Goal: Information Seeking & Learning: Learn about a topic

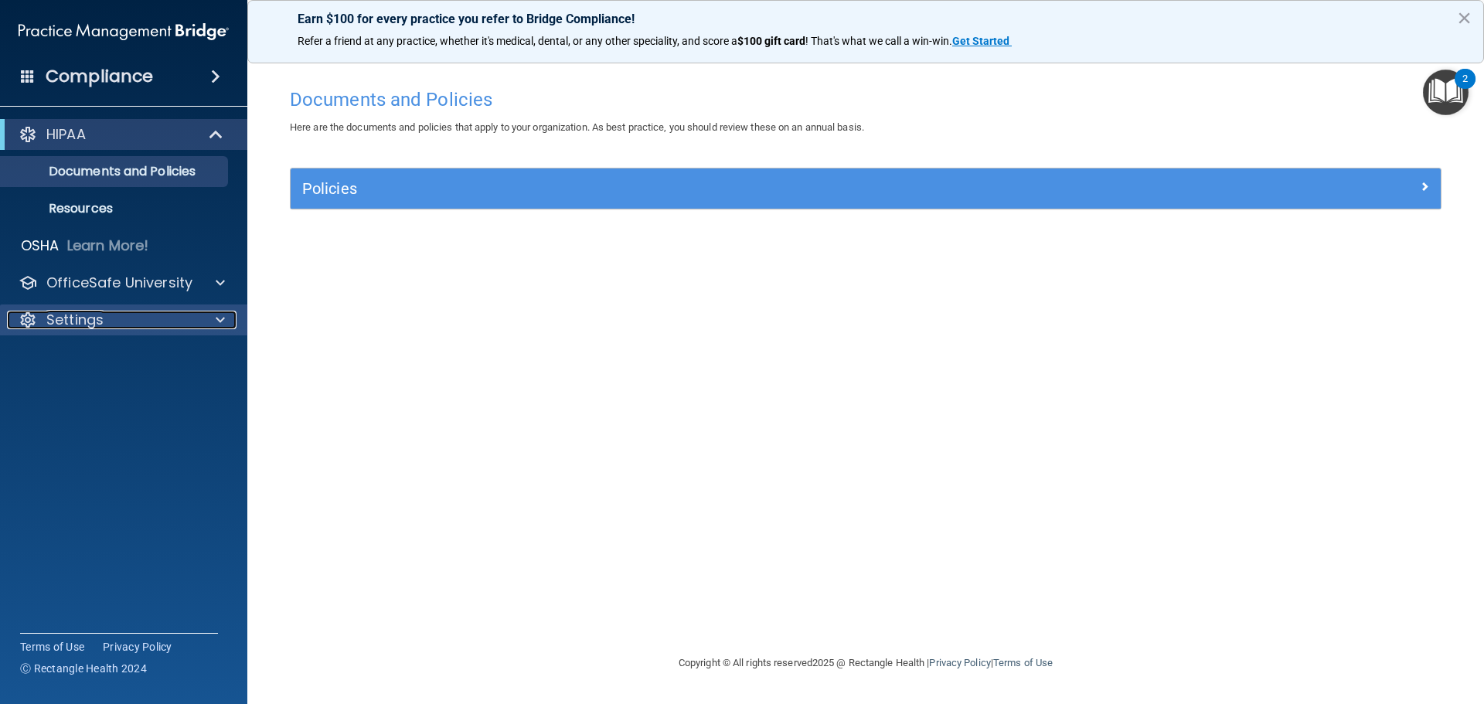
click at [87, 327] on p "Settings" at bounding box center [74, 320] width 57 height 19
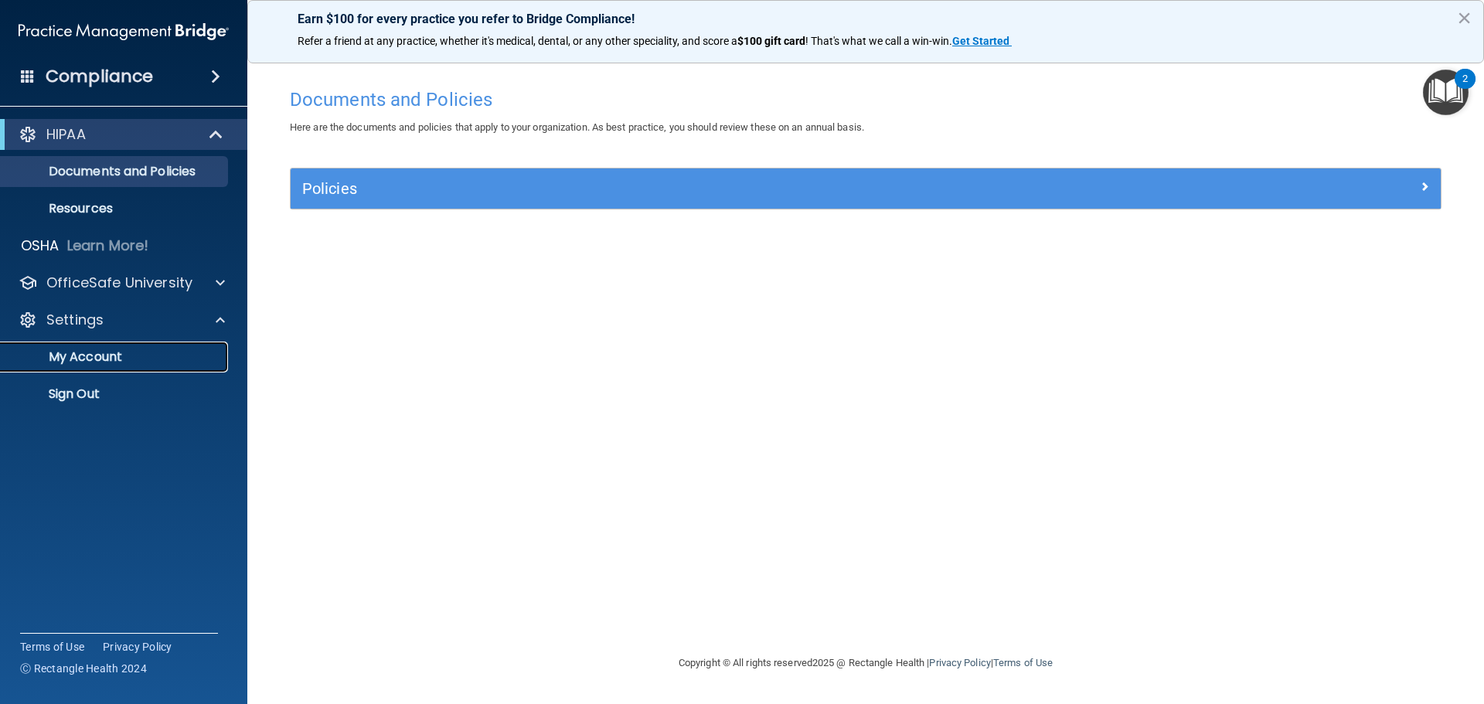
click at [100, 362] on p "My Account" at bounding box center [115, 356] width 211 height 15
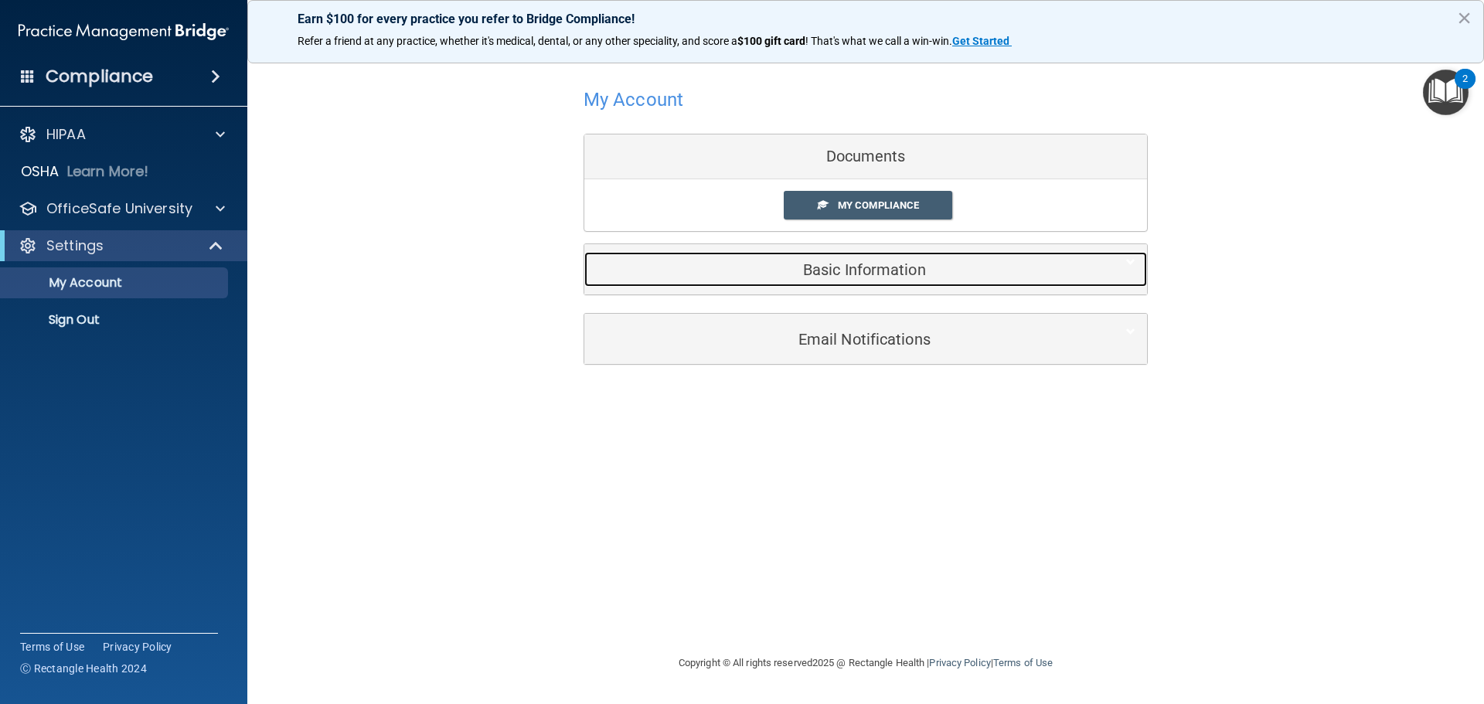
click at [852, 275] on h5 "Basic Information" at bounding box center [842, 269] width 492 height 17
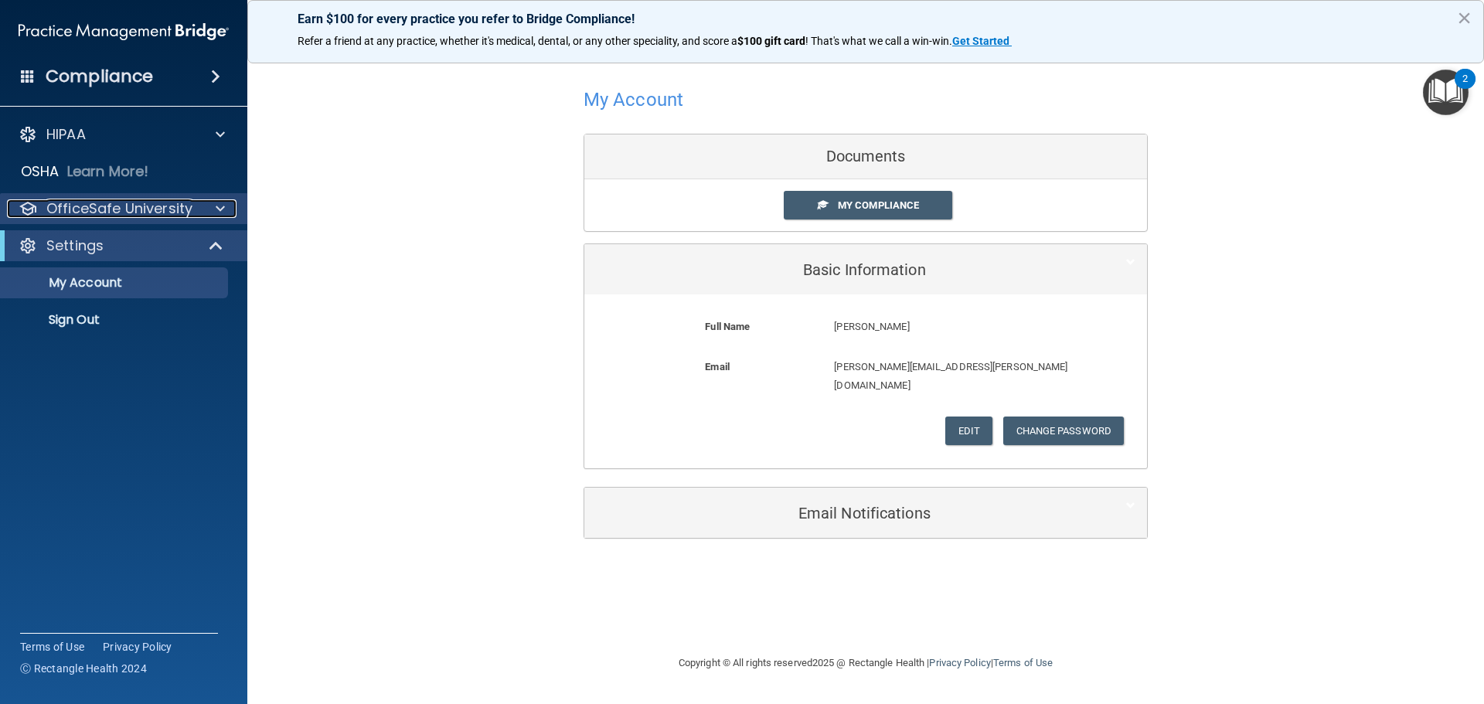
click at [76, 211] on p "OfficeSafe University" at bounding box center [119, 208] width 146 height 19
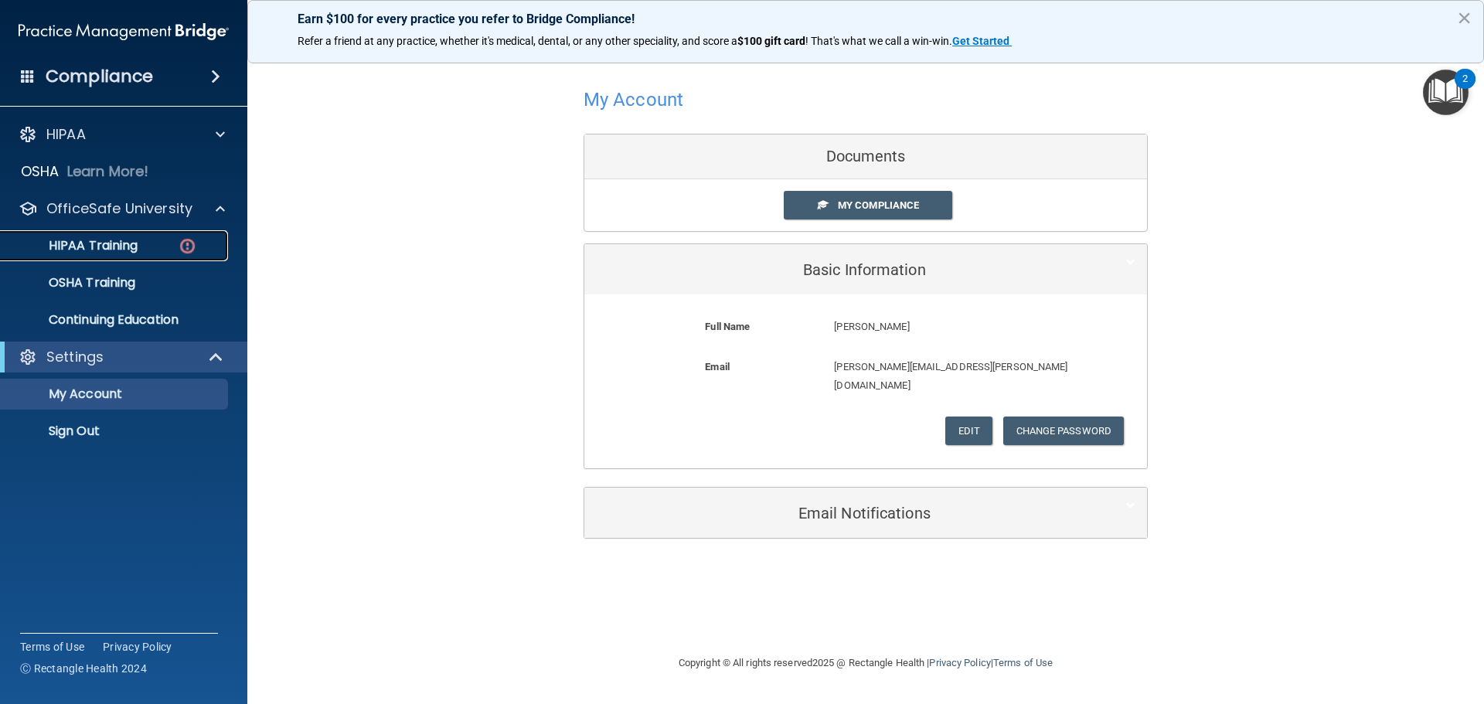
click at [83, 239] on p "HIPAA Training" at bounding box center [73, 245] width 127 height 15
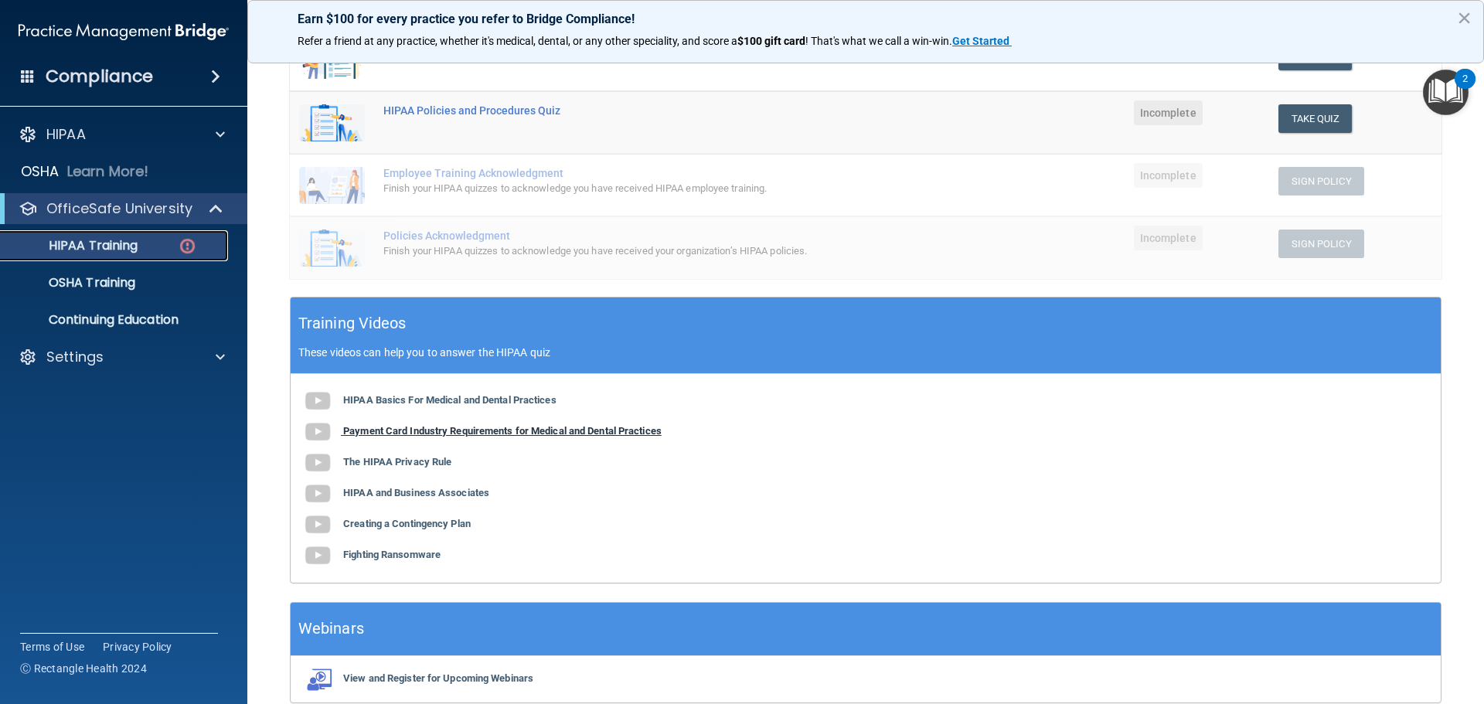
scroll to position [379, 0]
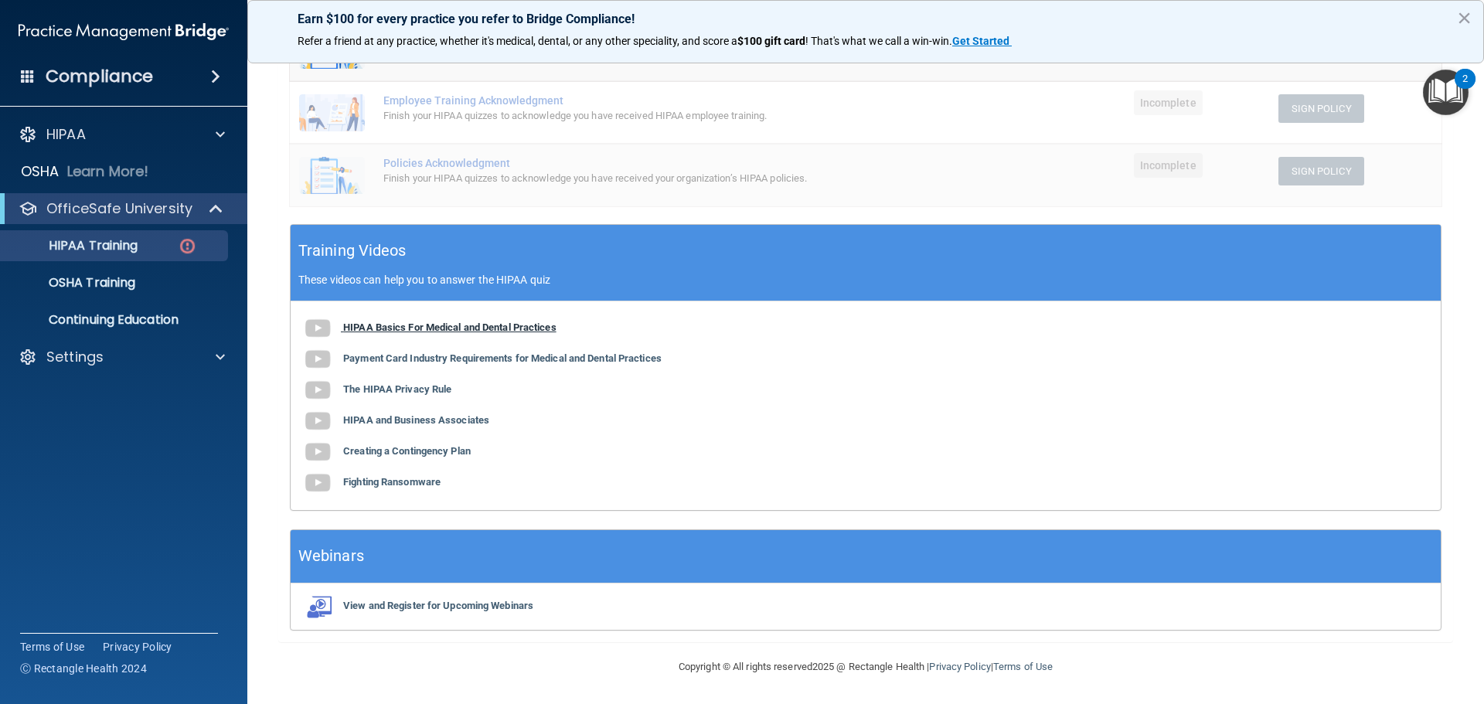
click at [415, 330] on b "HIPAA Basics For Medical and Dental Practices" at bounding box center [449, 327] width 213 height 12
click at [387, 355] on b "Payment Card Industry Requirements for Medical and Dental Practices" at bounding box center [502, 358] width 318 height 12
click at [374, 394] on b "The HIPAA Privacy Rule" at bounding box center [397, 389] width 108 height 12
click at [337, 426] on link "HIPAA and Business Associates" at bounding box center [395, 420] width 187 height 12
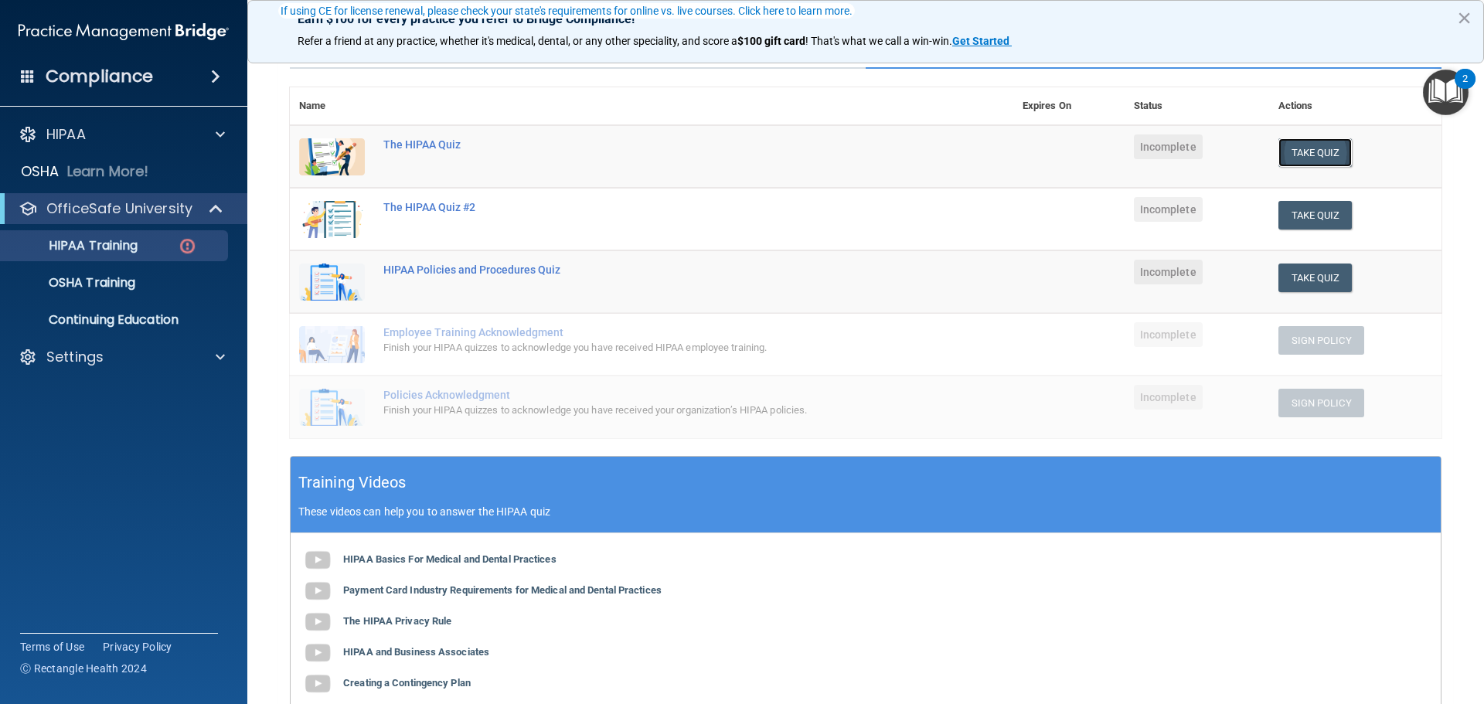
click at [1285, 161] on button "Take Quiz" at bounding box center [1315, 152] width 74 height 29
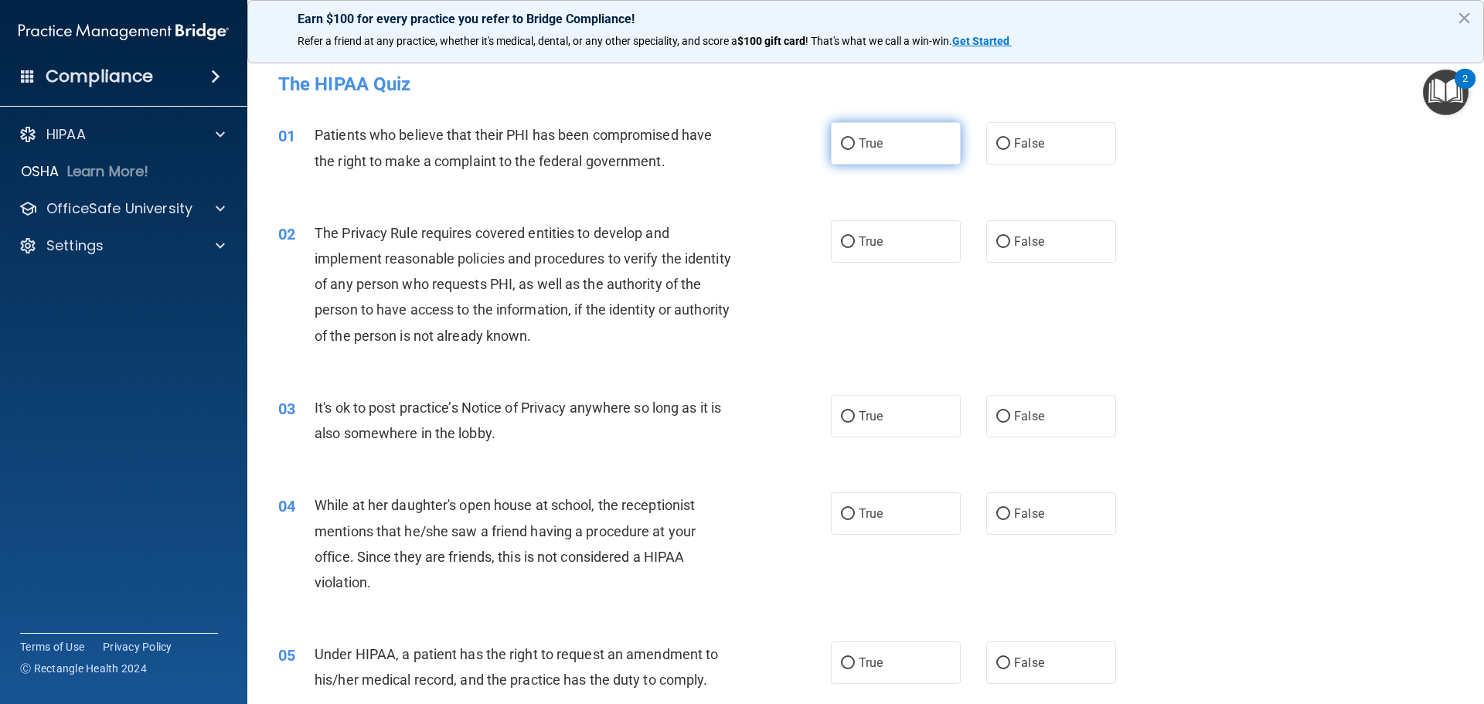
click at [862, 148] on span "True" at bounding box center [870, 143] width 24 height 15
click at [855, 148] on input "True" at bounding box center [848, 144] width 14 height 12
radio input "true"
click at [858, 246] on span "True" at bounding box center [870, 241] width 24 height 15
click at [855, 246] on input "True" at bounding box center [848, 242] width 14 height 12
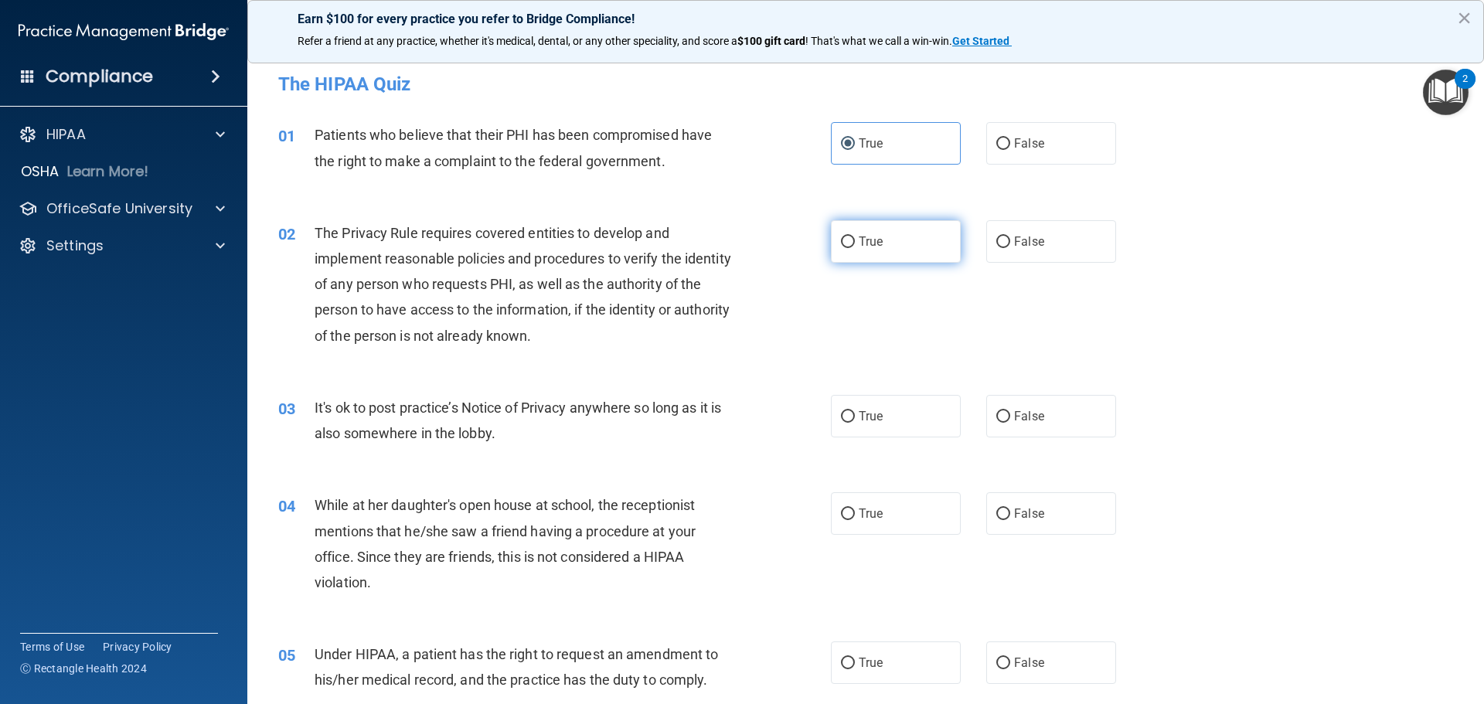
radio input "true"
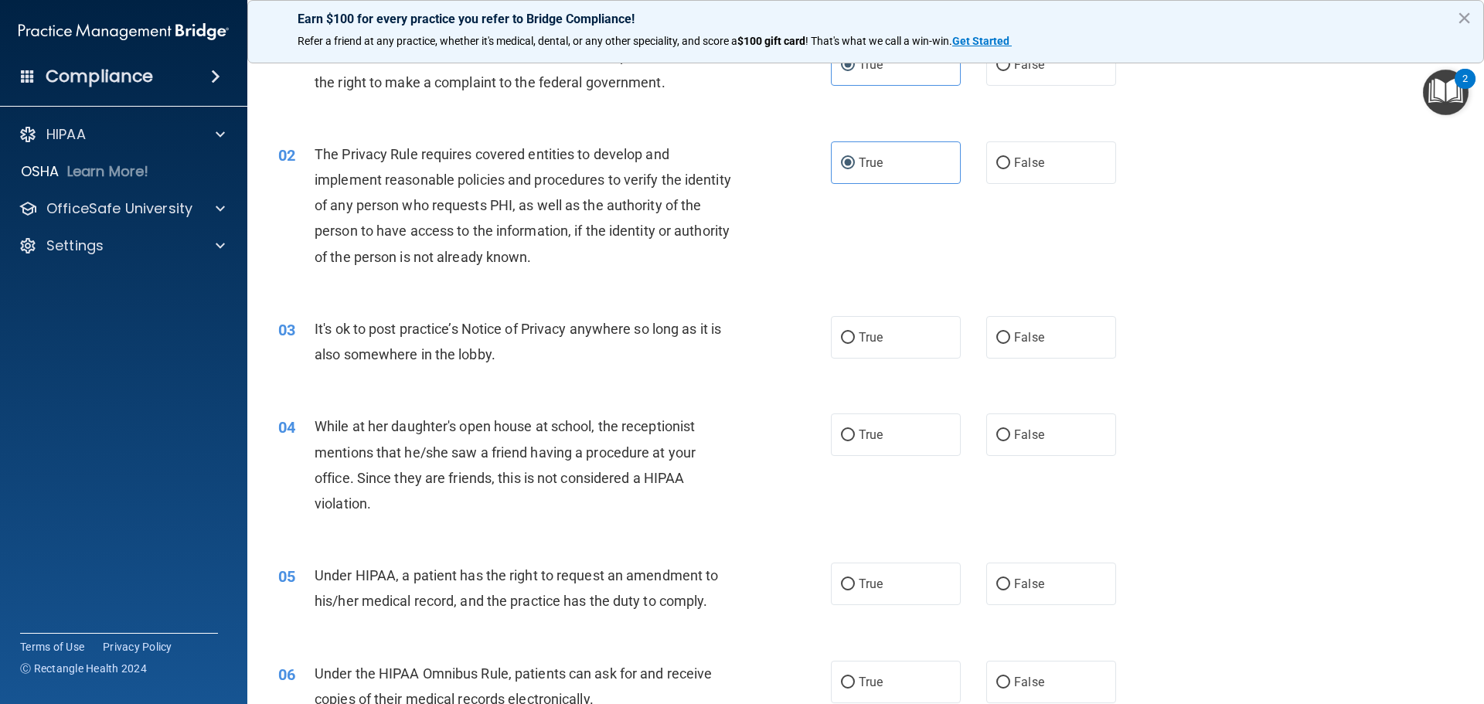
scroll to position [155, 0]
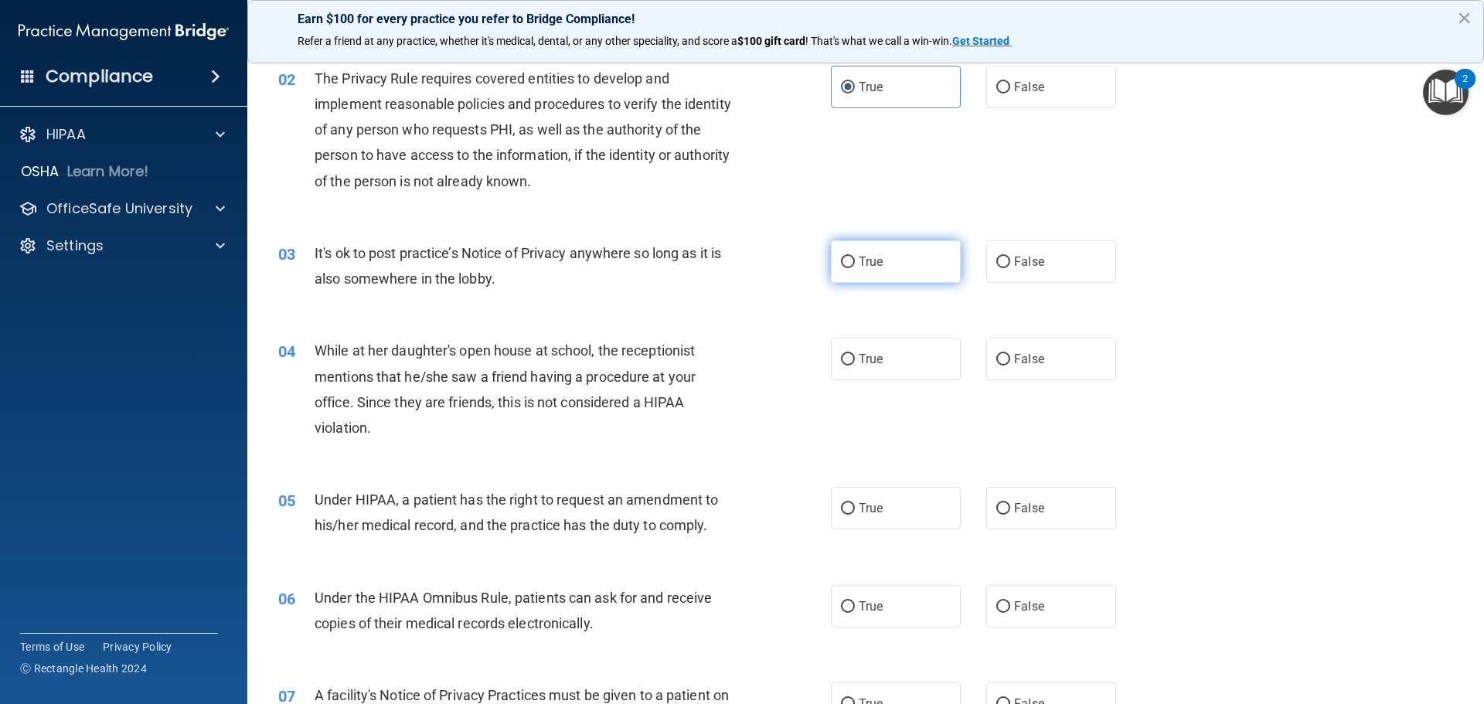
click at [864, 275] on label "True" at bounding box center [896, 261] width 130 height 42
click at [855, 268] on input "True" at bounding box center [848, 263] width 14 height 12
radio input "true"
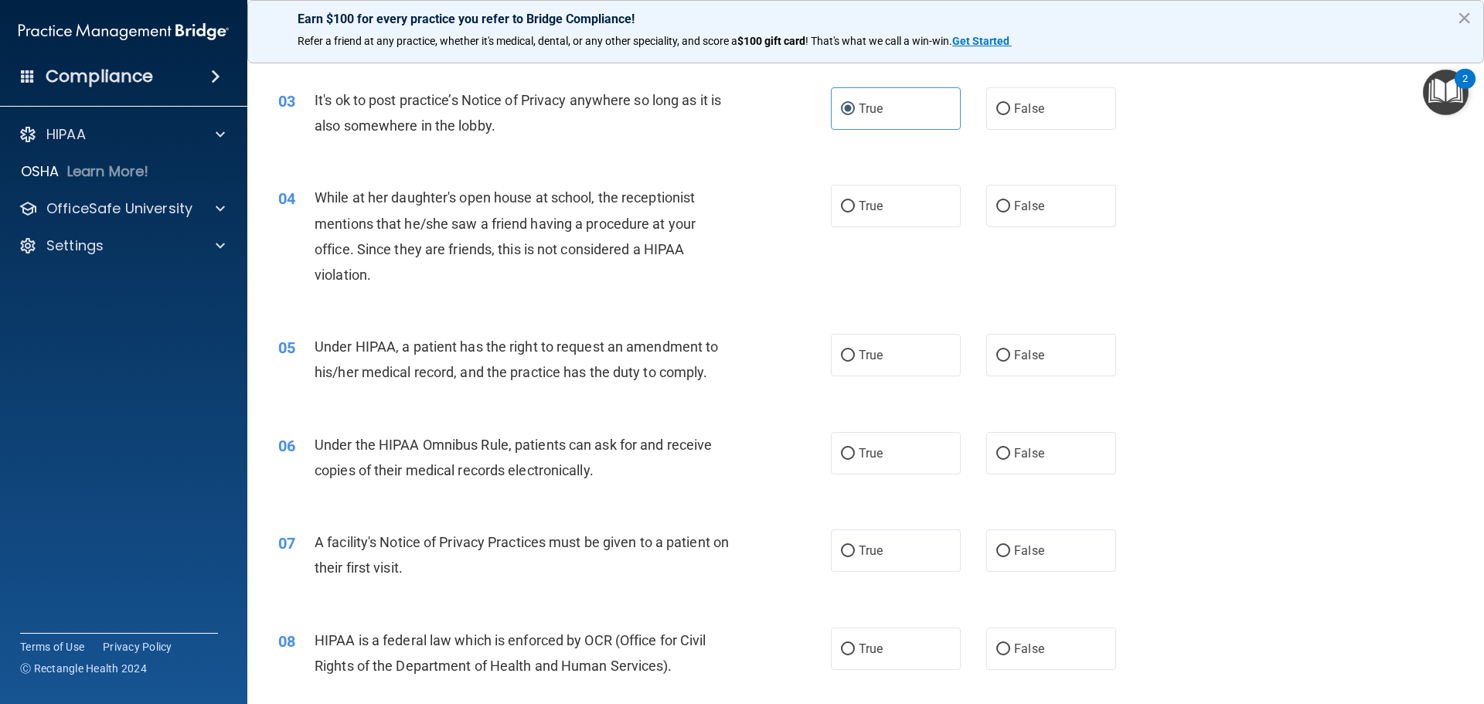
scroll to position [309, 0]
click at [998, 203] on input "False" at bounding box center [1003, 205] width 14 height 12
radio input "true"
click at [841, 359] on input "True" at bounding box center [848, 354] width 14 height 12
radio input "true"
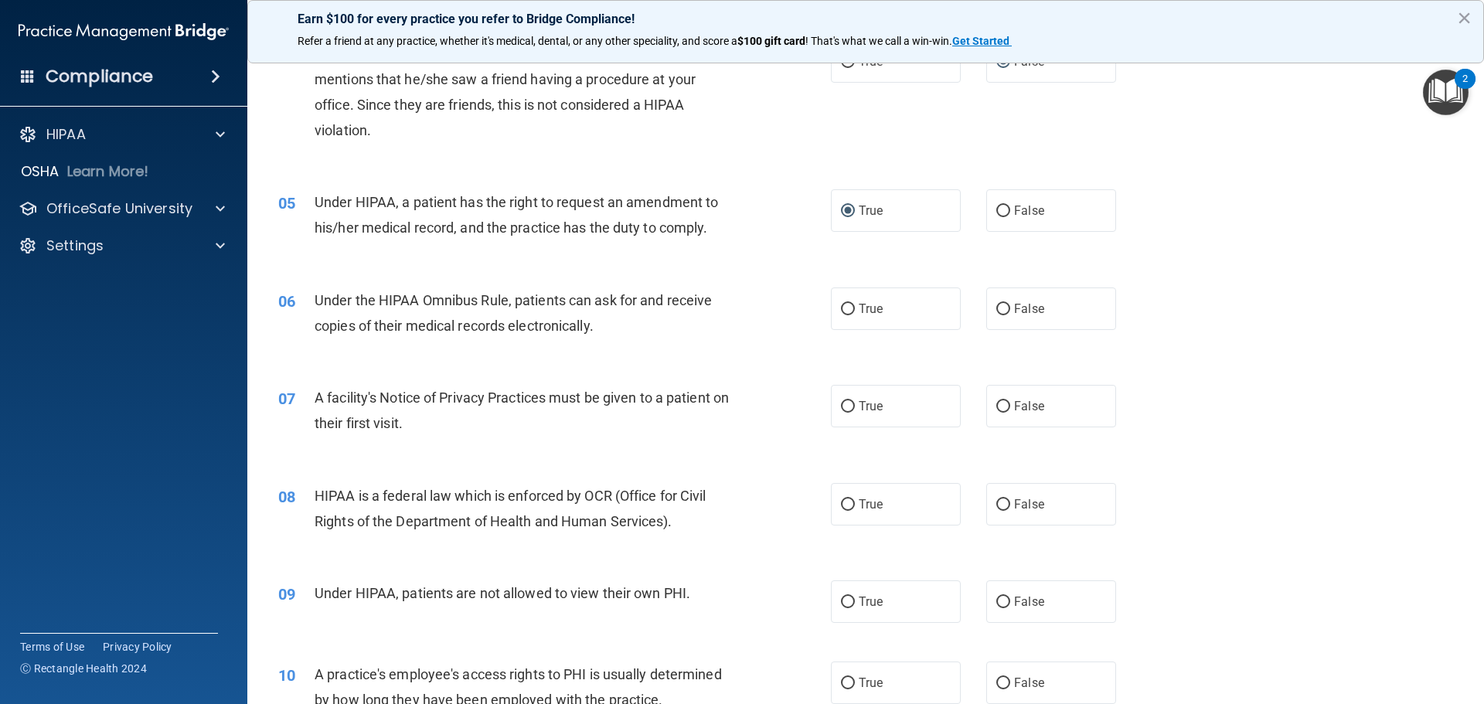
scroll to position [464, 0]
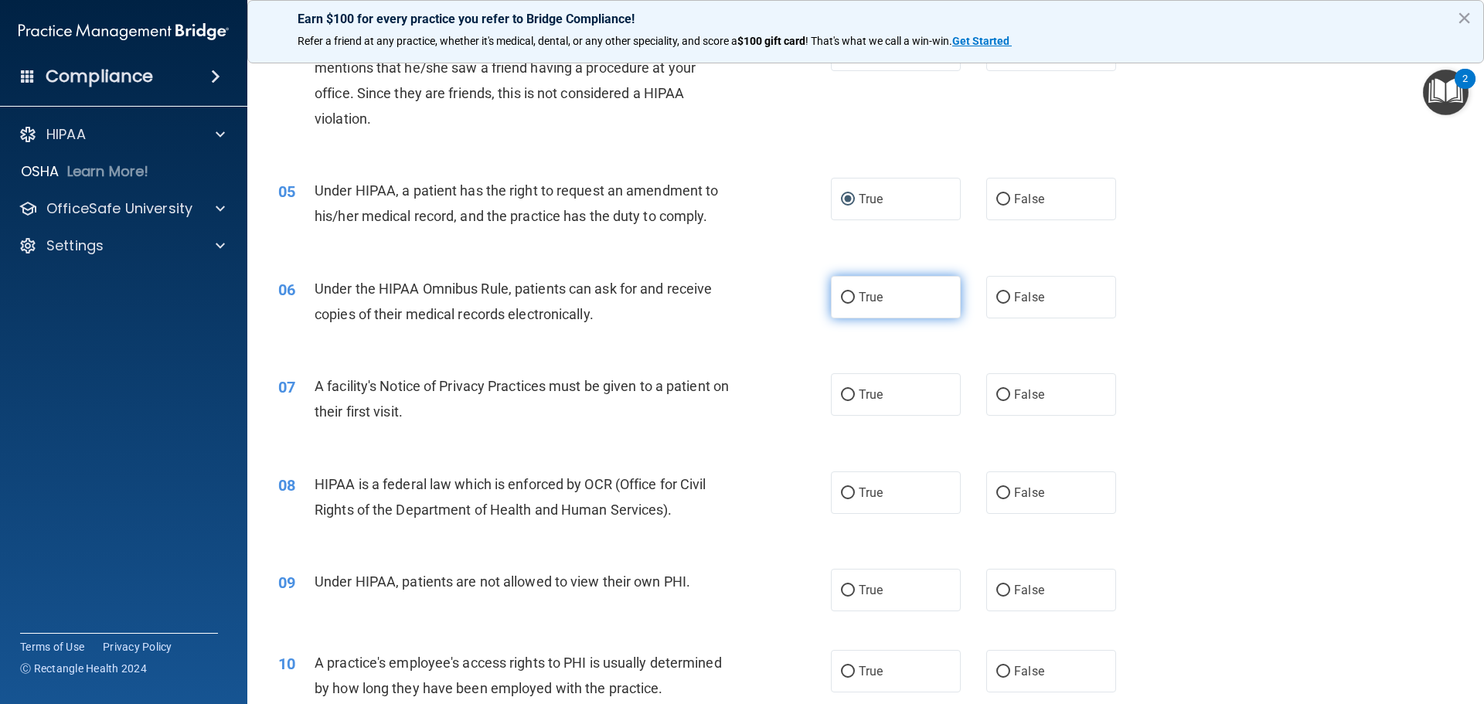
click at [841, 294] on input "True" at bounding box center [848, 298] width 14 height 12
radio input "true"
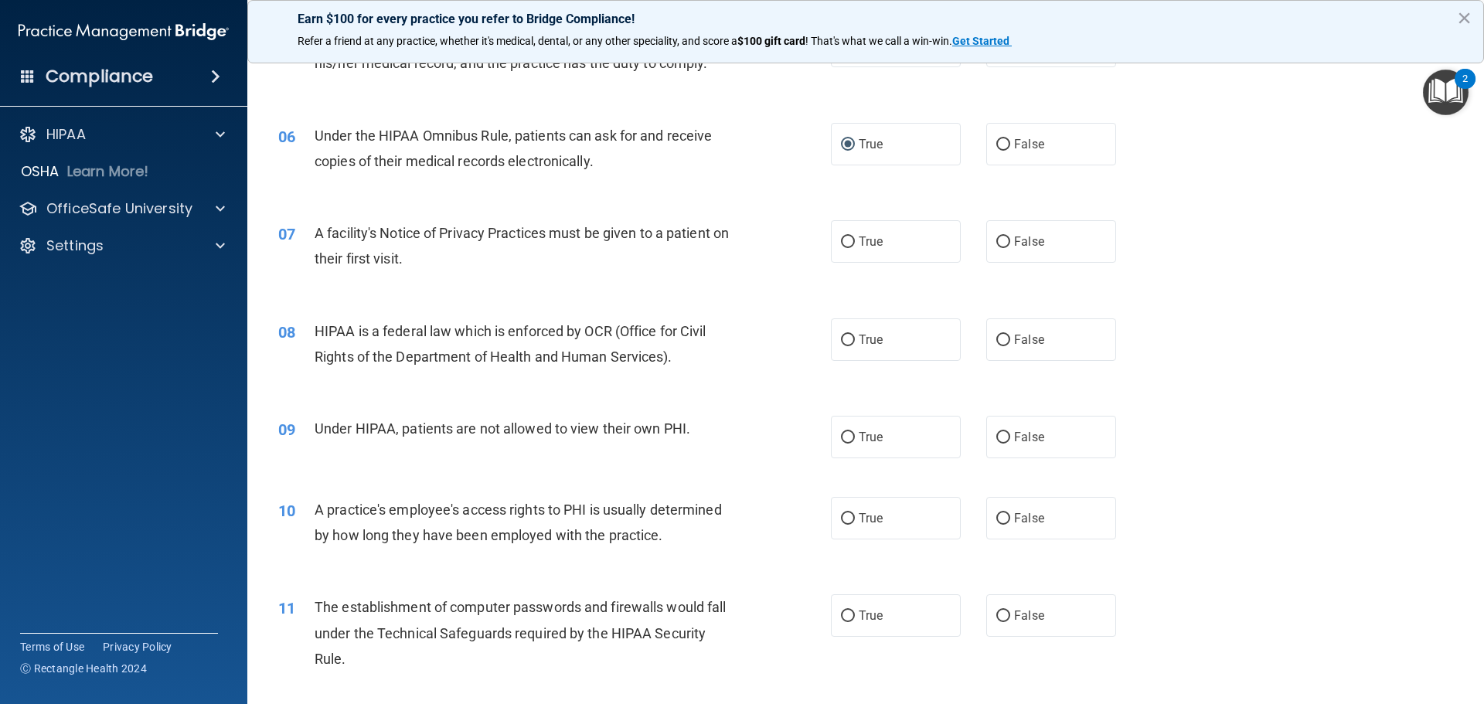
scroll to position [618, 0]
click at [875, 246] on span "True" at bounding box center [870, 240] width 24 height 15
click at [855, 246] on input "True" at bounding box center [848, 241] width 14 height 12
radio input "true"
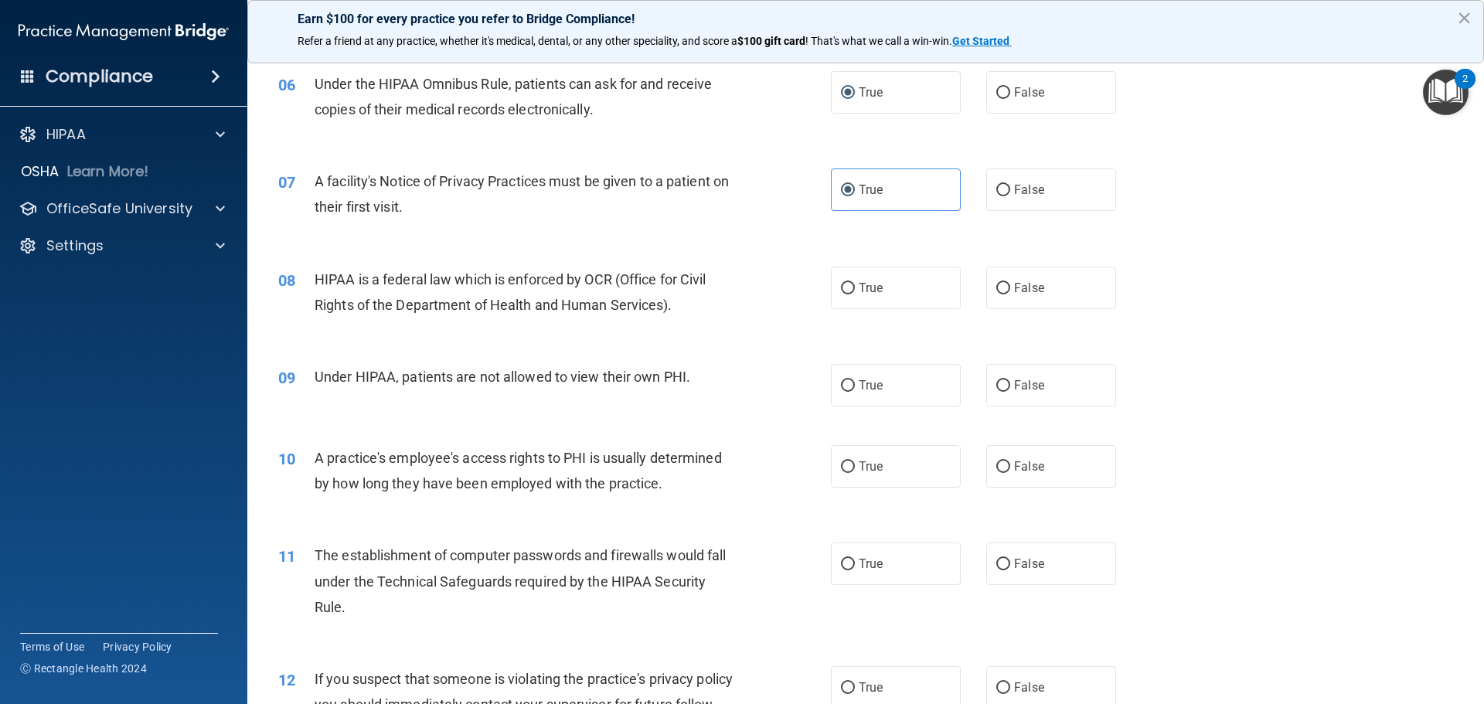
scroll to position [695, 0]
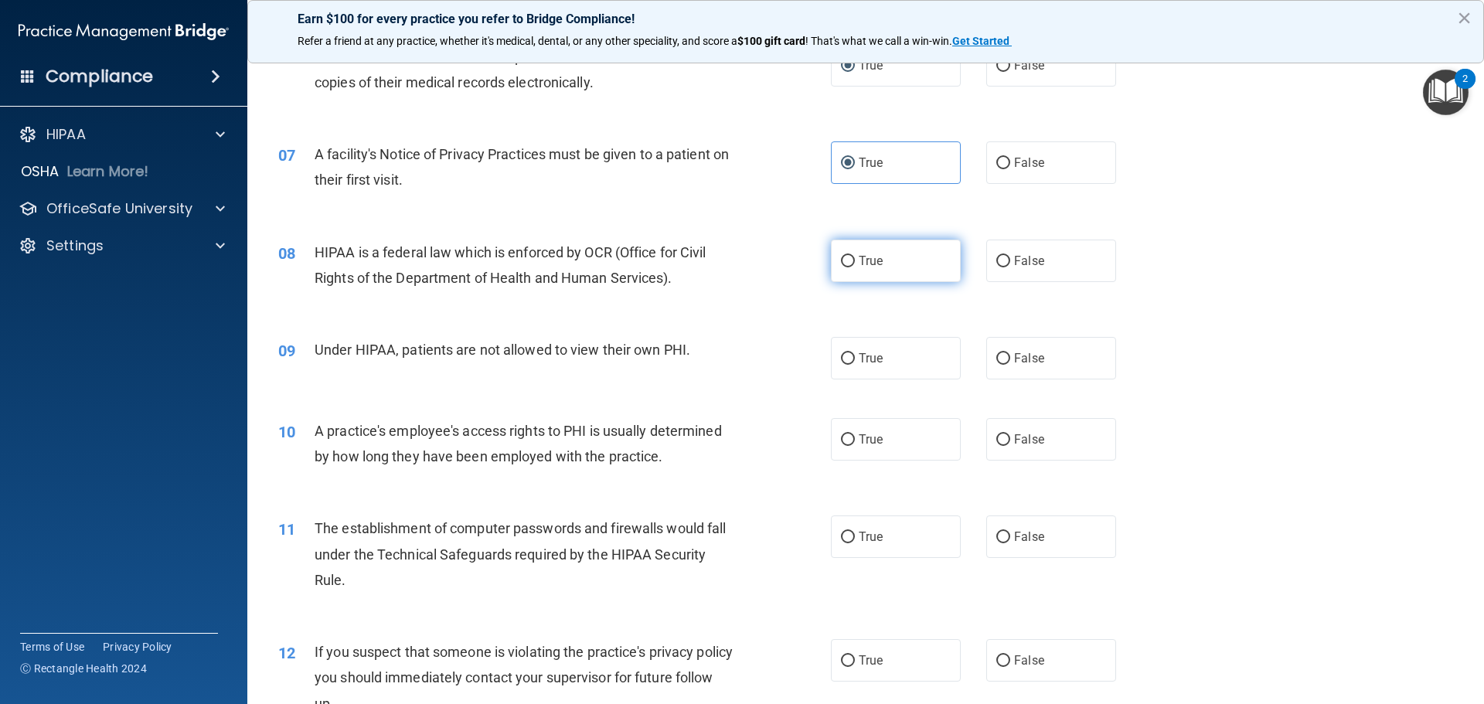
click at [865, 260] on span "True" at bounding box center [870, 260] width 24 height 15
click at [855, 260] on input "True" at bounding box center [848, 262] width 14 height 12
radio input "true"
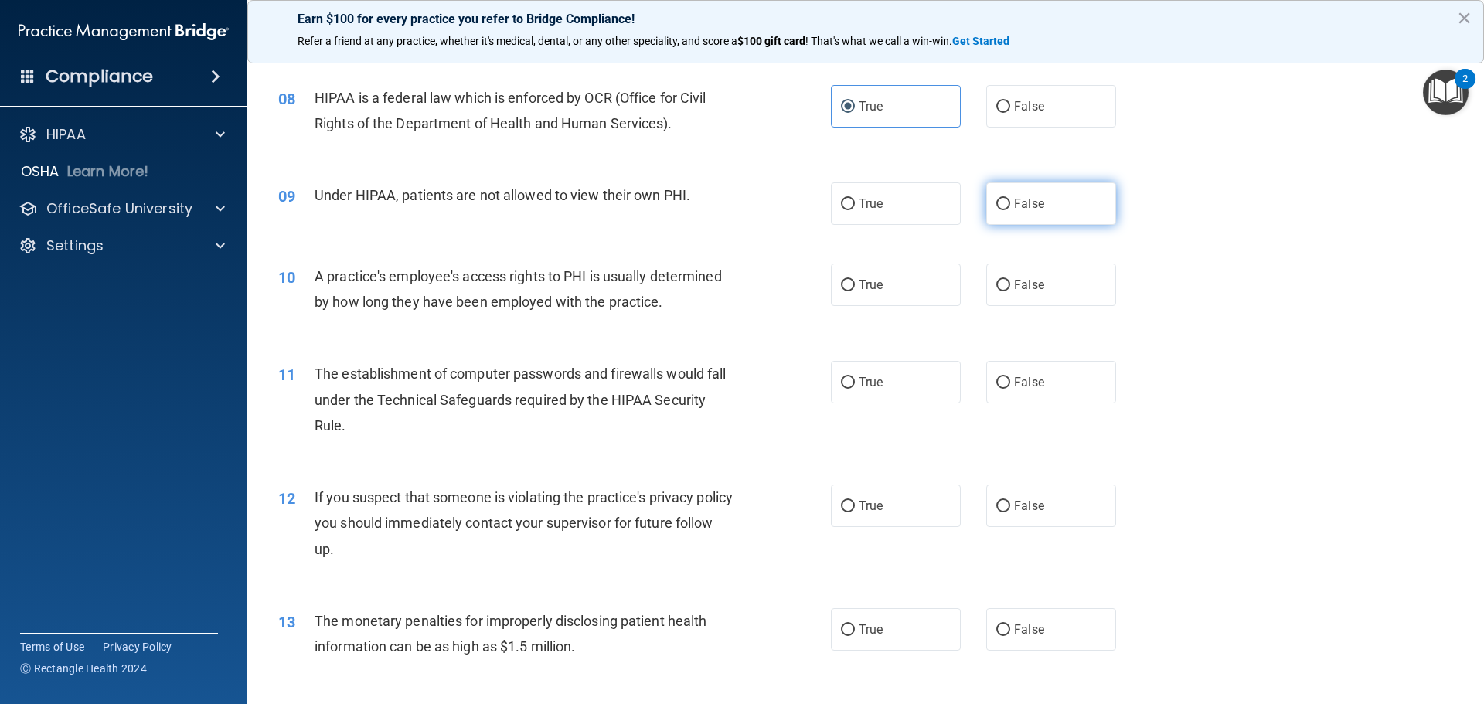
click at [996, 208] on input "False" at bounding box center [1003, 205] width 14 height 12
radio input "true"
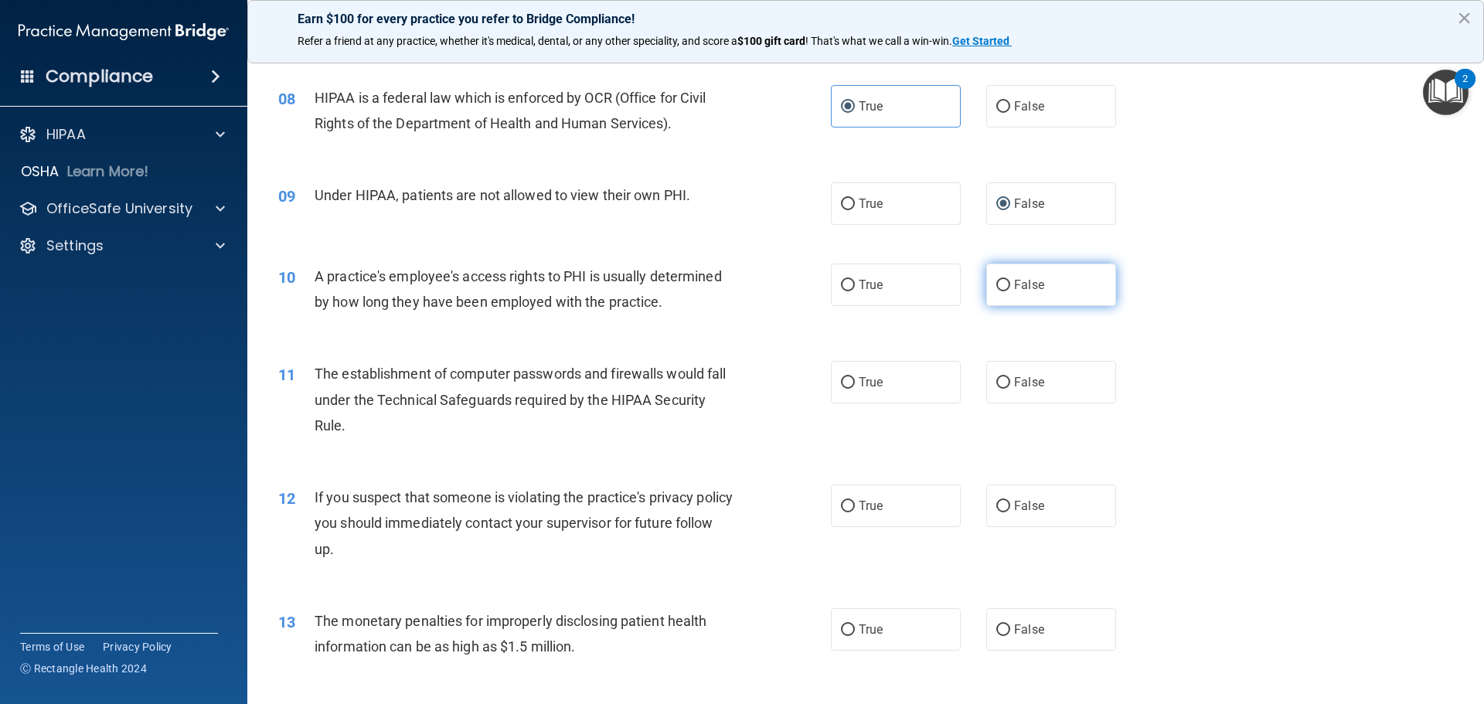
click at [1014, 291] on span "False" at bounding box center [1029, 284] width 30 height 15
click at [1008, 291] on input "False" at bounding box center [1003, 286] width 14 height 12
radio input "true"
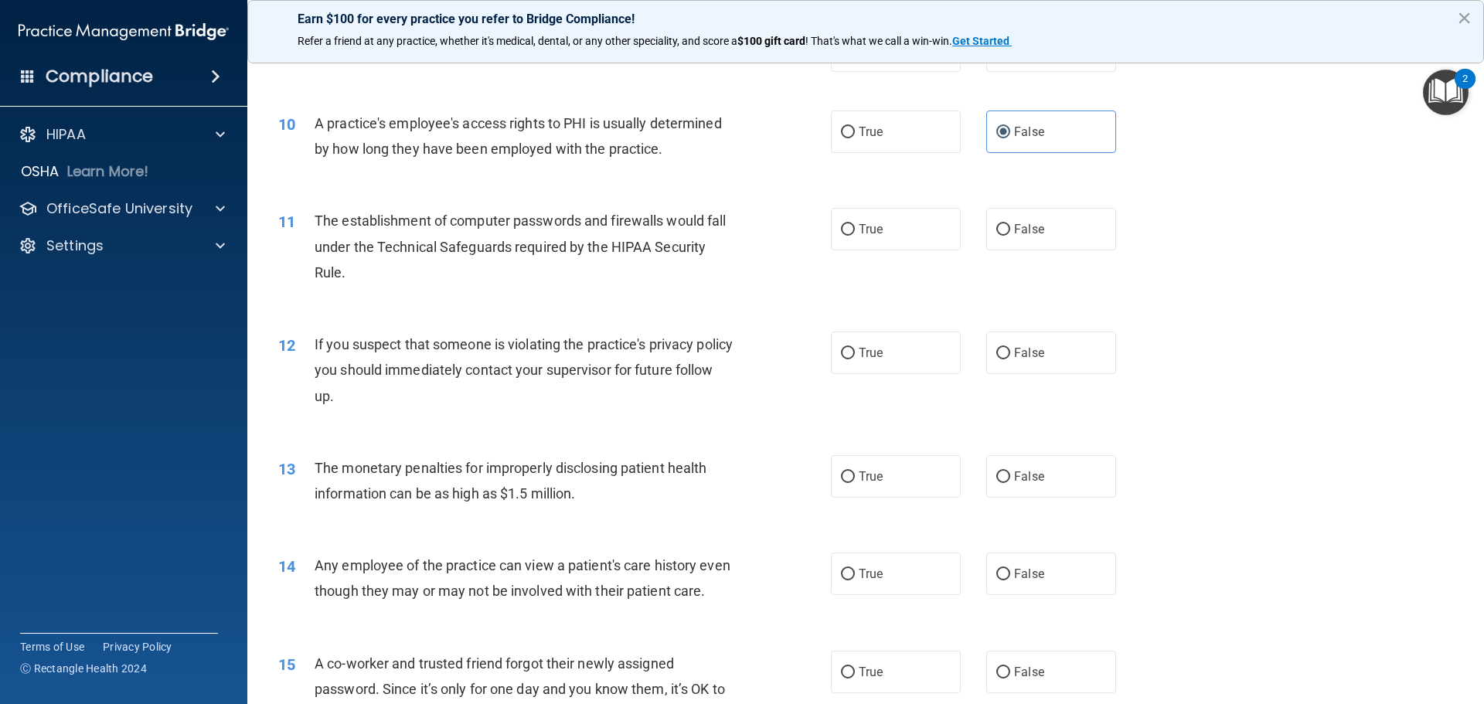
scroll to position [1004, 0]
click at [1016, 226] on span "False" at bounding box center [1029, 227] width 30 height 15
click at [1010, 226] on input "False" at bounding box center [1003, 229] width 14 height 12
radio input "true"
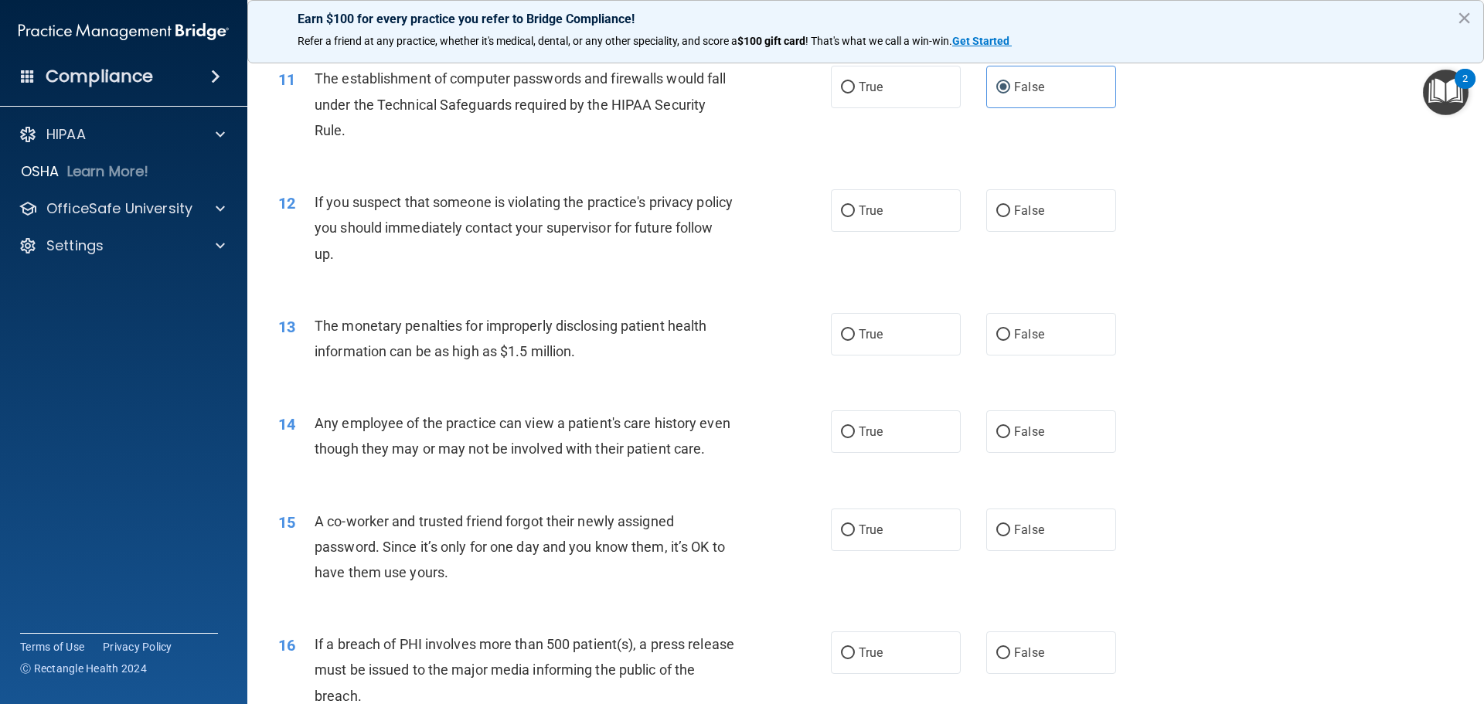
scroll to position [1159, 0]
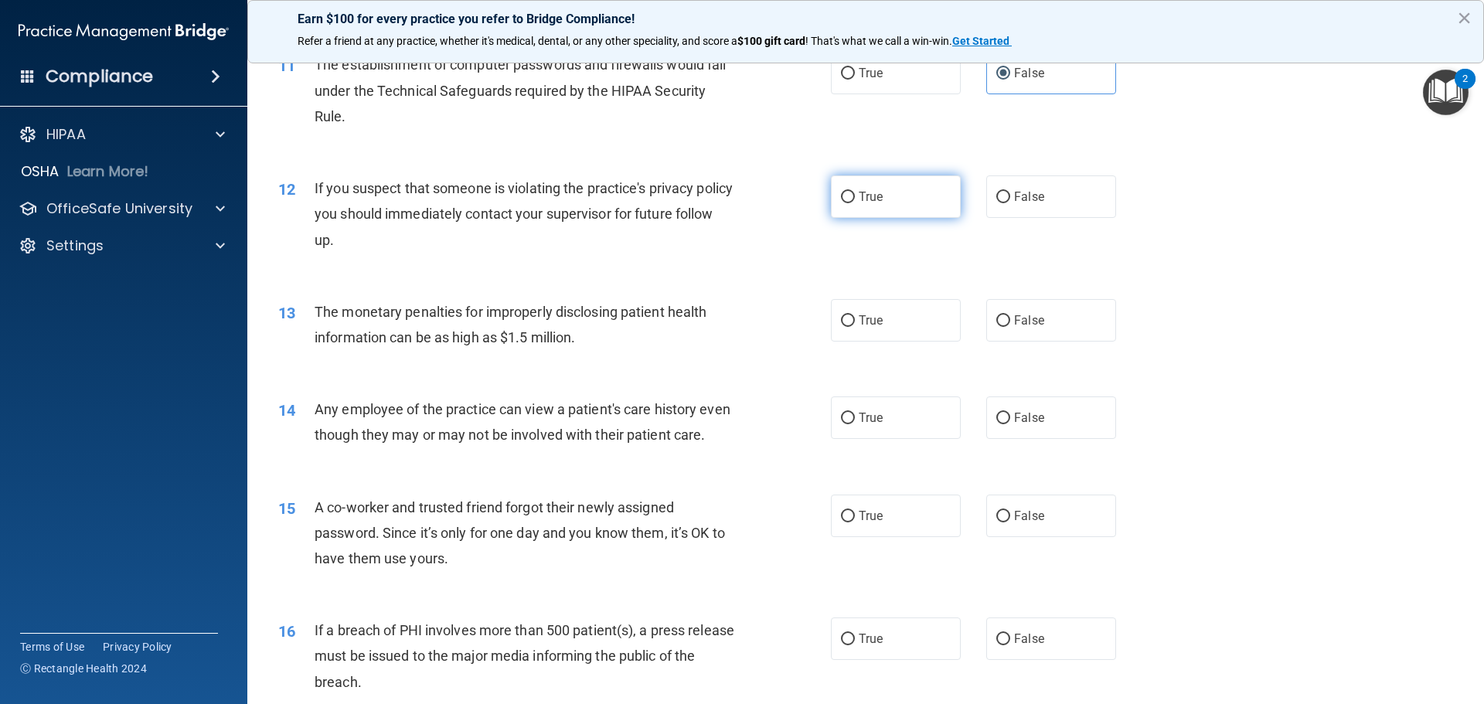
click at [849, 199] on label "True" at bounding box center [896, 196] width 130 height 42
click at [849, 199] on input "True" at bounding box center [848, 198] width 14 height 12
radio input "true"
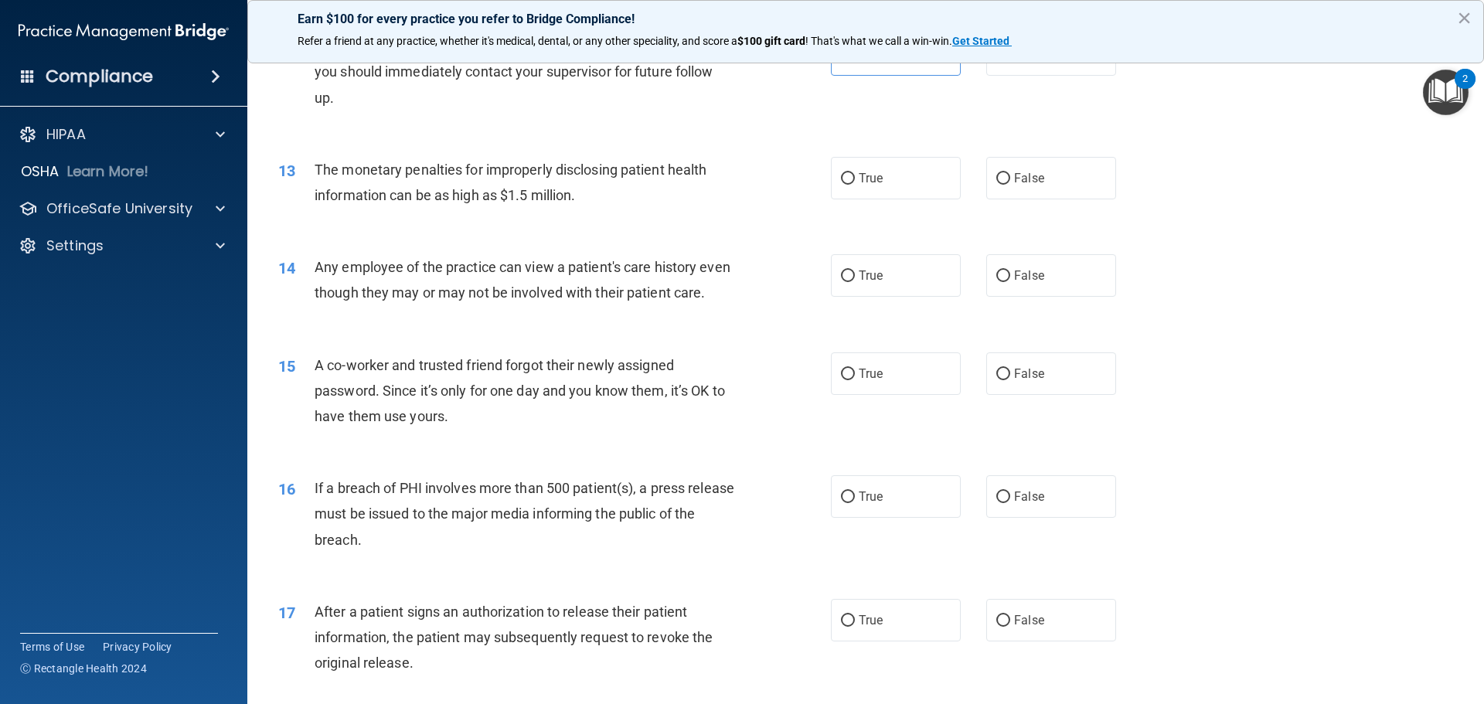
scroll to position [1314, 0]
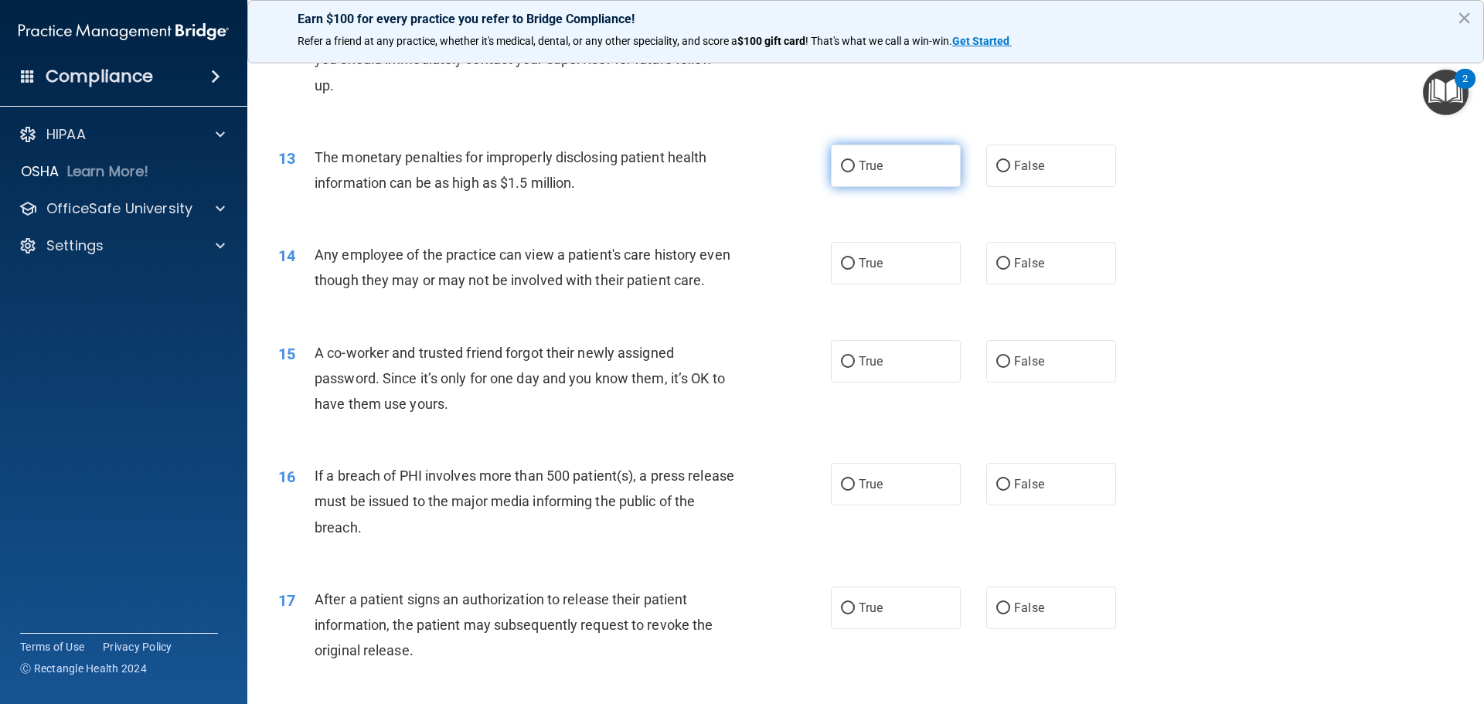
click at [851, 170] on label "True" at bounding box center [896, 165] width 130 height 42
click at [851, 170] on input "True" at bounding box center [848, 167] width 14 height 12
radio input "true"
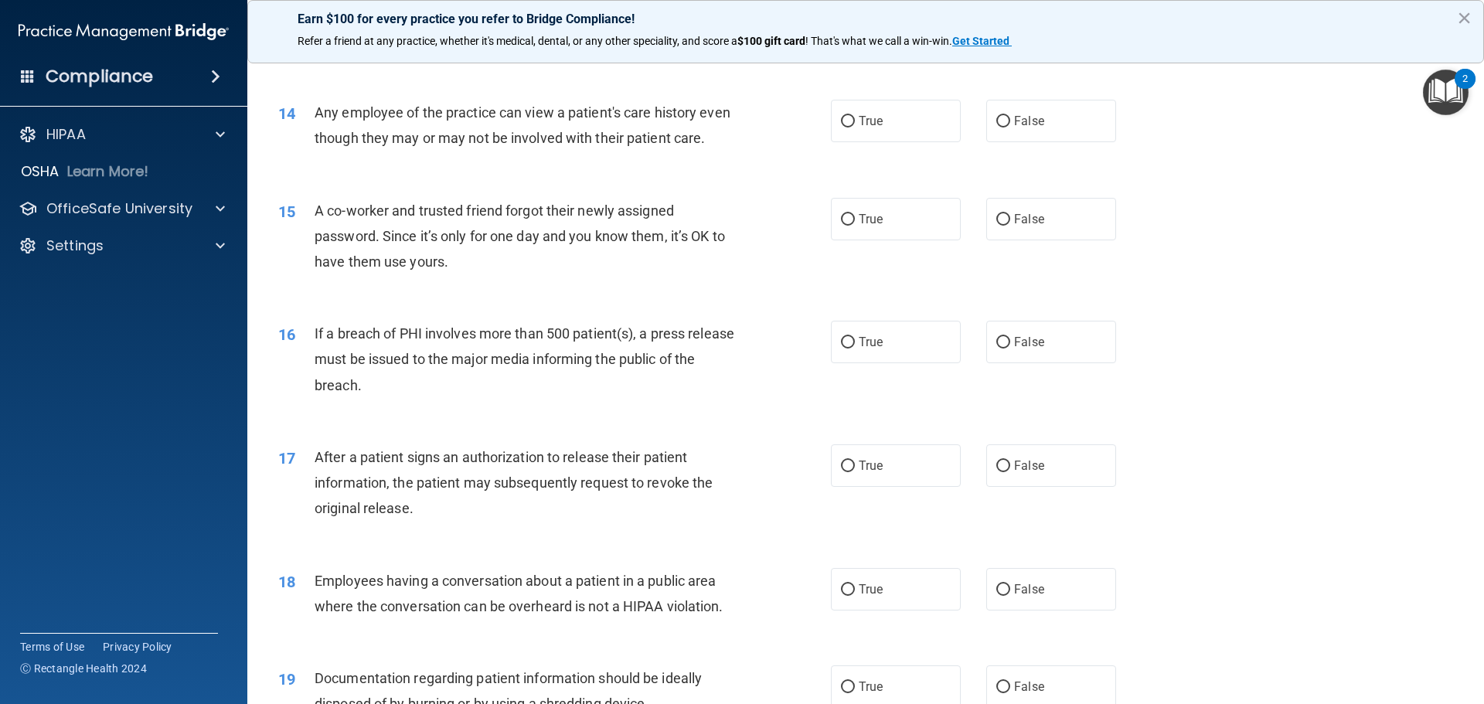
scroll to position [1468, 0]
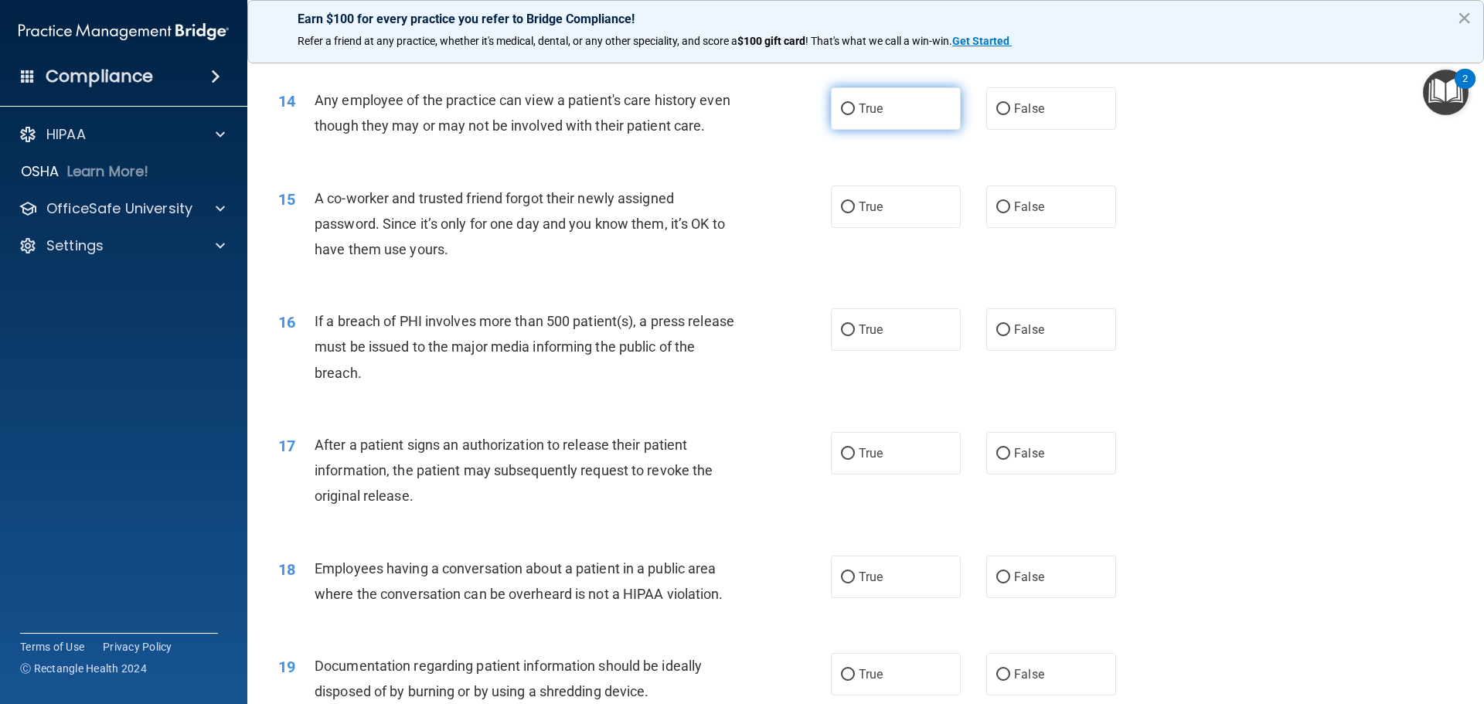
click at [861, 115] on span "True" at bounding box center [870, 108] width 24 height 15
click at [855, 115] on input "True" at bounding box center [848, 110] width 14 height 12
radio input "true"
click at [1069, 228] on label "False" at bounding box center [1051, 206] width 130 height 42
click at [1010, 213] on input "False" at bounding box center [1003, 208] width 14 height 12
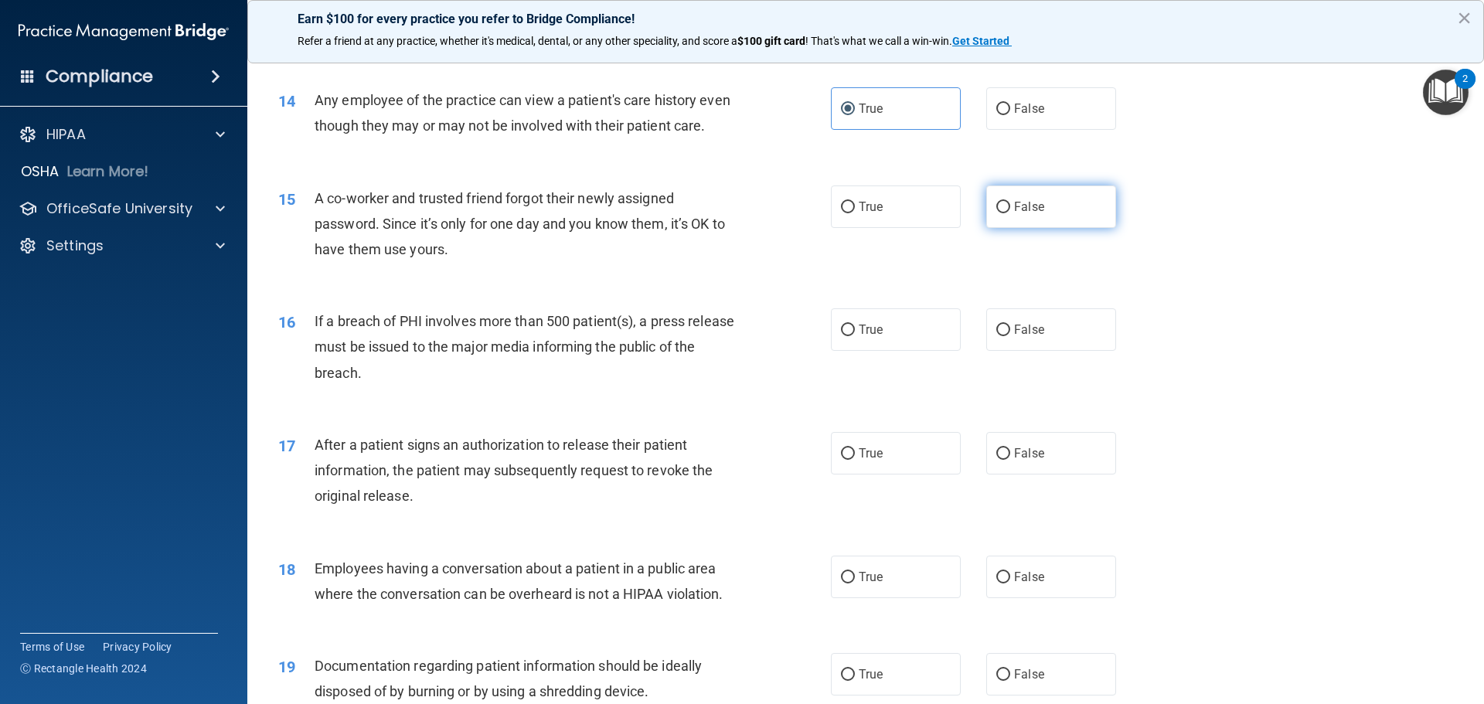
radio input "true"
click at [1014, 337] on span "False" at bounding box center [1029, 329] width 30 height 15
click at [1010, 336] on input "False" at bounding box center [1003, 331] width 14 height 12
radio input "true"
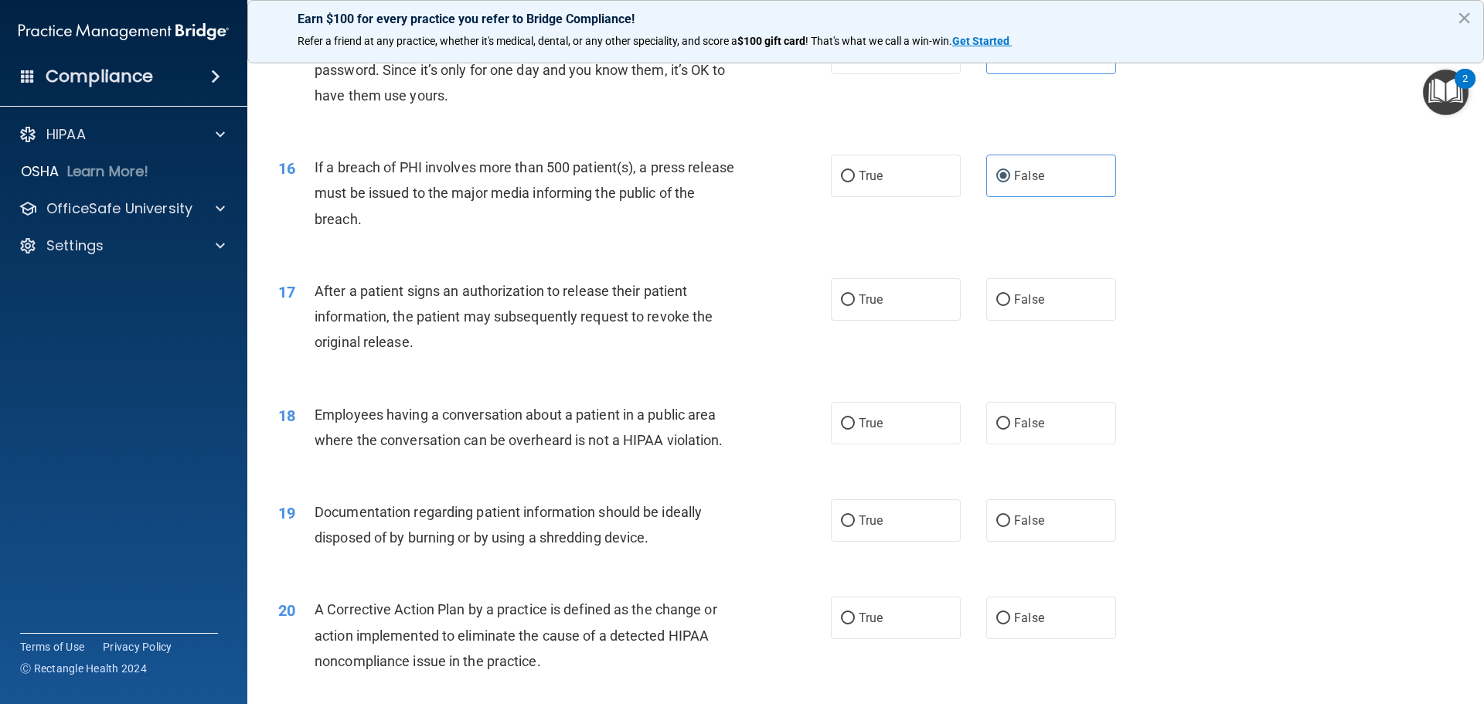
scroll to position [1623, 0]
click at [858, 306] on span "True" at bounding box center [870, 298] width 24 height 15
click at [855, 305] on input "True" at bounding box center [848, 300] width 14 height 12
radio input "true"
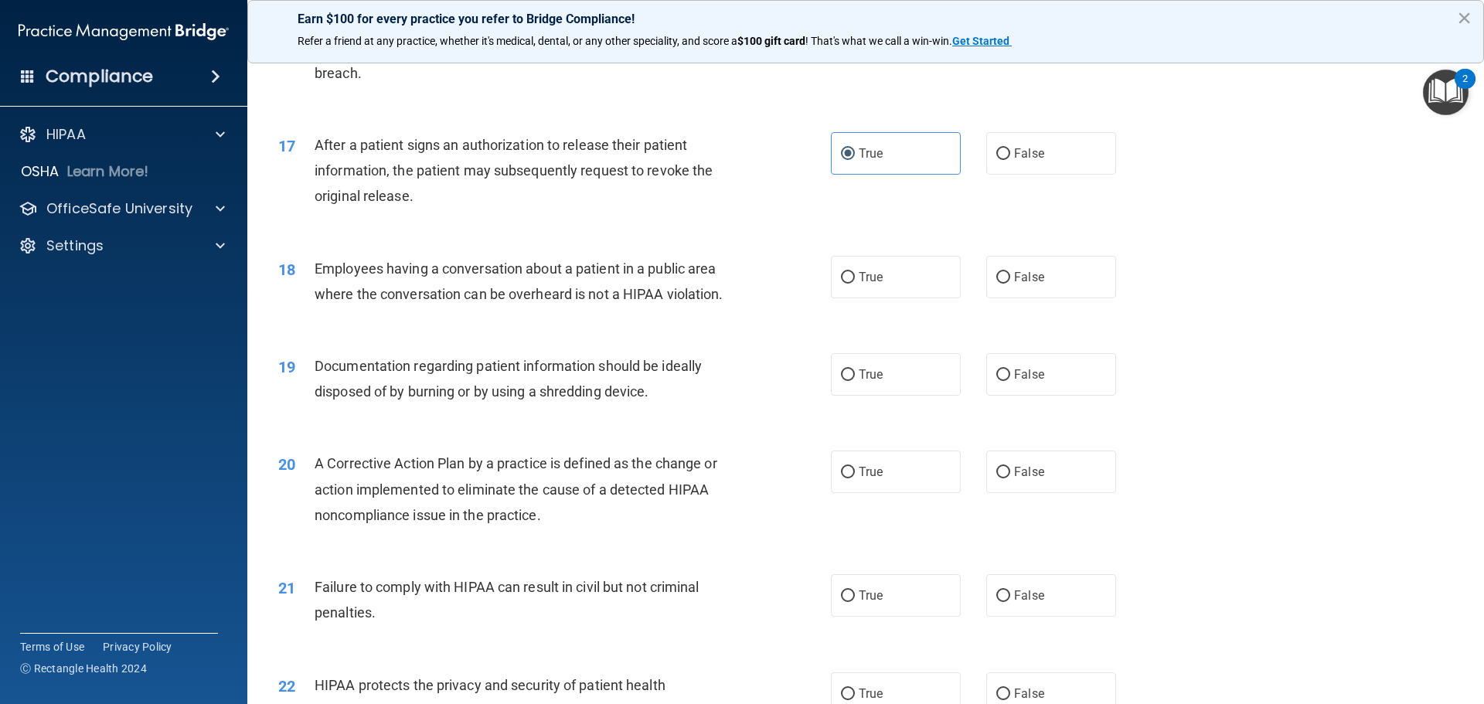
scroll to position [1777, 0]
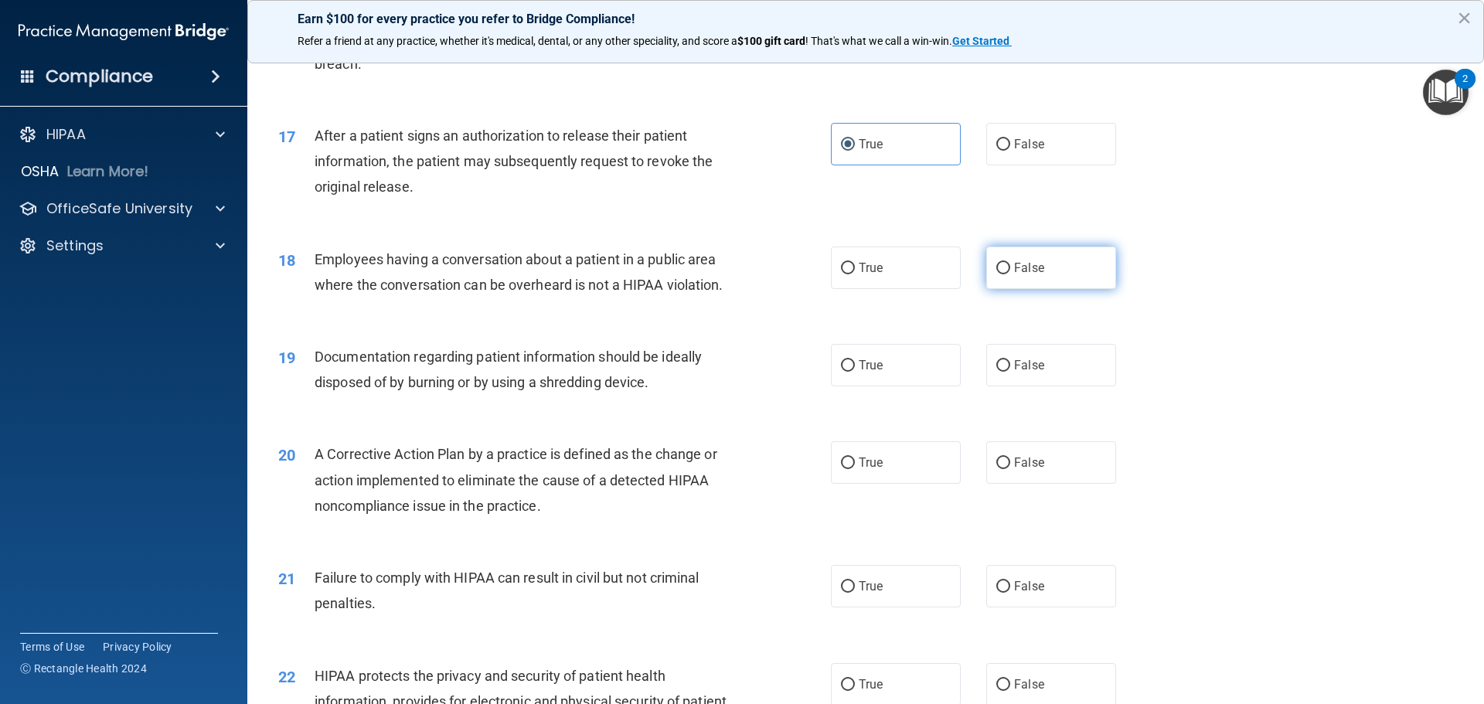
click at [1004, 289] on label "False" at bounding box center [1051, 267] width 130 height 42
click at [1004, 274] on input "False" at bounding box center [1003, 269] width 14 height 12
radio input "true"
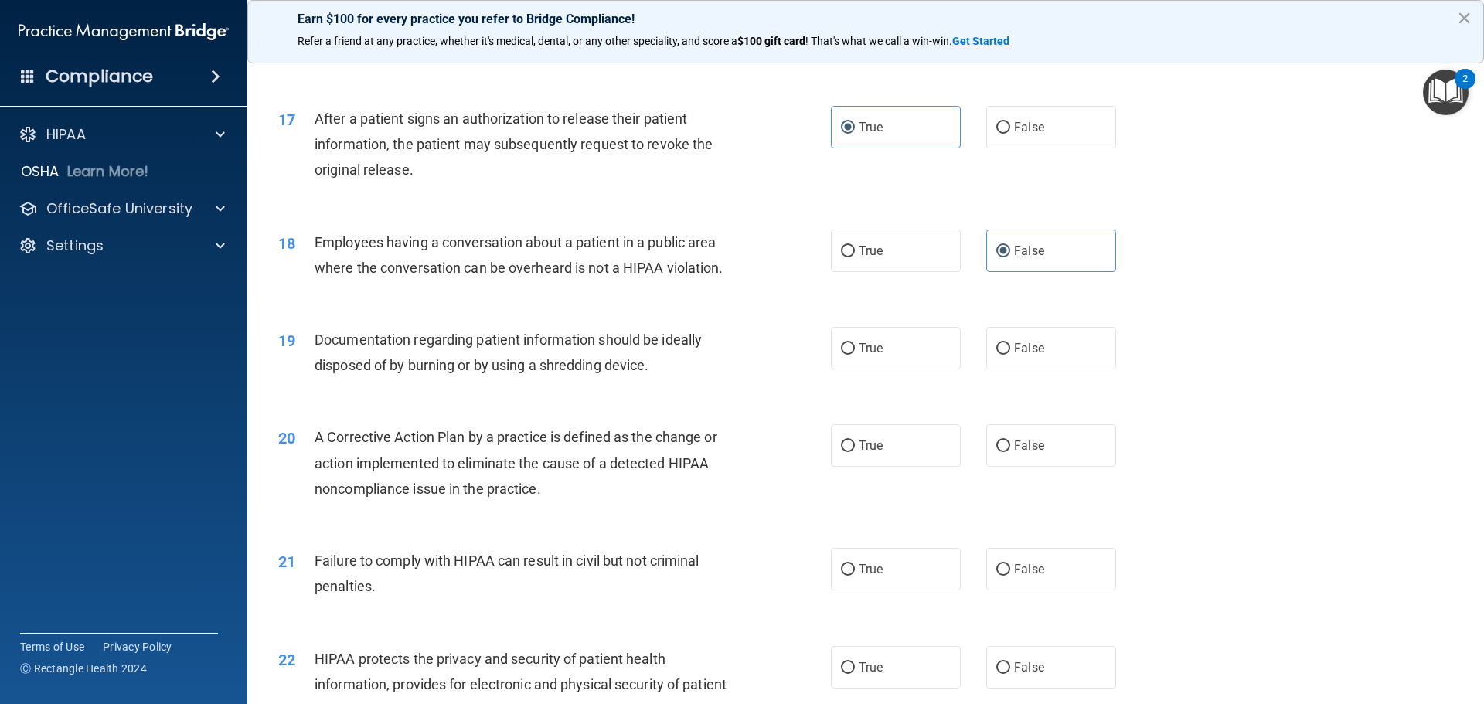
scroll to position [1949, 0]
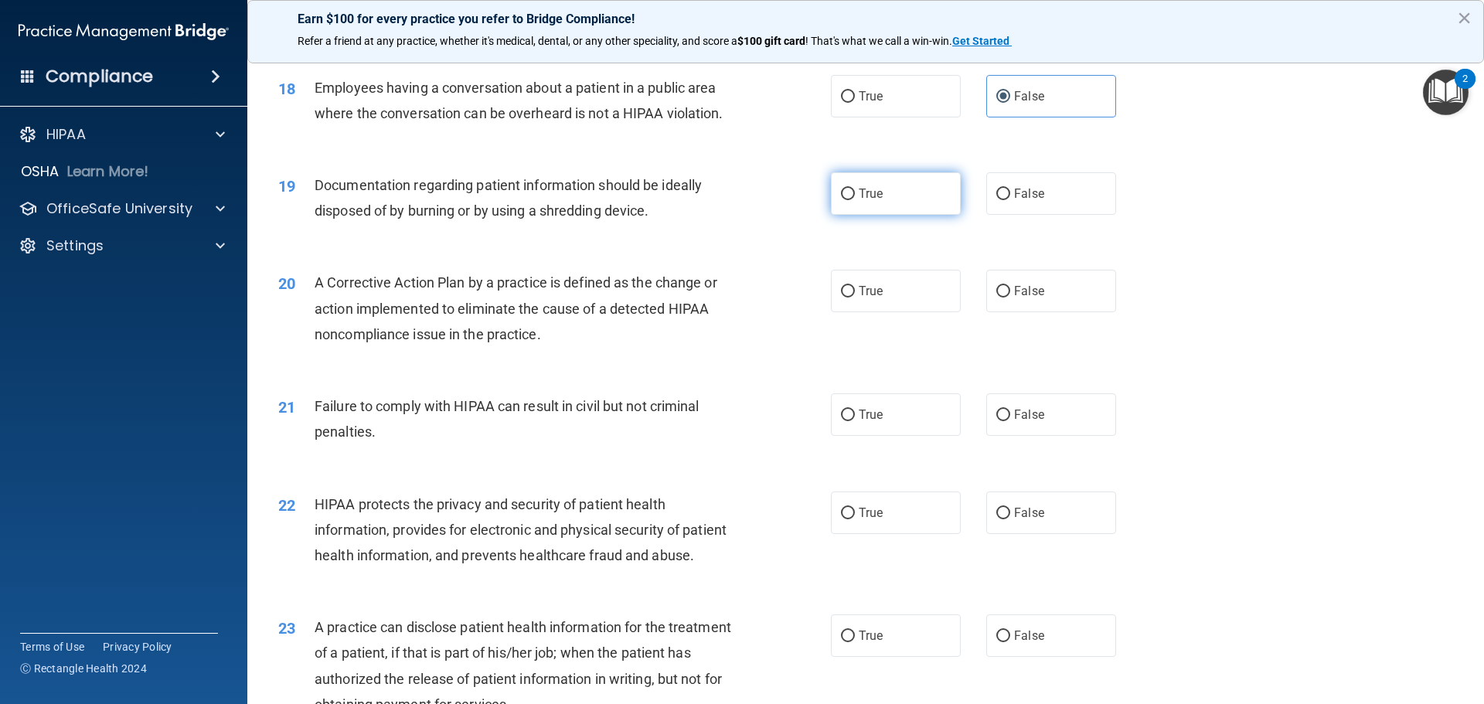
click at [864, 201] on span "True" at bounding box center [870, 193] width 24 height 15
click at [855, 200] on input "True" at bounding box center [848, 195] width 14 height 12
radio input "true"
click at [865, 298] on span "True" at bounding box center [870, 291] width 24 height 15
click at [855, 297] on input "True" at bounding box center [848, 292] width 14 height 12
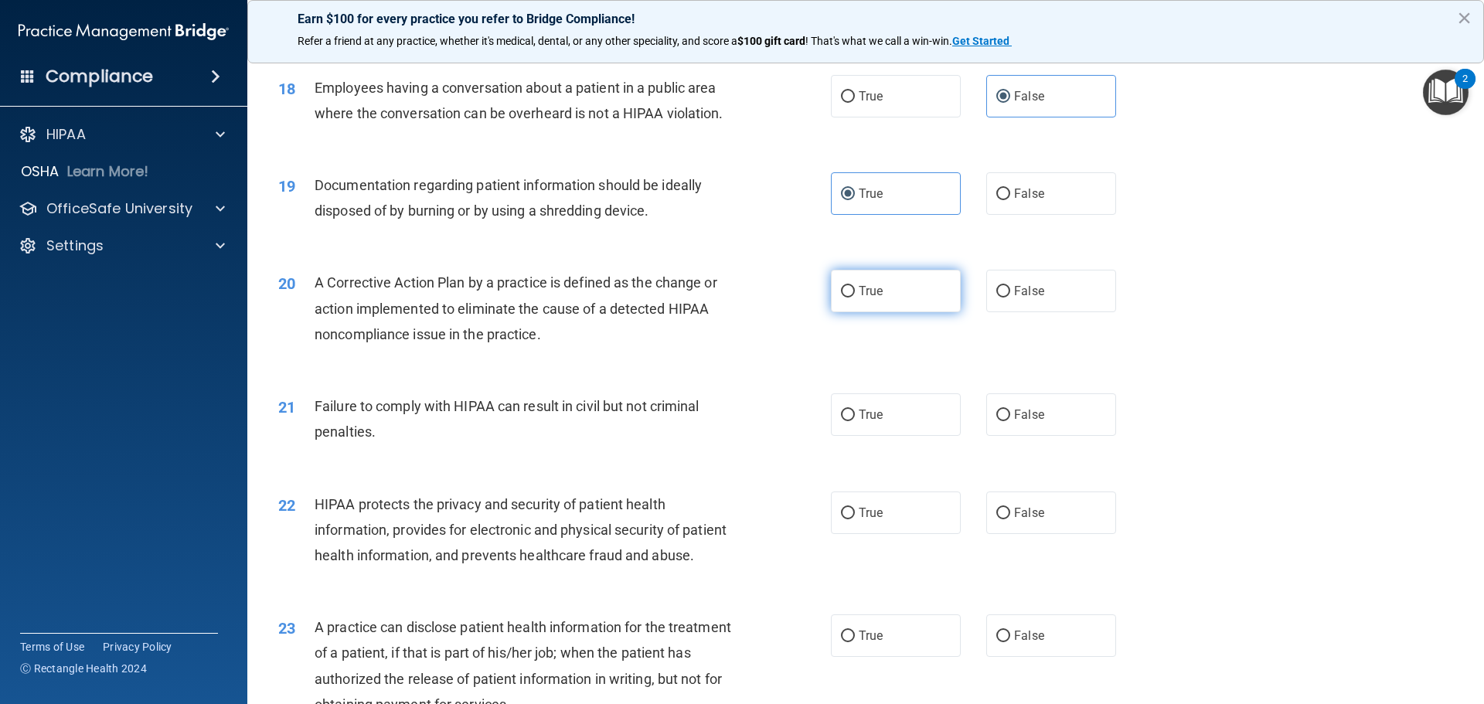
radio input "true"
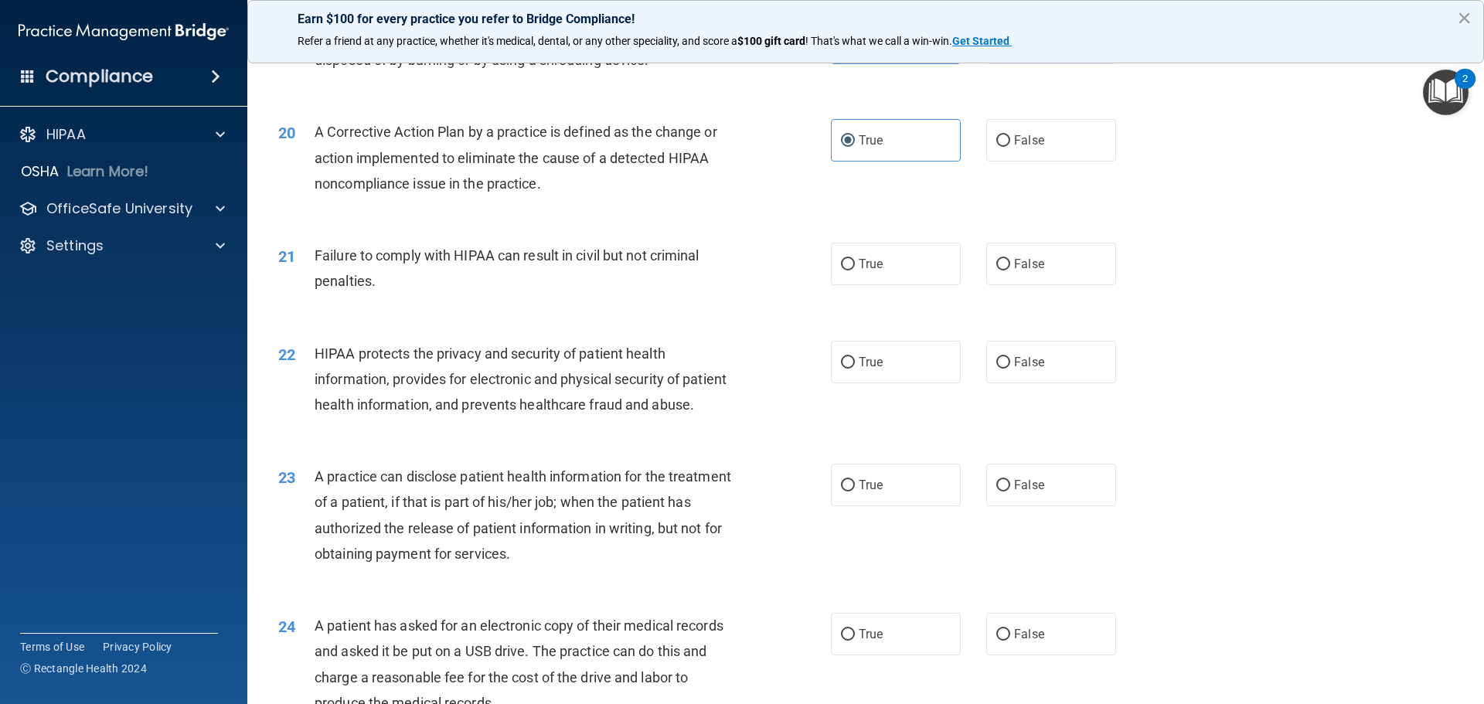
scroll to position [2103, 0]
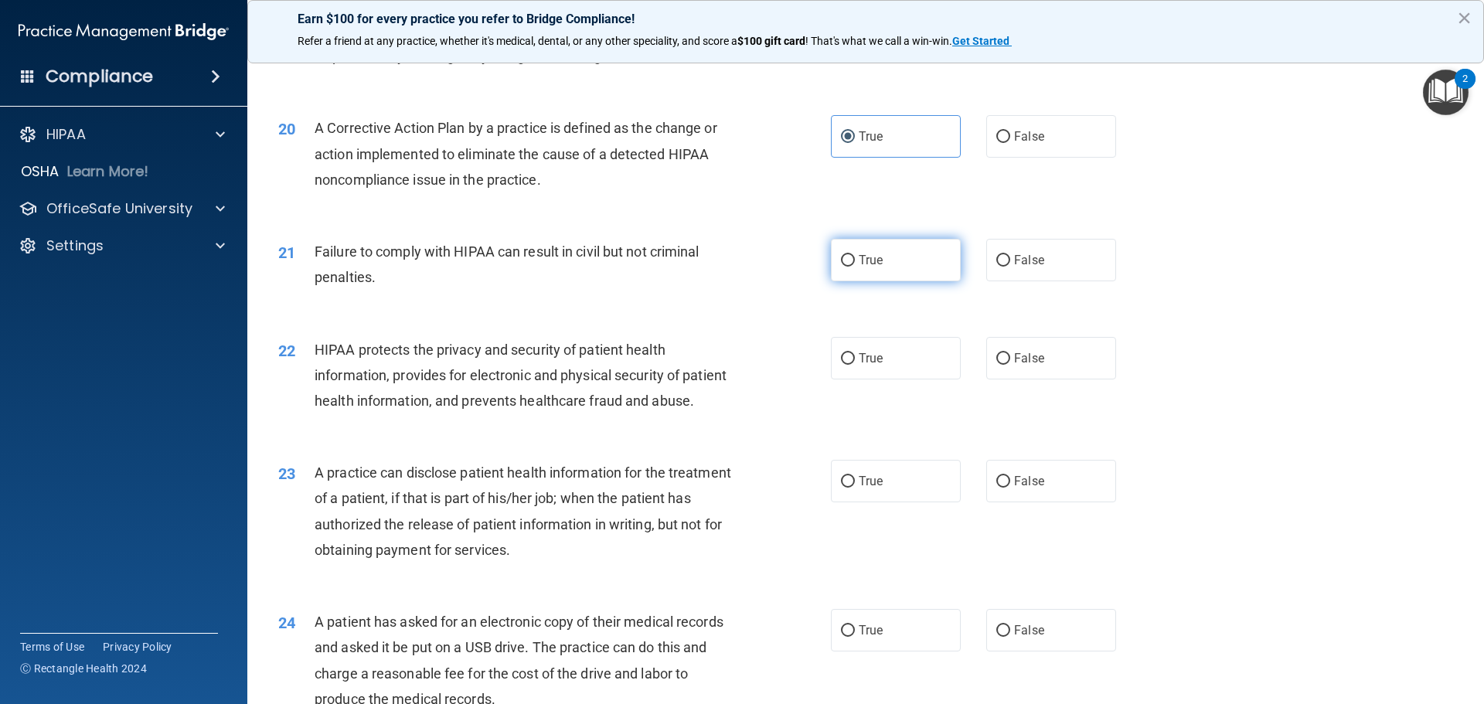
click at [909, 281] on label "True" at bounding box center [896, 260] width 130 height 42
click at [855, 267] on input "True" at bounding box center [848, 261] width 14 height 12
radio input "true"
click at [1025, 281] on label "False" at bounding box center [1051, 260] width 130 height 42
click at [1010, 267] on input "False" at bounding box center [1003, 261] width 14 height 12
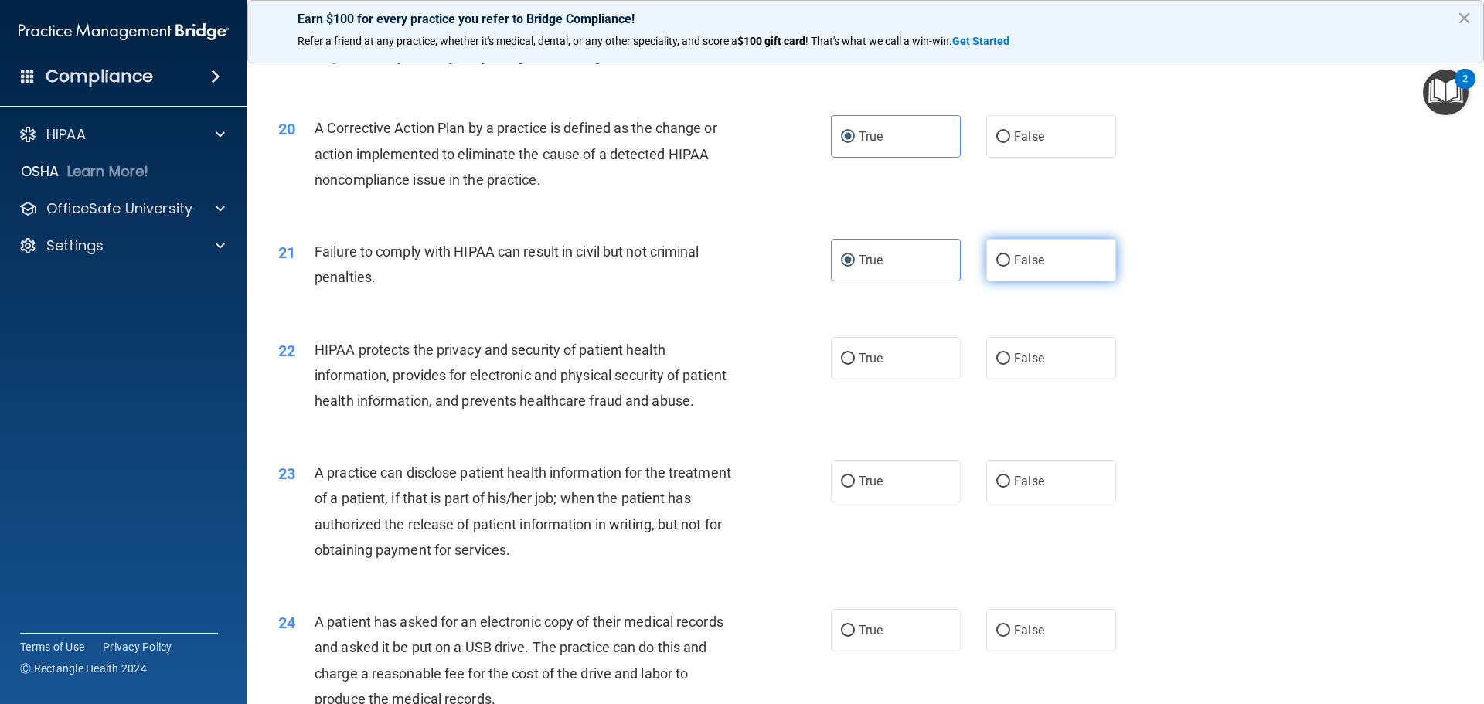
radio input "true"
radio input "false"
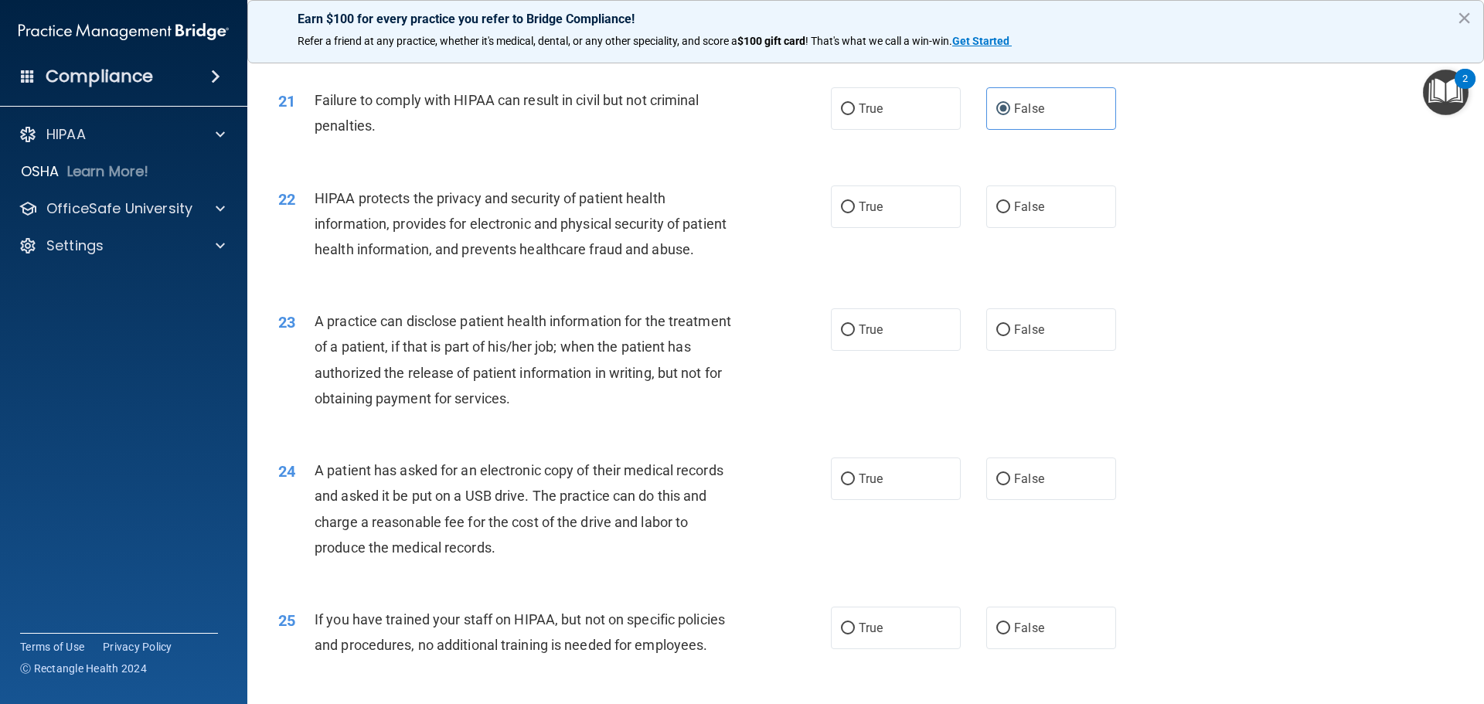
scroll to position [2258, 0]
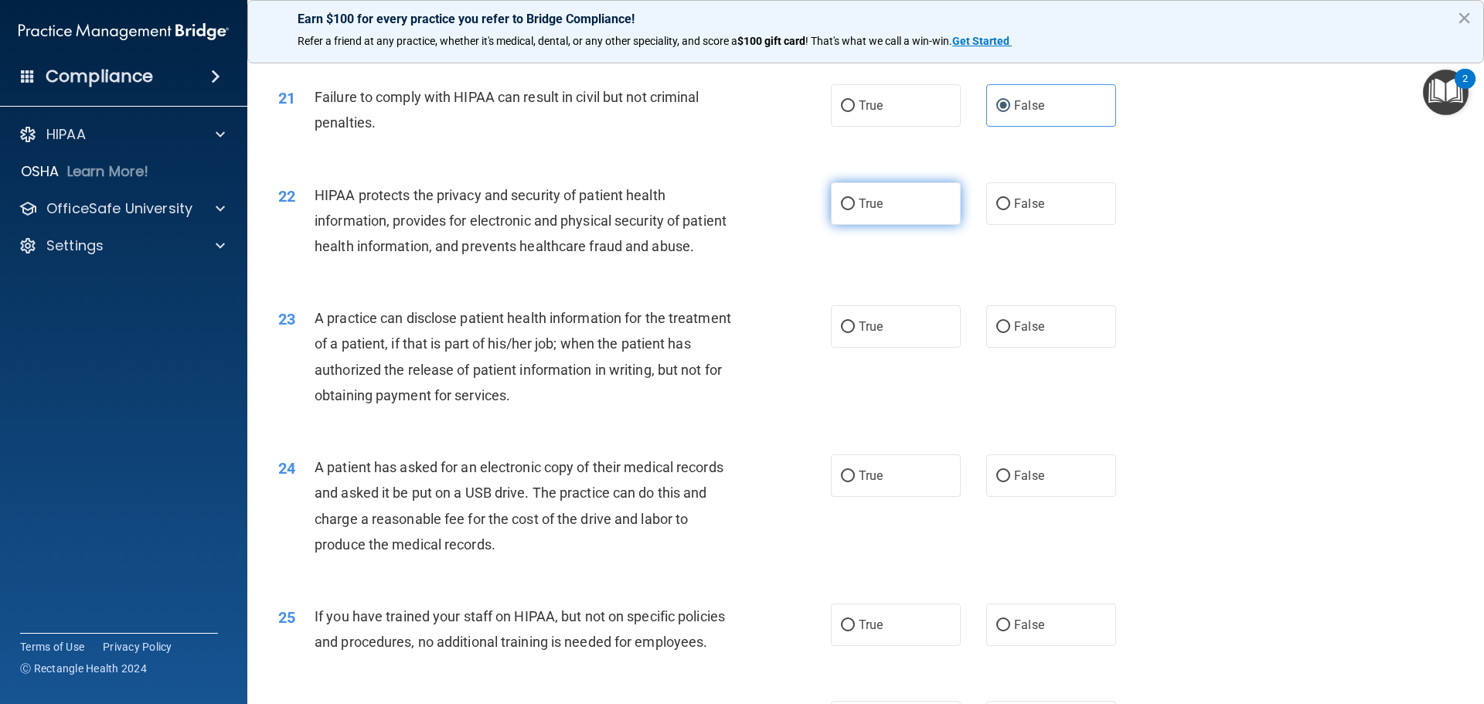
click at [852, 224] on label "True" at bounding box center [896, 203] width 130 height 42
click at [852, 210] on input "True" at bounding box center [848, 205] width 14 height 12
radio input "true"
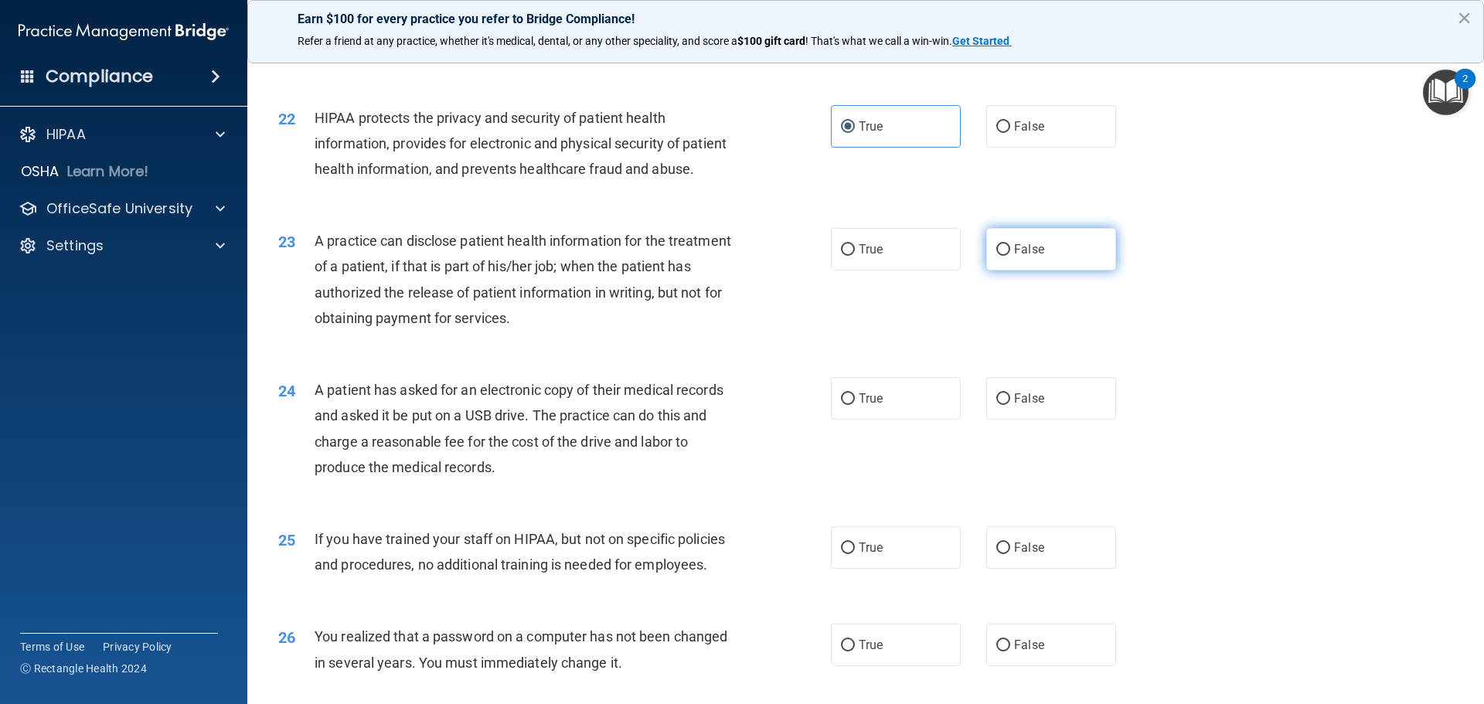
click at [1077, 270] on label "False" at bounding box center [1051, 249] width 130 height 42
click at [1010, 256] on input "False" at bounding box center [1003, 250] width 14 height 12
radio input "true"
click at [898, 270] on label "True" at bounding box center [896, 249] width 130 height 42
click at [855, 256] on input "True" at bounding box center [848, 250] width 14 height 12
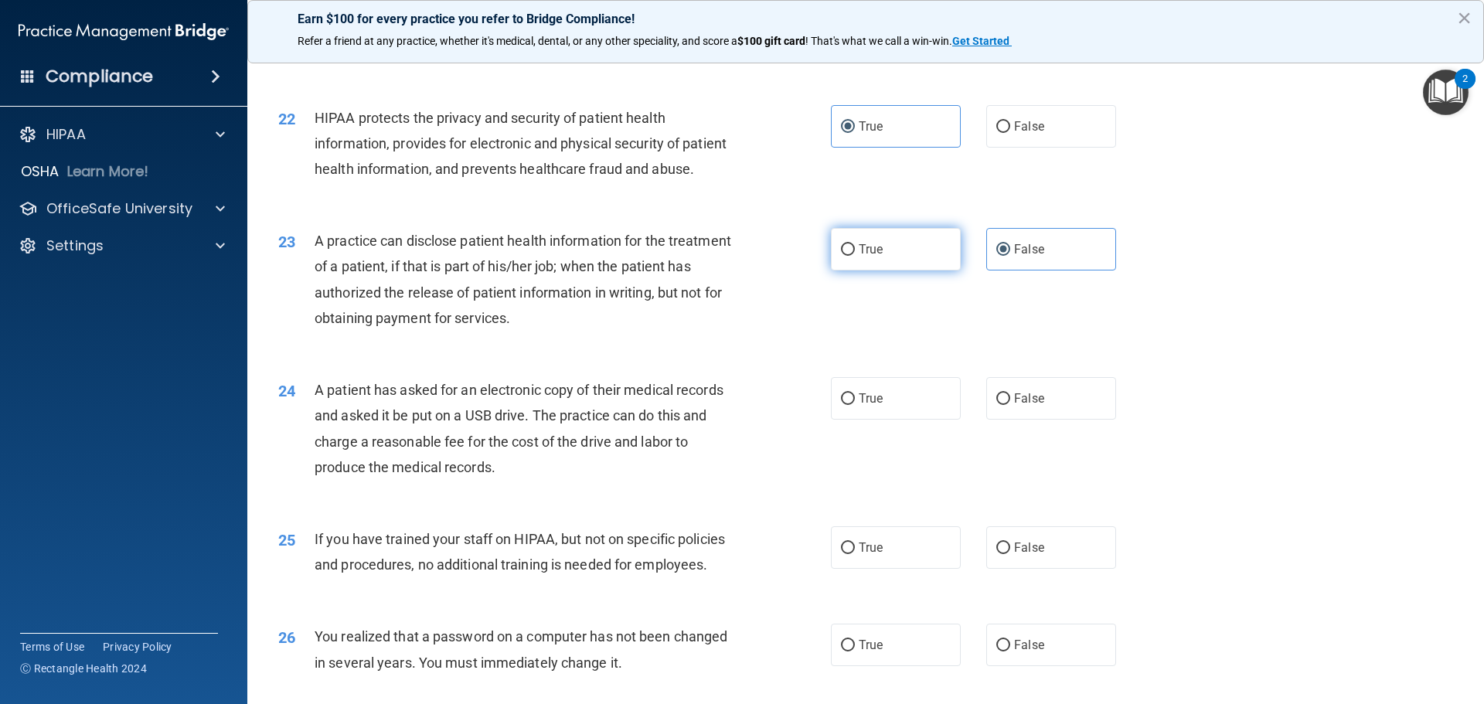
radio input "true"
radio input "false"
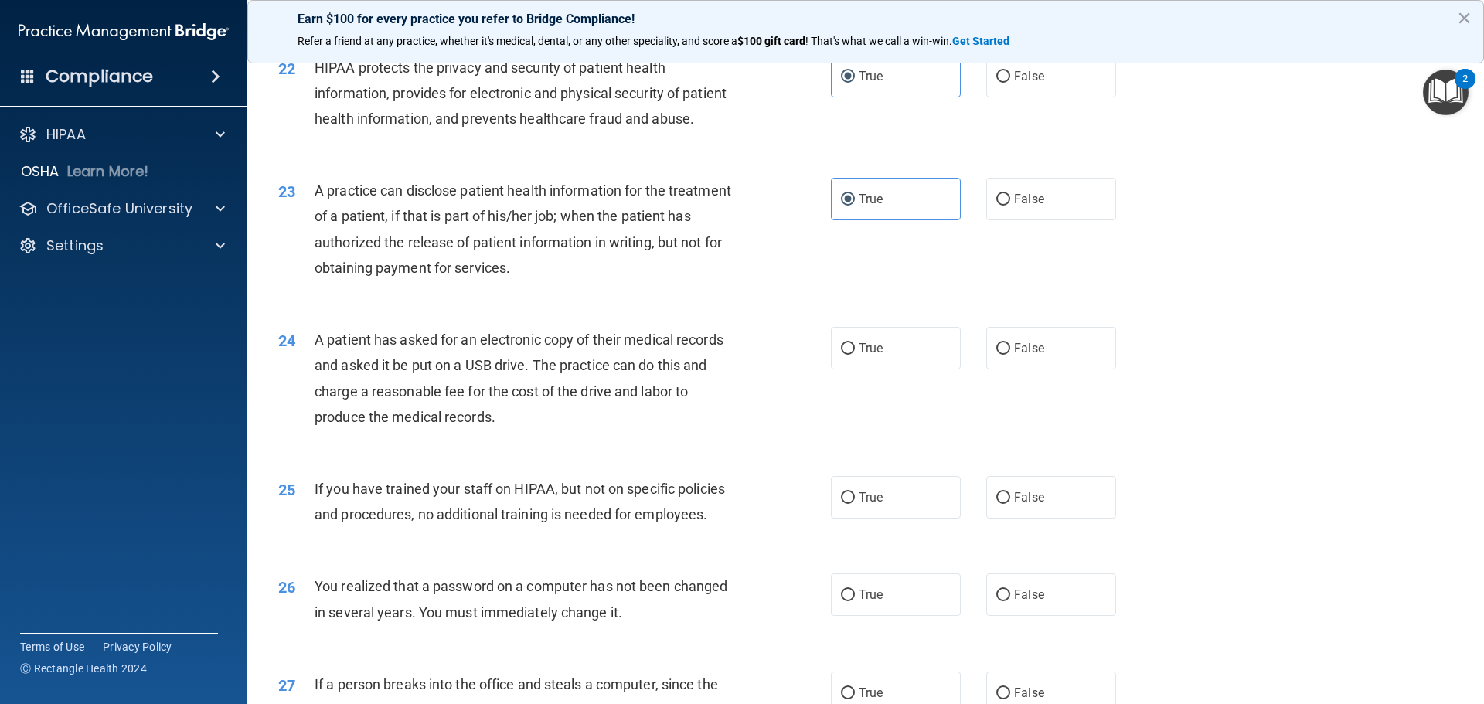
scroll to position [2412, 0]
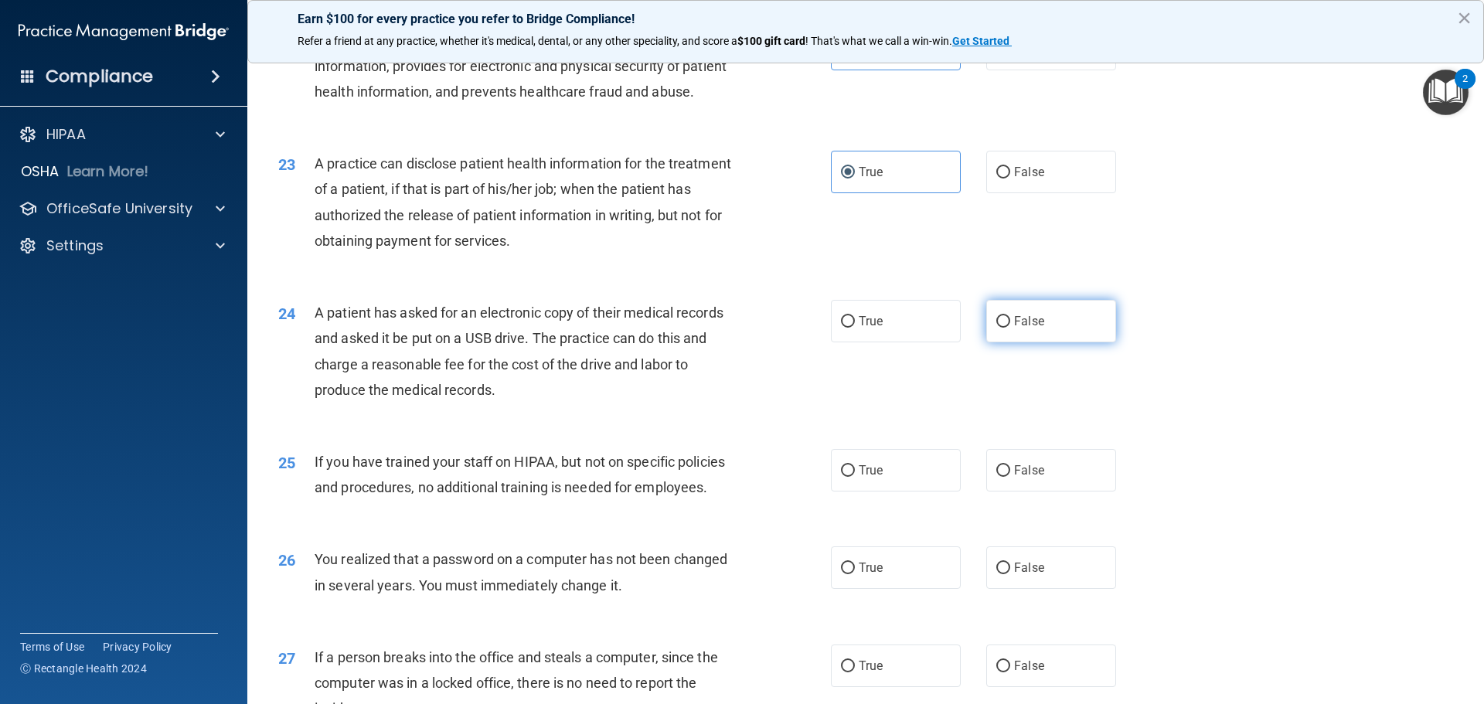
click at [994, 342] on label "False" at bounding box center [1051, 321] width 130 height 42
click at [996, 328] on input "False" at bounding box center [1003, 322] width 14 height 12
radio input "true"
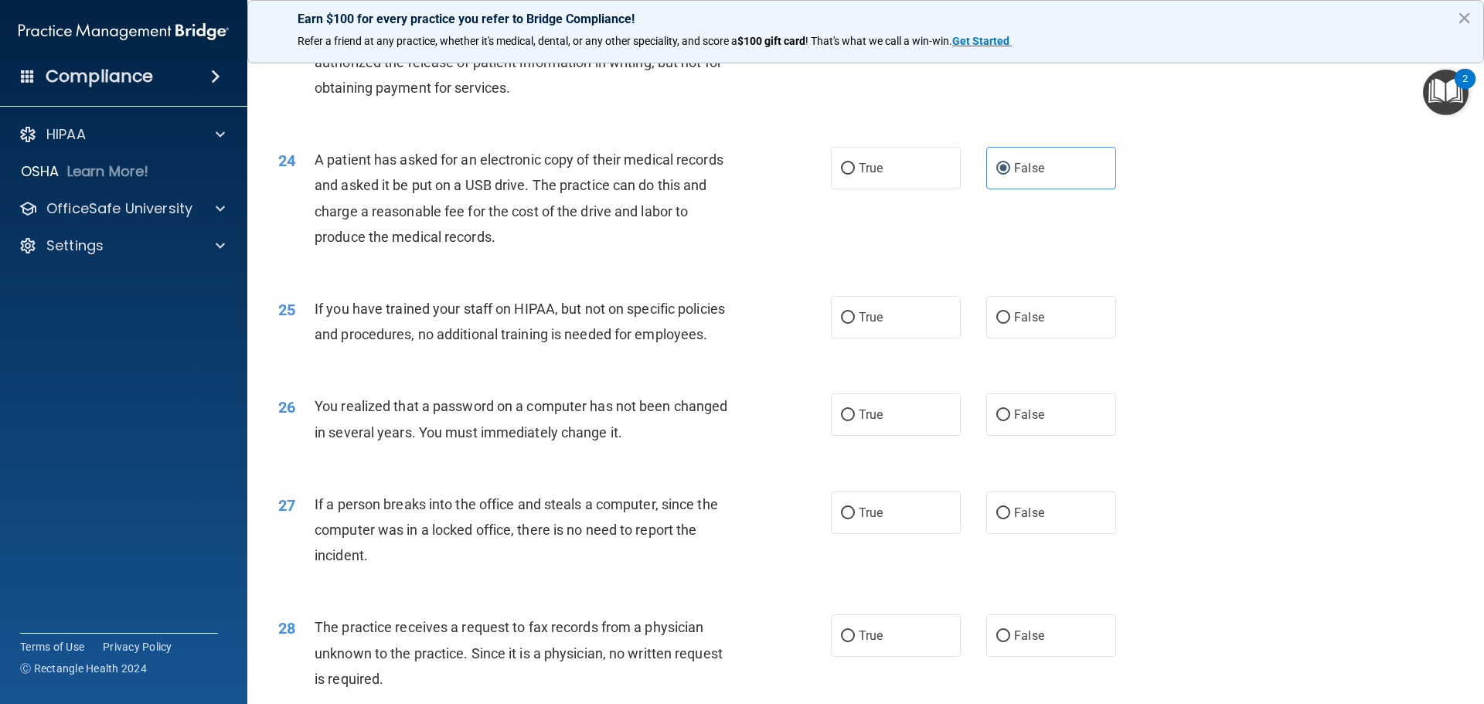
scroll to position [2567, 0]
click at [1042, 337] on label "False" at bounding box center [1051, 315] width 130 height 42
click at [1010, 322] on input "False" at bounding box center [1003, 317] width 14 height 12
radio input "true"
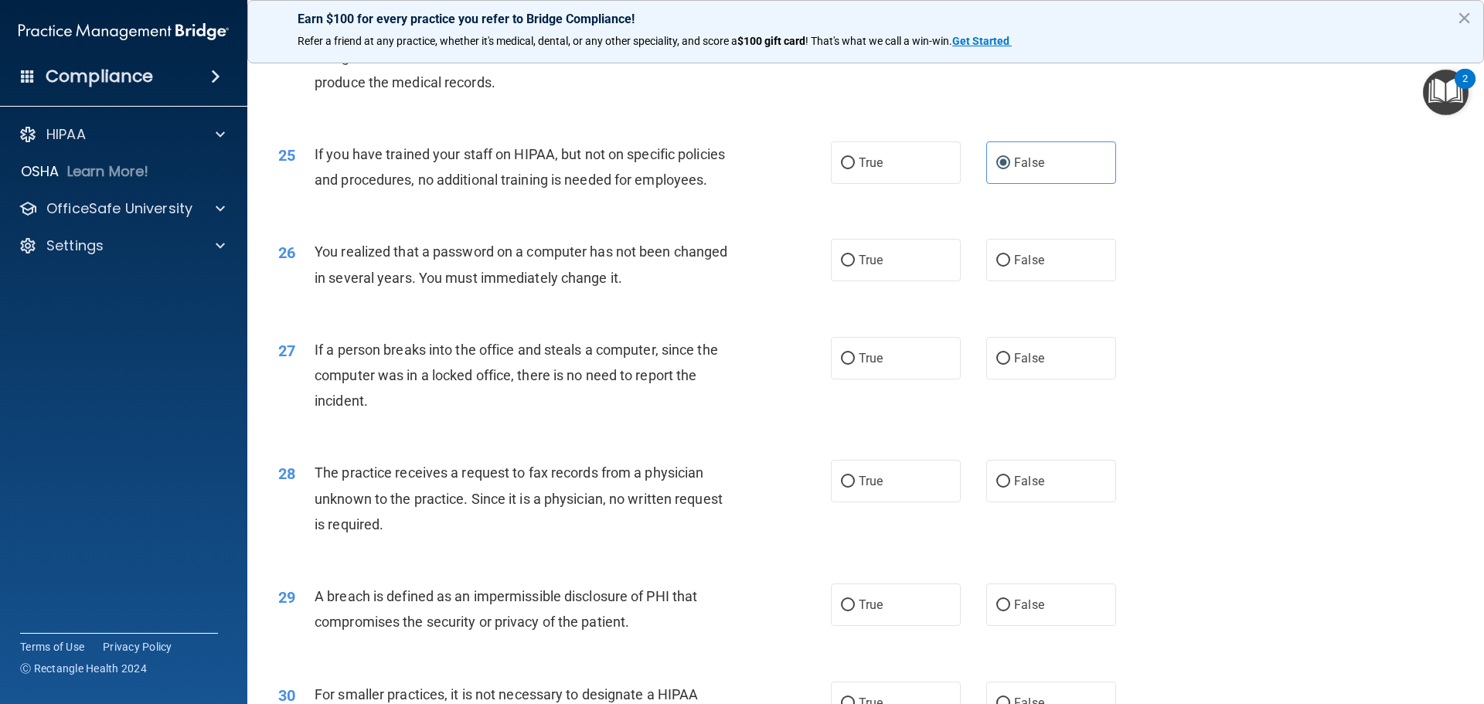
scroll to position [2721, 0]
click at [1023, 280] on label "False" at bounding box center [1051, 258] width 130 height 42
click at [1010, 265] on input "False" at bounding box center [1003, 259] width 14 height 12
radio input "true"
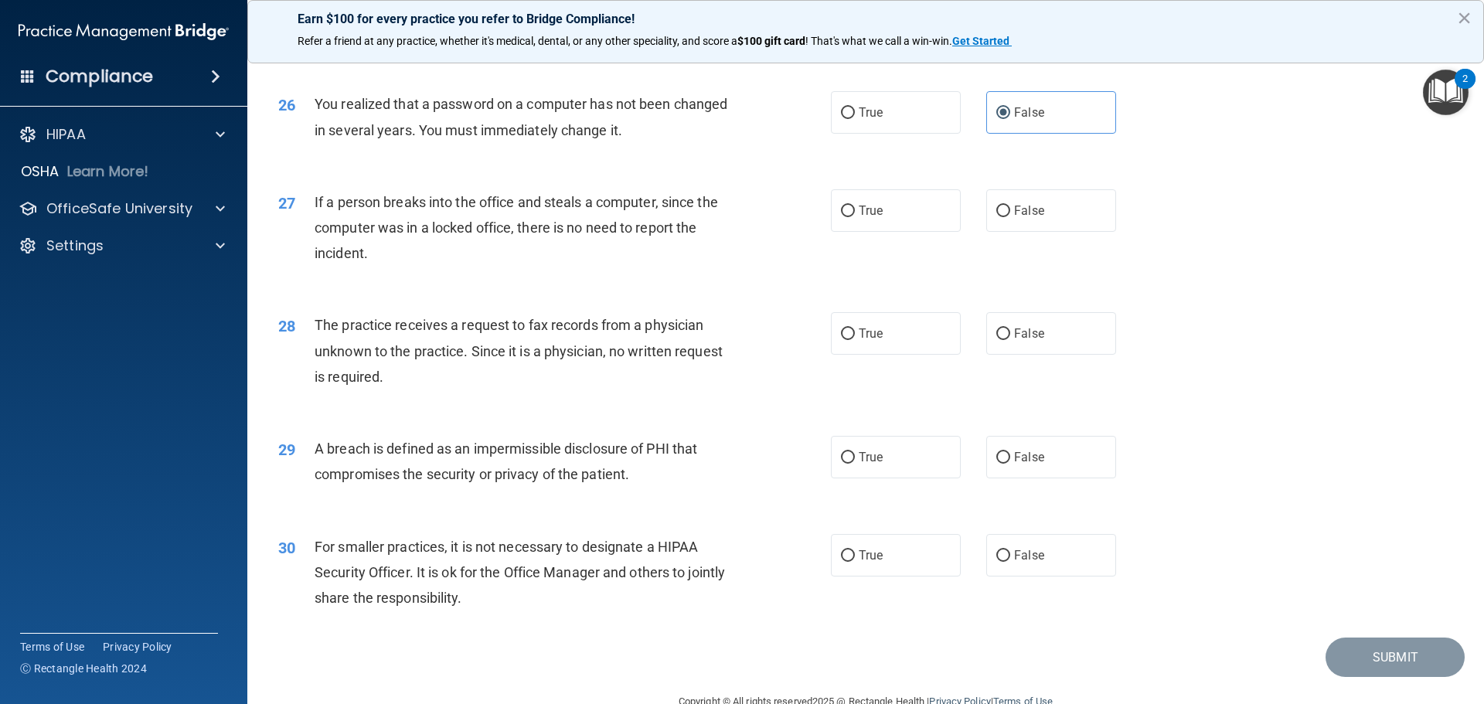
scroll to position [2876, 0]
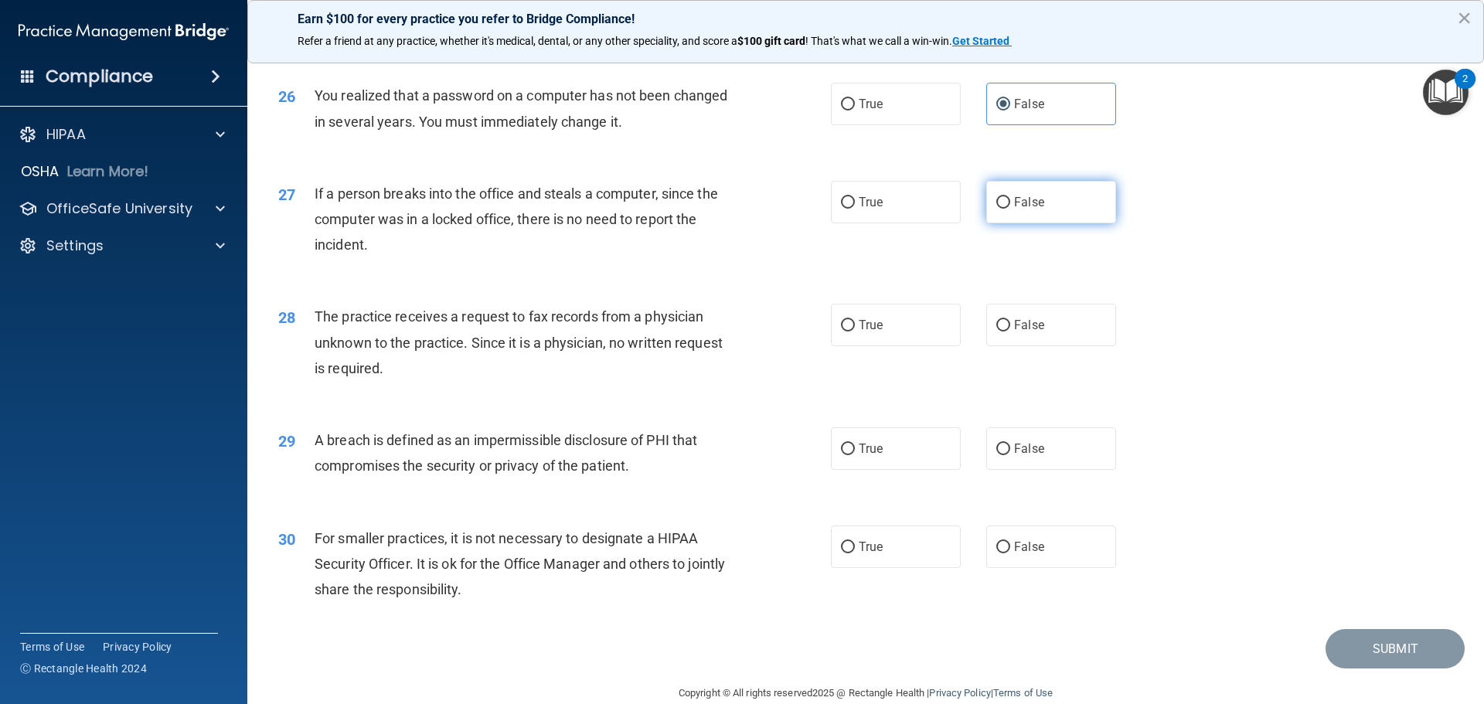
click at [1052, 223] on label "False" at bounding box center [1051, 202] width 130 height 42
click at [1010, 209] on input "False" at bounding box center [1003, 203] width 14 height 12
radio input "true"
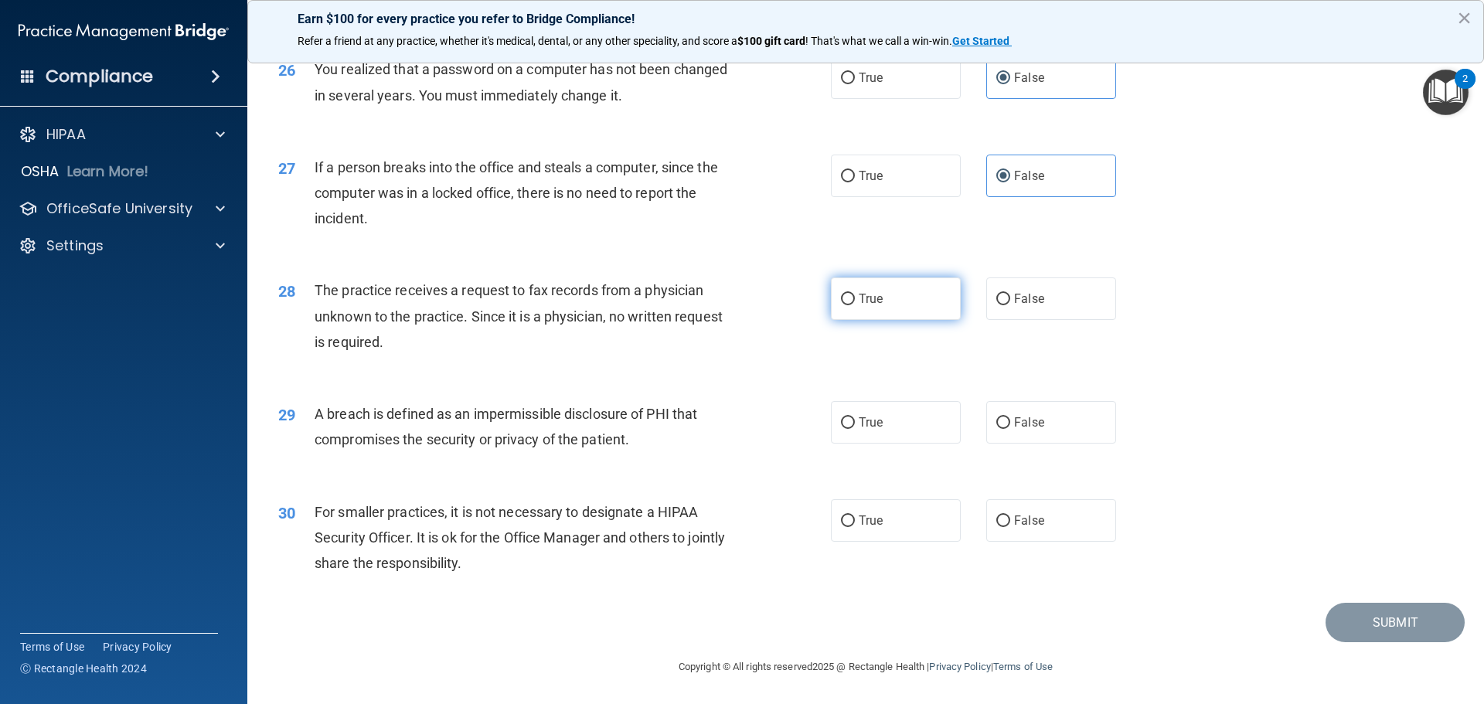
click at [913, 292] on label "True" at bounding box center [896, 298] width 130 height 42
click at [855, 294] on input "True" at bounding box center [848, 300] width 14 height 12
radio input "true"
click at [865, 423] on span "True" at bounding box center [870, 422] width 24 height 15
click at [855, 423] on input "True" at bounding box center [848, 423] width 14 height 12
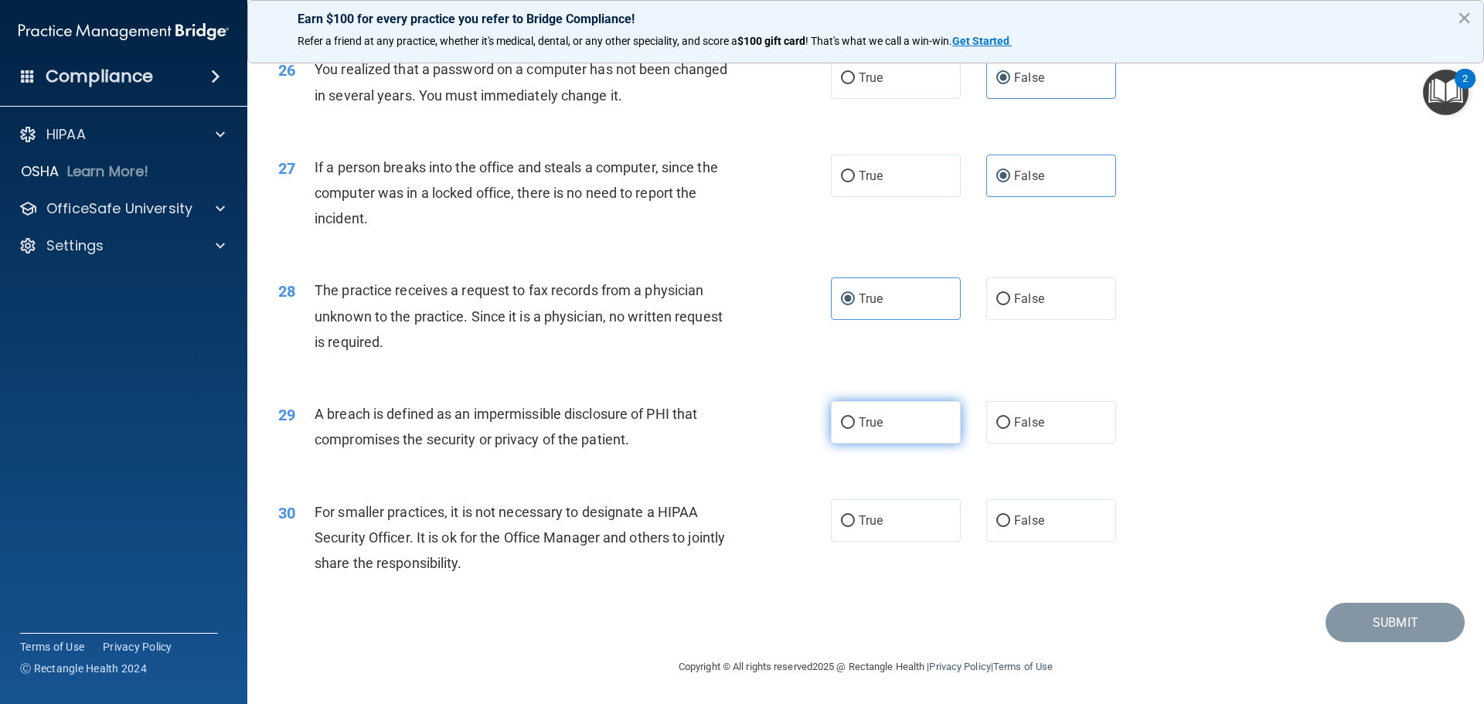
radio input "true"
click at [1030, 520] on span "False" at bounding box center [1029, 520] width 30 height 15
click at [1010, 520] on input "False" at bounding box center [1003, 521] width 14 height 12
radio input "true"
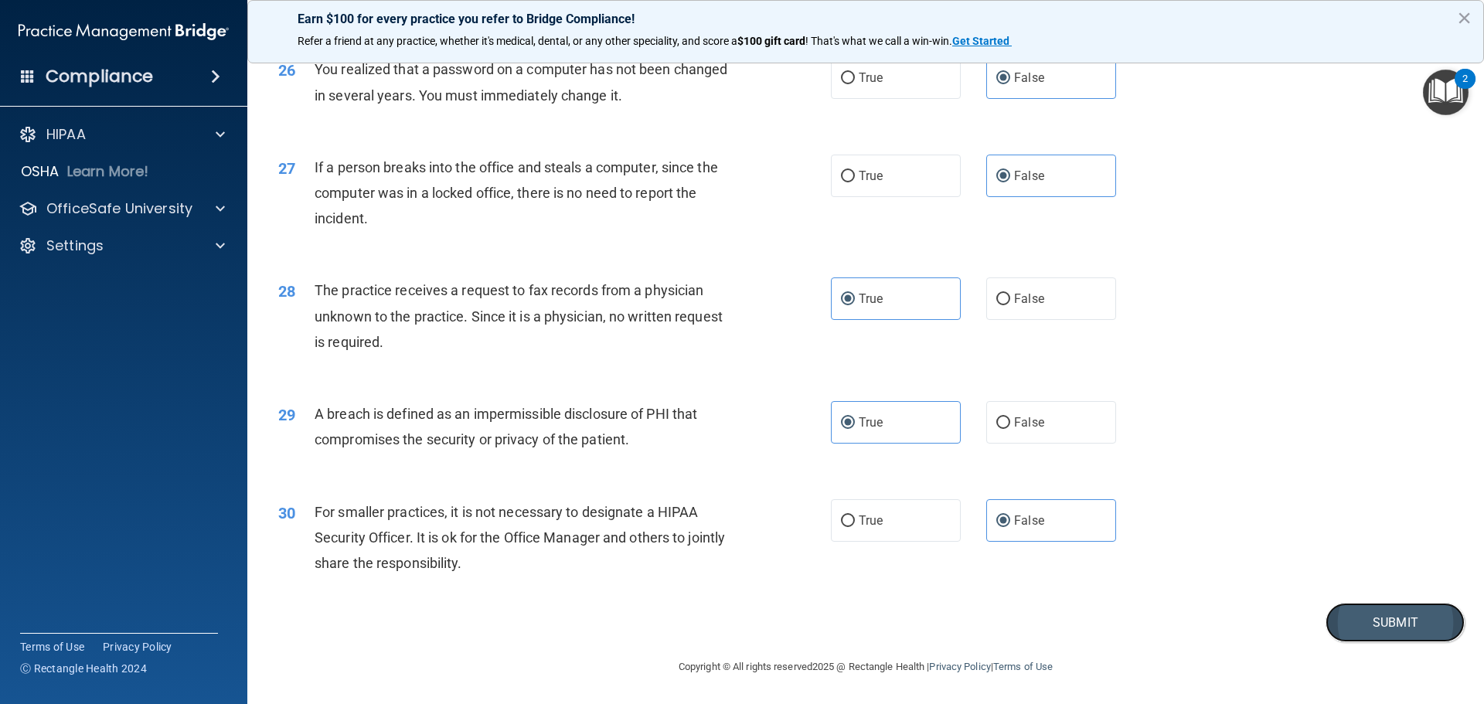
click at [1370, 633] on button "Submit" at bounding box center [1394, 622] width 139 height 39
click at [1414, 620] on button "Submit" at bounding box center [1394, 622] width 139 height 39
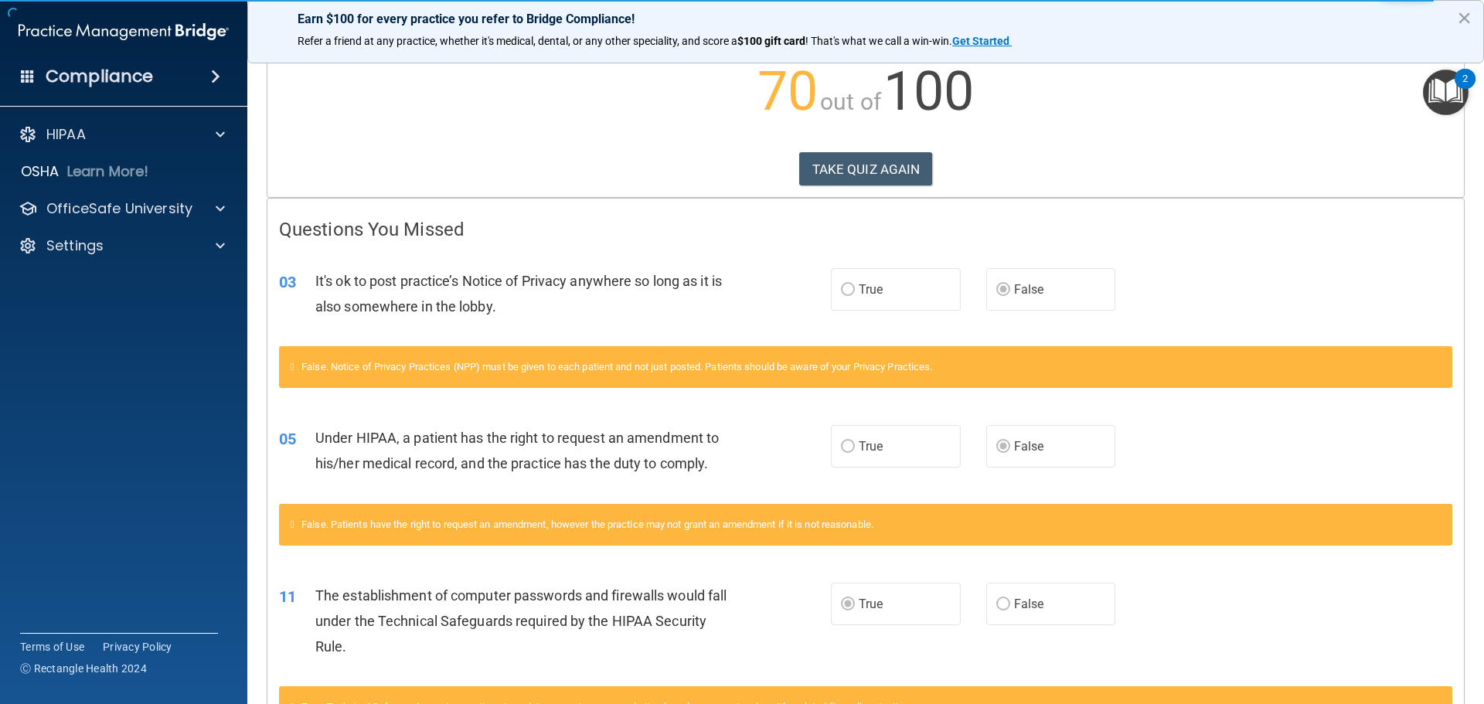
scroll to position [77, 0]
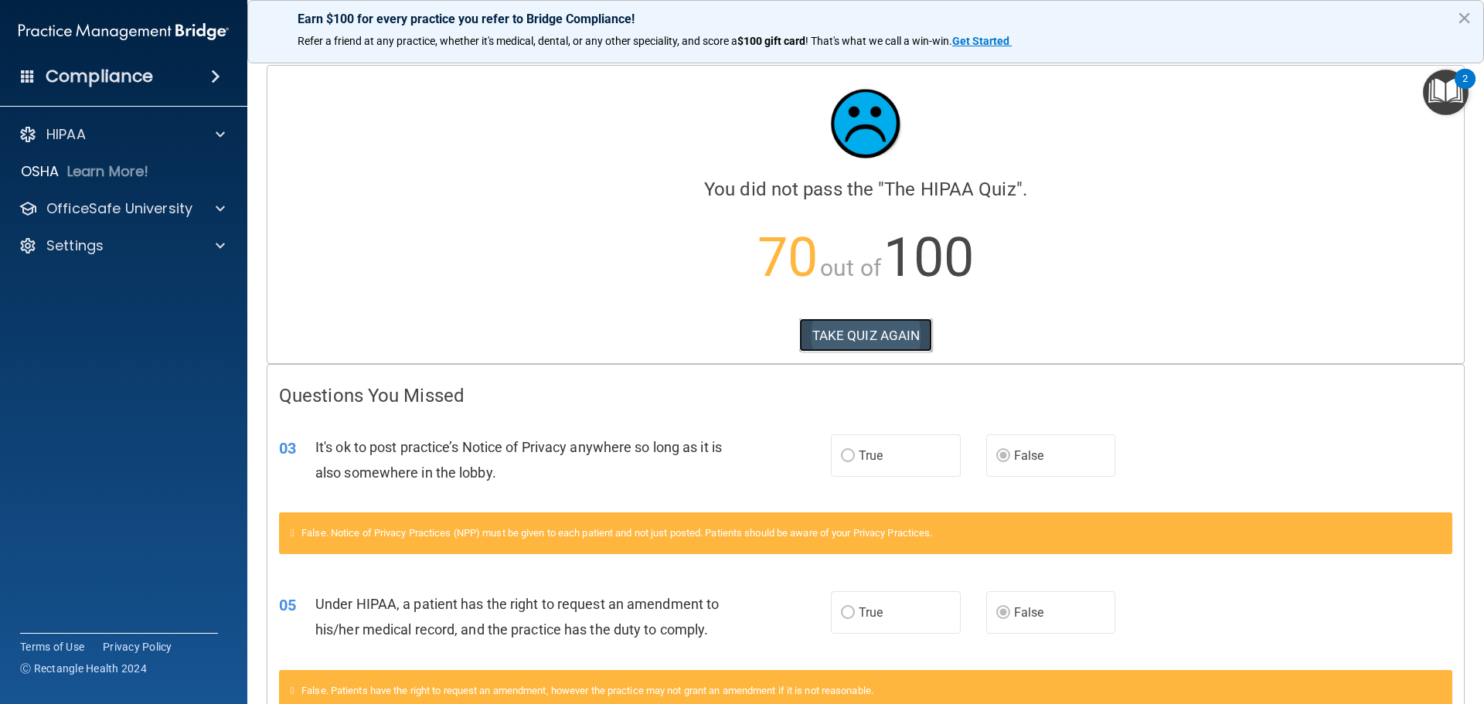
drag, startPoint x: 1479, startPoint y: 268, endPoint x: 854, endPoint y: 345, distance: 629.8
click at [854, 345] on button "TAKE QUIZ AGAIN" at bounding box center [866, 335] width 134 height 34
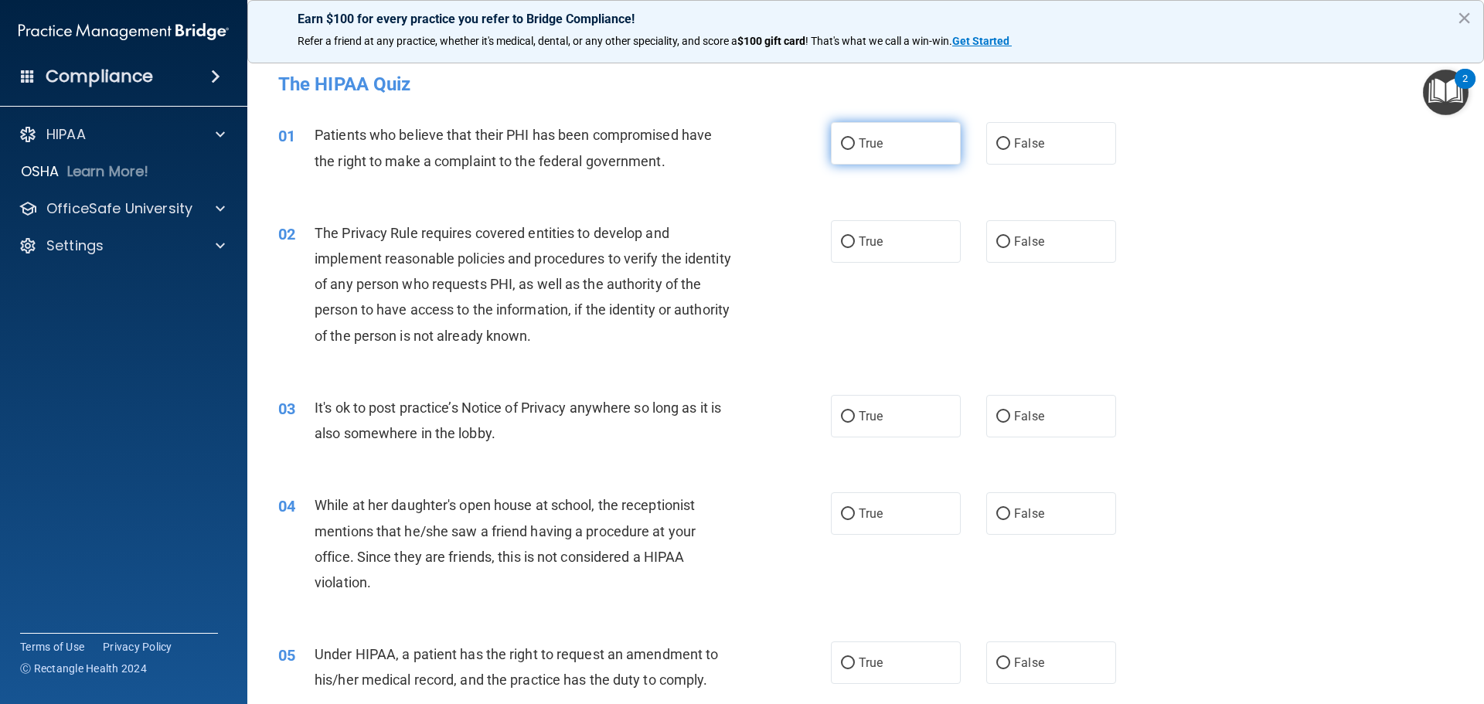
click at [861, 144] on span "True" at bounding box center [870, 143] width 24 height 15
click at [855, 144] on input "True" at bounding box center [848, 144] width 14 height 12
radio input "true"
click at [879, 250] on label "True" at bounding box center [896, 241] width 130 height 42
click at [855, 248] on input "True" at bounding box center [848, 242] width 14 height 12
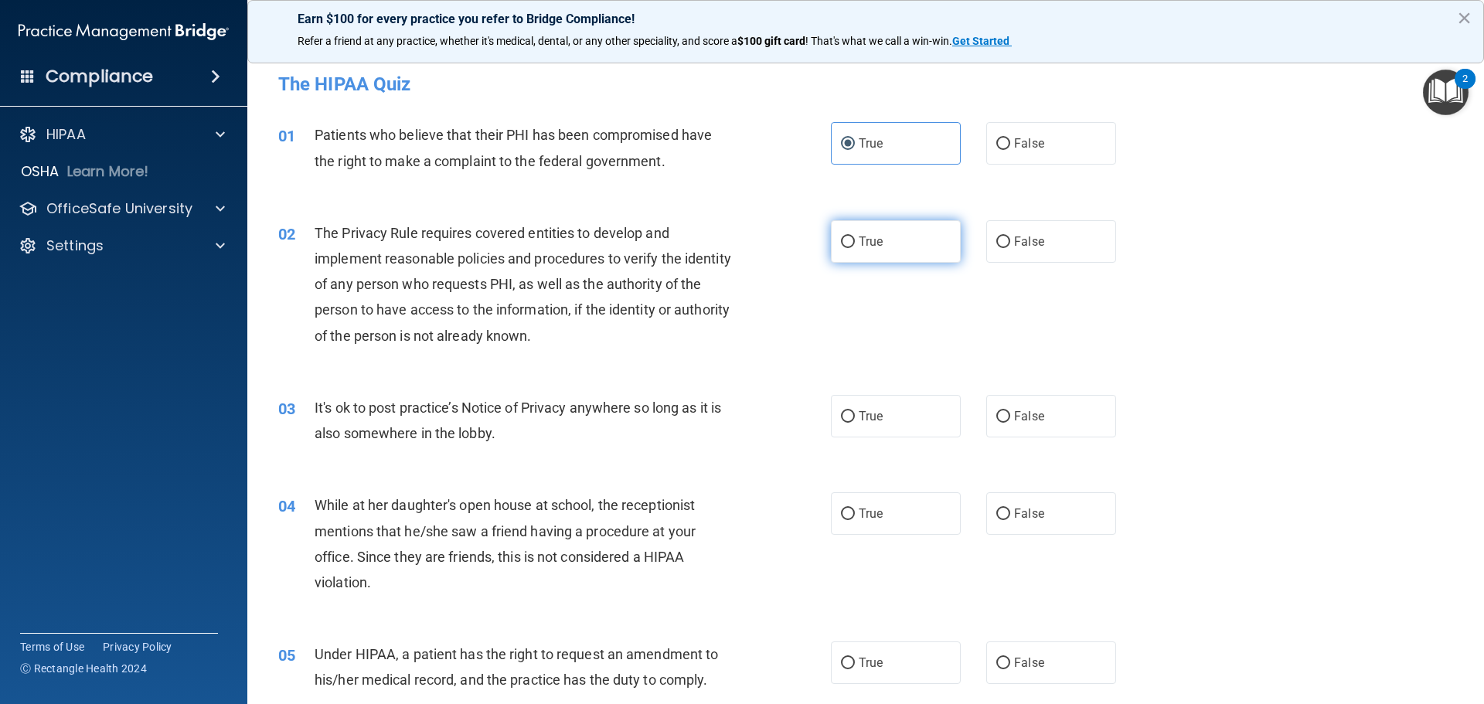
radio input "true"
click at [881, 424] on label "True" at bounding box center [896, 416] width 130 height 42
click at [855, 423] on input "True" at bounding box center [848, 417] width 14 height 12
radio input "true"
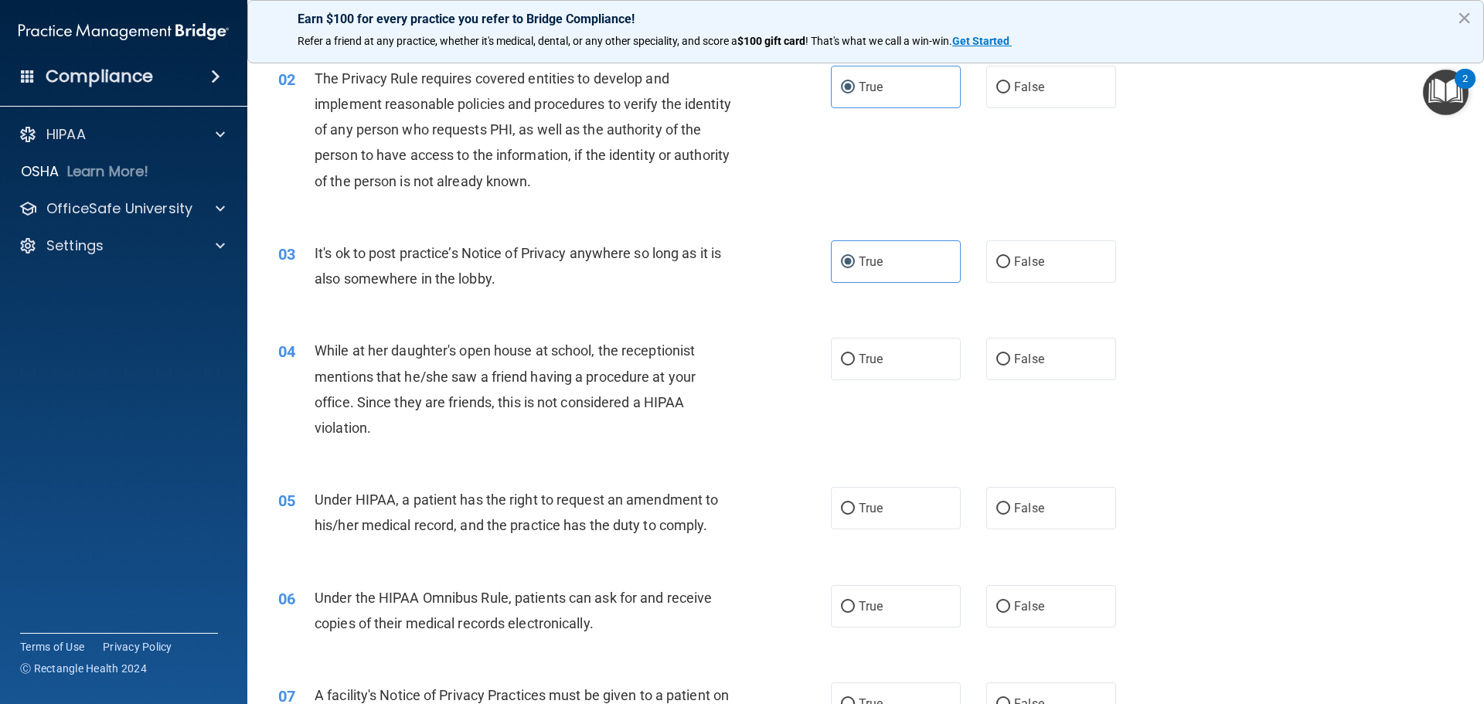
scroll to position [309, 0]
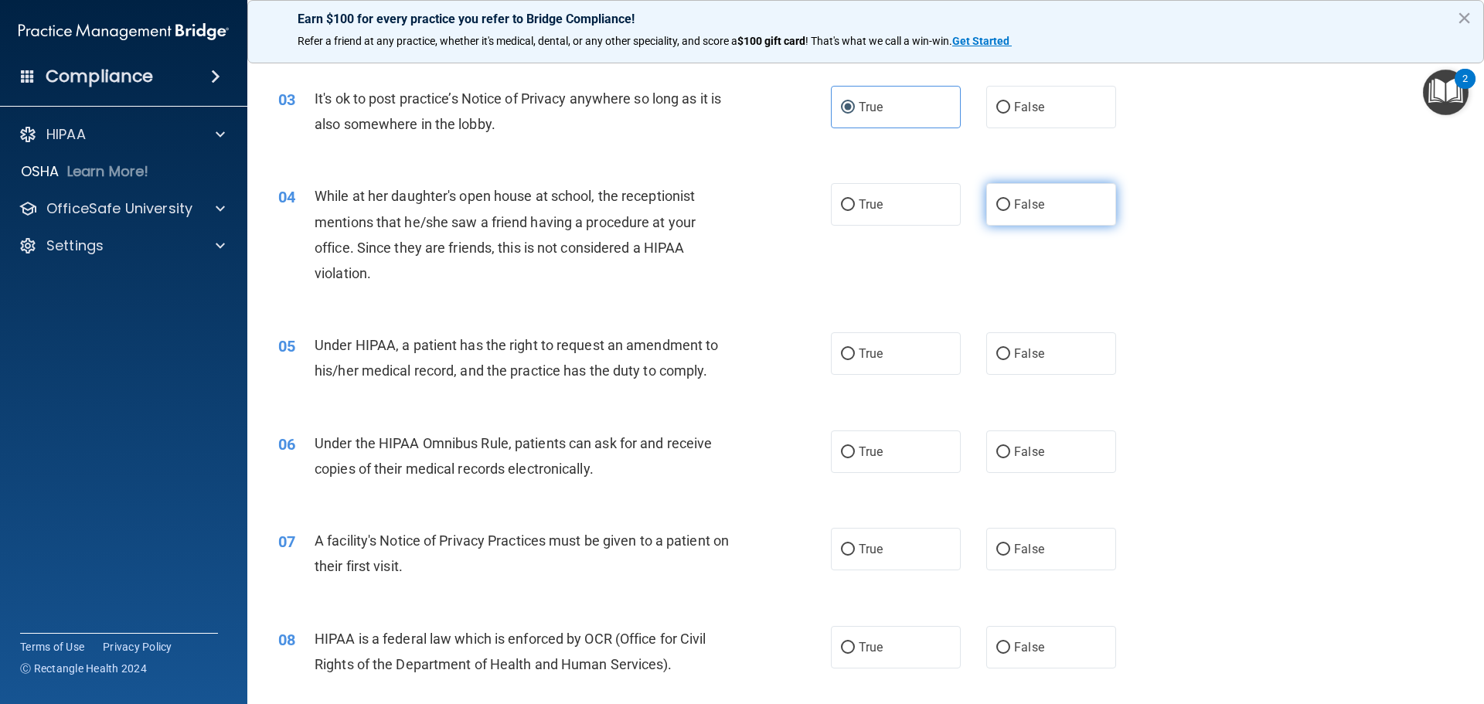
click at [1006, 196] on label "False" at bounding box center [1051, 204] width 130 height 42
click at [1006, 199] on input "False" at bounding box center [1003, 205] width 14 height 12
radio input "true"
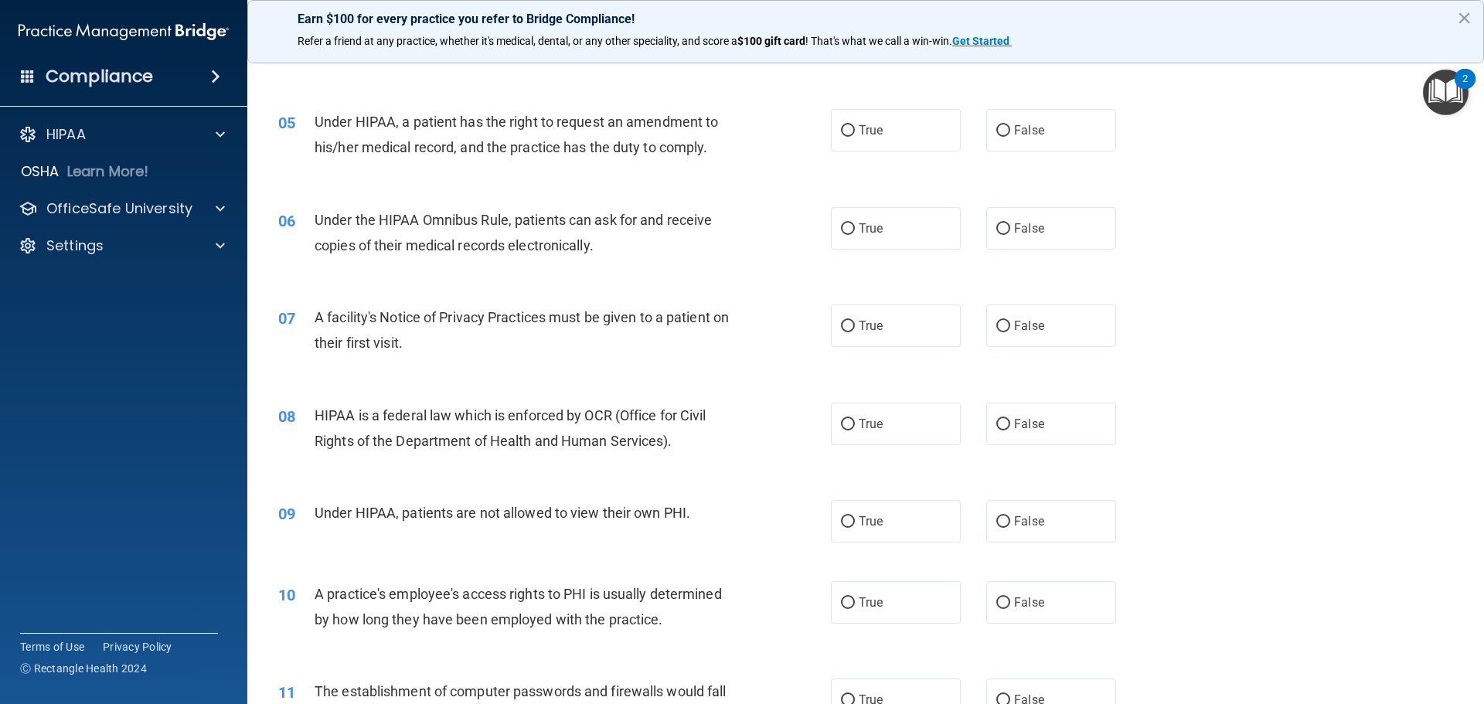
scroll to position [541, 0]
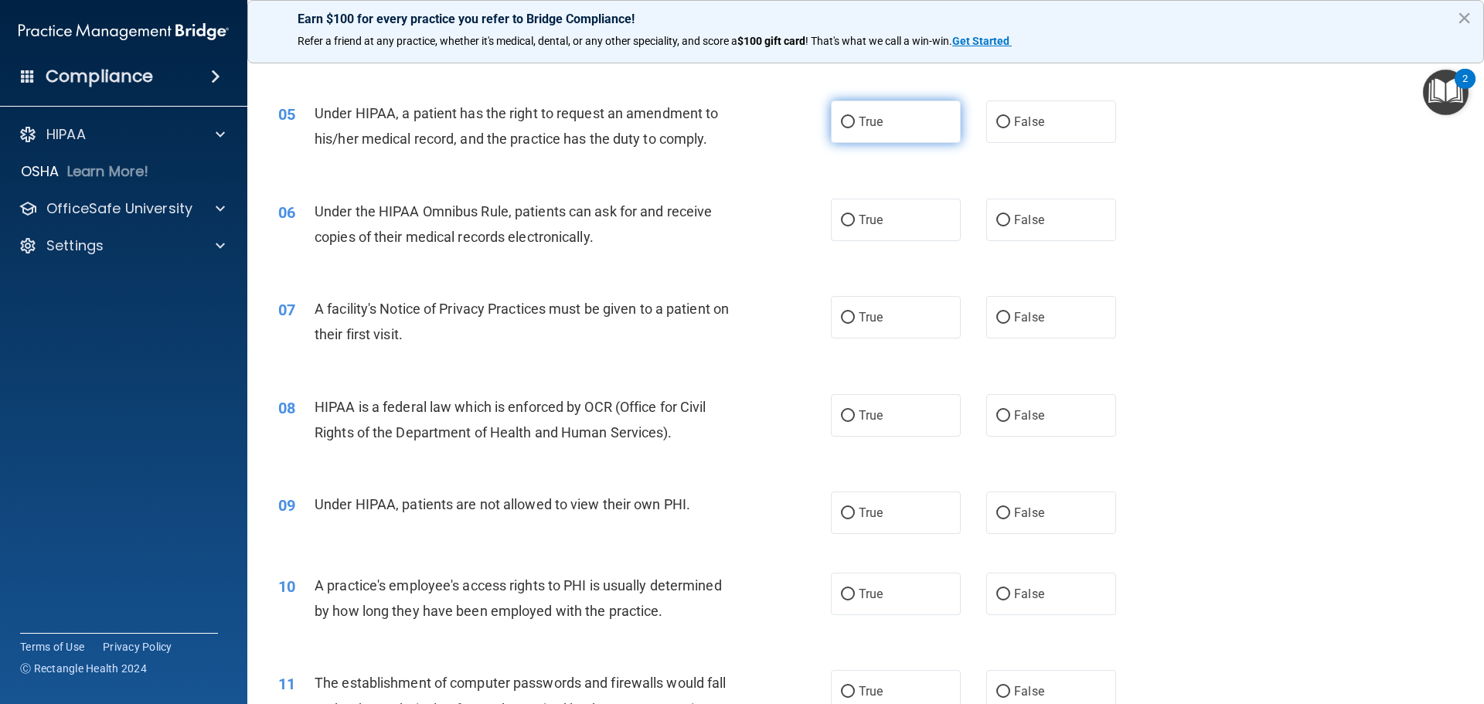
click at [862, 118] on span "True" at bounding box center [870, 121] width 24 height 15
click at [855, 118] on input "True" at bounding box center [848, 123] width 14 height 12
radio input "true"
click at [850, 235] on label "True" at bounding box center [896, 220] width 130 height 42
click at [850, 226] on input "True" at bounding box center [848, 221] width 14 height 12
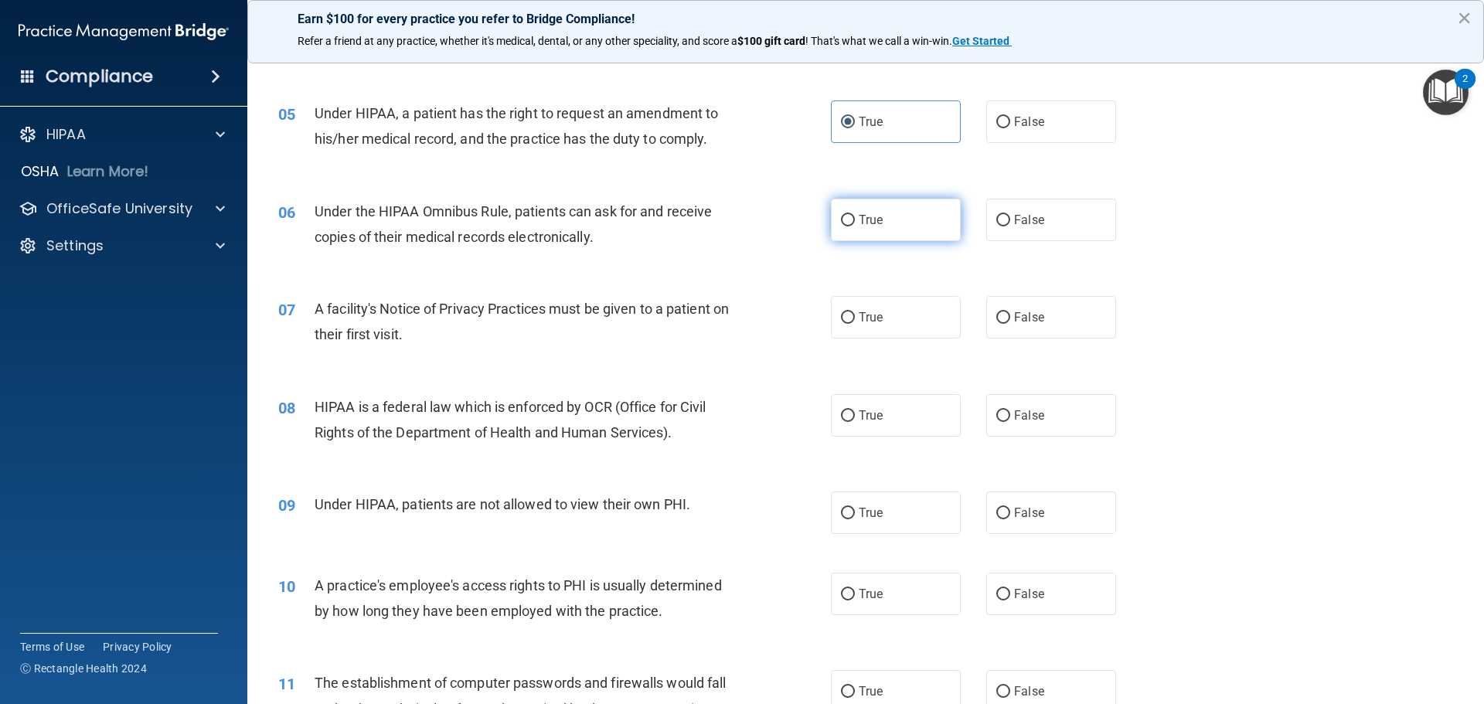
radio input "true"
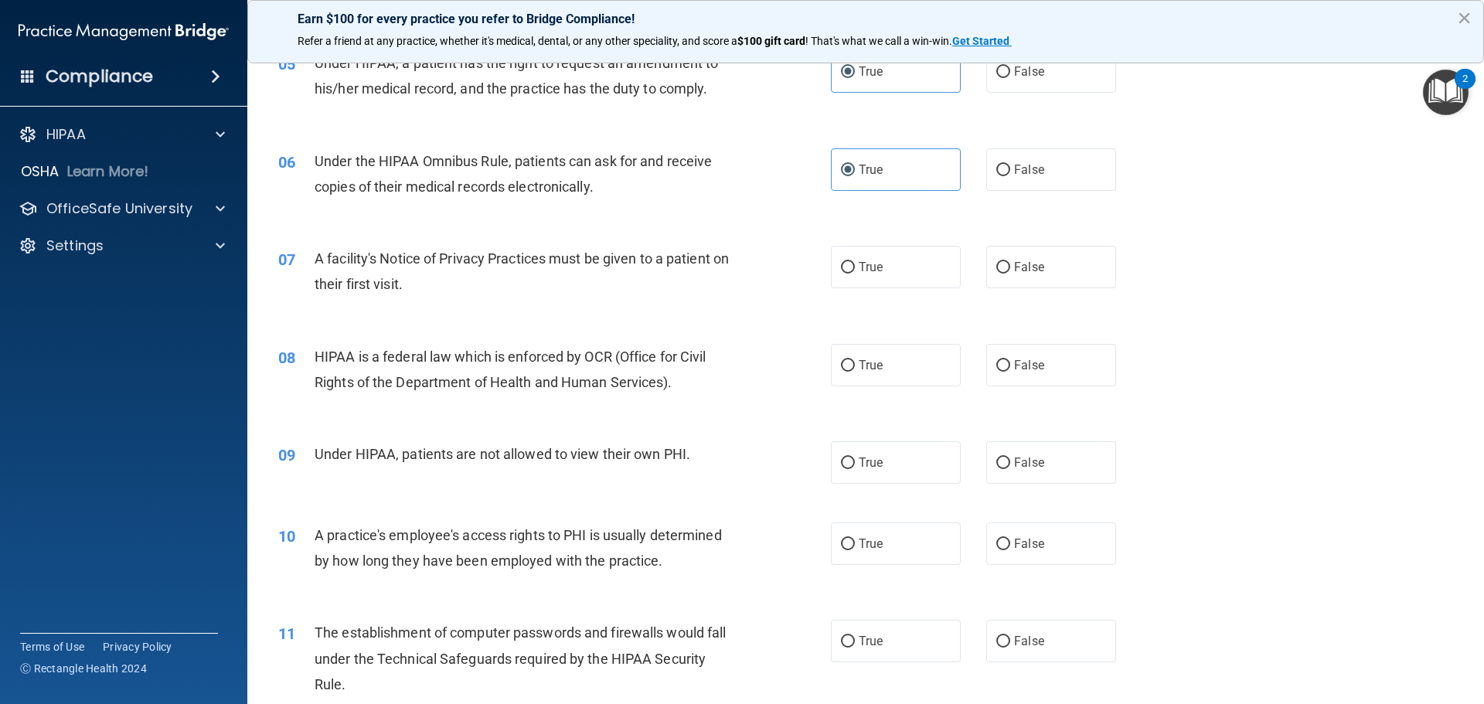
scroll to position [618, 0]
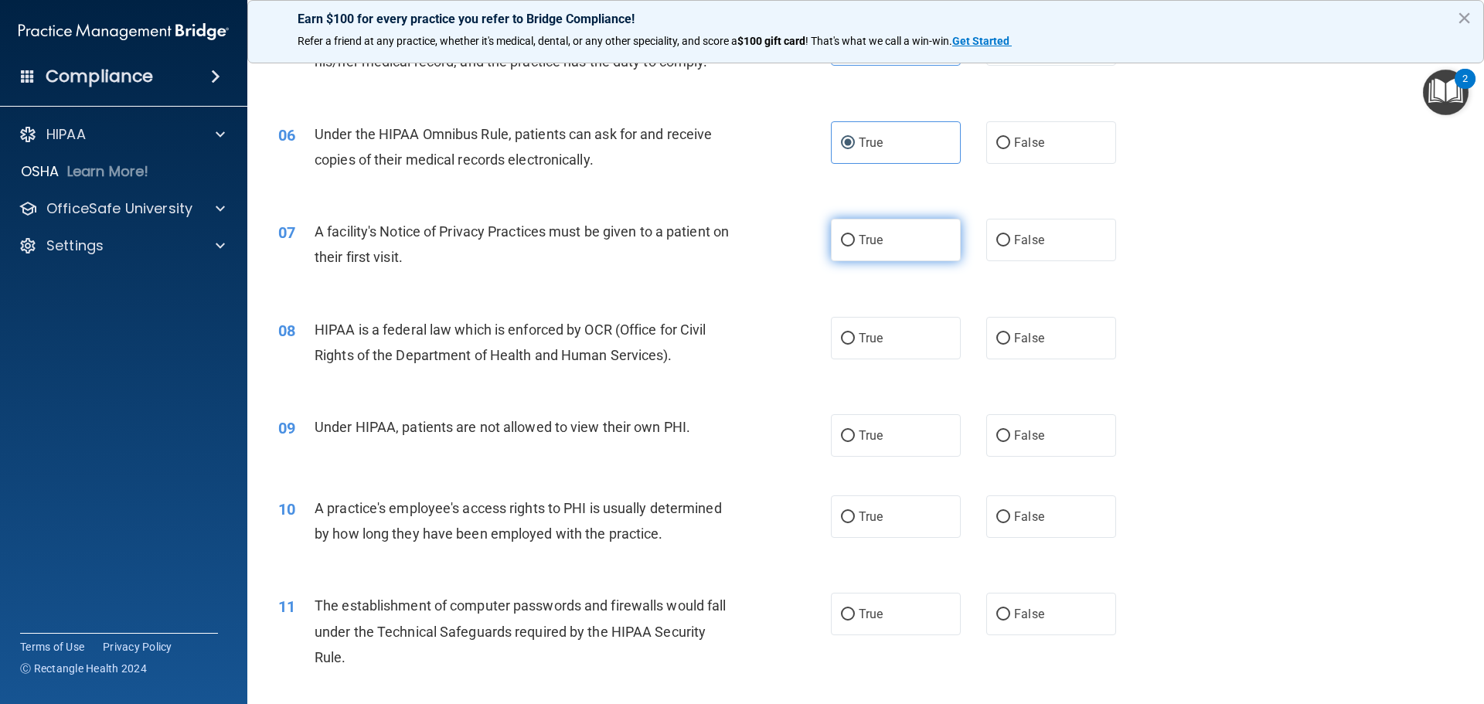
click at [865, 236] on span "True" at bounding box center [870, 240] width 24 height 15
click at [855, 236] on input "True" at bounding box center [848, 241] width 14 height 12
radio input "true"
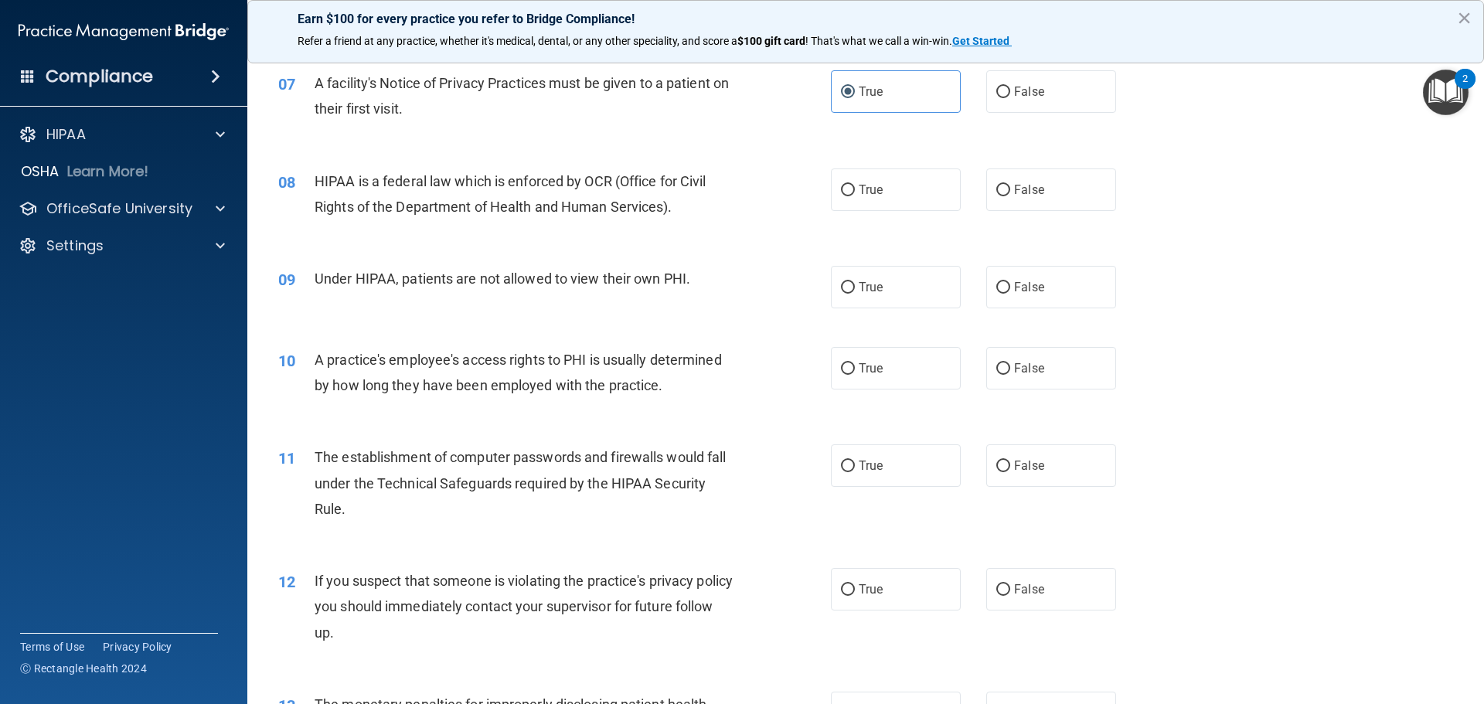
scroll to position [773, 0]
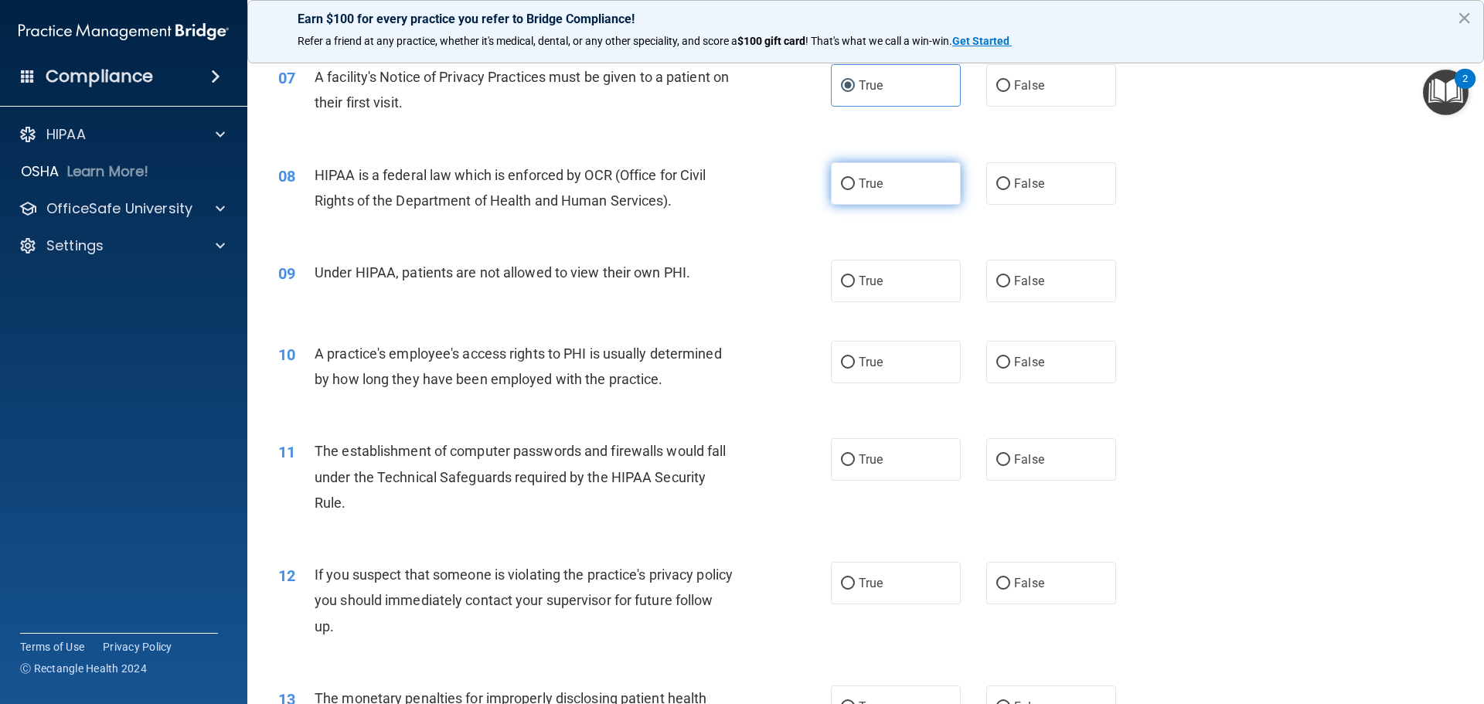
click at [896, 192] on label "True" at bounding box center [896, 183] width 130 height 42
click at [855, 190] on input "True" at bounding box center [848, 184] width 14 height 12
radio input "true"
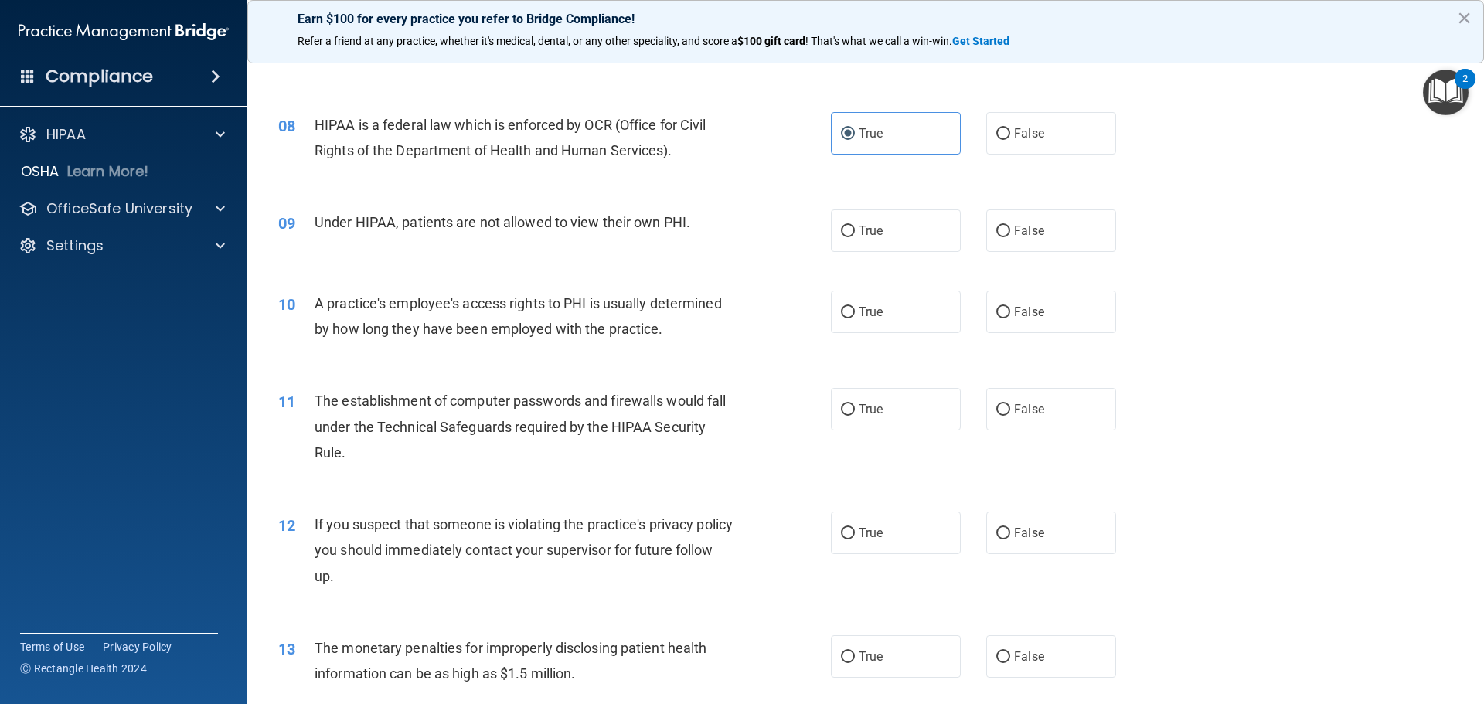
scroll to position [850, 0]
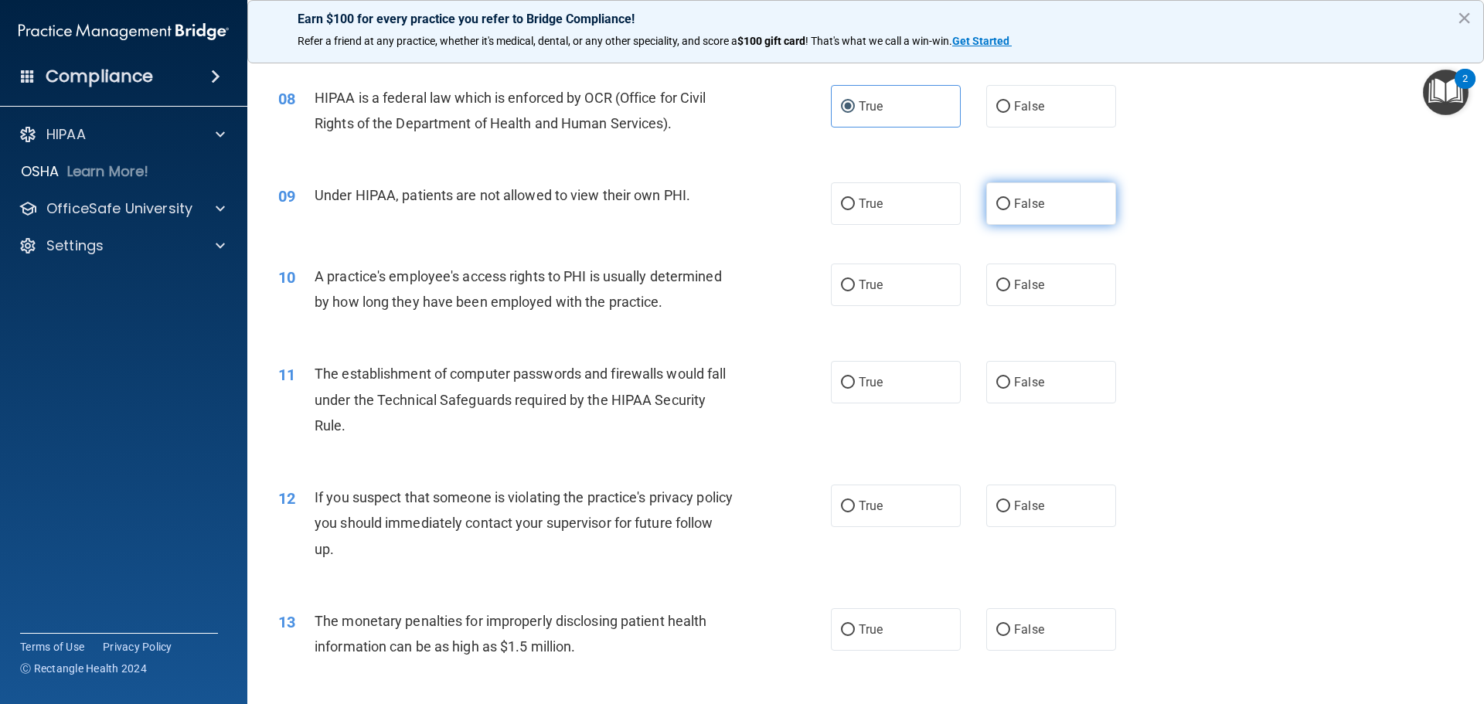
click at [1032, 217] on label "False" at bounding box center [1051, 203] width 130 height 42
click at [1010, 210] on input "False" at bounding box center [1003, 205] width 14 height 12
radio input "true"
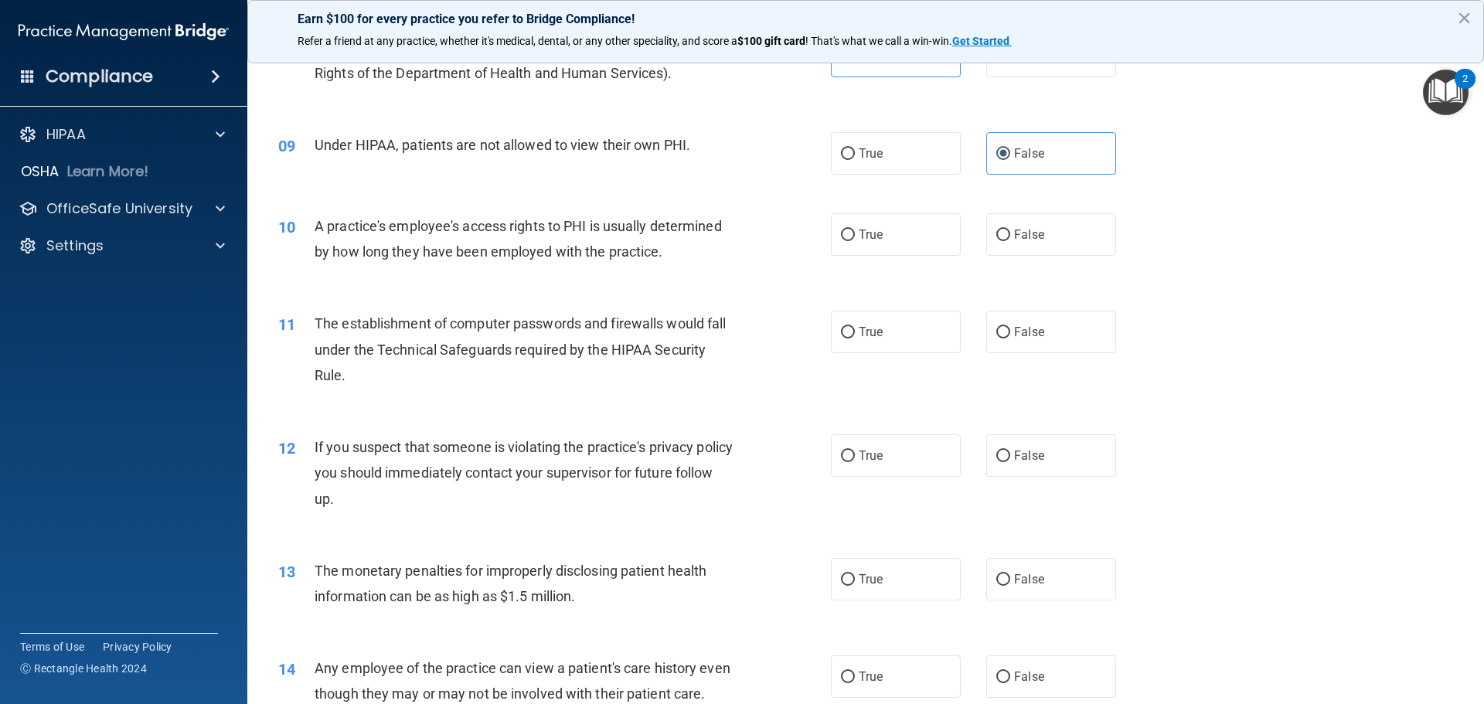
scroll to position [927, 0]
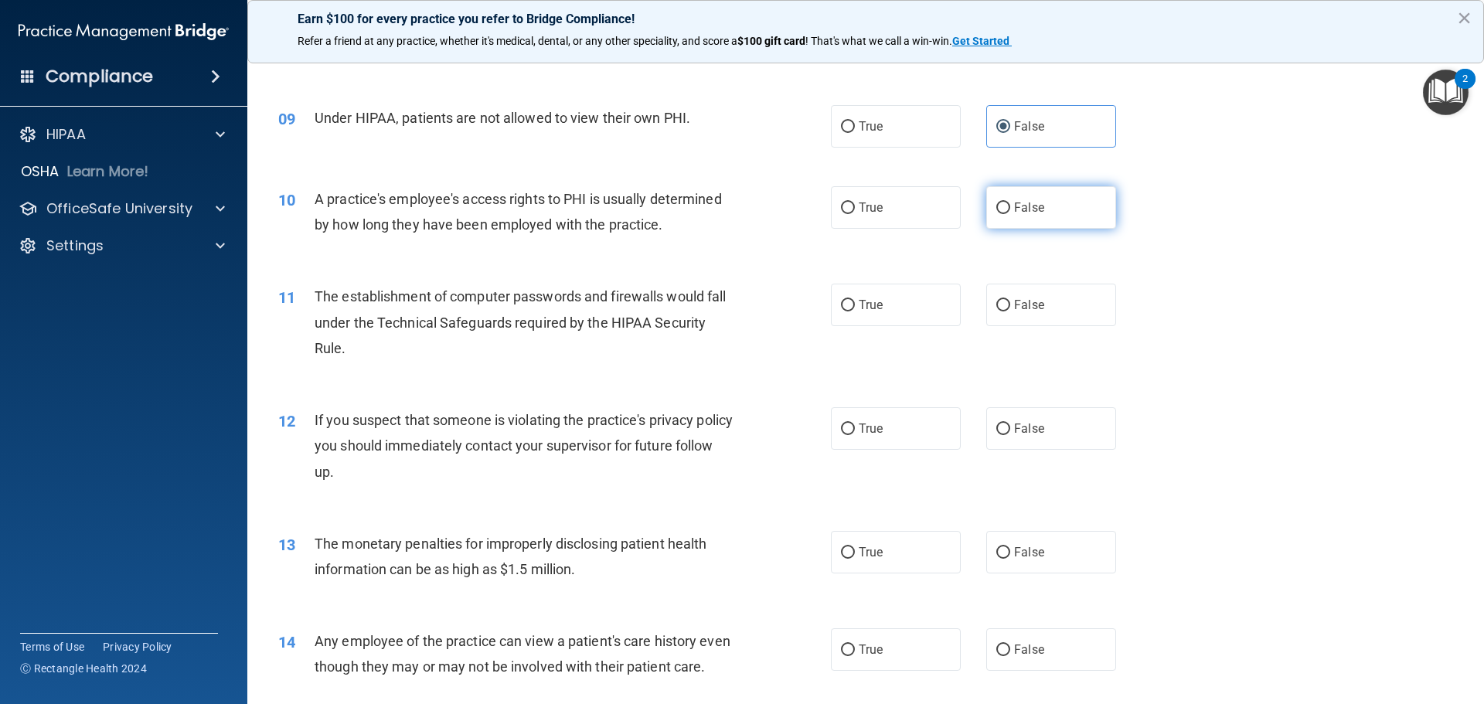
click at [1002, 209] on input "False" at bounding box center [1003, 208] width 14 height 12
radio input "true"
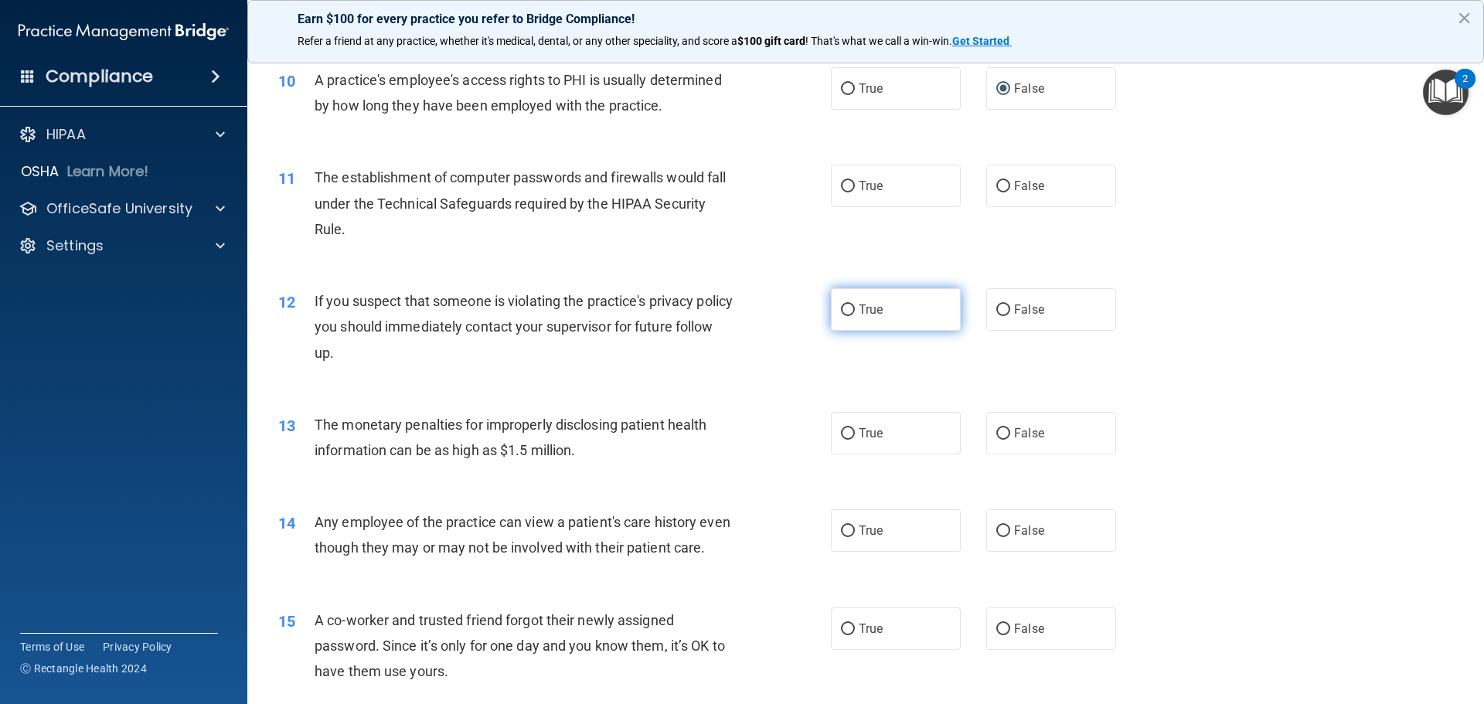
scroll to position [1082, 0]
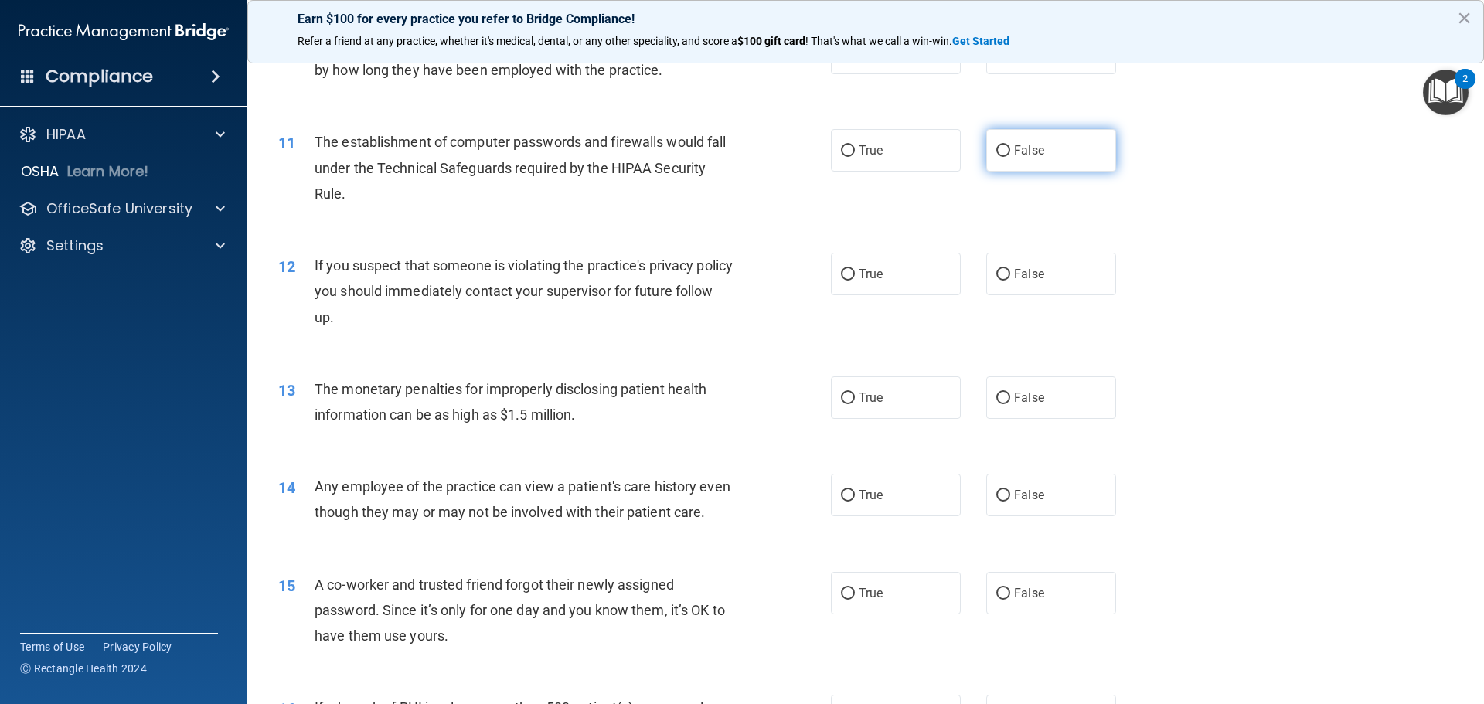
click at [1001, 148] on input "False" at bounding box center [1003, 151] width 14 height 12
radio input "true"
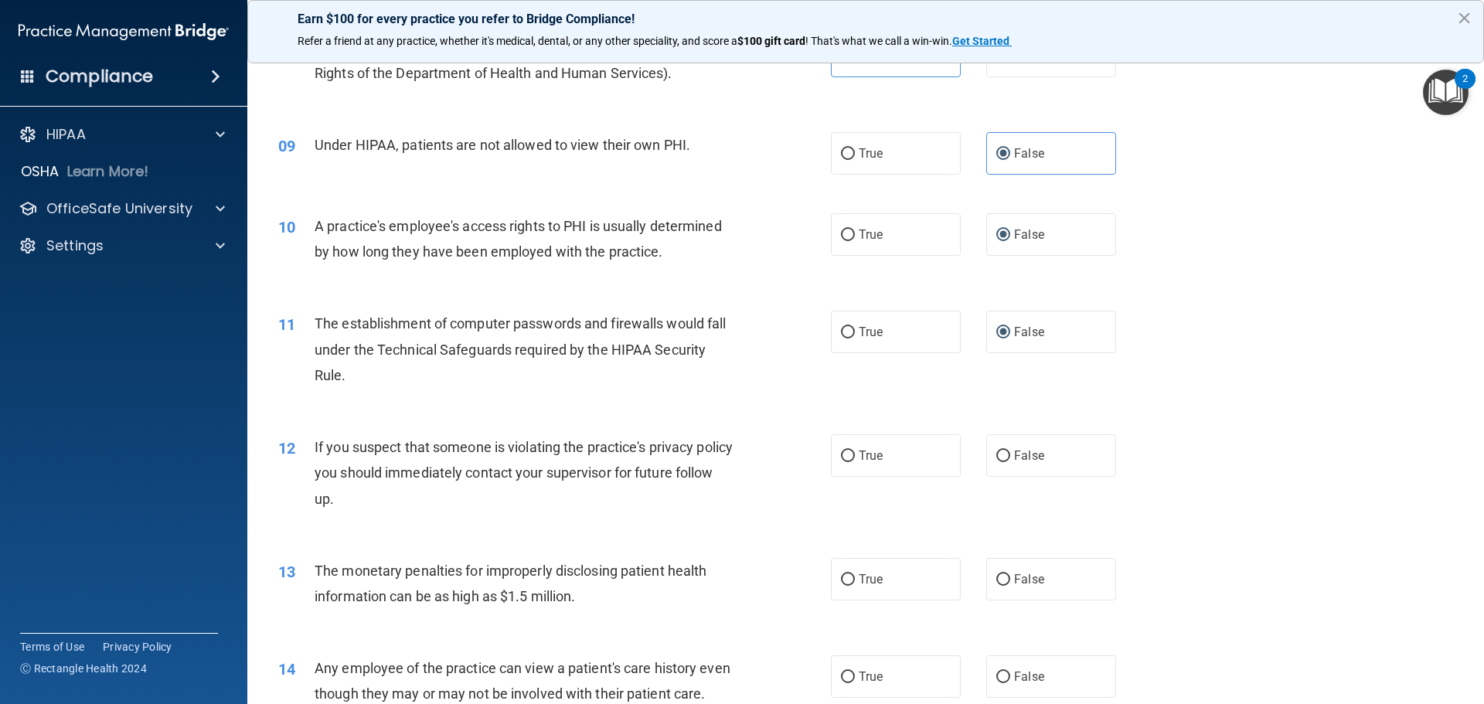
scroll to position [927, 0]
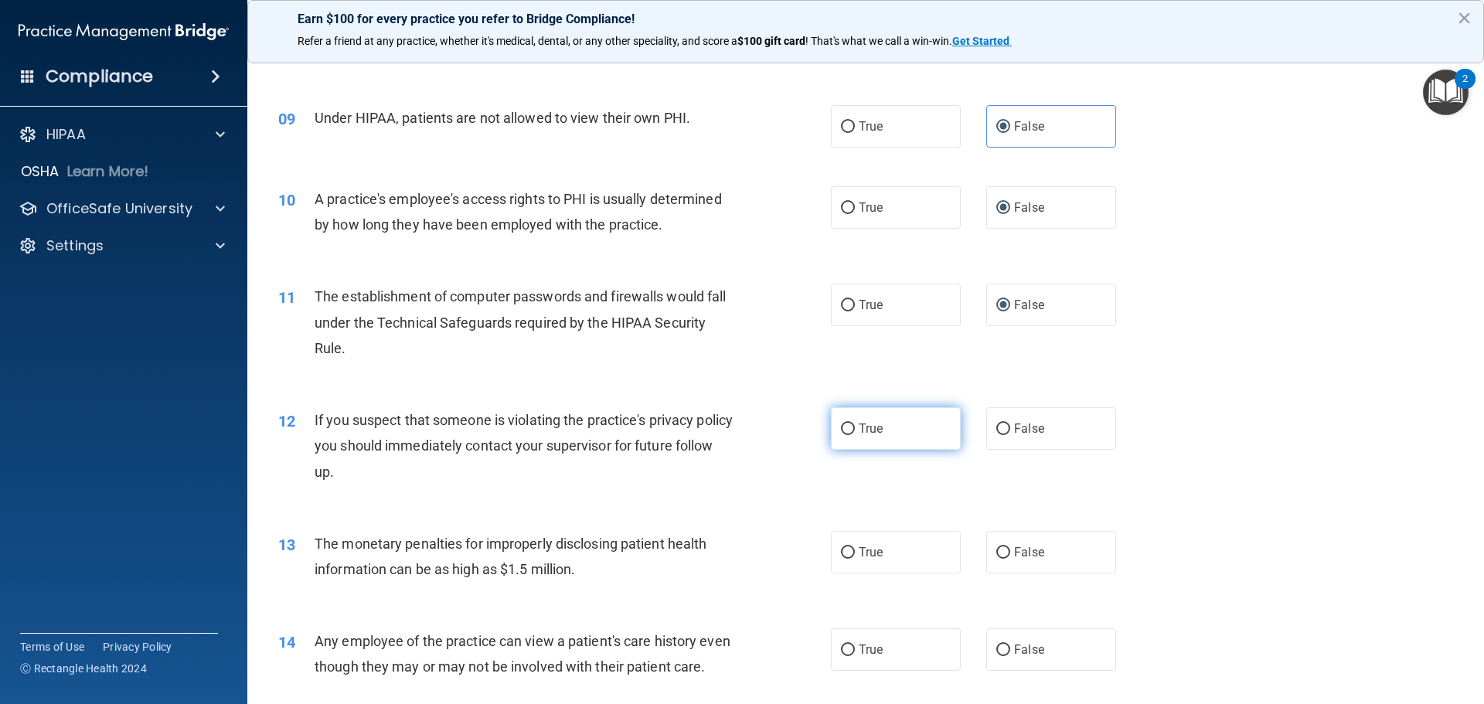
click at [881, 427] on label "True" at bounding box center [896, 428] width 130 height 42
click at [855, 427] on input "True" at bounding box center [848, 429] width 14 height 12
radio input "true"
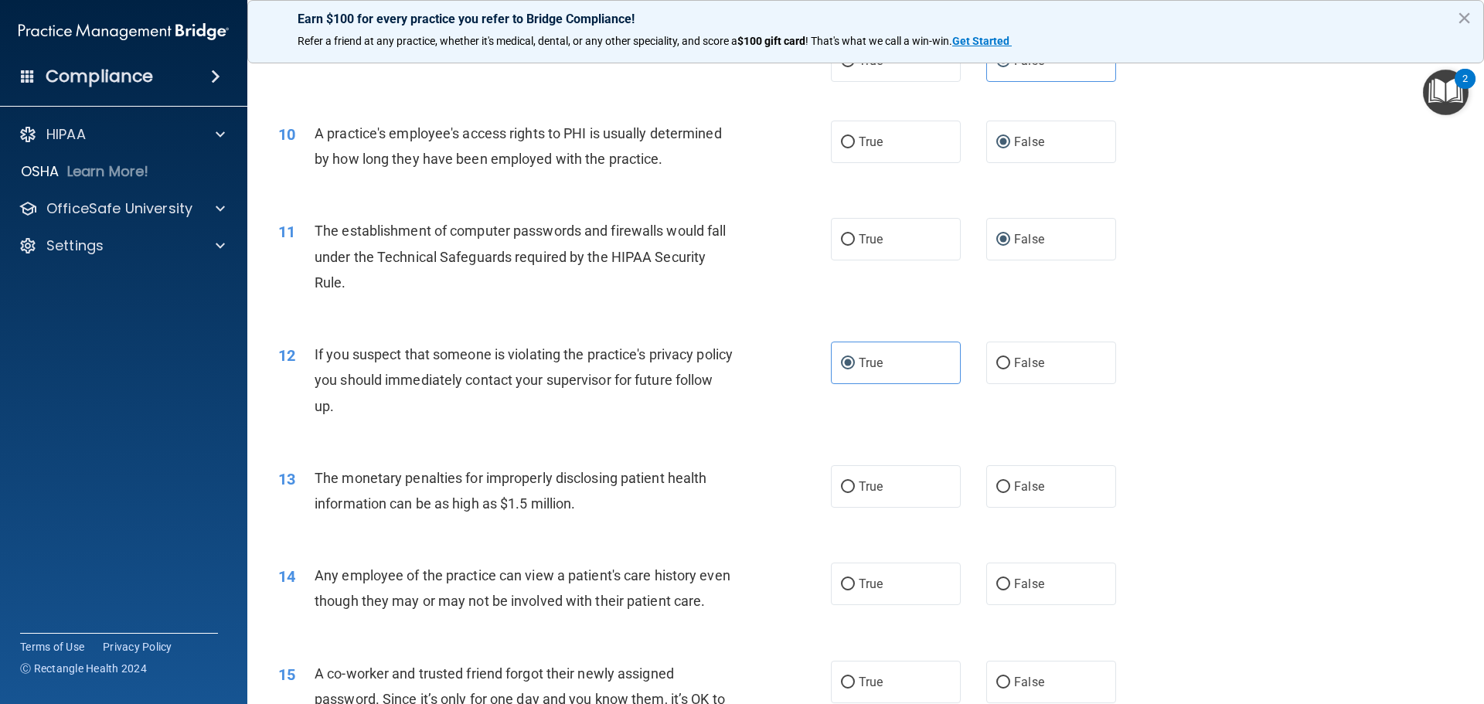
scroll to position [1082, 0]
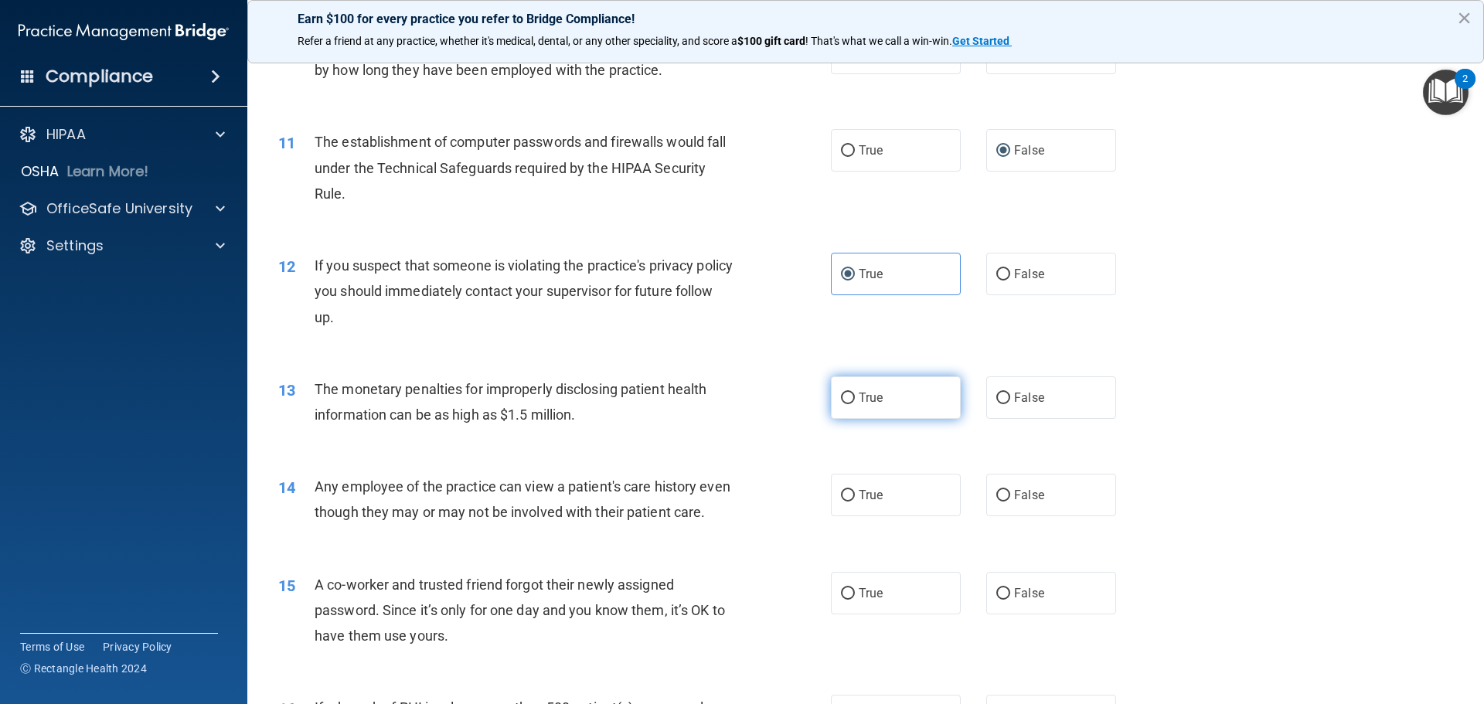
click at [868, 389] on label "True" at bounding box center [896, 397] width 130 height 42
click at [855, 393] on input "True" at bounding box center [848, 399] width 14 height 12
radio input "true"
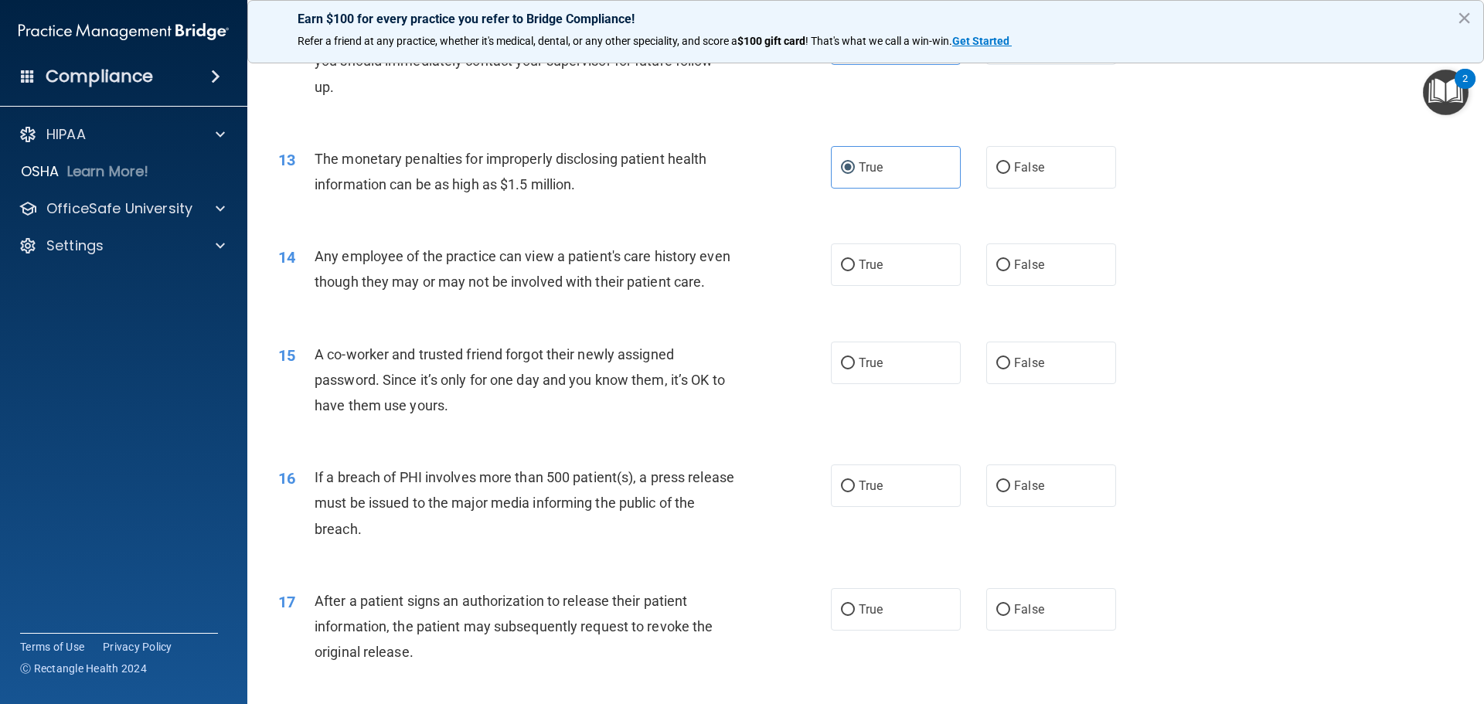
scroll to position [1314, 0]
click at [863, 274] on label "True" at bounding box center [896, 263] width 130 height 42
click at [855, 270] on input "True" at bounding box center [848, 264] width 14 height 12
radio input "true"
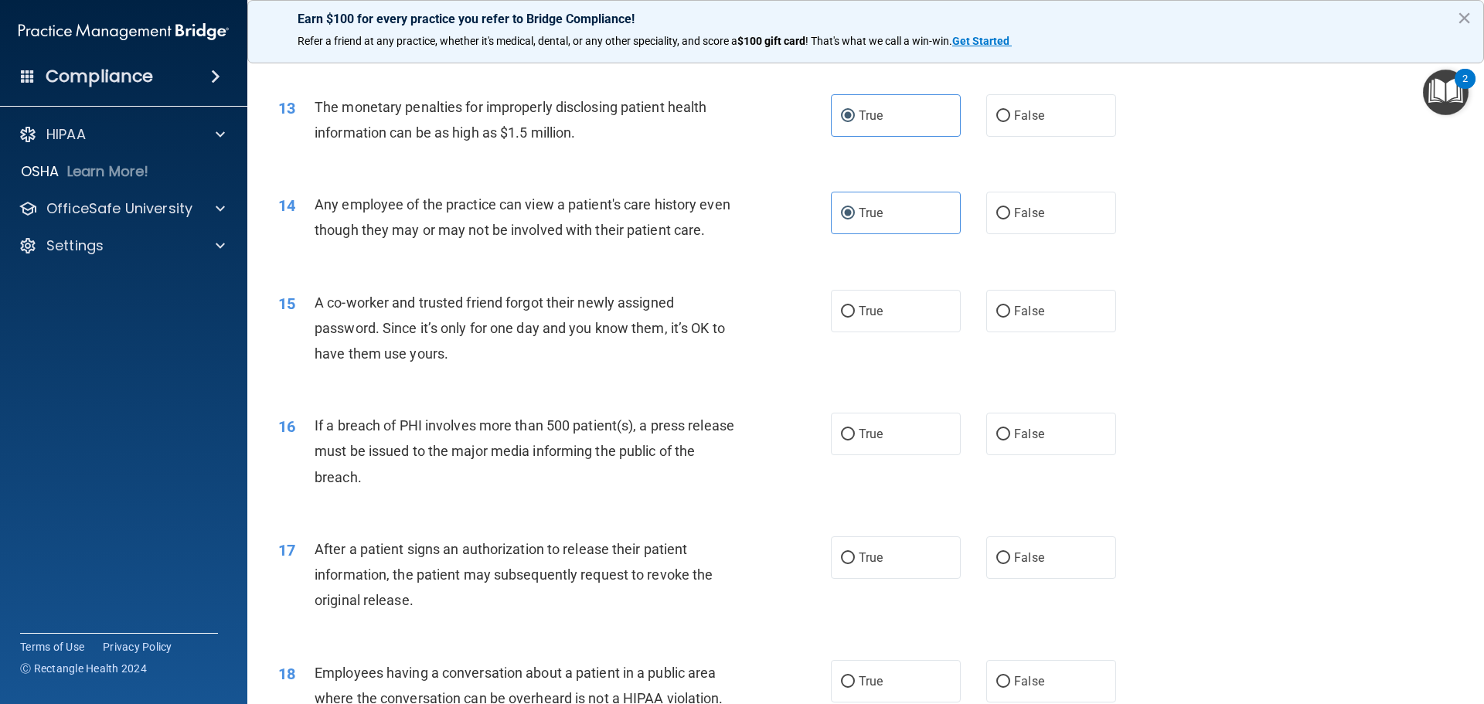
scroll to position [1391, 0]
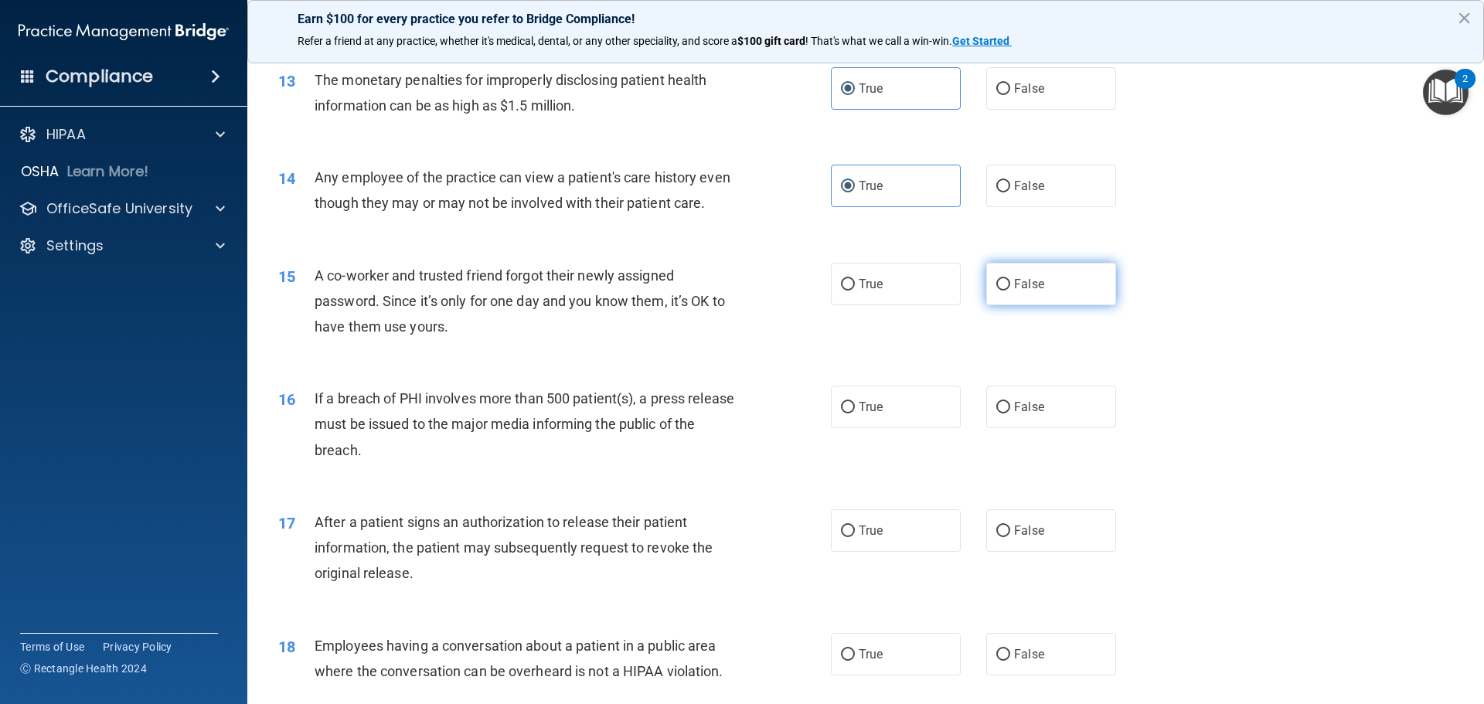
click at [1011, 305] on label "False" at bounding box center [1051, 284] width 130 height 42
click at [1010, 291] on input "False" at bounding box center [1003, 285] width 14 height 12
radio input "true"
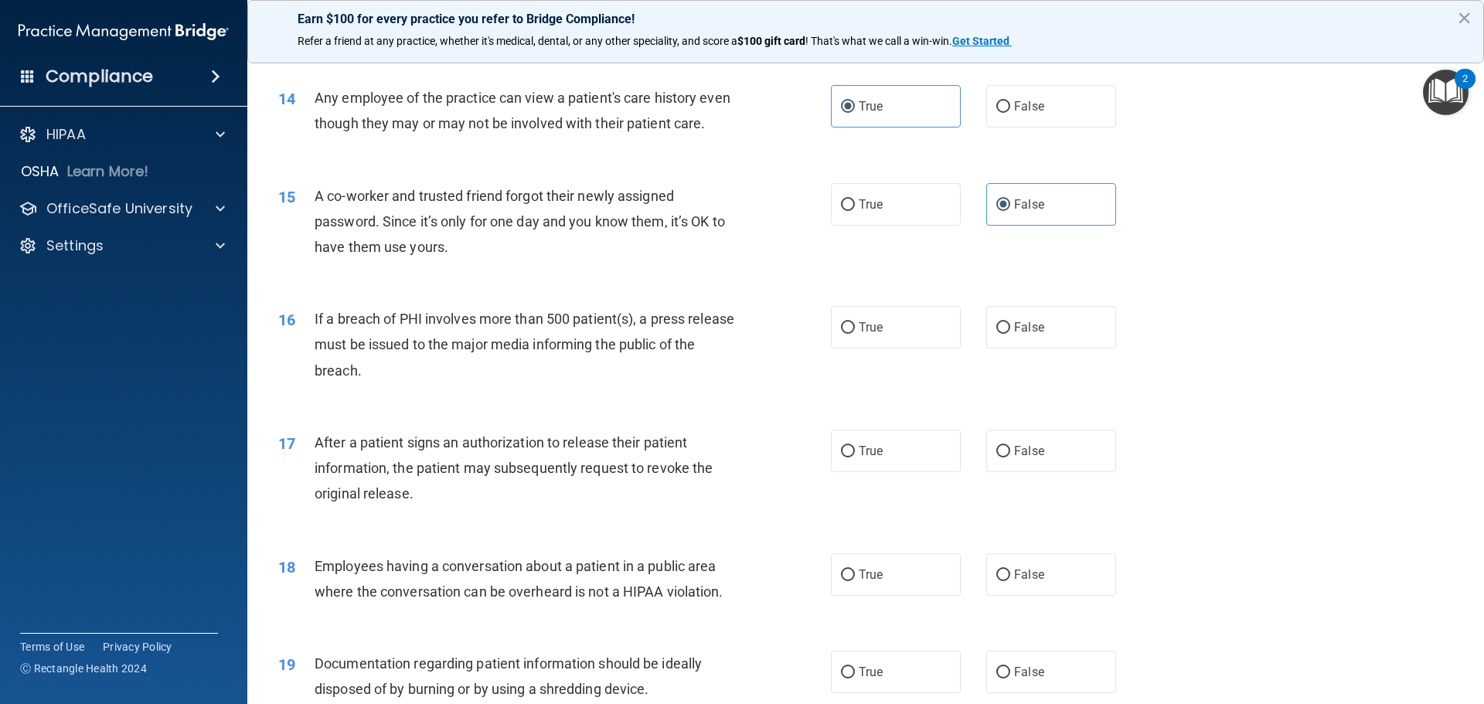
scroll to position [1623, 0]
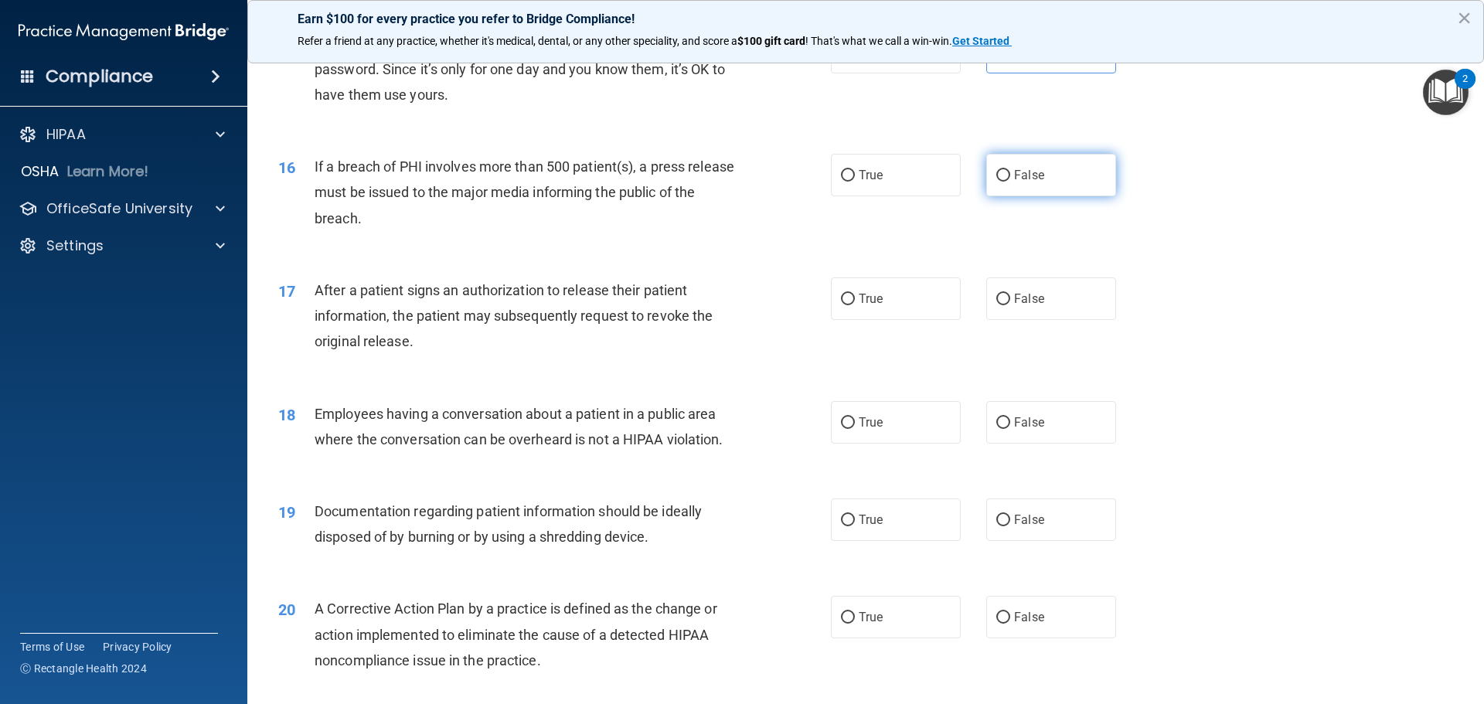
click at [1014, 182] on span "False" at bounding box center [1029, 175] width 30 height 15
click at [1010, 182] on input "False" at bounding box center [1003, 176] width 14 height 12
radio input "true"
click at [862, 306] on span "True" at bounding box center [870, 298] width 24 height 15
click at [855, 305] on input "True" at bounding box center [848, 300] width 14 height 12
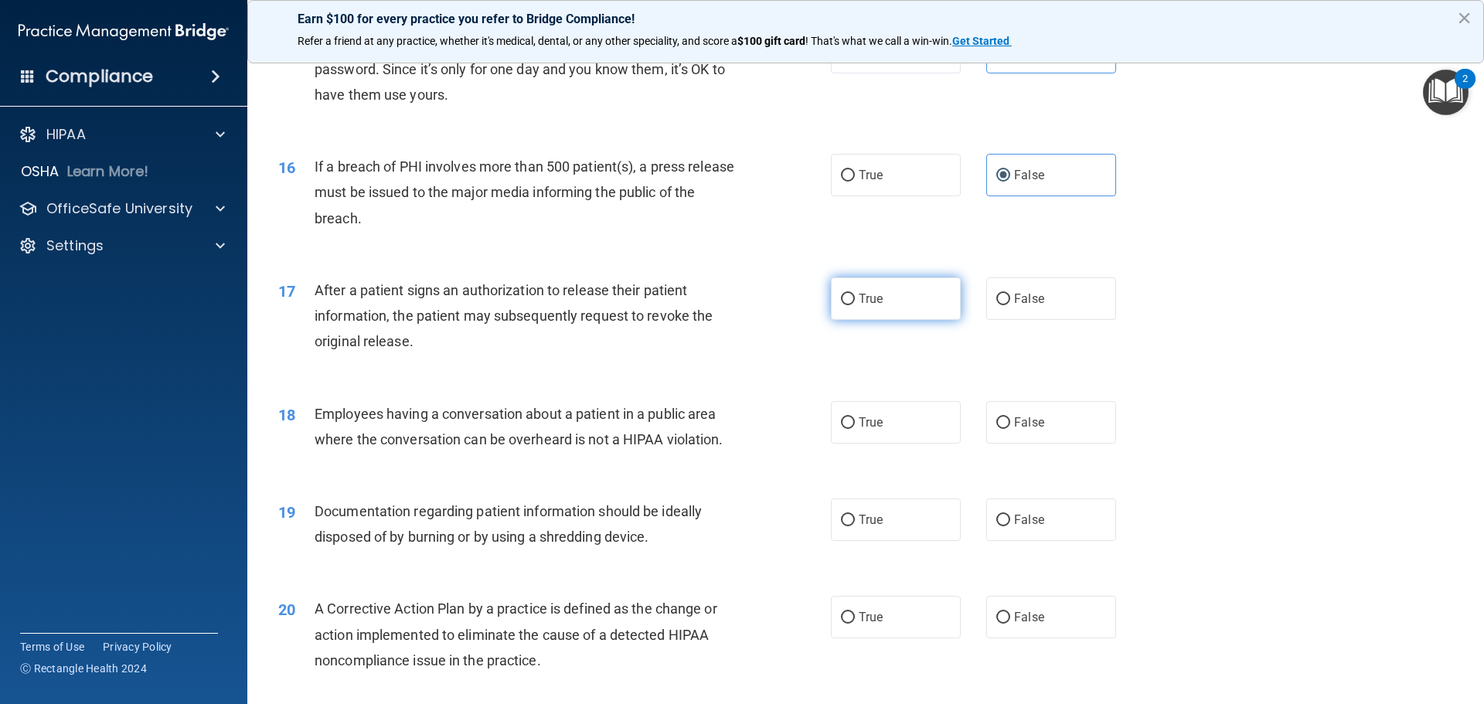
radio input "true"
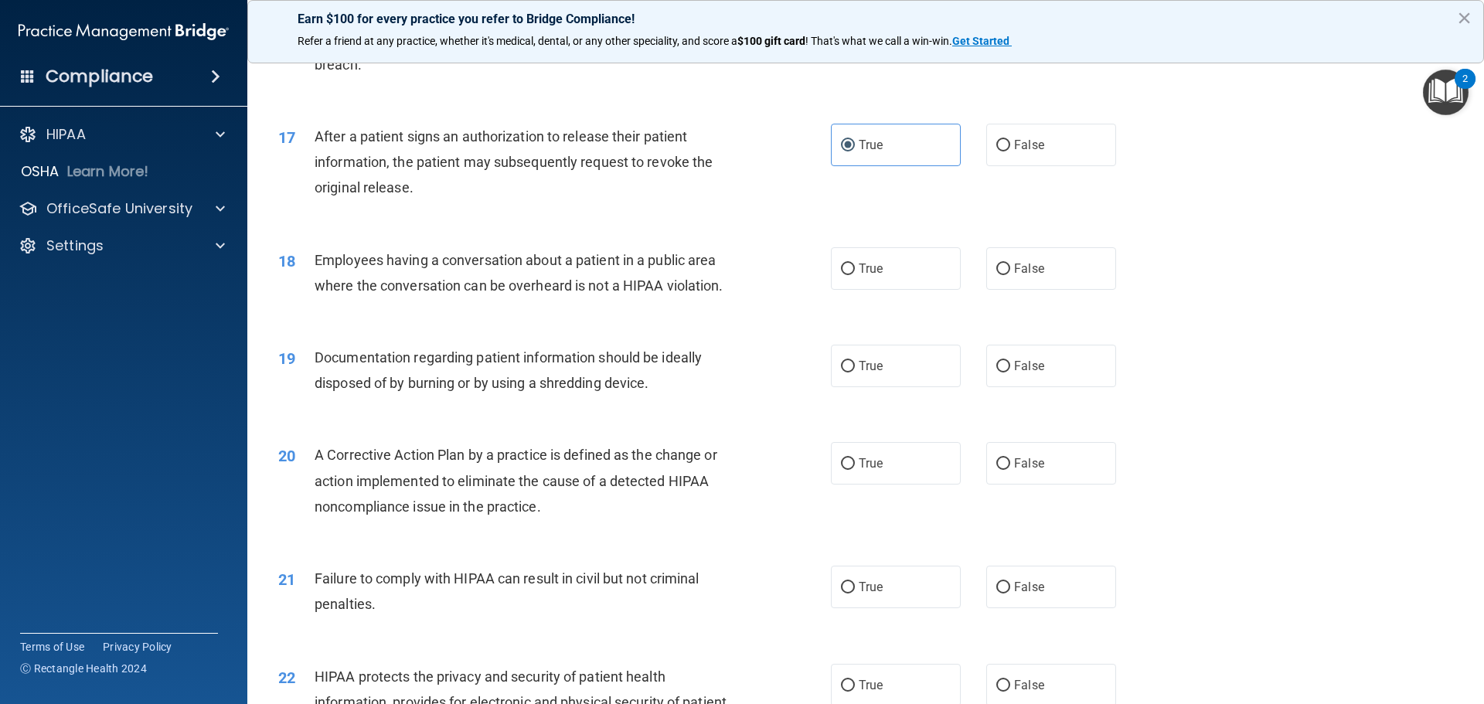
scroll to position [1777, 0]
click at [1028, 275] on span "False" at bounding box center [1029, 267] width 30 height 15
click at [1010, 274] on input "False" at bounding box center [1003, 269] width 14 height 12
radio input "true"
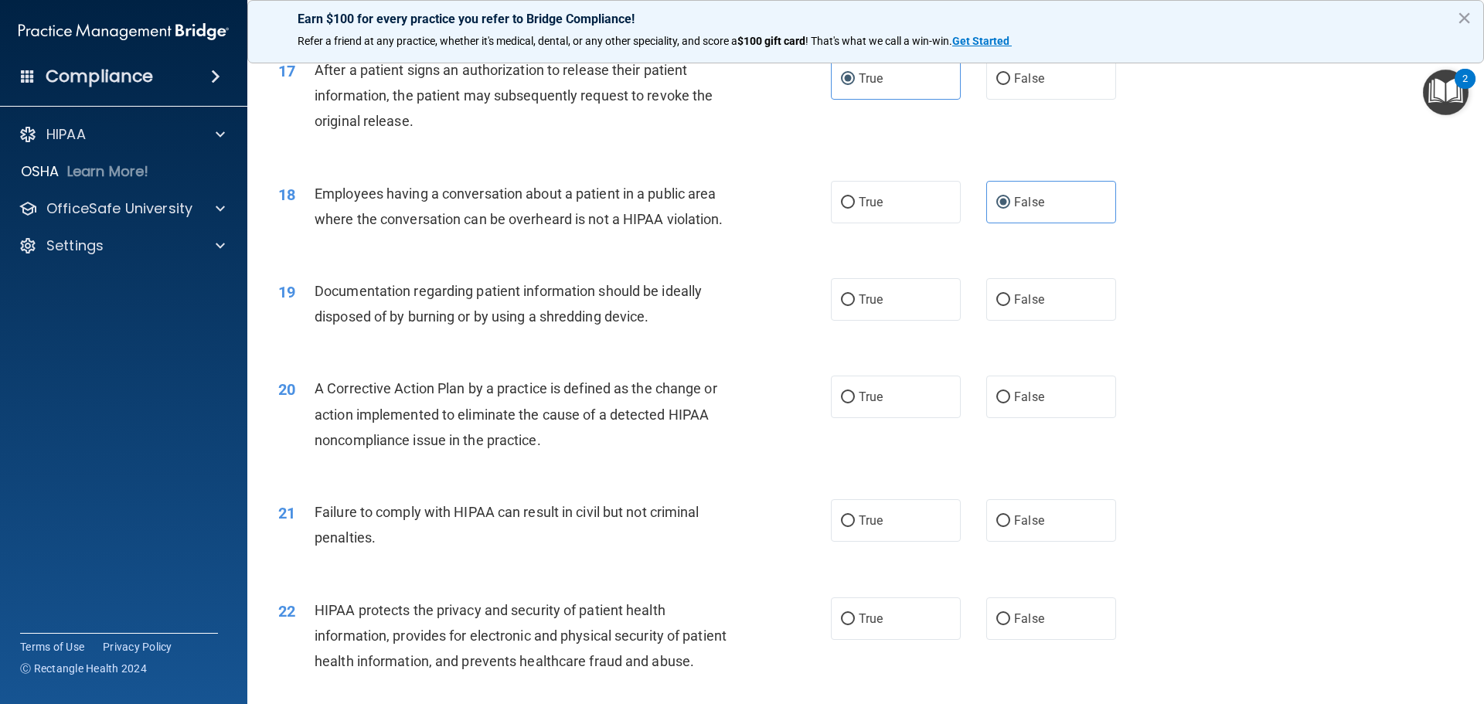
scroll to position [1932, 0]
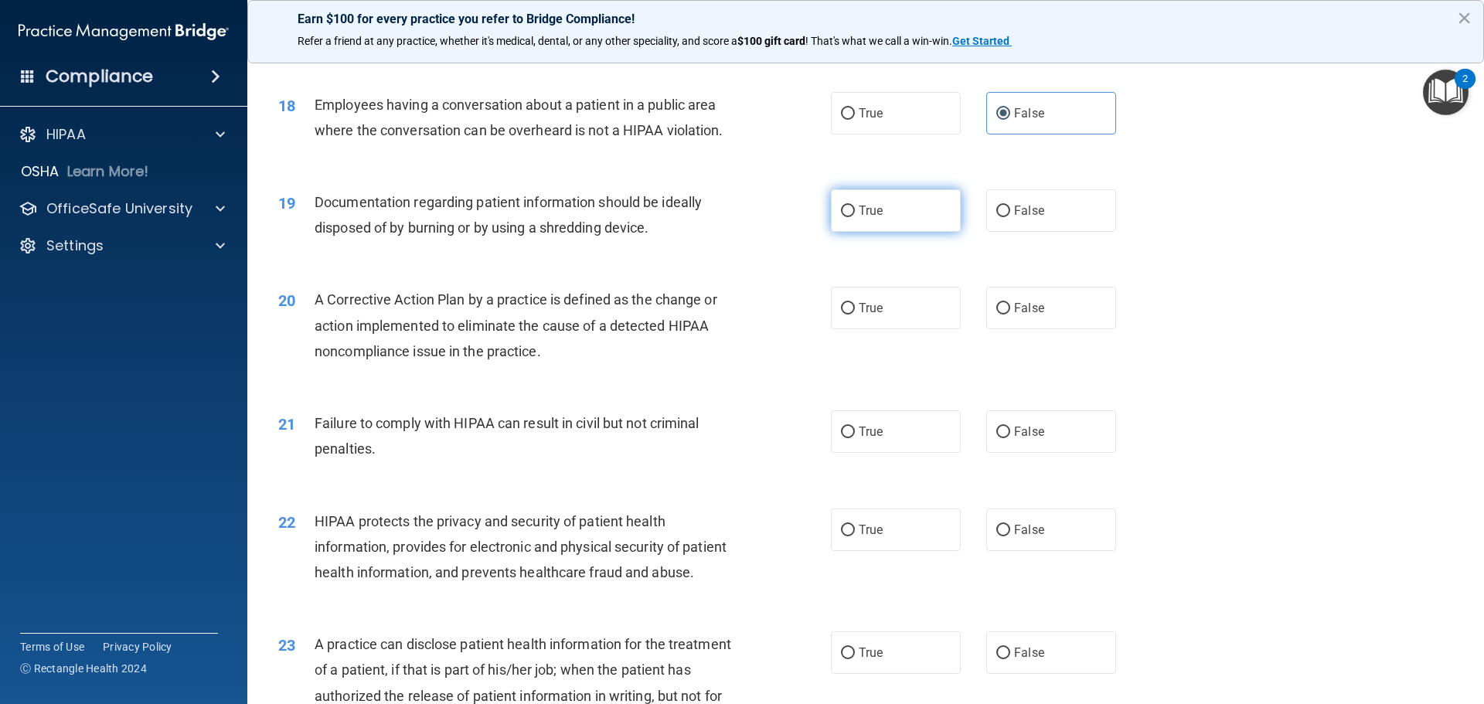
click at [859, 228] on label "True" at bounding box center [896, 210] width 130 height 42
click at [855, 217] on input "True" at bounding box center [848, 212] width 14 height 12
radio input "true"
click at [894, 329] on label "True" at bounding box center [896, 308] width 130 height 42
click at [855, 314] on input "True" at bounding box center [848, 309] width 14 height 12
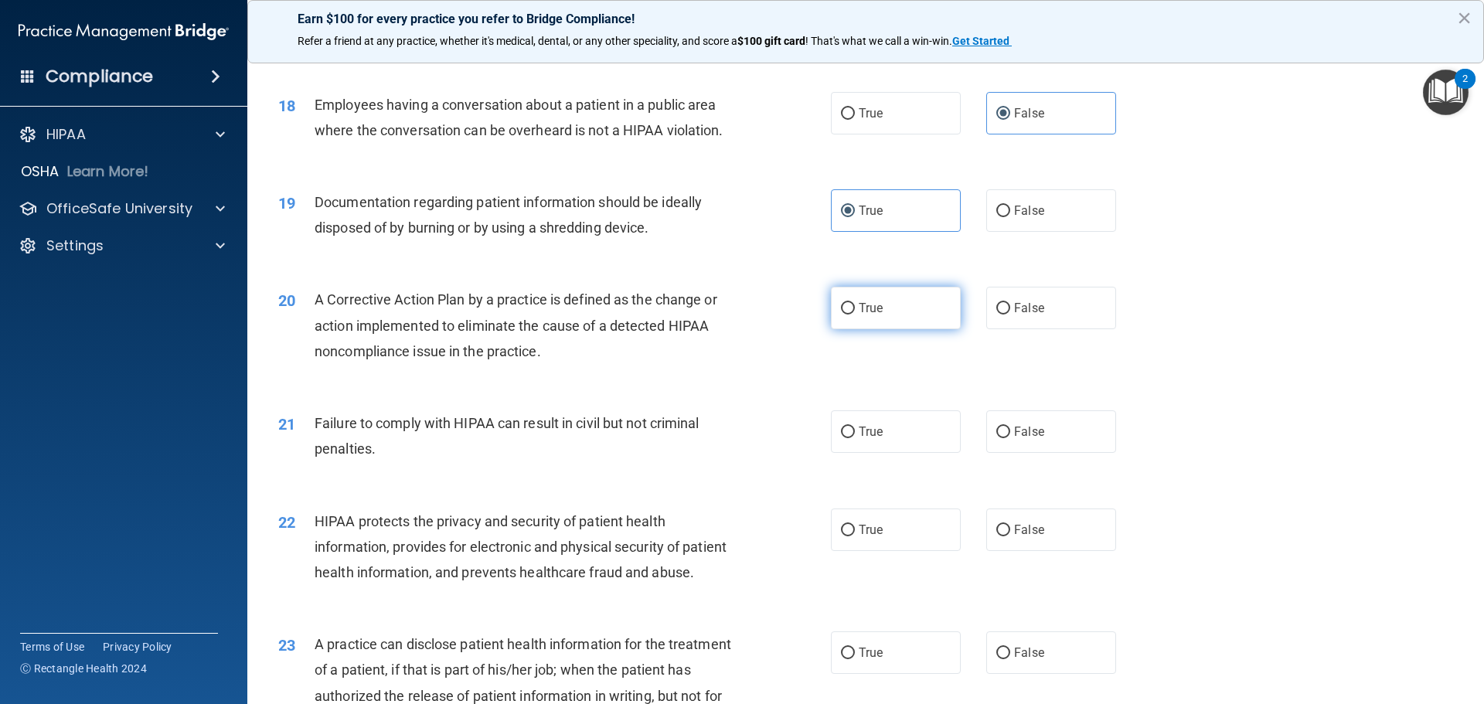
radio input "true"
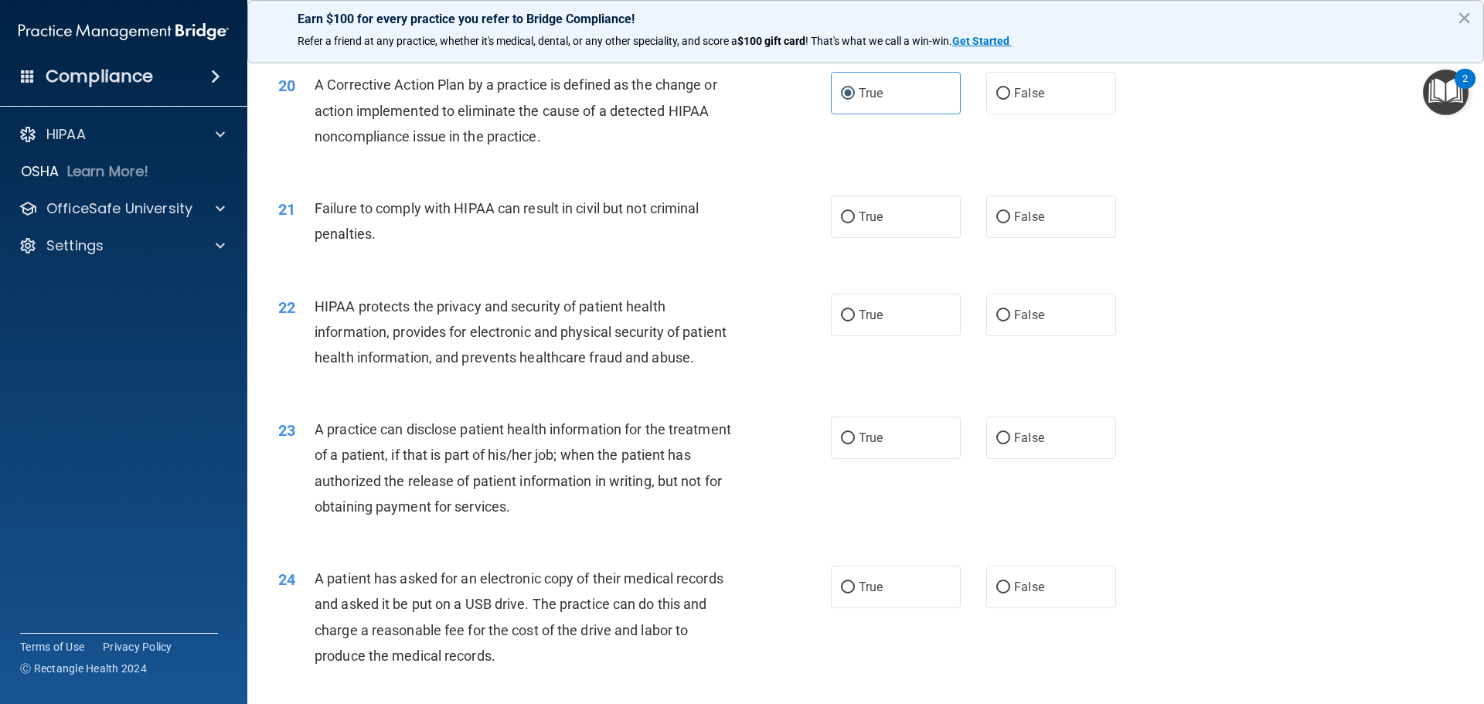
scroll to position [2163, 0]
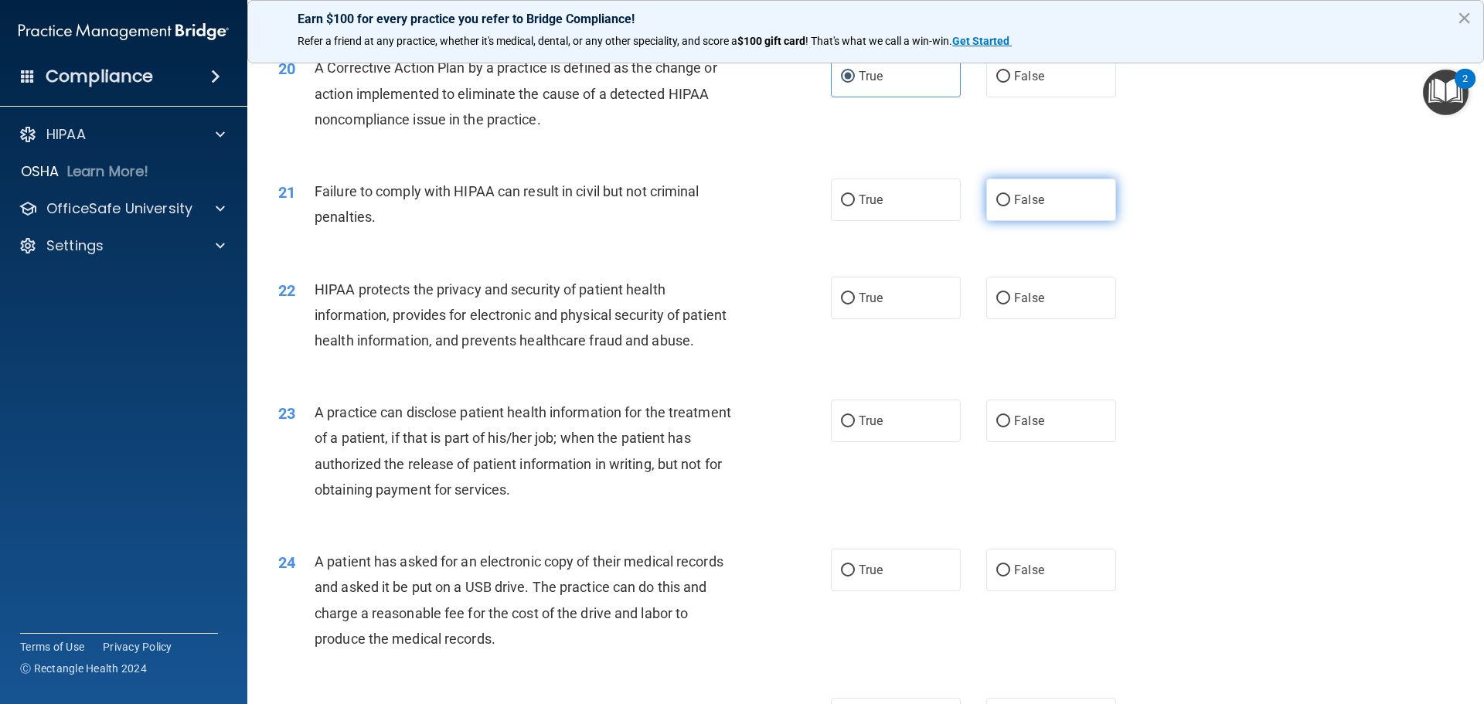
click at [1048, 221] on label "False" at bounding box center [1051, 199] width 130 height 42
click at [1010, 206] on input "False" at bounding box center [1003, 201] width 14 height 12
radio input "true"
click at [879, 319] on label "True" at bounding box center [896, 298] width 130 height 42
click at [855, 304] on input "True" at bounding box center [848, 299] width 14 height 12
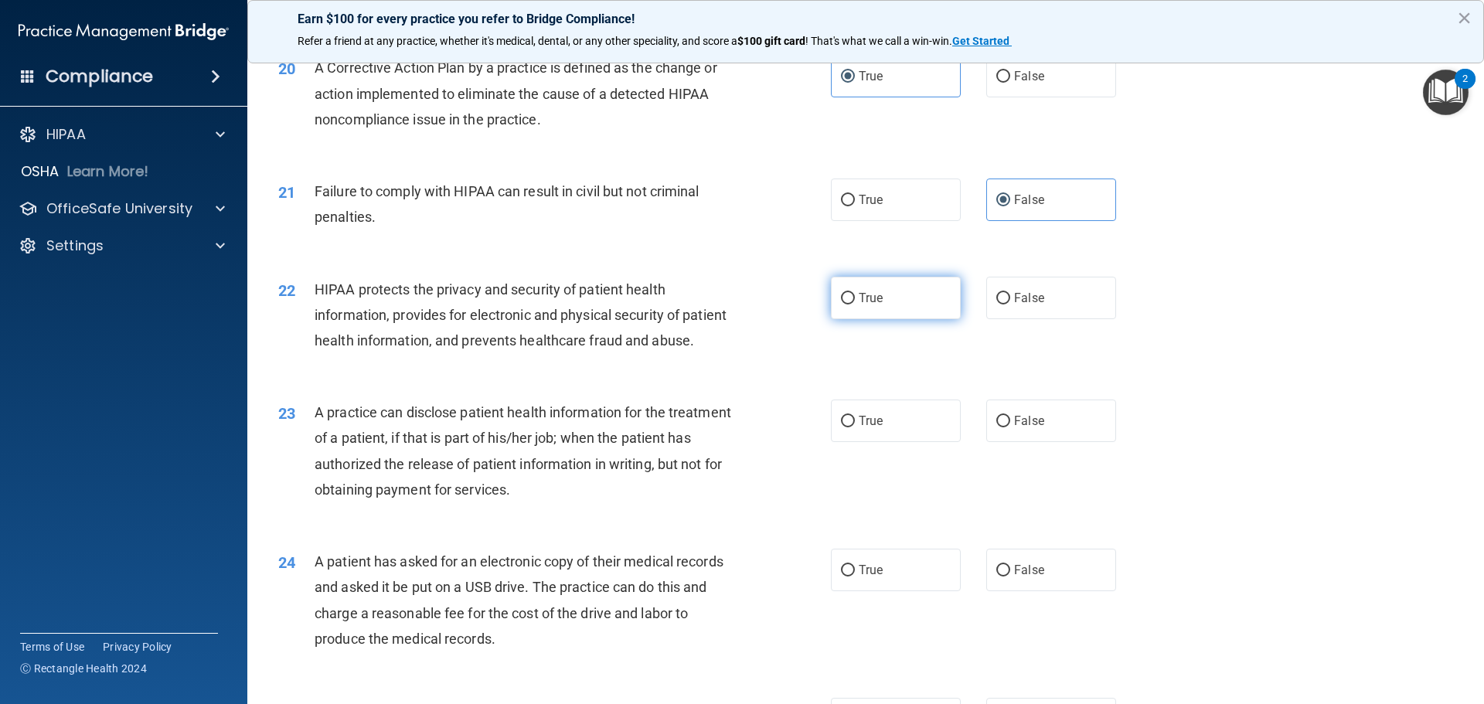
radio input "true"
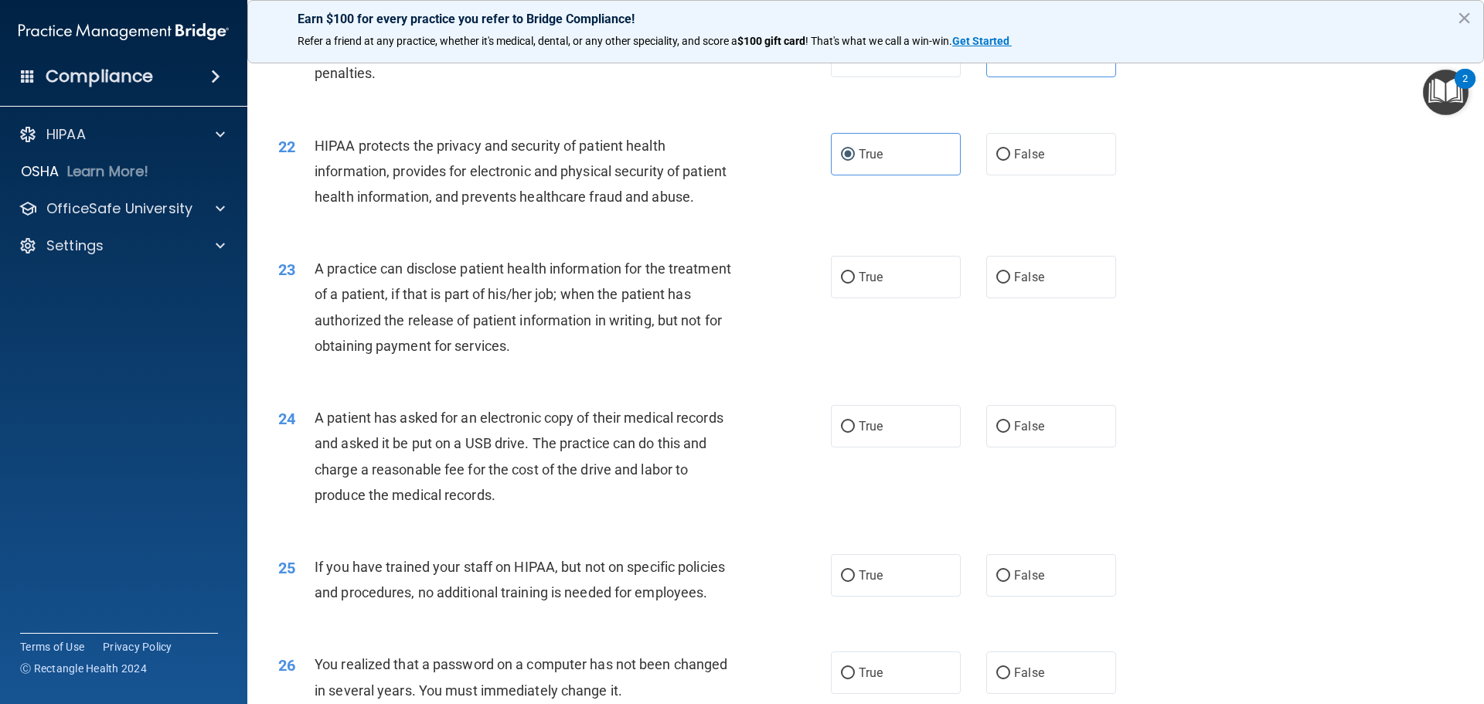
scroll to position [2318, 0]
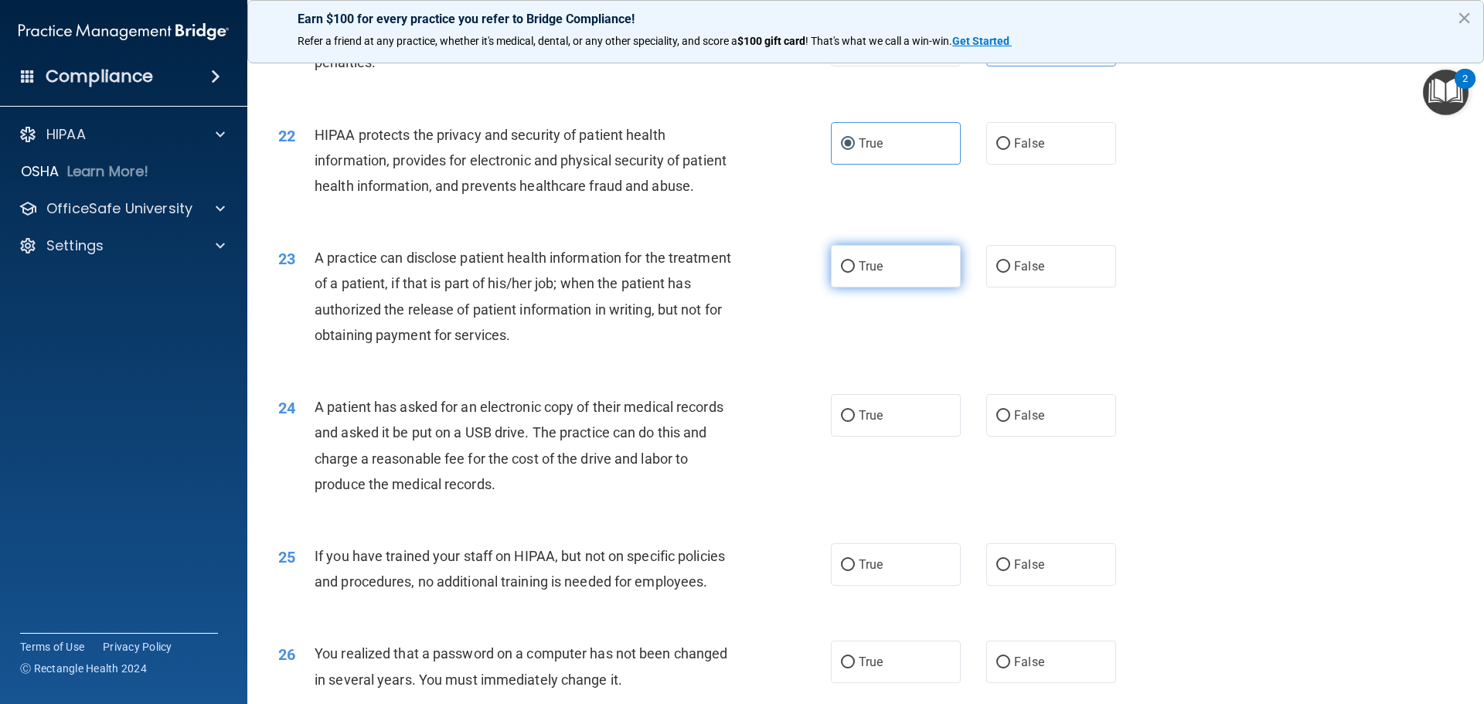
click at [865, 274] on span "True" at bounding box center [870, 266] width 24 height 15
click at [855, 273] on input "True" at bounding box center [848, 267] width 14 height 12
radio input "true"
click at [1041, 437] on label "False" at bounding box center [1051, 415] width 130 height 42
click at [1010, 422] on input "False" at bounding box center [1003, 416] width 14 height 12
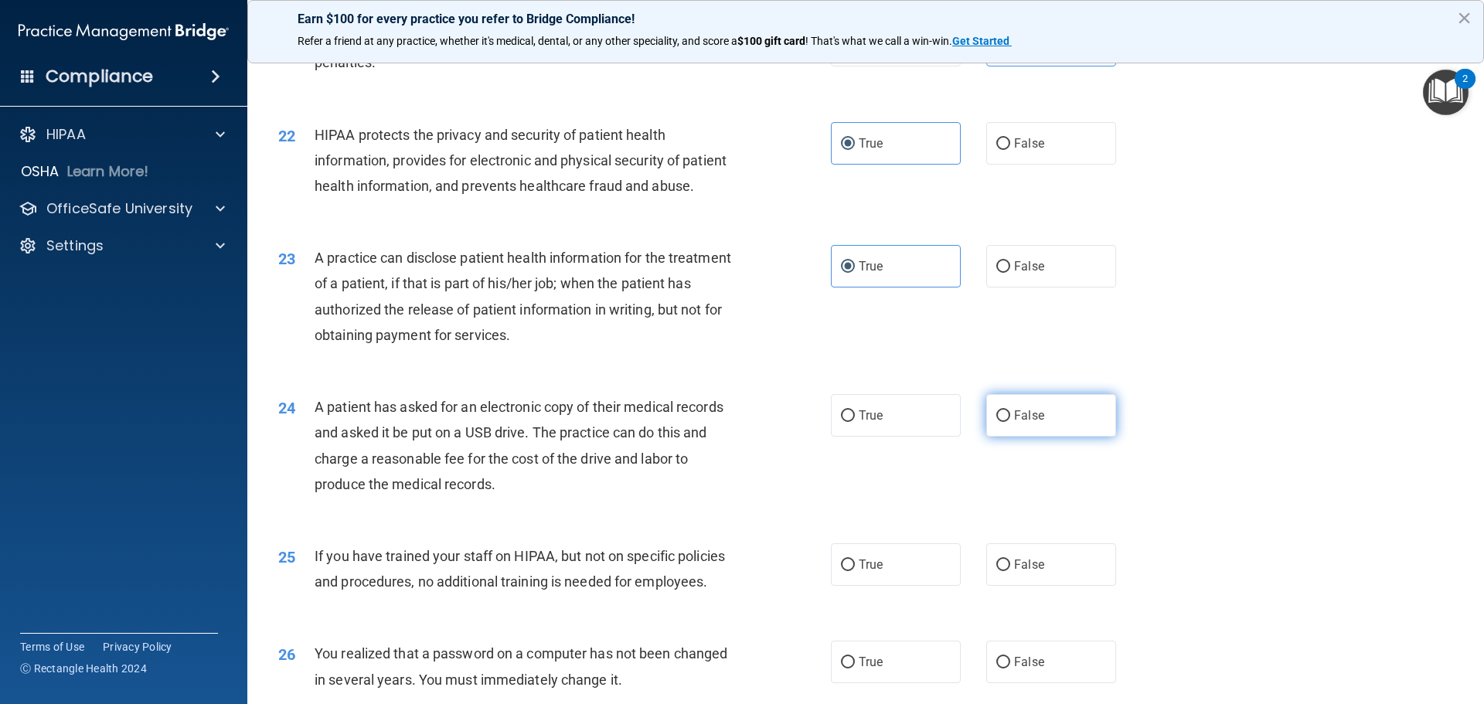
radio input "true"
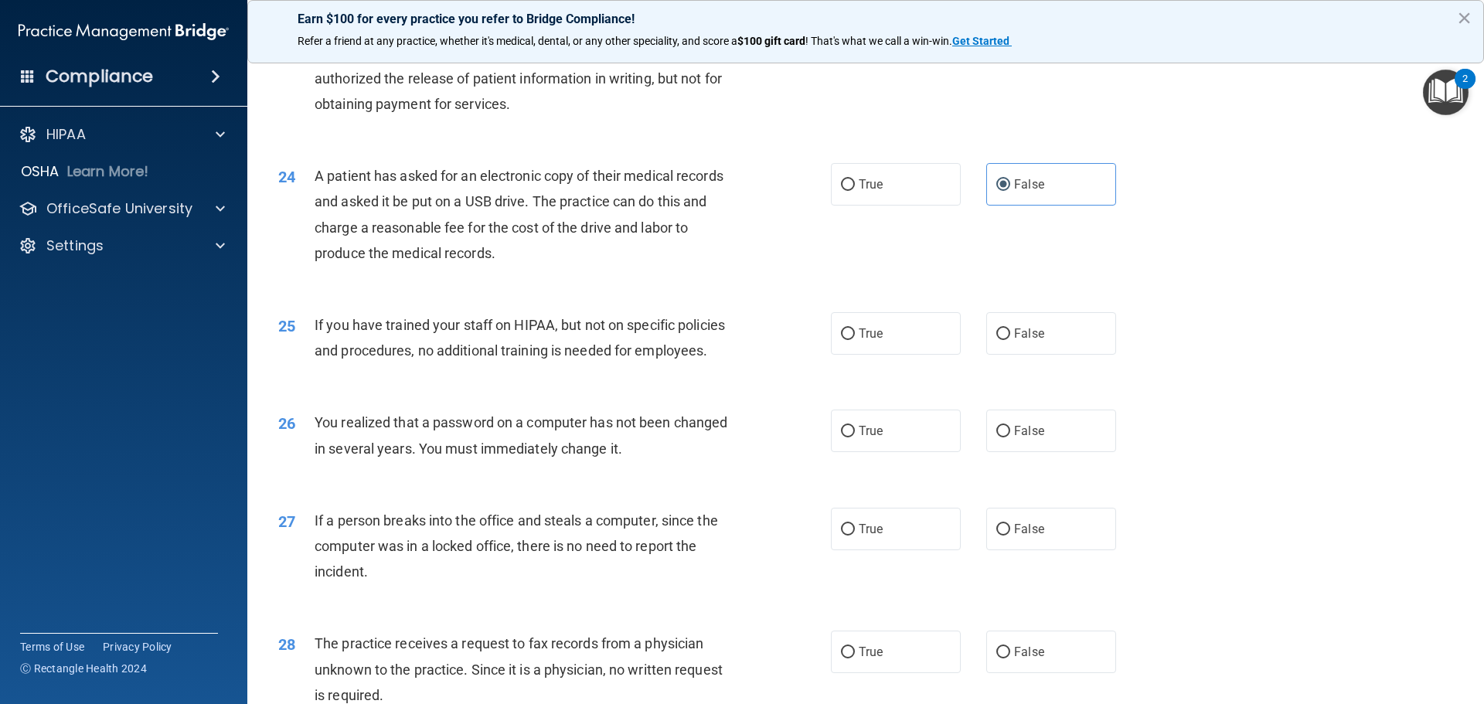
scroll to position [2550, 0]
click at [986, 354] on label "False" at bounding box center [1051, 332] width 130 height 42
click at [996, 339] on input "False" at bounding box center [1003, 334] width 14 height 12
radio input "true"
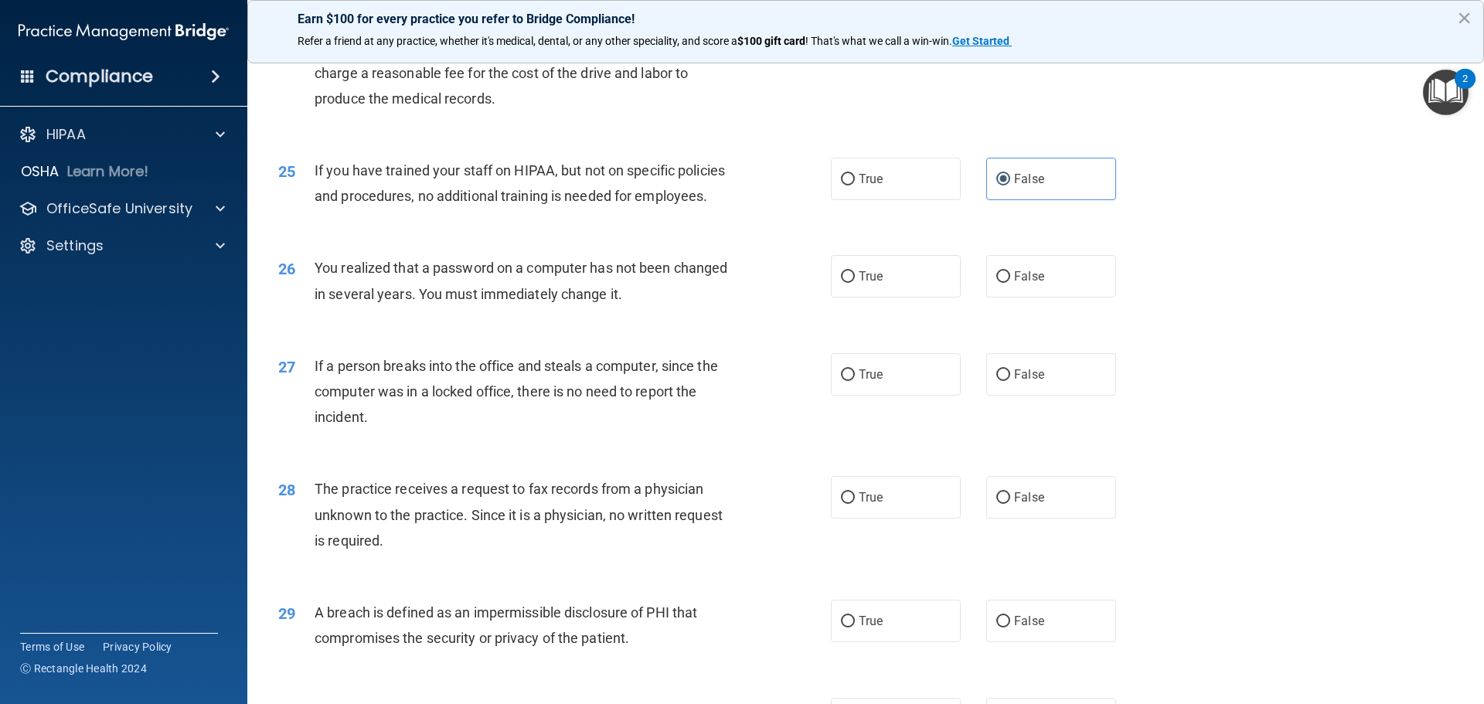
scroll to position [2704, 0]
click at [1009, 297] on label "False" at bounding box center [1051, 275] width 130 height 42
click at [1009, 282] on input "False" at bounding box center [1003, 276] width 14 height 12
radio input "true"
click at [990, 395] on label "False" at bounding box center [1051, 373] width 130 height 42
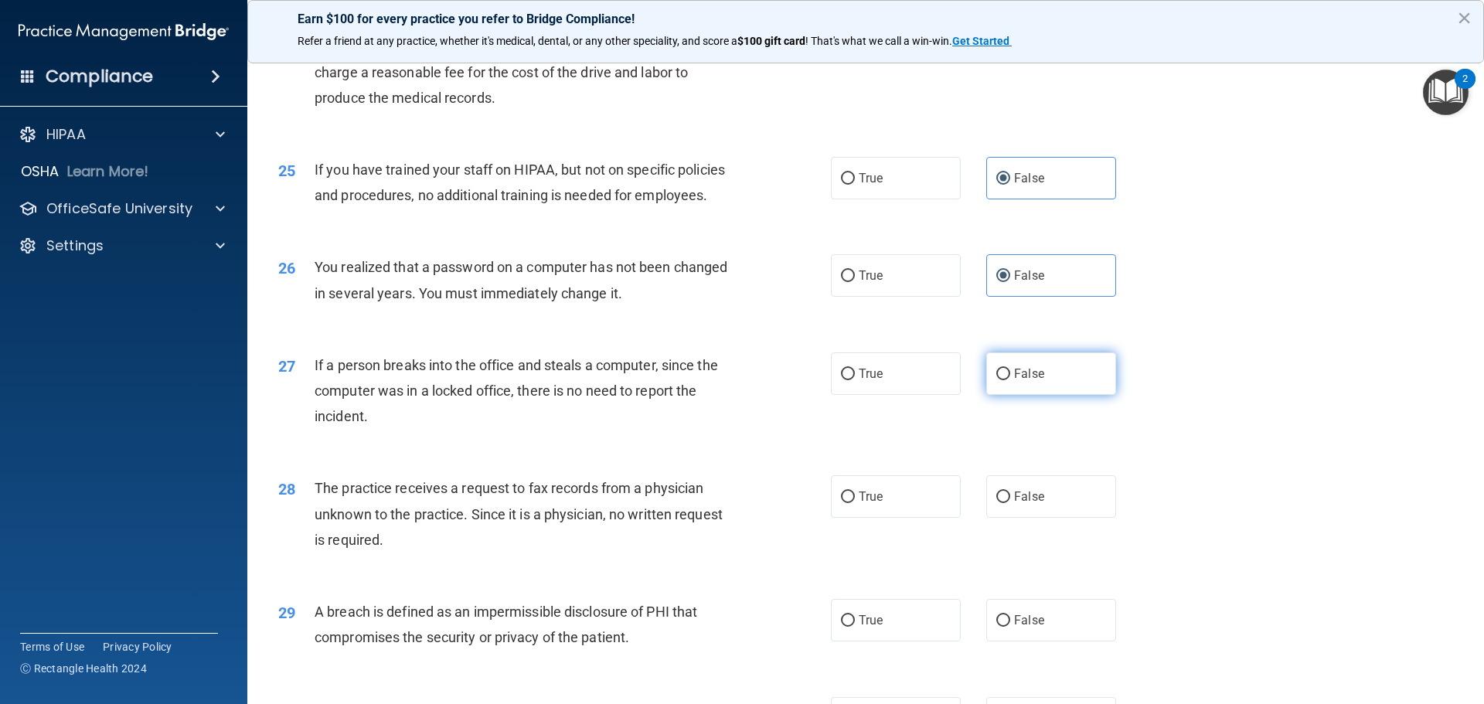
click at [996, 380] on input "False" at bounding box center [1003, 375] width 14 height 12
radio input "true"
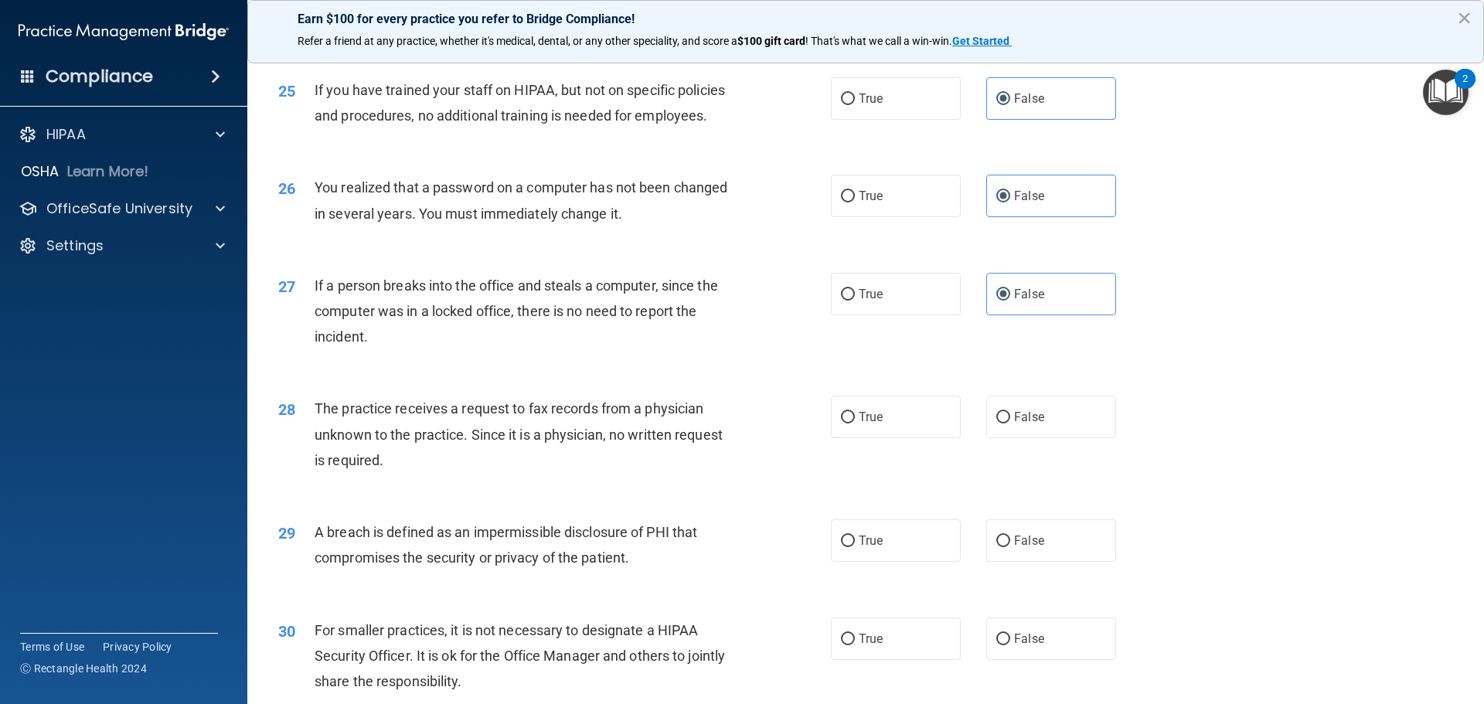
scroll to position [2859, 0]
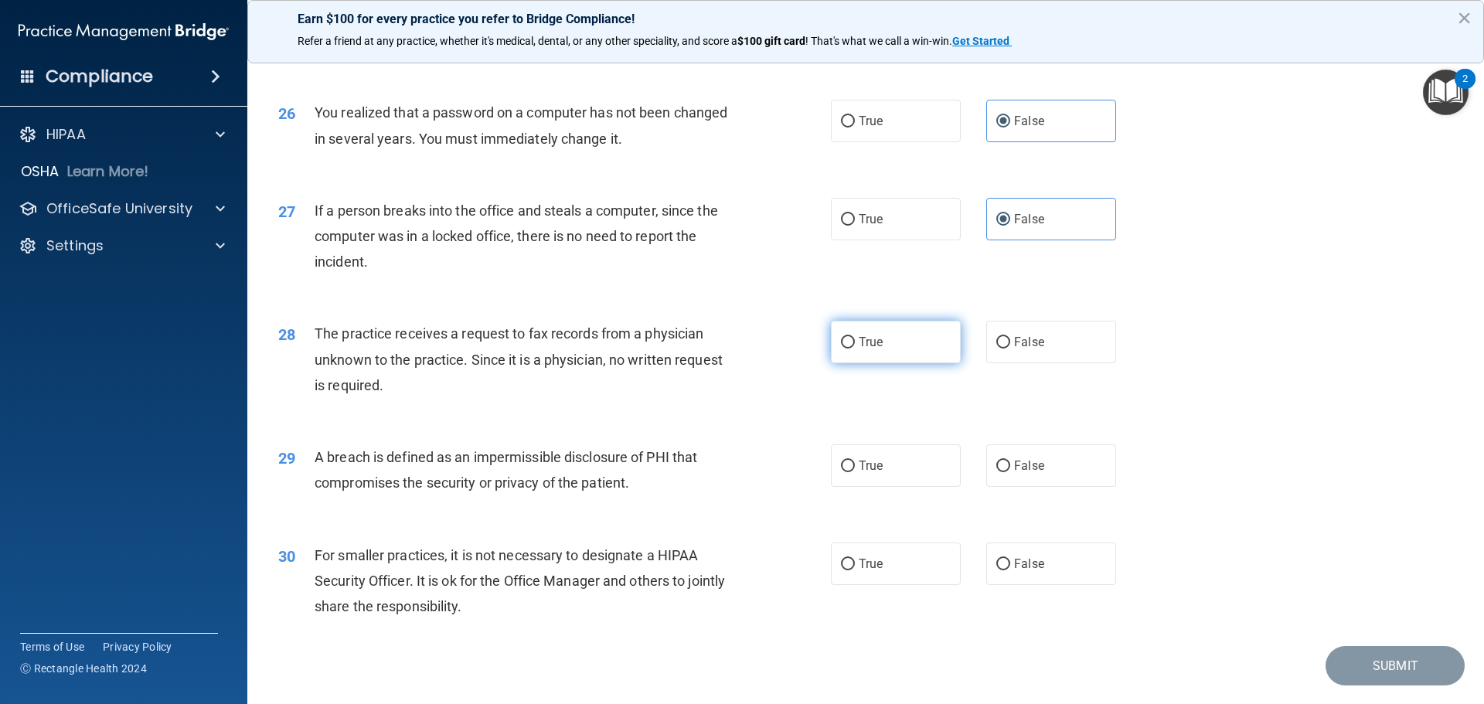
click at [892, 363] on label "True" at bounding box center [896, 342] width 130 height 42
click at [855, 348] on input "True" at bounding box center [848, 343] width 14 height 12
radio input "true"
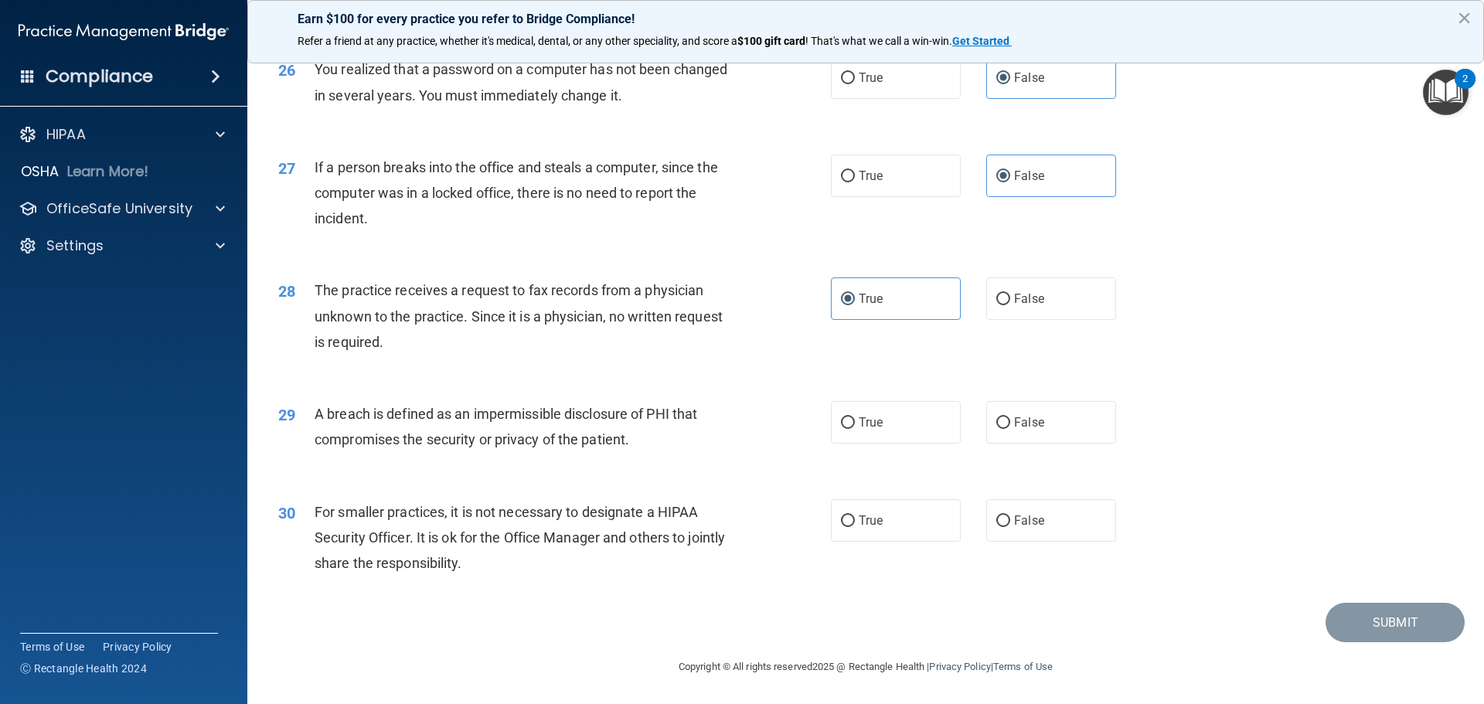
scroll to position [2953, 0]
drag, startPoint x: 850, startPoint y: 445, endPoint x: 831, endPoint y: 457, distance: 22.9
click at [845, 445] on div "29 A breach is defined as an impermissible disclosure of PHI that compromises t…" at bounding box center [866, 430] width 1198 height 97
click at [885, 436] on label "True" at bounding box center [896, 422] width 130 height 42
click at [855, 429] on input "True" at bounding box center [848, 423] width 14 height 12
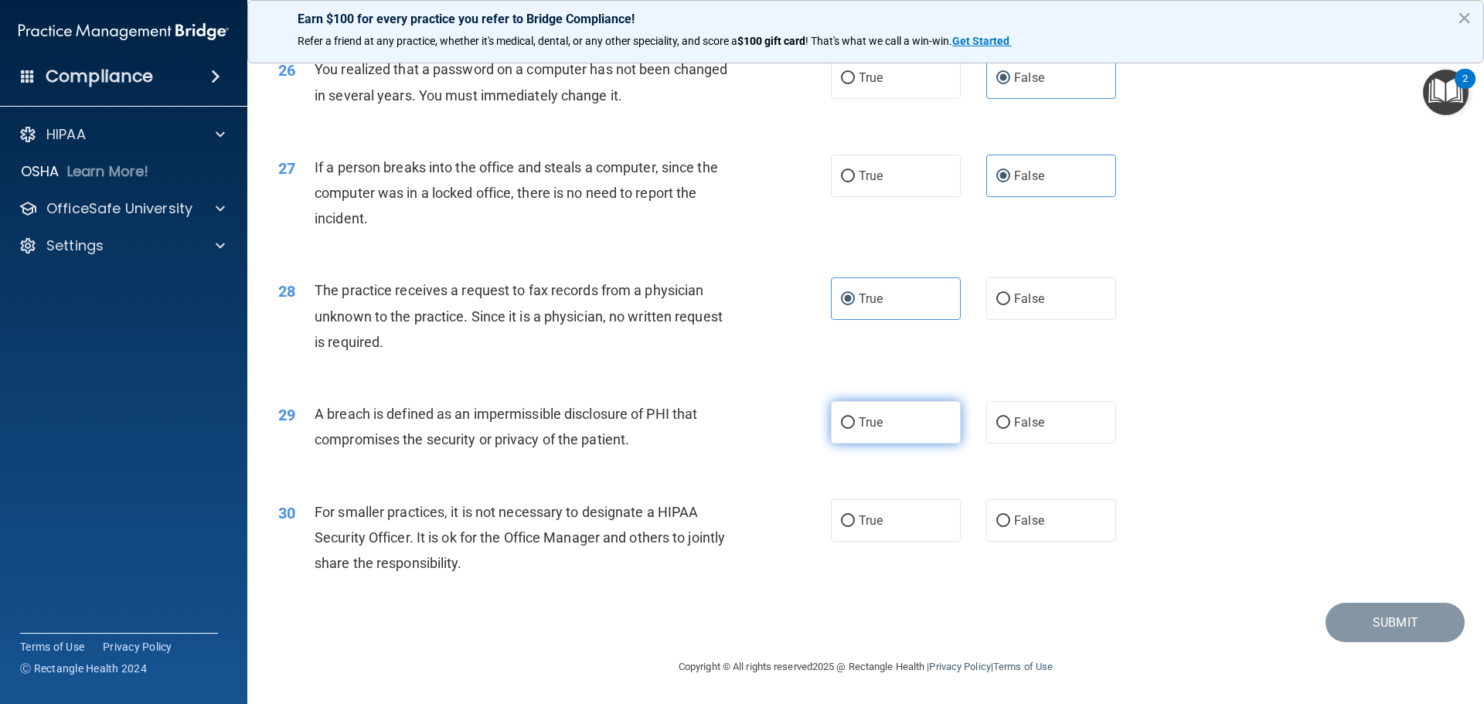
radio input "true"
click at [1068, 532] on label "False" at bounding box center [1051, 520] width 130 height 42
click at [1010, 527] on input "False" at bounding box center [1003, 521] width 14 height 12
radio input "true"
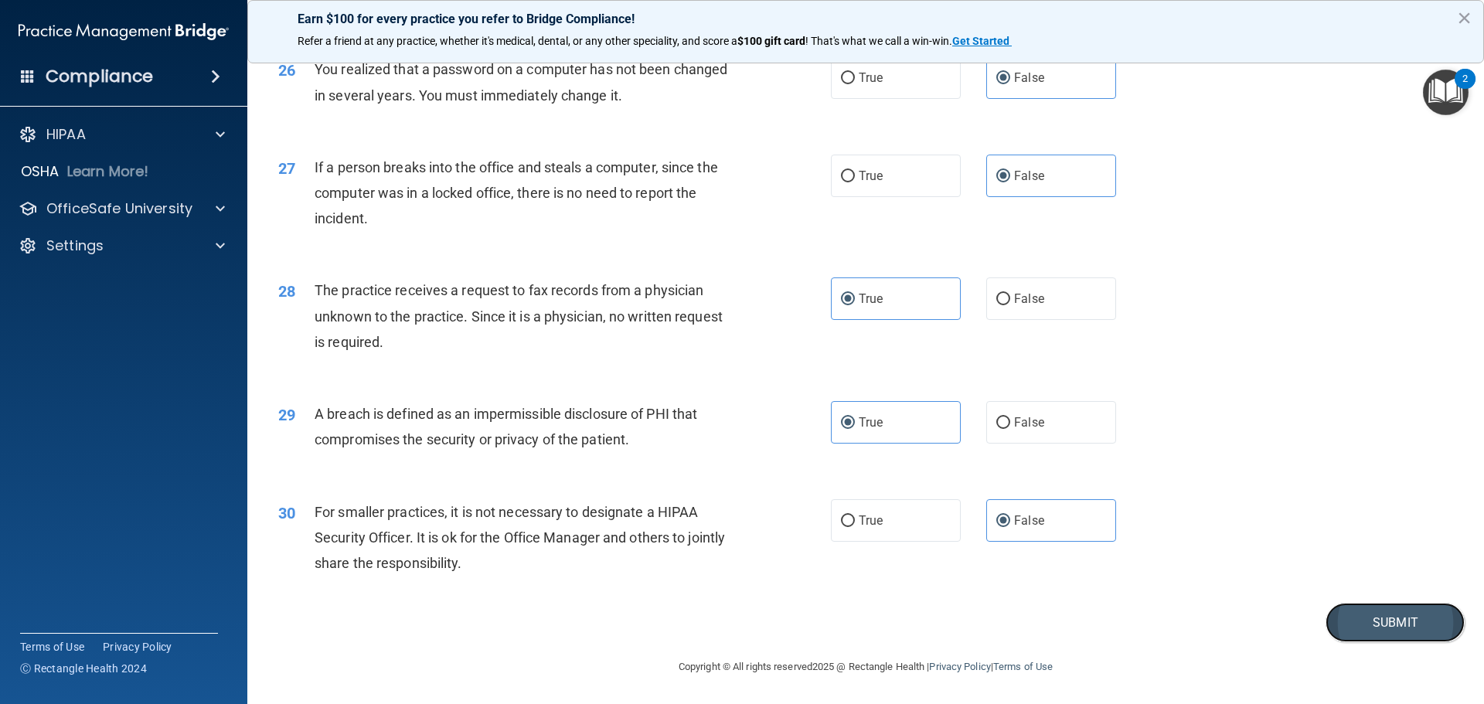
click at [1396, 625] on button "Submit" at bounding box center [1394, 622] width 139 height 39
click at [1365, 621] on button "Submit" at bounding box center [1394, 622] width 139 height 39
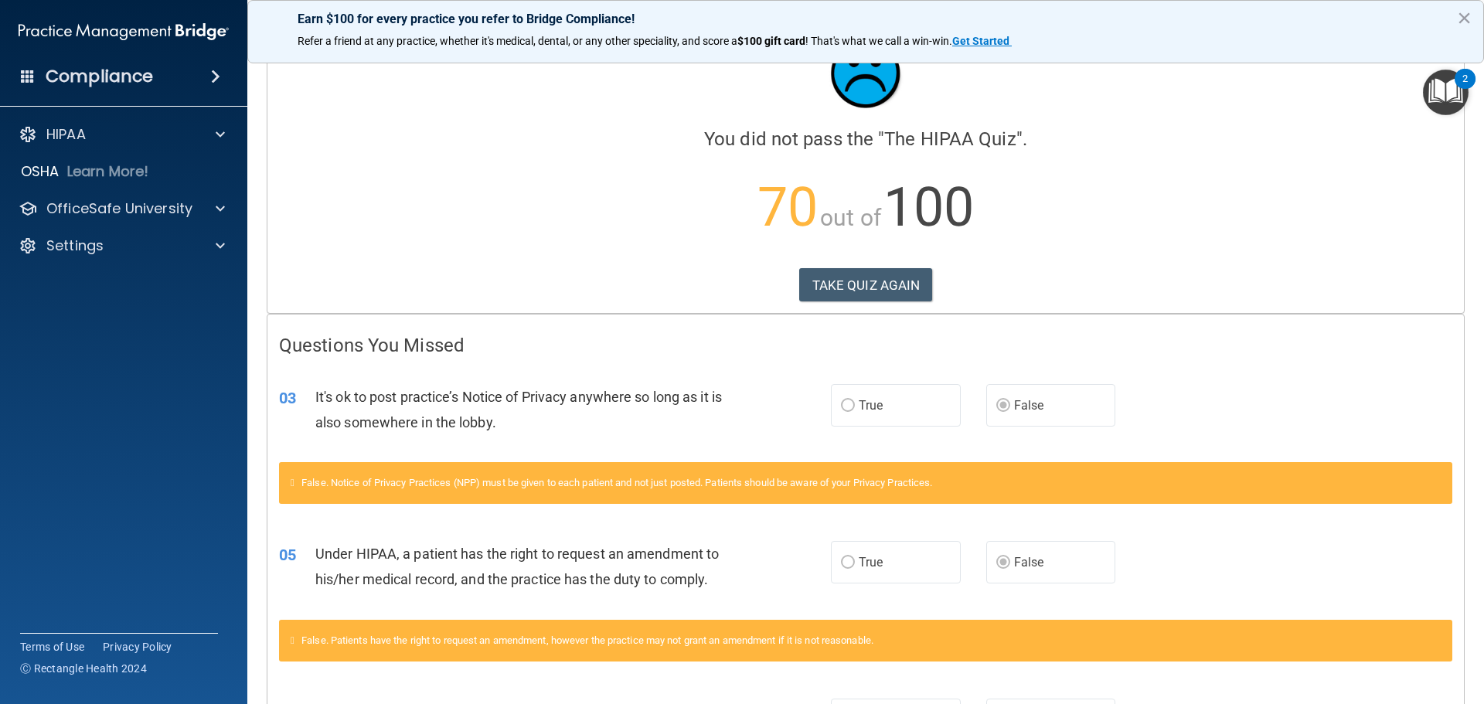
scroll to position [77, 0]
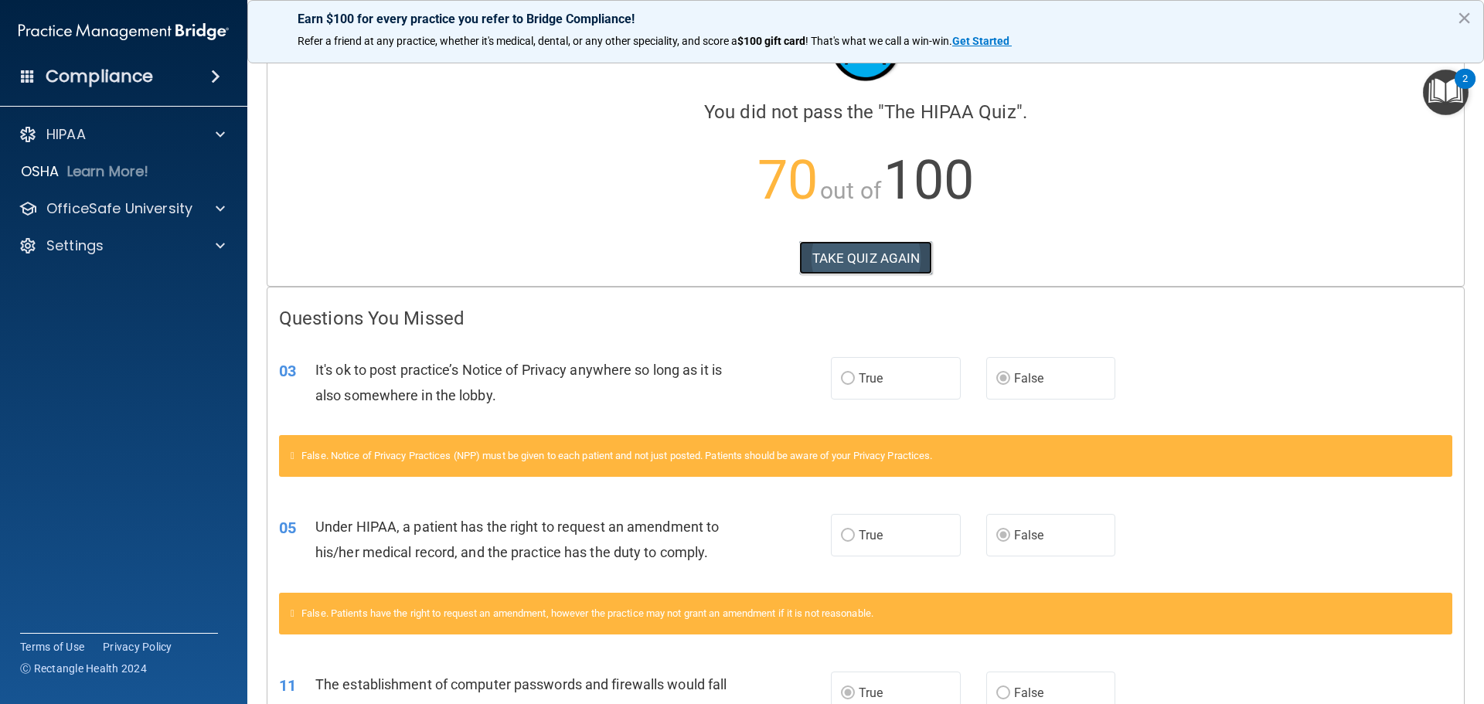
click at [852, 253] on button "TAKE QUIZ AGAIN" at bounding box center [866, 258] width 134 height 34
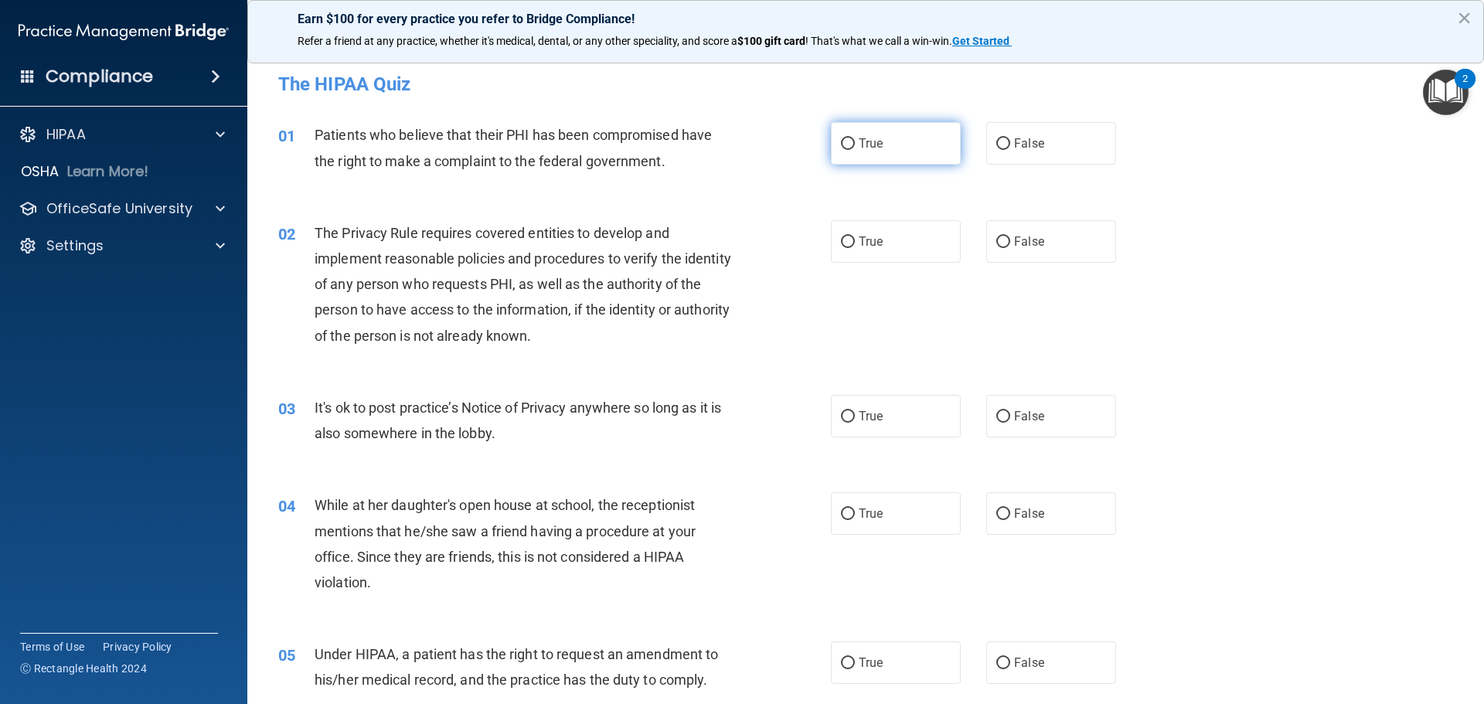
click at [906, 147] on label "True" at bounding box center [896, 143] width 130 height 42
click at [855, 147] on input "True" at bounding box center [848, 144] width 14 height 12
radio input "true"
click at [864, 230] on label "True" at bounding box center [896, 241] width 130 height 42
click at [855, 236] on input "True" at bounding box center [848, 242] width 14 height 12
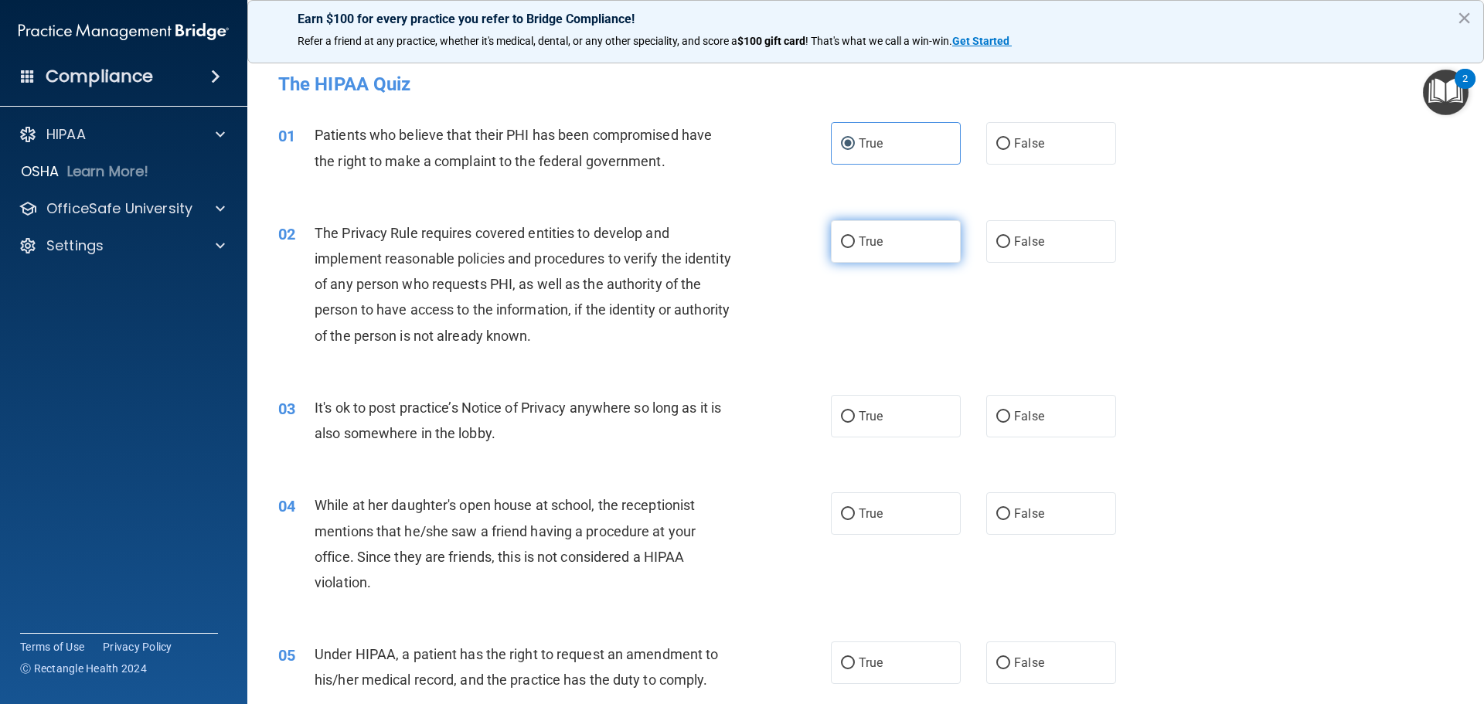
radio input "true"
click at [1053, 410] on label "False" at bounding box center [1051, 416] width 130 height 42
click at [1010, 411] on input "False" at bounding box center [1003, 417] width 14 height 12
radio input "true"
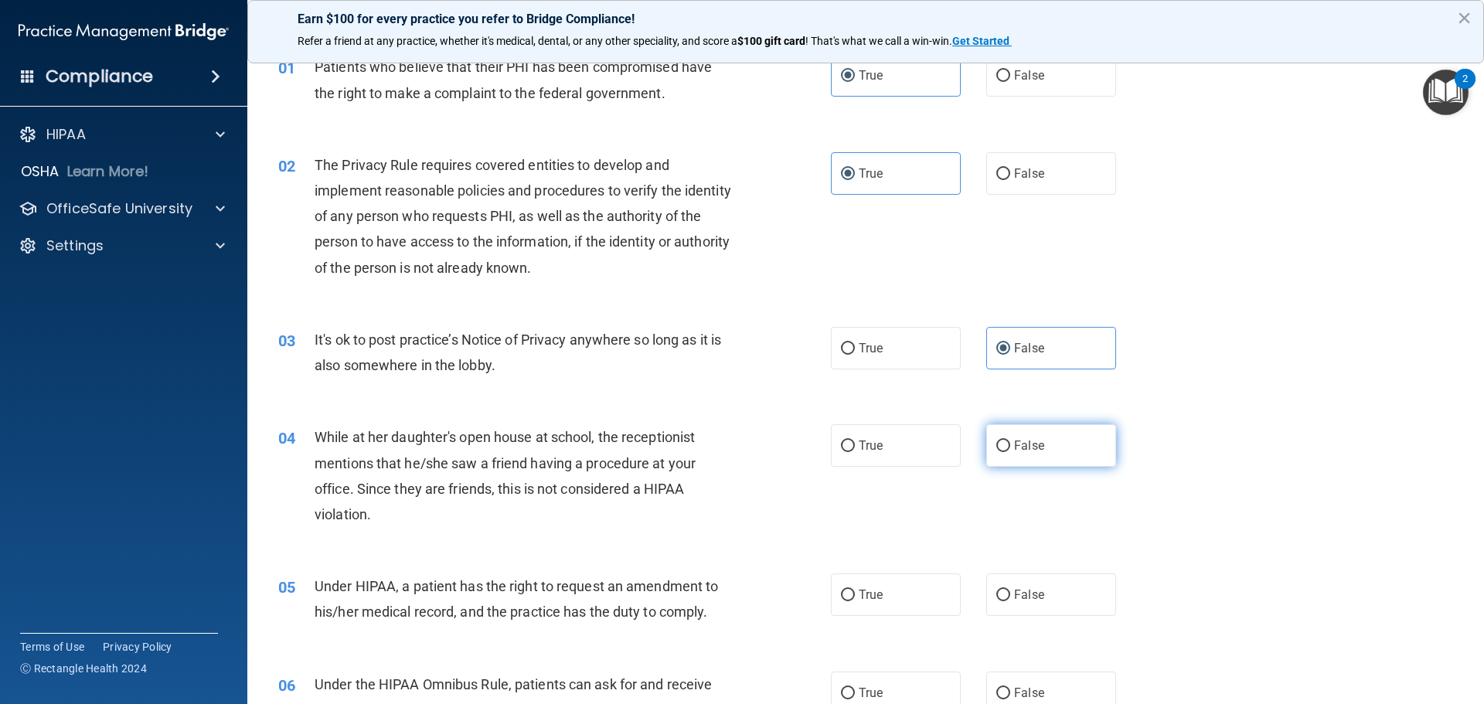
scroll to position [155, 0]
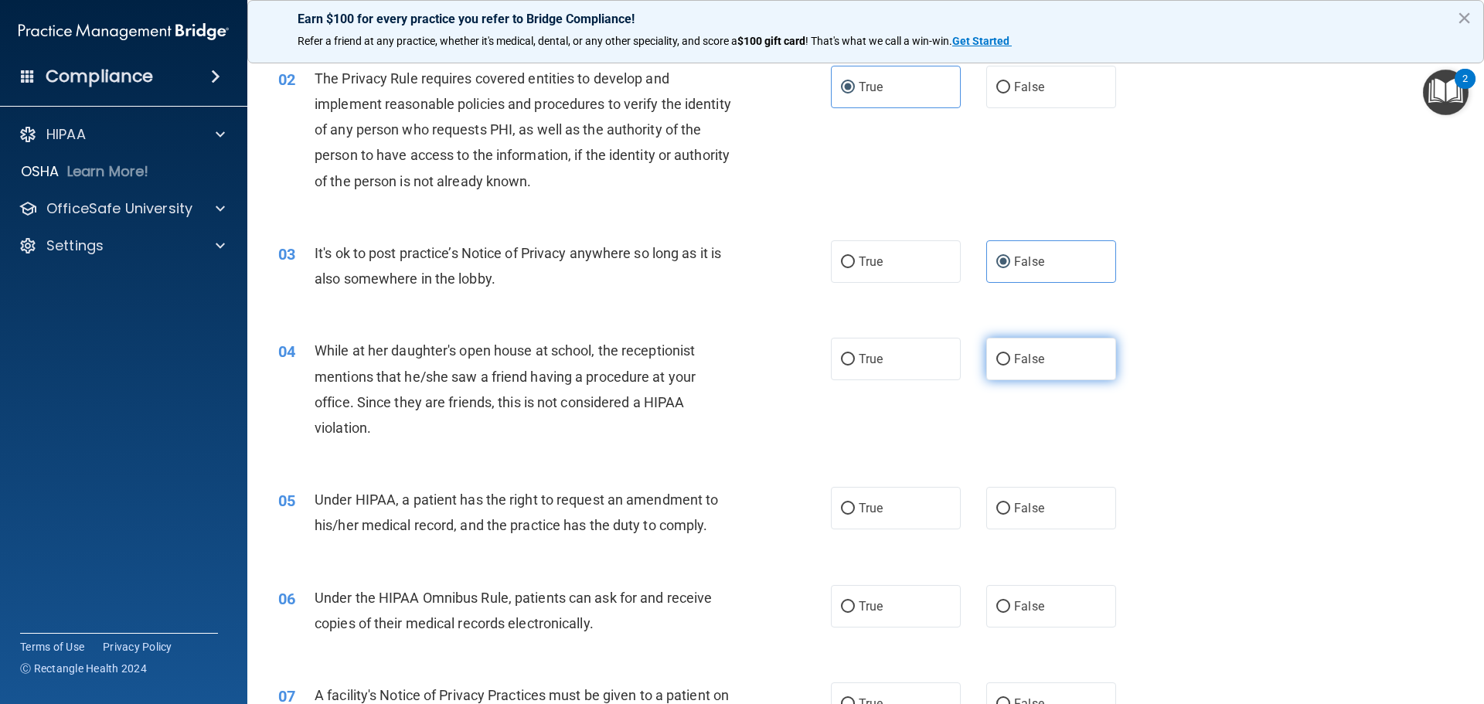
click at [1014, 365] on span "False" at bounding box center [1029, 359] width 30 height 15
click at [1010, 365] on input "False" at bounding box center [1003, 360] width 14 height 12
radio input "true"
click at [1062, 524] on label "False" at bounding box center [1051, 508] width 130 height 42
click at [1010, 515] on input "False" at bounding box center [1003, 509] width 14 height 12
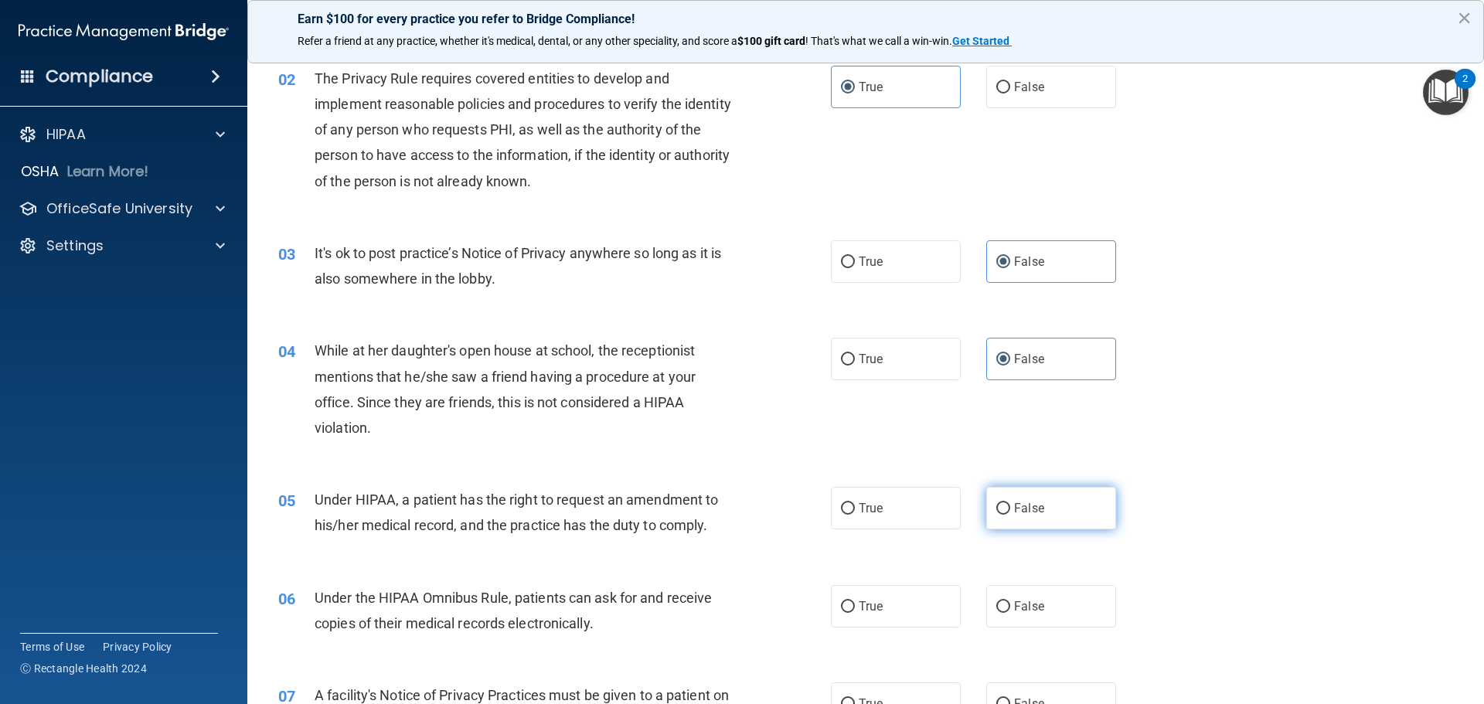
radio input "true"
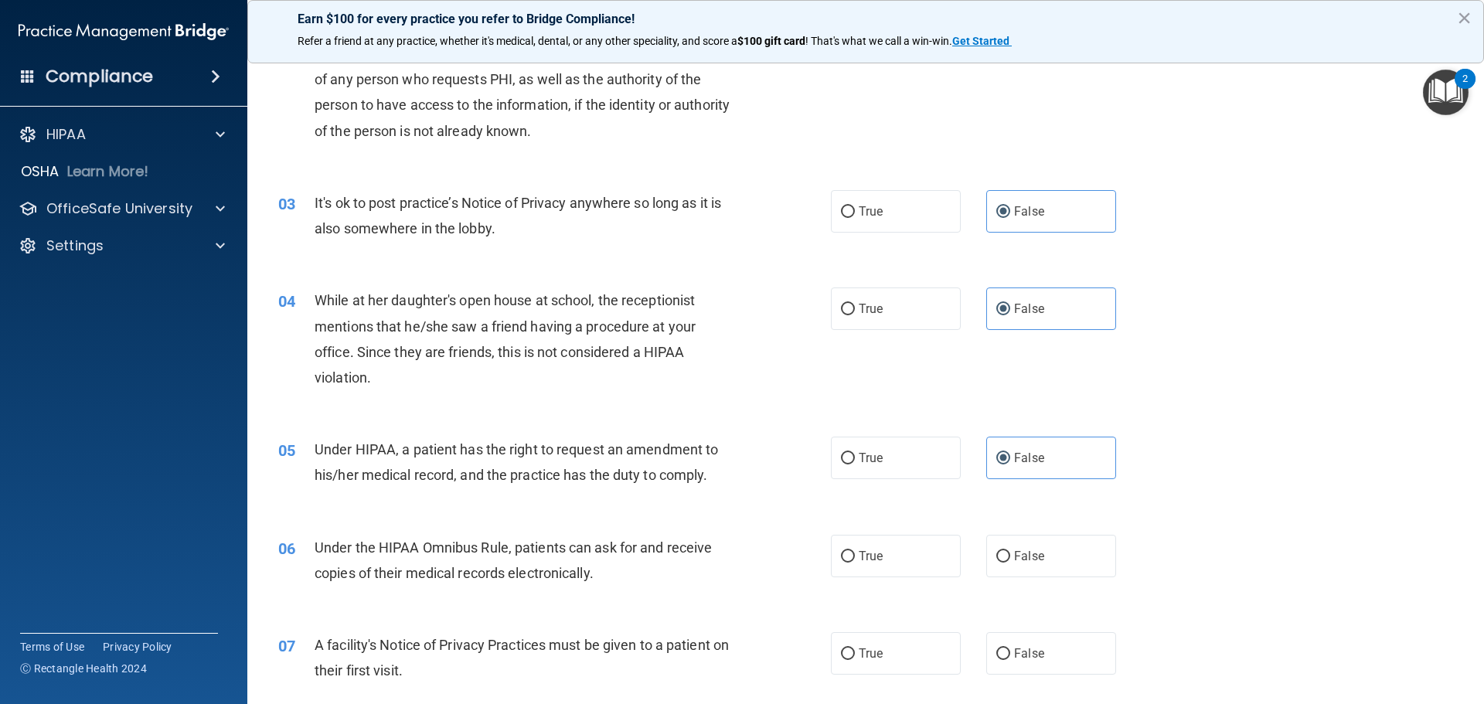
scroll to position [232, 0]
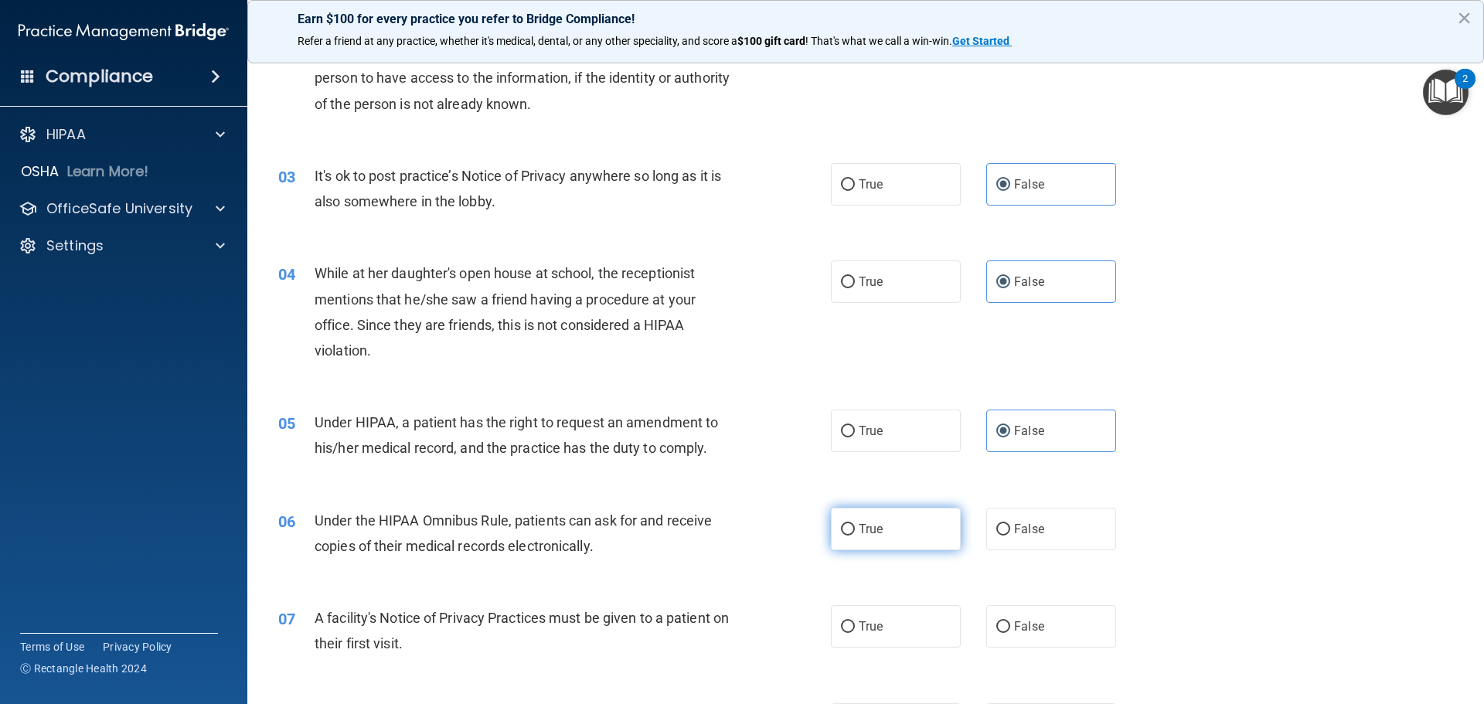
click at [889, 526] on label "True" at bounding box center [896, 529] width 130 height 42
click at [855, 526] on input "True" at bounding box center [848, 530] width 14 height 12
radio input "true"
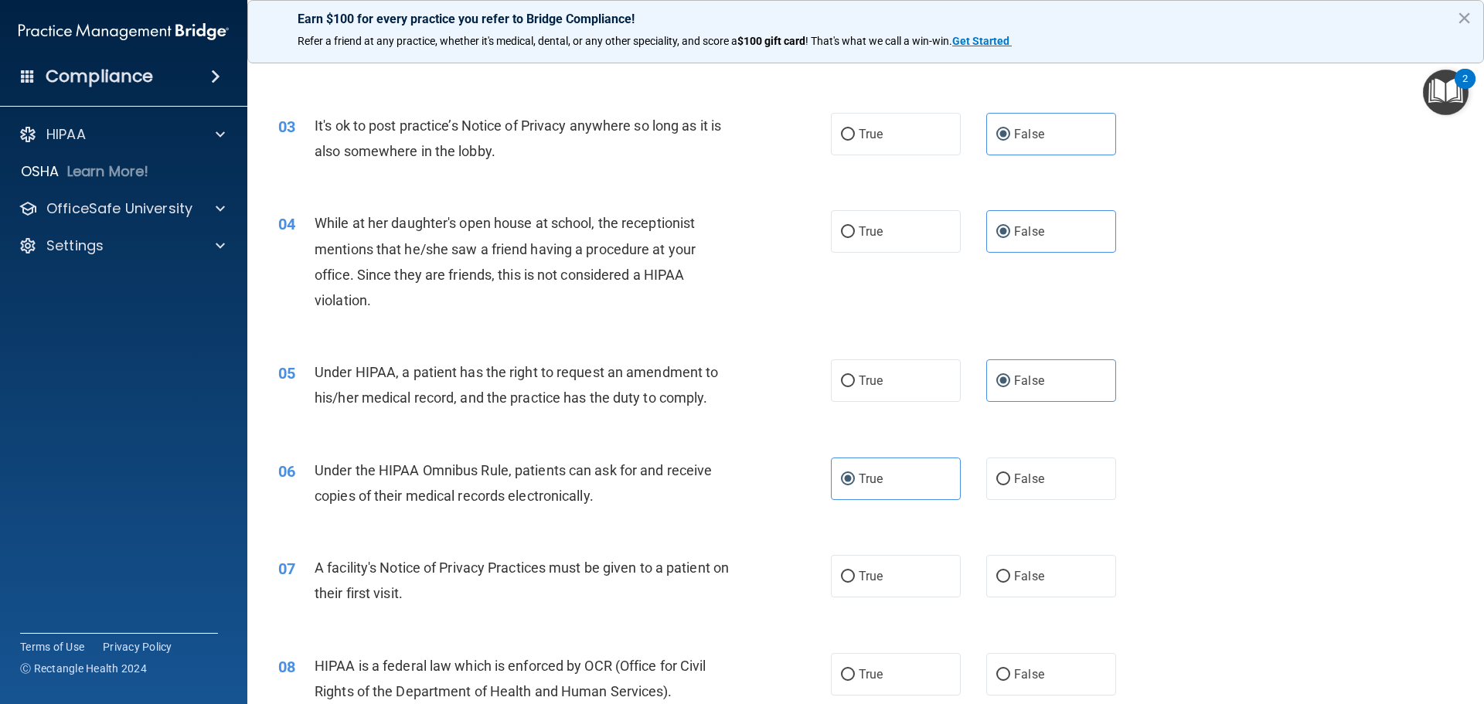
scroll to position [309, 0]
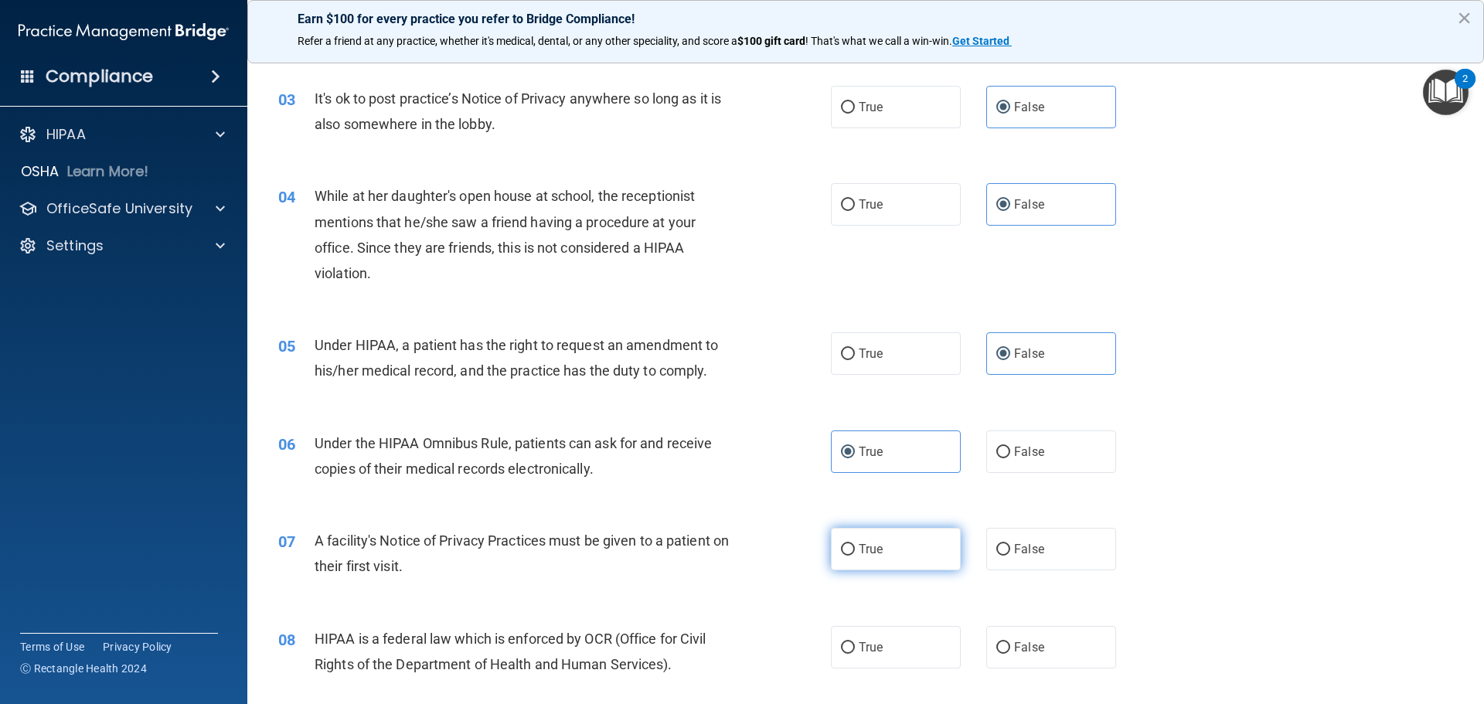
click at [896, 535] on label "True" at bounding box center [896, 549] width 130 height 42
click at [855, 544] on input "True" at bounding box center [848, 550] width 14 height 12
radio input "true"
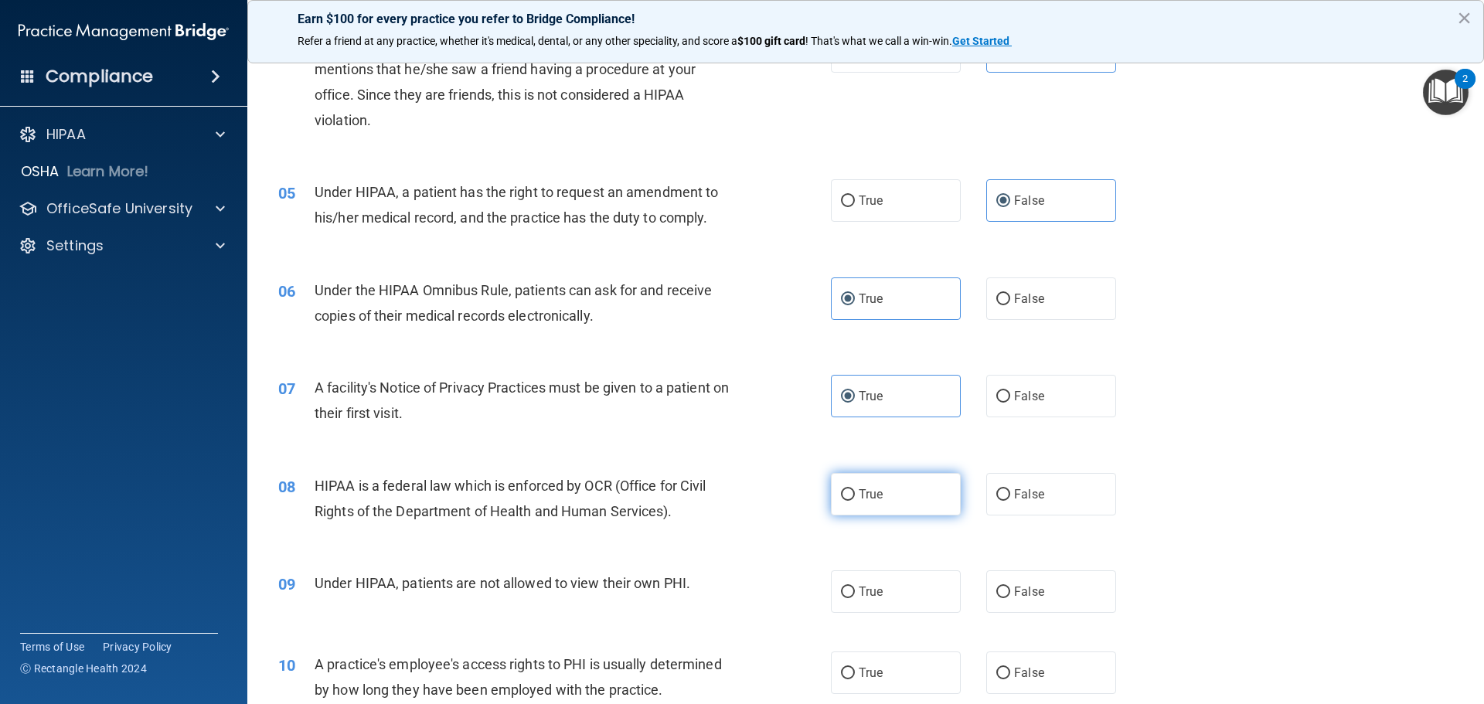
scroll to position [464, 0]
click at [858, 485] on span "True" at bounding box center [870, 492] width 24 height 15
click at [855, 488] on input "True" at bounding box center [848, 494] width 14 height 12
radio input "true"
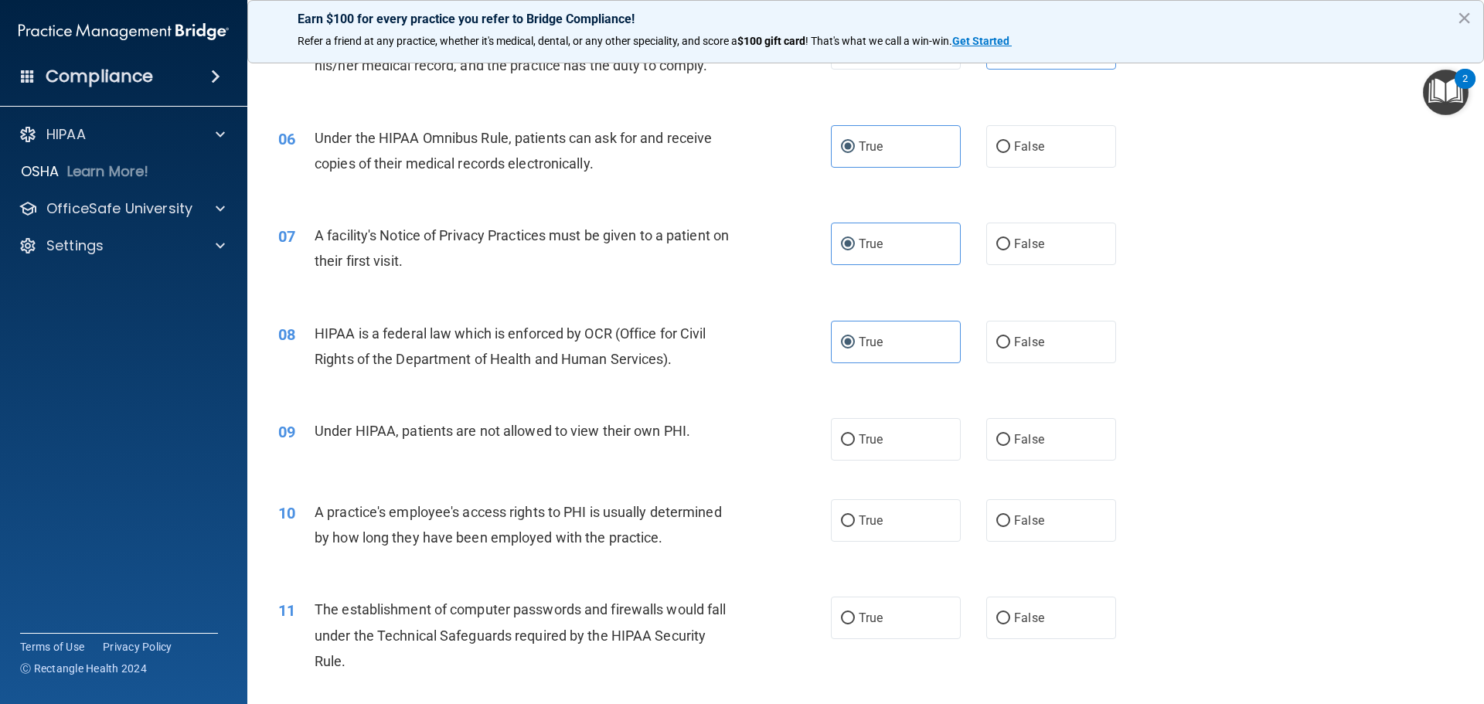
scroll to position [618, 0]
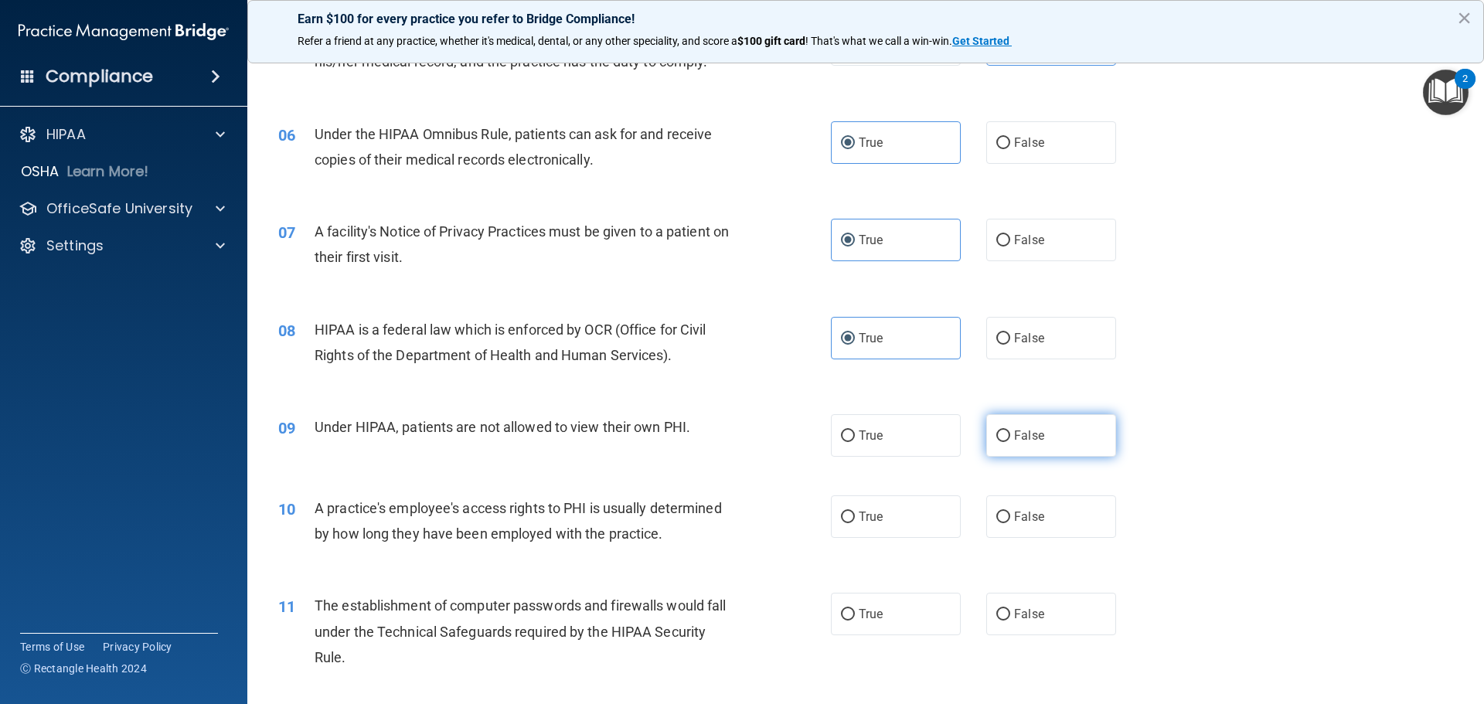
click at [1004, 452] on label "False" at bounding box center [1051, 435] width 130 height 42
click at [1004, 442] on input "False" at bounding box center [1003, 436] width 14 height 12
radio input "true"
click at [1024, 511] on span "False" at bounding box center [1029, 516] width 30 height 15
click at [1010, 512] on input "False" at bounding box center [1003, 518] width 14 height 12
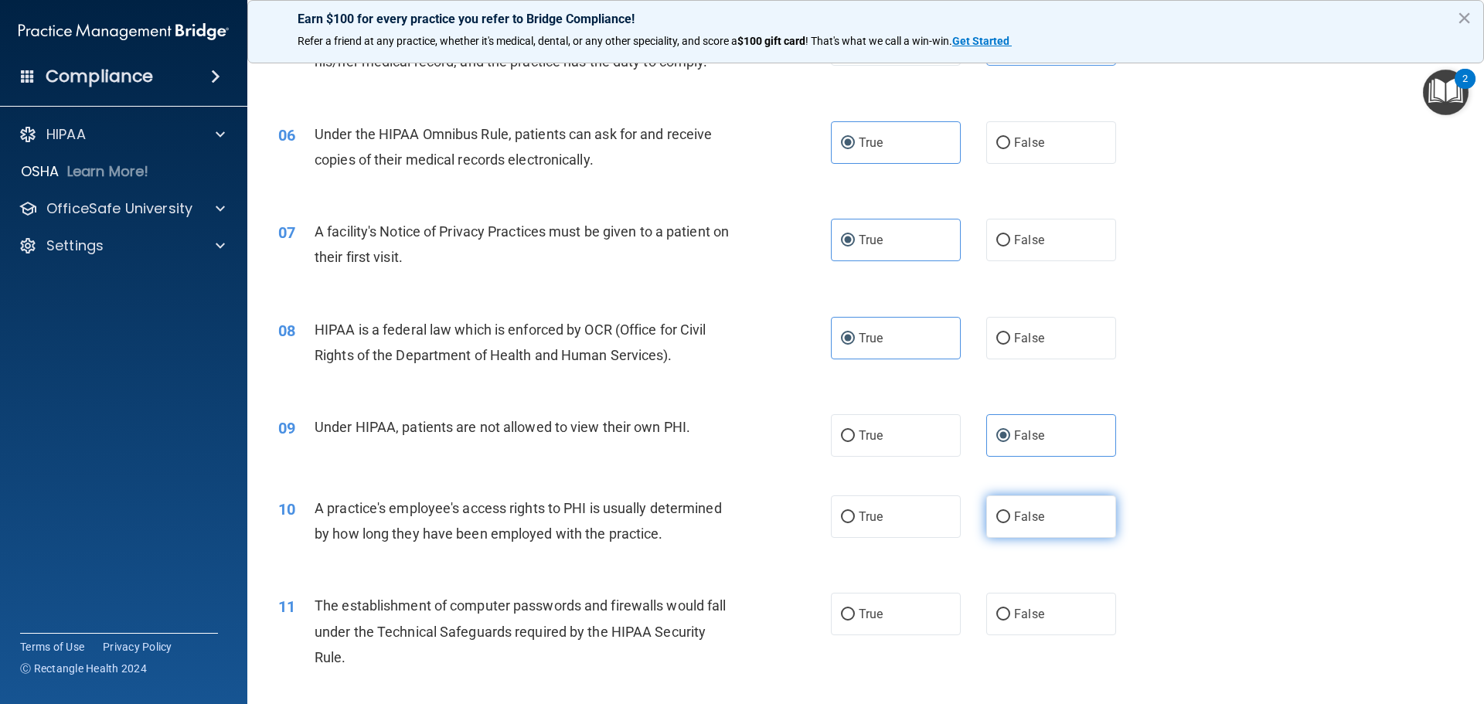
radio input "true"
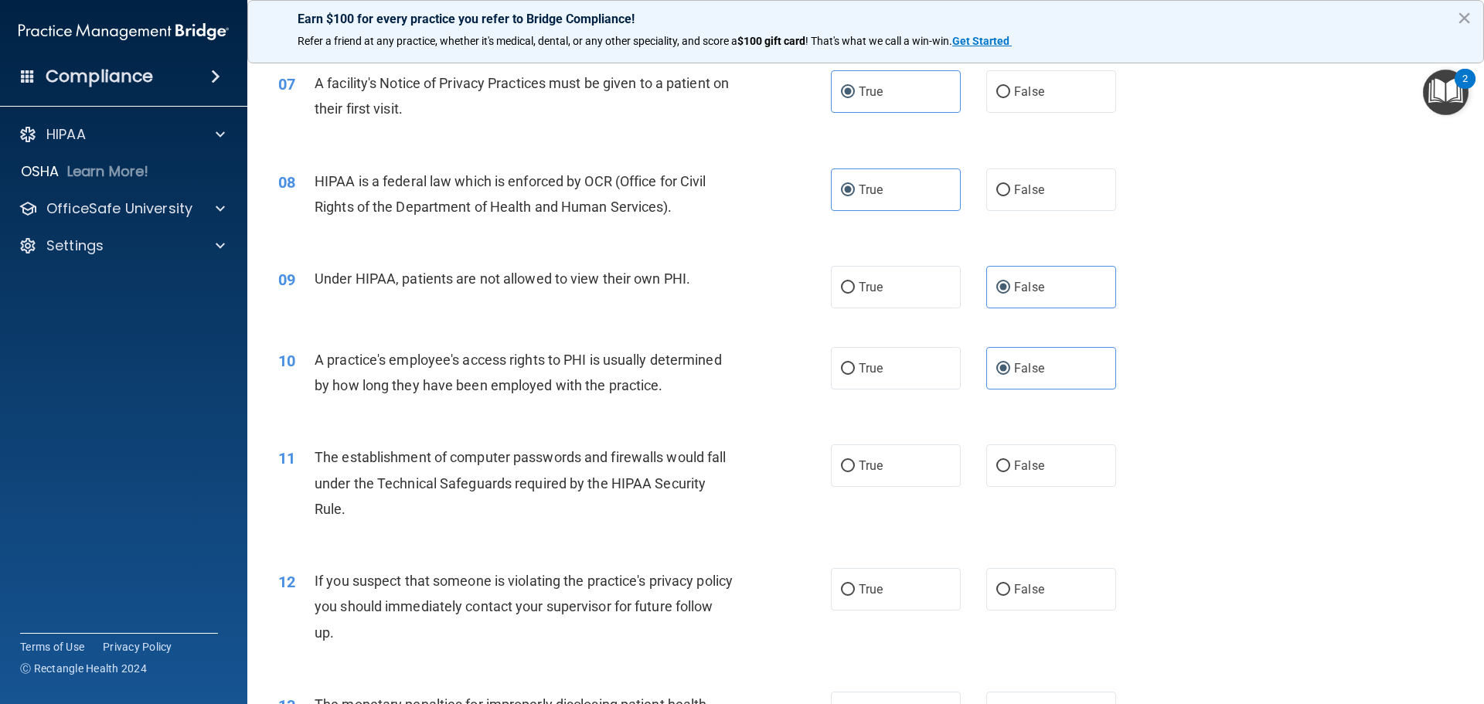
scroll to position [773, 0]
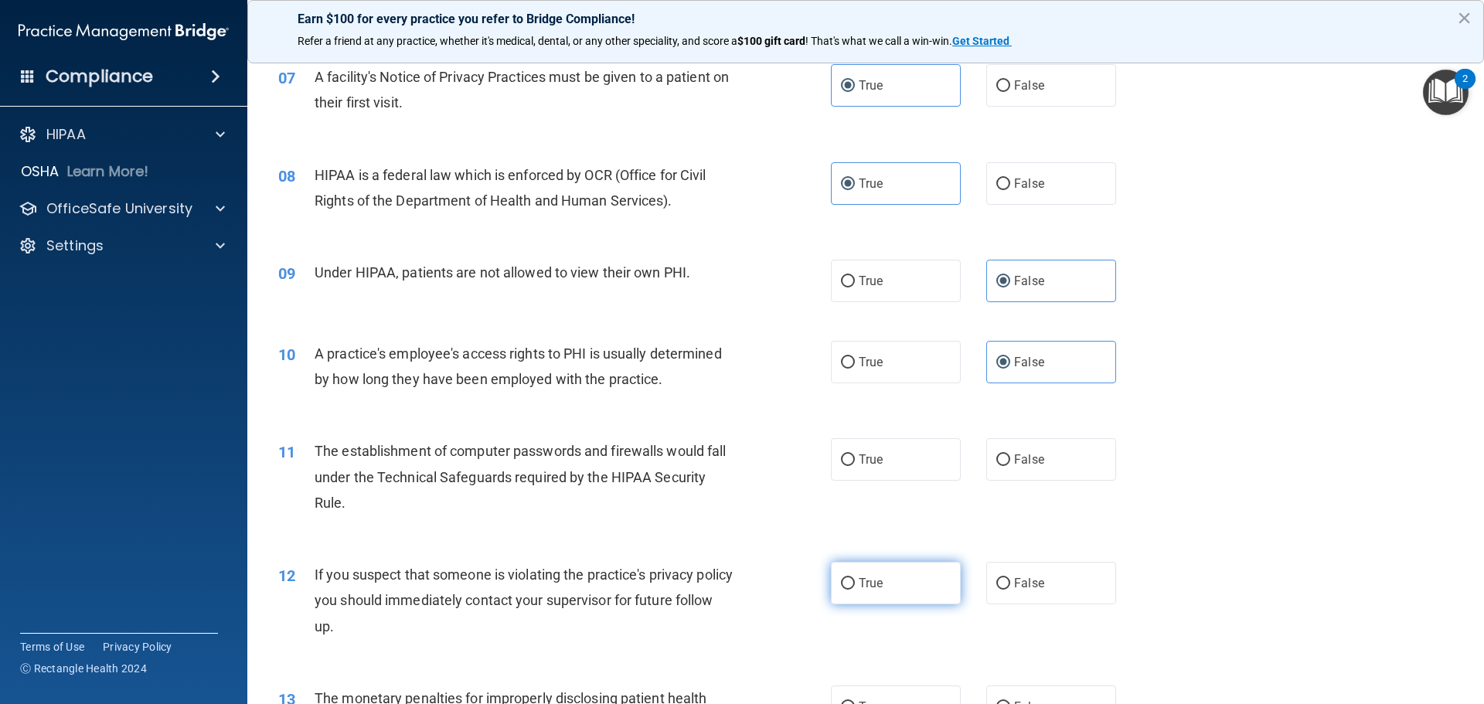
click at [876, 576] on span "True" at bounding box center [870, 583] width 24 height 15
click at [855, 578] on input "True" at bounding box center [848, 584] width 14 height 12
radio input "true"
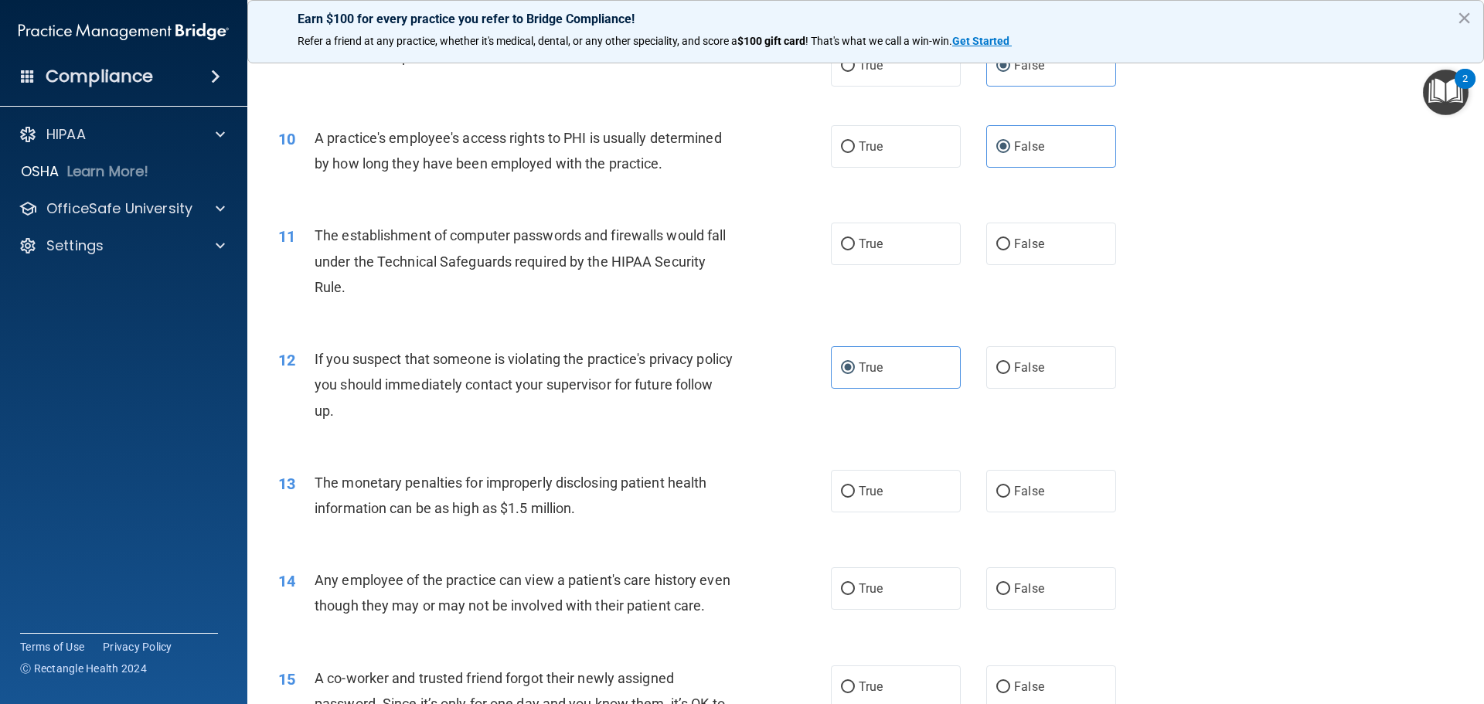
scroll to position [1004, 0]
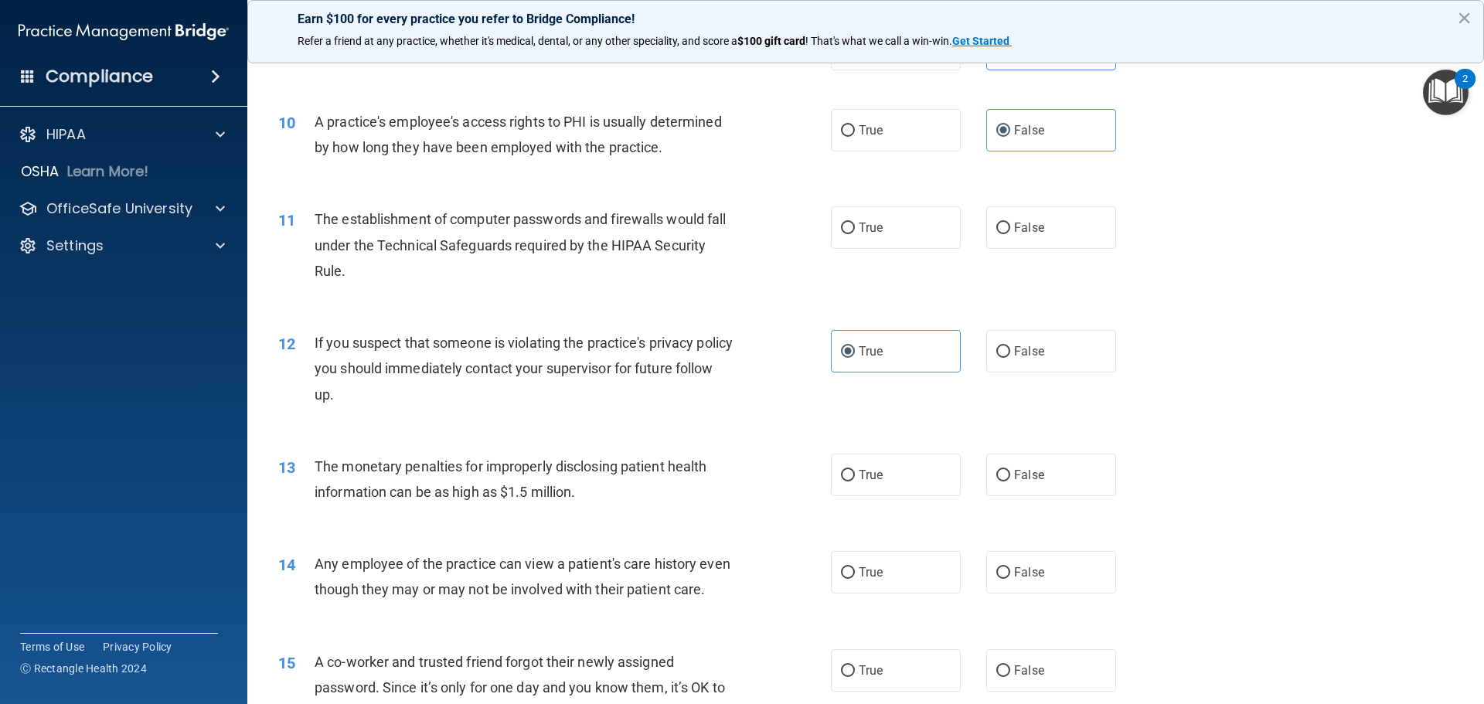
click at [861, 498] on div "13 The monetary penalties for improperly disclosing patient health information …" at bounding box center [866, 482] width 1198 height 97
click at [887, 478] on label "True" at bounding box center [896, 475] width 130 height 42
click at [855, 478] on input "True" at bounding box center [848, 476] width 14 height 12
radio input "true"
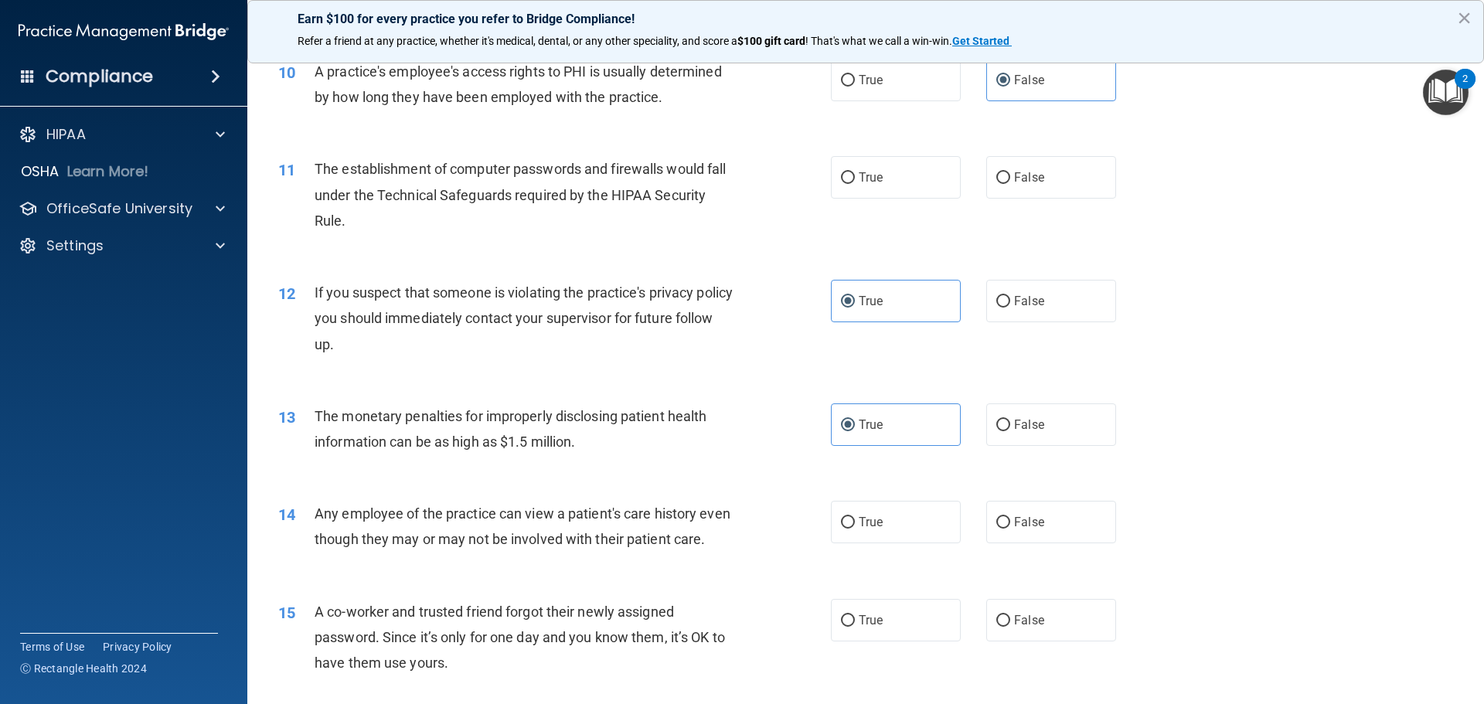
scroll to position [1082, 0]
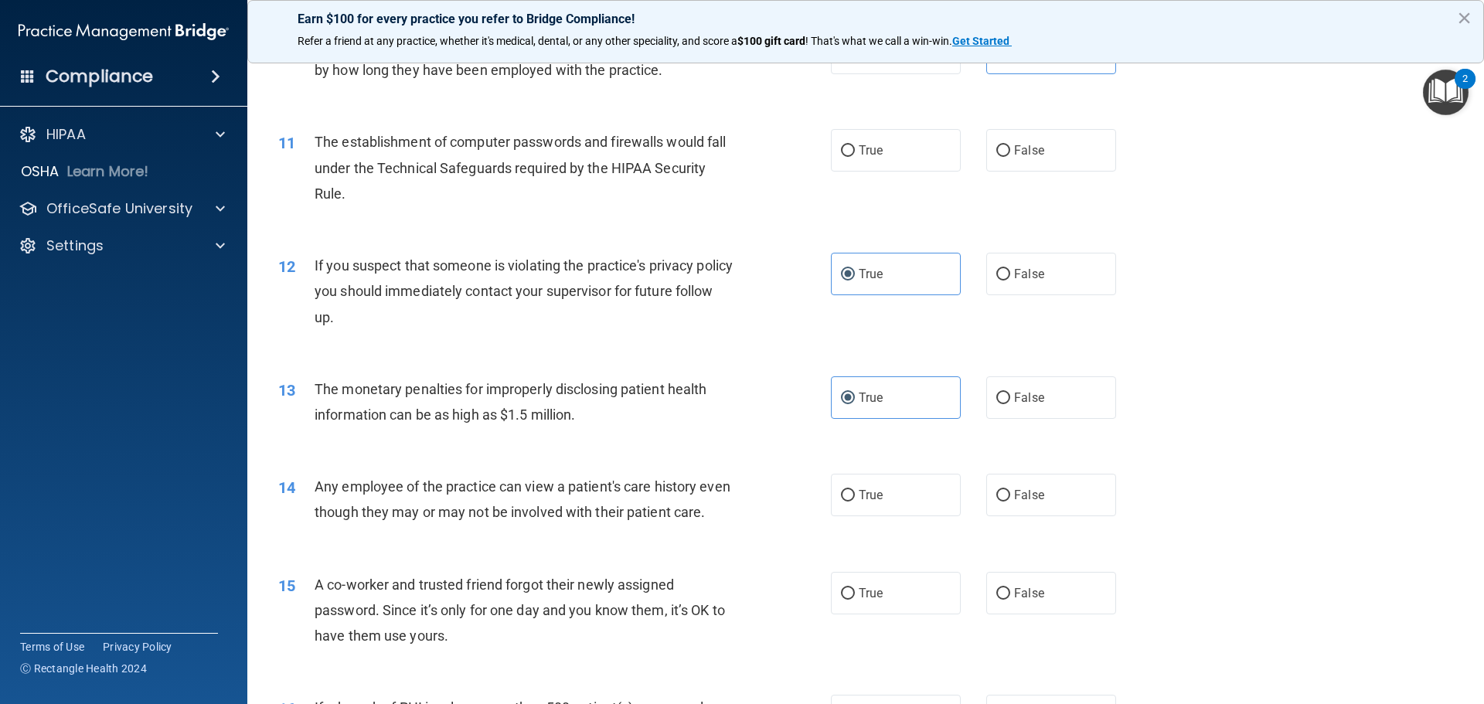
click at [888, 527] on div "14 Any employee of the practice can view a patient's care history even though t…" at bounding box center [866, 502] width 1198 height 97
click at [891, 481] on label "True" at bounding box center [896, 495] width 130 height 42
click at [855, 490] on input "True" at bounding box center [848, 496] width 14 height 12
radio input "true"
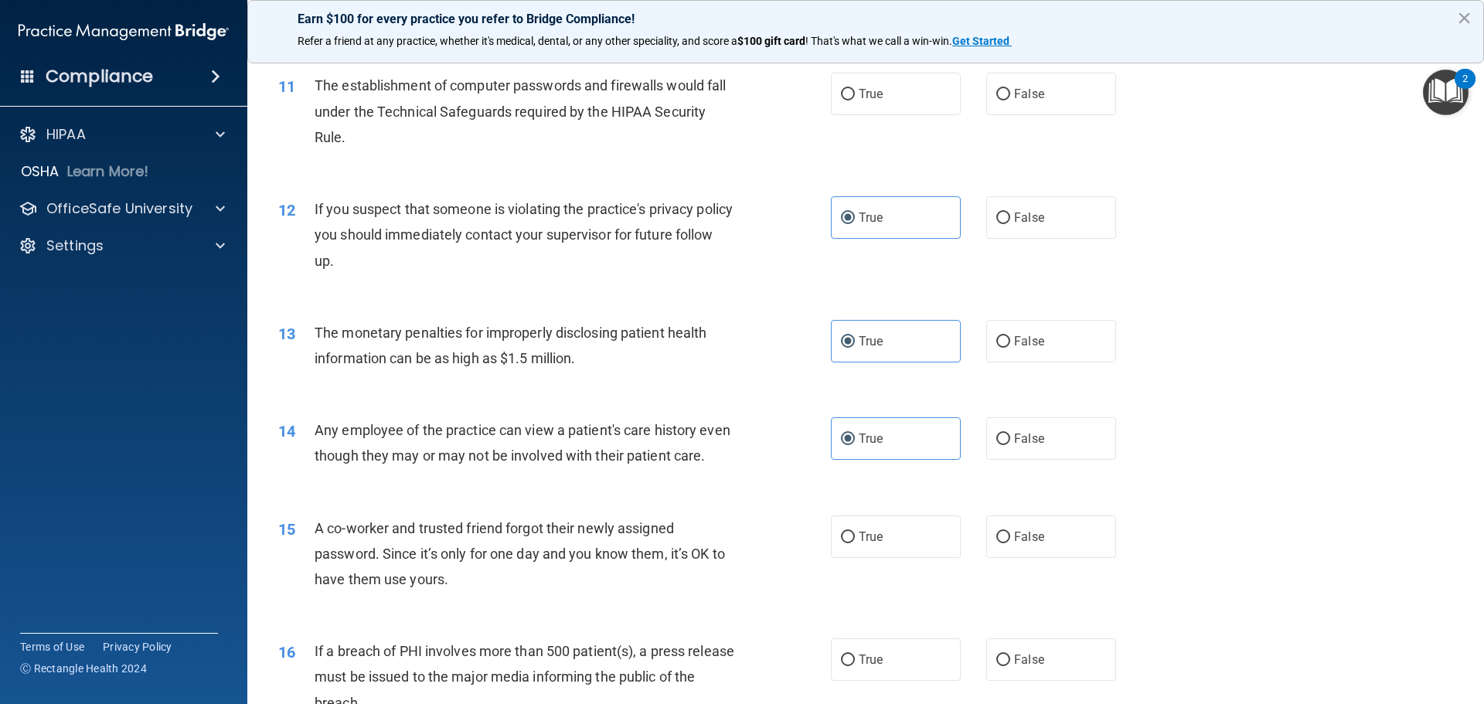
scroll to position [1236, 0]
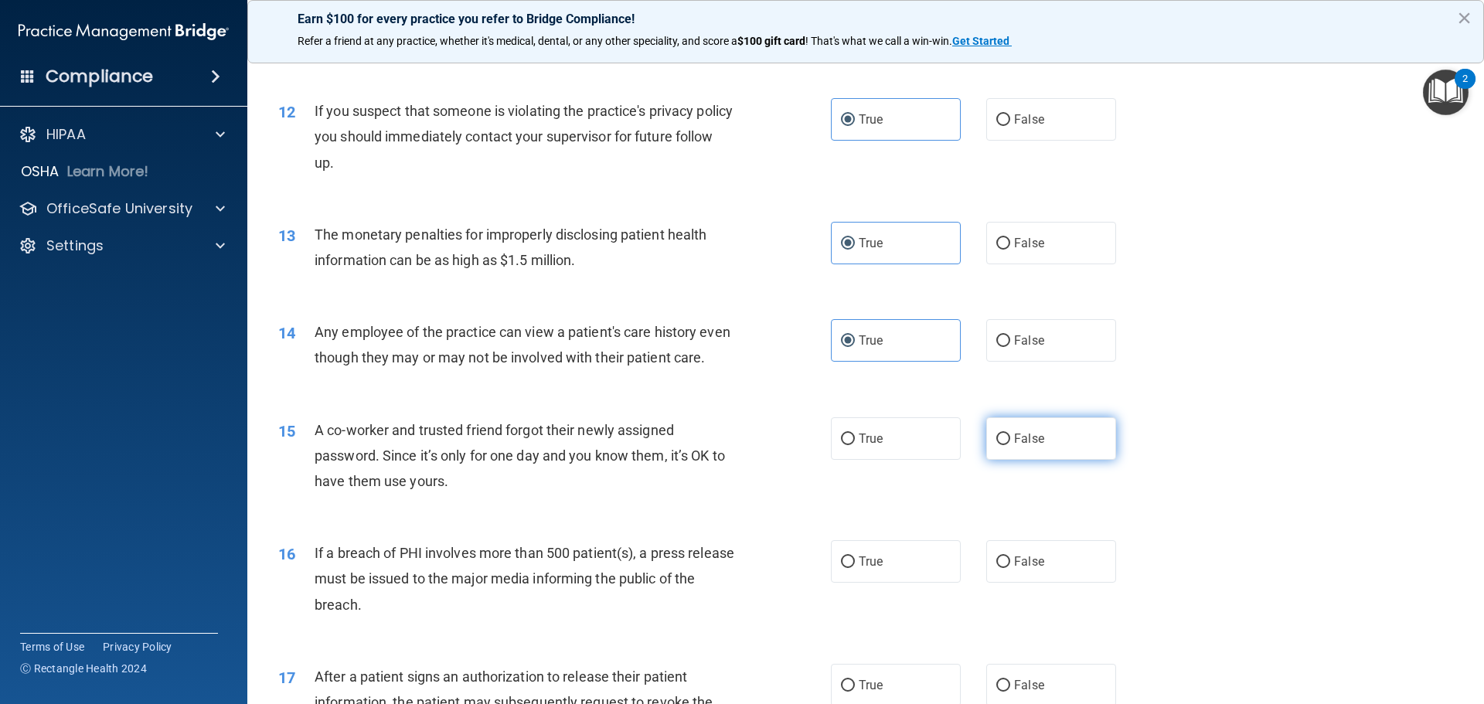
click at [1040, 460] on label "False" at bounding box center [1051, 438] width 130 height 42
click at [1010, 445] on input "False" at bounding box center [1003, 439] width 14 height 12
radio input "true"
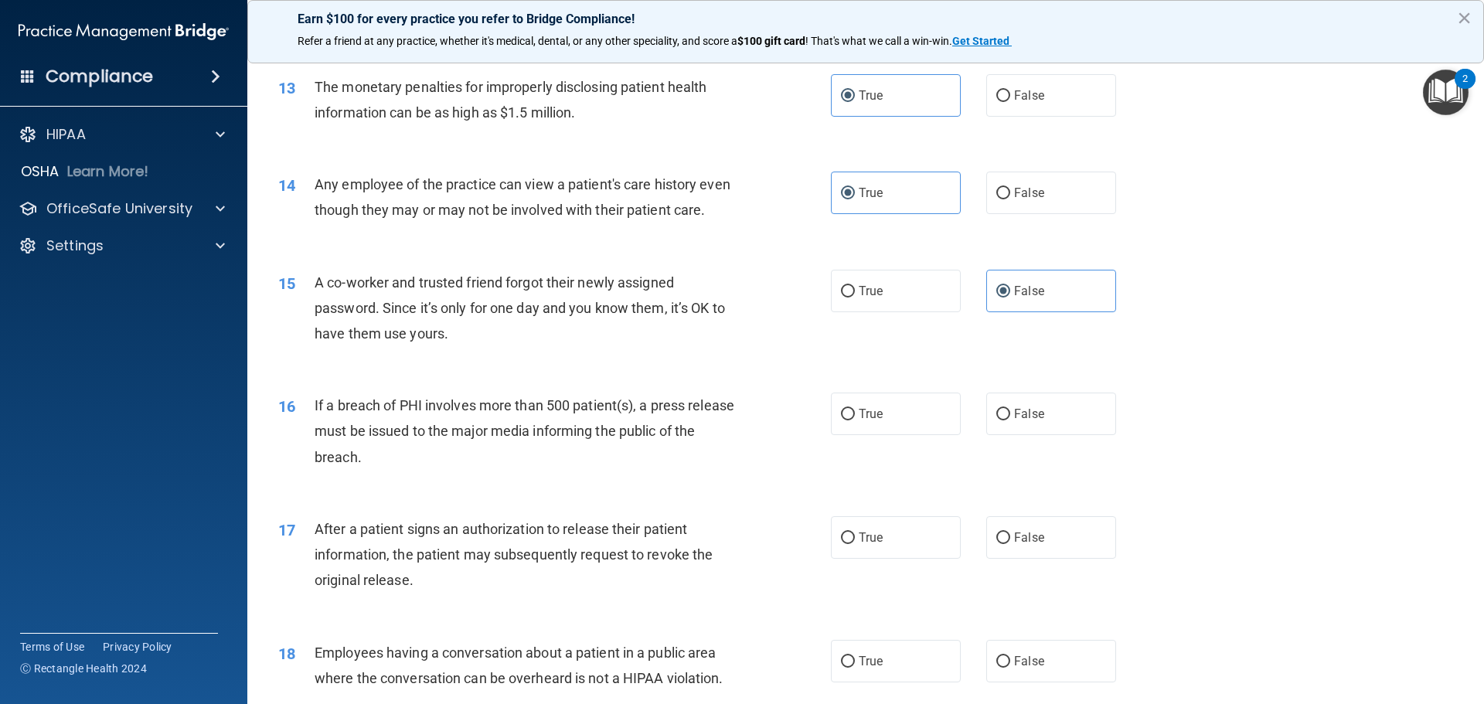
scroll to position [1391, 0]
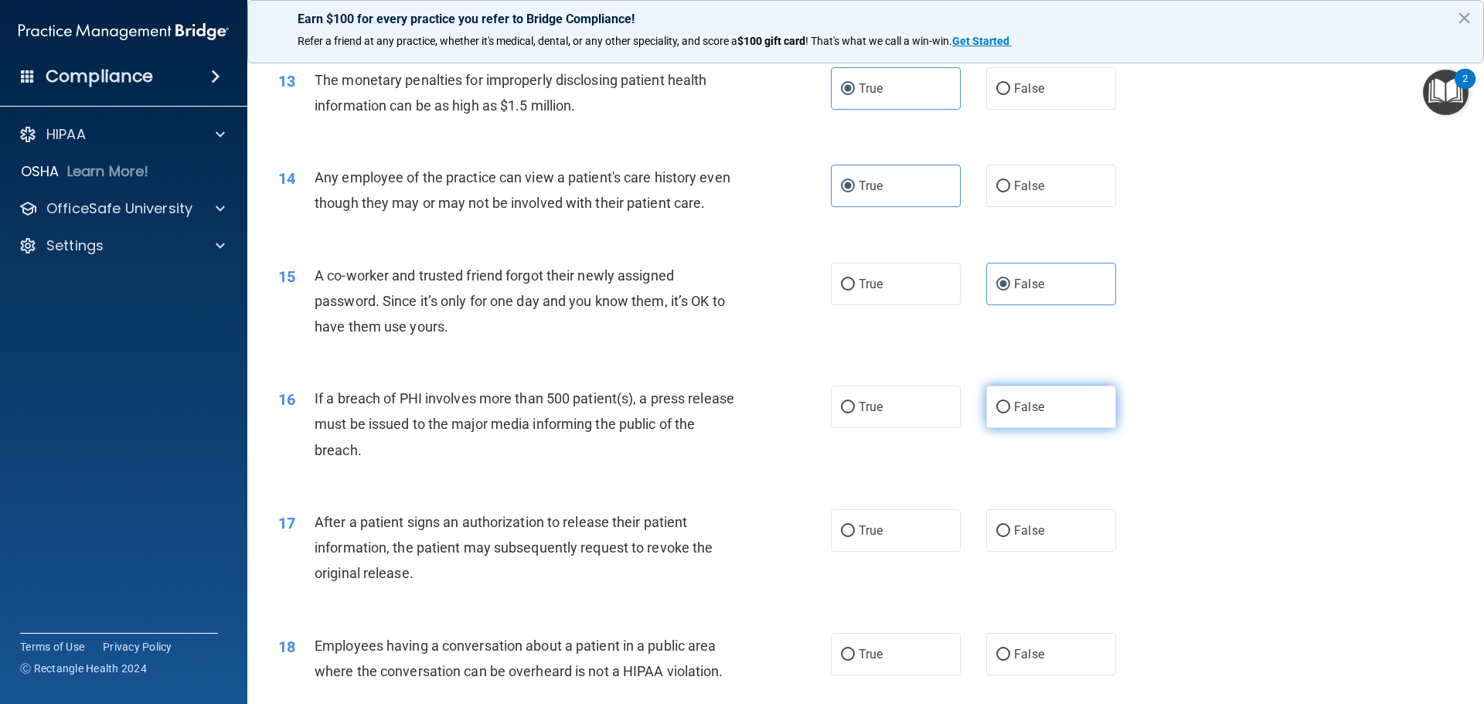
click at [1036, 428] on label "False" at bounding box center [1051, 407] width 130 height 42
click at [1010, 413] on input "False" at bounding box center [1003, 408] width 14 height 12
radio input "true"
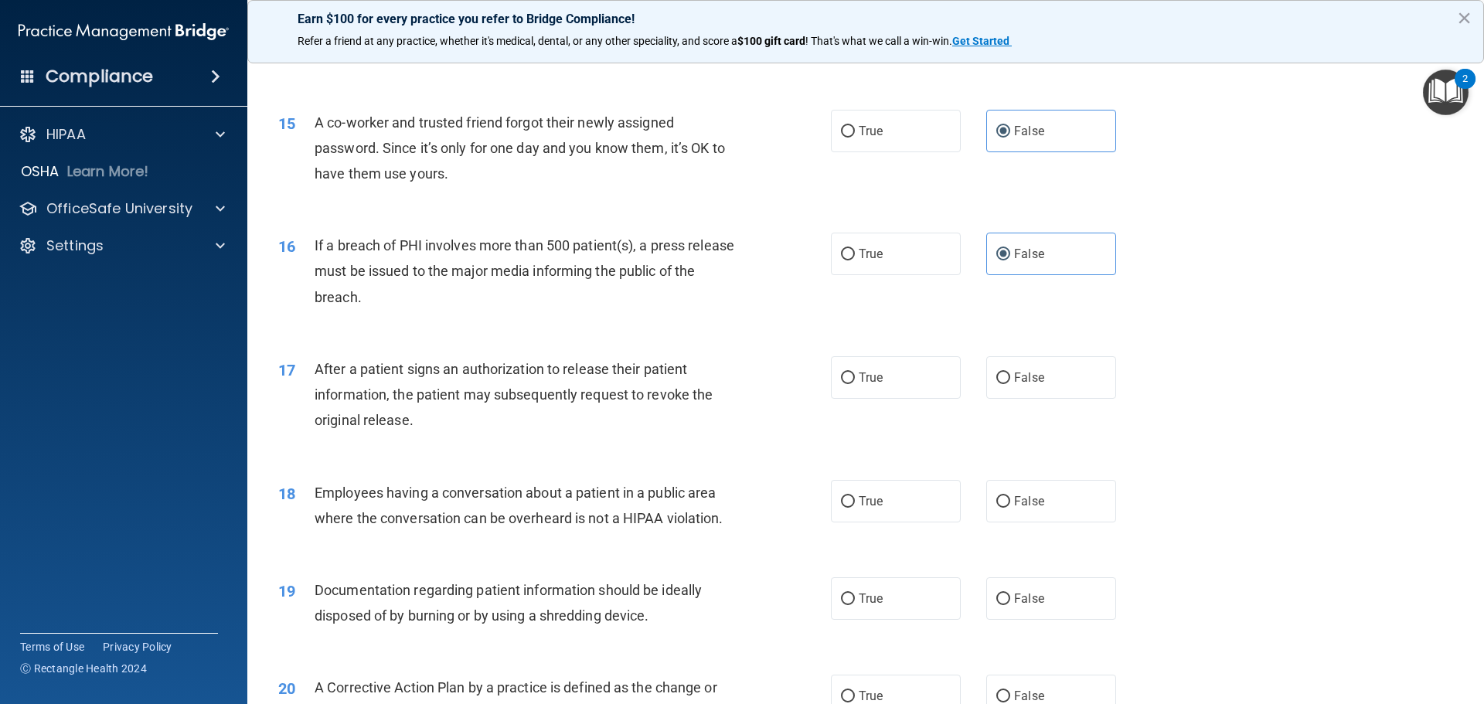
scroll to position [1545, 0]
click at [890, 397] on label "True" at bounding box center [896, 376] width 130 height 42
click at [855, 382] on input "True" at bounding box center [848, 377] width 14 height 12
radio input "true"
click at [1032, 507] on span "False" at bounding box center [1029, 499] width 30 height 15
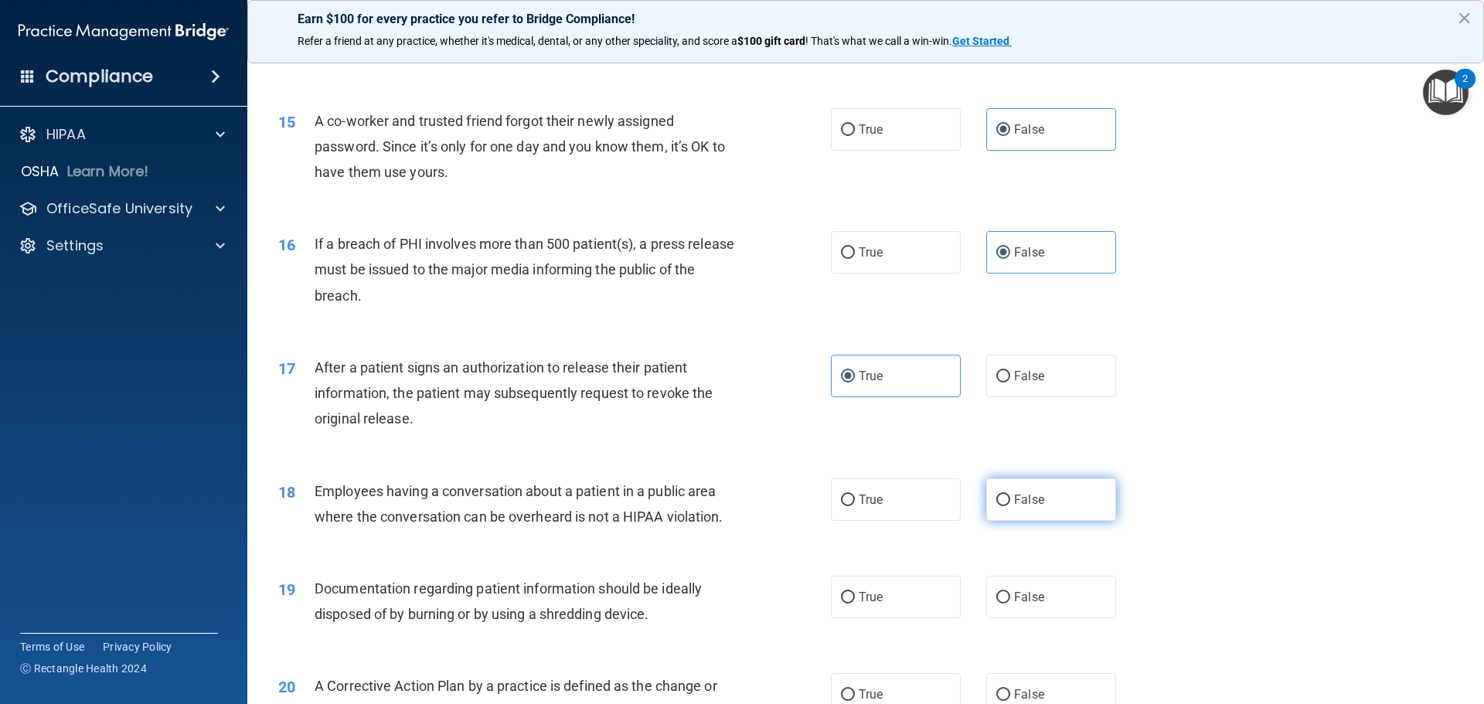
click at [1010, 506] on input "False" at bounding box center [1003, 501] width 14 height 12
radio input "true"
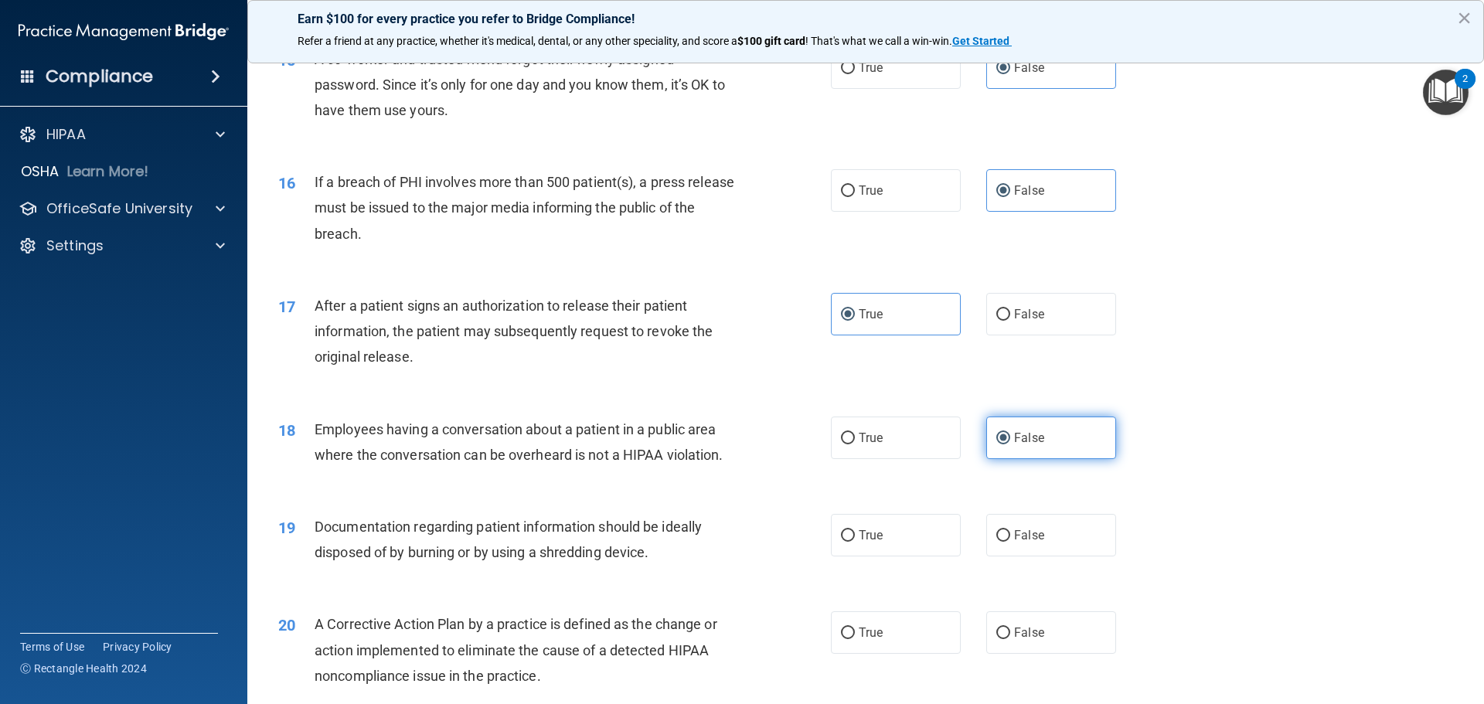
scroll to position [1700, 0]
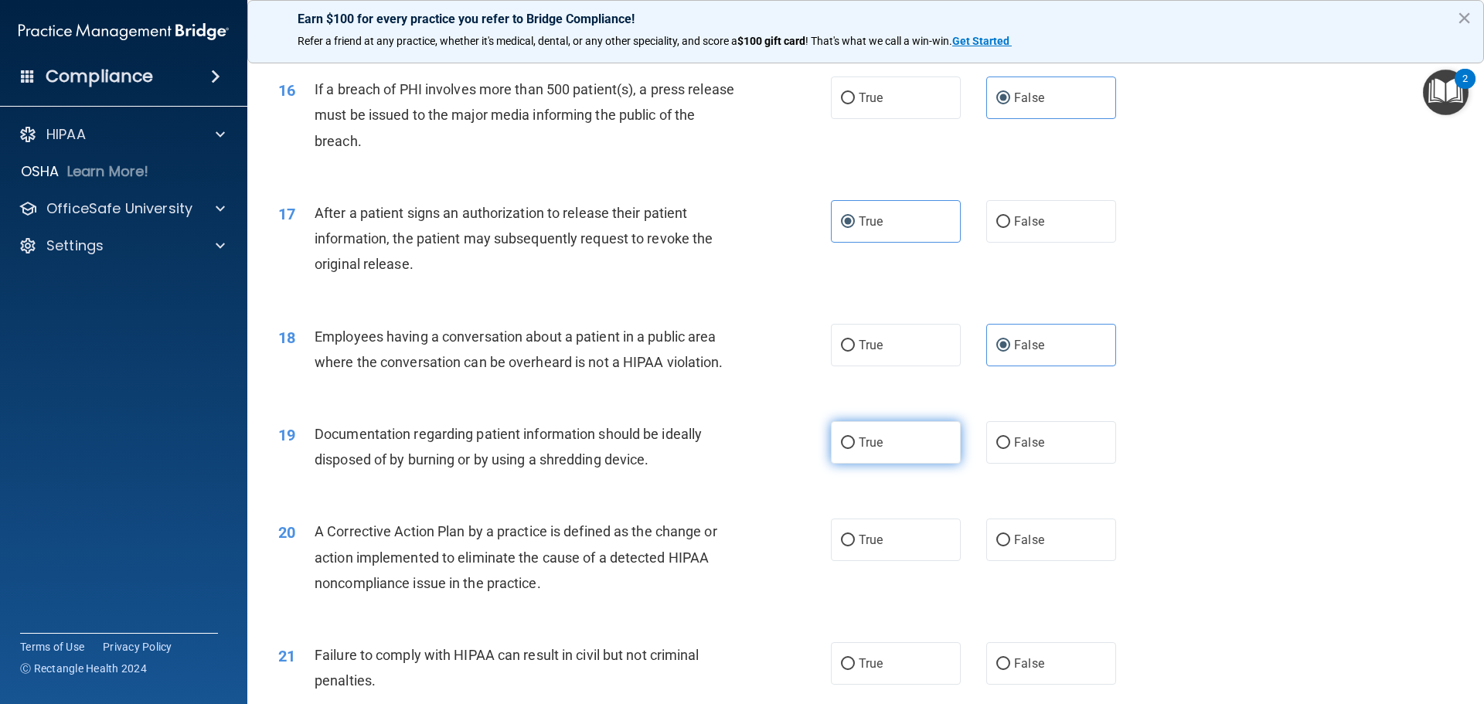
click at [865, 457] on label "True" at bounding box center [896, 442] width 130 height 42
click at [855, 449] on input "True" at bounding box center [848, 443] width 14 height 12
radio input "true"
click at [922, 561] on label "True" at bounding box center [896, 539] width 130 height 42
click at [855, 546] on input "True" at bounding box center [848, 541] width 14 height 12
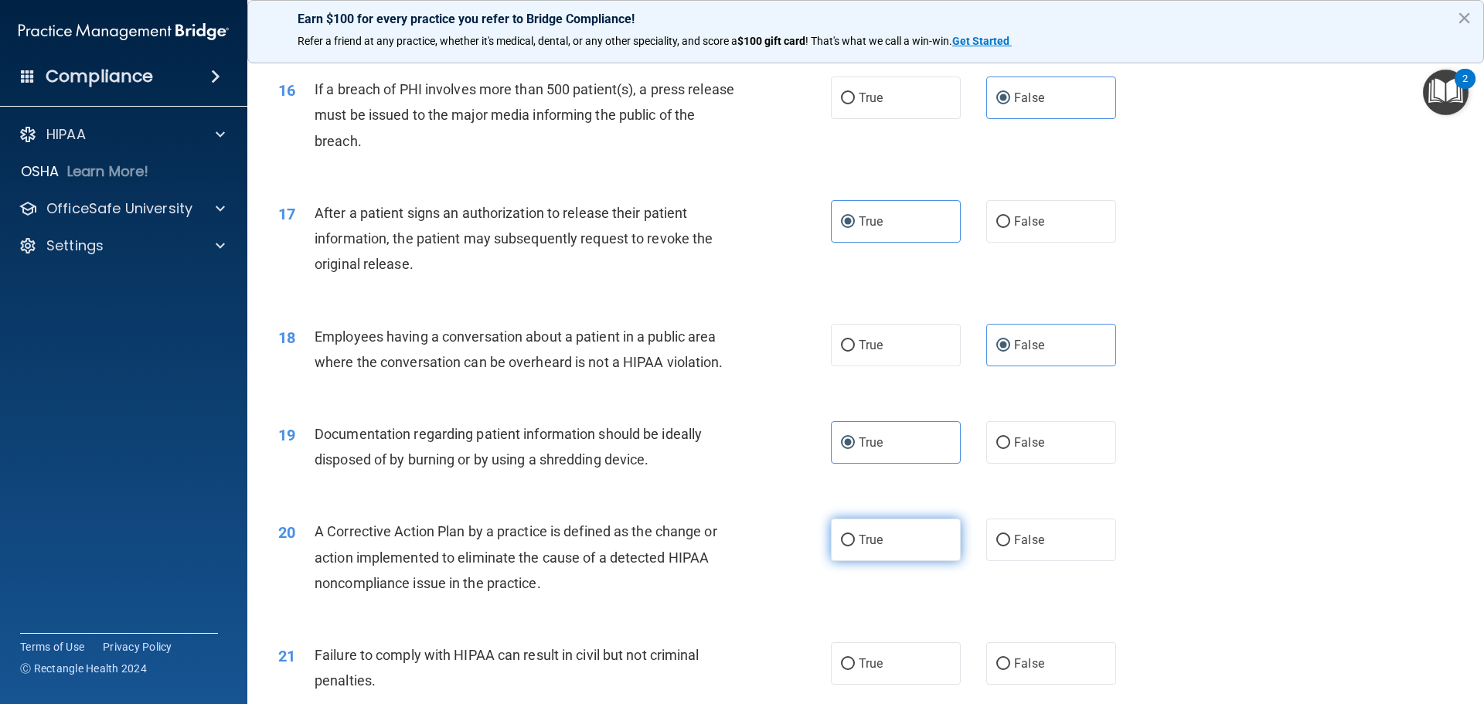
radio input "true"
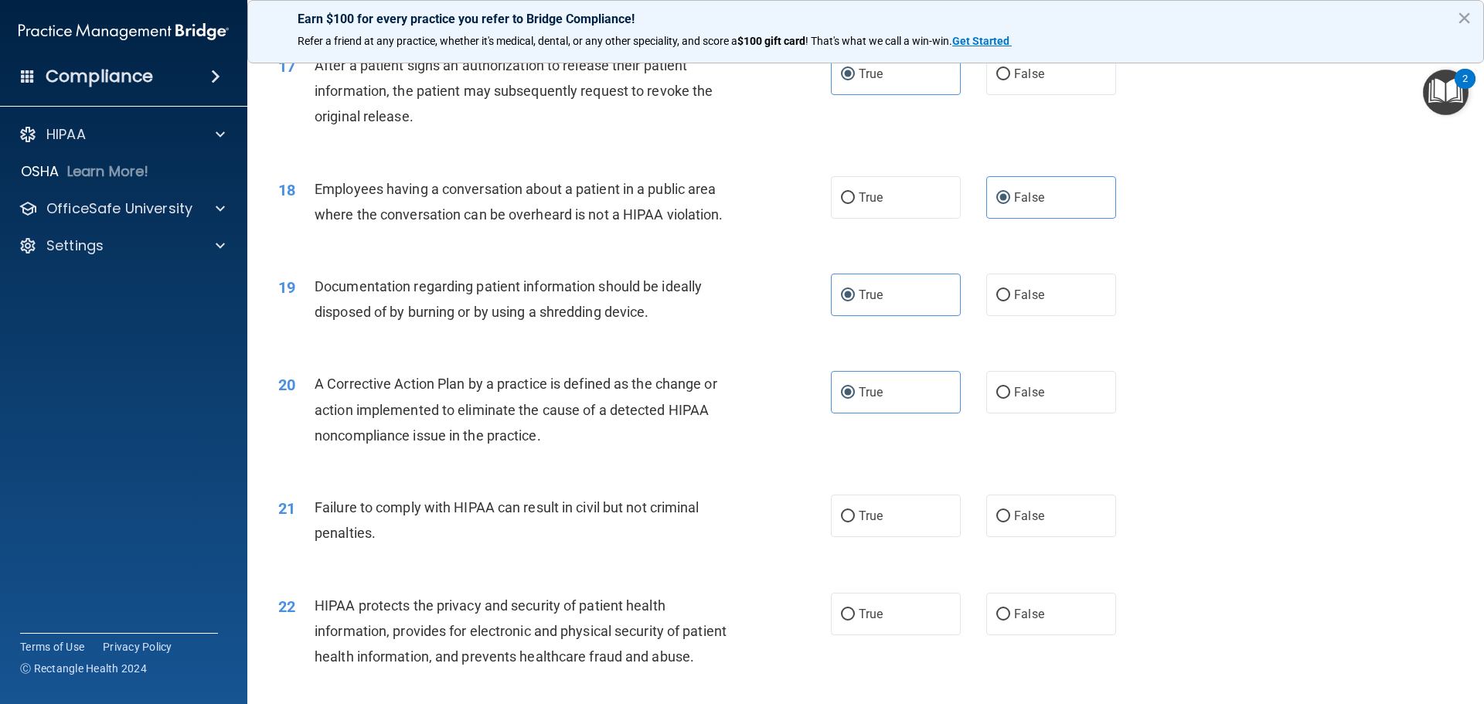
scroll to position [1854, 0]
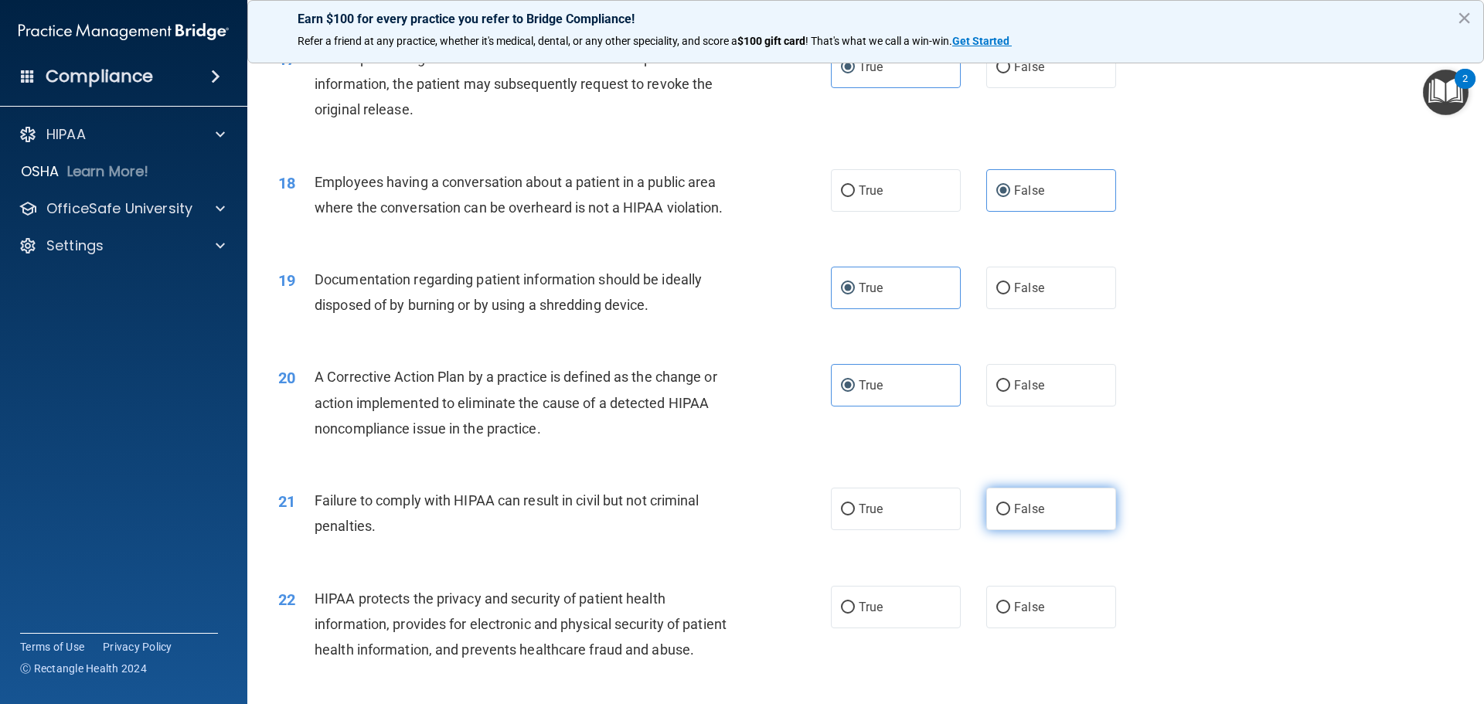
click at [1001, 515] on input "False" at bounding box center [1003, 510] width 14 height 12
radio input "true"
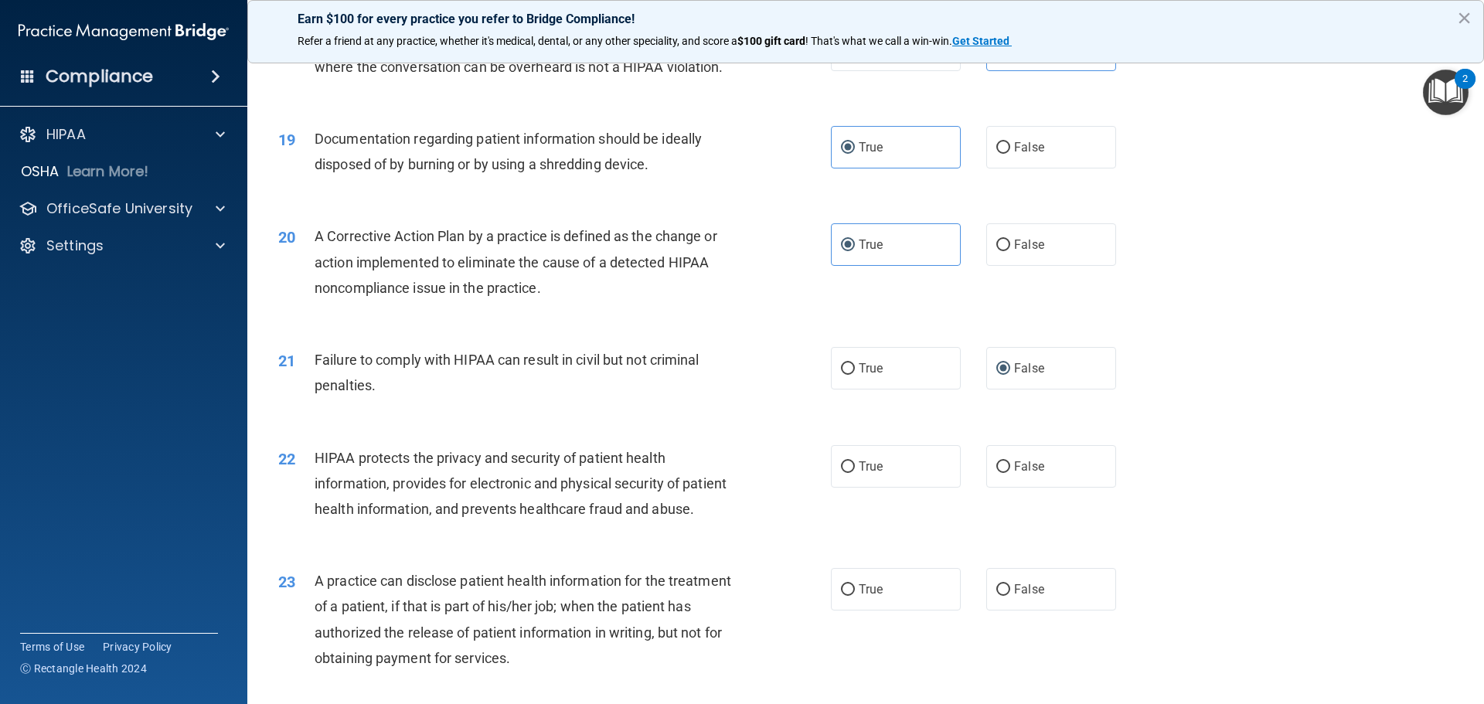
scroll to position [2009, 0]
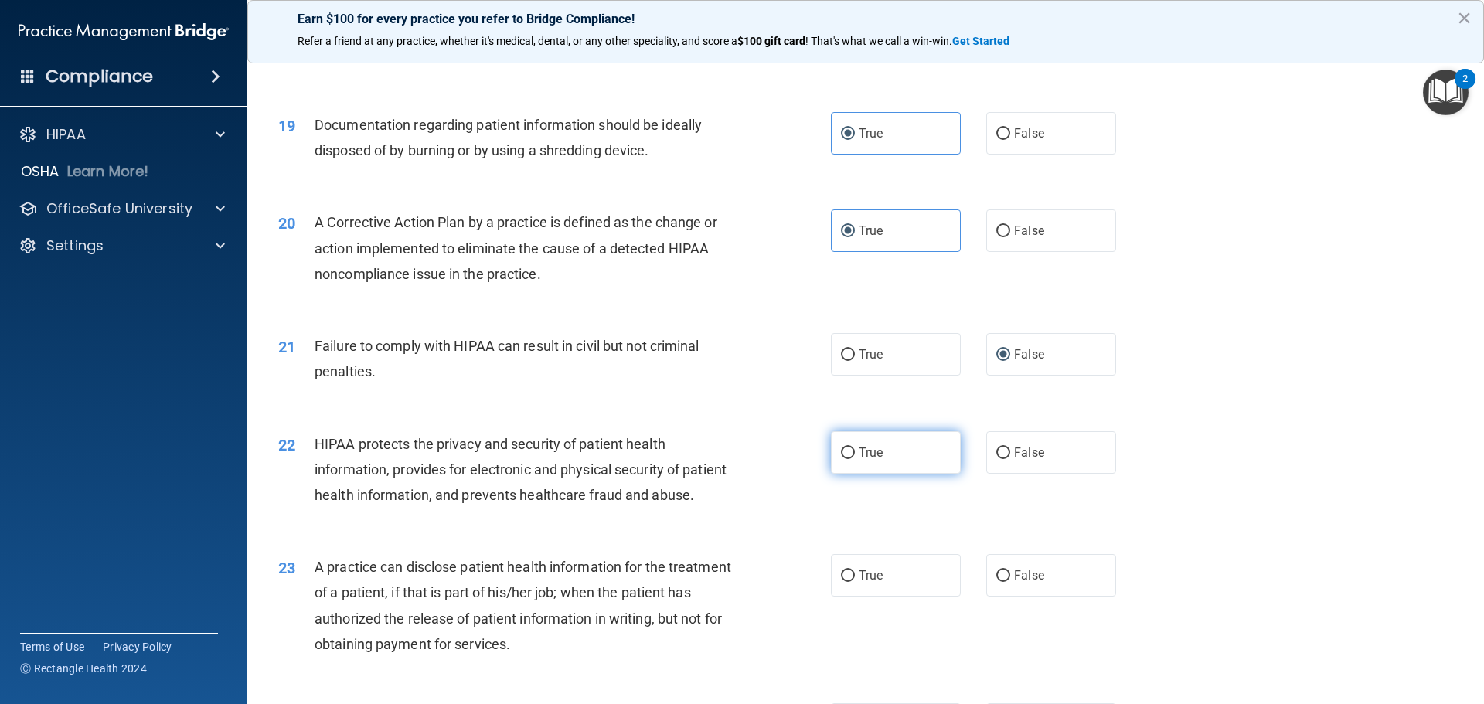
click at [902, 474] on label "True" at bounding box center [896, 452] width 130 height 42
click at [855, 459] on input "True" at bounding box center [848, 453] width 14 height 12
radio input "true"
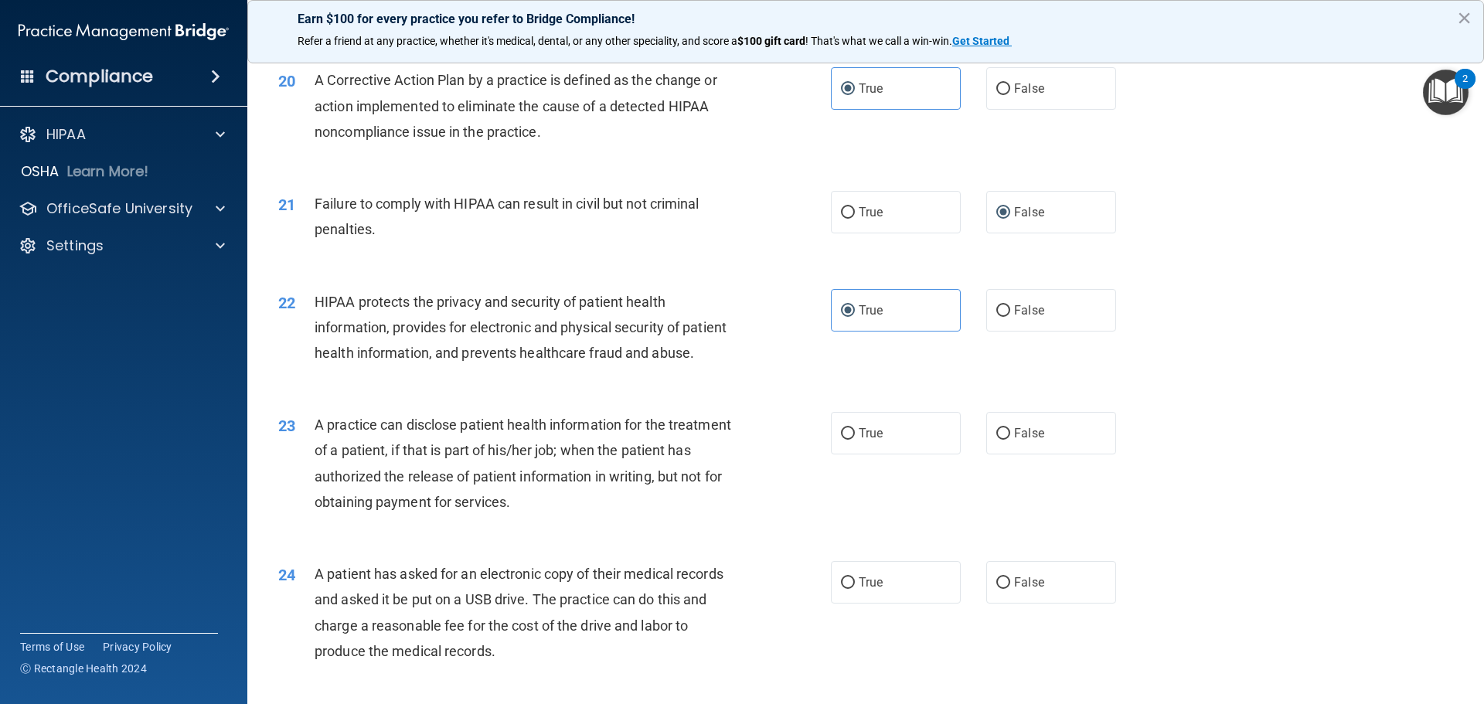
scroll to position [2163, 0]
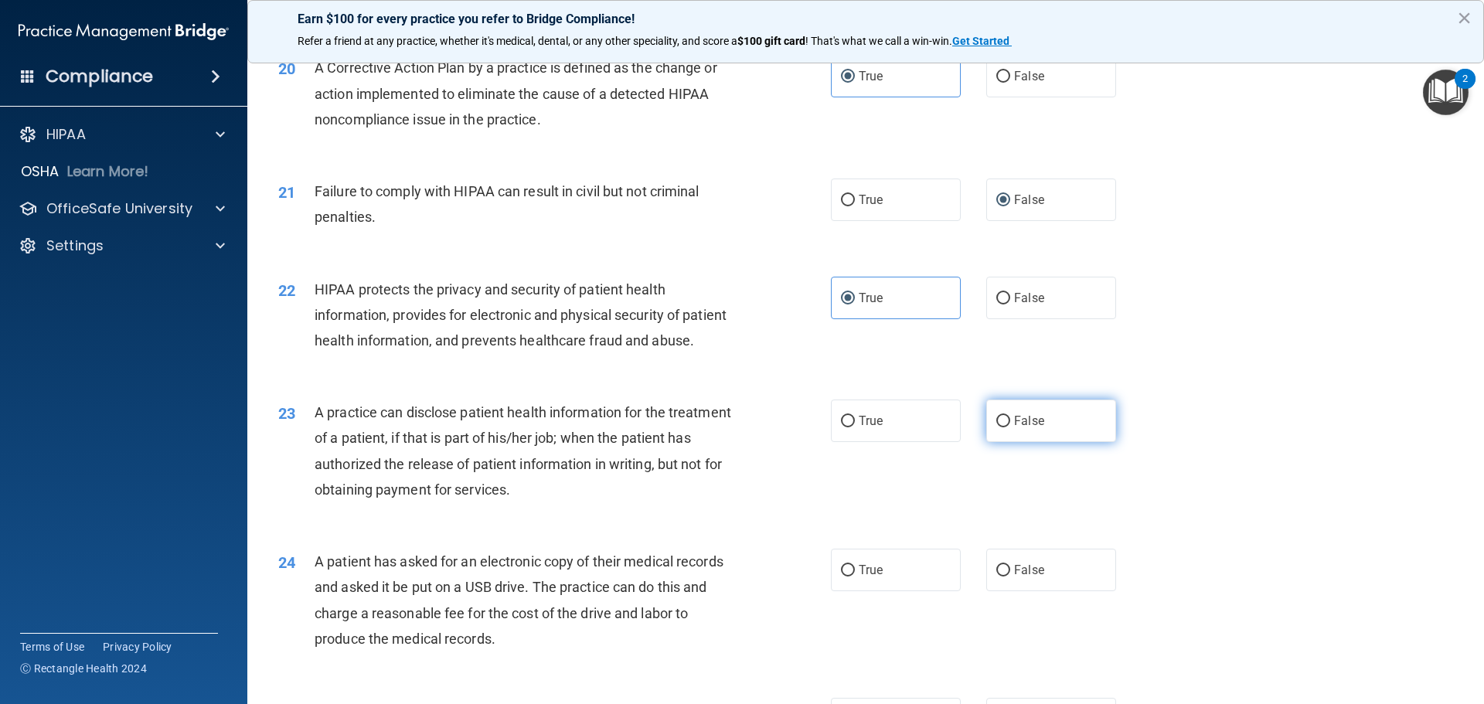
click at [1004, 442] on label "False" at bounding box center [1051, 420] width 130 height 42
click at [1004, 427] on input "False" at bounding box center [1003, 422] width 14 height 12
radio input "true"
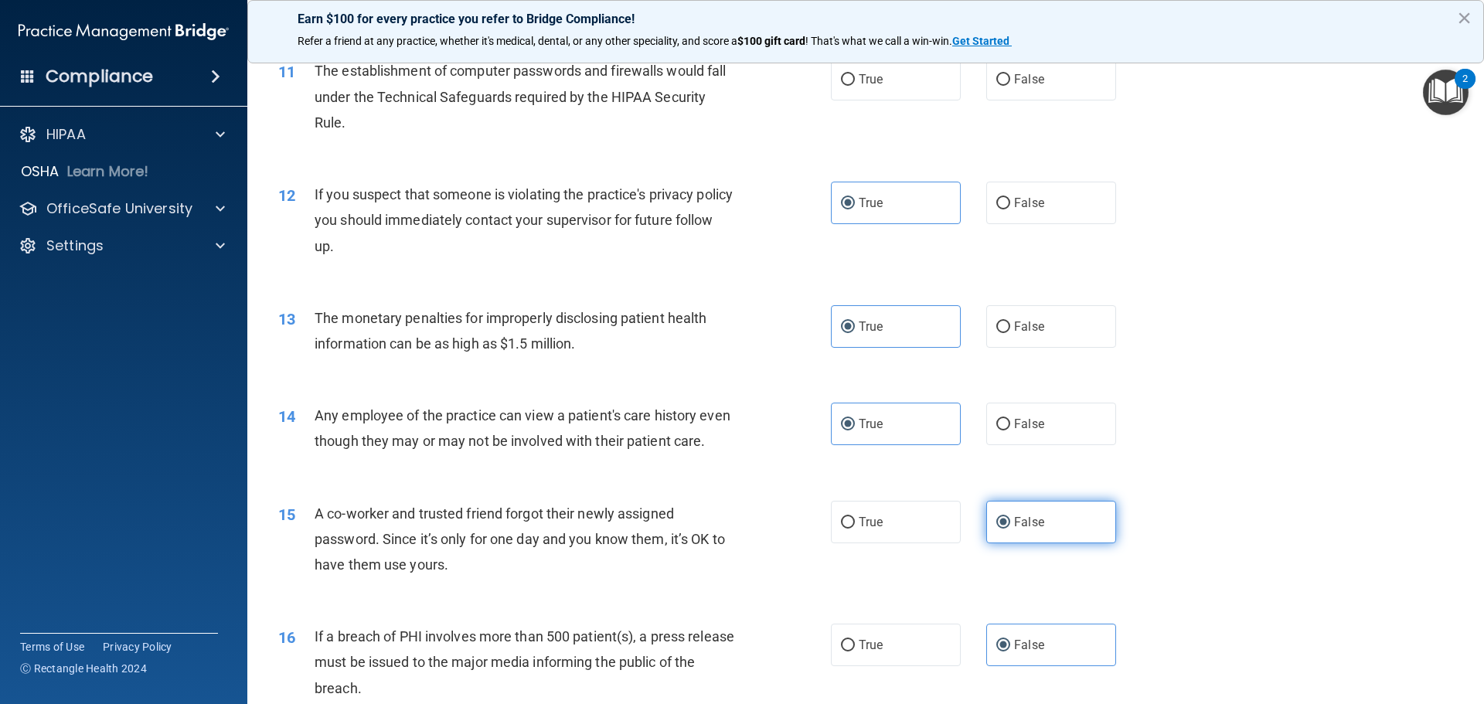
scroll to position [1159, 0]
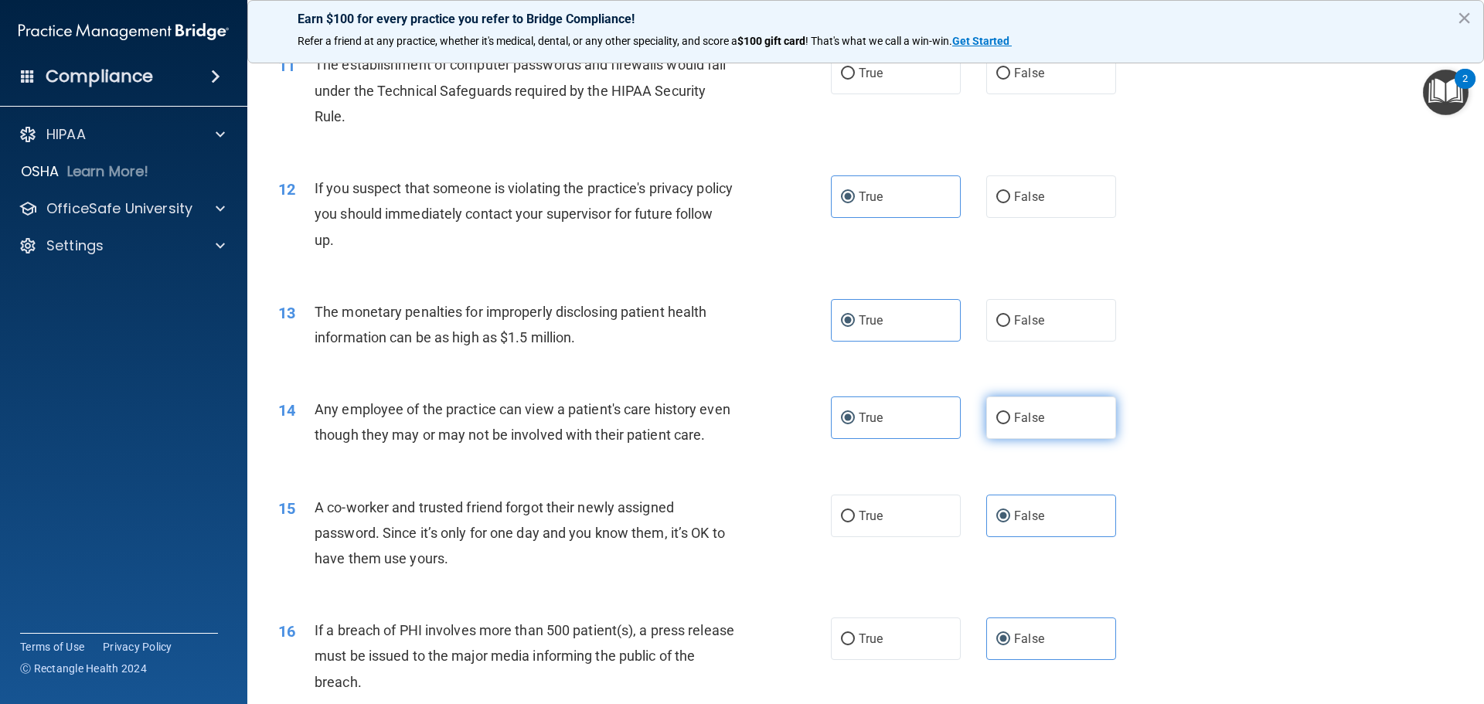
click at [1010, 433] on label "False" at bounding box center [1051, 417] width 130 height 42
click at [1010, 424] on input "False" at bounding box center [1003, 419] width 14 height 12
radio input "true"
radio input "false"
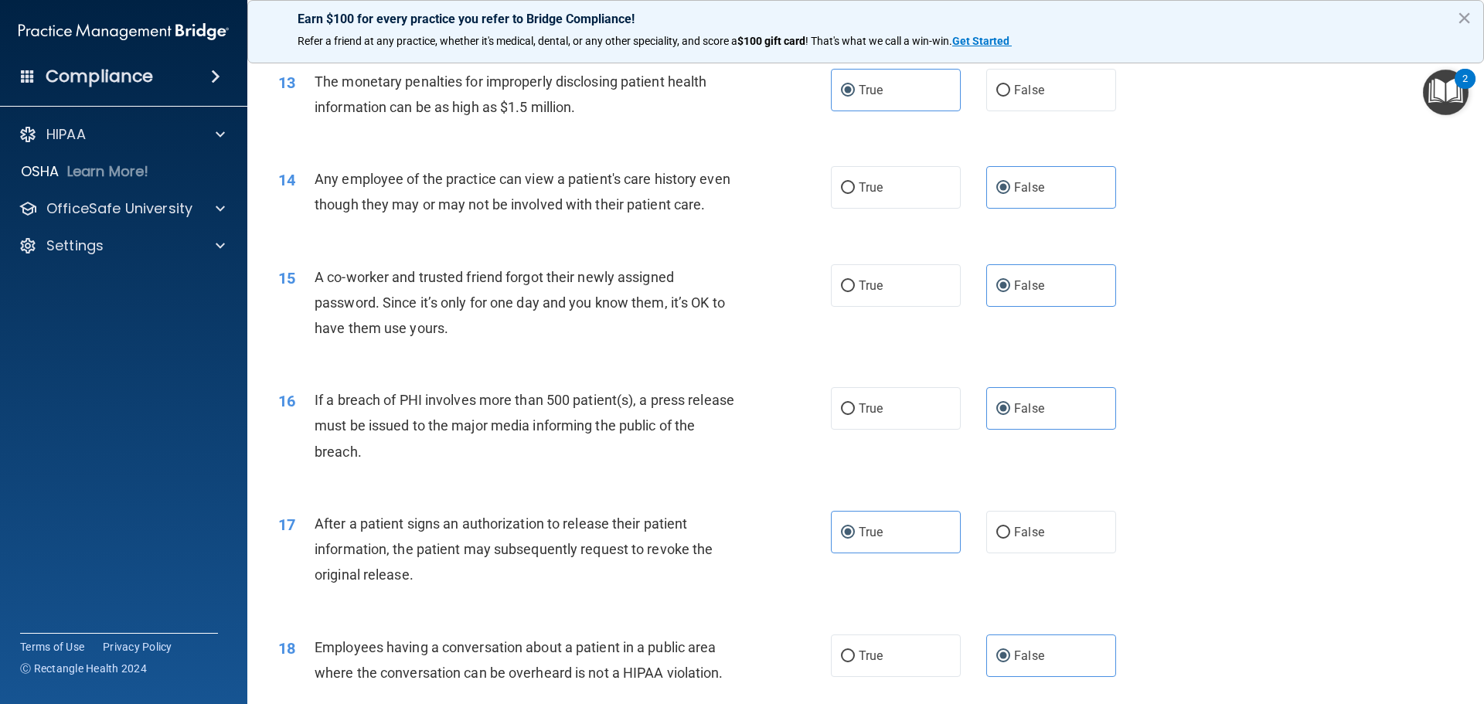
scroll to position [1391, 0]
click at [892, 428] on label "True" at bounding box center [896, 407] width 130 height 42
click at [855, 413] on input "True" at bounding box center [848, 408] width 14 height 12
radio input "true"
radio input "false"
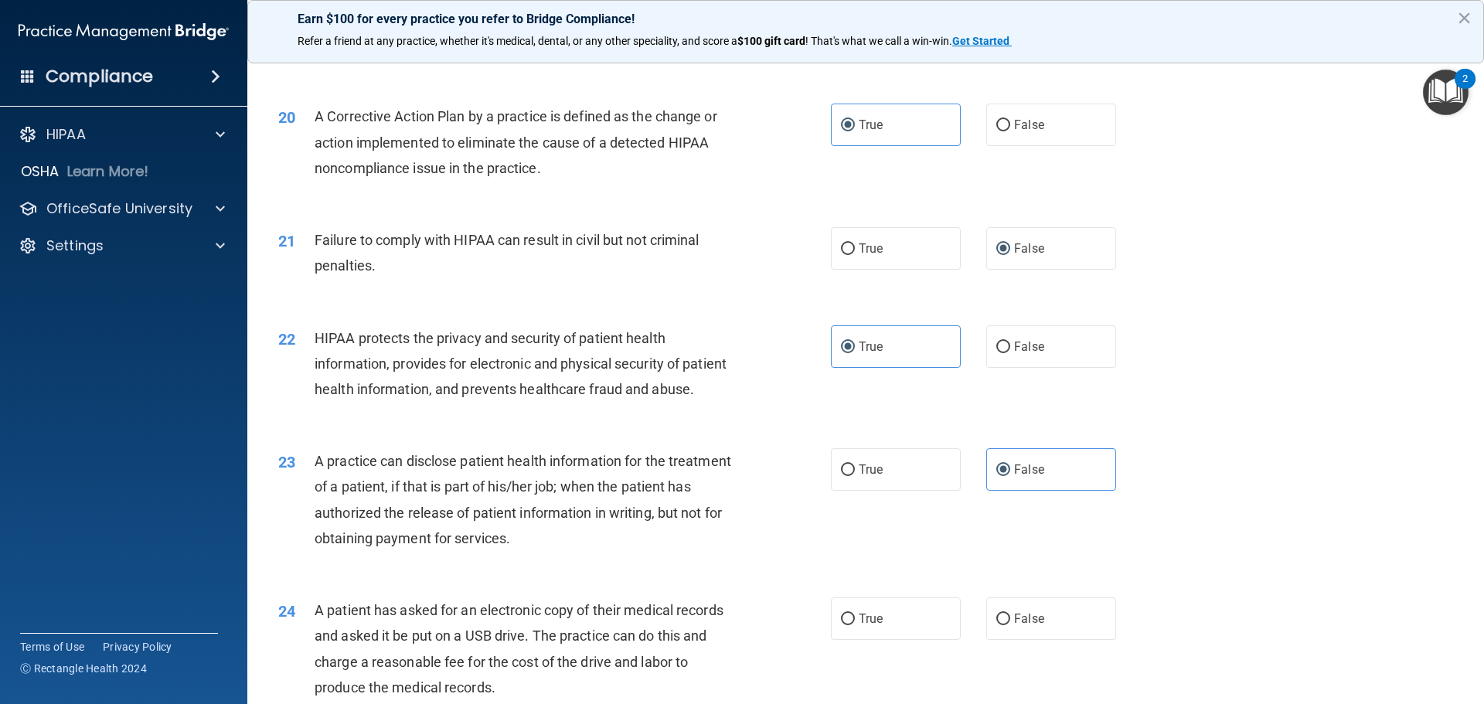
scroll to position [2318, 0]
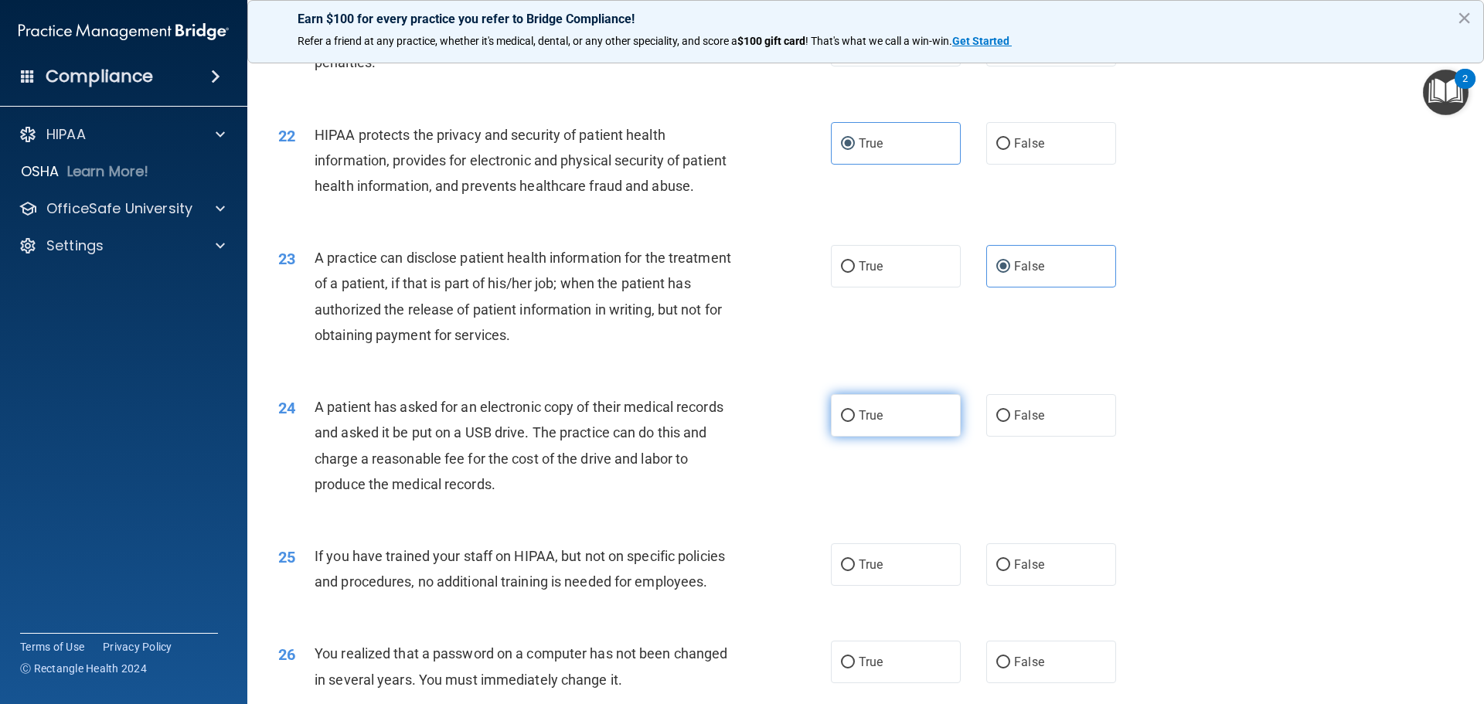
click at [923, 437] on label "True" at bounding box center [896, 415] width 130 height 42
click at [855, 422] on input "True" at bounding box center [848, 416] width 14 height 12
radio input "true"
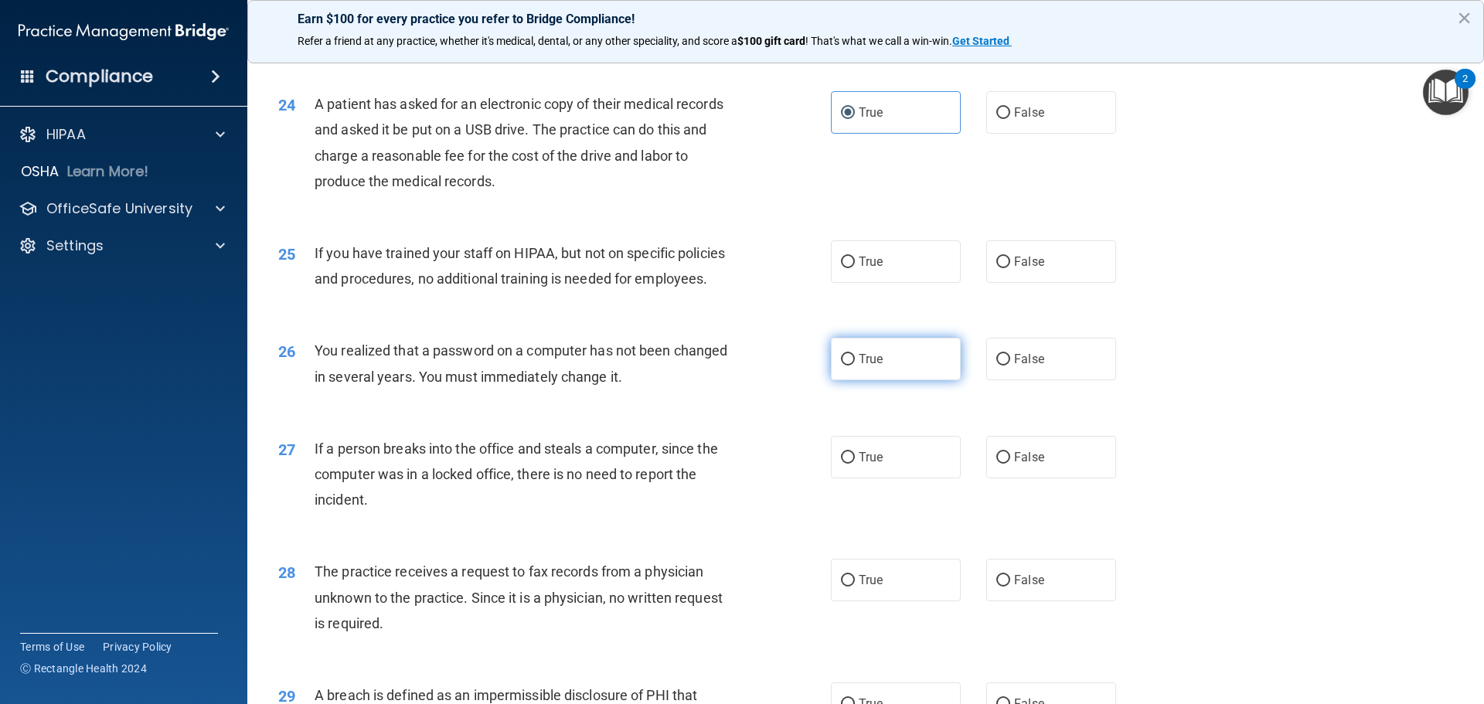
scroll to position [2627, 0]
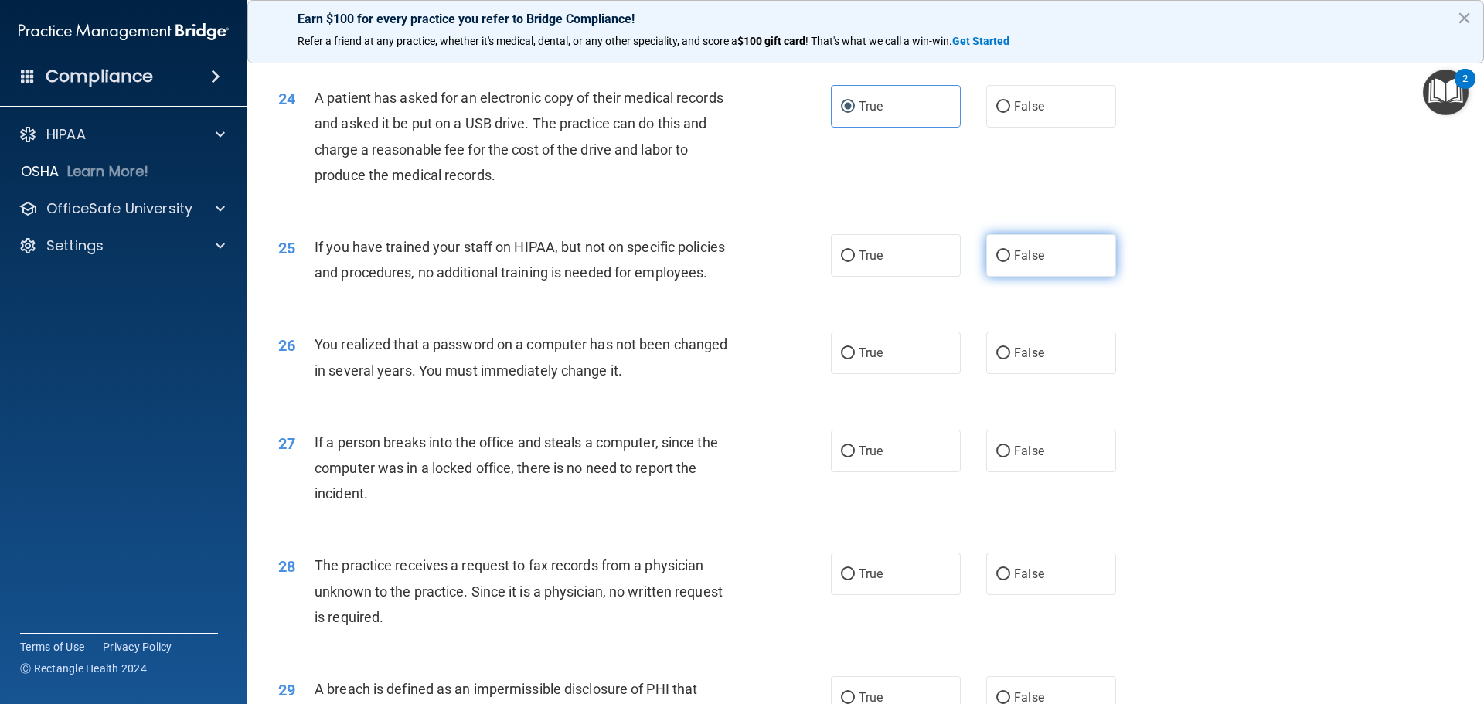
click at [1022, 277] on label "False" at bounding box center [1051, 255] width 130 height 42
click at [1010, 262] on input "False" at bounding box center [1003, 256] width 14 height 12
radio input "true"
click at [965, 374] on div "True False" at bounding box center [986, 352] width 311 height 42
click at [940, 374] on label "True" at bounding box center [896, 352] width 130 height 42
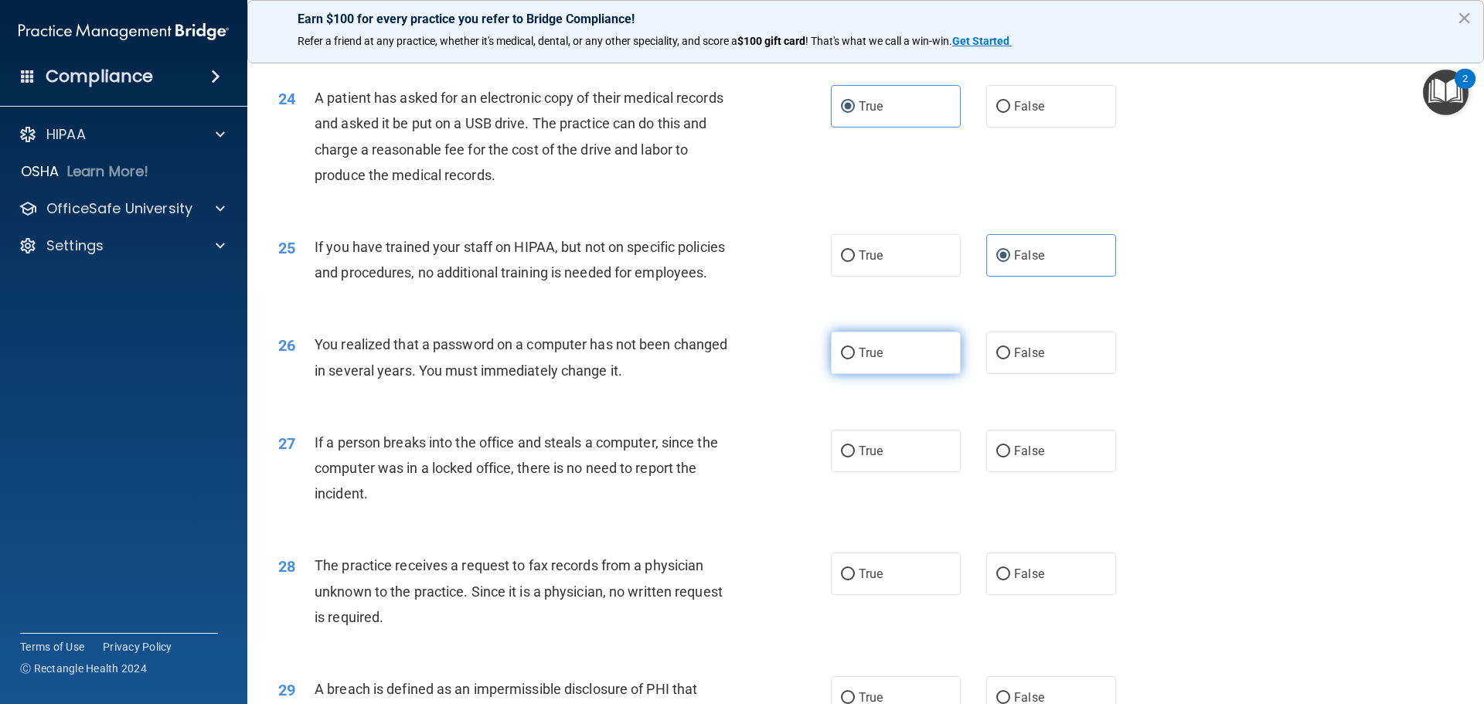
click at [855, 359] on input "True" at bounding box center [848, 354] width 14 height 12
radio input "true"
click at [1042, 472] on label "False" at bounding box center [1051, 451] width 130 height 42
click at [1010, 457] on input "False" at bounding box center [1003, 452] width 14 height 12
radio input "true"
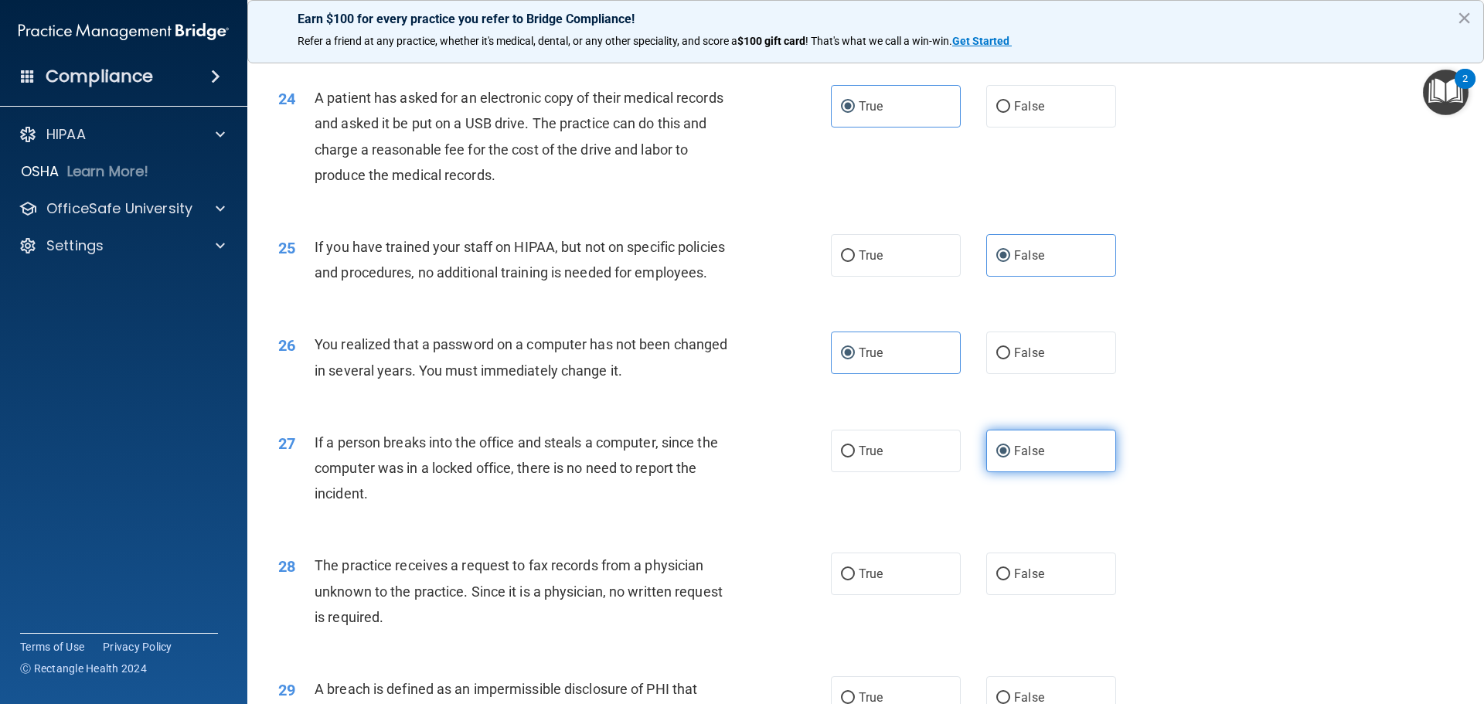
scroll to position [2704, 0]
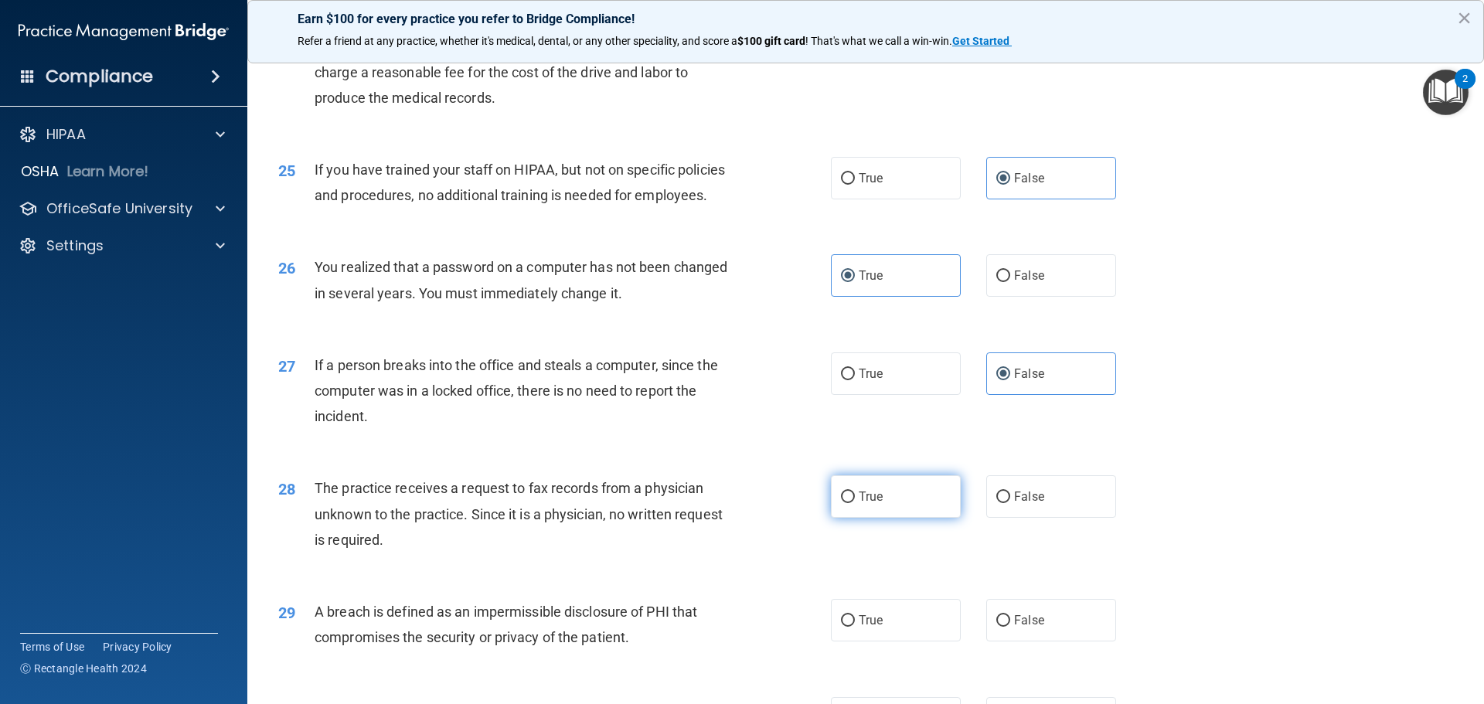
click at [909, 518] on label "True" at bounding box center [896, 496] width 130 height 42
click at [855, 503] on input "True" at bounding box center [848, 497] width 14 height 12
radio input "true"
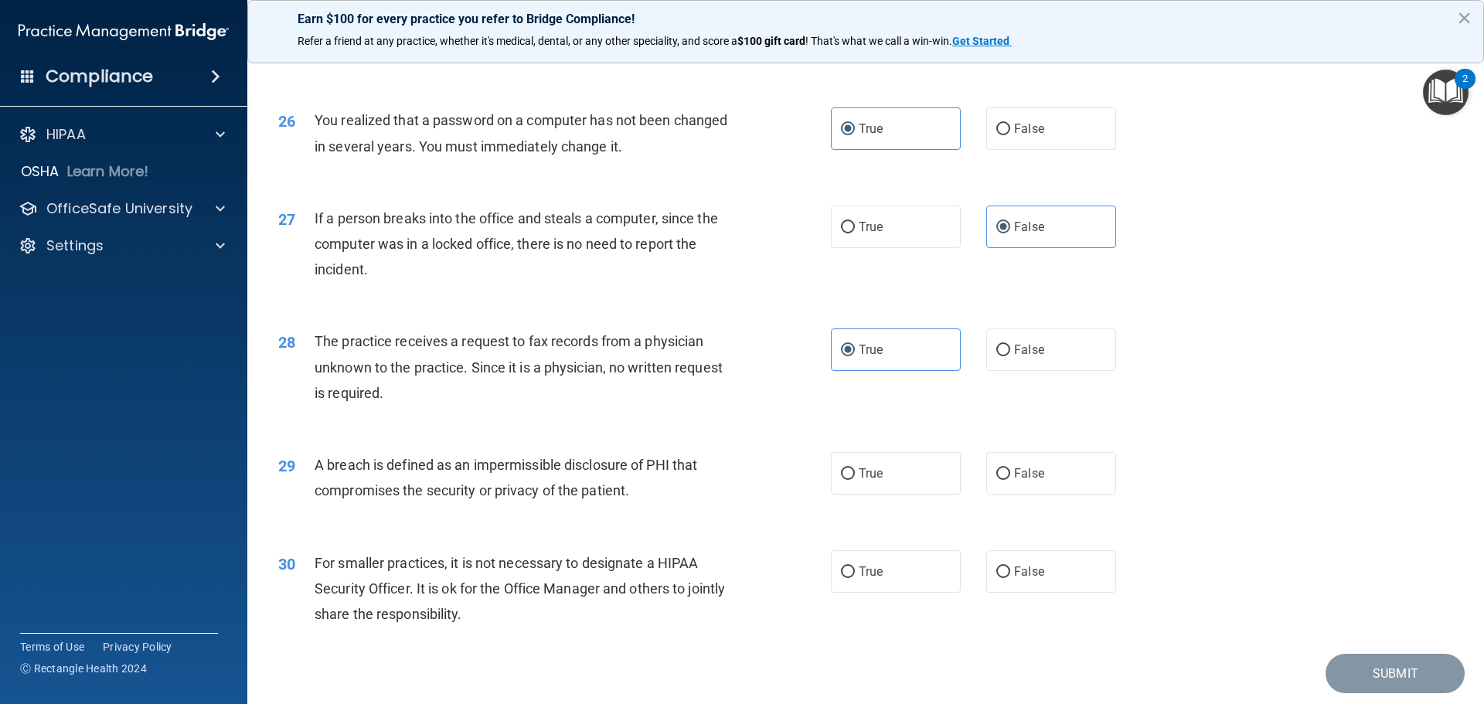
scroll to position [2936, 0]
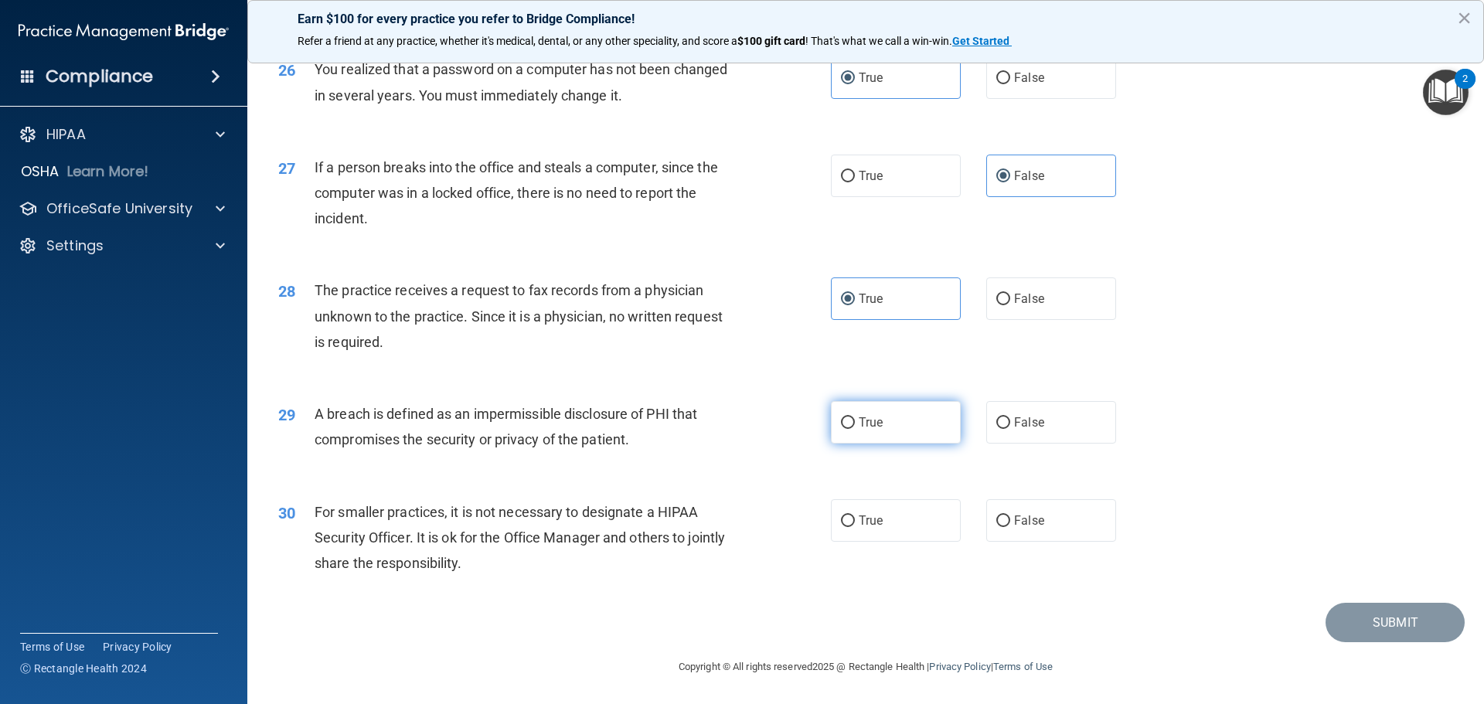
click at [903, 444] on label "True" at bounding box center [896, 422] width 130 height 42
click at [855, 429] on input "True" at bounding box center [848, 423] width 14 height 12
radio input "true"
click at [1015, 542] on label "False" at bounding box center [1051, 520] width 130 height 42
click at [1010, 527] on input "False" at bounding box center [1003, 521] width 14 height 12
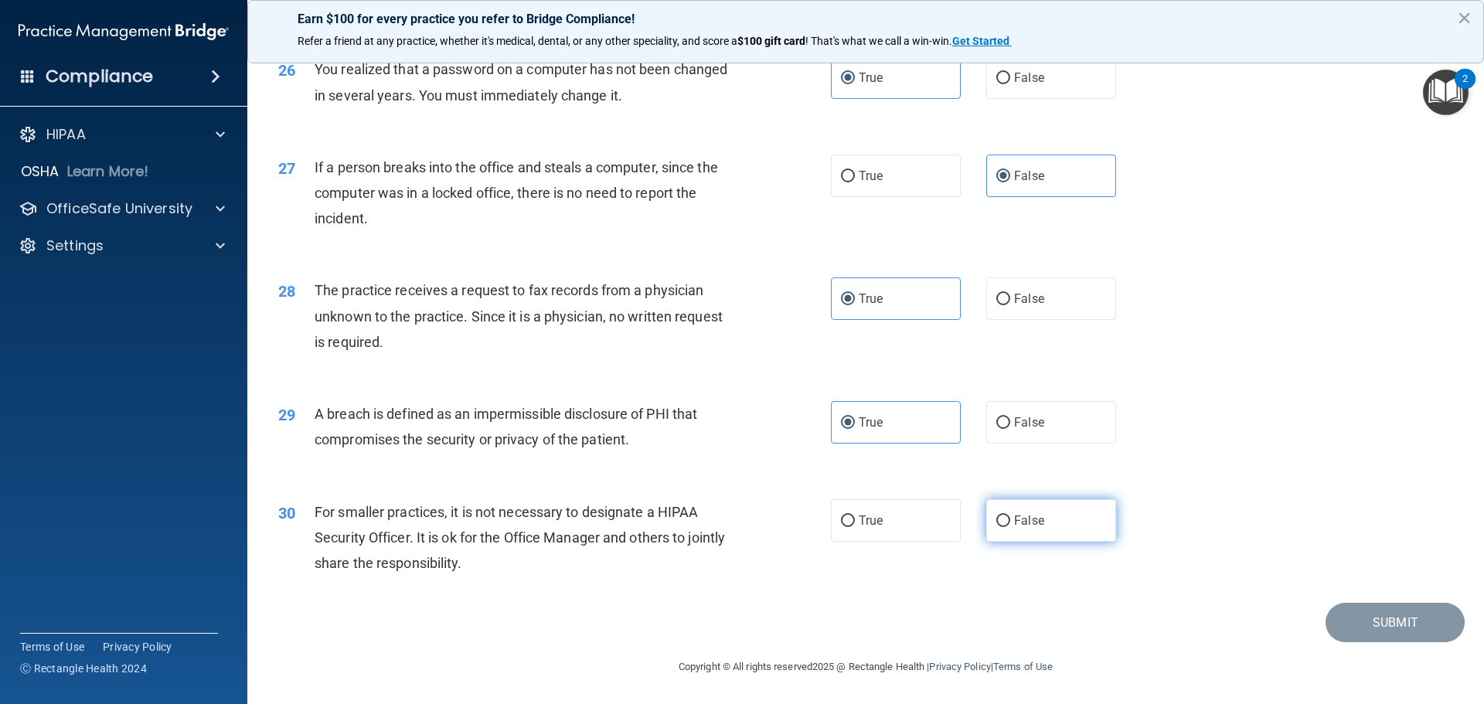
radio input "true"
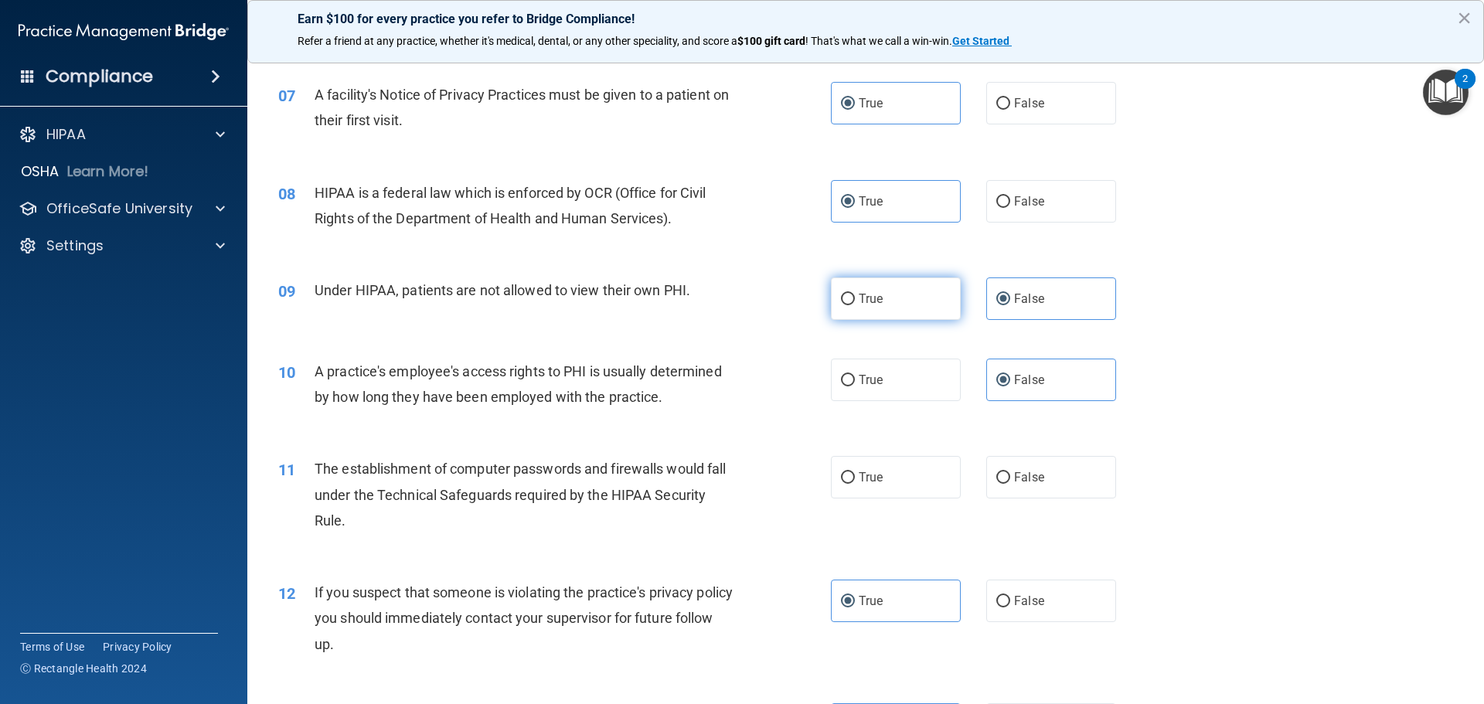
scroll to position [850, 0]
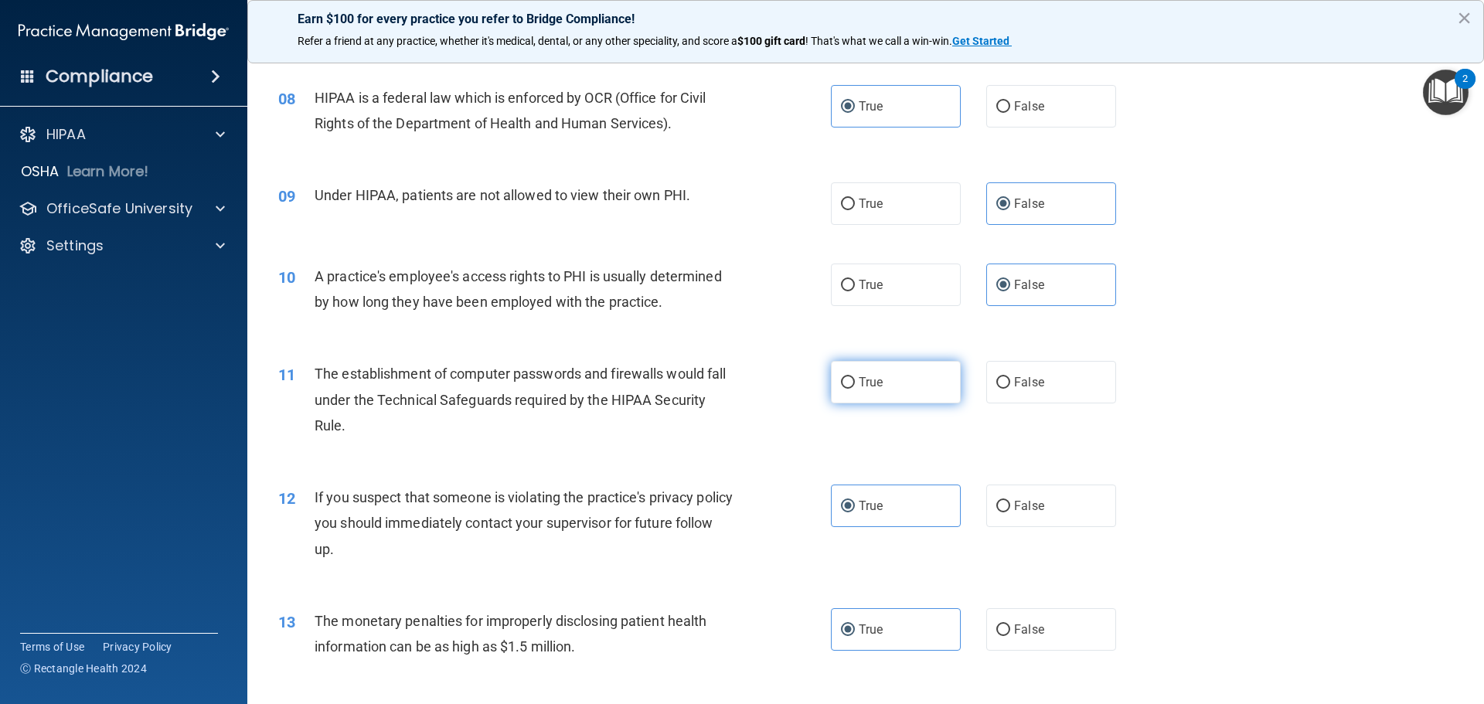
click at [886, 384] on label "True" at bounding box center [896, 382] width 130 height 42
click at [855, 384] on input "True" at bounding box center [848, 383] width 14 height 12
radio input "true"
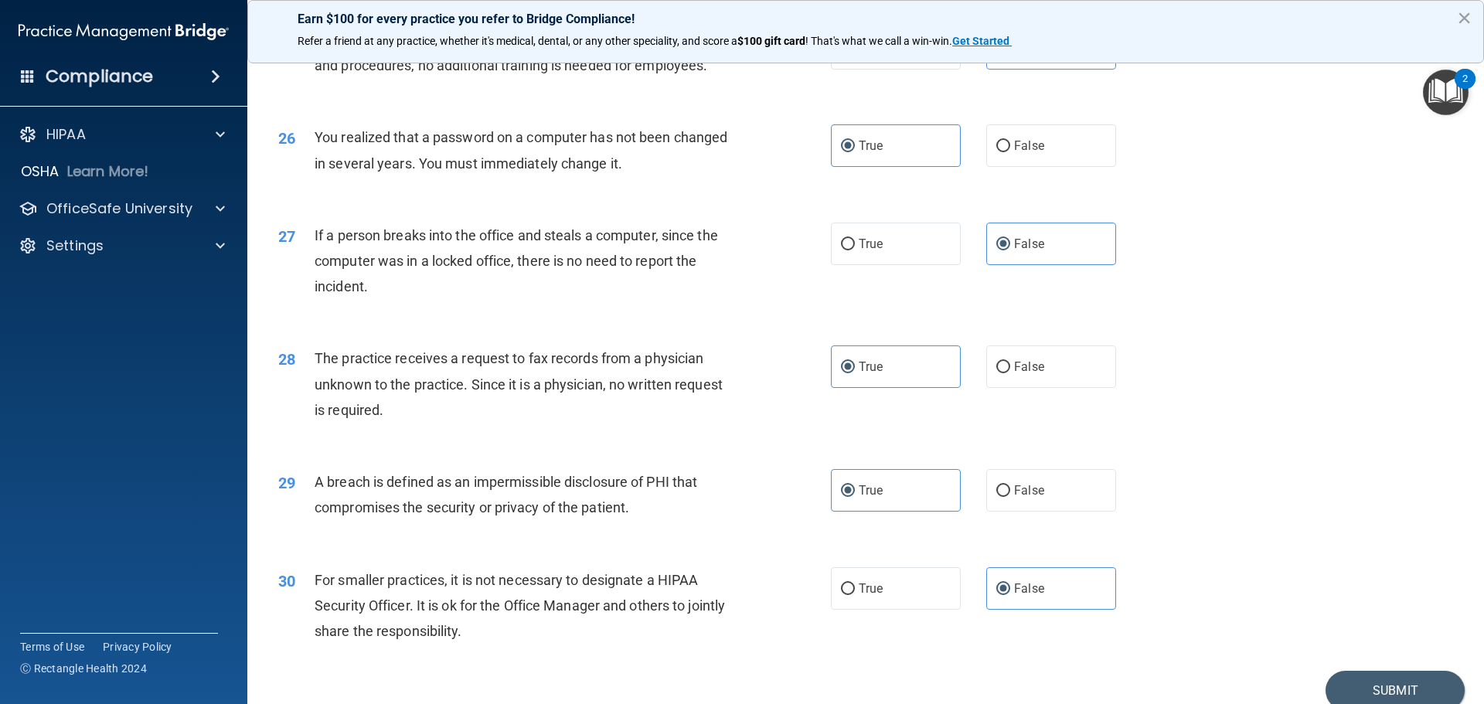
scroll to position [2953, 0]
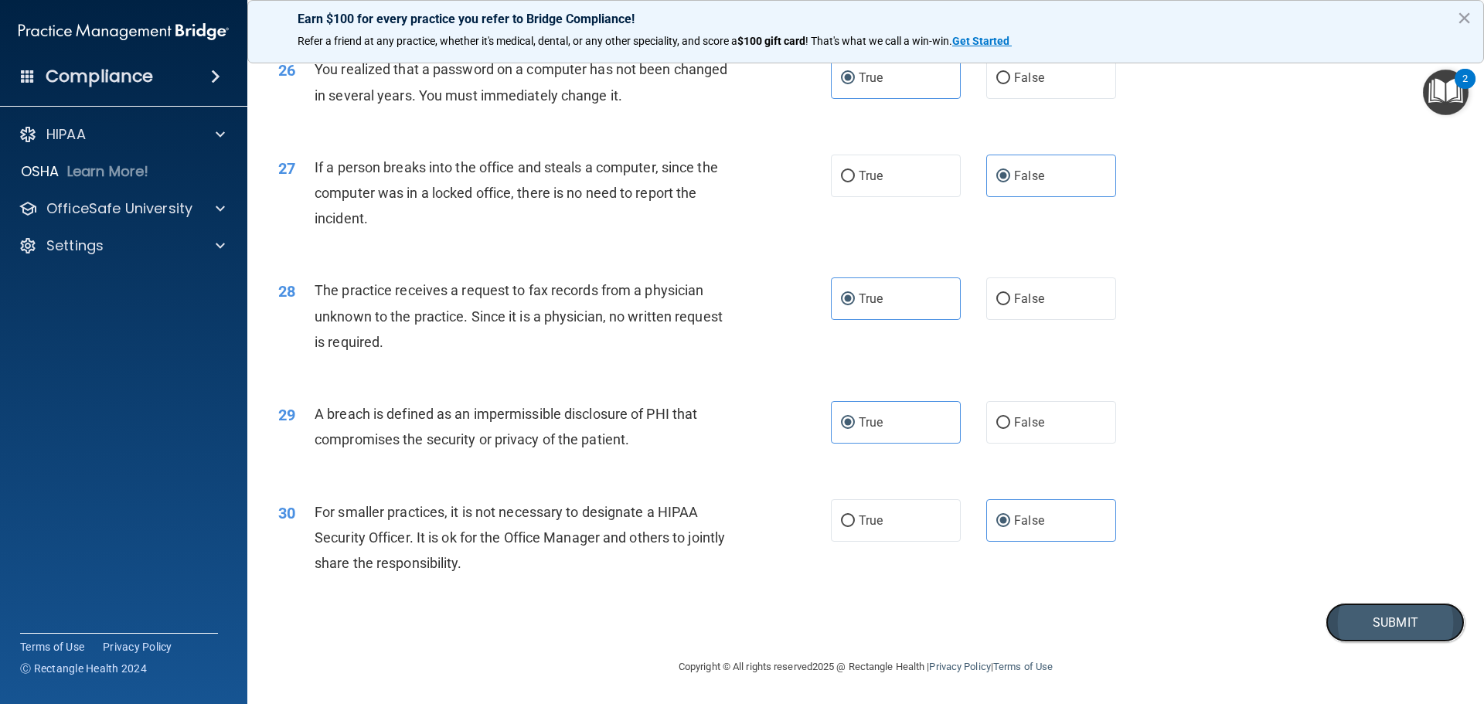
click at [1413, 626] on button "Submit" at bounding box center [1394, 622] width 139 height 39
click at [1367, 615] on button "Submit" at bounding box center [1394, 622] width 139 height 39
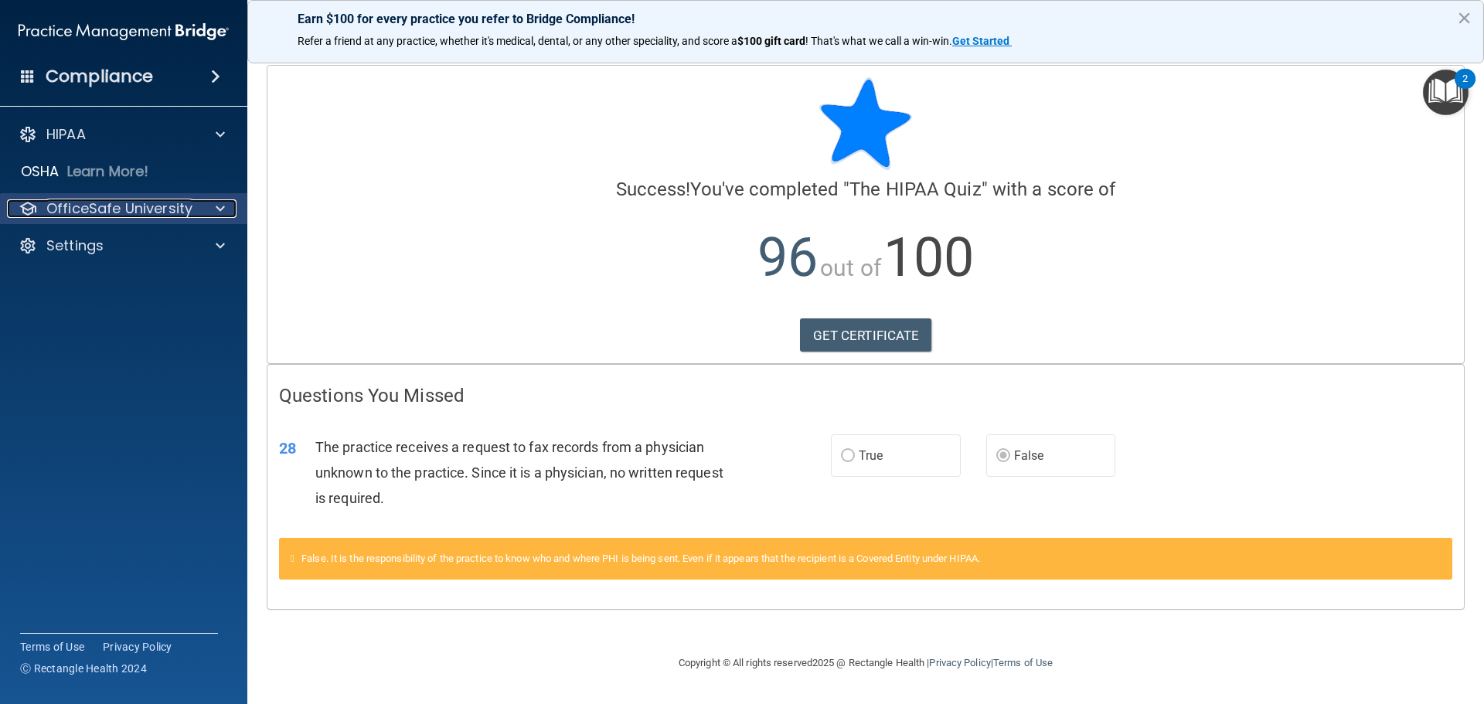
click at [168, 211] on p "OfficeSafe University" at bounding box center [119, 208] width 146 height 19
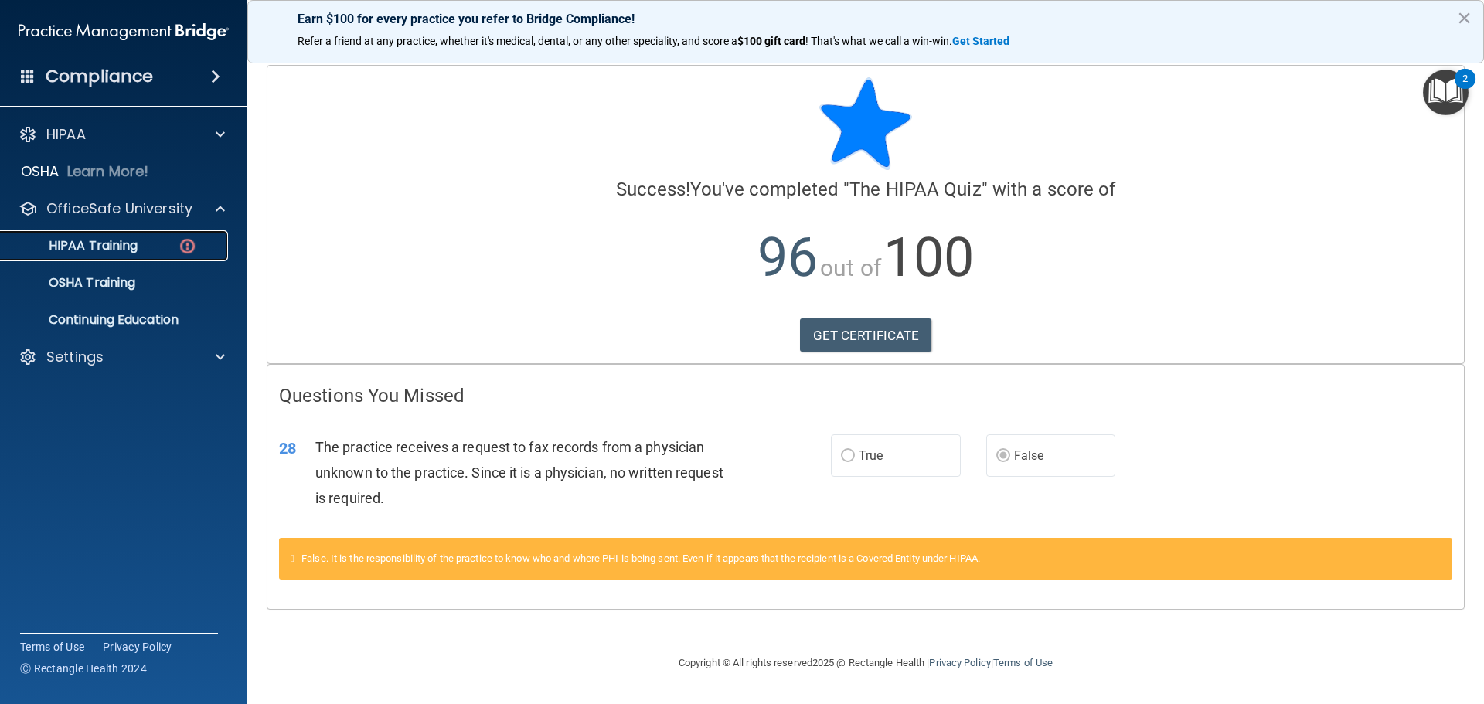
click at [141, 242] on div "HIPAA Training" at bounding box center [115, 245] width 211 height 15
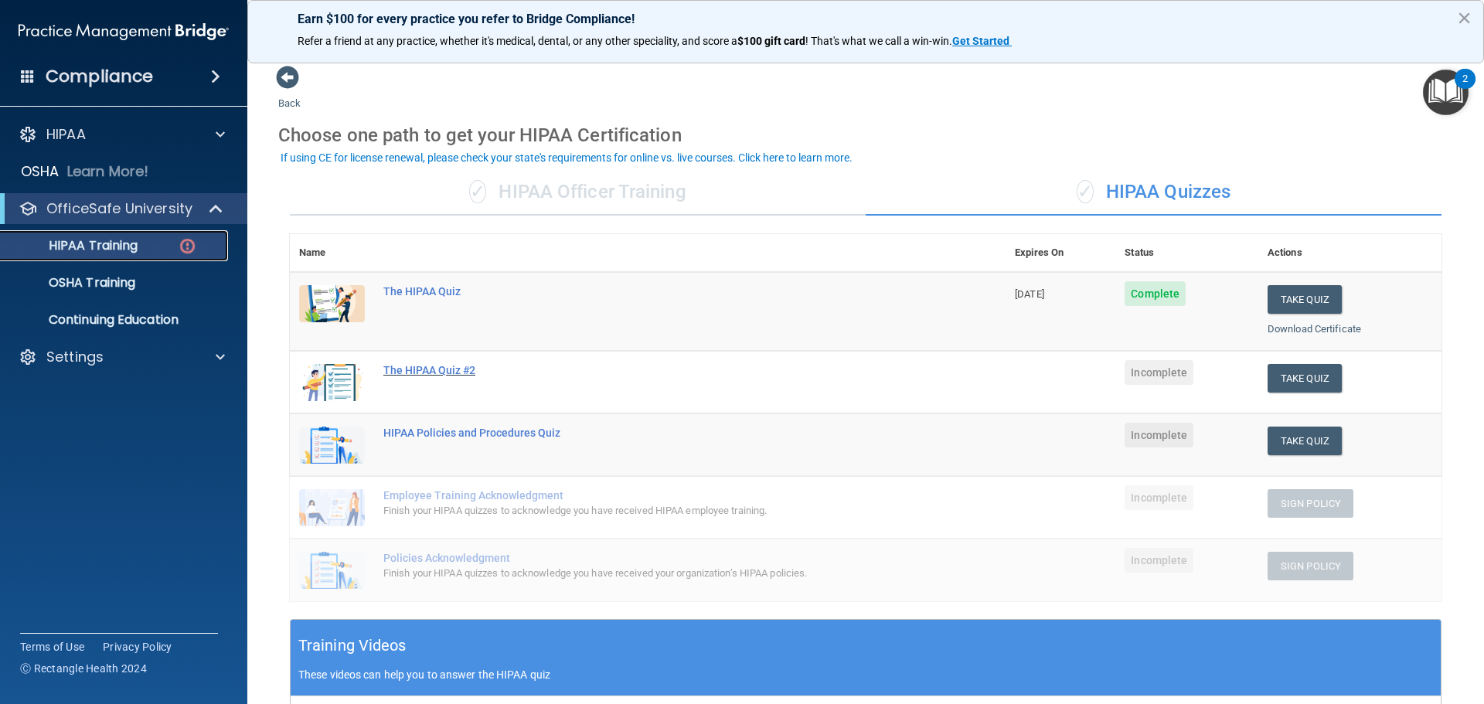
scroll to position [77, 0]
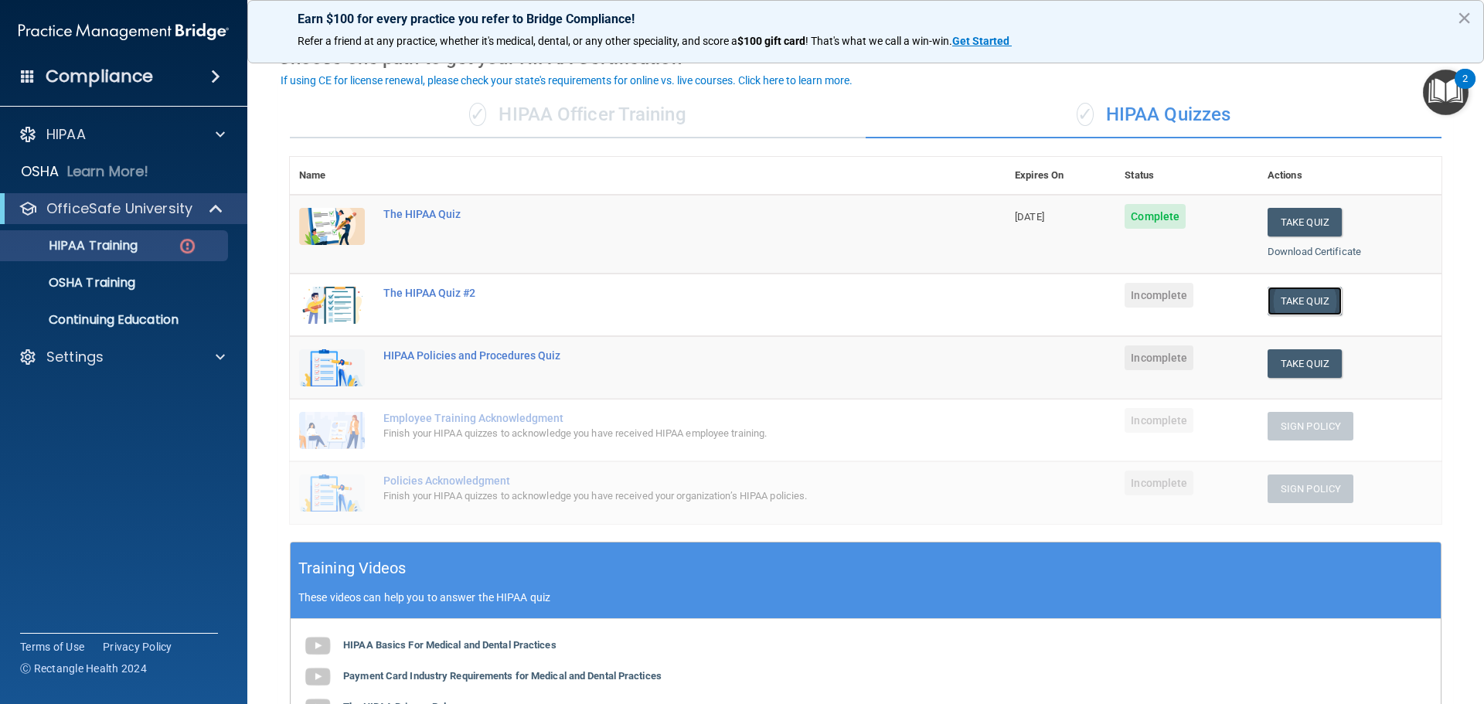
click at [1294, 299] on button "Take Quiz" at bounding box center [1304, 301] width 74 height 29
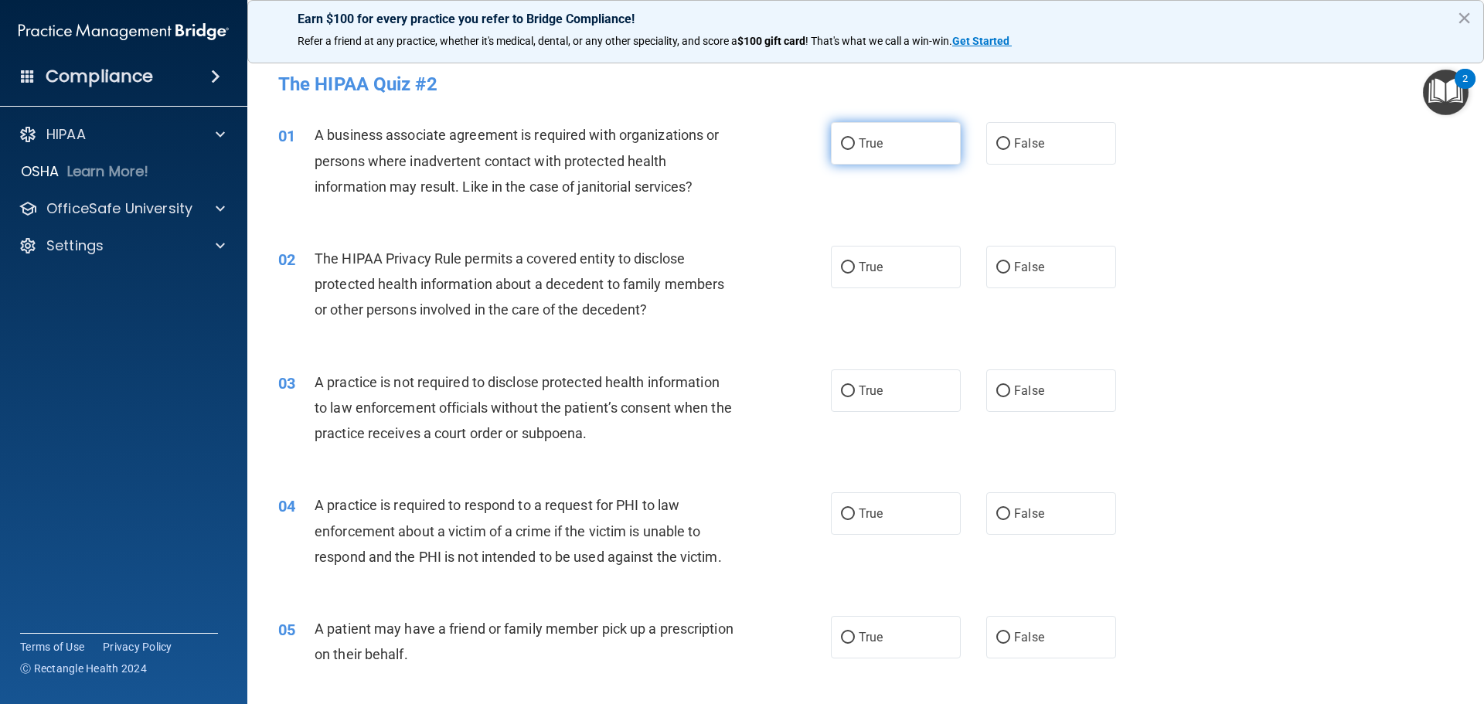
click at [875, 144] on span "True" at bounding box center [870, 143] width 24 height 15
click at [855, 144] on input "True" at bounding box center [848, 144] width 14 height 12
radio input "true"
click at [942, 262] on label "True" at bounding box center [896, 267] width 130 height 42
click at [855, 262] on input "True" at bounding box center [848, 268] width 14 height 12
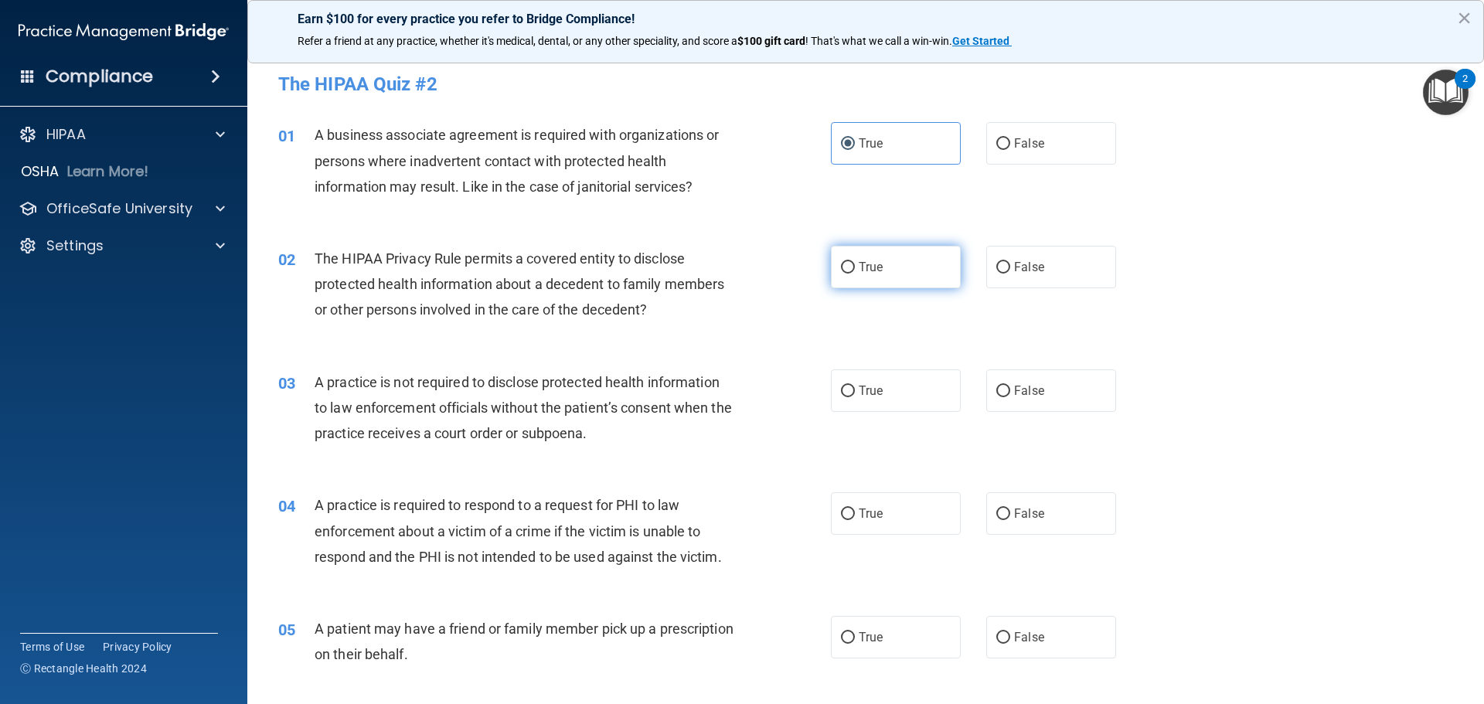
radio input "true"
click at [871, 387] on span "True" at bounding box center [870, 390] width 24 height 15
click at [855, 387] on input "True" at bounding box center [848, 392] width 14 height 12
radio input "true"
click at [1004, 517] on label "False" at bounding box center [1051, 513] width 130 height 42
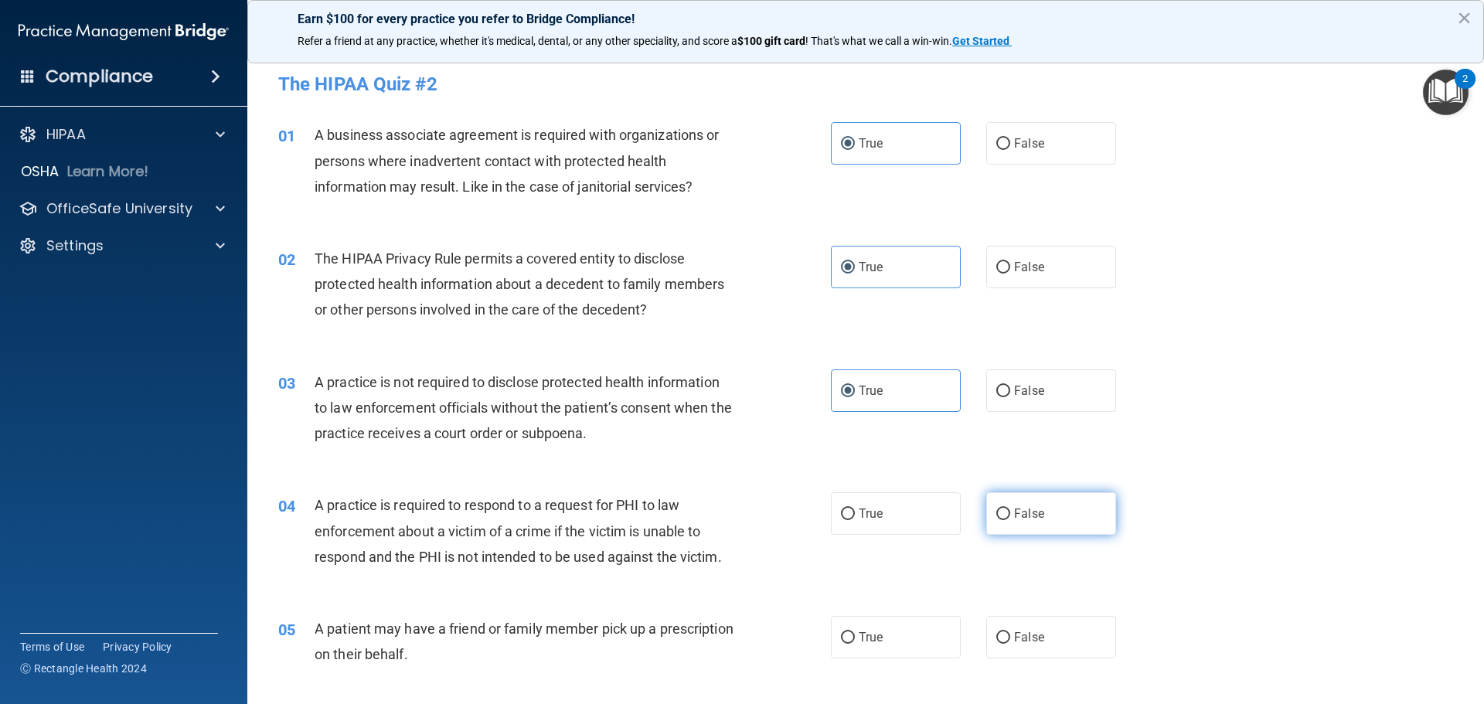
click at [1004, 517] on input "False" at bounding box center [1003, 514] width 14 height 12
radio input "true"
click at [1047, 400] on label "False" at bounding box center [1051, 390] width 130 height 42
click at [1010, 397] on input "False" at bounding box center [1003, 392] width 14 height 12
radio input "true"
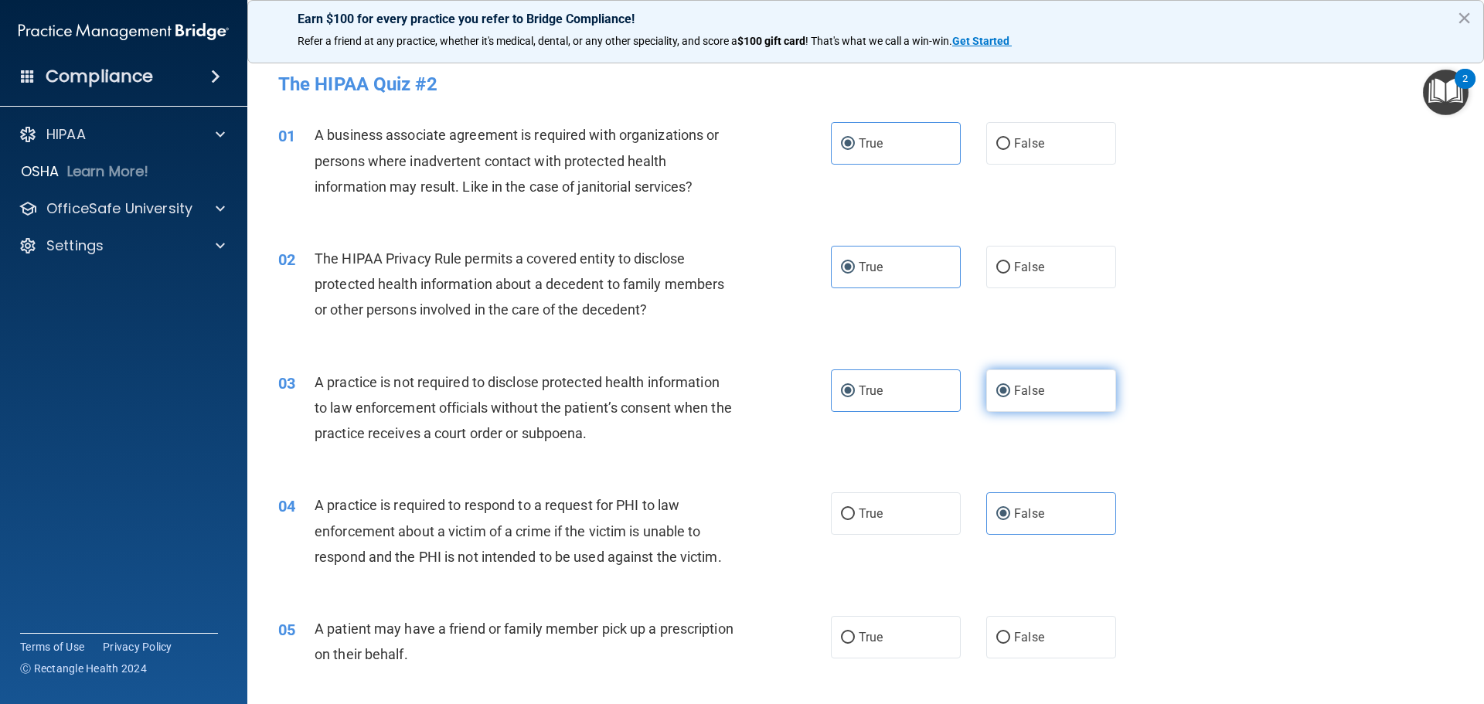
radio input "false"
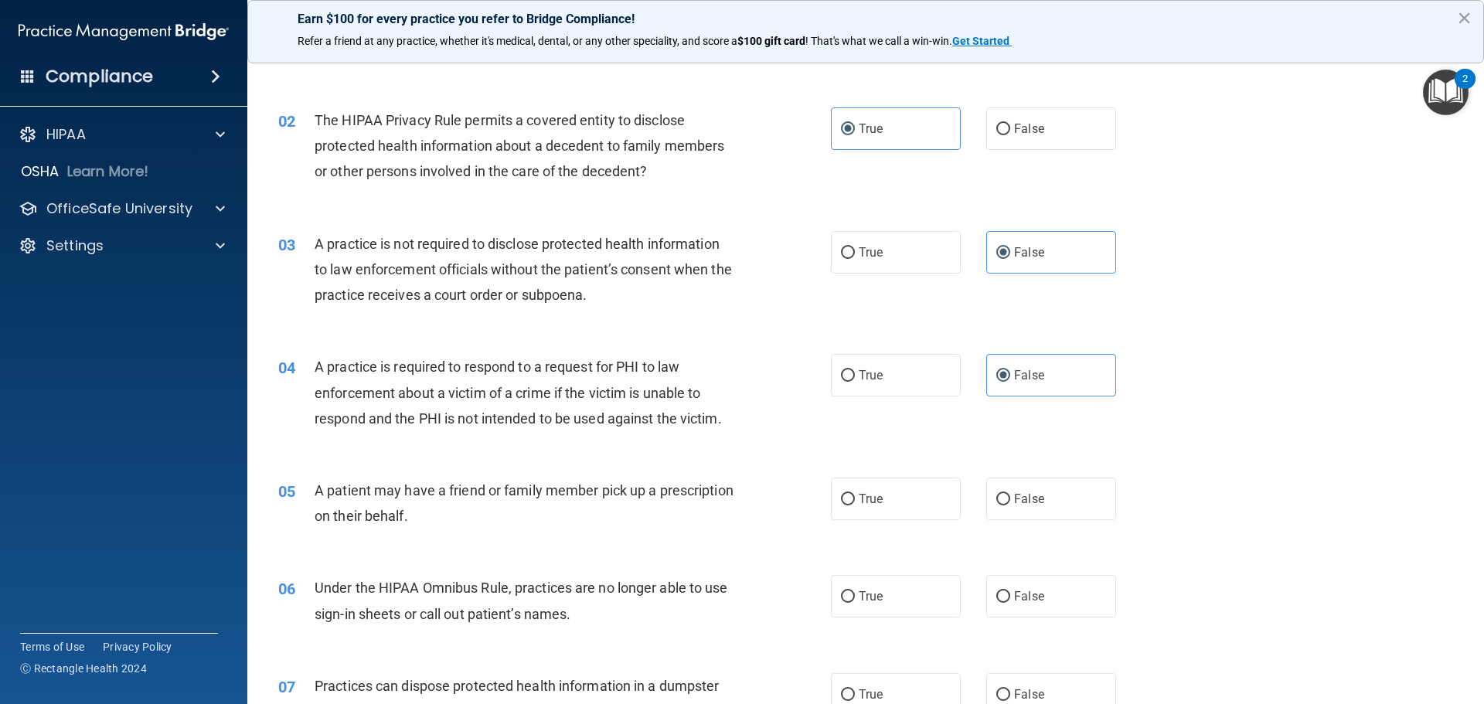
scroll to position [232, 0]
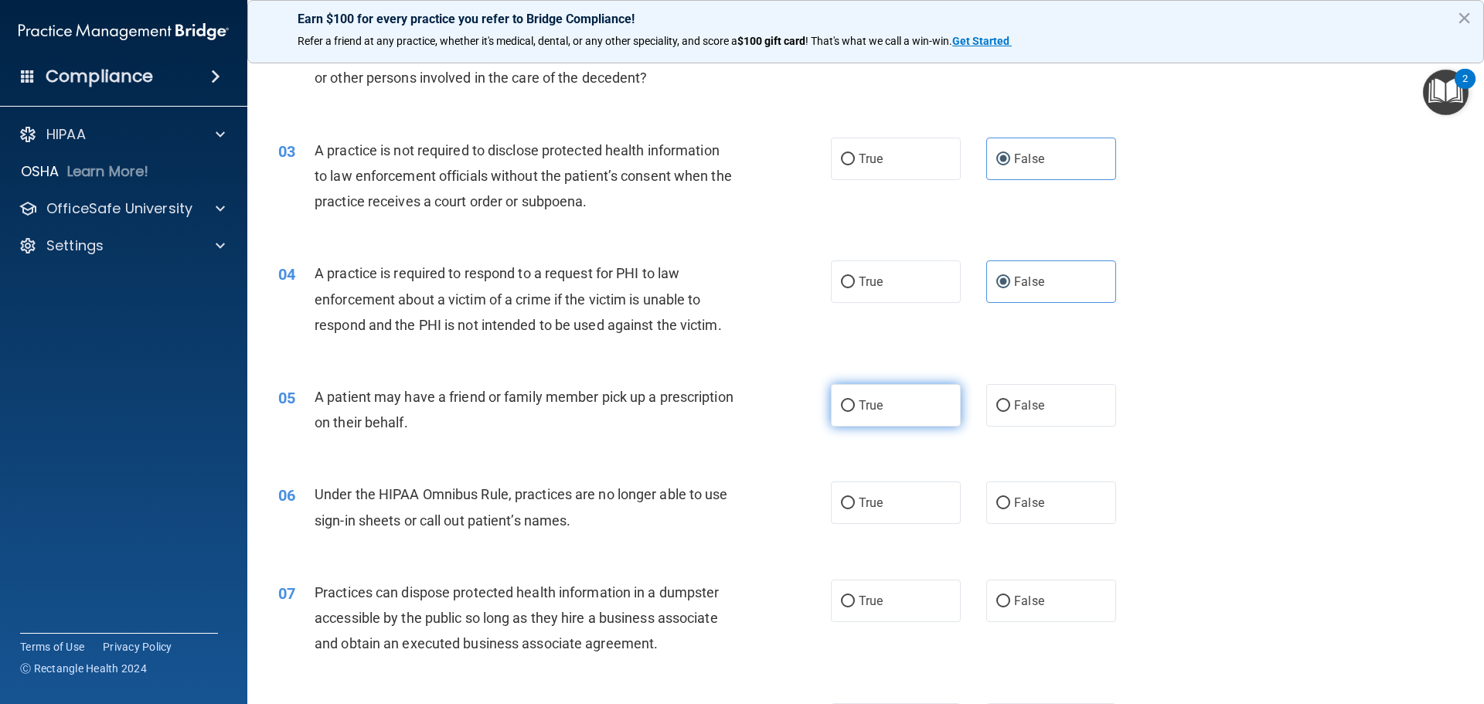
click at [870, 408] on span "True" at bounding box center [870, 405] width 24 height 15
click at [855, 408] on input "True" at bounding box center [848, 406] width 14 height 12
radio input "true"
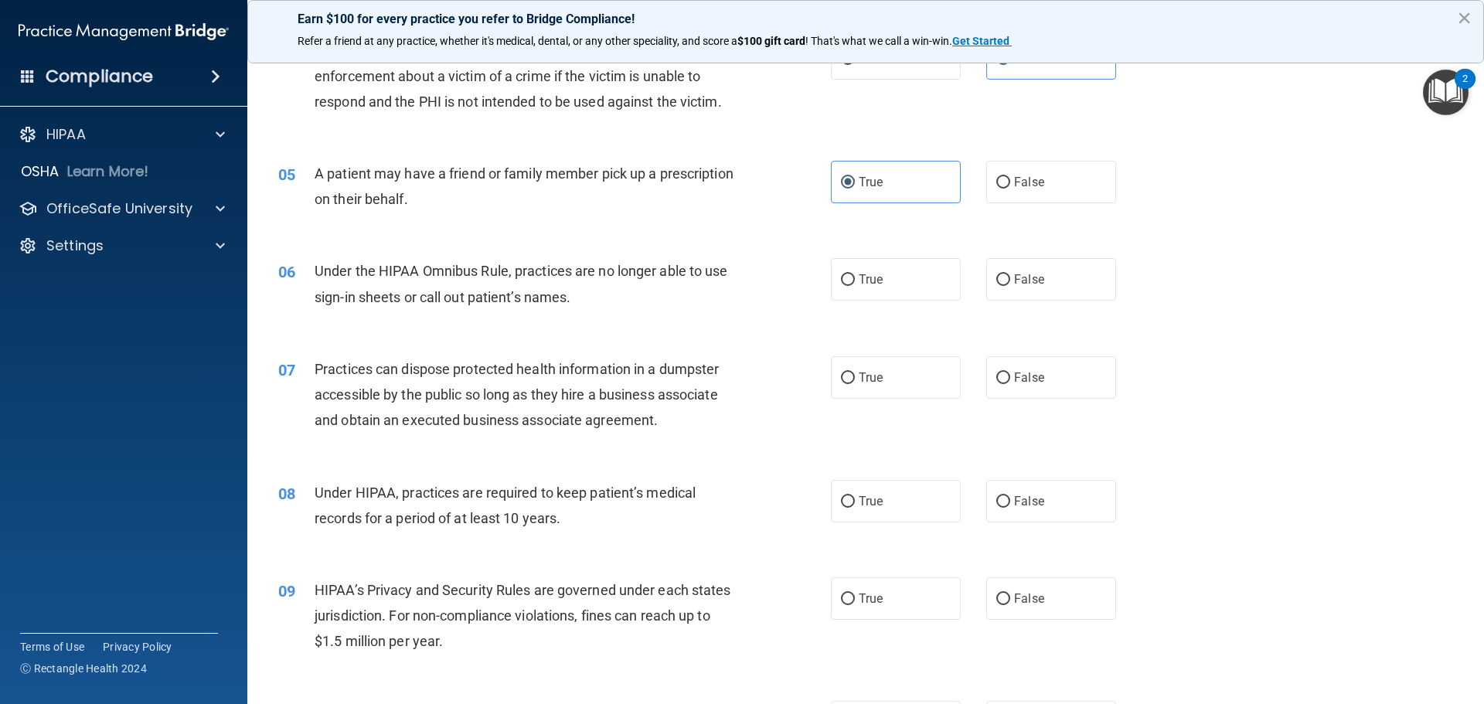
scroll to position [464, 0]
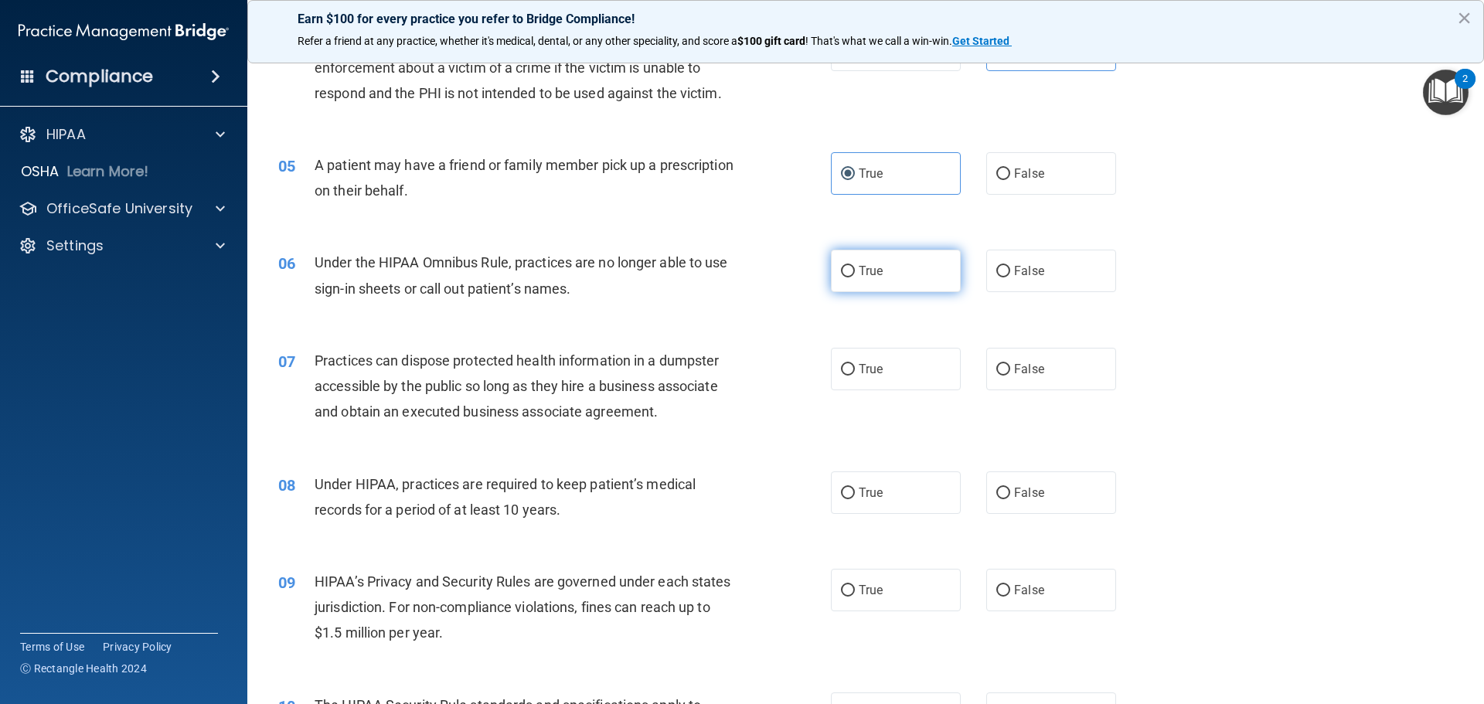
click at [868, 273] on span "True" at bounding box center [870, 270] width 24 height 15
click at [855, 273] on input "True" at bounding box center [848, 272] width 14 height 12
radio input "true"
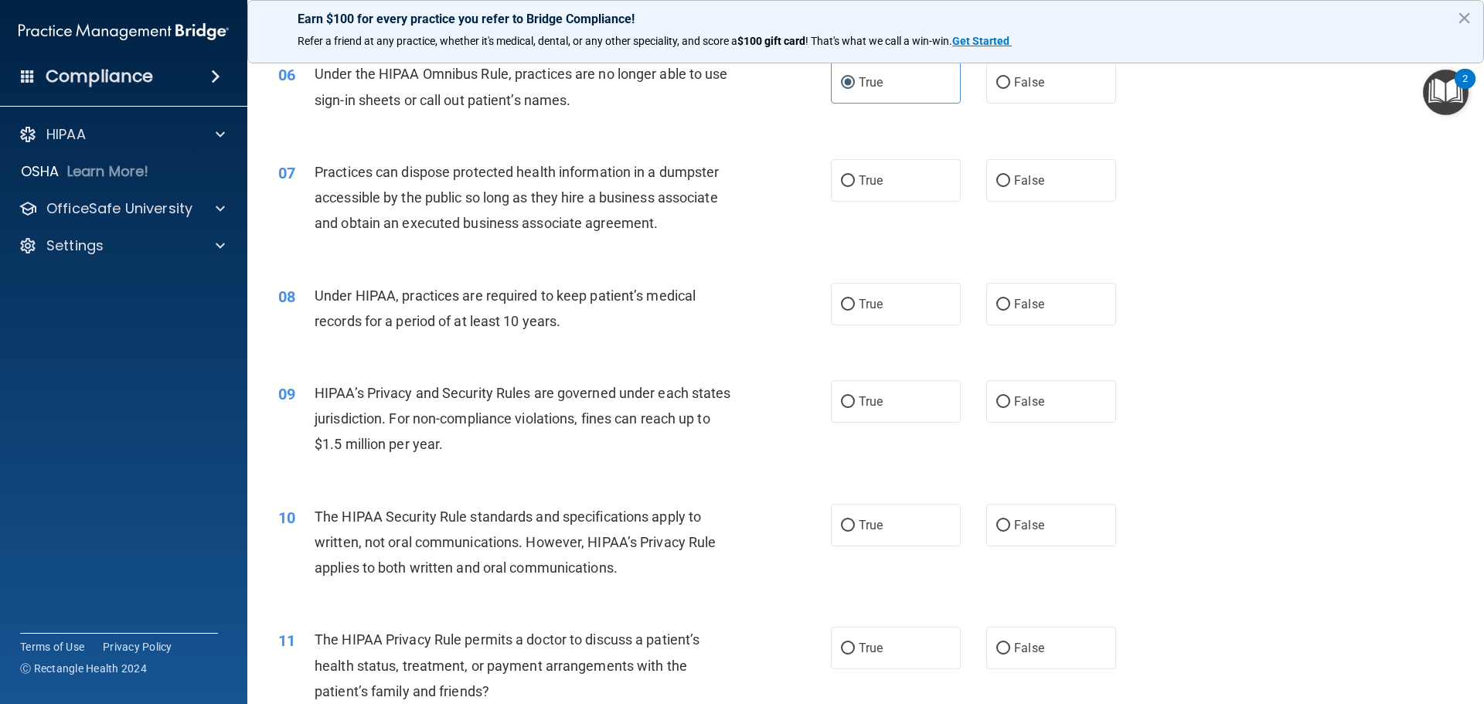
scroll to position [498, 0]
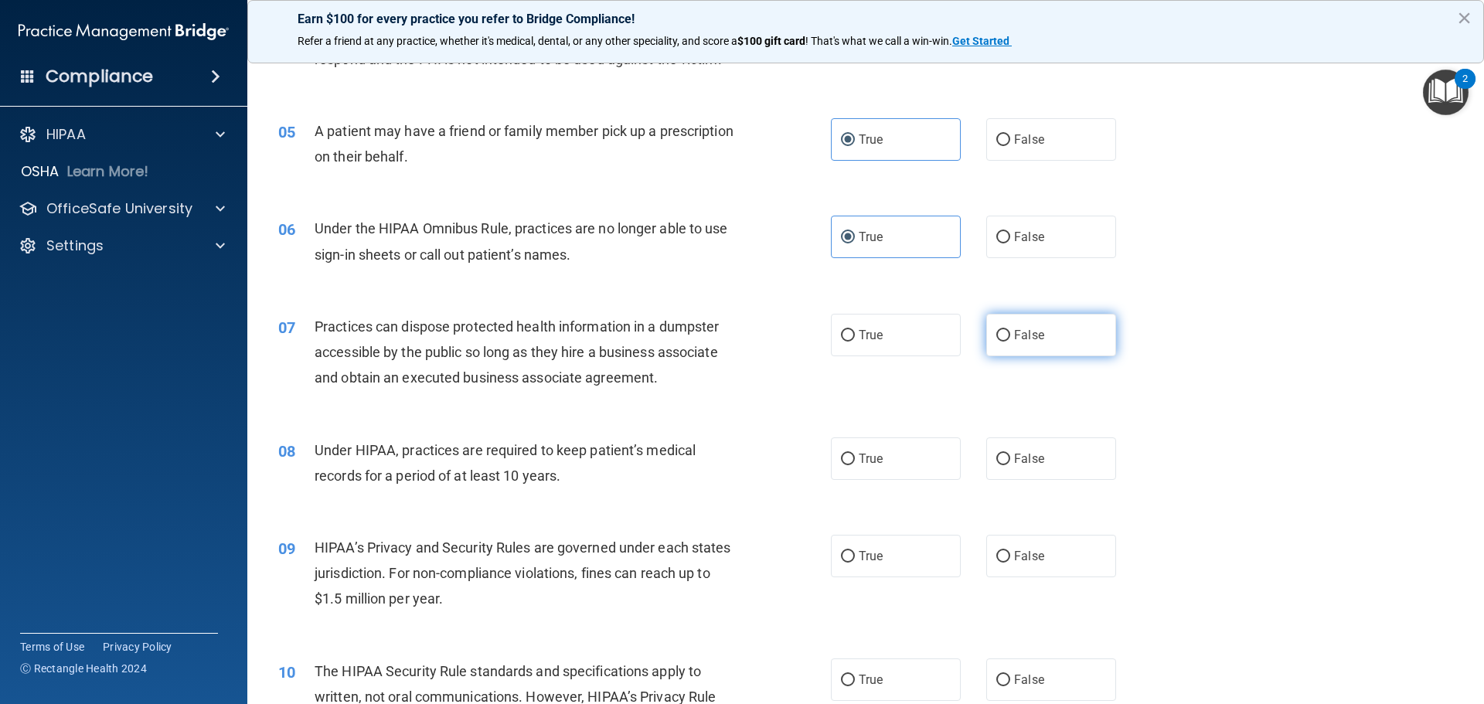
click at [1054, 330] on label "False" at bounding box center [1051, 335] width 130 height 42
click at [1010, 330] on input "False" at bounding box center [1003, 336] width 14 height 12
radio input "true"
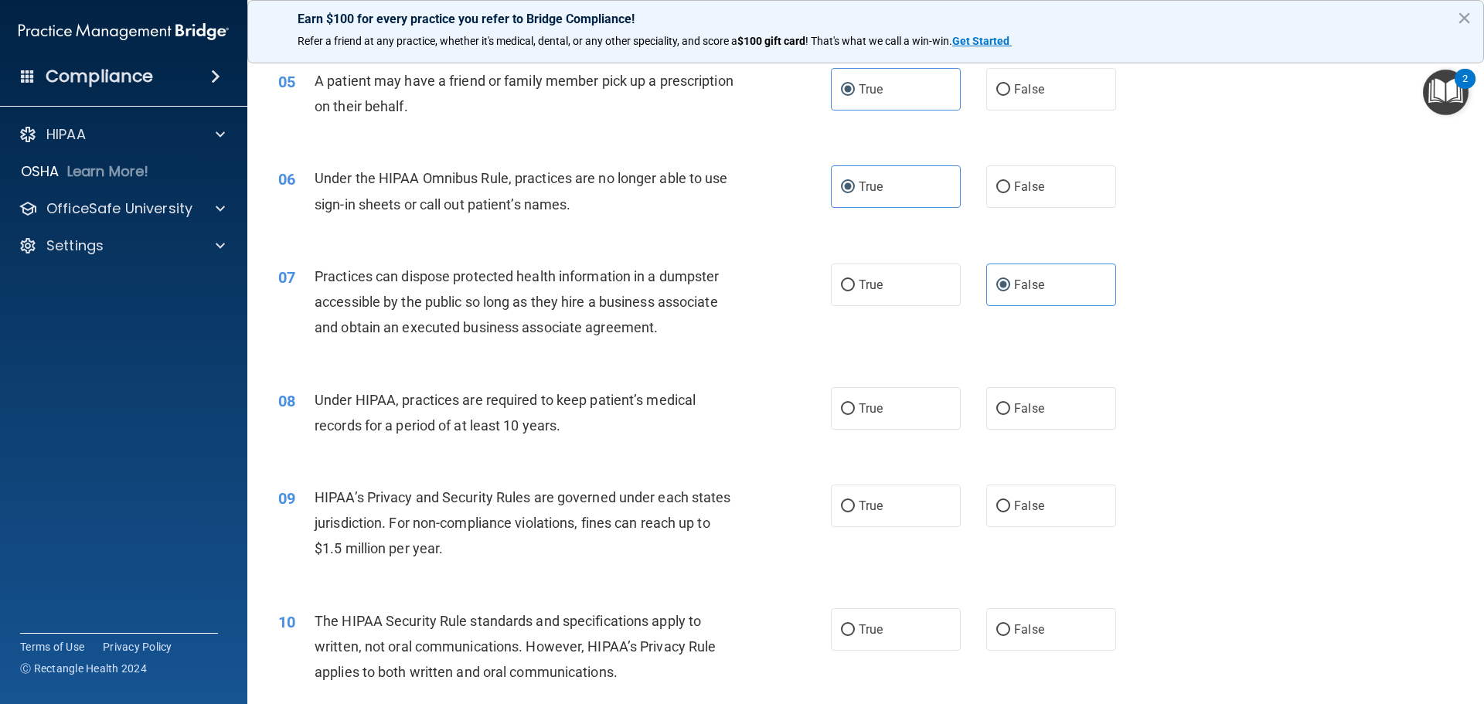
scroll to position [575, 0]
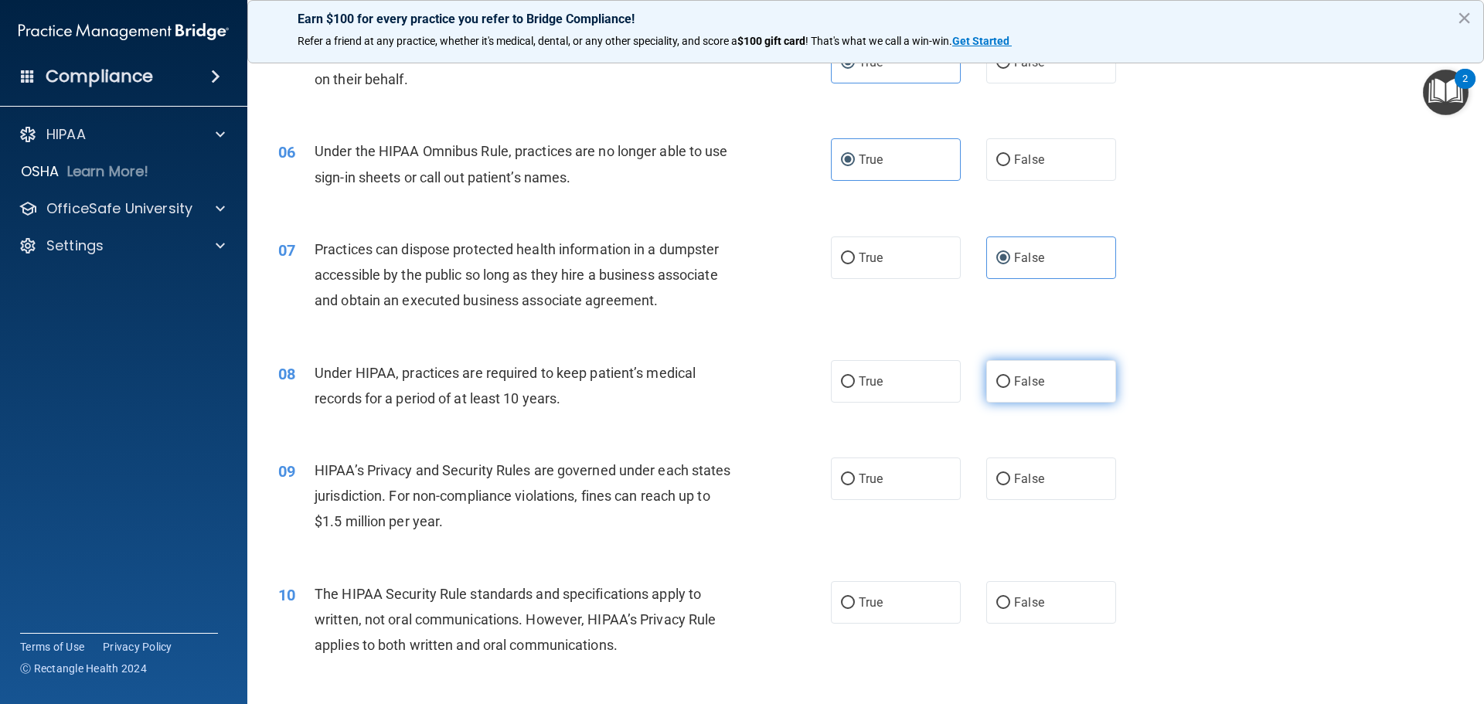
click at [1037, 388] on label "False" at bounding box center [1051, 381] width 130 height 42
click at [1010, 388] on input "False" at bounding box center [1003, 382] width 14 height 12
radio input "true"
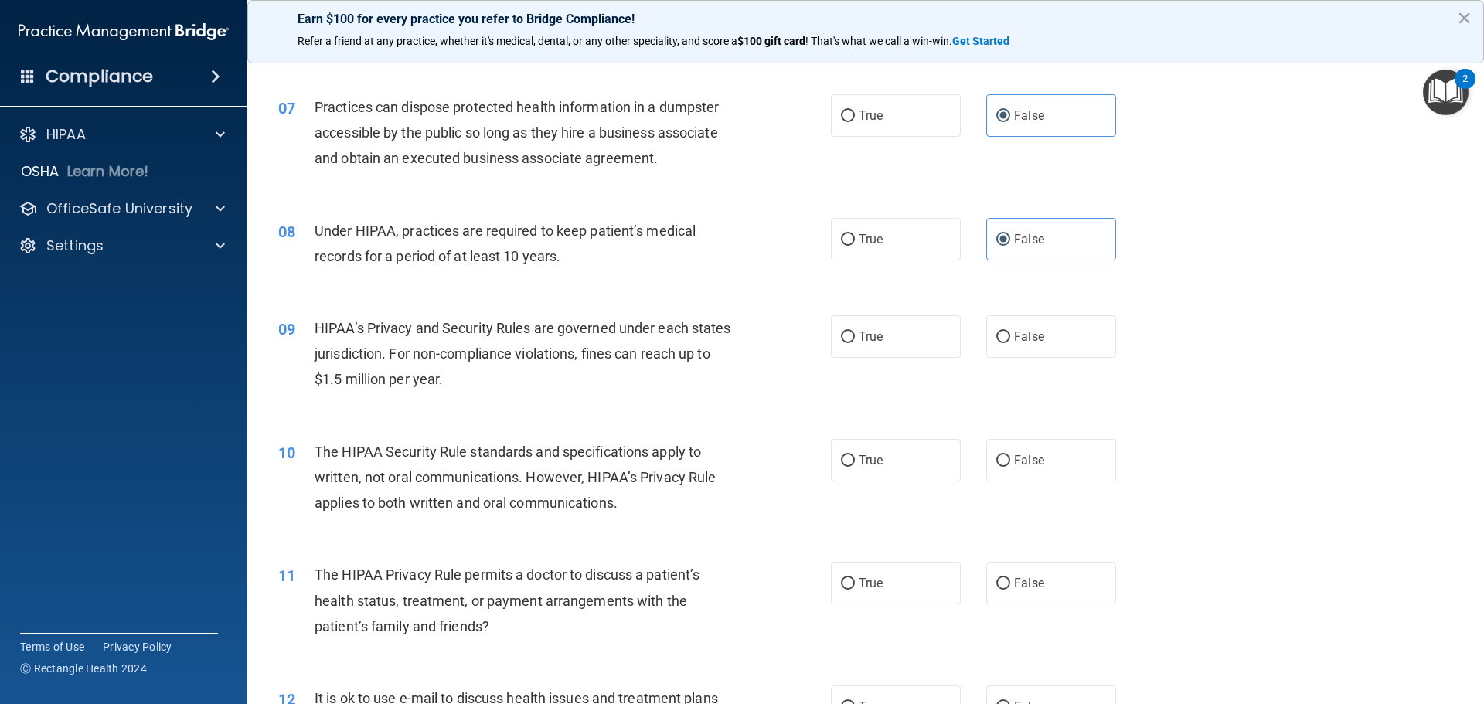
scroll to position [729, 0]
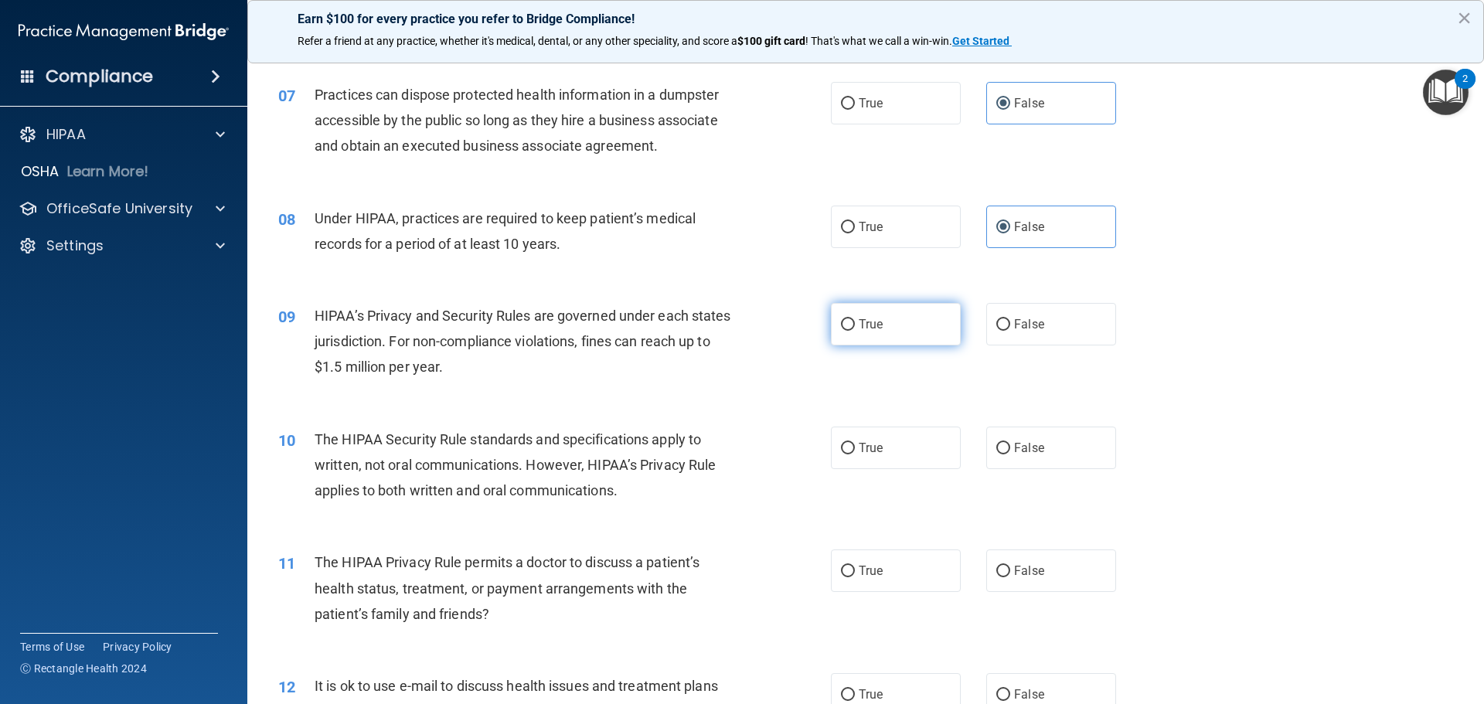
click at [909, 331] on label "True" at bounding box center [896, 324] width 130 height 42
click at [855, 331] on input "True" at bounding box center [848, 325] width 14 height 12
radio input "true"
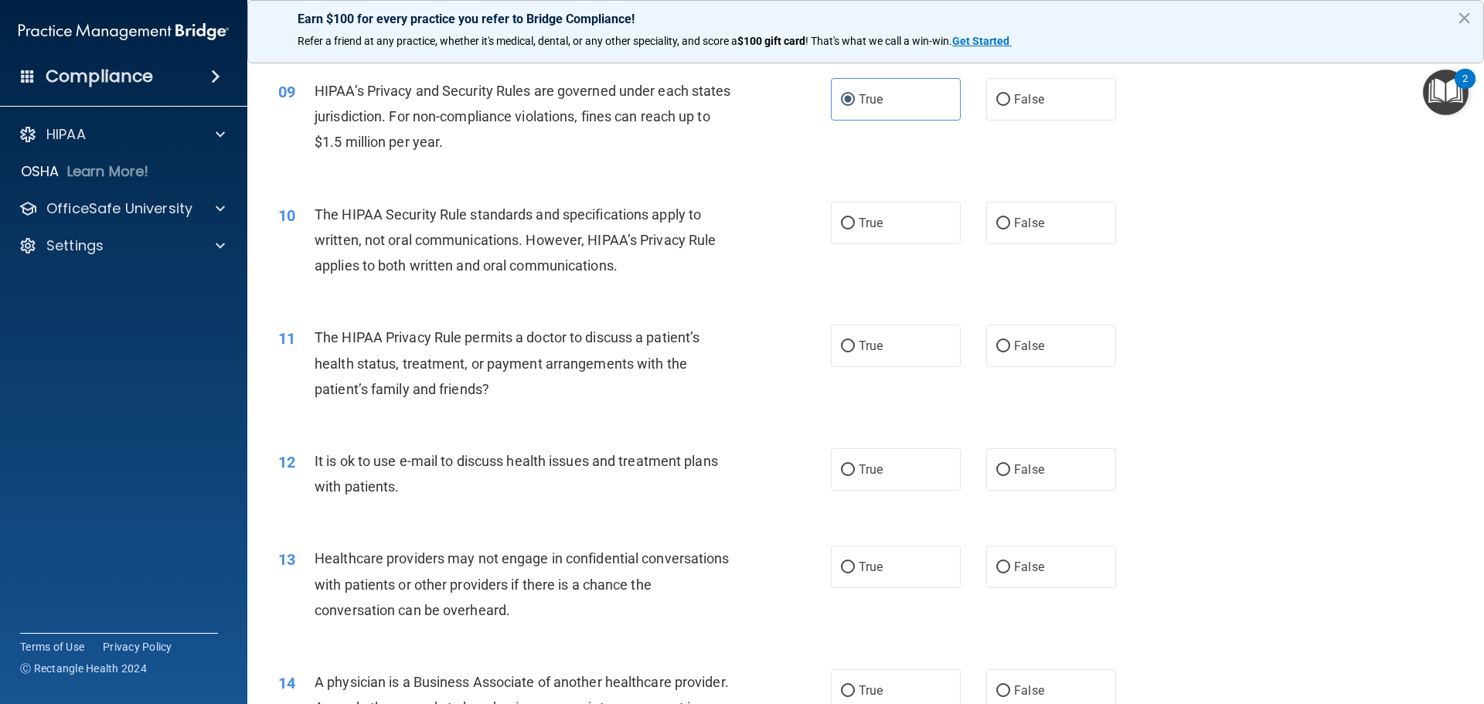
scroll to position [961, 0]
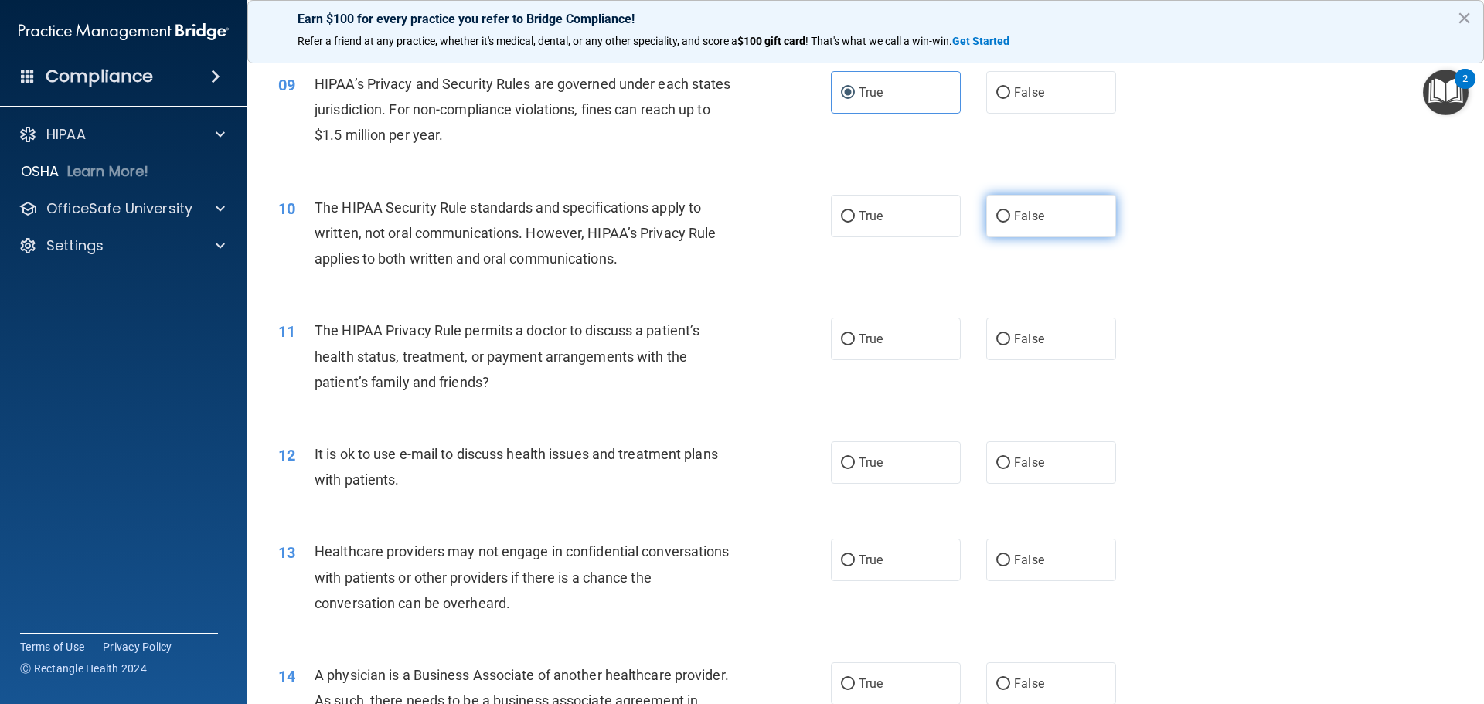
click at [1020, 222] on span "False" at bounding box center [1029, 216] width 30 height 15
click at [1010, 222] on input "False" at bounding box center [1003, 217] width 14 height 12
radio input "true"
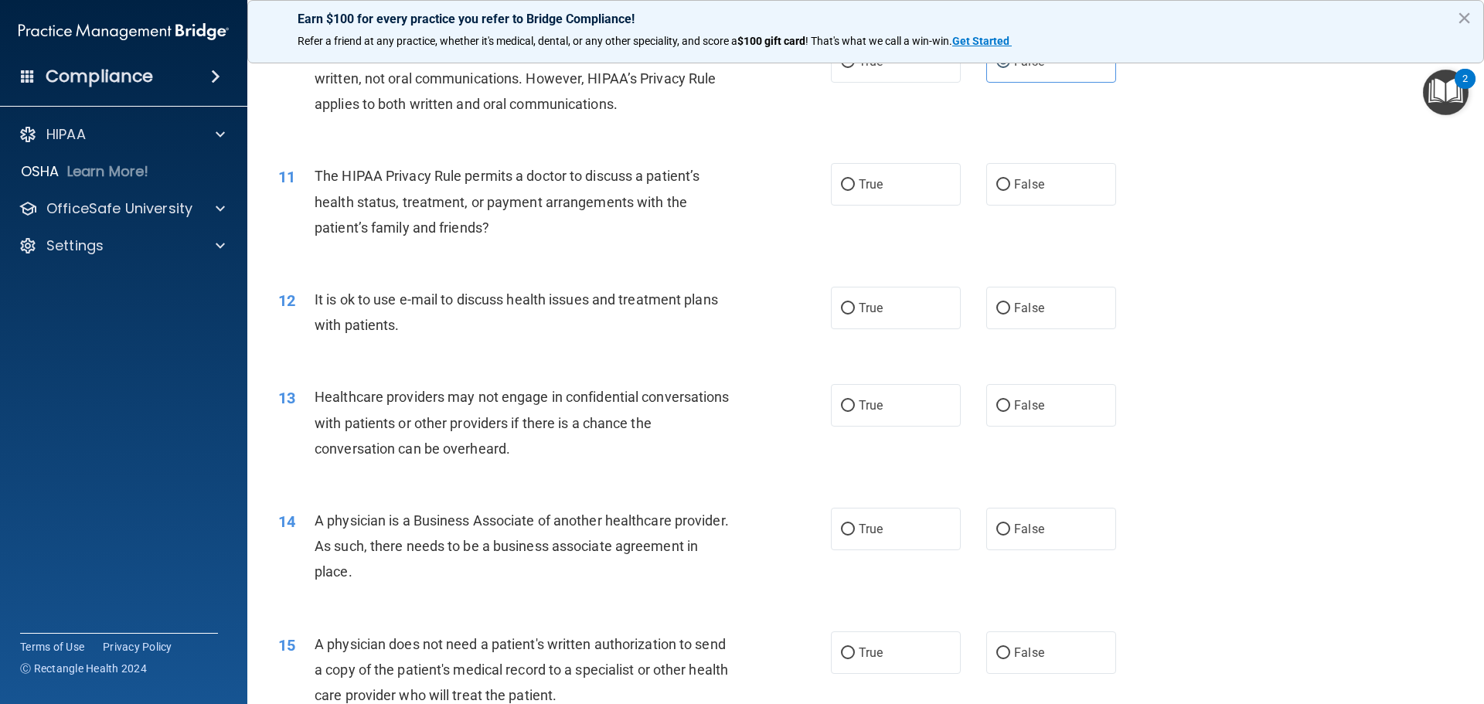
scroll to position [1038, 0]
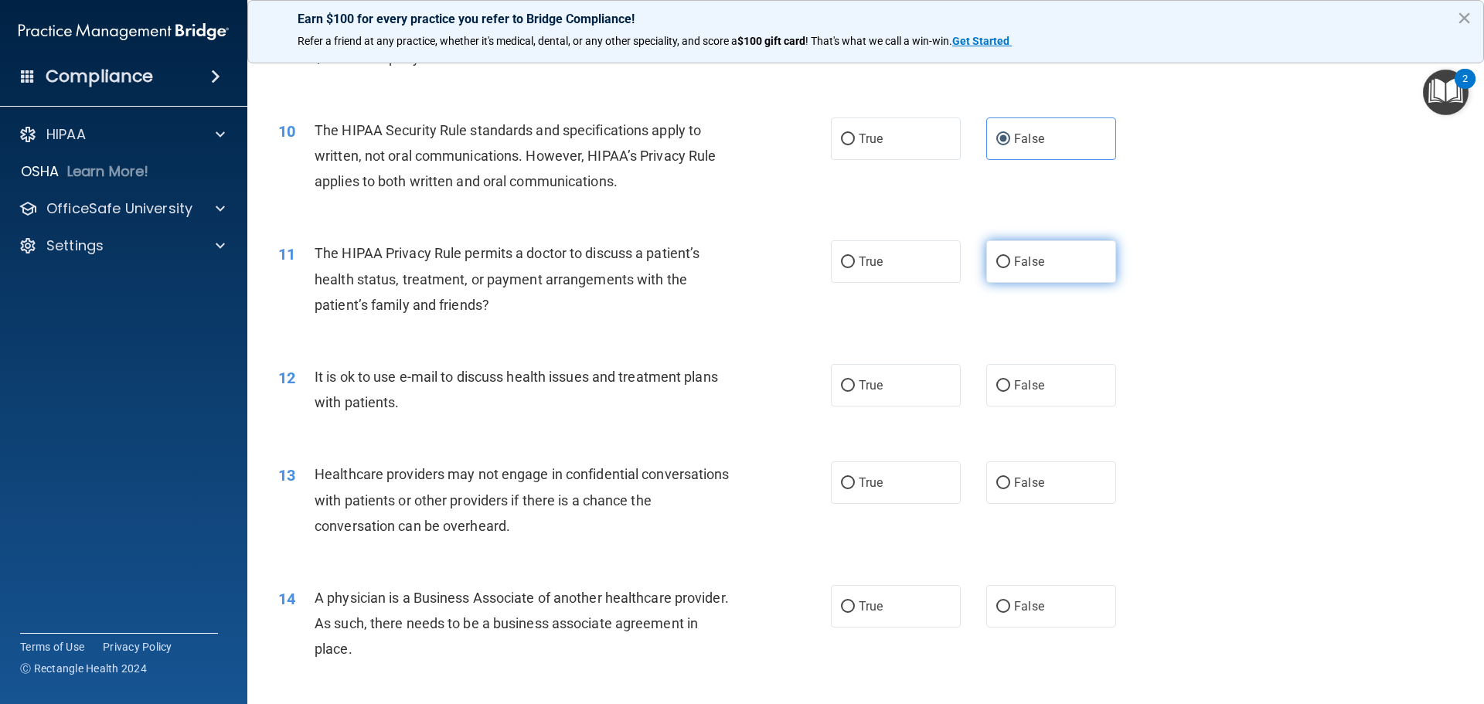
click at [1027, 260] on span "False" at bounding box center [1029, 261] width 30 height 15
click at [1010, 260] on input "False" at bounding box center [1003, 263] width 14 height 12
radio input "true"
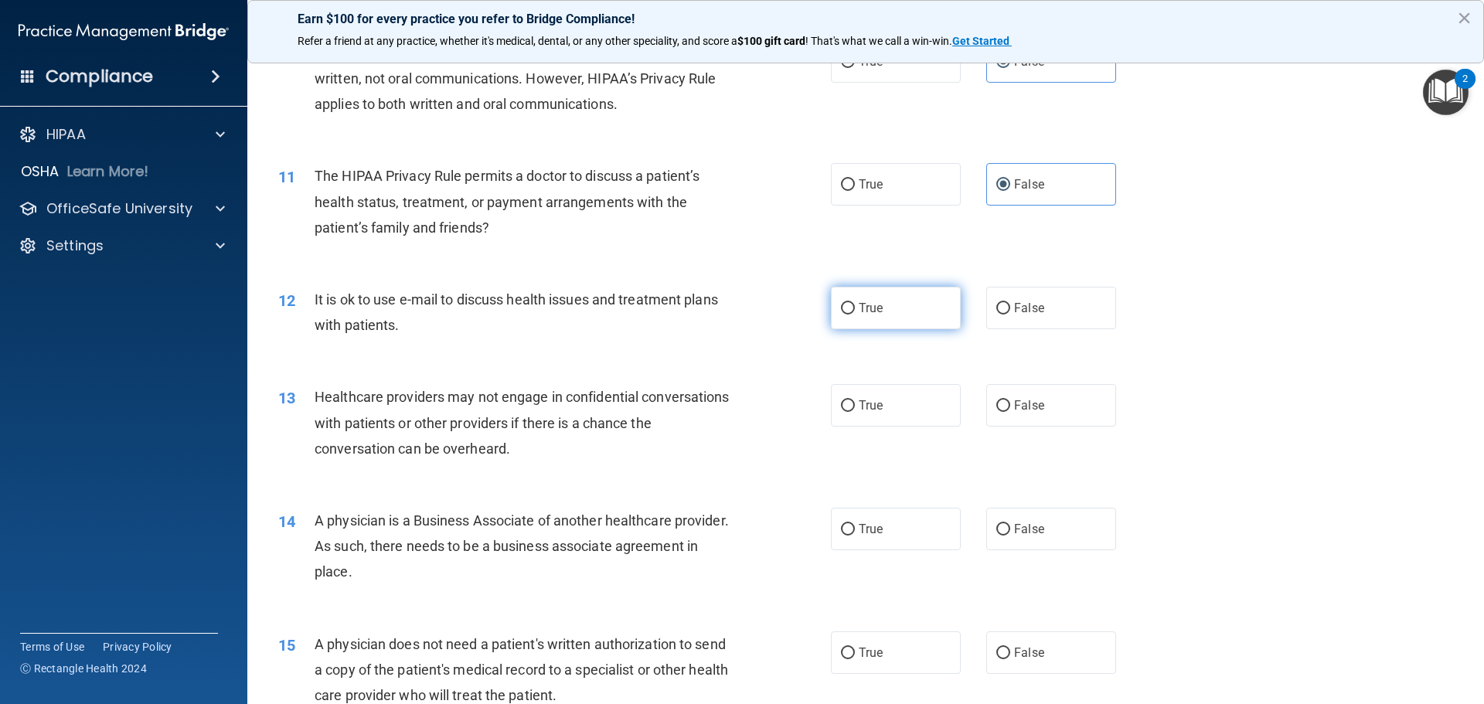
click at [884, 316] on label "True" at bounding box center [896, 308] width 130 height 42
click at [855, 314] on input "True" at bounding box center [848, 309] width 14 height 12
radio input "true"
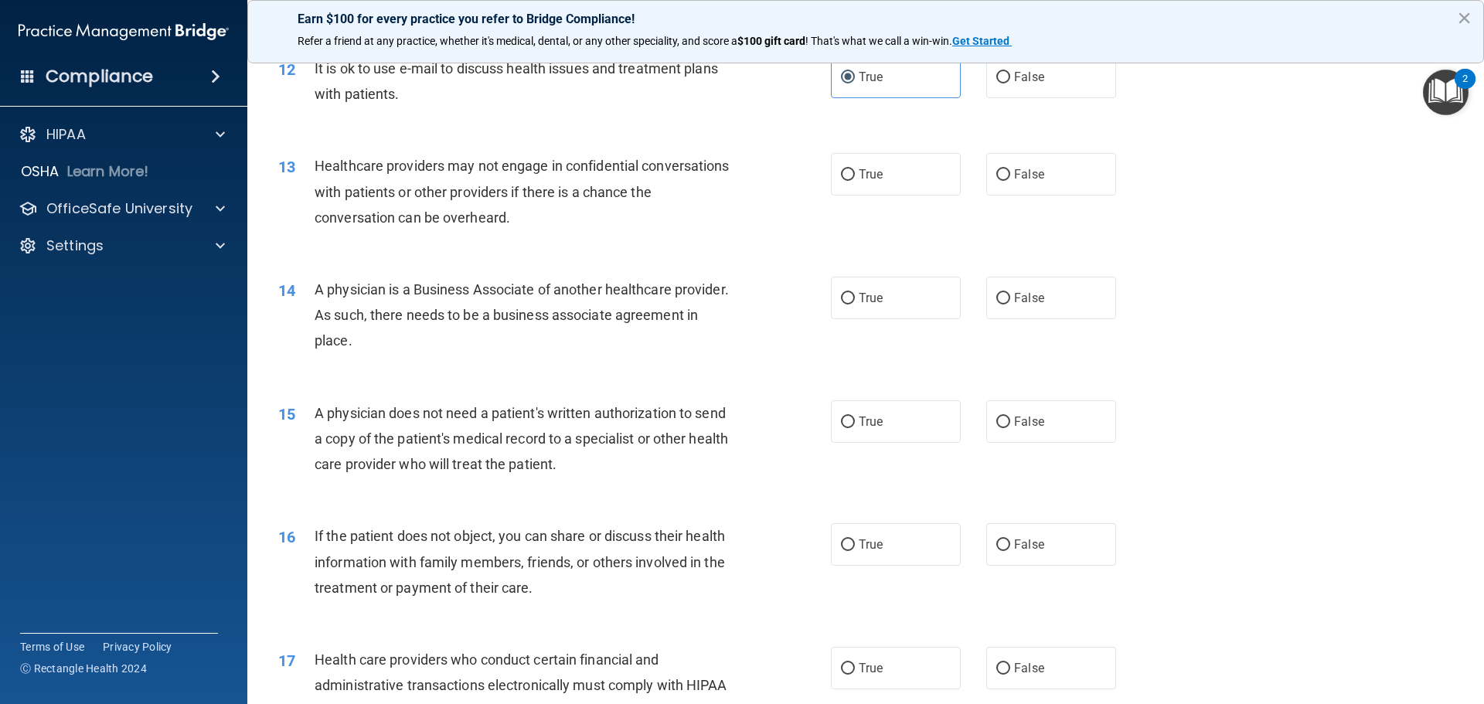
scroll to position [1348, 0]
click at [851, 184] on label "True" at bounding box center [896, 173] width 130 height 42
click at [851, 180] on input "True" at bounding box center [848, 174] width 14 height 12
radio input "true"
click at [1096, 296] on label "False" at bounding box center [1051, 297] width 130 height 42
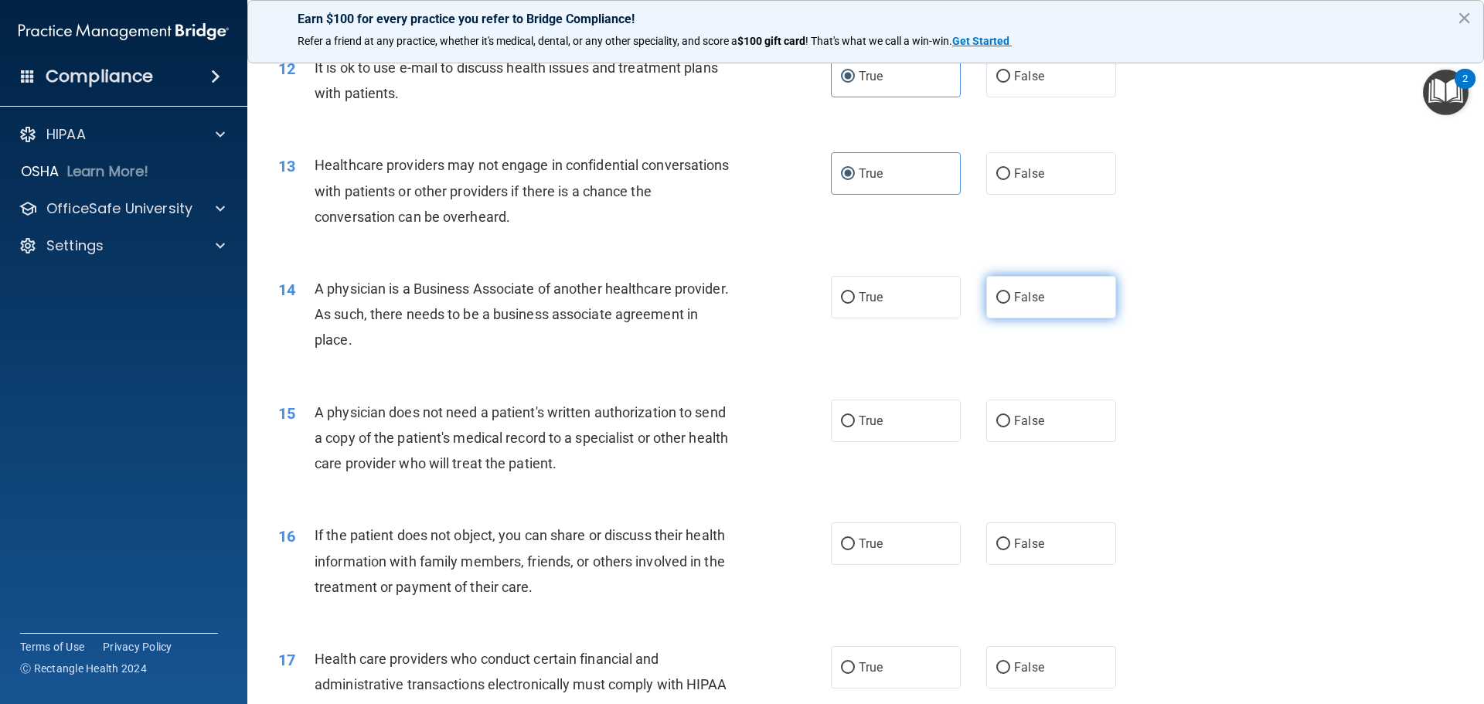
click at [1010, 296] on input "False" at bounding box center [1003, 298] width 14 height 12
radio input "true"
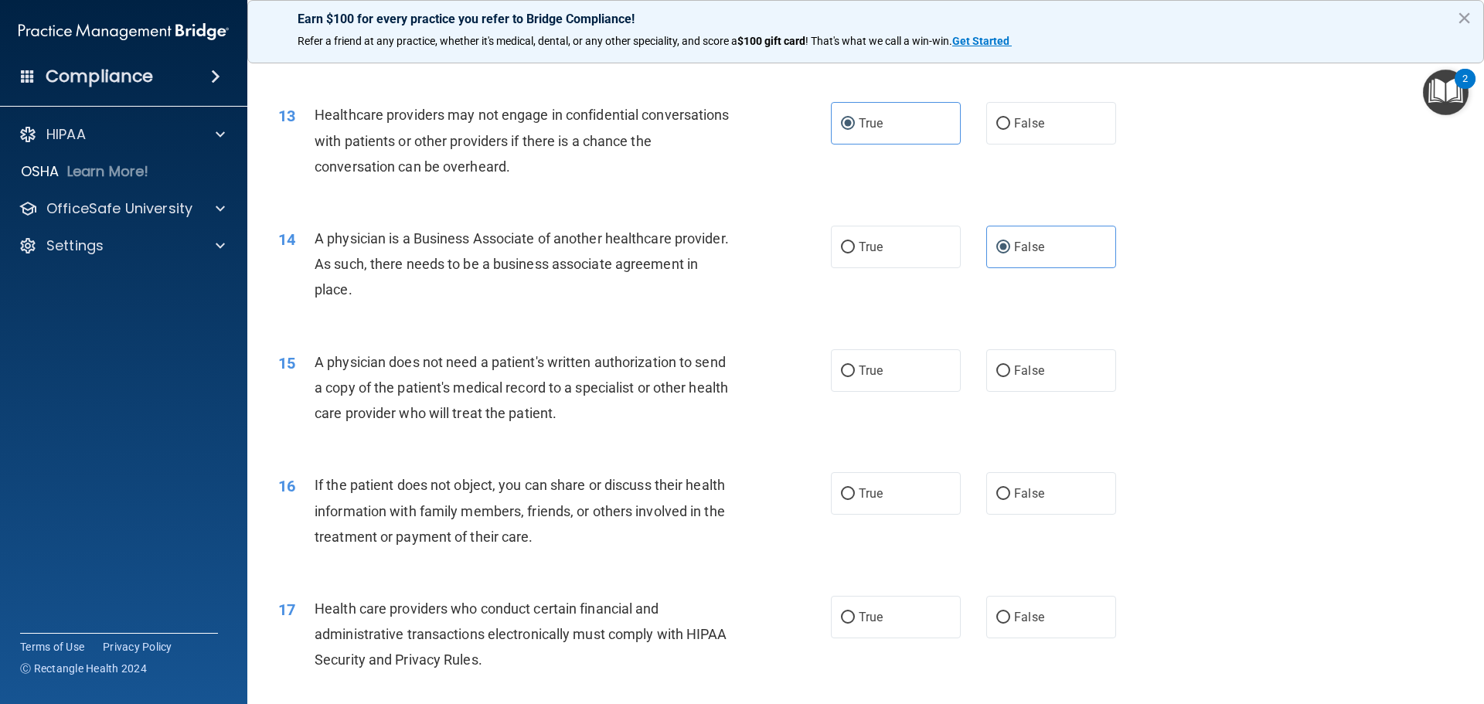
scroll to position [1425, 0]
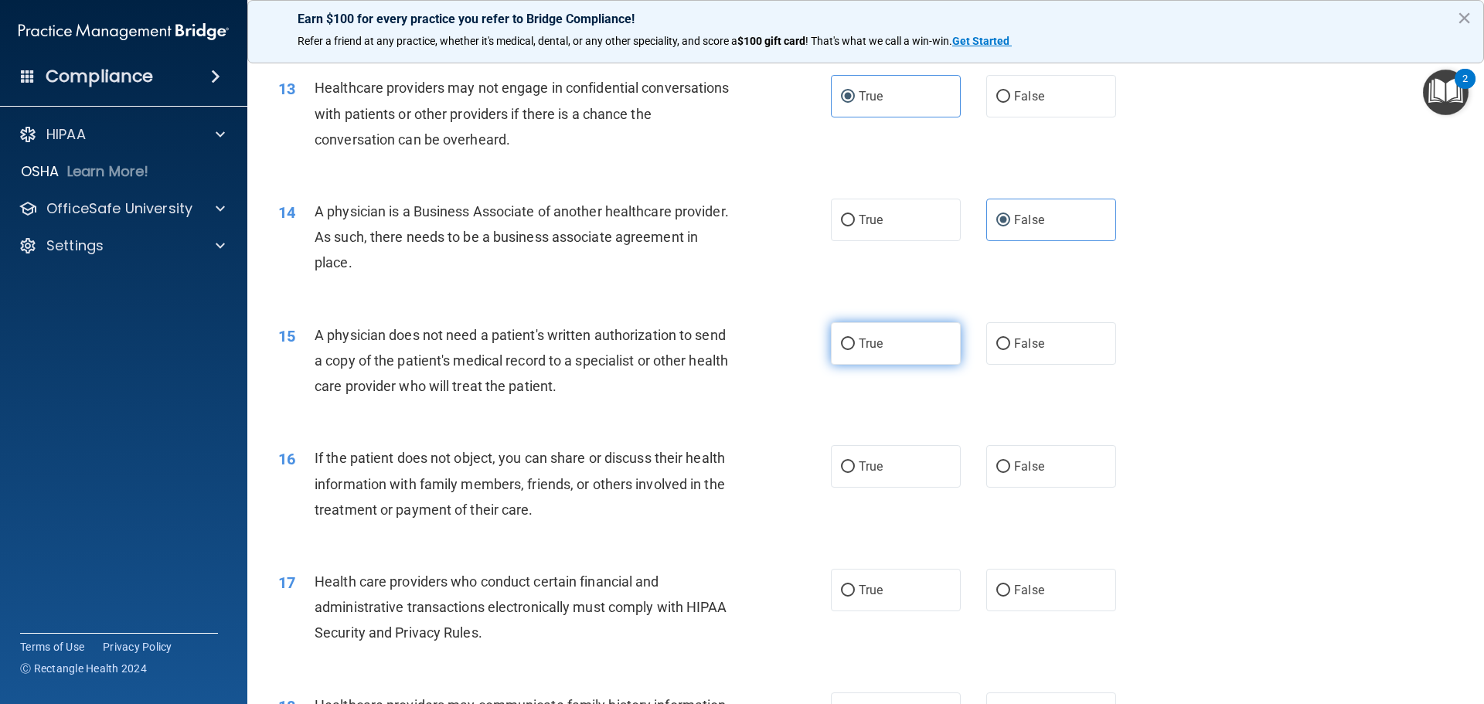
click at [909, 338] on label "True" at bounding box center [896, 343] width 130 height 42
click at [855, 338] on input "True" at bounding box center [848, 344] width 14 height 12
radio input "true"
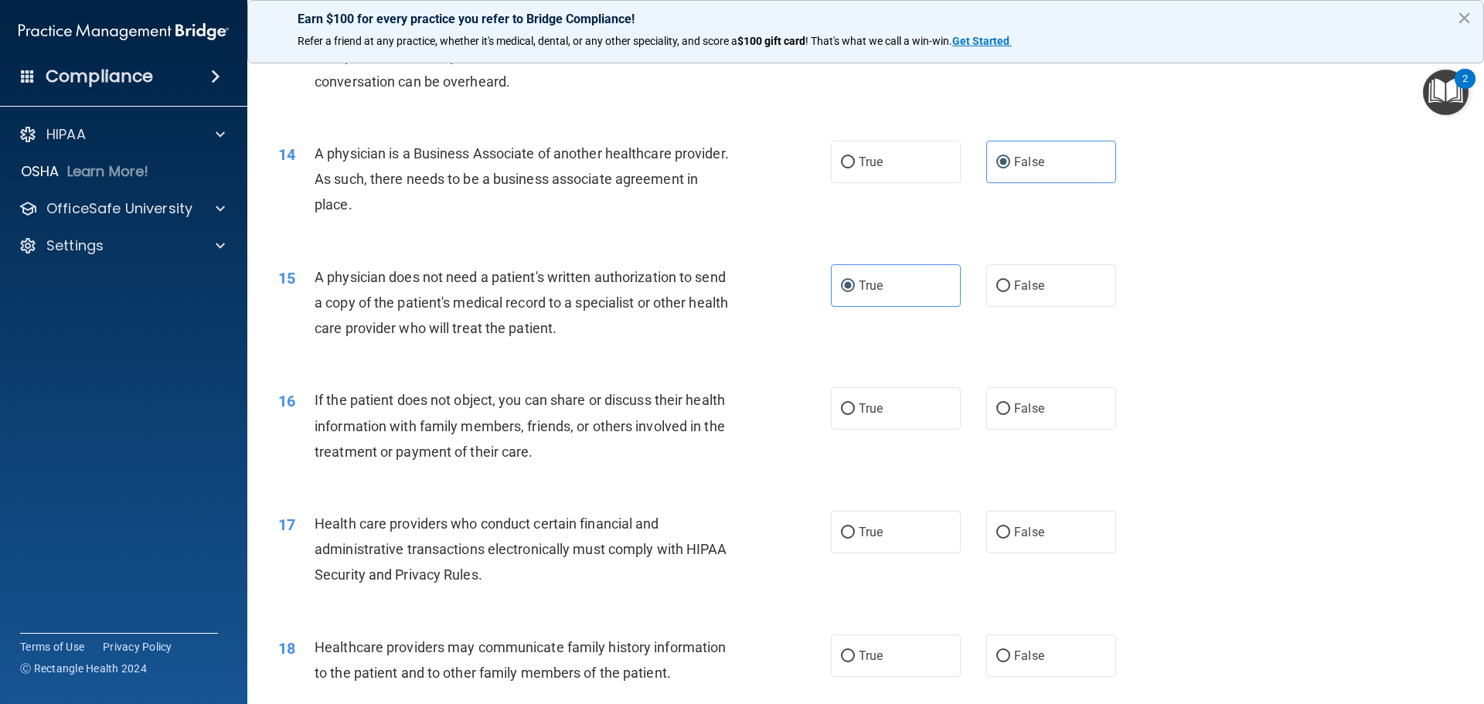
scroll to position [1579, 0]
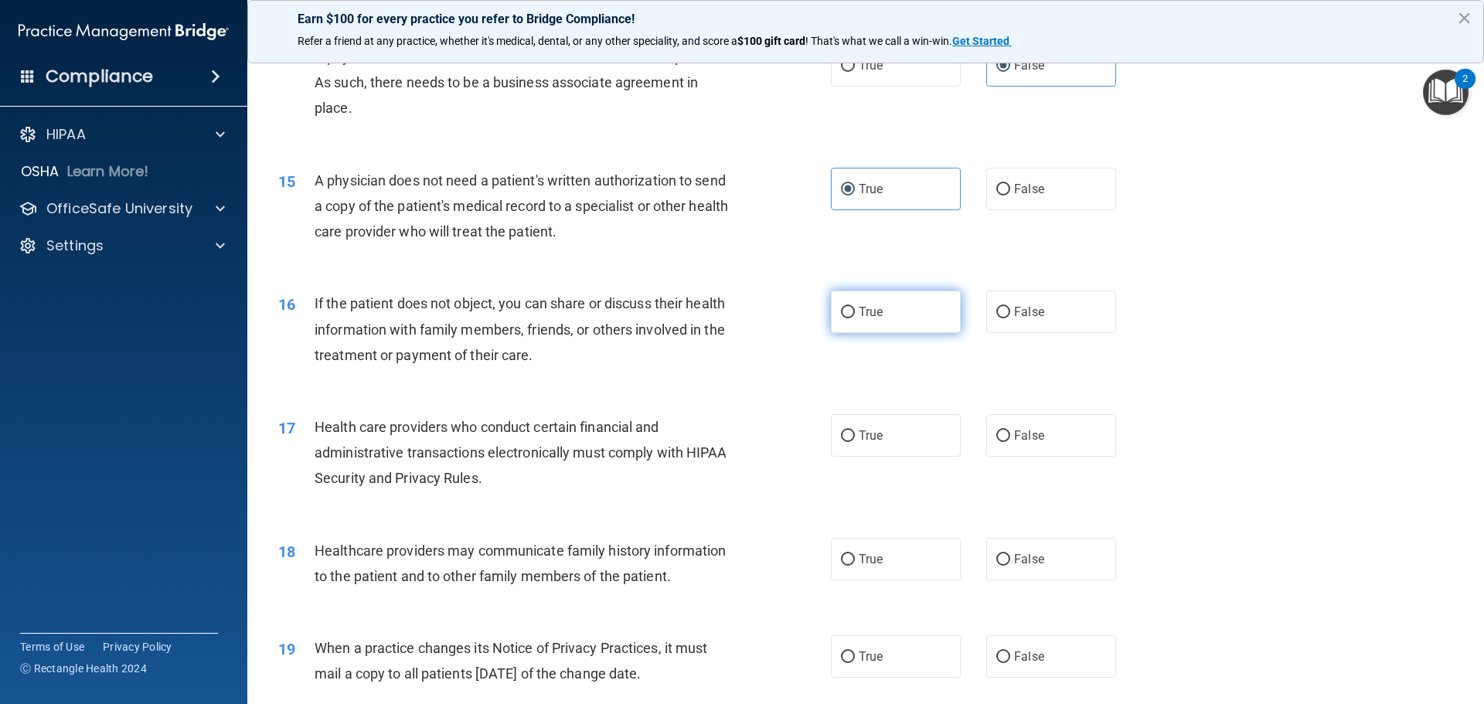
click at [865, 305] on span "True" at bounding box center [870, 311] width 24 height 15
click at [855, 307] on input "True" at bounding box center [848, 313] width 14 height 12
radio input "true"
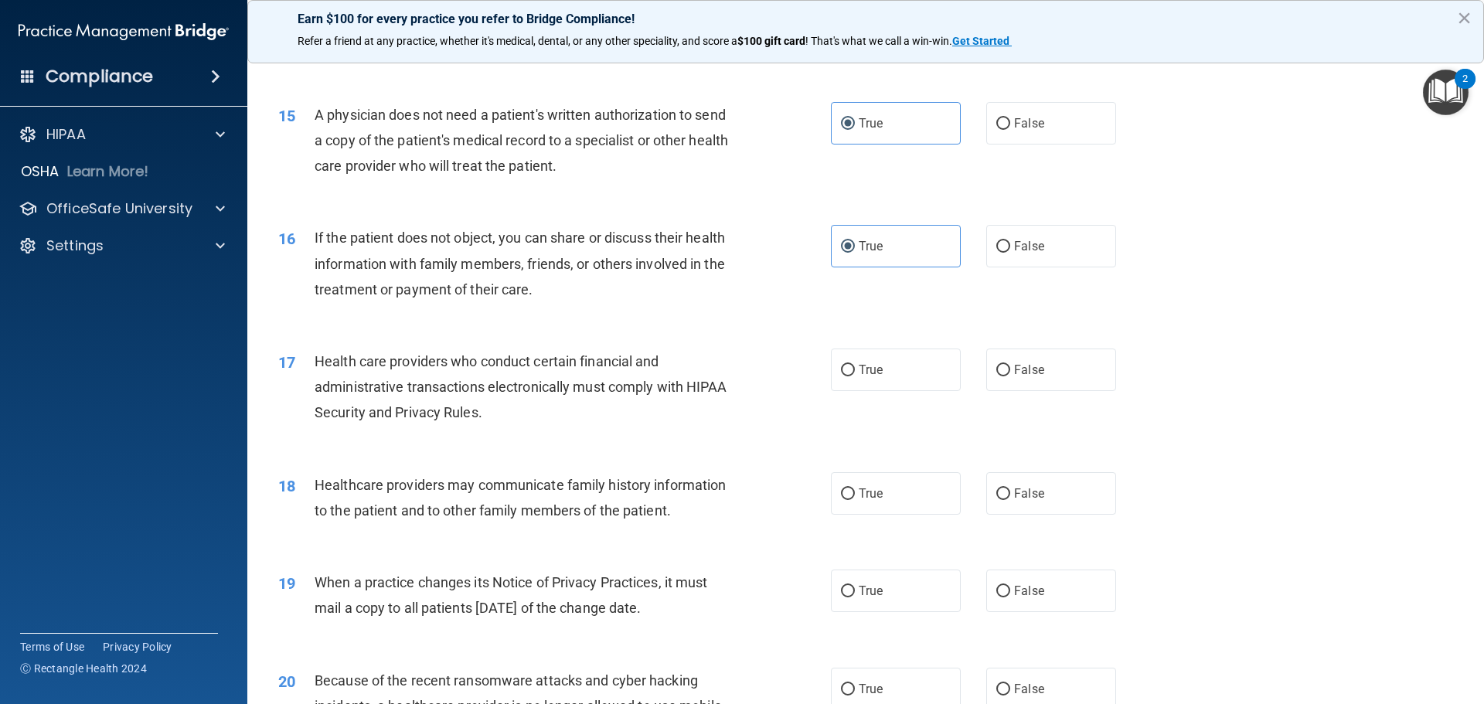
scroll to position [1734, 0]
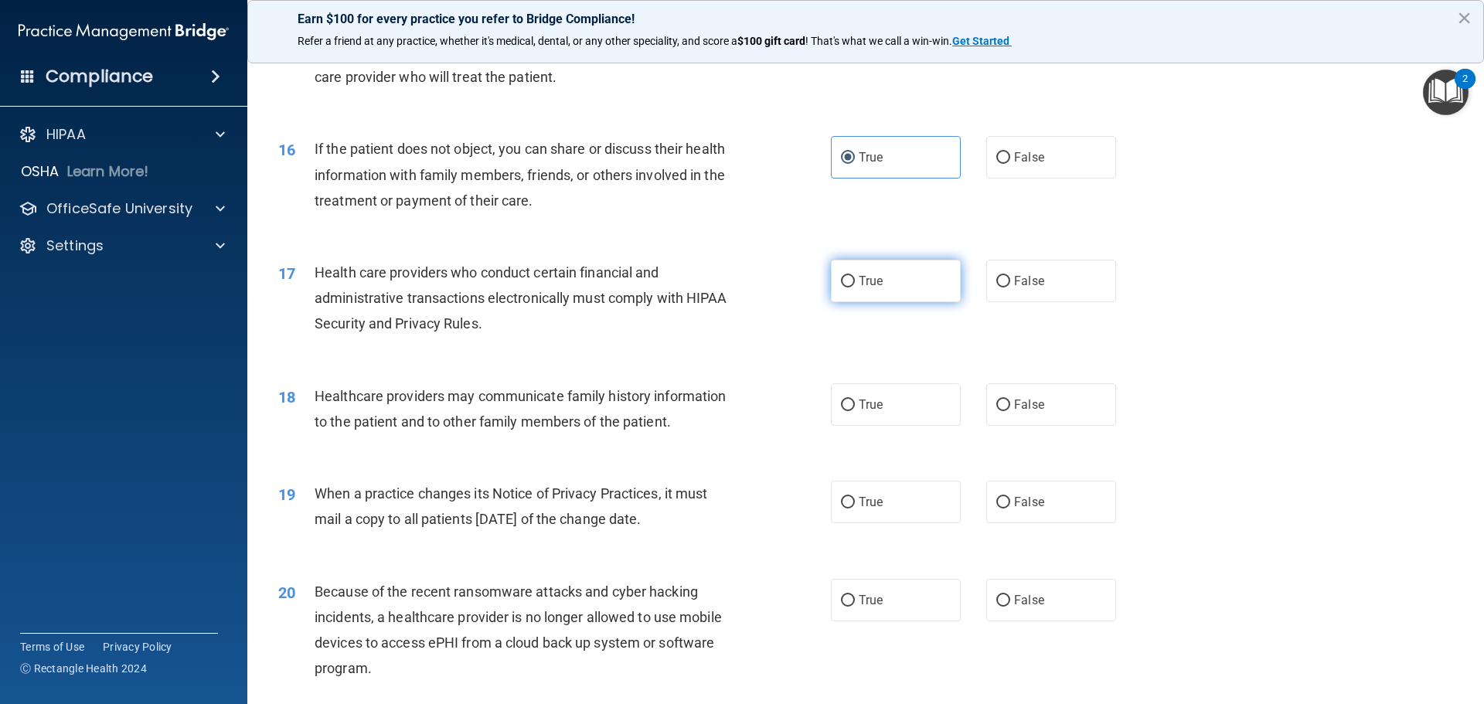
click at [879, 275] on label "True" at bounding box center [896, 281] width 130 height 42
click at [855, 276] on input "True" at bounding box center [848, 282] width 14 height 12
radio input "true"
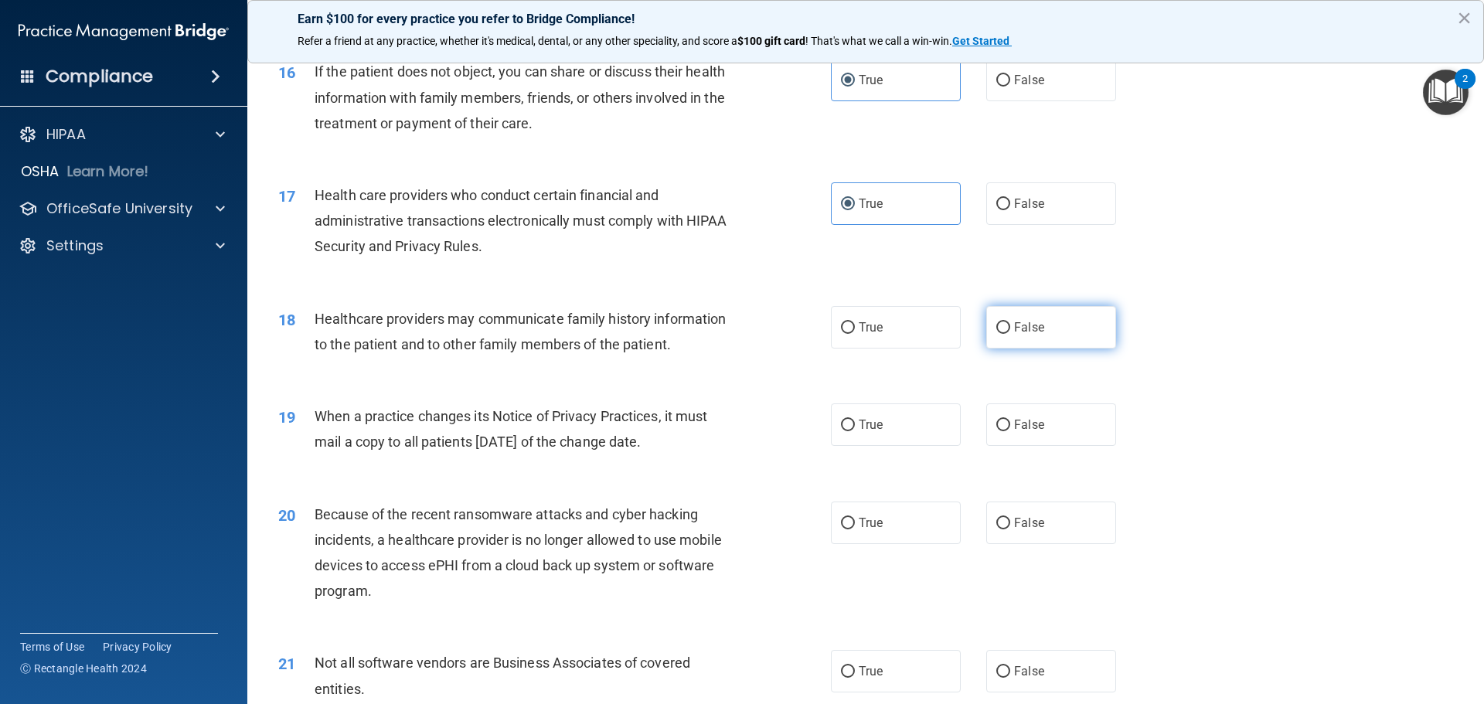
click at [996, 333] on input "False" at bounding box center [1003, 328] width 14 height 12
radio input "true"
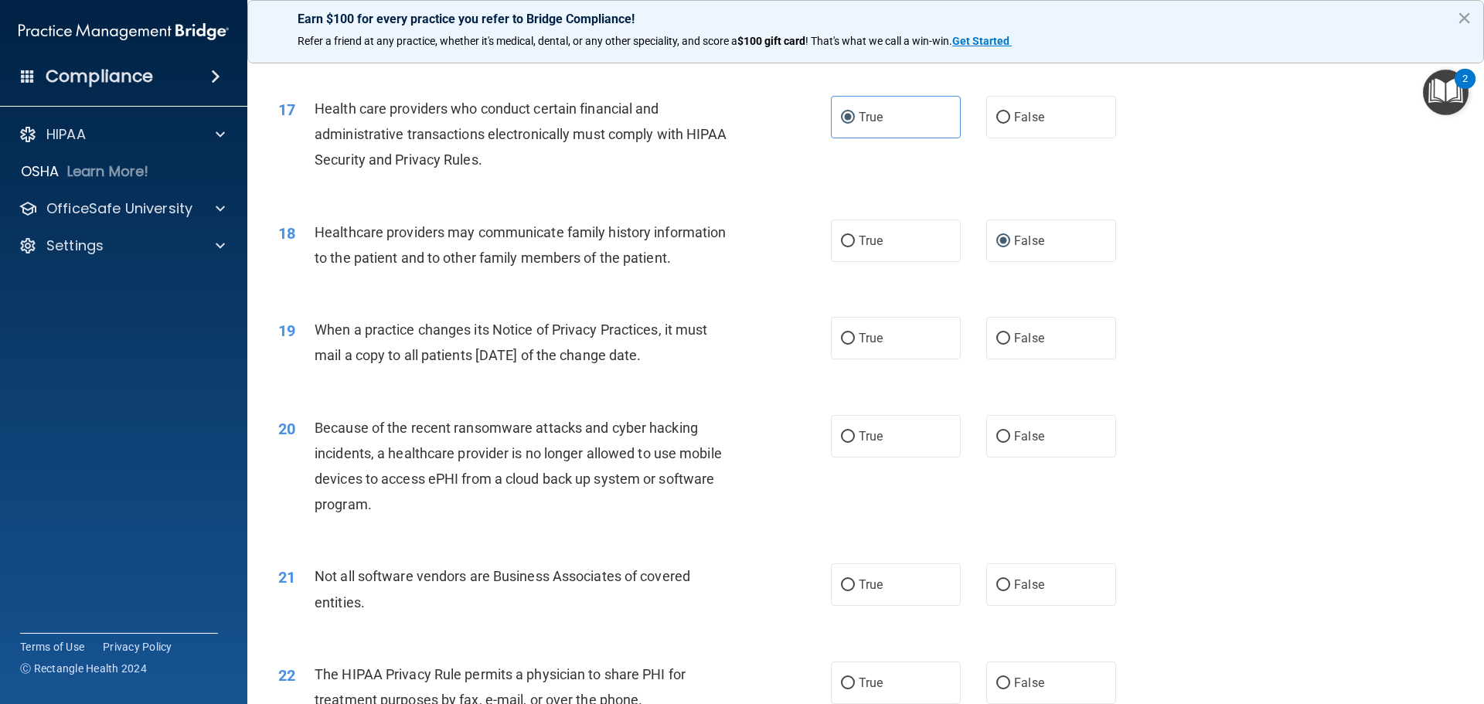
scroll to position [2043, 0]
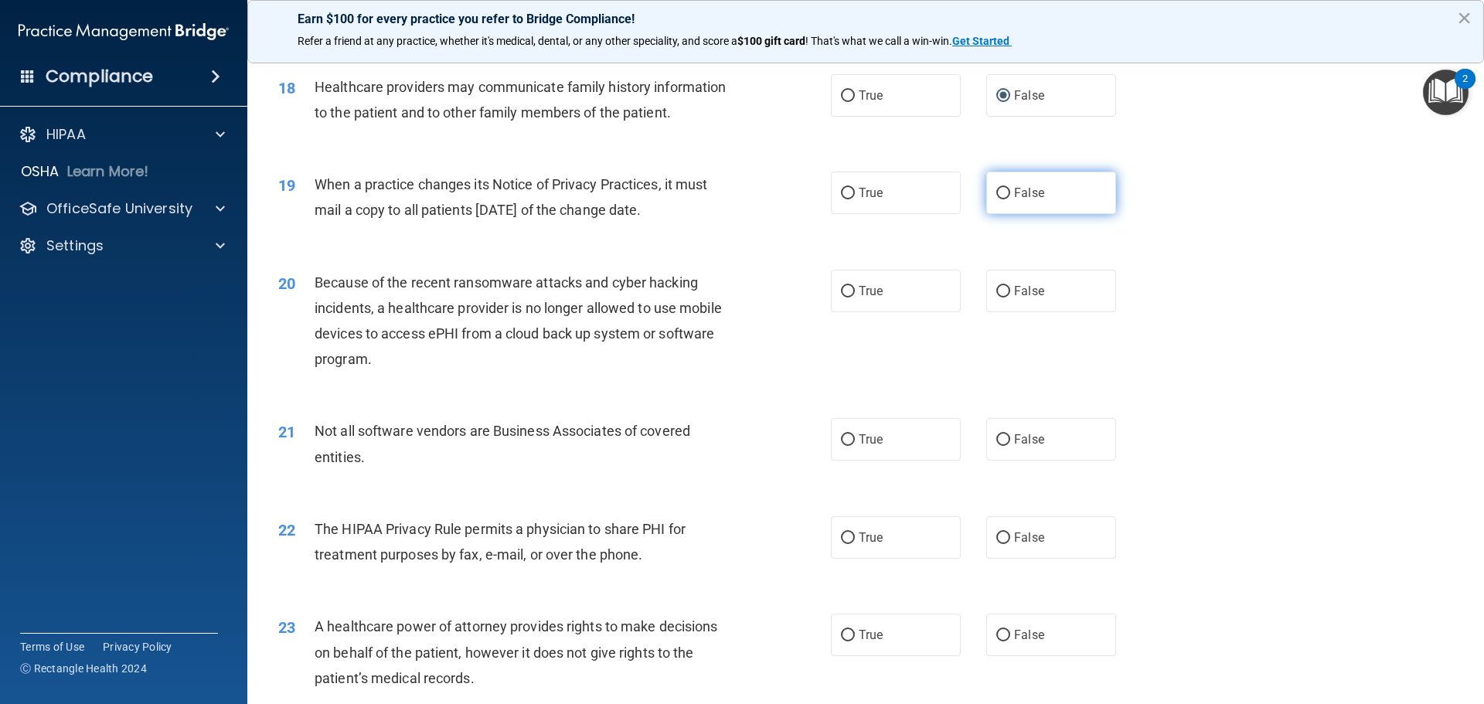
click at [986, 178] on label "False" at bounding box center [1051, 193] width 130 height 42
click at [996, 188] on input "False" at bounding box center [1003, 194] width 14 height 12
radio input "true"
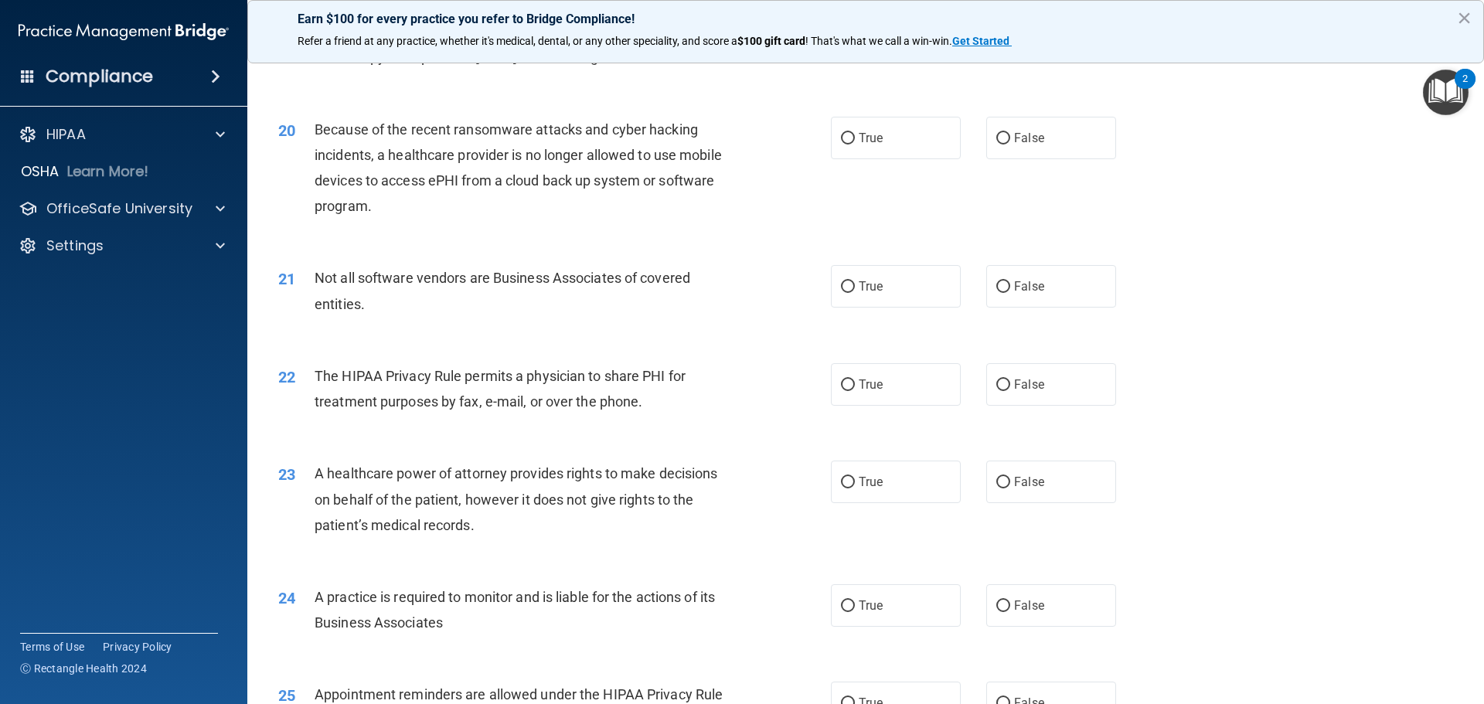
scroll to position [2197, 0]
click at [1029, 144] on label "False" at bounding box center [1051, 136] width 130 height 42
click at [1010, 143] on input "False" at bounding box center [1003, 137] width 14 height 12
radio input "true"
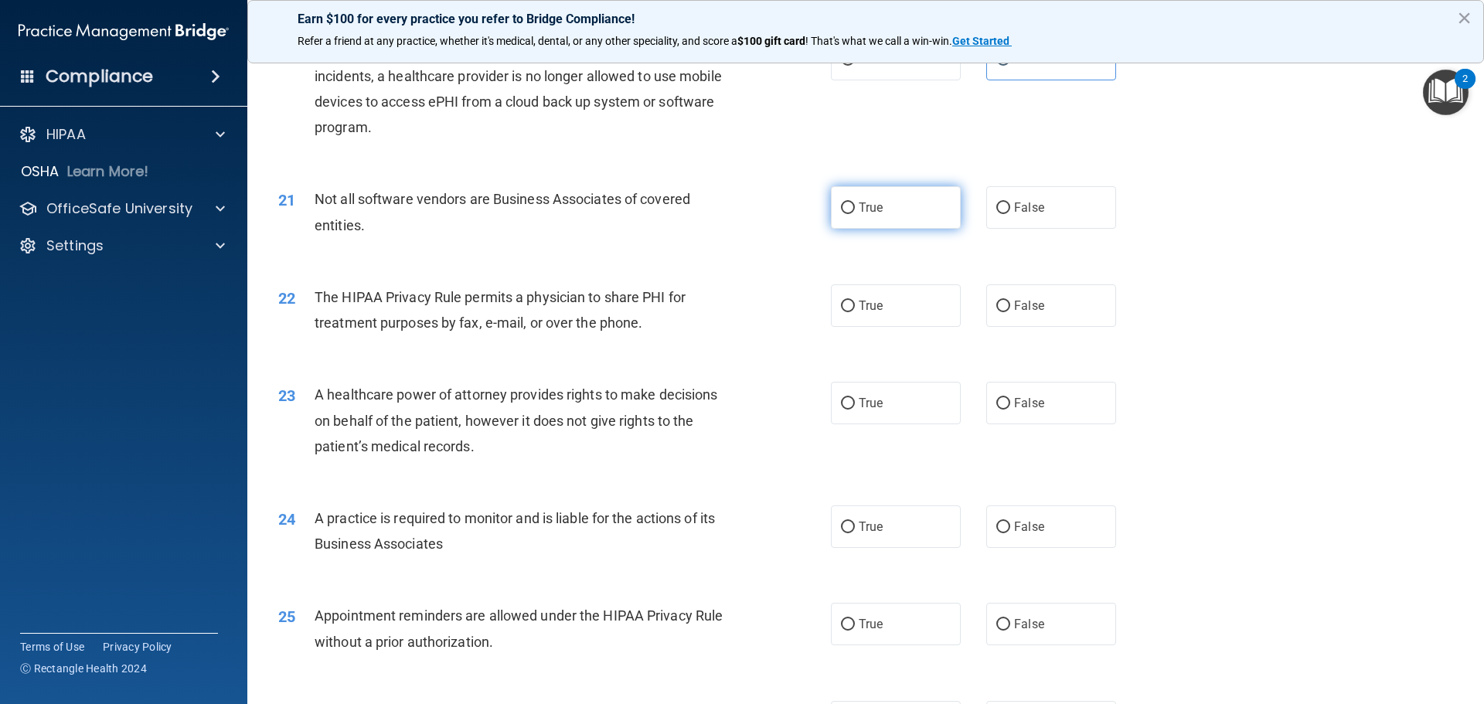
click at [843, 194] on label "True" at bounding box center [896, 207] width 130 height 42
click at [843, 202] on input "True" at bounding box center [848, 208] width 14 height 12
radio input "true"
click at [986, 306] on label "False" at bounding box center [1051, 305] width 130 height 42
click at [996, 306] on input "False" at bounding box center [1003, 307] width 14 height 12
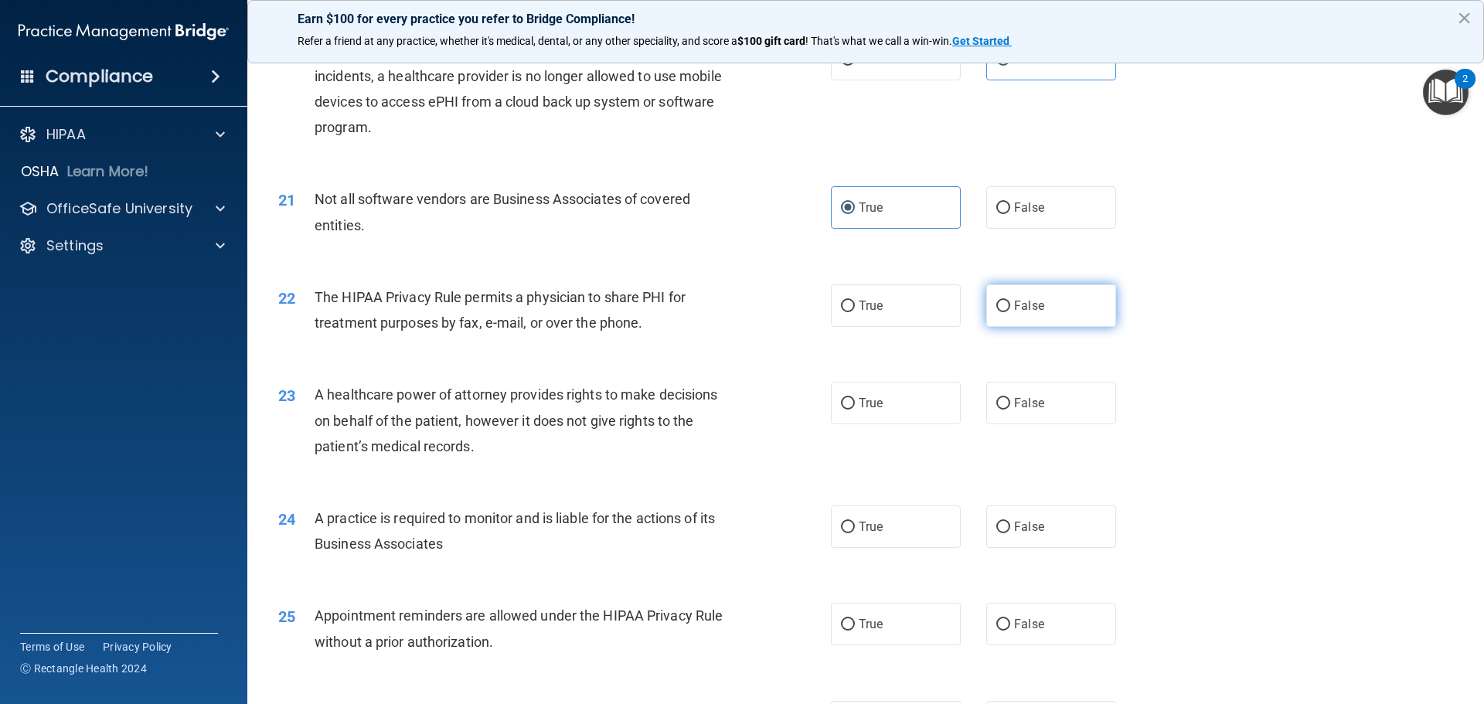
radio input "true"
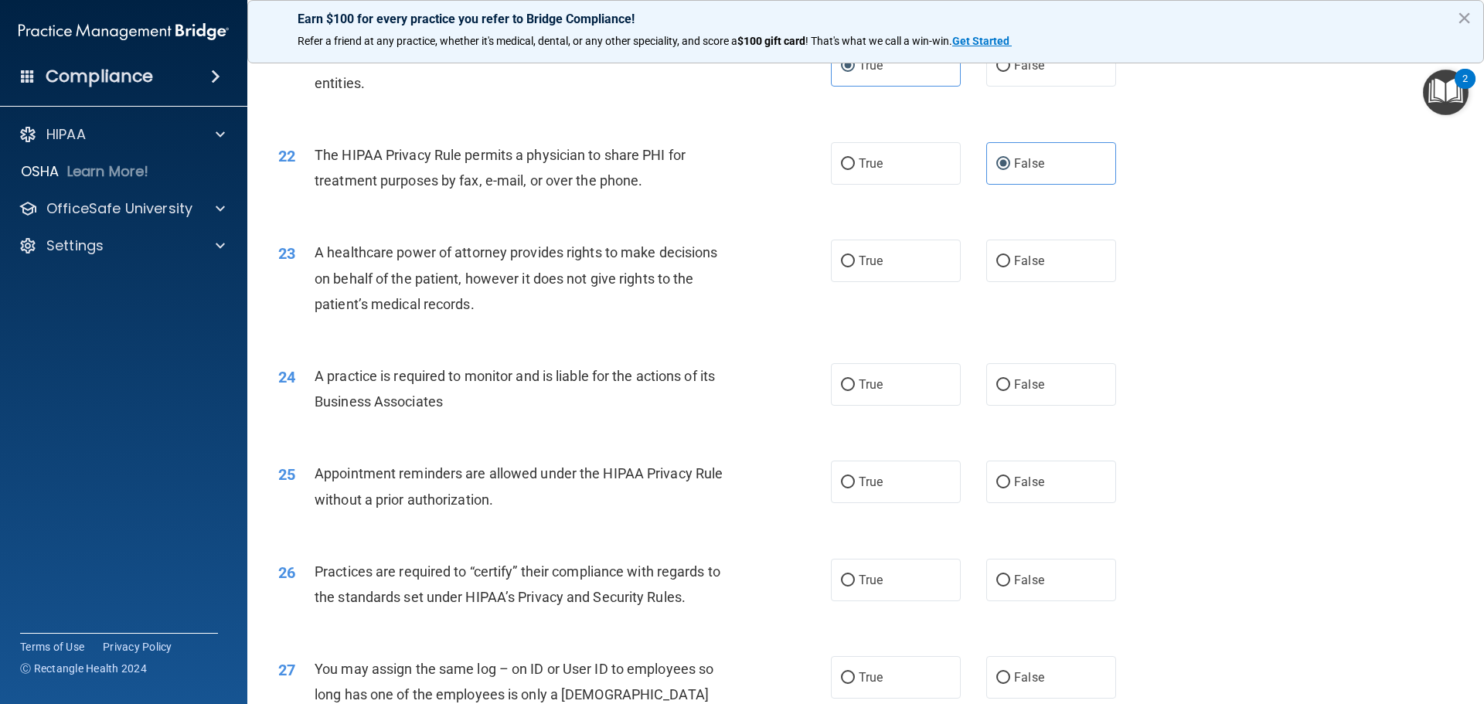
scroll to position [2429, 0]
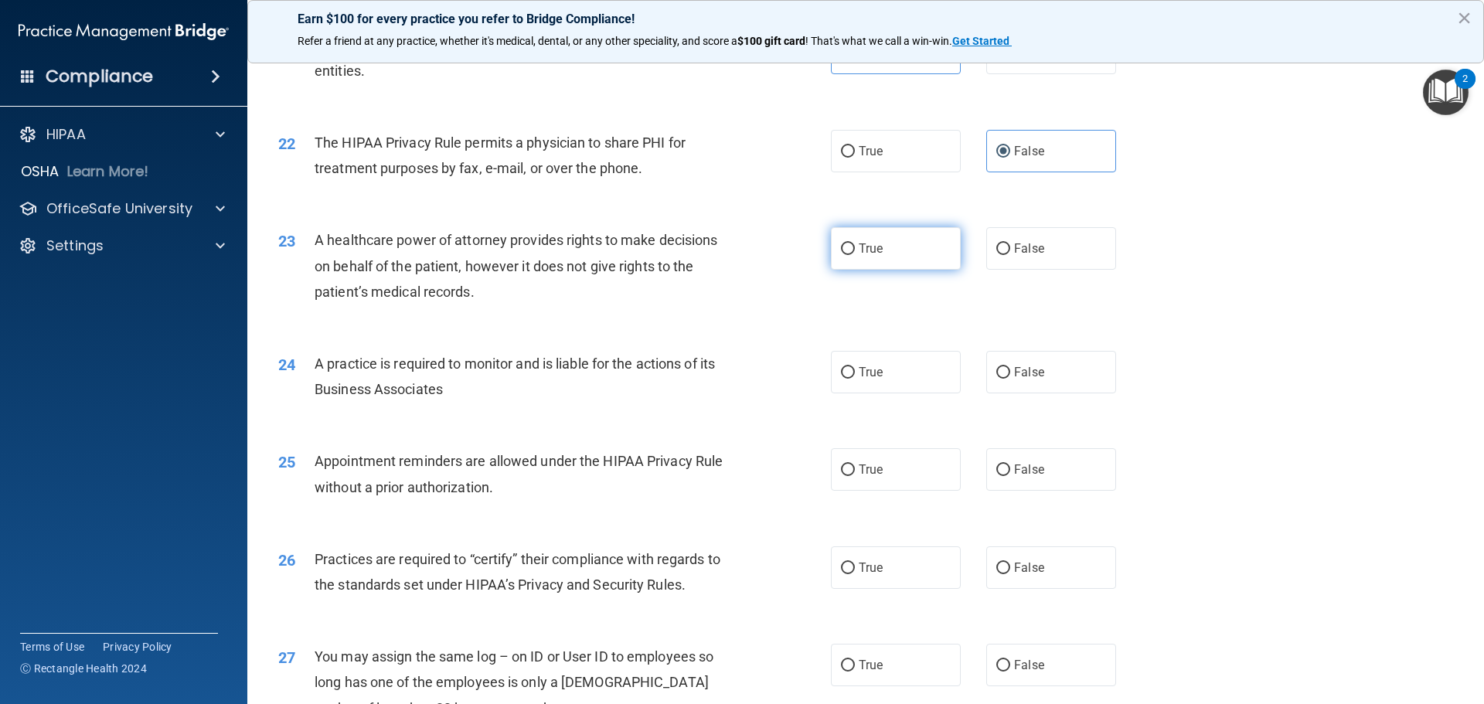
click at [868, 244] on span "True" at bounding box center [870, 248] width 24 height 15
click at [855, 244] on input "True" at bounding box center [848, 249] width 14 height 12
radio input "true"
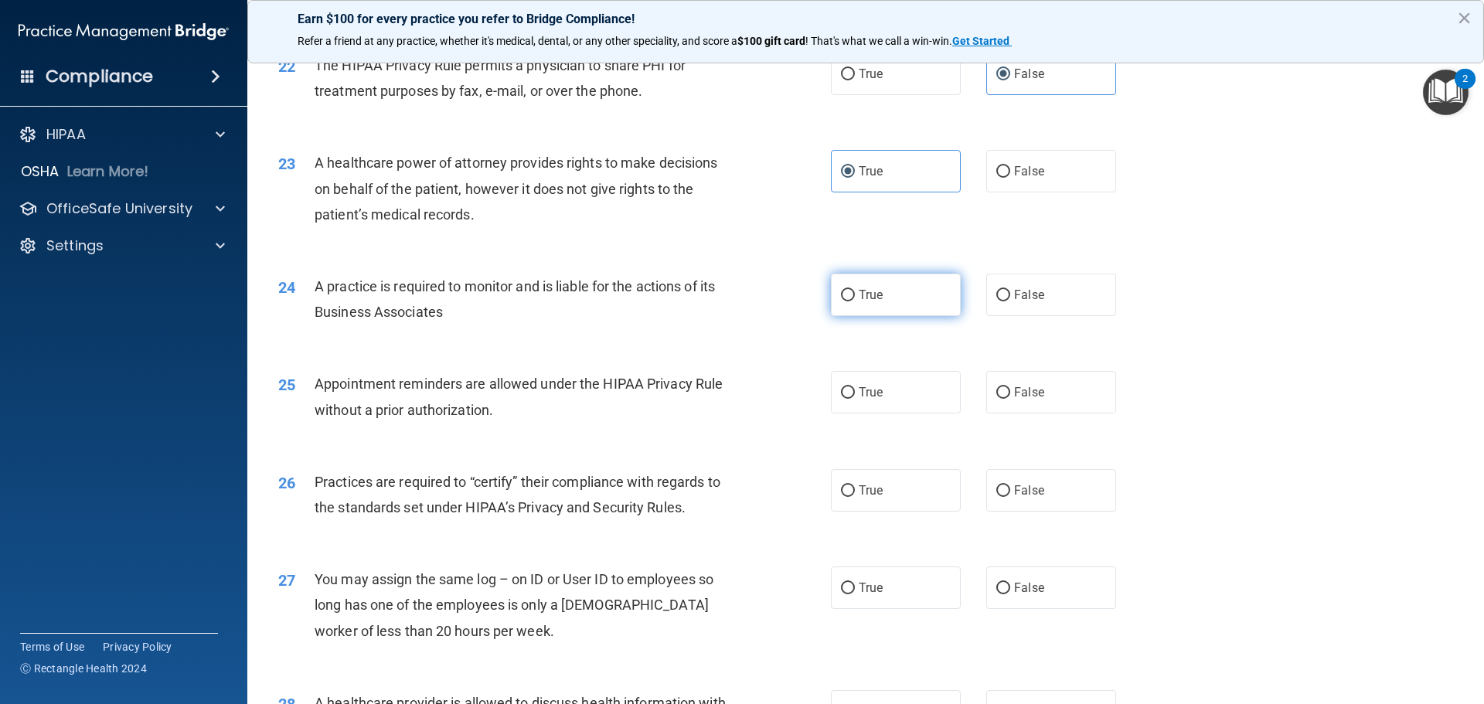
click at [848, 307] on label "True" at bounding box center [896, 295] width 130 height 42
click at [848, 301] on input "True" at bounding box center [848, 296] width 14 height 12
radio input "true"
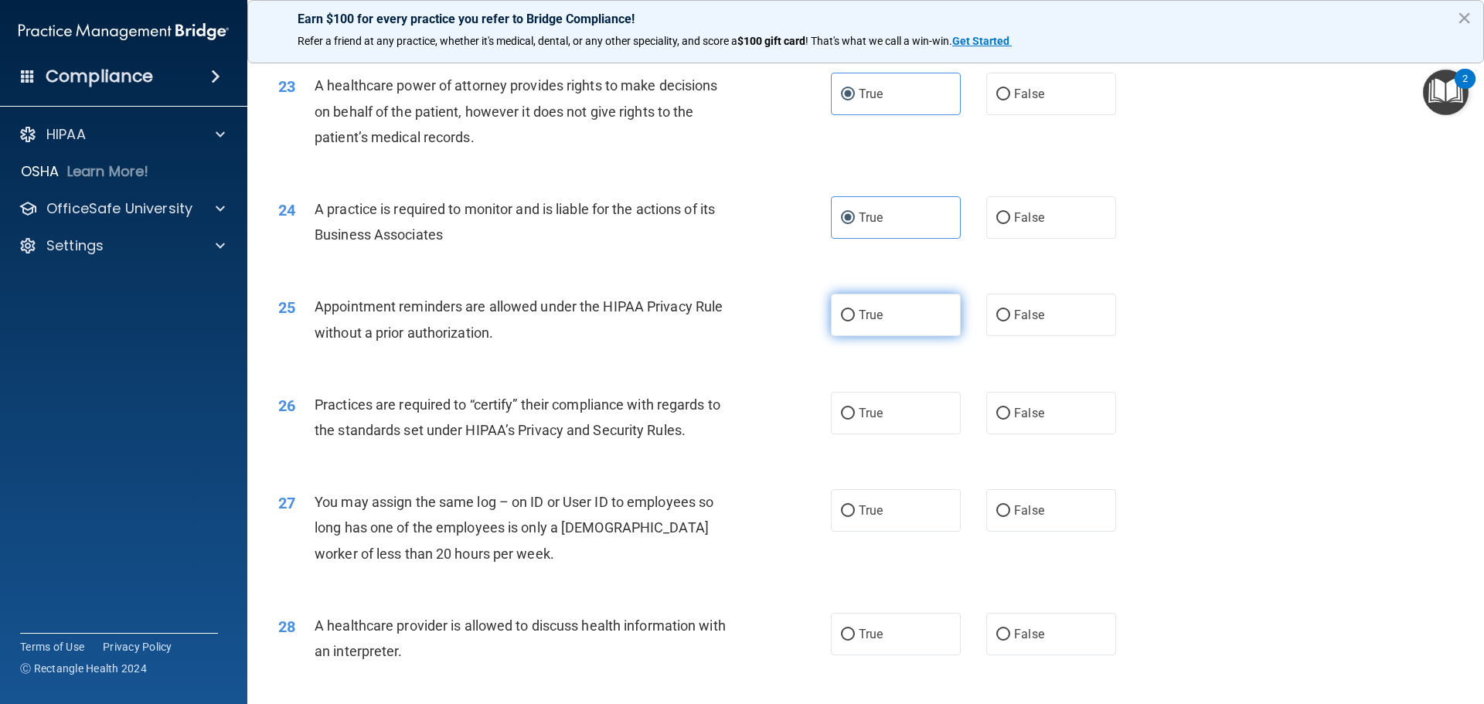
click at [880, 326] on label "True" at bounding box center [896, 315] width 130 height 42
click at [855, 321] on input "True" at bounding box center [848, 316] width 14 height 12
radio input "true"
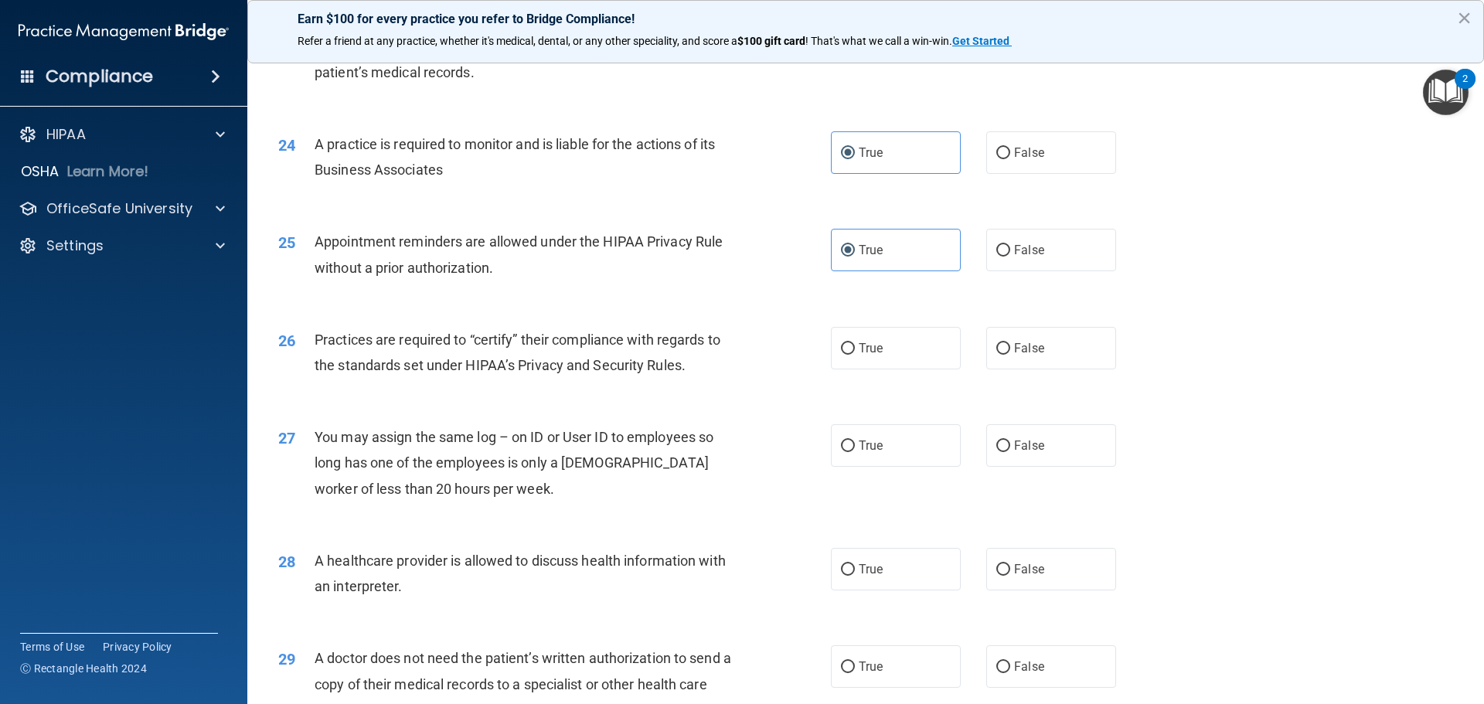
scroll to position [2738, 0]
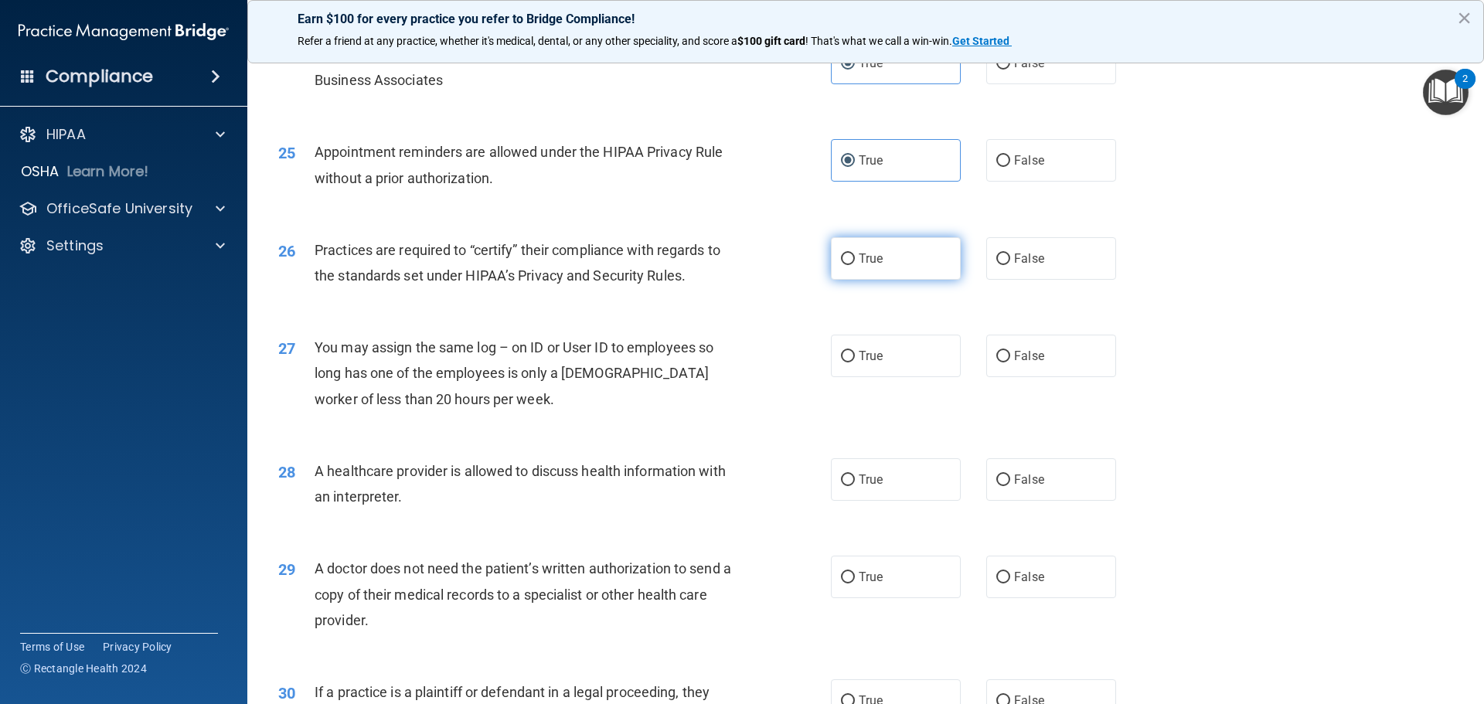
click at [851, 255] on label "True" at bounding box center [896, 258] width 130 height 42
click at [851, 255] on input "True" at bounding box center [848, 259] width 14 height 12
radio input "true"
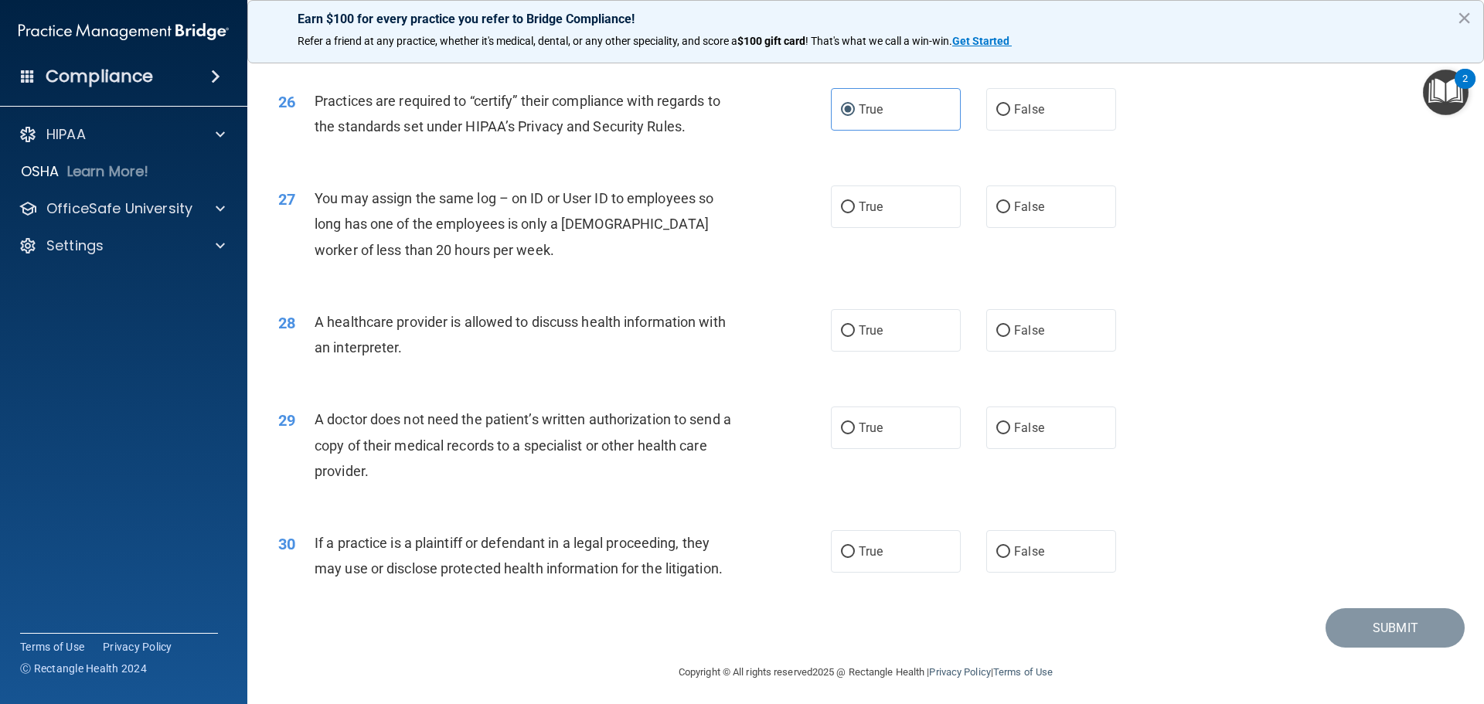
scroll to position [2893, 0]
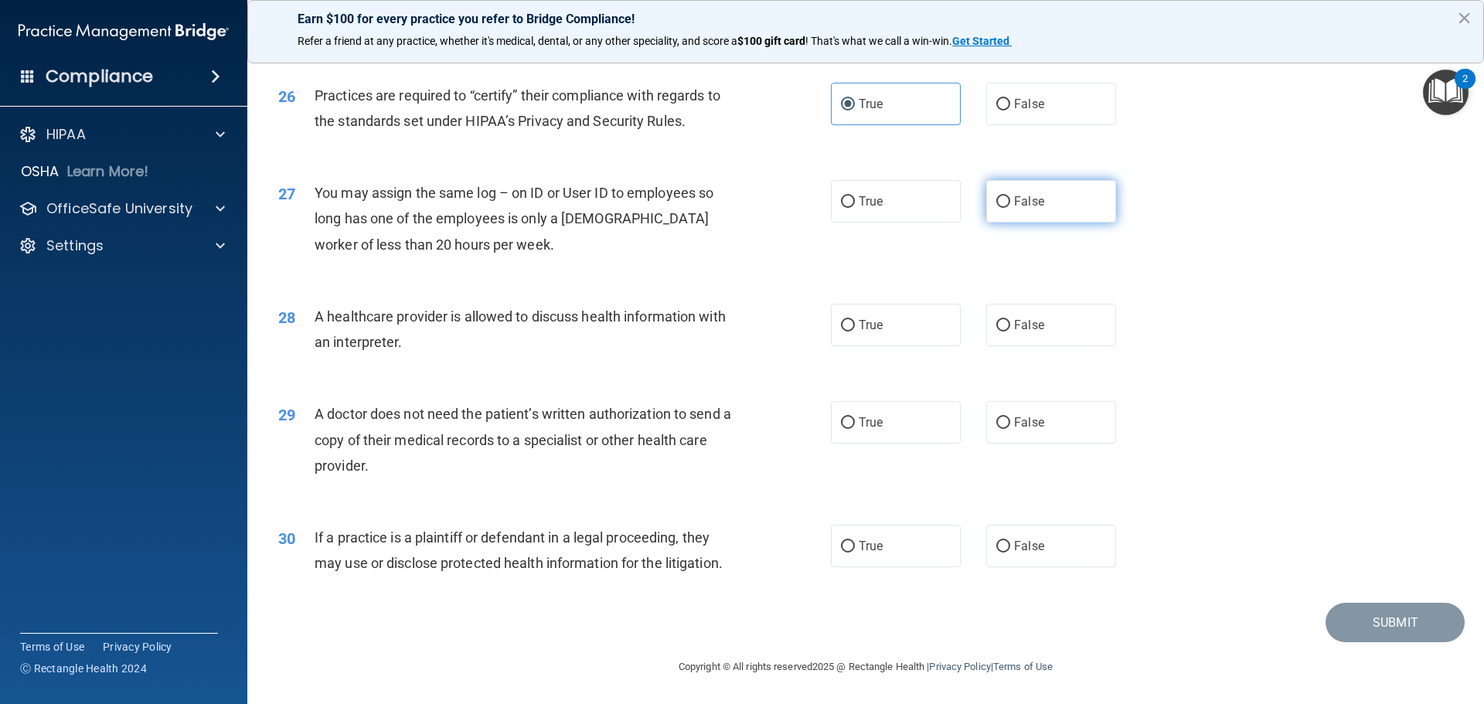
click at [996, 202] on input "False" at bounding box center [1003, 202] width 14 height 12
radio input "true"
click at [902, 328] on label "True" at bounding box center [896, 325] width 130 height 42
click at [855, 328] on input "True" at bounding box center [848, 326] width 14 height 12
radio input "true"
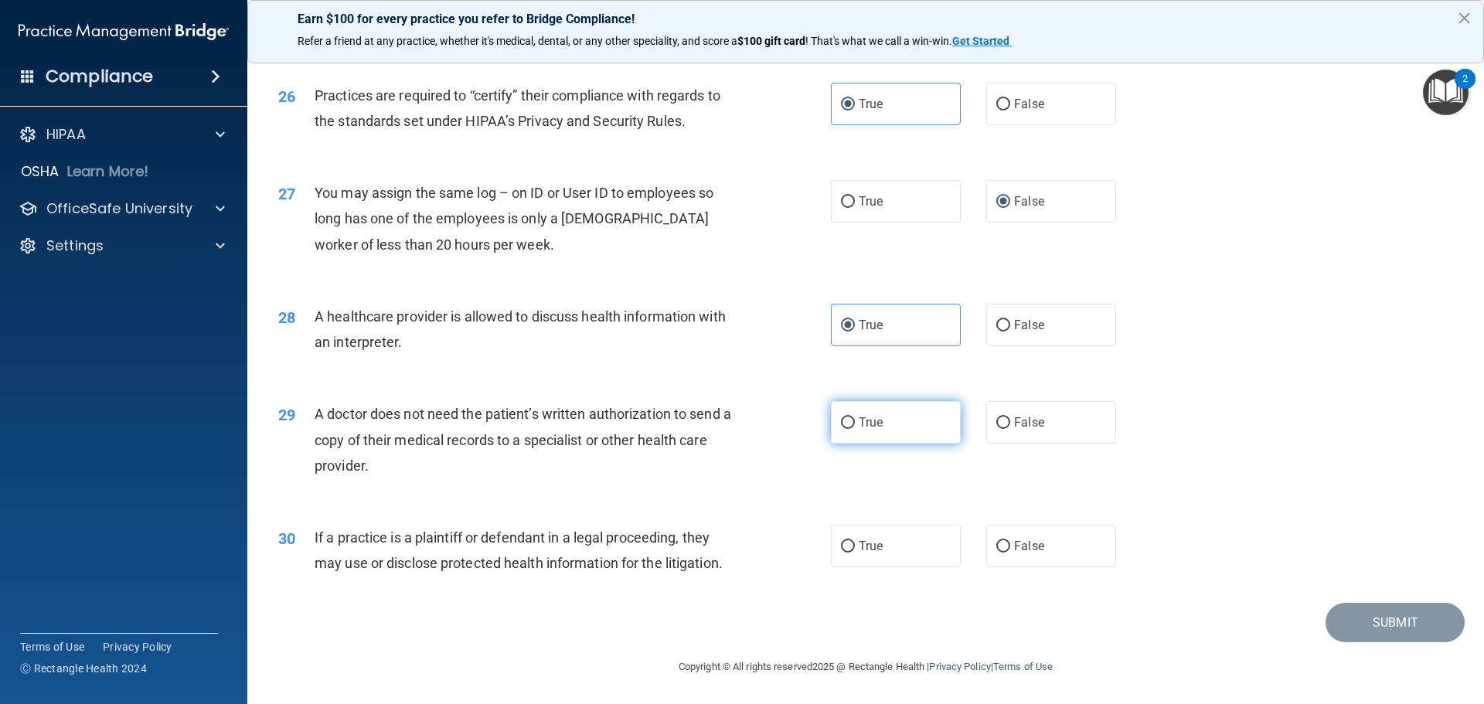
click at [858, 416] on span "True" at bounding box center [870, 422] width 24 height 15
click at [855, 417] on input "True" at bounding box center [848, 423] width 14 height 12
radio input "true"
click at [862, 537] on label "True" at bounding box center [896, 546] width 130 height 42
click at [855, 541] on input "True" at bounding box center [848, 547] width 14 height 12
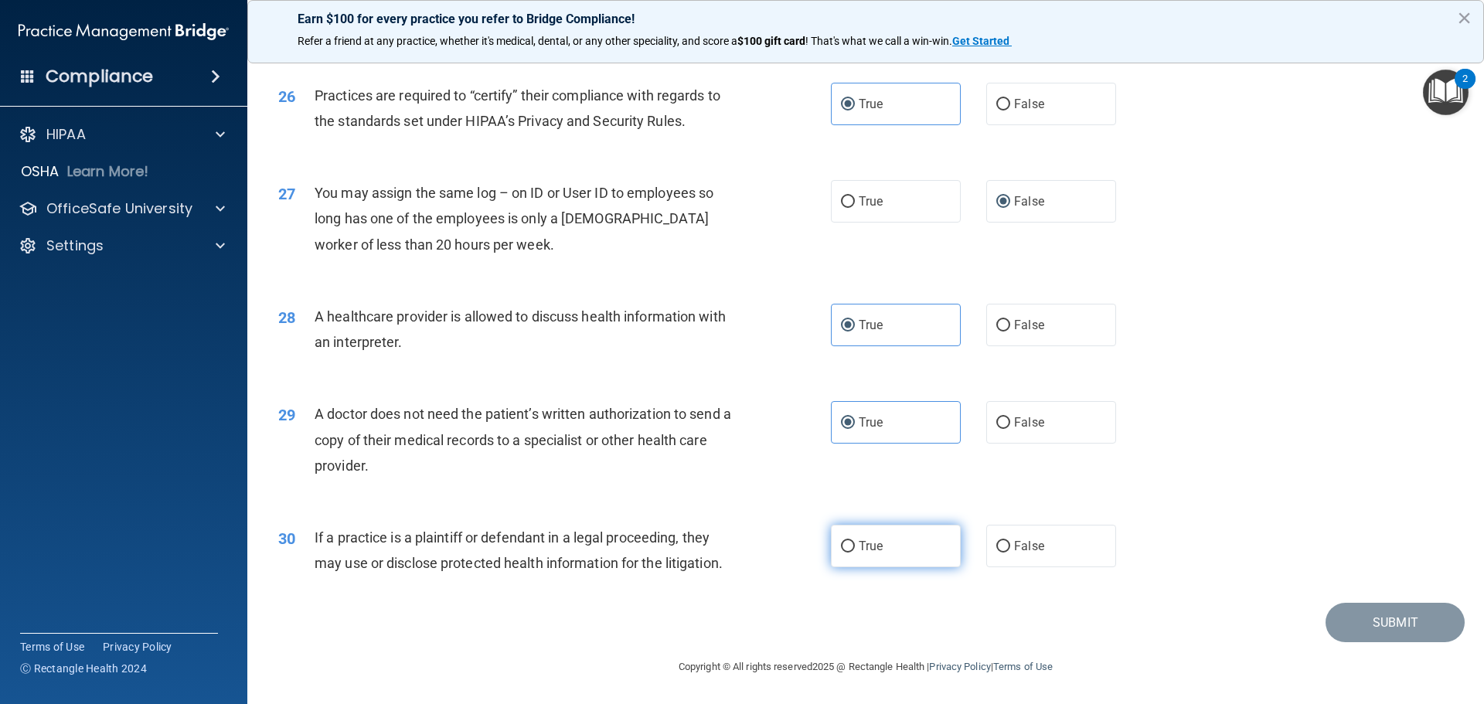
radio input "true"
click at [1355, 614] on button "Submit" at bounding box center [1394, 622] width 139 height 39
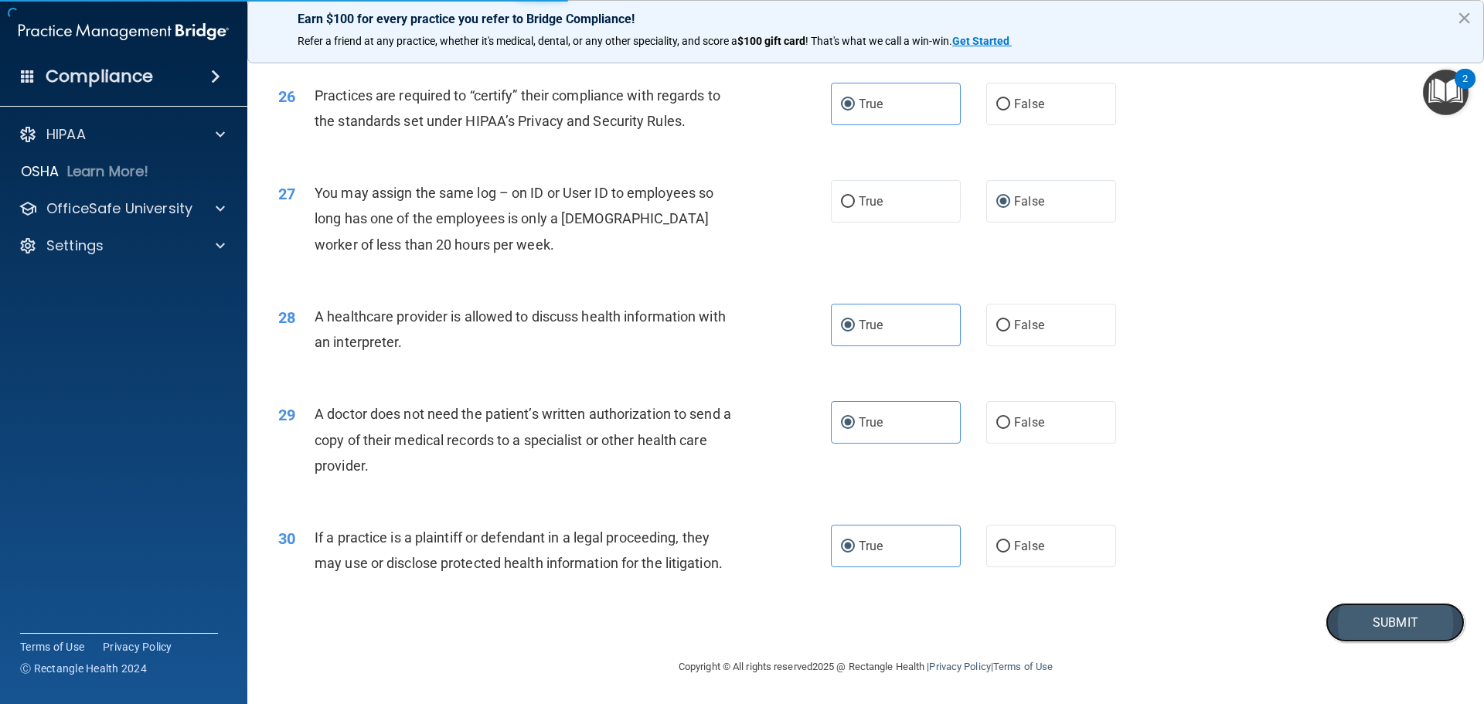
click at [1385, 631] on button "Submit" at bounding box center [1394, 622] width 139 height 39
click at [1370, 629] on button "Submit" at bounding box center [1394, 622] width 139 height 39
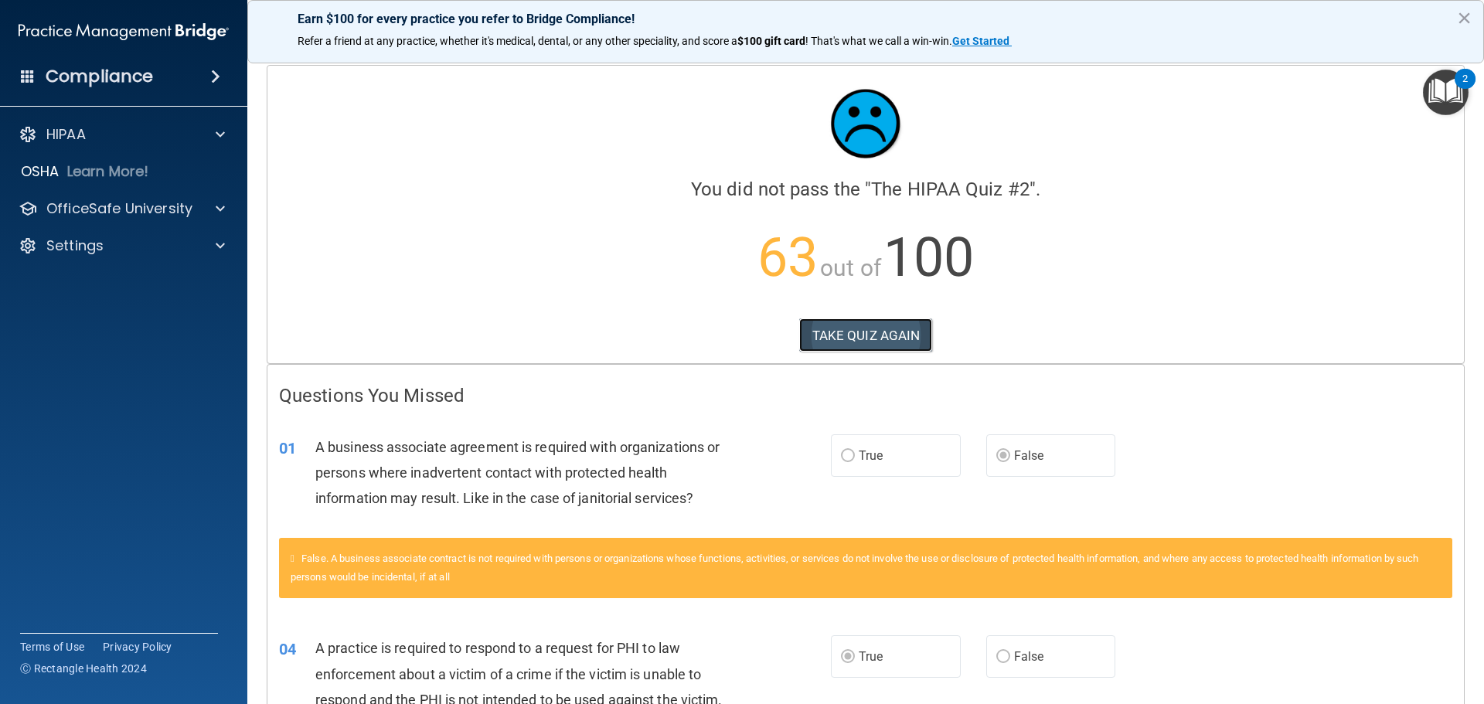
click at [846, 342] on button "TAKE QUIZ AGAIN" at bounding box center [866, 335] width 134 height 34
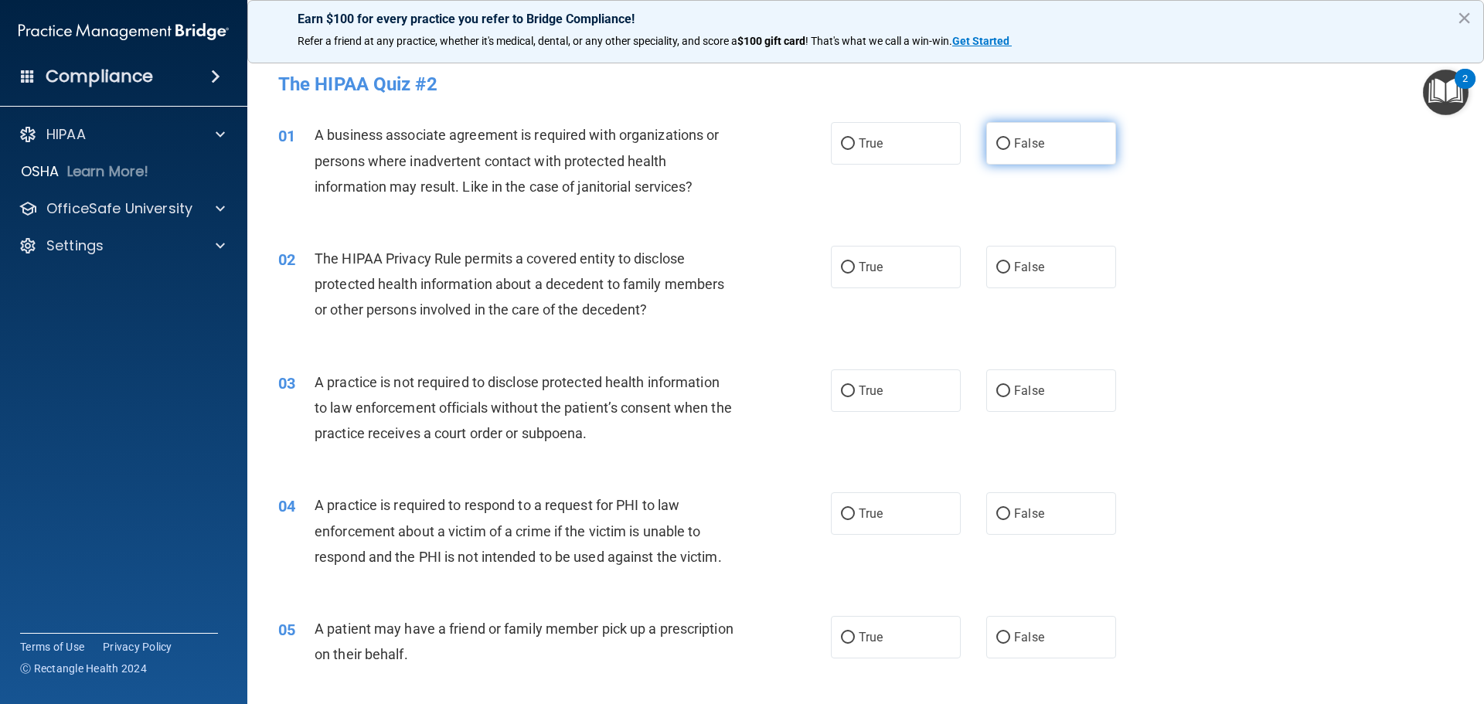
click at [1034, 138] on span "False" at bounding box center [1029, 143] width 30 height 15
click at [1010, 138] on input "False" at bounding box center [1003, 144] width 14 height 12
radio input "true"
click at [891, 275] on label "True" at bounding box center [896, 267] width 130 height 42
click at [855, 274] on input "True" at bounding box center [848, 268] width 14 height 12
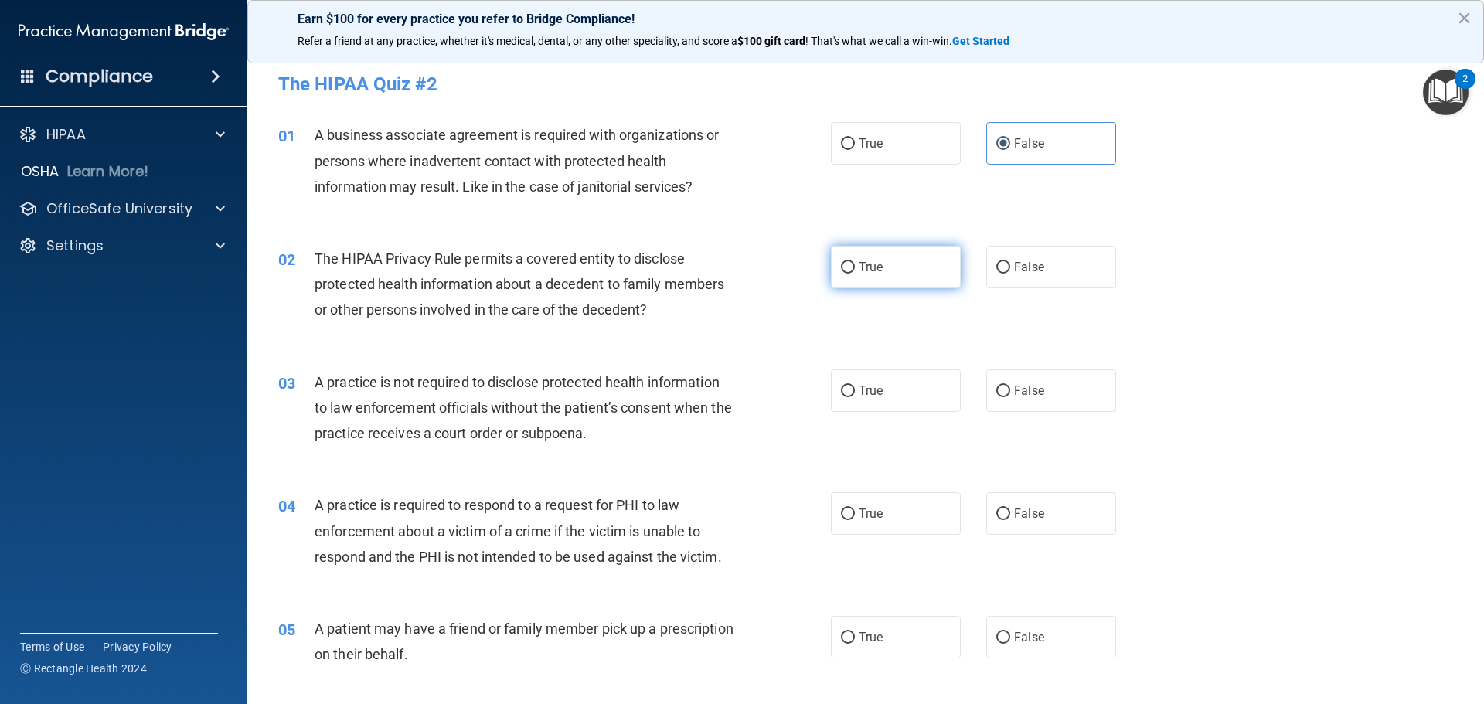
radio input "true"
click at [1076, 397] on label "False" at bounding box center [1051, 390] width 130 height 42
click at [1010, 397] on input "False" at bounding box center [1003, 392] width 14 height 12
radio input "true"
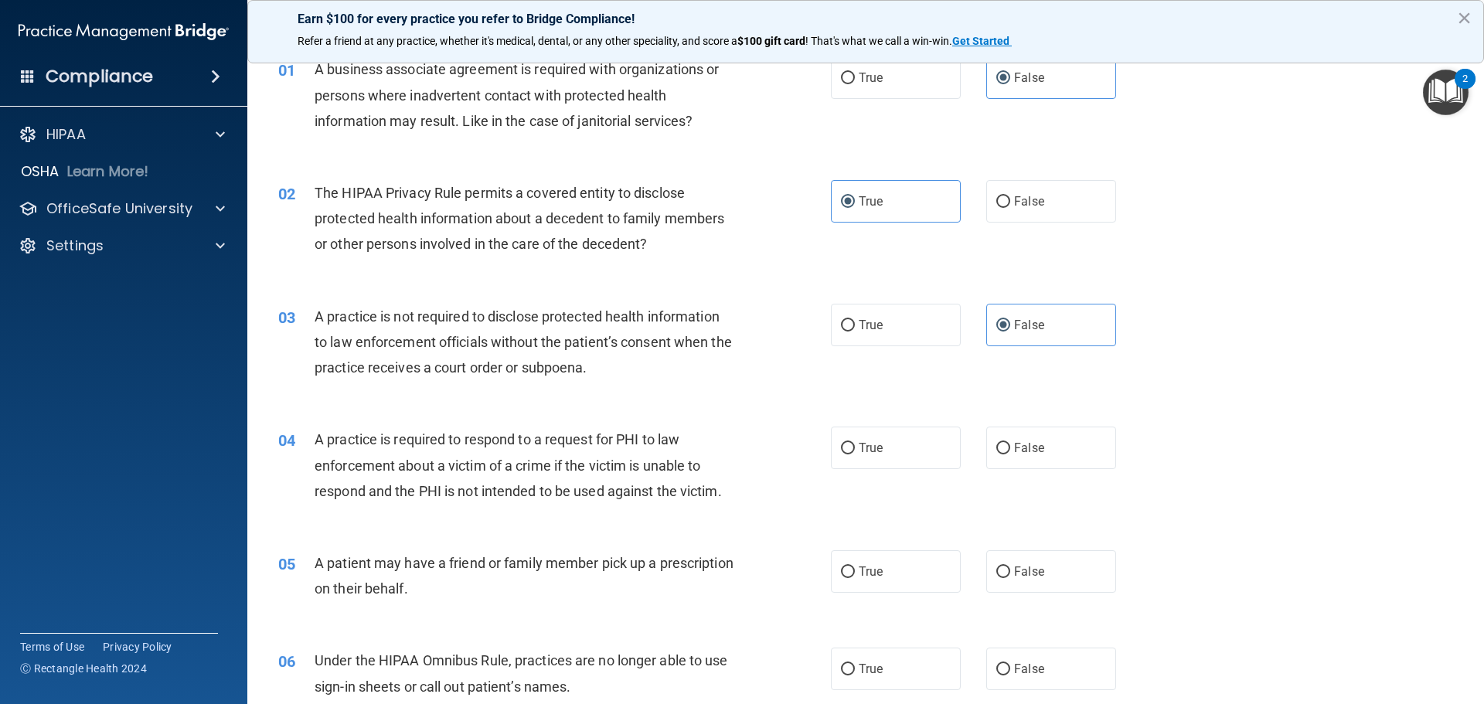
scroll to position [155, 0]
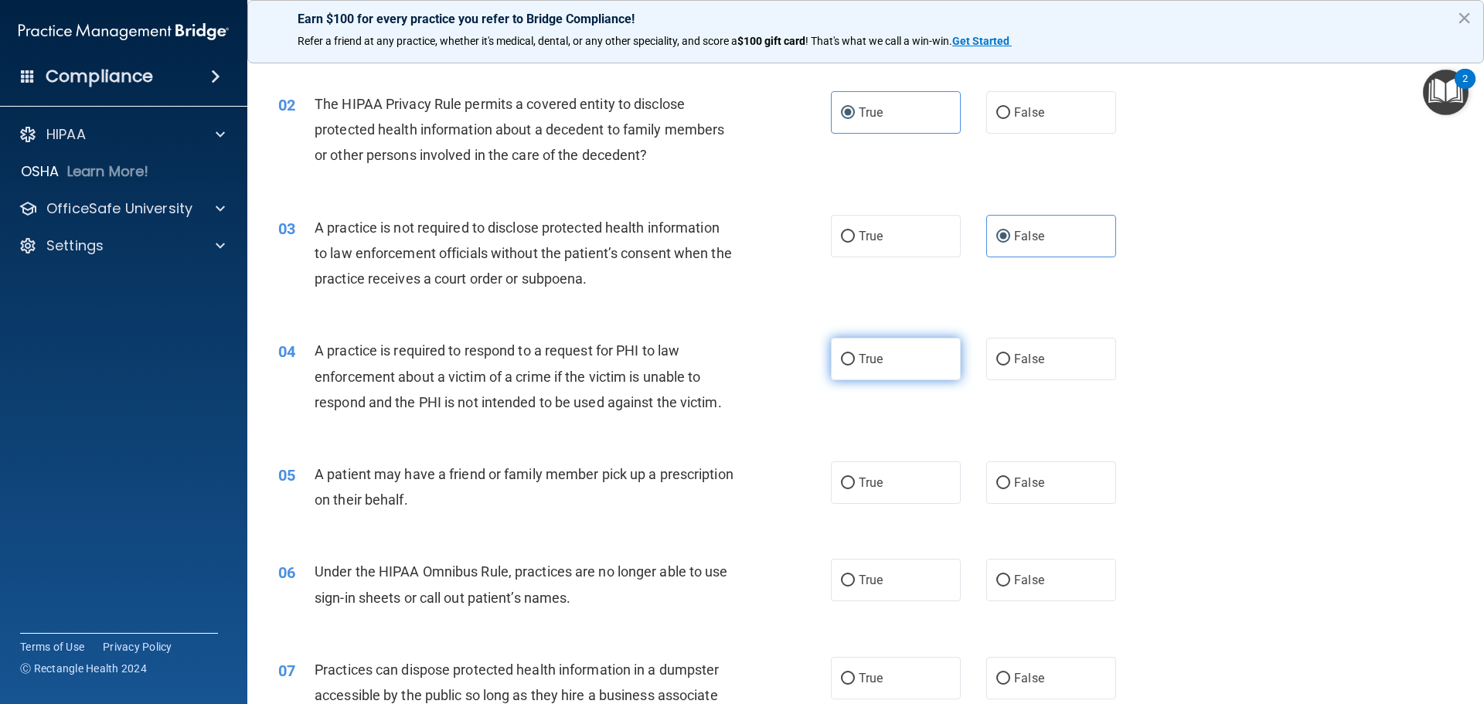
click at [862, 360] on span "True" at bounding box center [870, 359] width 24 height 15
click at [855, 360] on input "True" at bounding box center [848, 360] width 14 height 12
radio input "true"
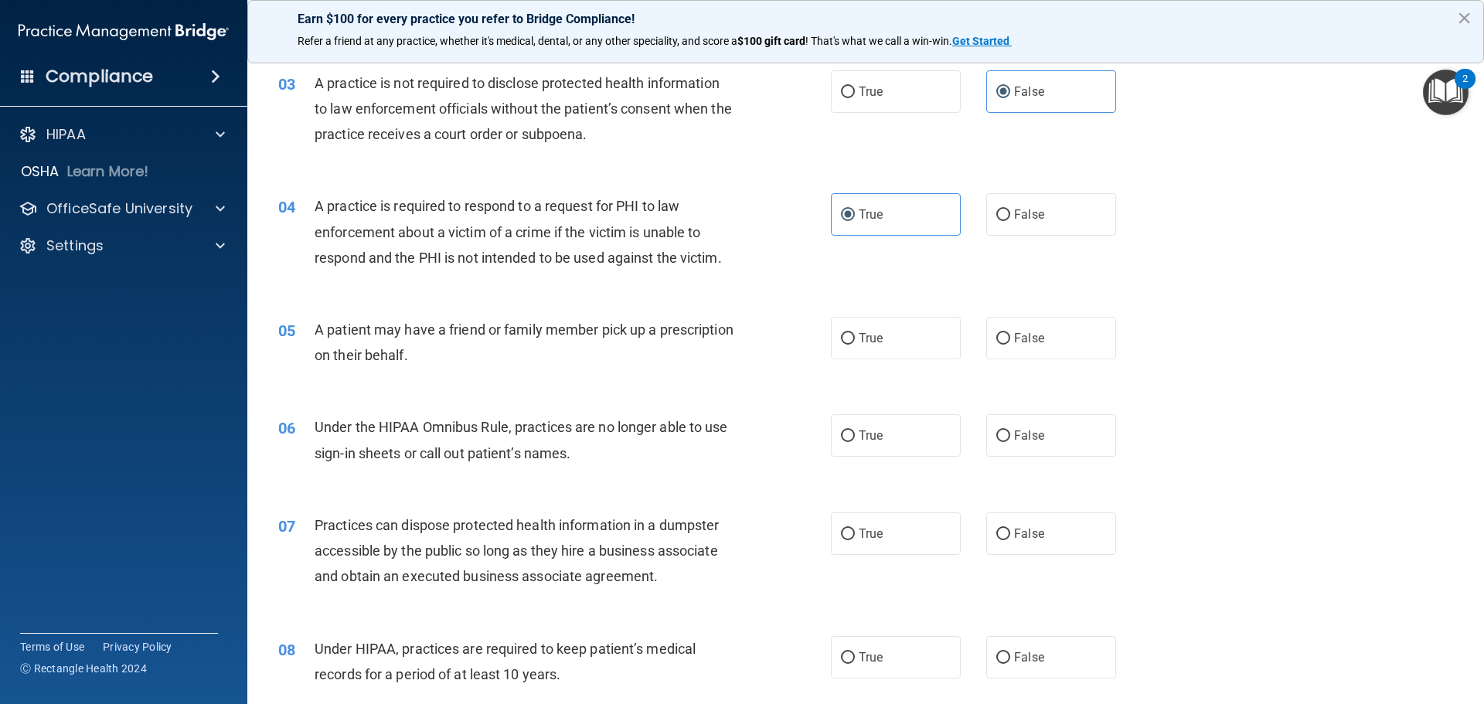
scroll to position [309, 0]
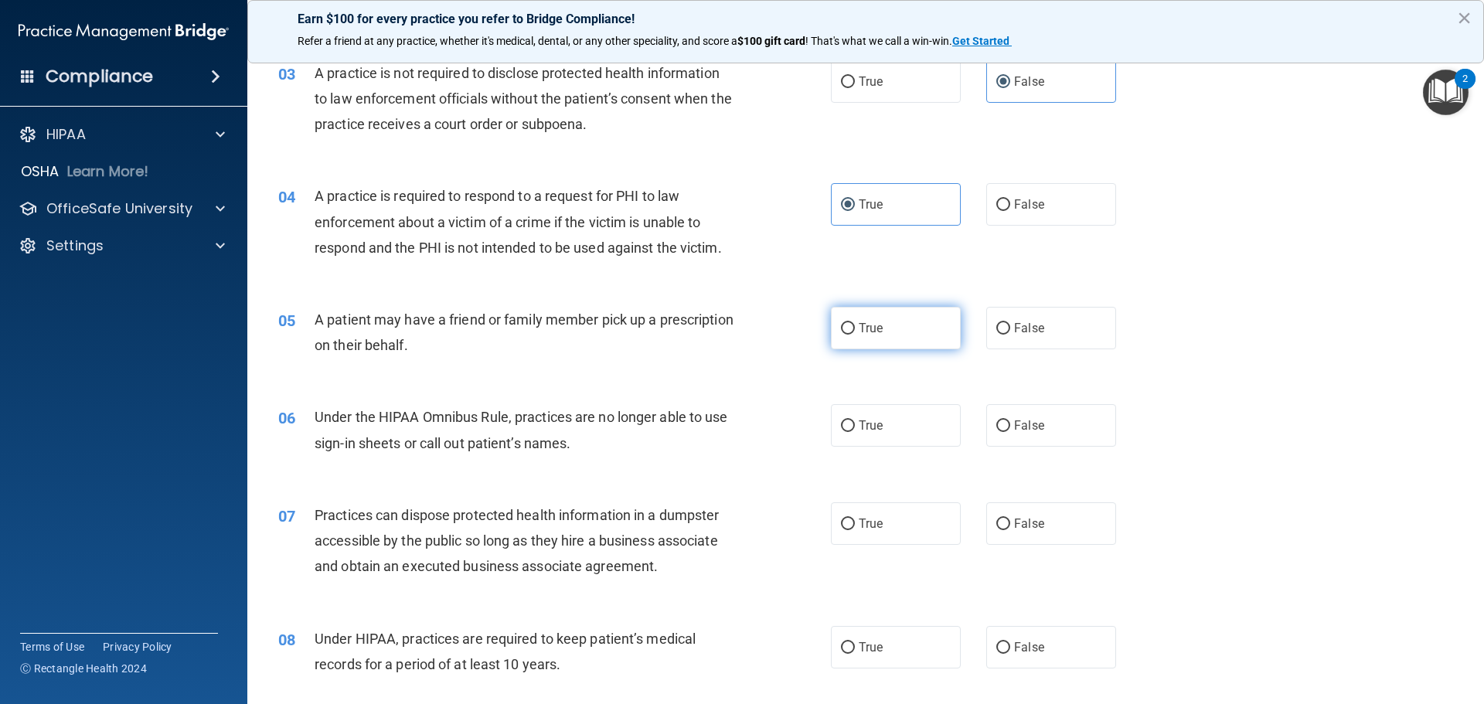
click at [853, 320] on label "True" at bounding box center [896, 328] width 130 height 42
click at [853, 323] on input "True" at bounding box center [848, 329] width 14 height 12
radio input "true"
click at [1015, 427] on span "False" at bounding box center [1029, 425] width 30 height 15
click at [1010, 427] on input "False" at bounding box center [1003, 426] width 14 height 12
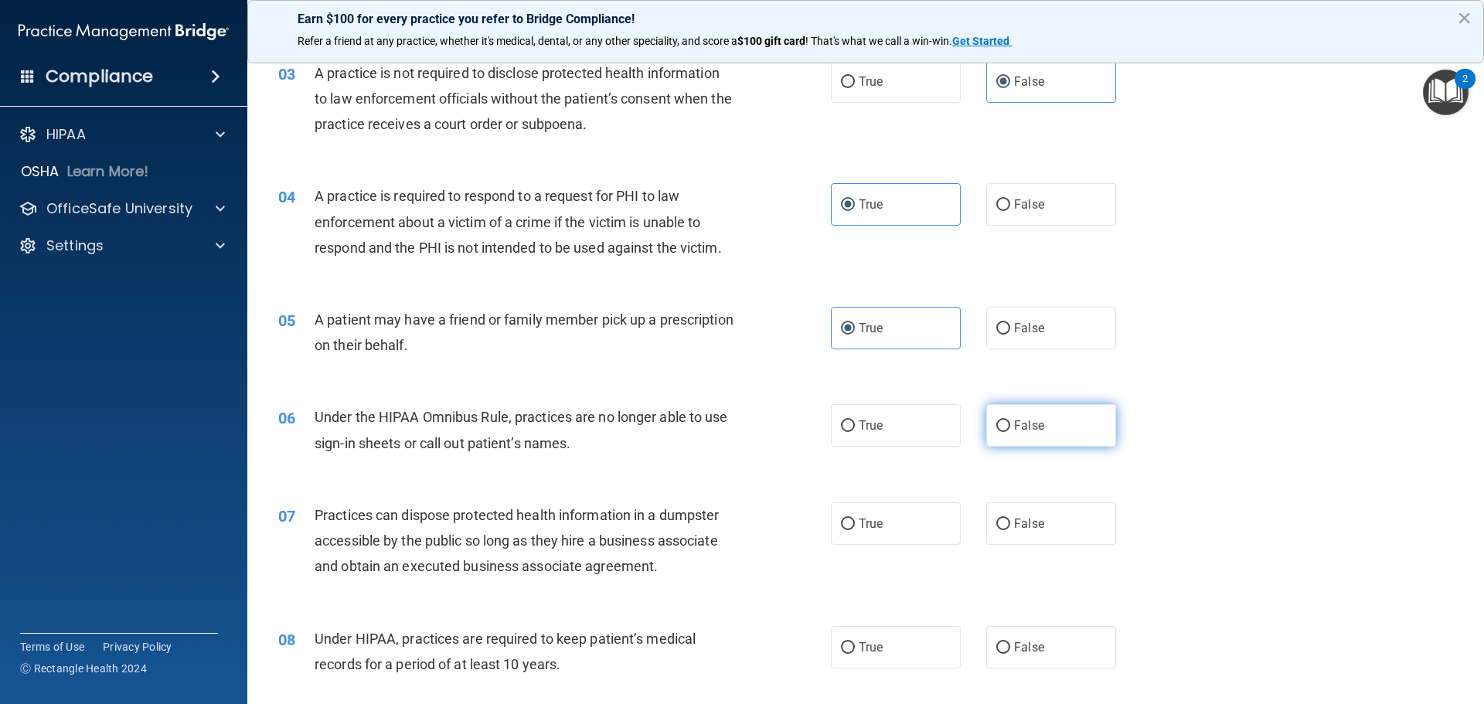
radio input "true"
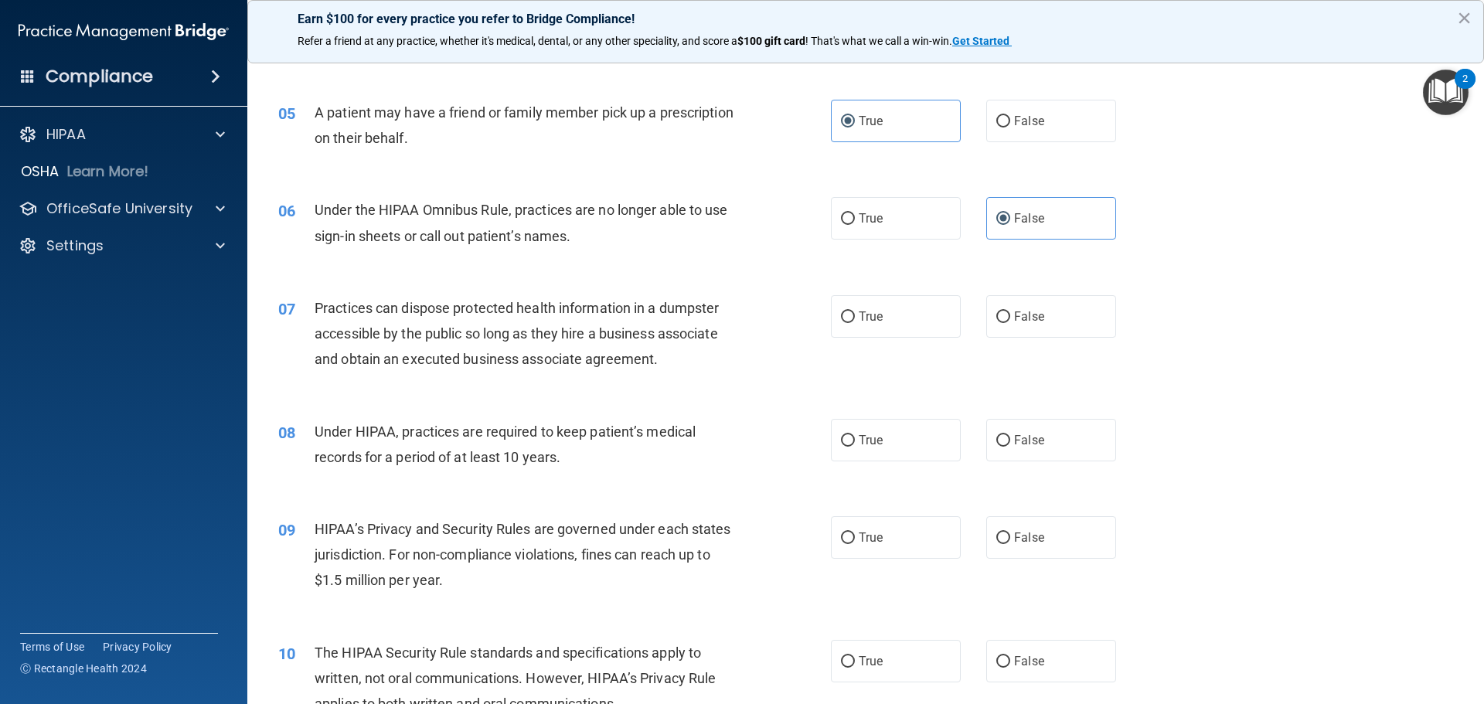
scroll to position [541, 0]
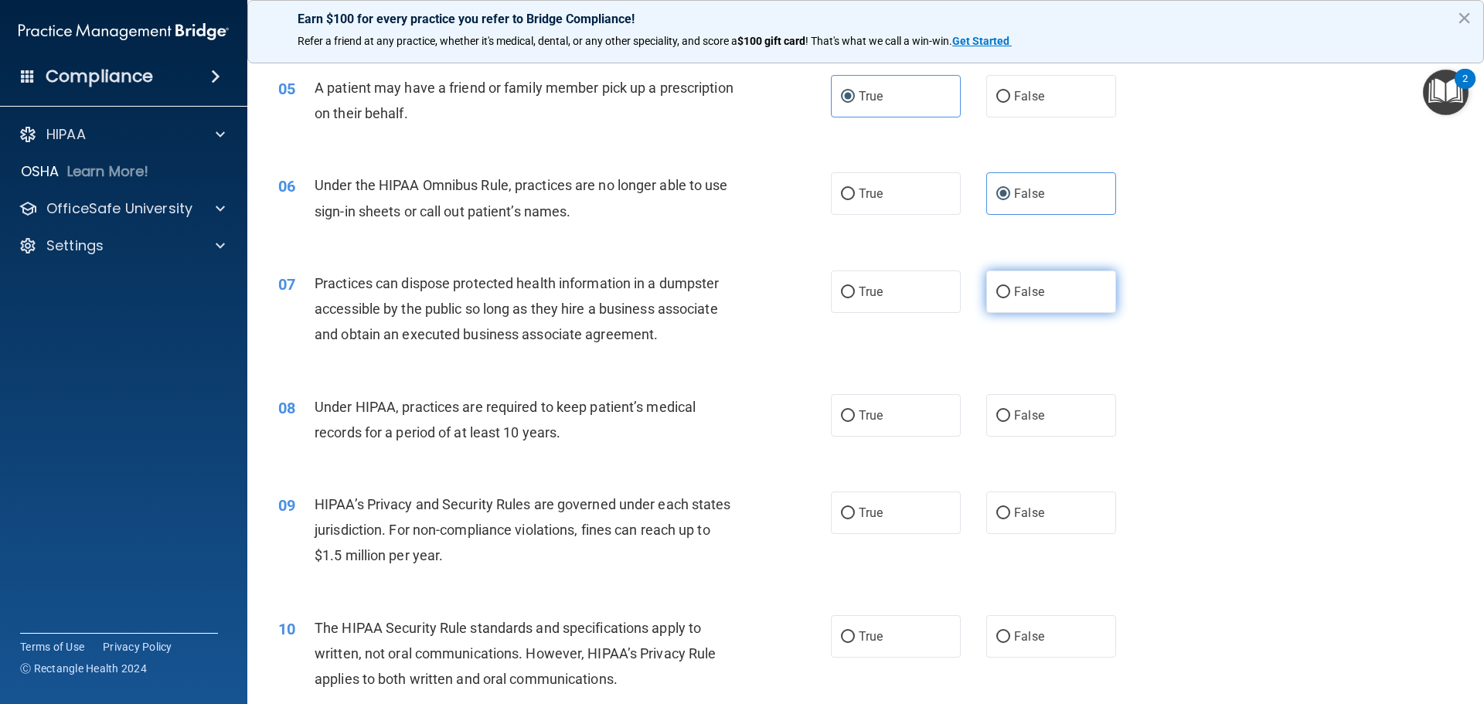
click at [996, 297] on input "False" at bounding box center [1003, 293] width 14 height 12
radio input "true"
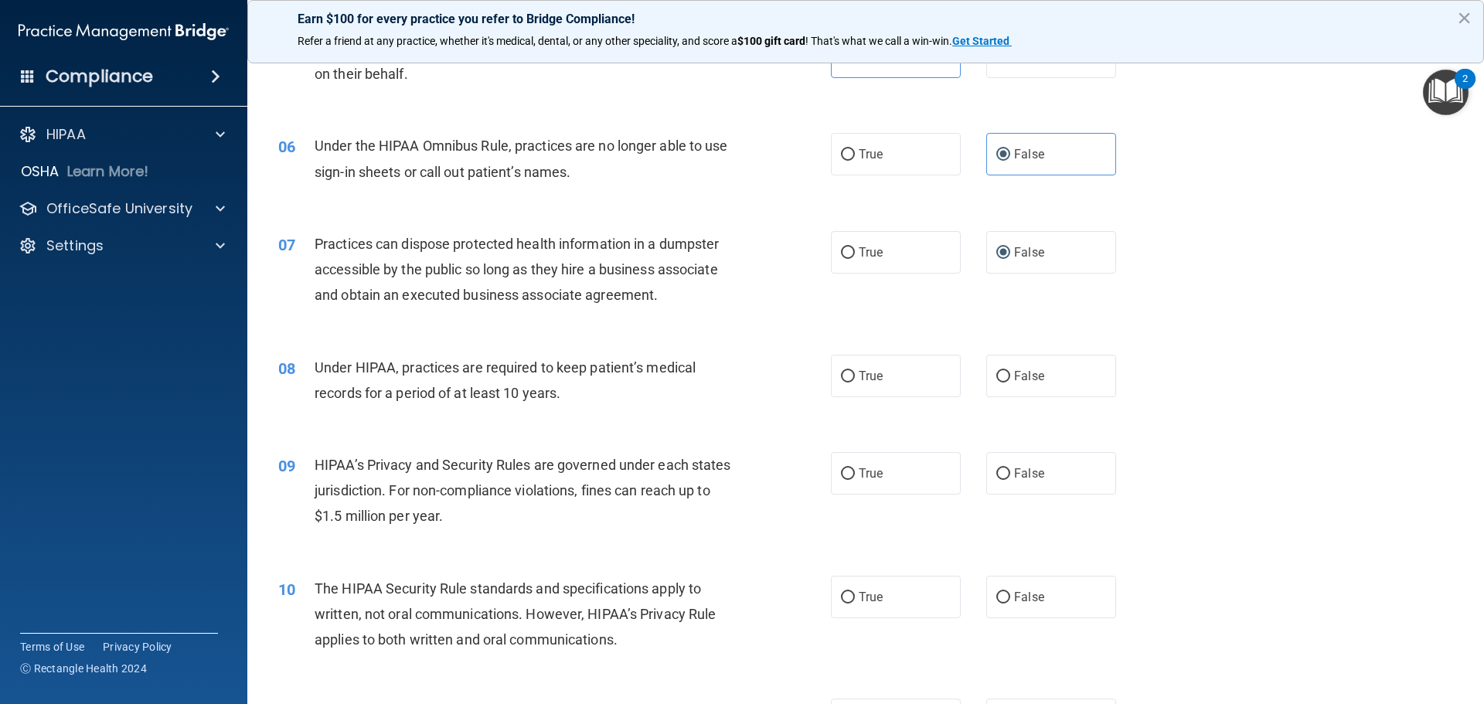
scroll to position [618, 0]
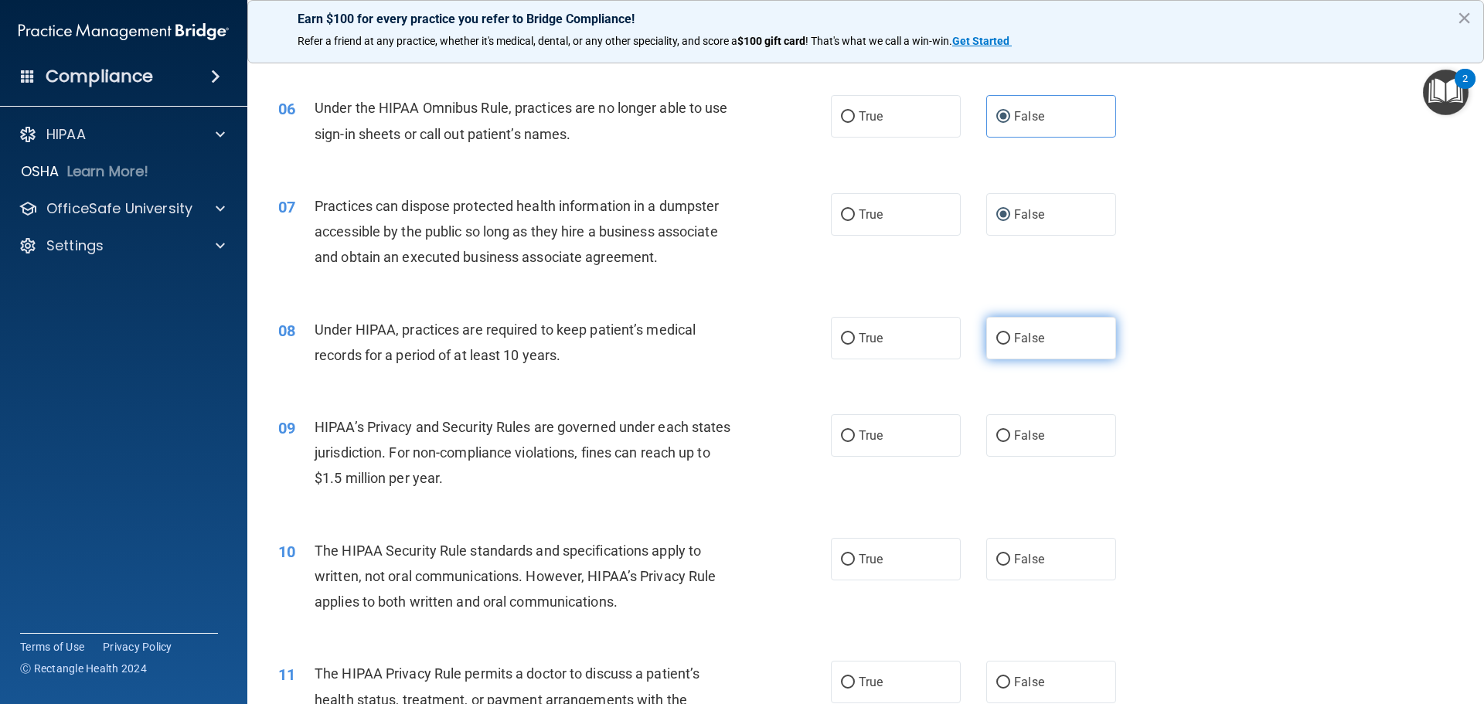
click at [1059, 343] on label "False" at bounding box center [1051, 338] width 130 height 42
click at [1010, 343] on input "False" at bounding box center [1003, 339] width 14 height 12
radio input "true"
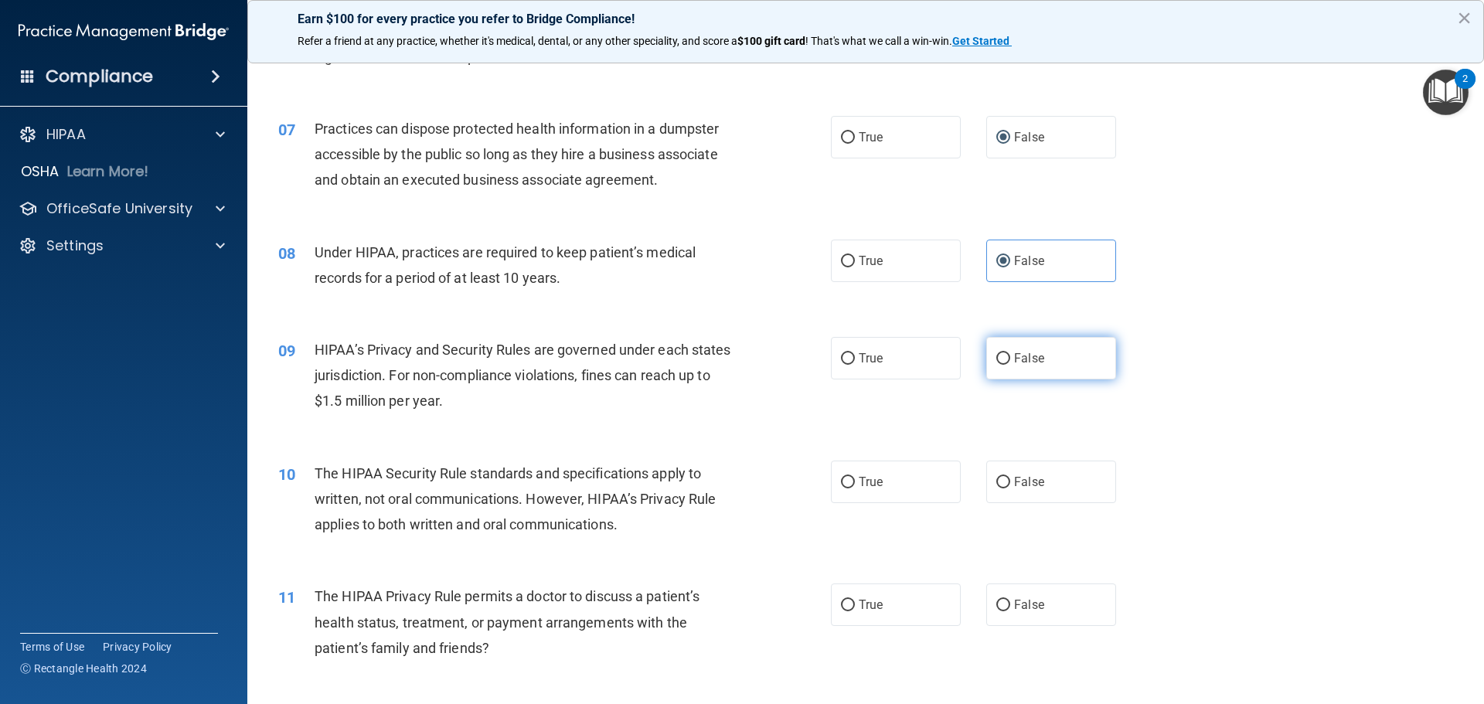
click at [1015, 352] on span "False" at bounding box center [1029, 358] width 30 height 15
click at [1010, 353] on input "False" at bounding box center [1003, 359] width 14 height 12
radio input "true"
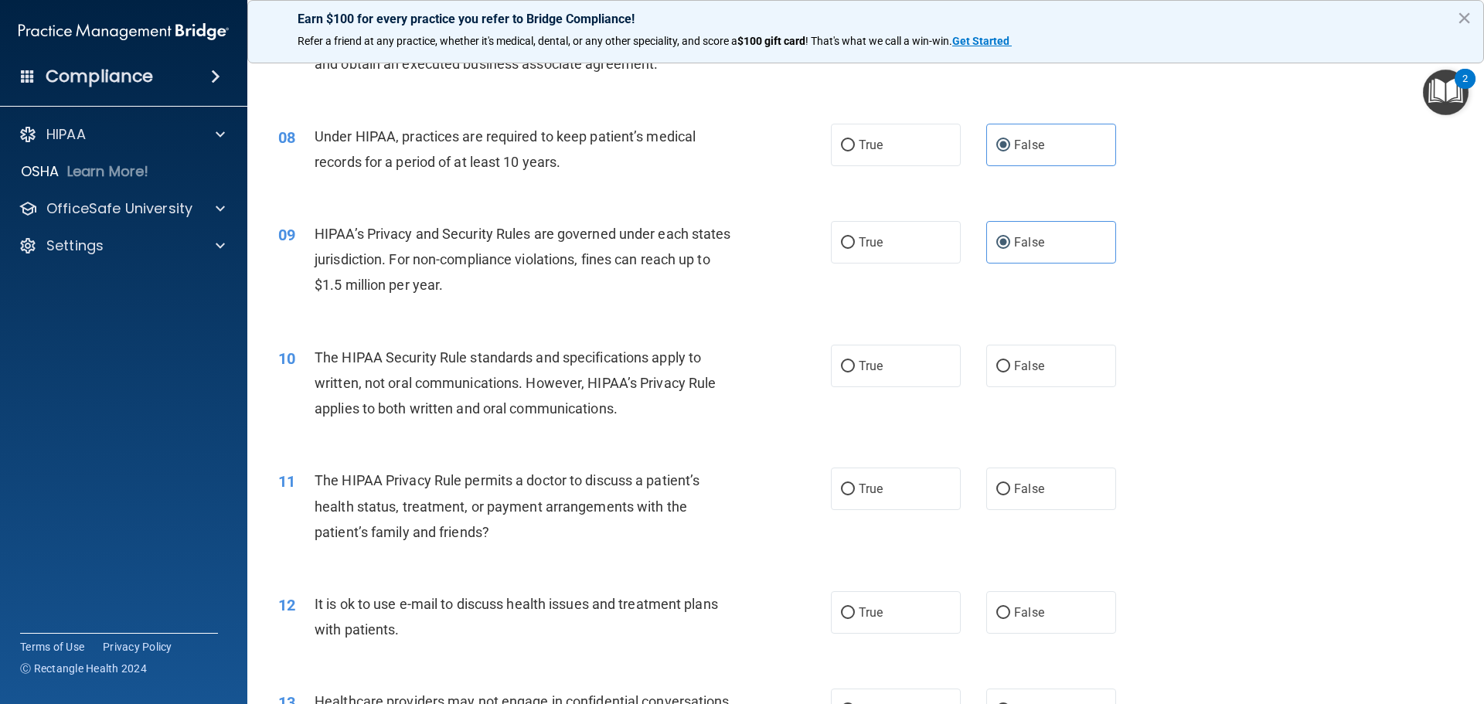
scroll to position [850, 0]
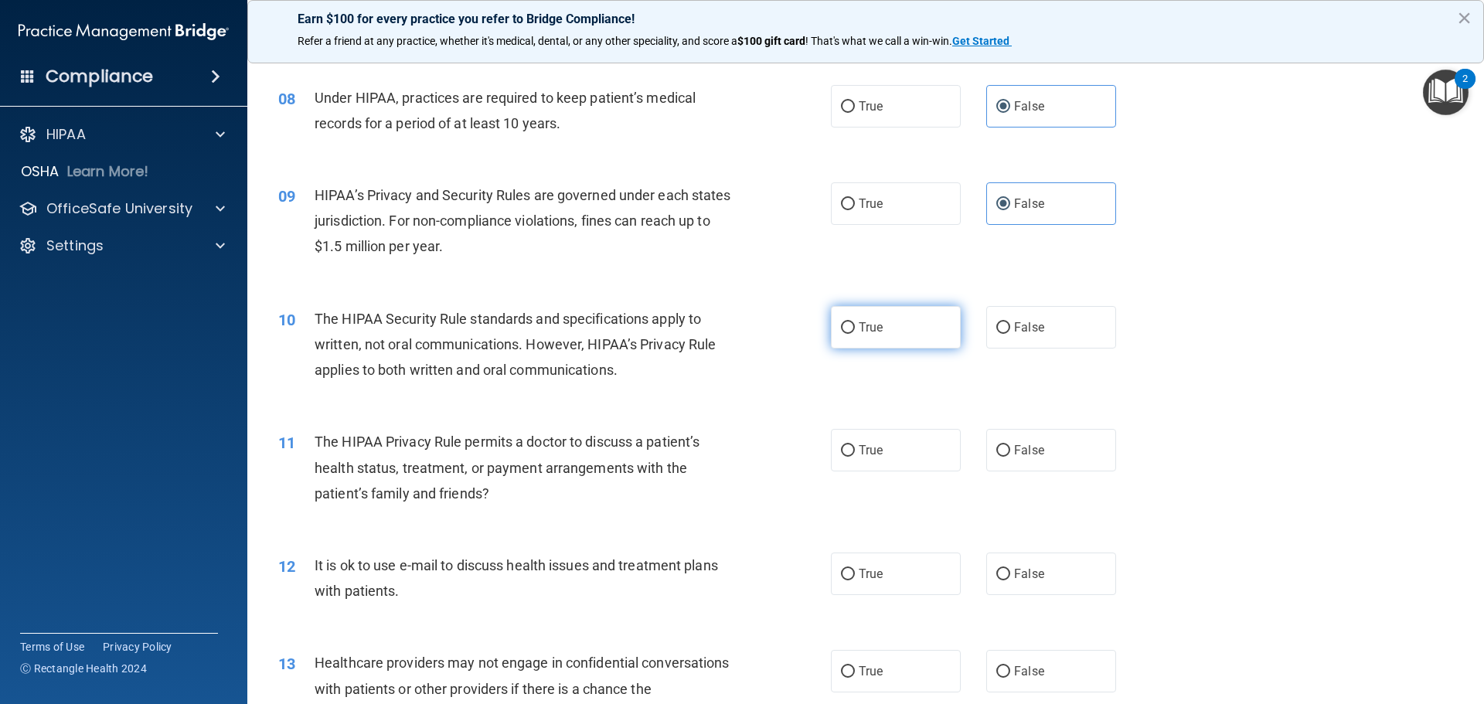
click at [878, 331] on label "True" at bounding box center [896, 327] width 130 height 42
click at [855, 331] on input "True" at bounding box center [848, 328] width 14 height 12
radio input "true"
click at [873, 459] on label "True" at bounding box center [896, 450] width 130 height 42
click at [855, 457] on input "True" at bounding box center [848, 451] width 14 height 12
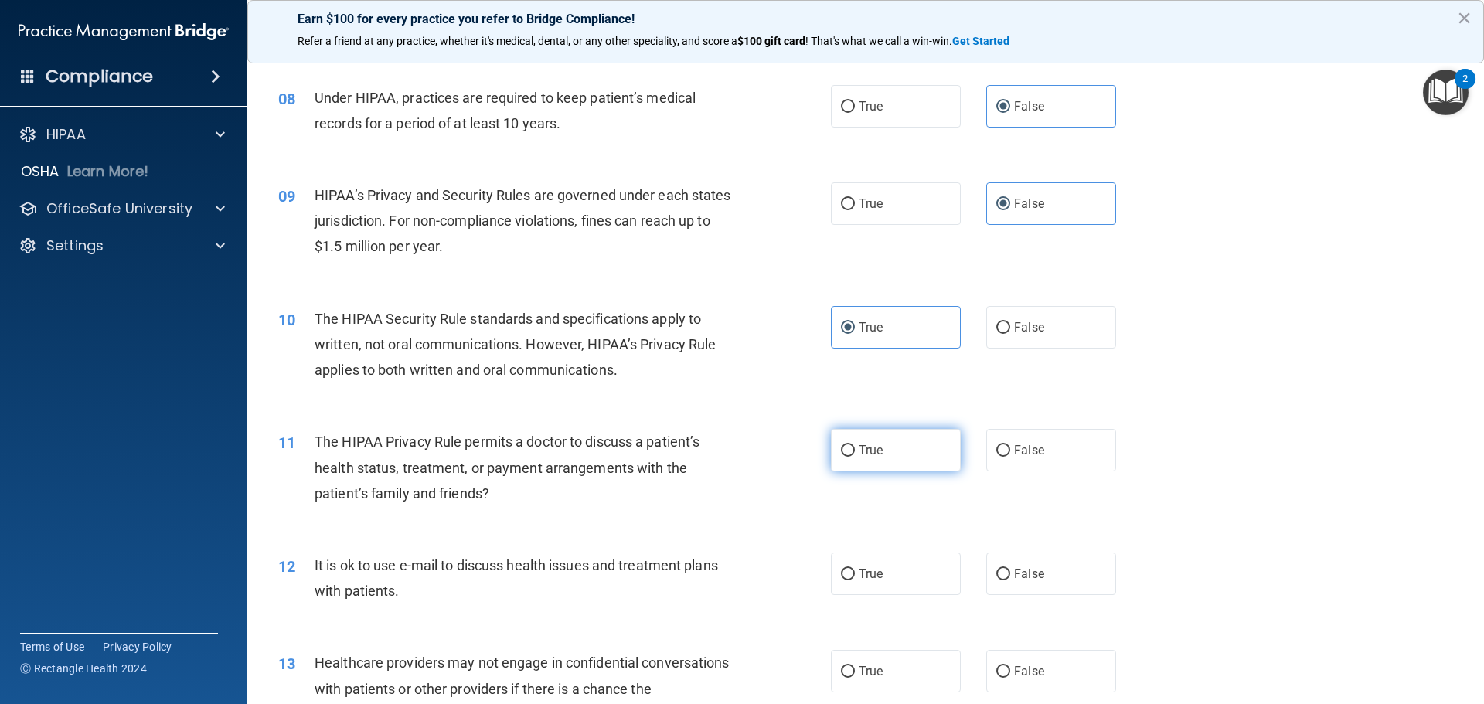
radio input "true"
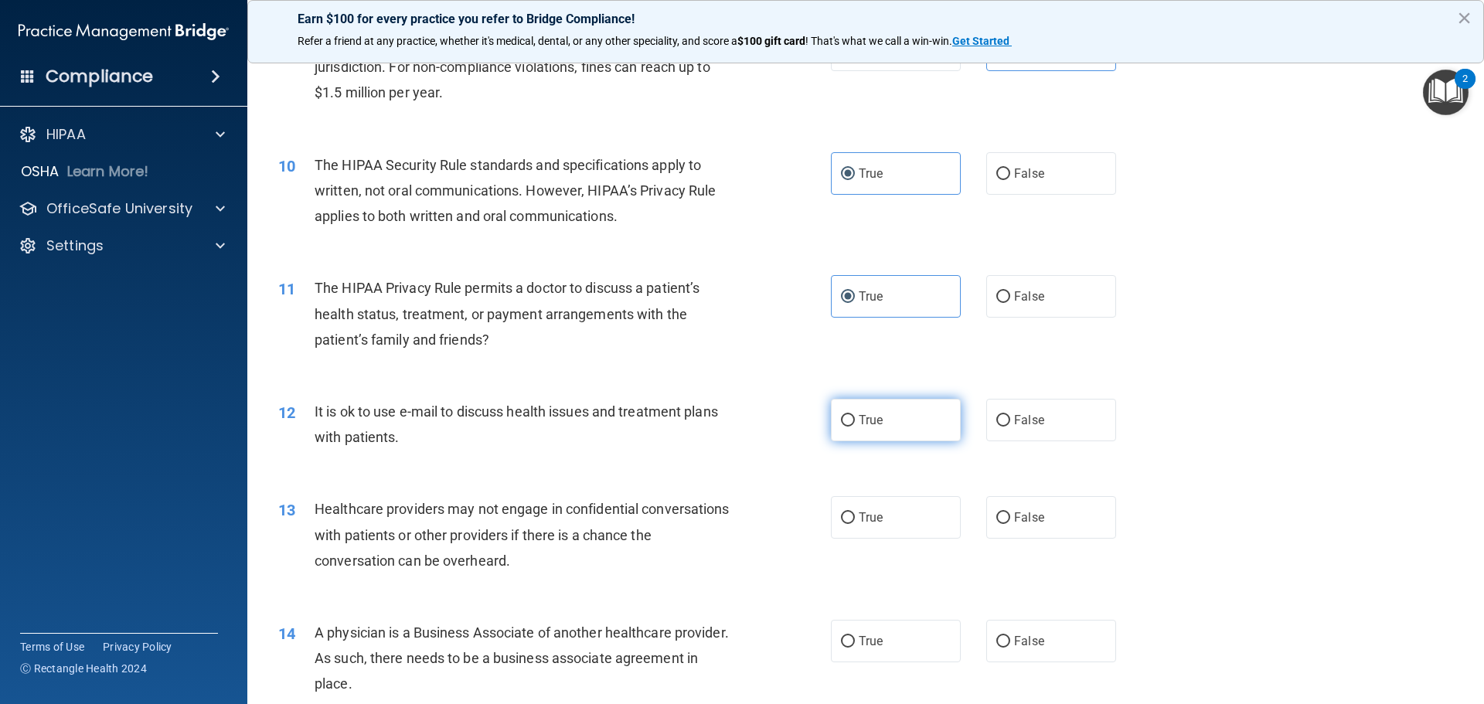
scroll to position [1004, 0]
click at [886, 416] on label "True" at bounding box center [896, 419] width 130 height 42
click at [855, 416] on input "True" at bounding box center [848, 420] width 14 height 12
radio input "true"
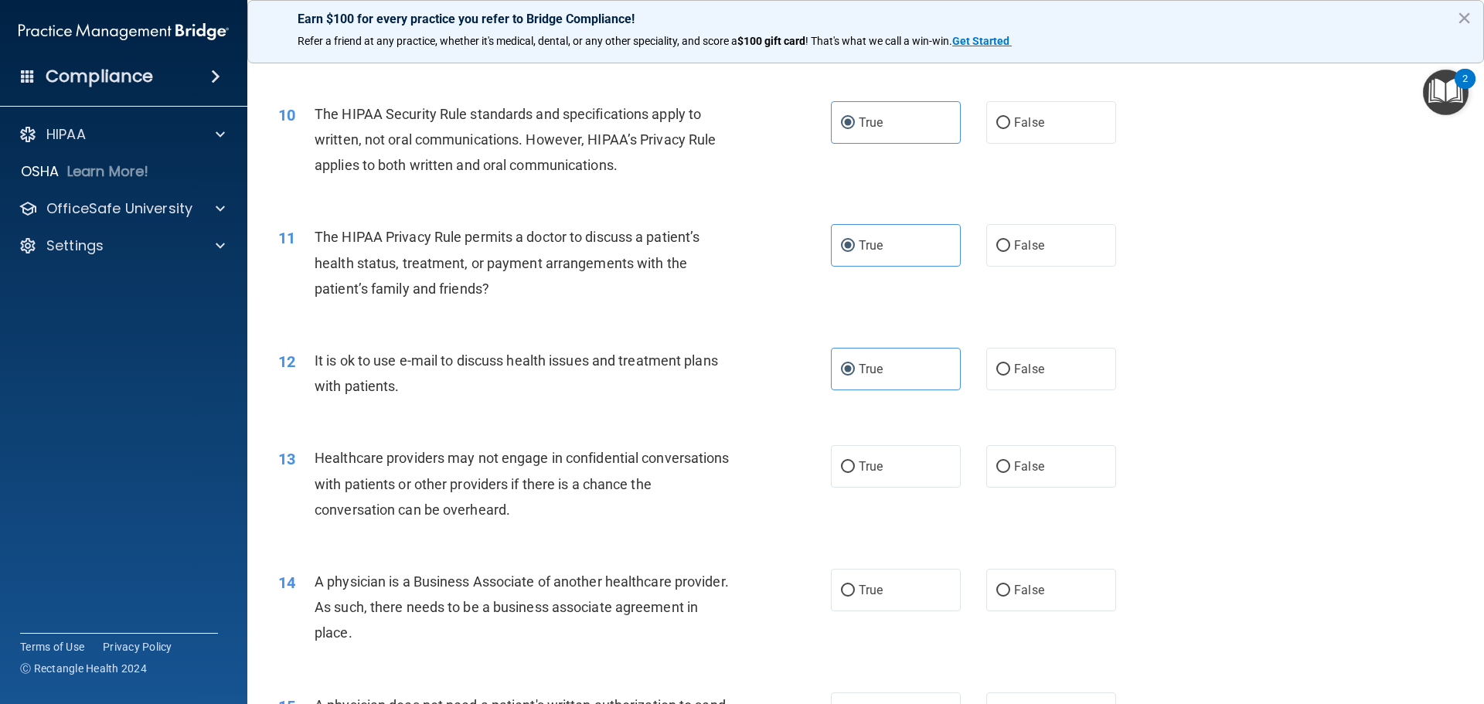
scroll to position [1082, 0]
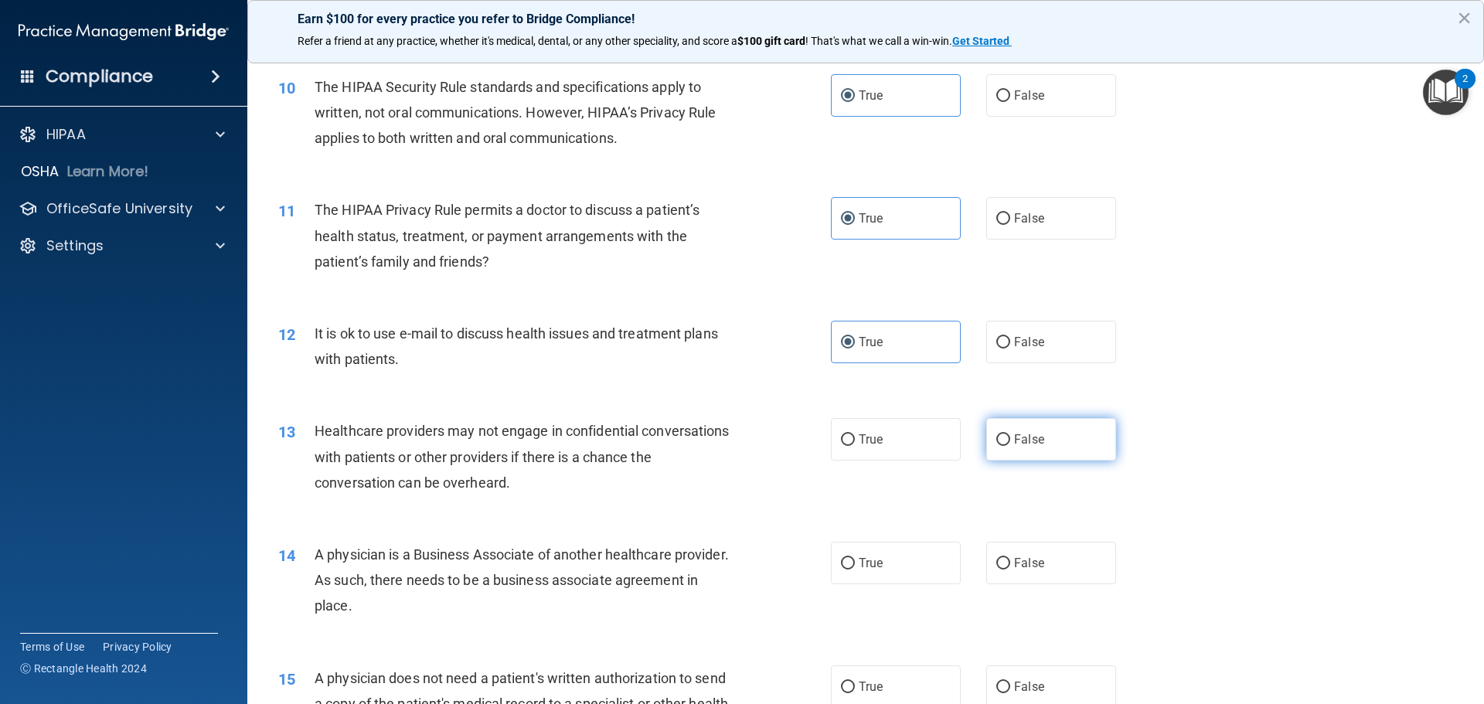
click at [1008, 457] on label "False" at bounding box center [1051, 439] width 130 height 42
click at [1008, 446] on input "False" at bounding box center [1003, 440] width 14 height 12
radio input "true"
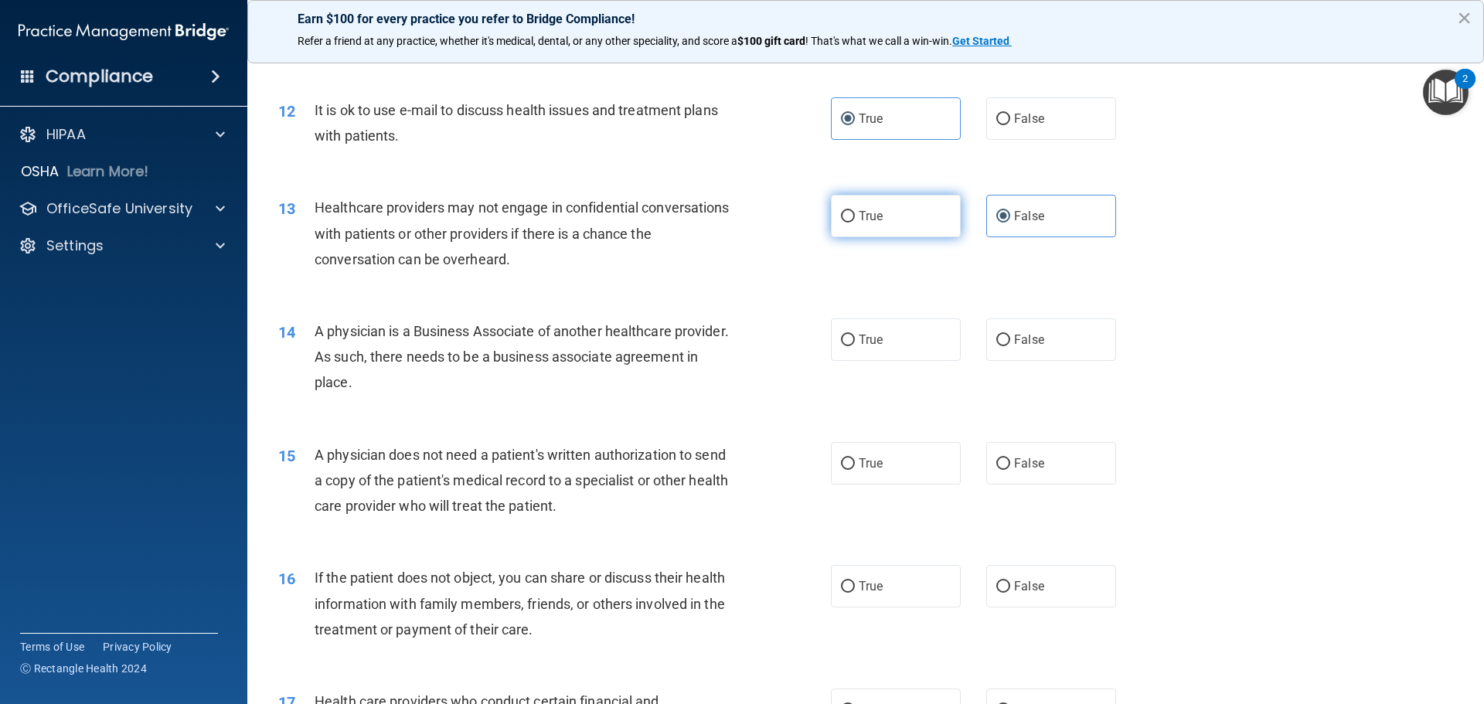
scroll to position [1314, 0]
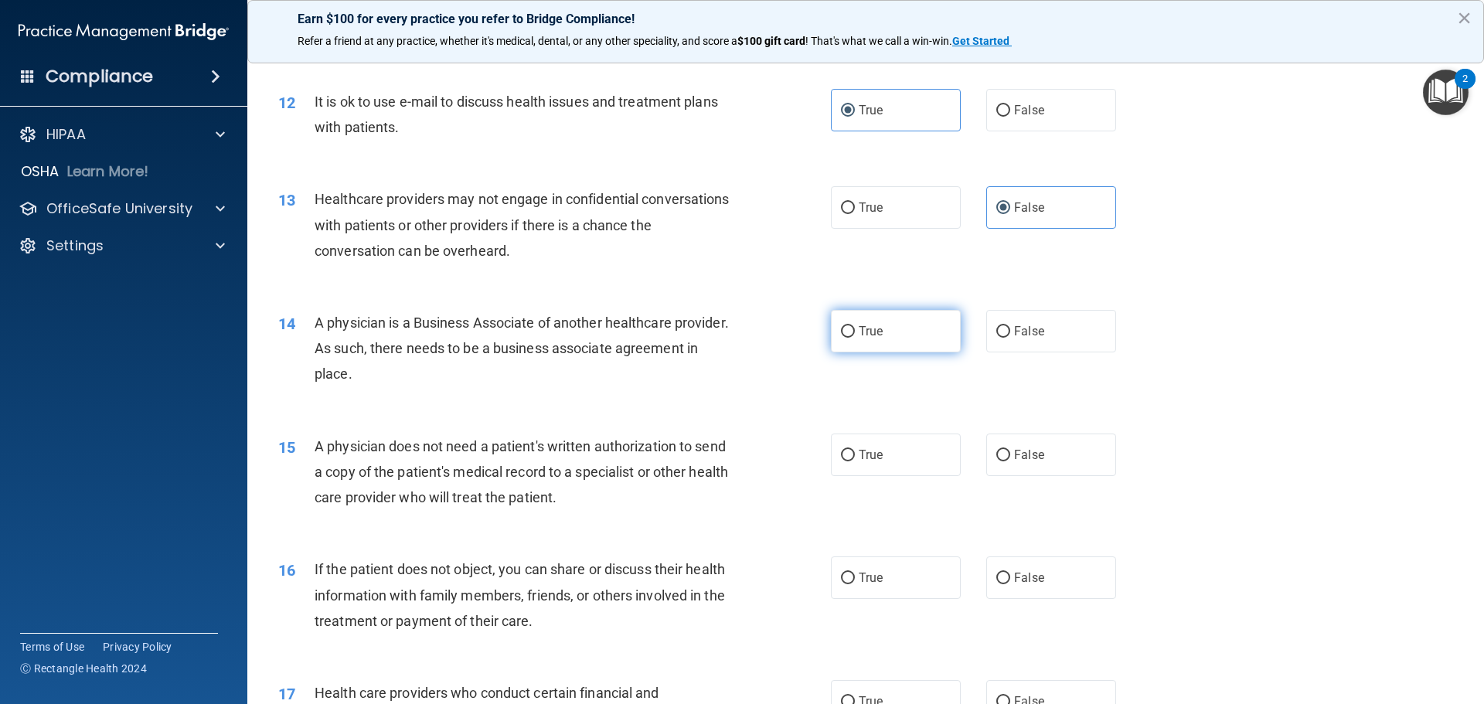
click at [890, 325] on label "True" at bounding box center [896, 331] width 130 height 42
click at [855, 326] on input "True" at bounding box center [848, 332] width 14 height 12
radio input "true"
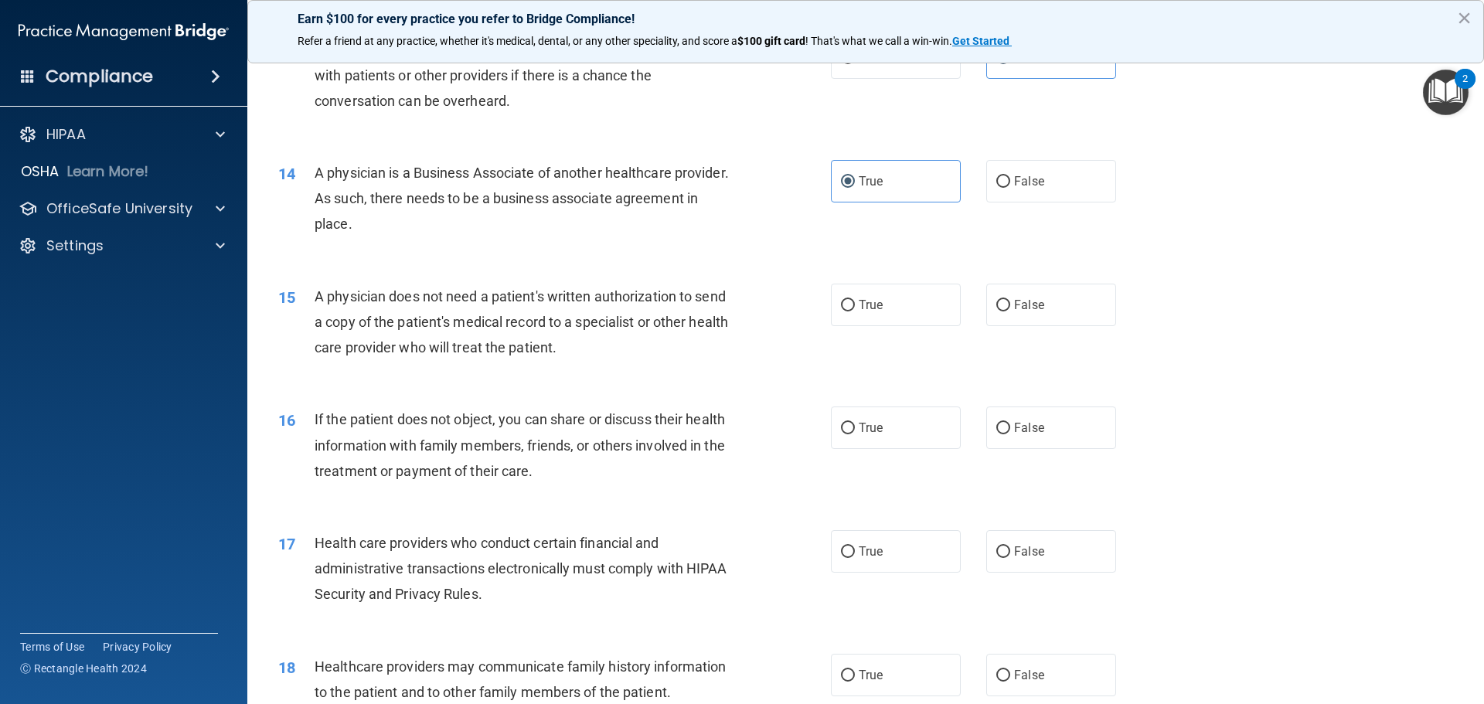
scroll to position [1468, 0]
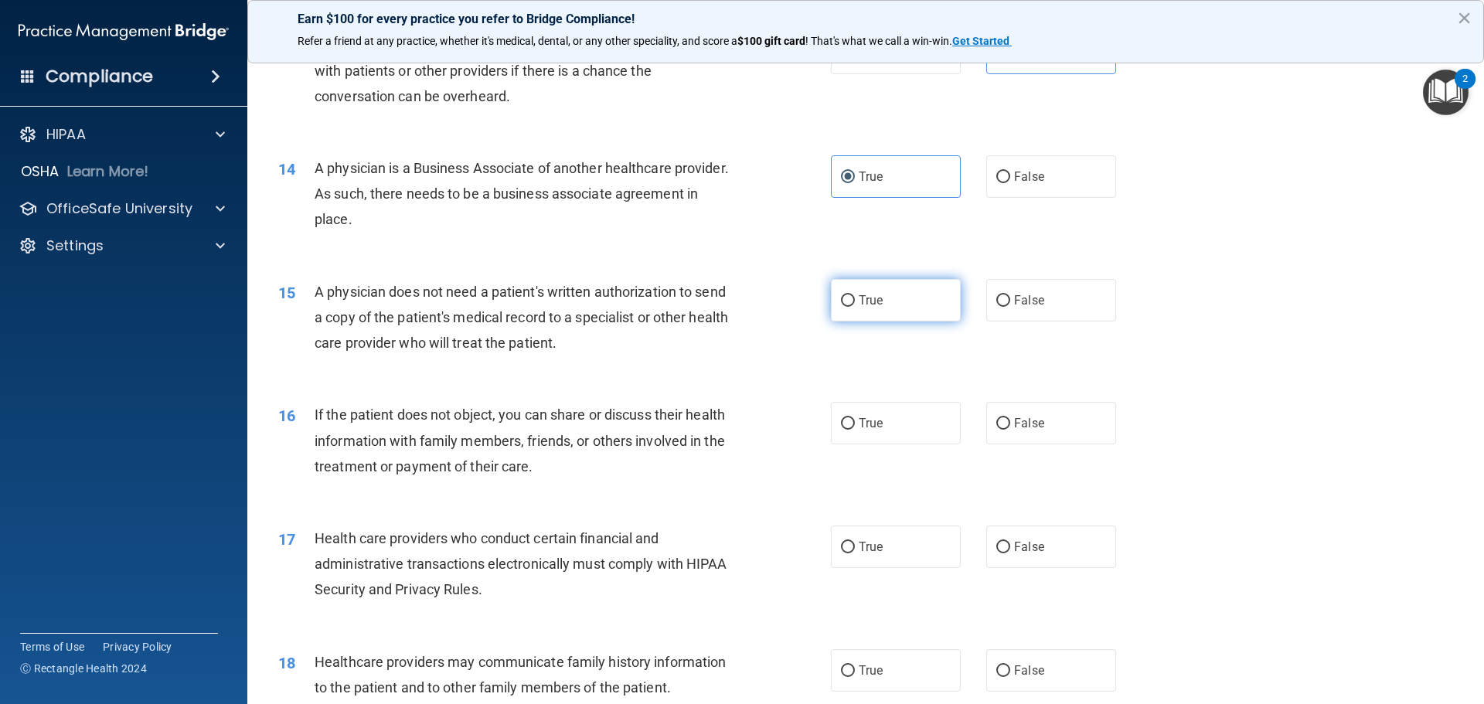
click at [896, 309] on label "True" at bounding box center [896, 300] width 130 height 42
click at [855, 307] on input "True" at bounding box center [848, 301] width 14 height 12
radio input "true"
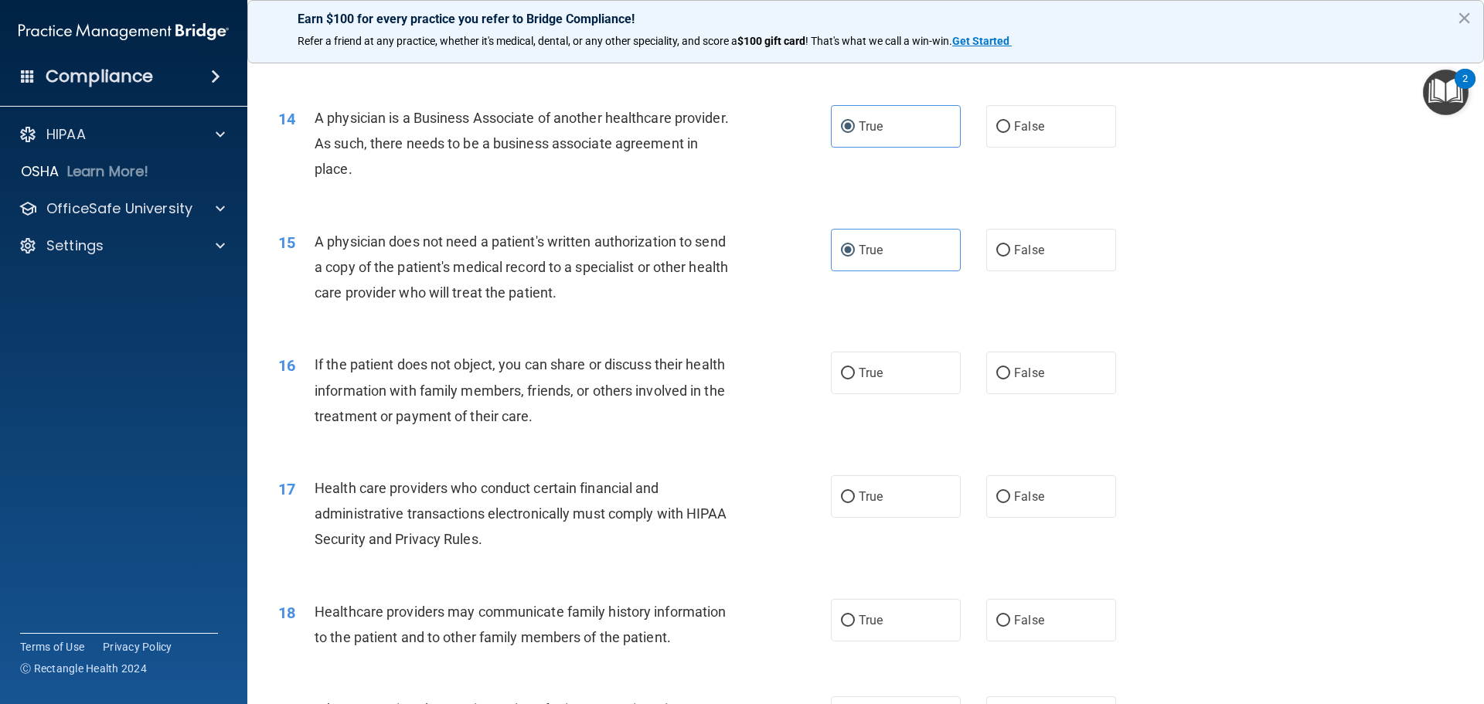
scroll to position [1545, 0]
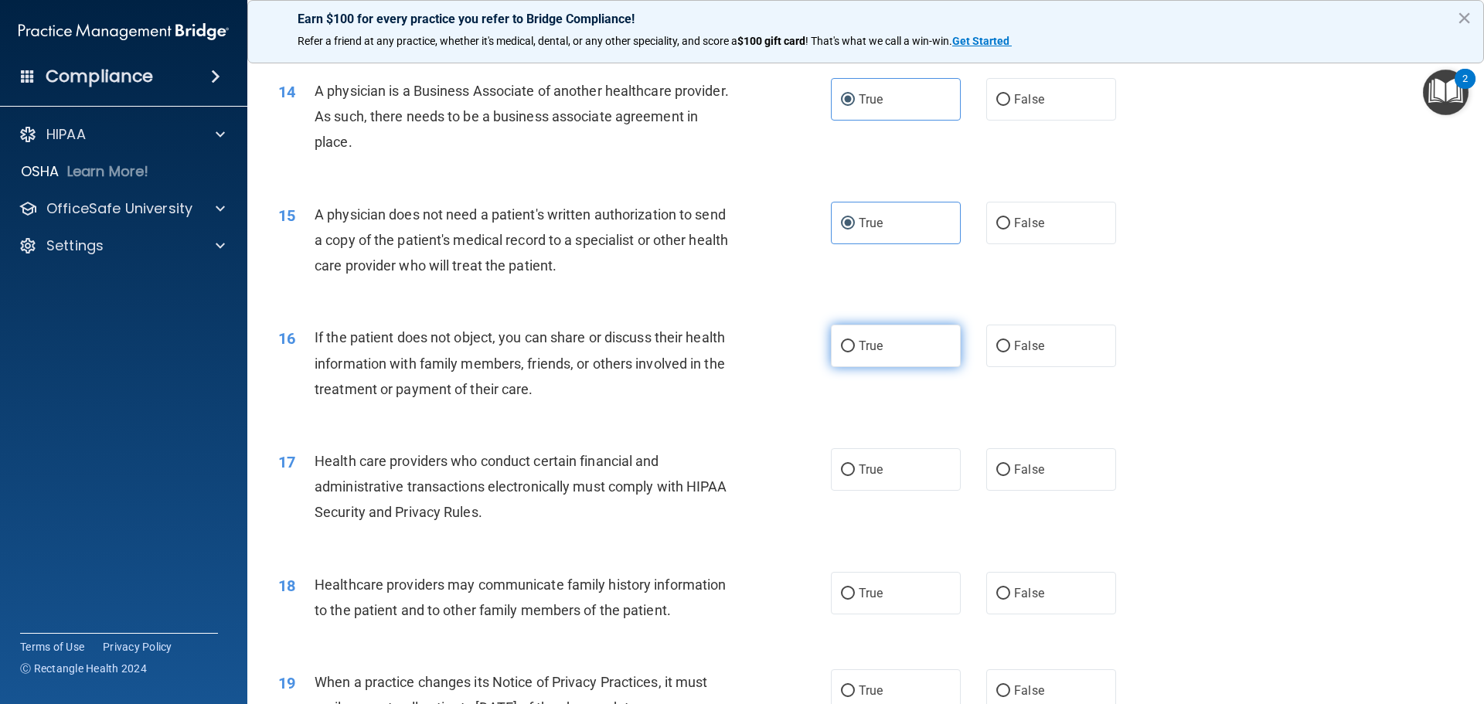
click at [877, 350] on span "True" at bounding box center [870, 345] width 24 height 15
click at [855, 350] on input "True" at bounding box center [848, 347] width 14 height 12
radio input "true"
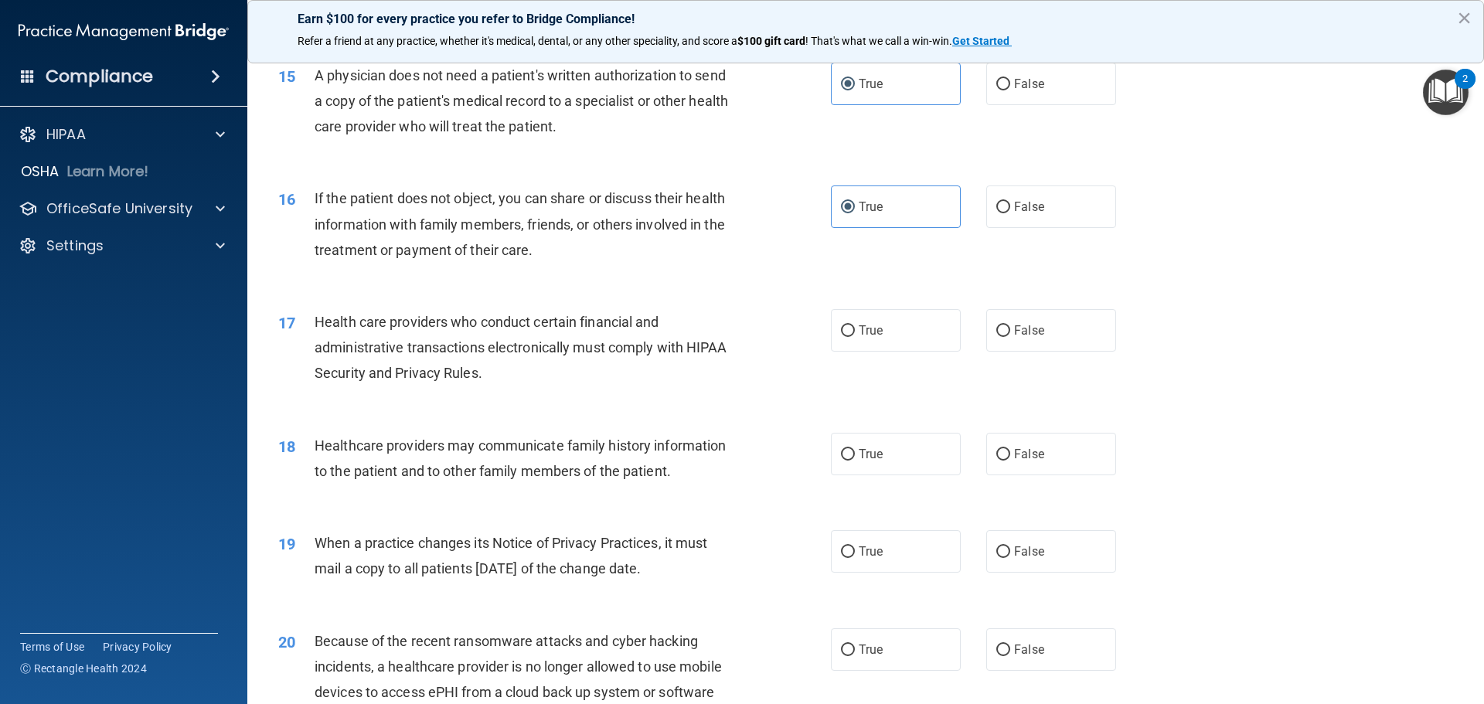
scroll to position [1700, 0]
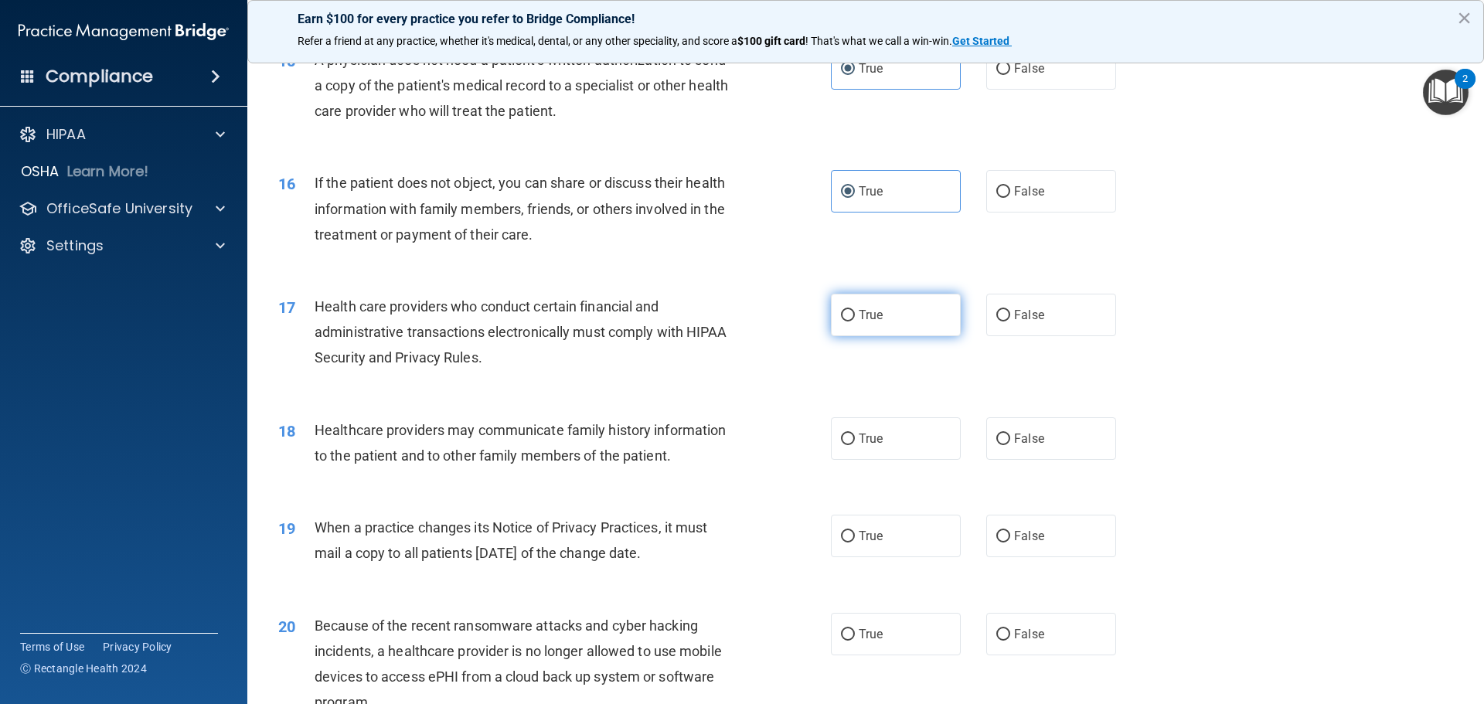
click at [868, 321] on span "True" at bounding box center [870, 315] width 24 height 15
click at [855, 321] on input "True" at bounding box center [848, 316] width 14 height 12
radio input "true"
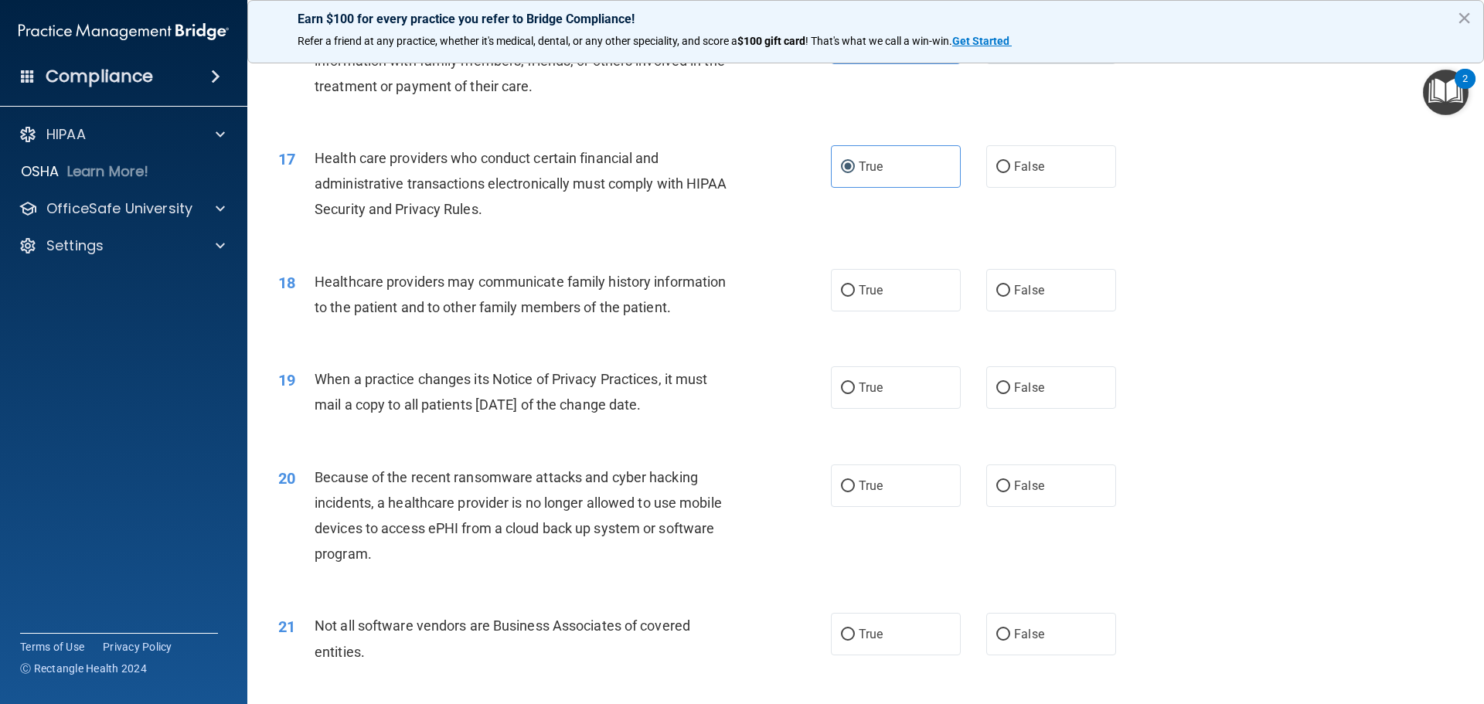
scroll to position [1854, 0]
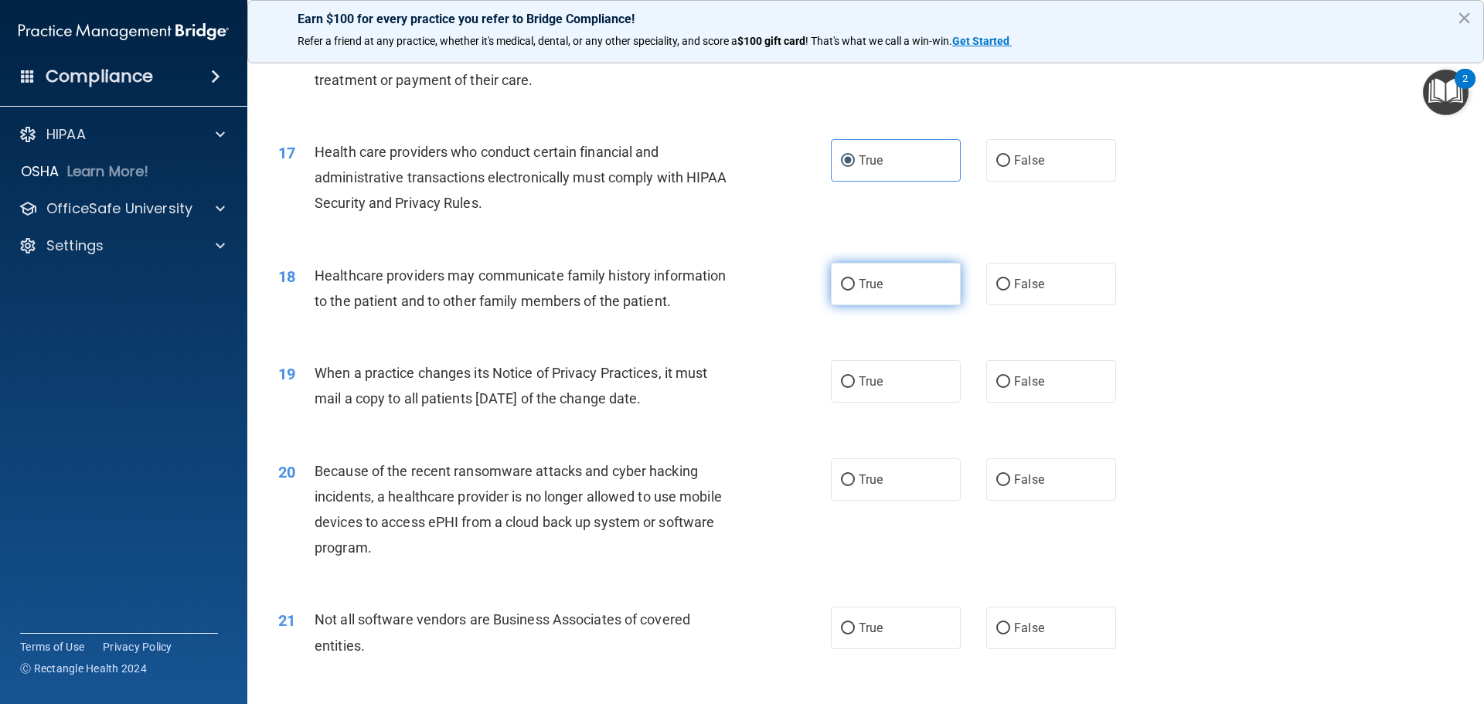
click at [893, 287] on label "True" at bounding box center [896, 284] width 130 height 42
click at [855, 287] on input "True" at bounding box center [848, 285] width 14 height 12
radio input "true"
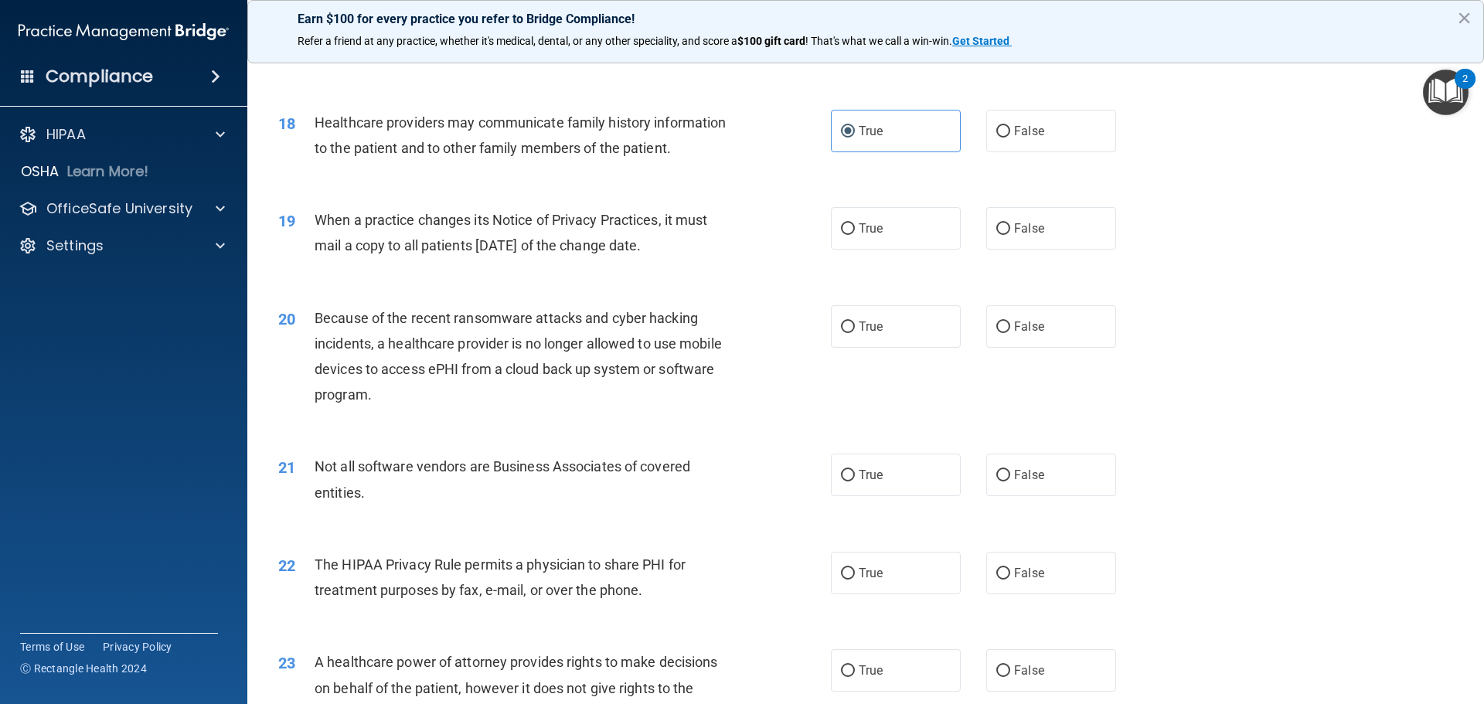
scroll to position [2009, 0]
click at [1004, 240] on label "False" at bounding box center [1051, 227] width 130 height 42
click at [1004, 233] on input "False" at bounding box center [1003, 228] width 14 height 12
radio input "true"
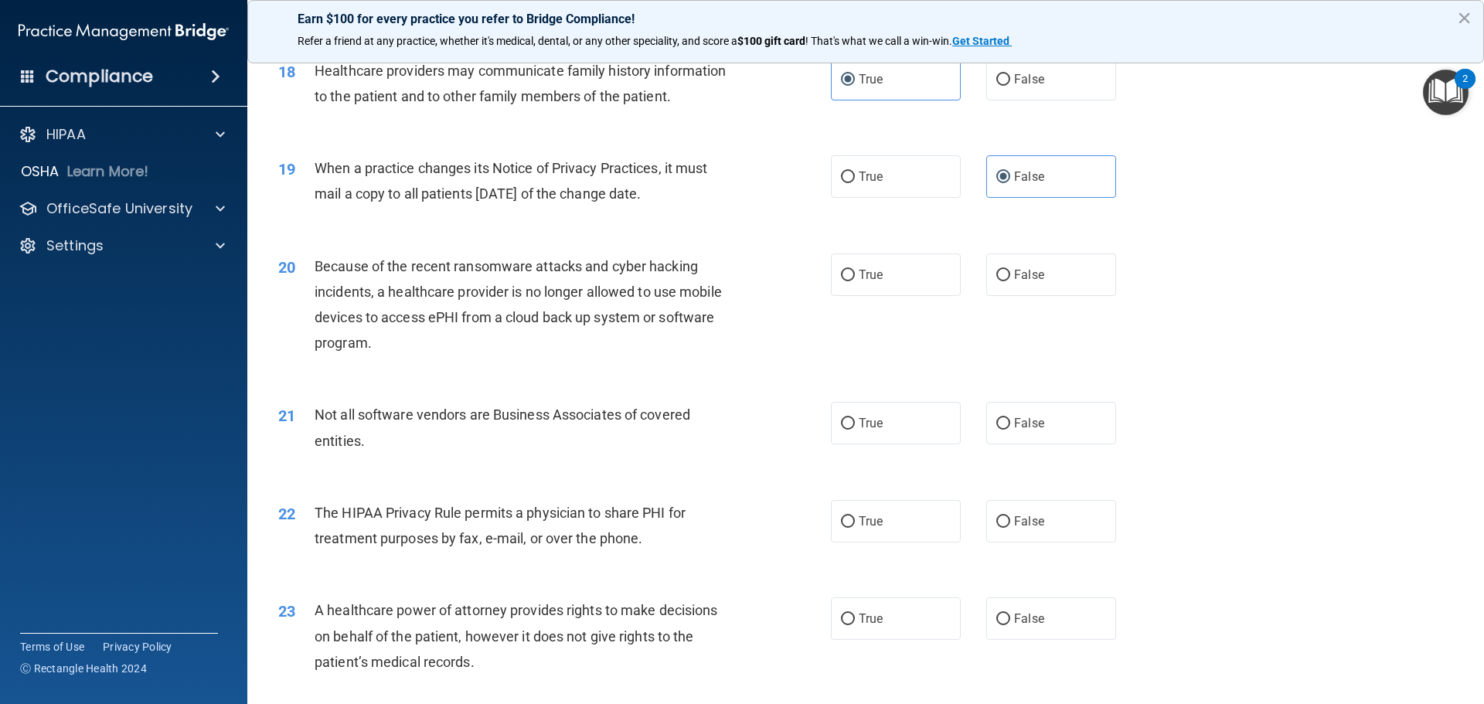
scroll to position [2086, 0]
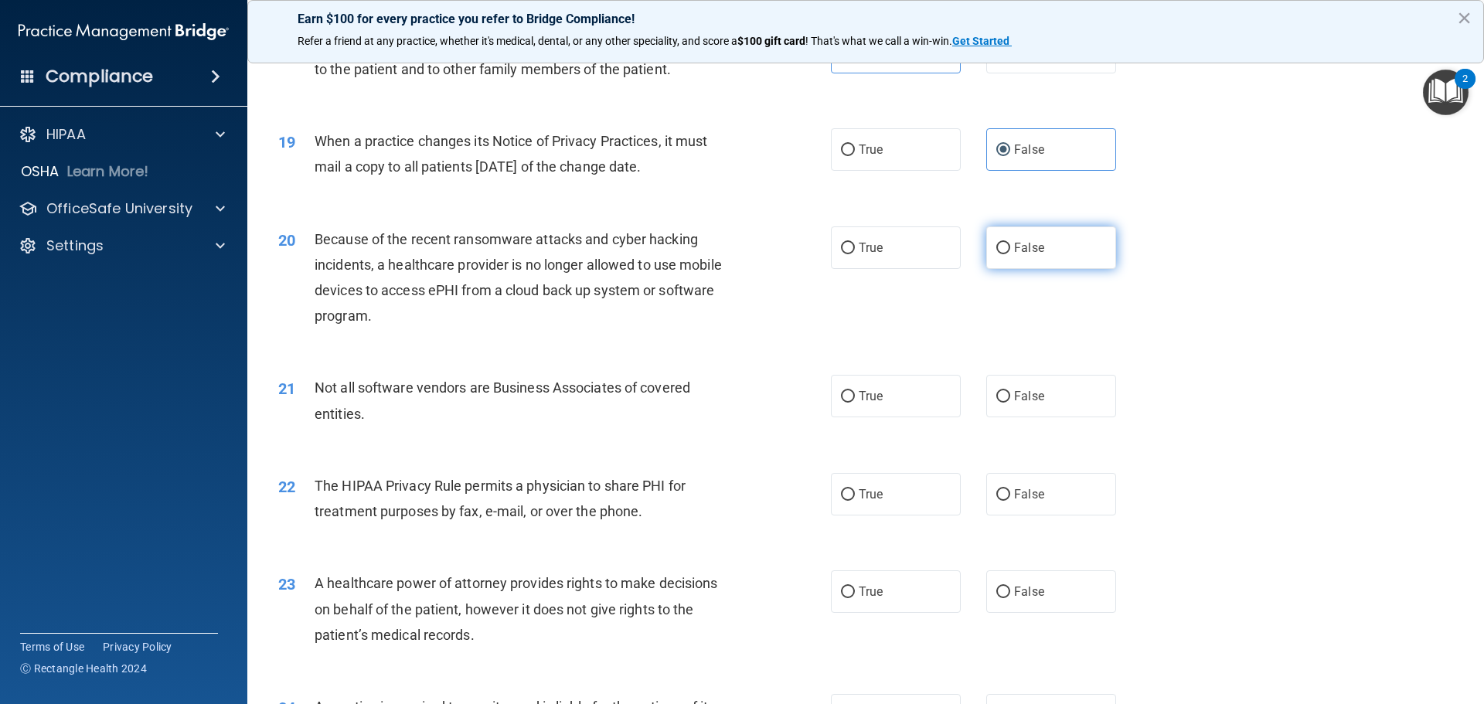
click at [1046, 252] on label "False" at bounding box center [1051, 247] width 130 height 42
click at [1010, 252] on input "False" at bounding box center [1003, 249] width 14 height 12
radio input "true"
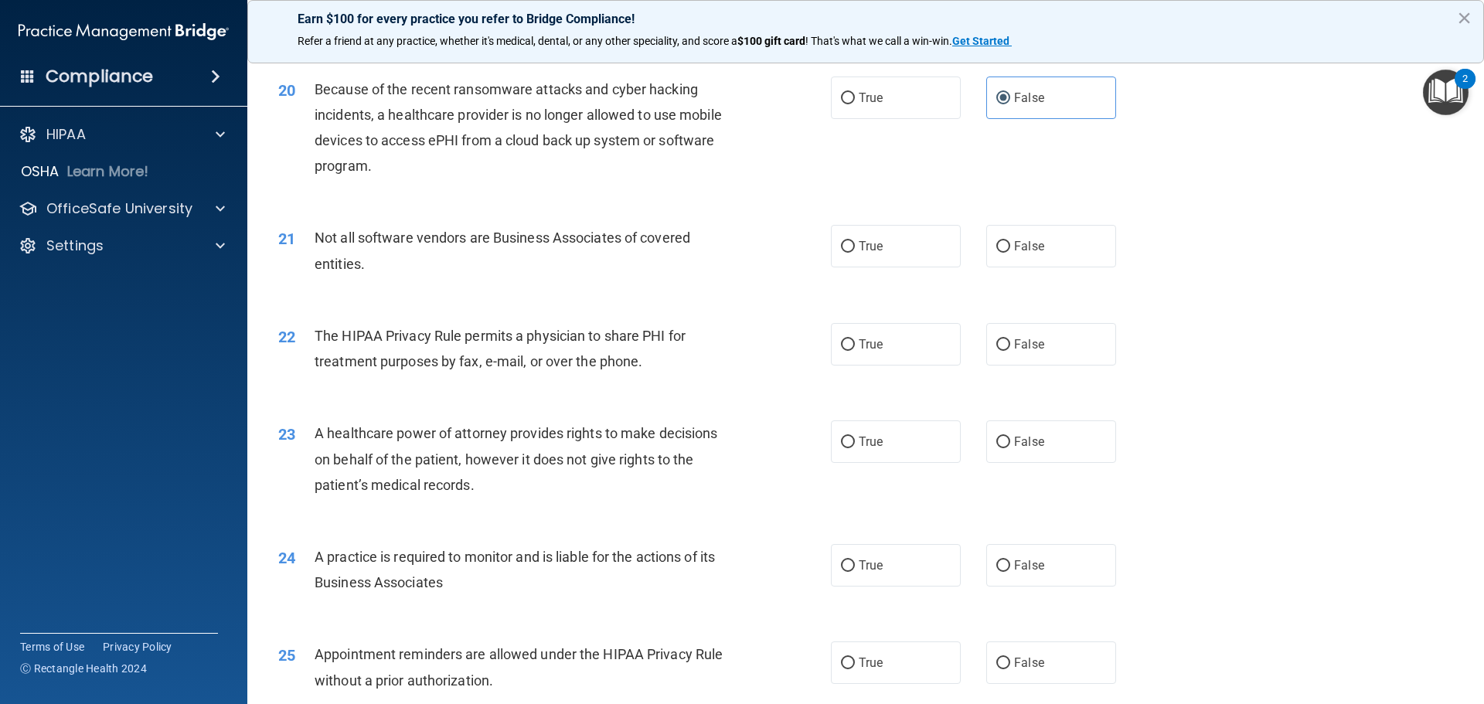
scroll to position [2241, 0]
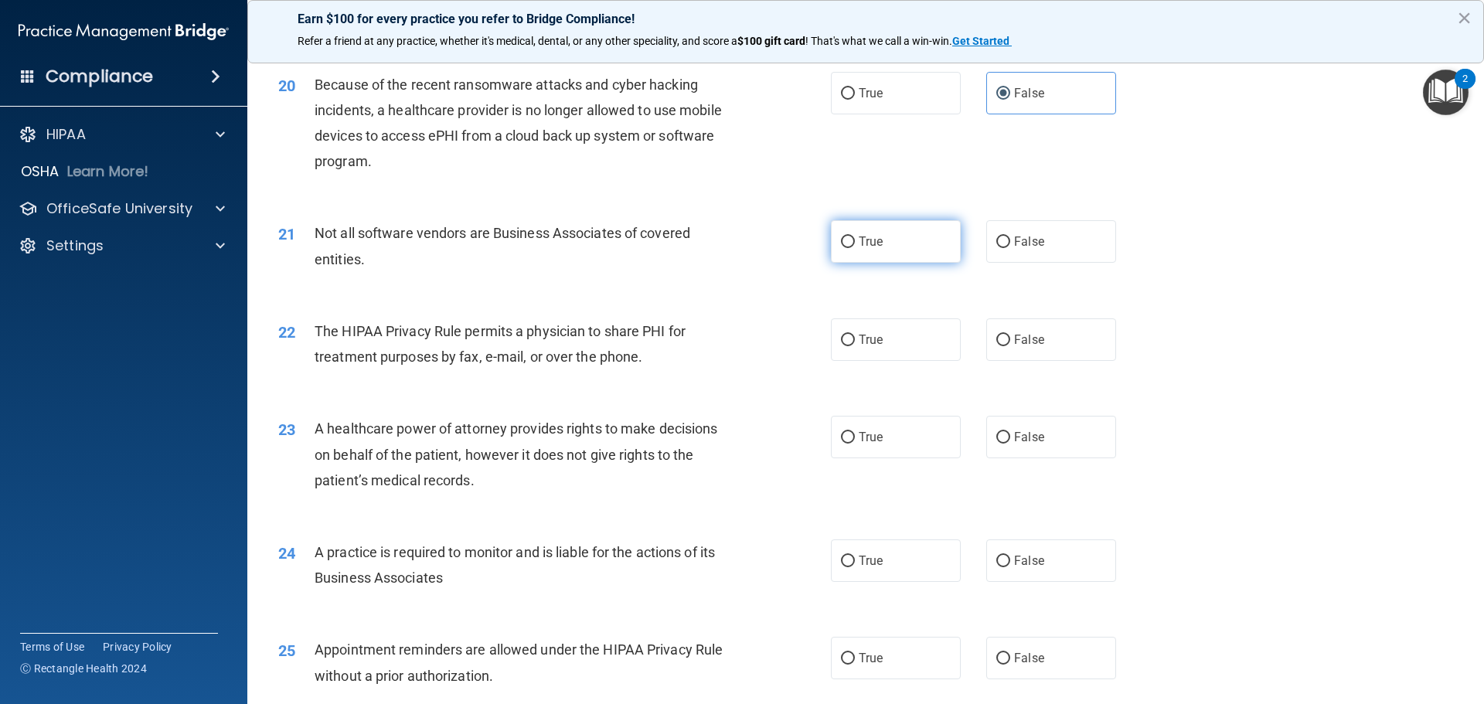
click at [917, 232] on label "True" at bounding box center [896, 241] width 130 height 42
click at [855, 236] on input "True" at bounding box center [848, 242] width 14 height 12
radio input "true"
click at [908, 348] on label "True" at bounding box center [896, 339] width 130 height 42
click at [855, 346] on input "True" at bounding box center [848, 341] width 14 height 12
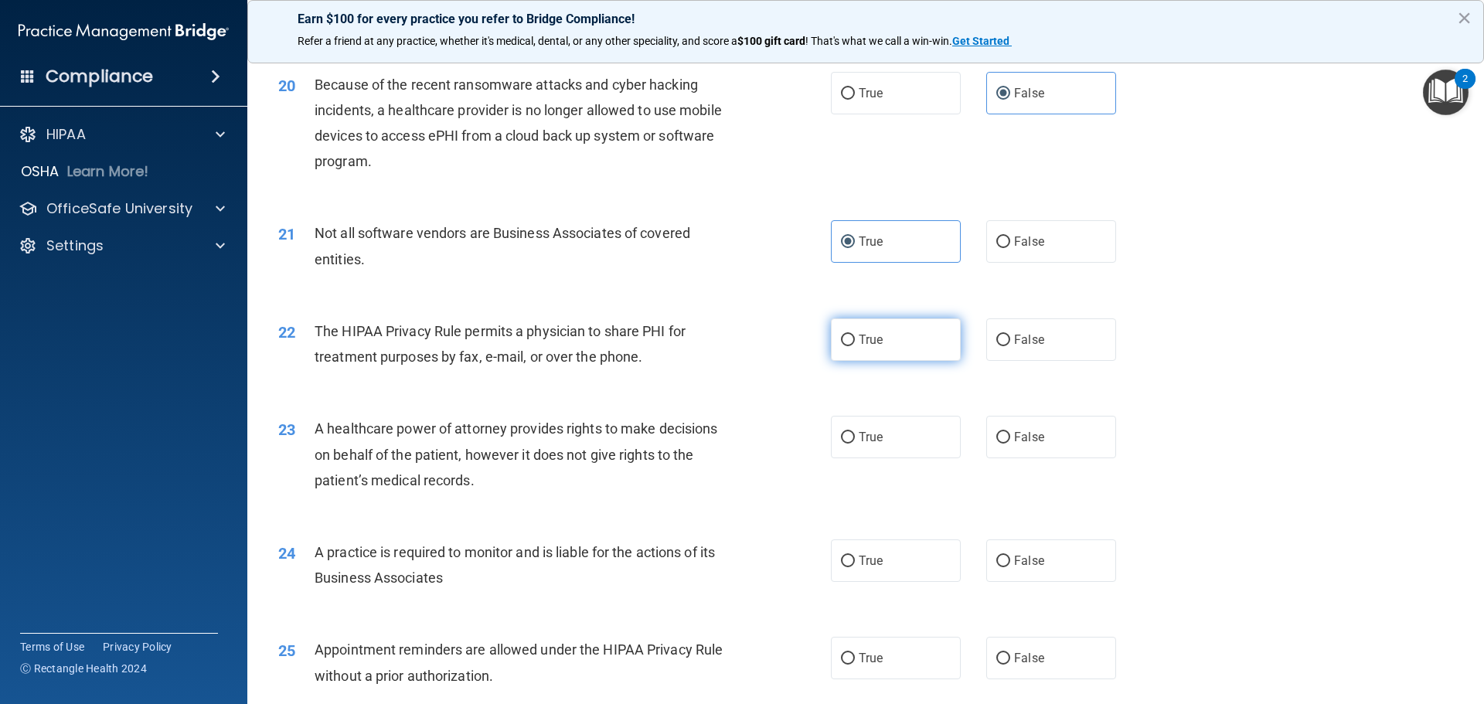
radio input "true"
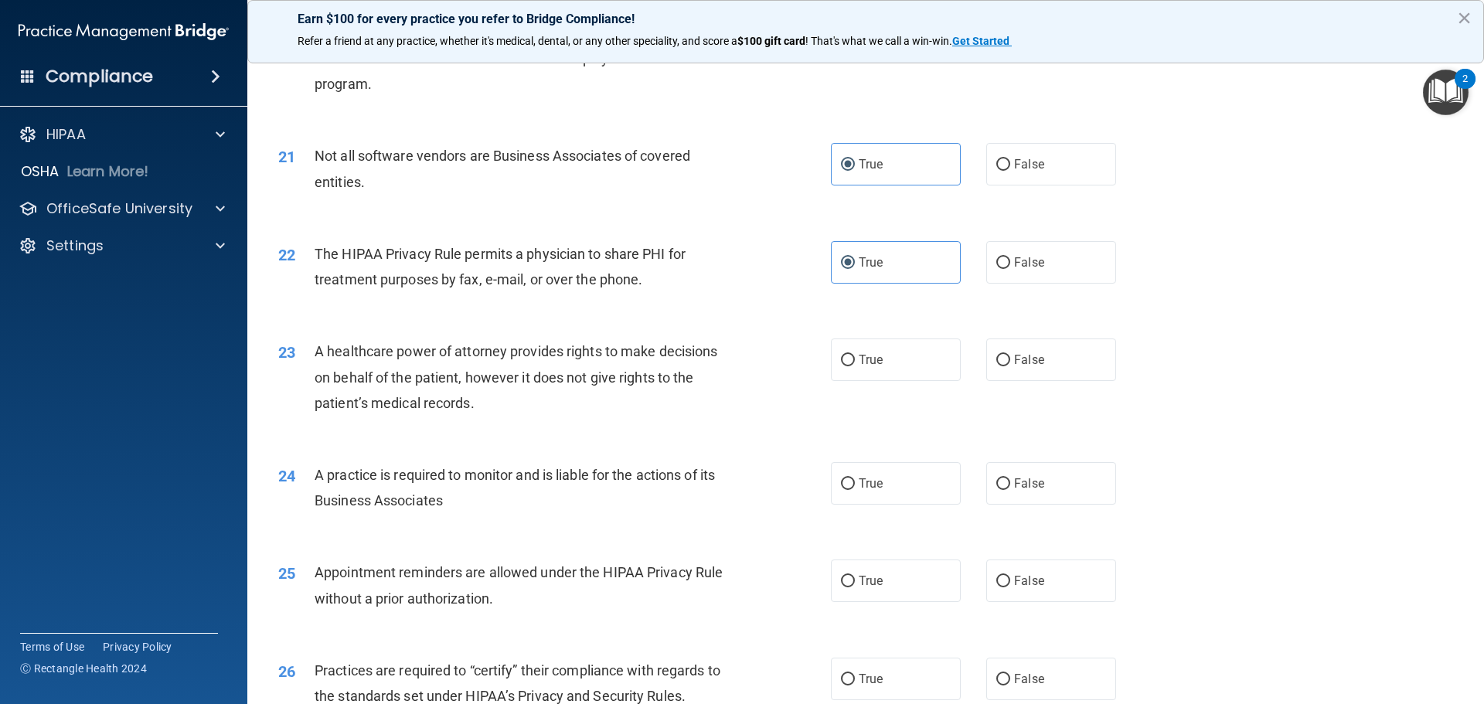
scroll to position [2395, 0]
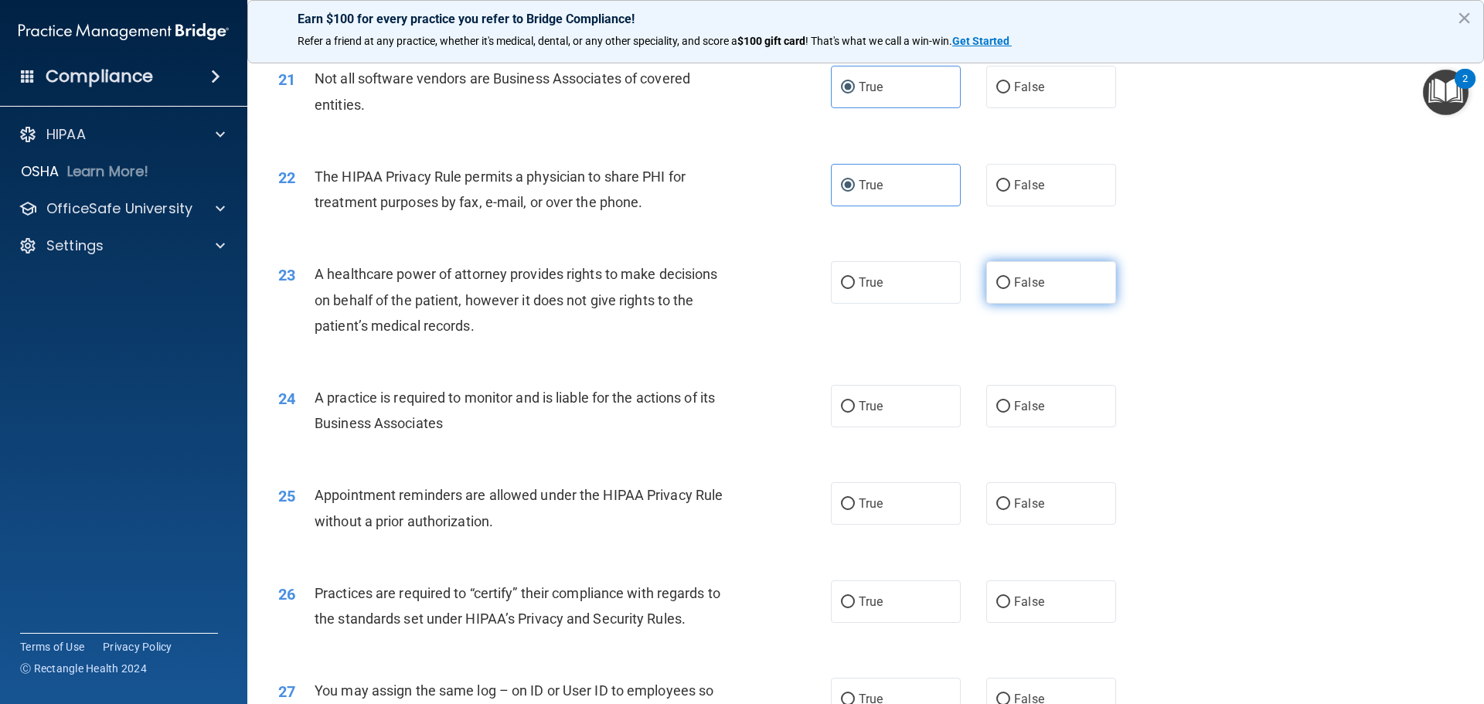
click at [1071, 291] on label "False" at bounding box center [1051, 282] width 130 height 42
click at [1010, 289] on input "False" at bounding box center [1003, 283] width 14 height 12
radio input "true"
click at [1057, 410] on label "False" at bounding box center [1051, 406] width 130 height 42
click at [1010, 410] on input "False" at bounding box center [1003, 407] width 14 height 12
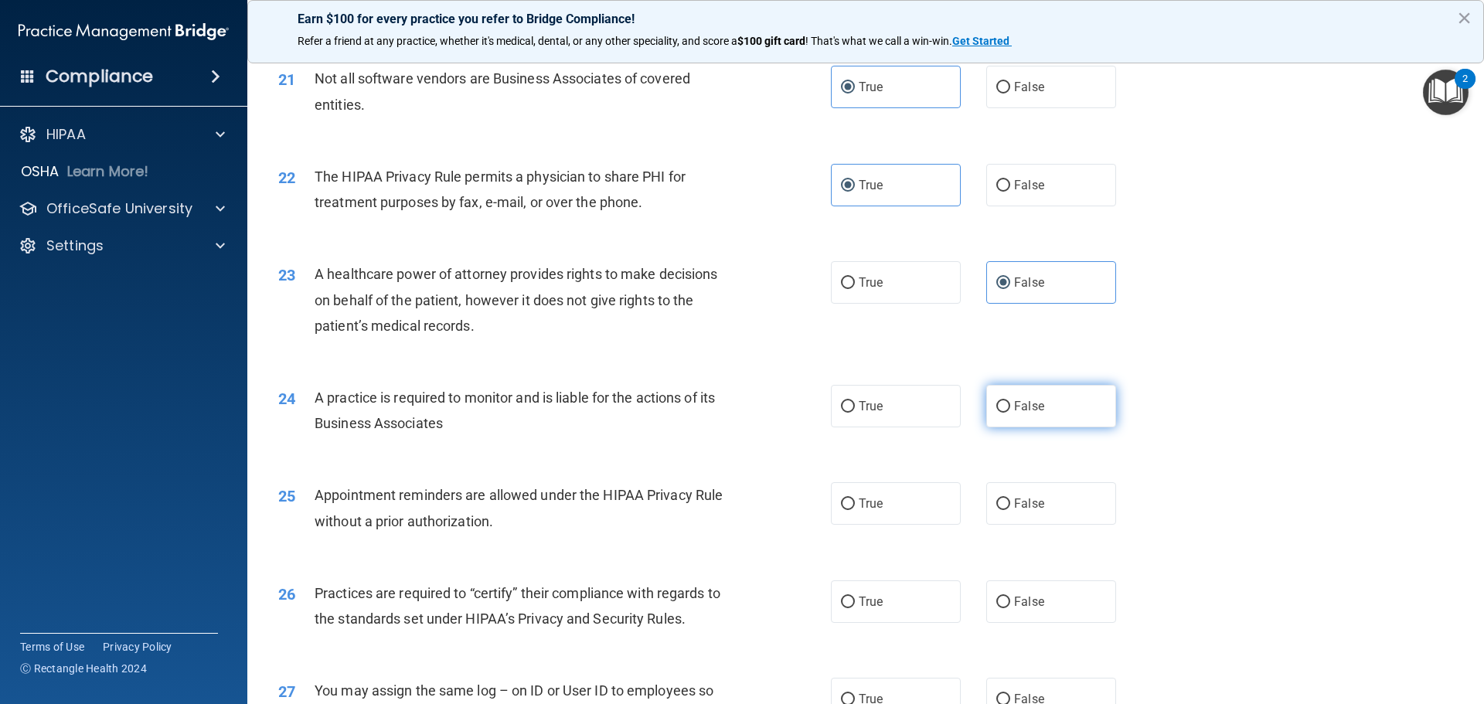
radio input "true"
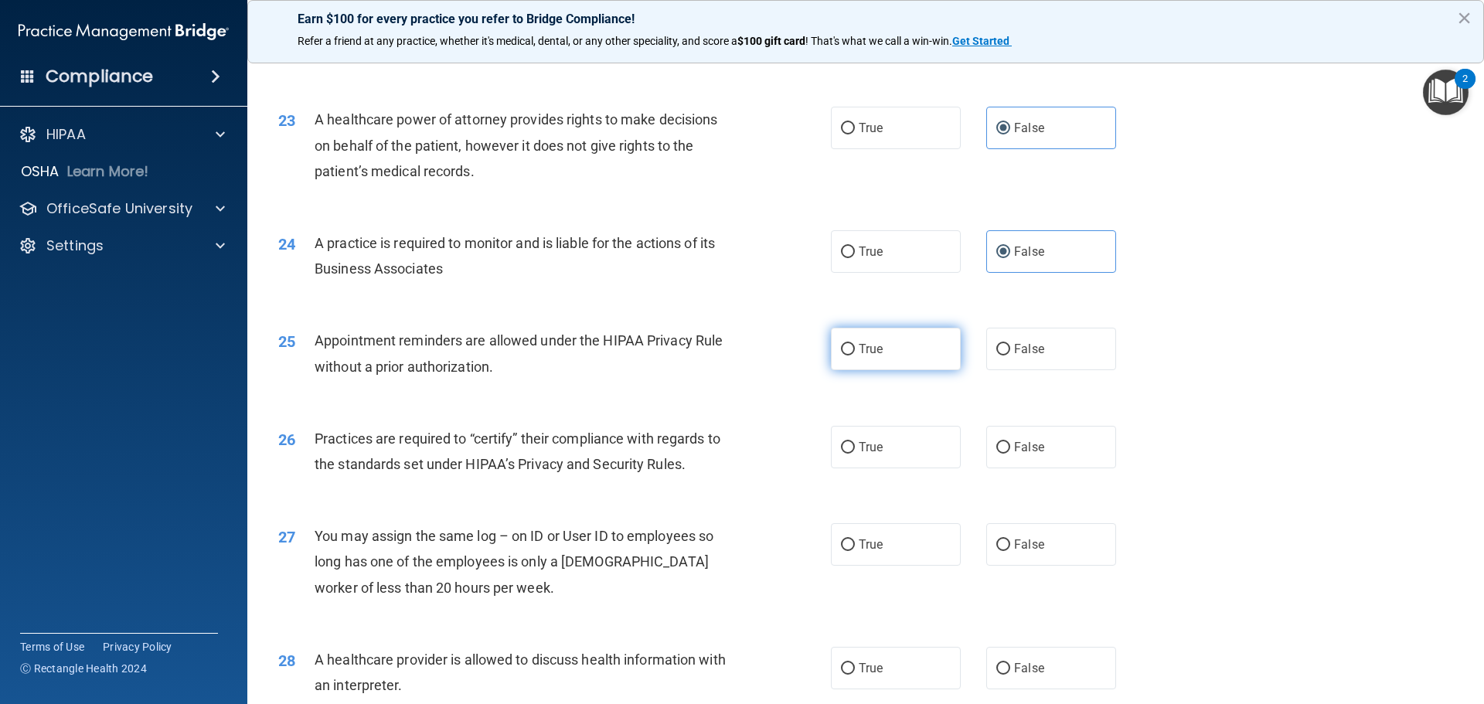
click at [930, 353] on label "True" at bounding box center [896, 349] width 130 height 42
click at [855, 353] on input "True" at bounding box center [848, 350] width 14 height 12
radio input "true"
click at [1066, 442] on label "False" at bounding box center [1051, 447] width 130 height 42
click at [1010, 442] on input "False" at bounding box center [1003, 448] width 14 height 12
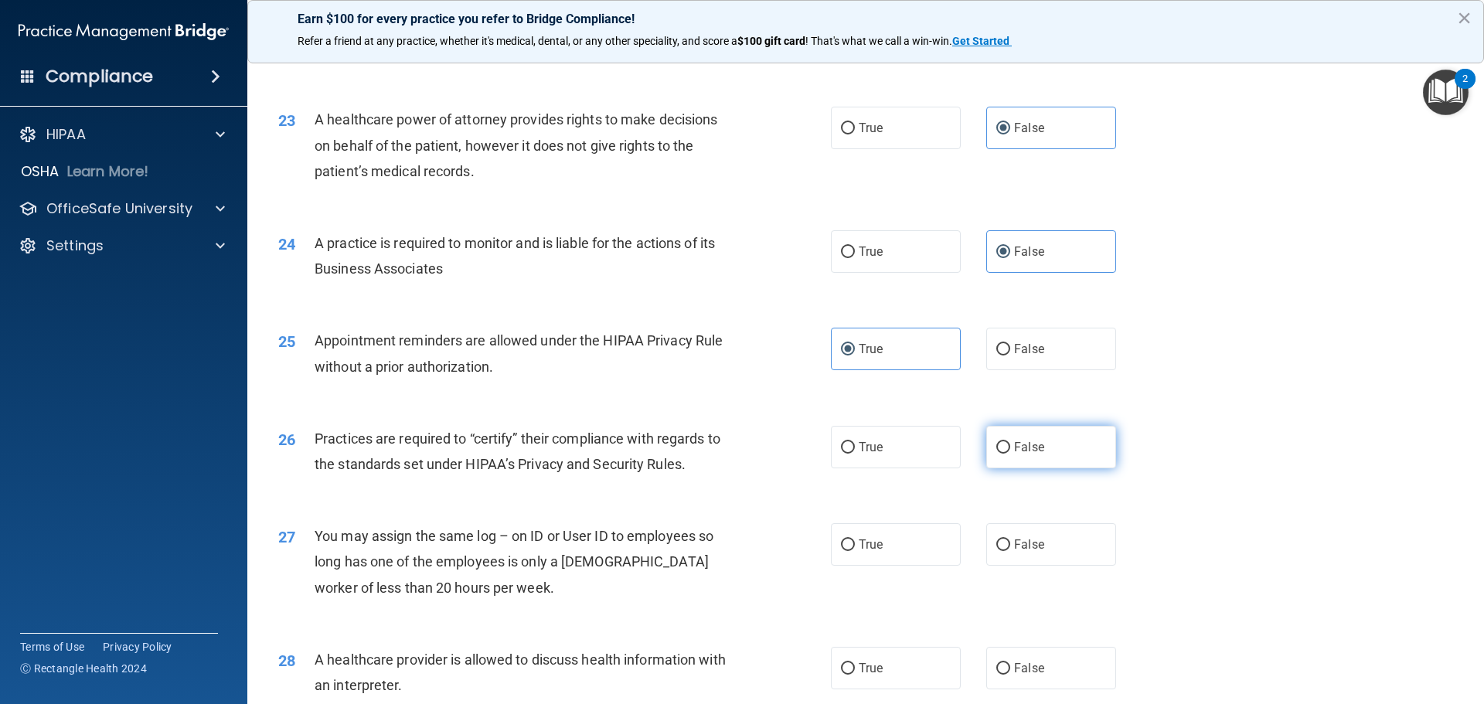
radio input "true"
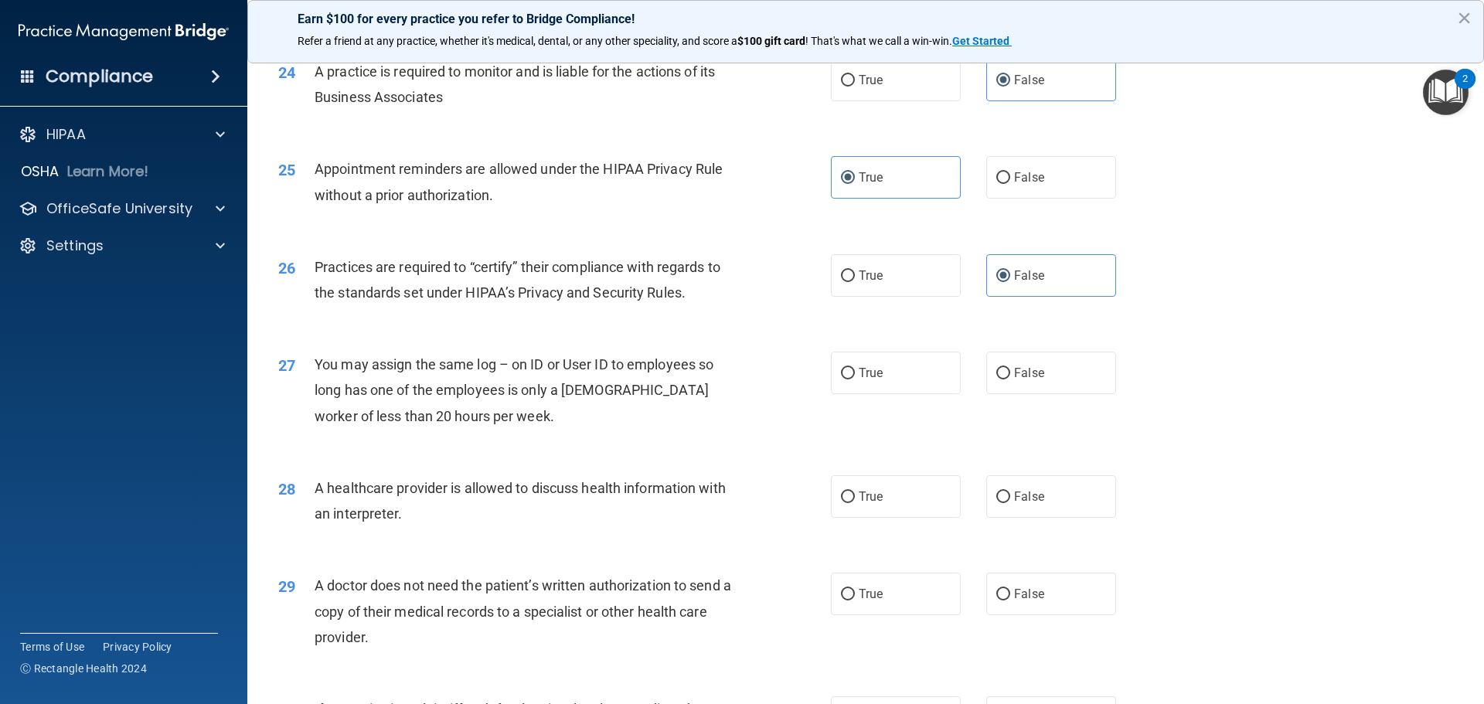
scroll to position [2782, 0]
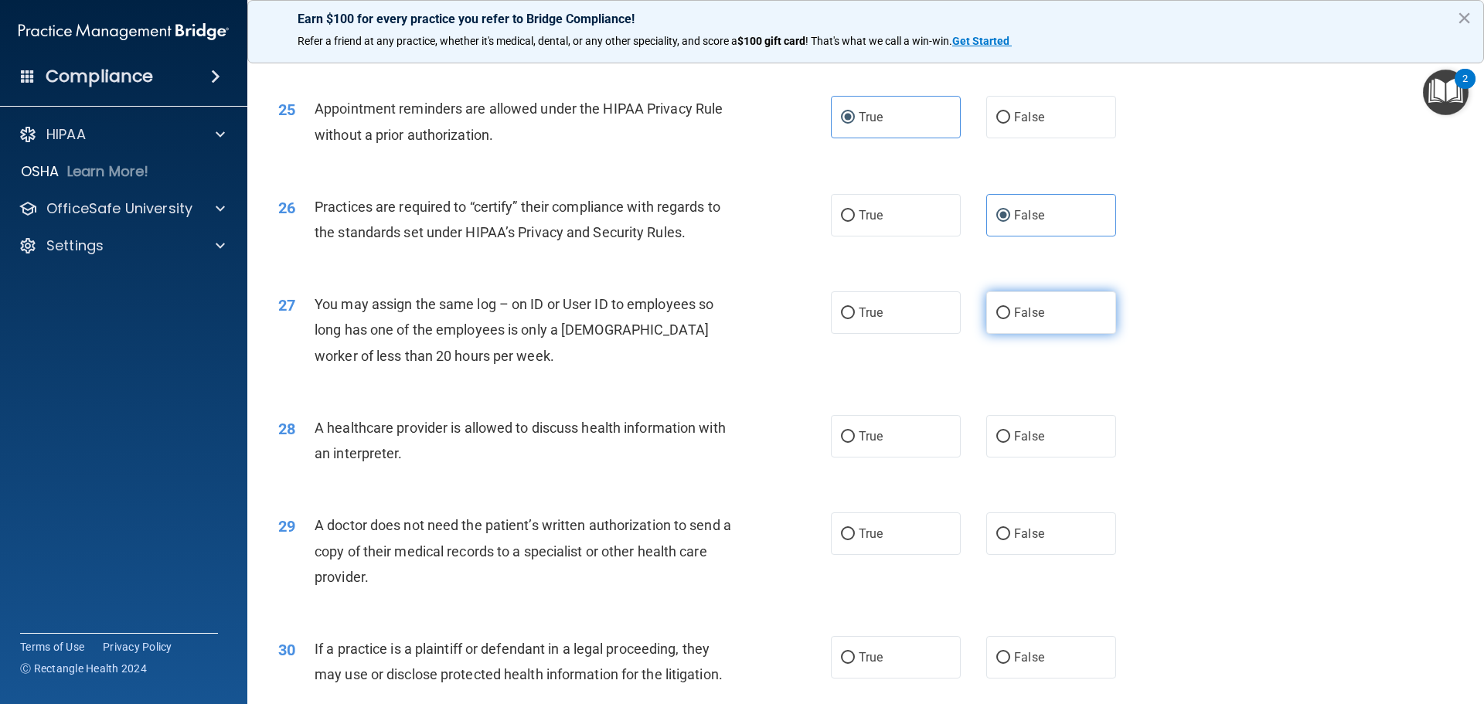
click at [1018, 315] on span "False" at bounding box center [1029, 312] width 30 height 15
click at [1010, 315] on input "False" at bounding box center [1003, 314] width 14 height 12
radio input "true"
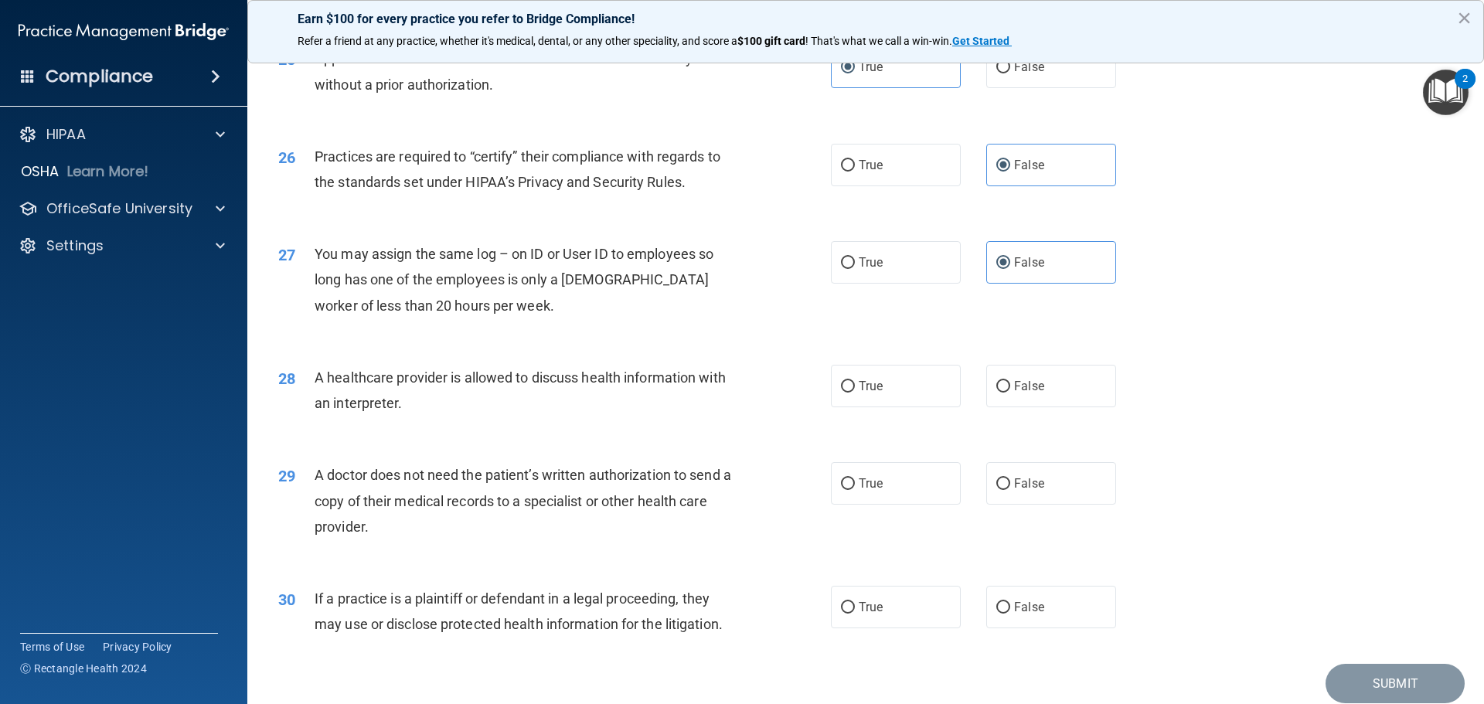
scroll to position [2859, 0]
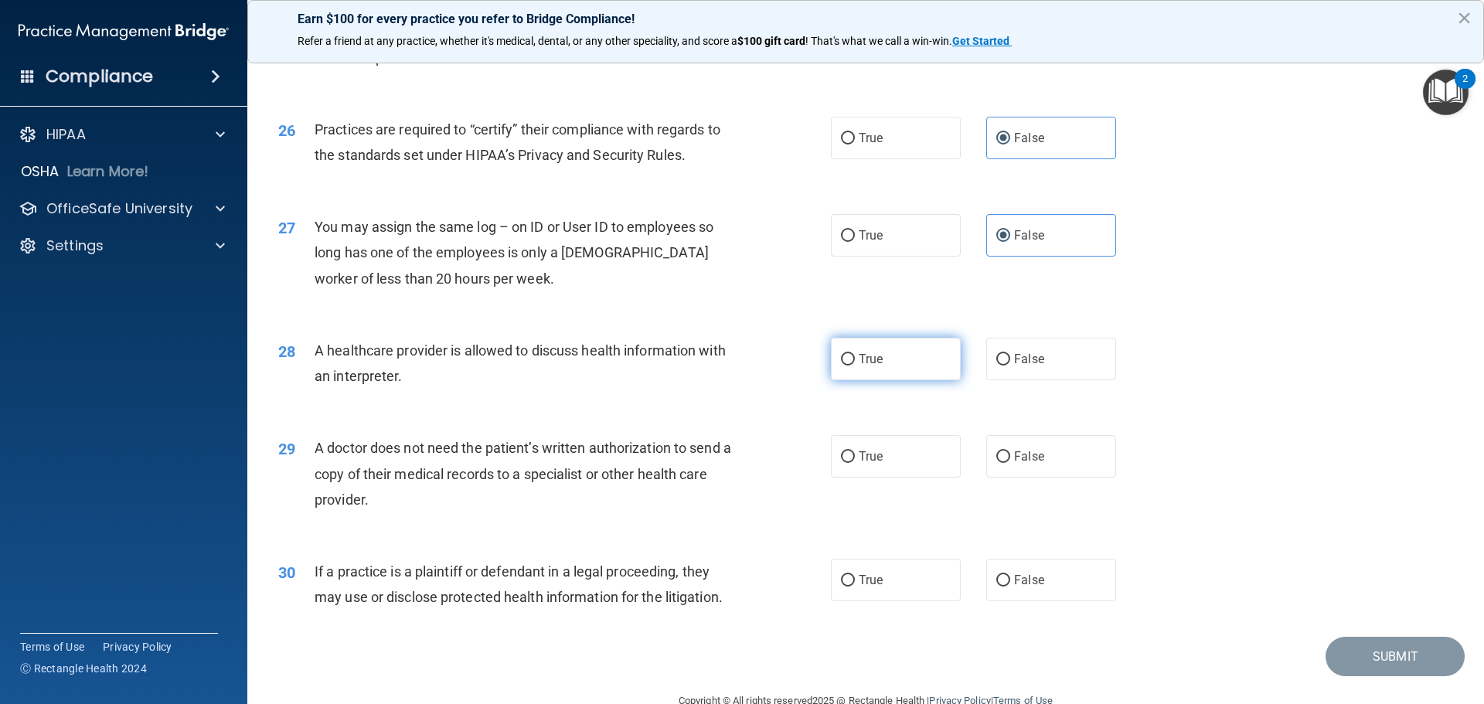
click at [912, 367] on label "True" at bounding box center [896, 359] width 130 height 42
click at [855, 365] on input "True" at bounding box center [848, 360] width 14 height 12
radio input "true"
click at [881, 464] on label "True" at bounding box center [896, 456] width 130 height 42
click at [855, 463] on input "True" at bounding box center [848, 457] width 14 height 12
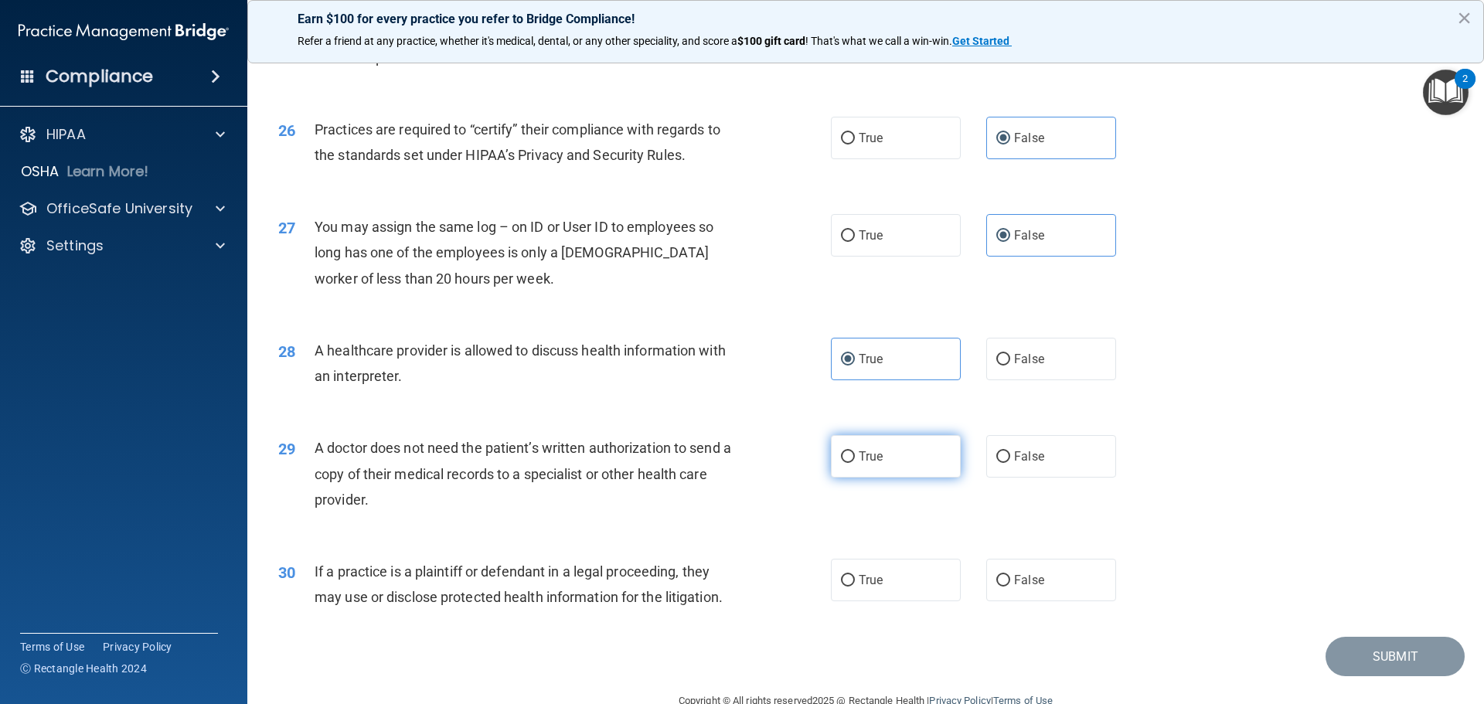
radio input "true"
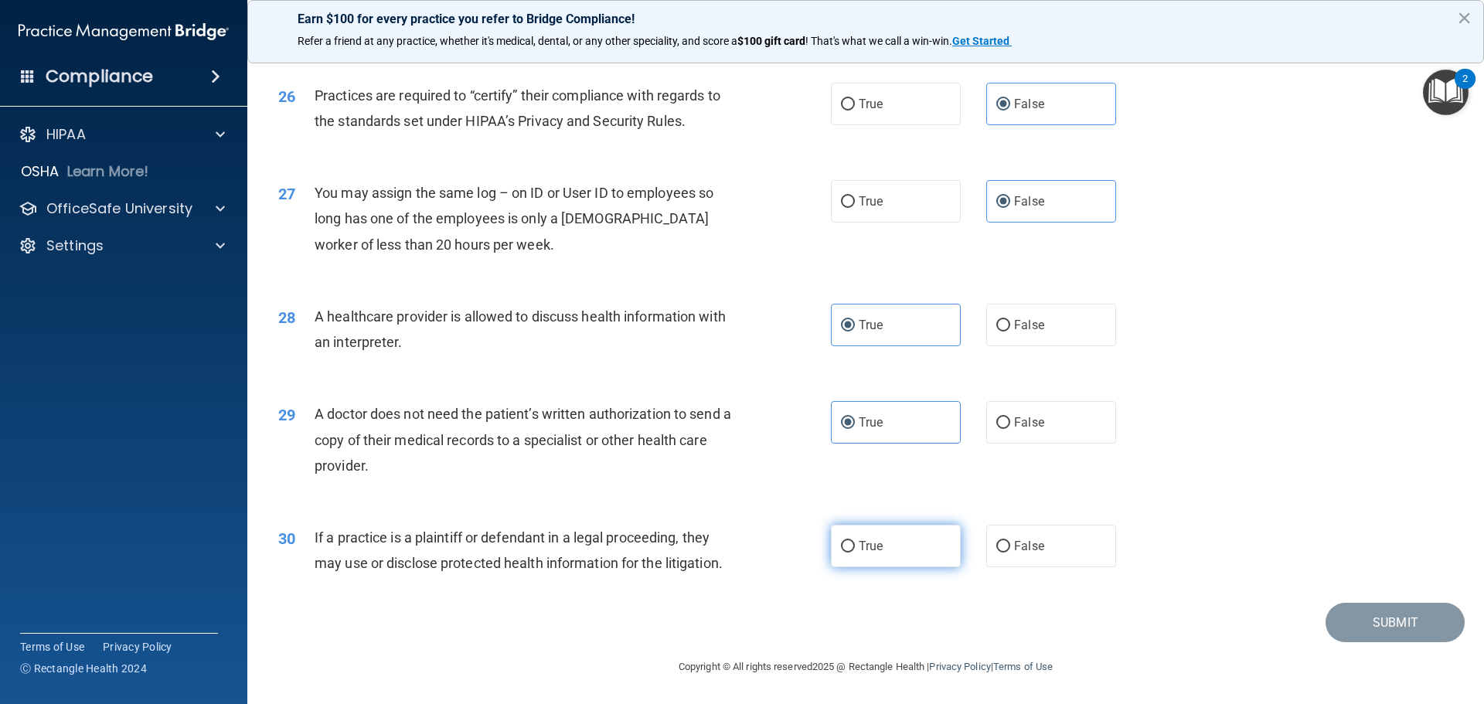
click at [852, 554] on label "True" at bounding box center [896, 546] width 130 height 42
click at [852, 552] on input "True" at bounding box center [848, 547] width 14 height 12
radio input "true"
click at [1358, 620] on button "Submit" at bounding box center [1394, 622] width 139 height 39
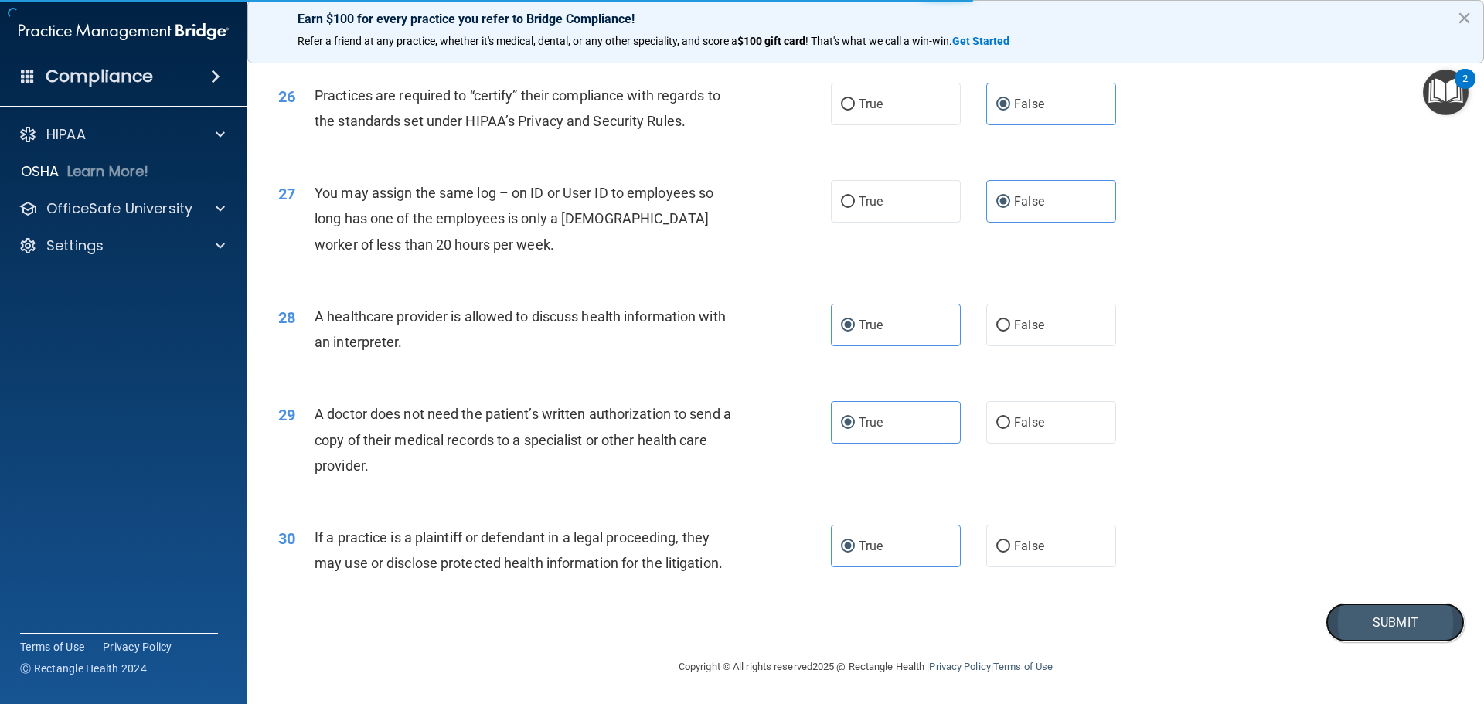
click at [1395, 620] on button "Submit" at bounding box center [1394, 622] width 139 height 39
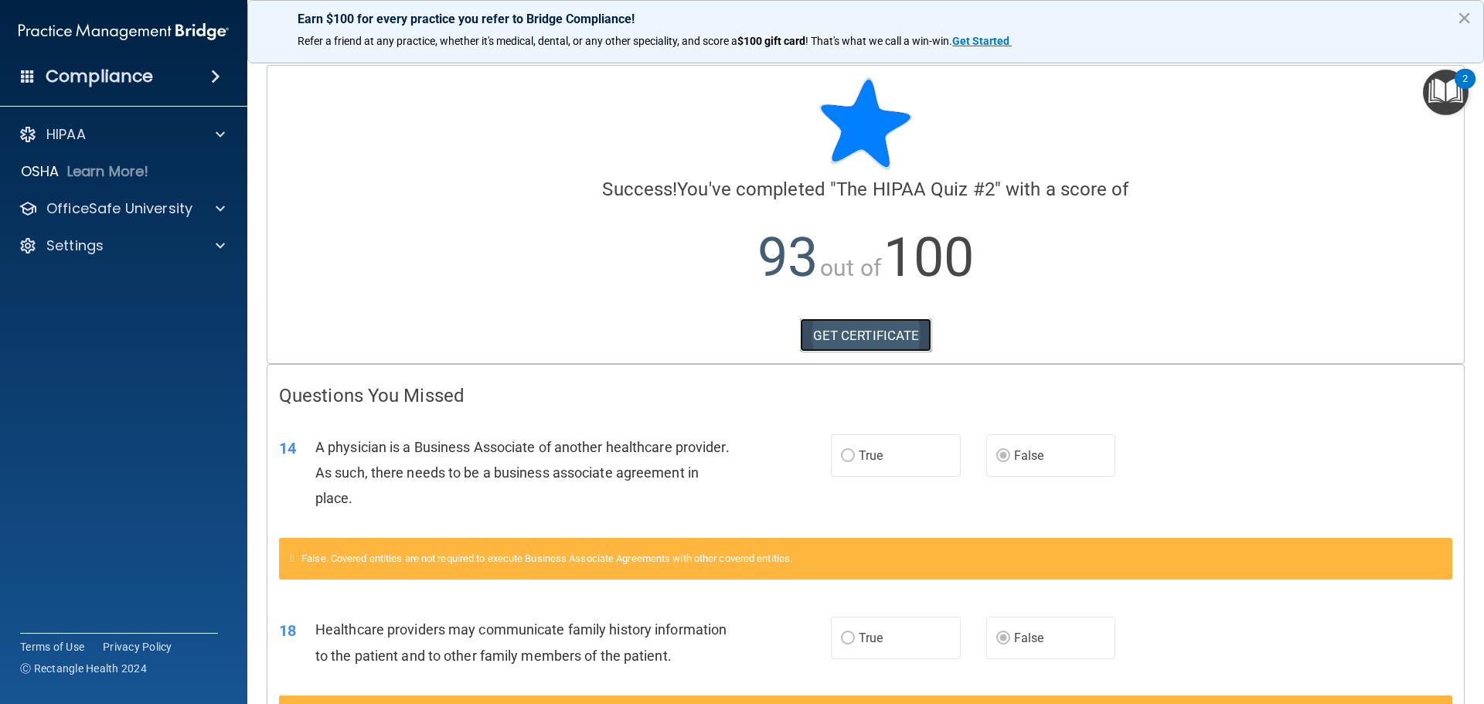
click at [861, 326] on link "GET CERTIFICATE" at bounding box center [866, 335] width 132 height 34
click at [113, 217] on p "OfficeSafe University" at bounding box center [119, 208] width 146 height 19
click at [144, 240] on div "HIPAA Training" at bounding box center [115, 245] width 211 height 15
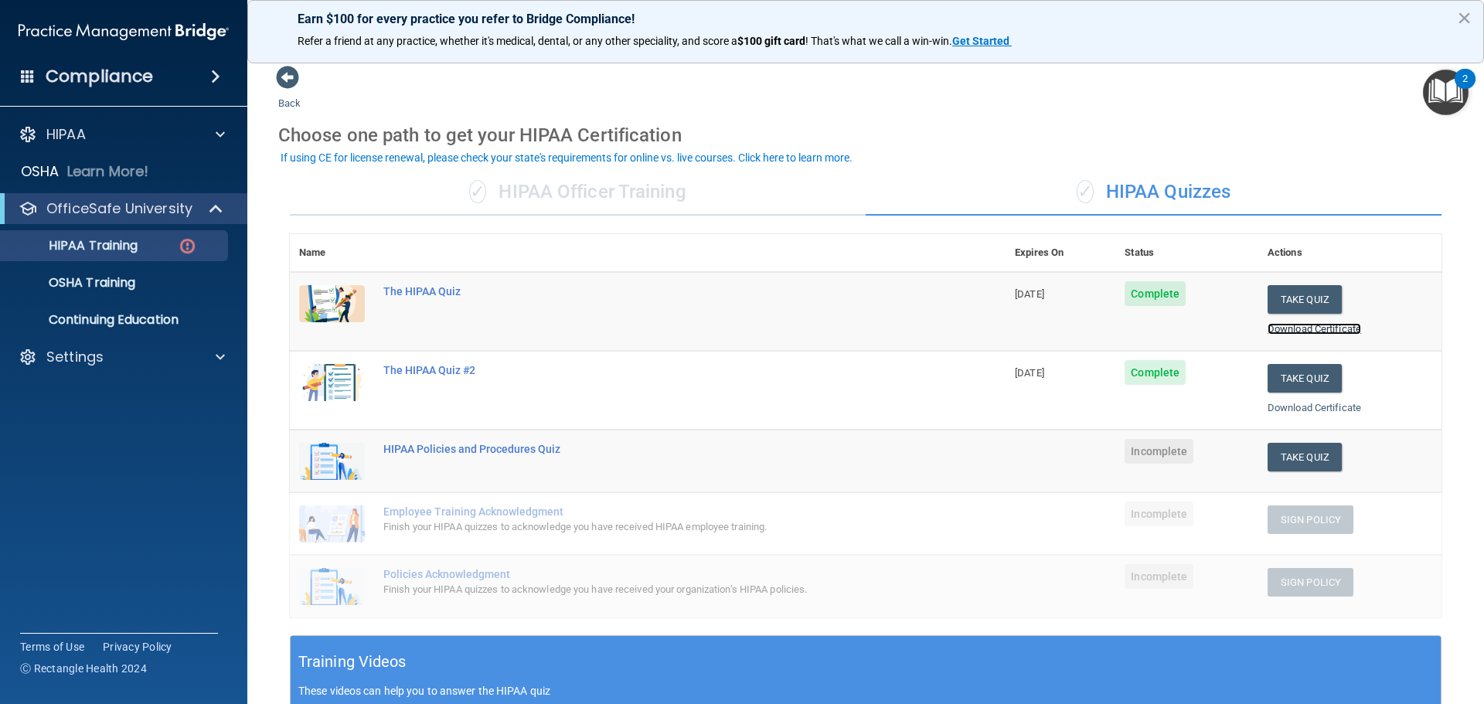
click at [1307, 328] on link "Download Certificate" at bounding box center [1313, 329] width 93 height 12
click at [1276, 455] on button "Take Quiz" at bounding box center [1304, 457] width 74 height 29
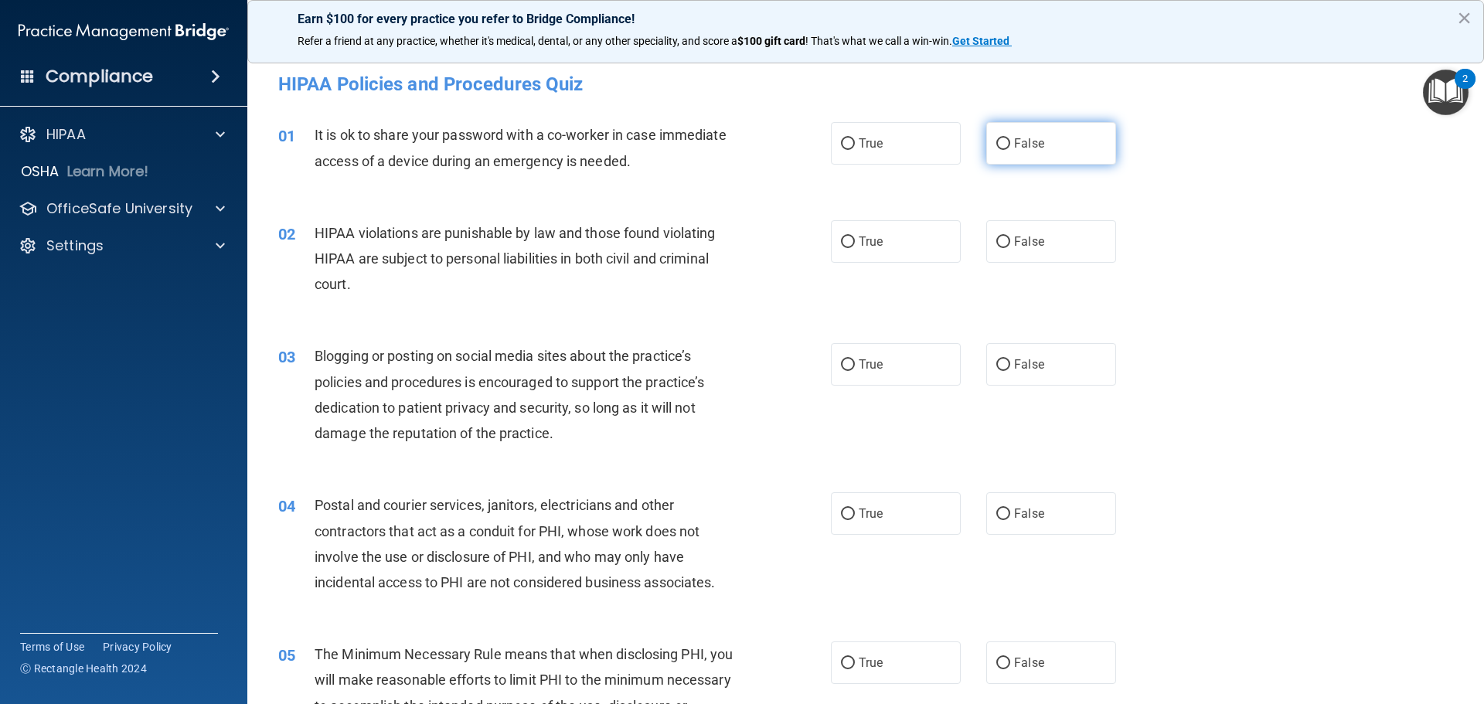
click at [1026, 151] on label "False" at bounding box center [1051, 143] width 130 height 42
click at [1010, 150] on input "False" at bounding box center [1003, 144] width 14 height 12
radio input "true"
click at [858, 248] on span "True" at bounding box center [870, 241] width 24 height 15
click at [853, 248] on input "True" at bounding box center [848, 242] width 14 height 12
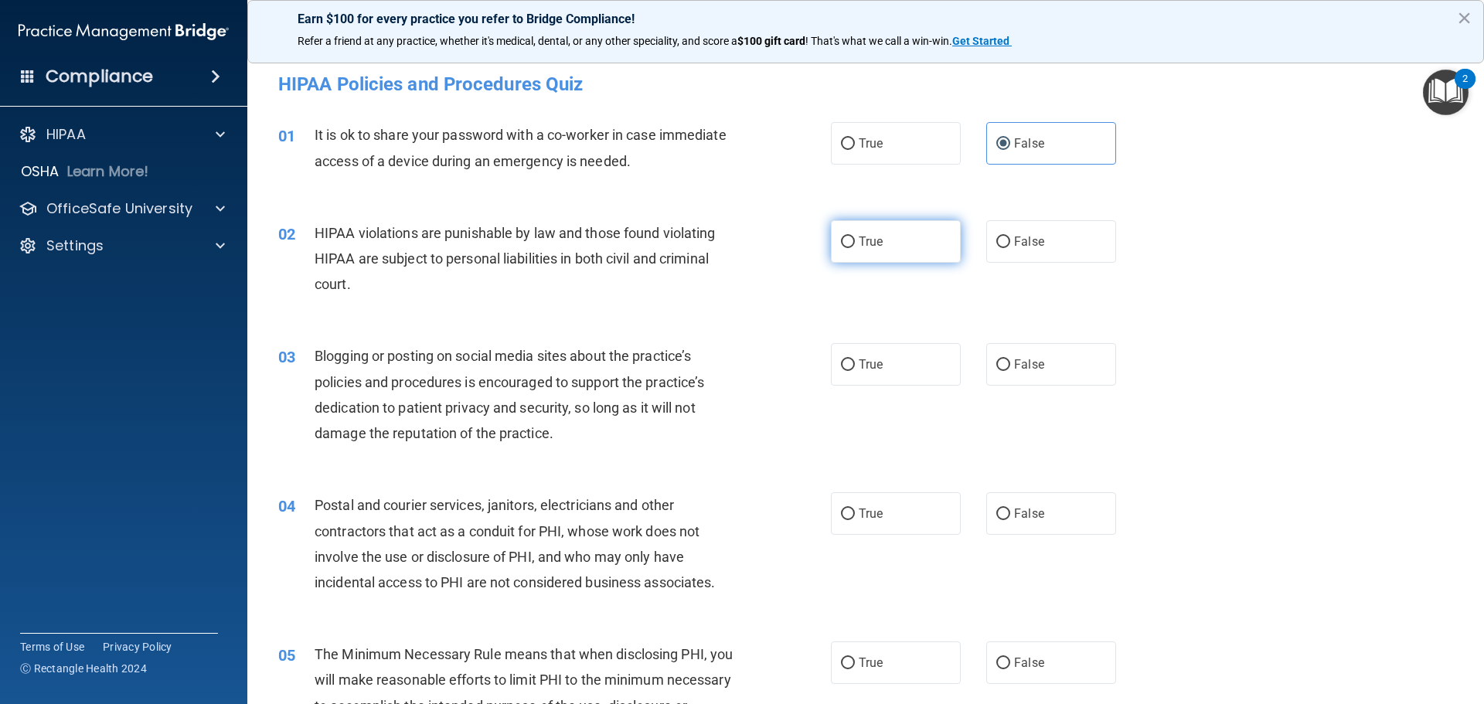
radio input "true"
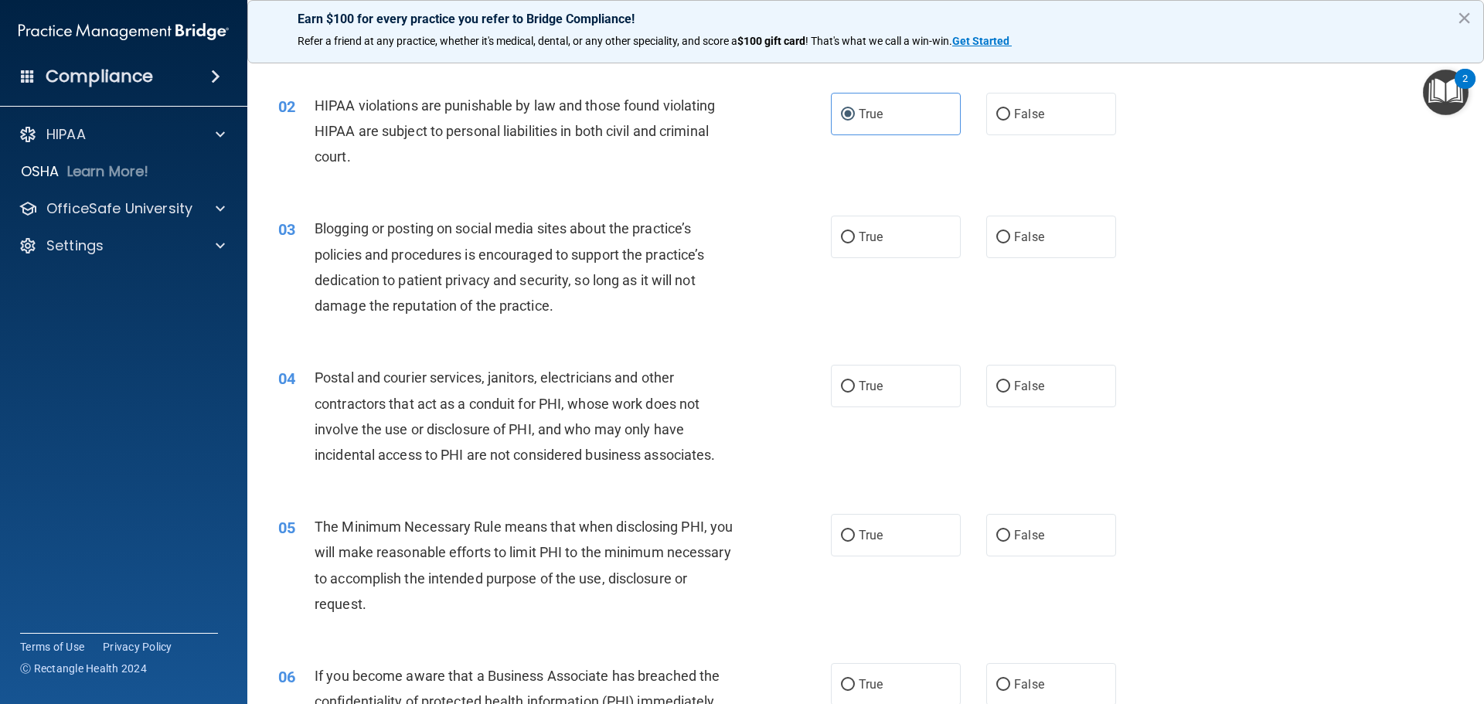
scroll to position [155, 0]
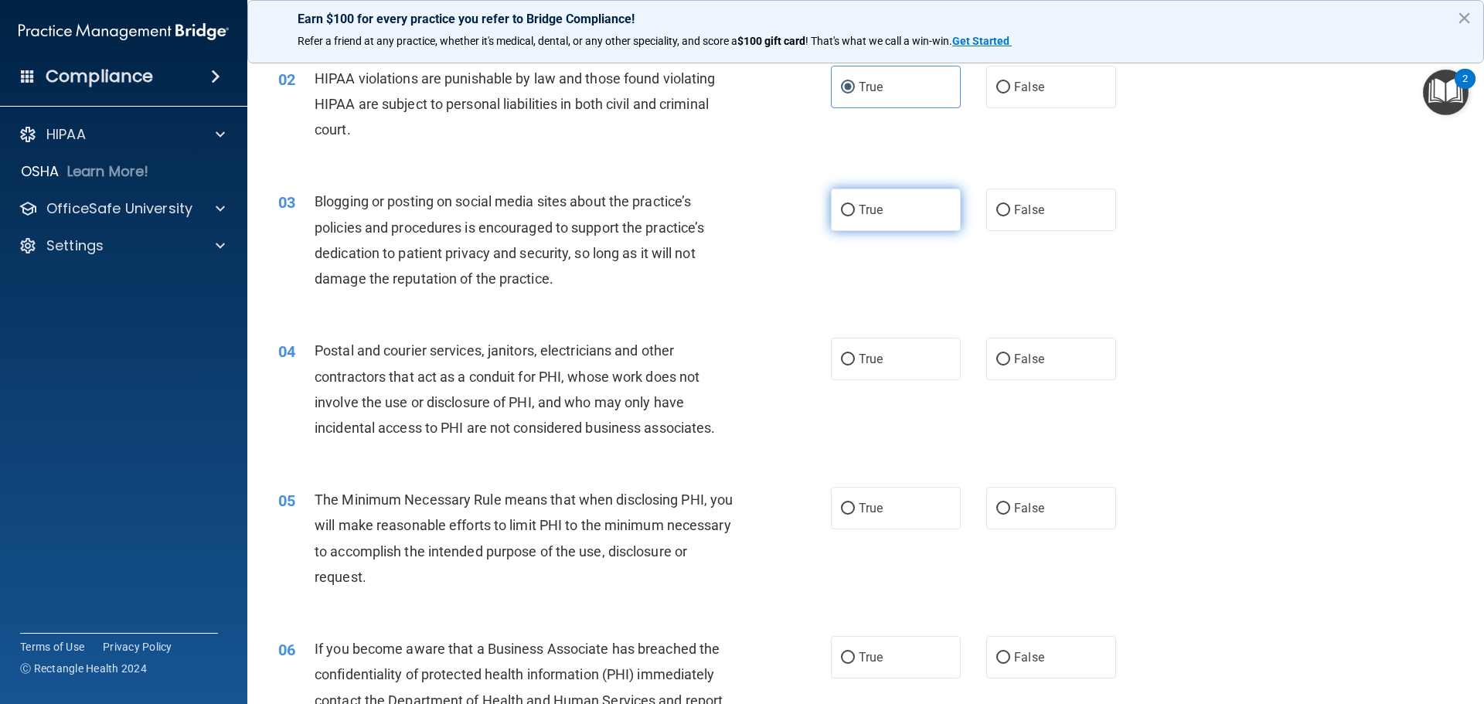
click at [847, 208] on input "True" at bounding box center [848, 211] width 14 height 12
radio input "true"
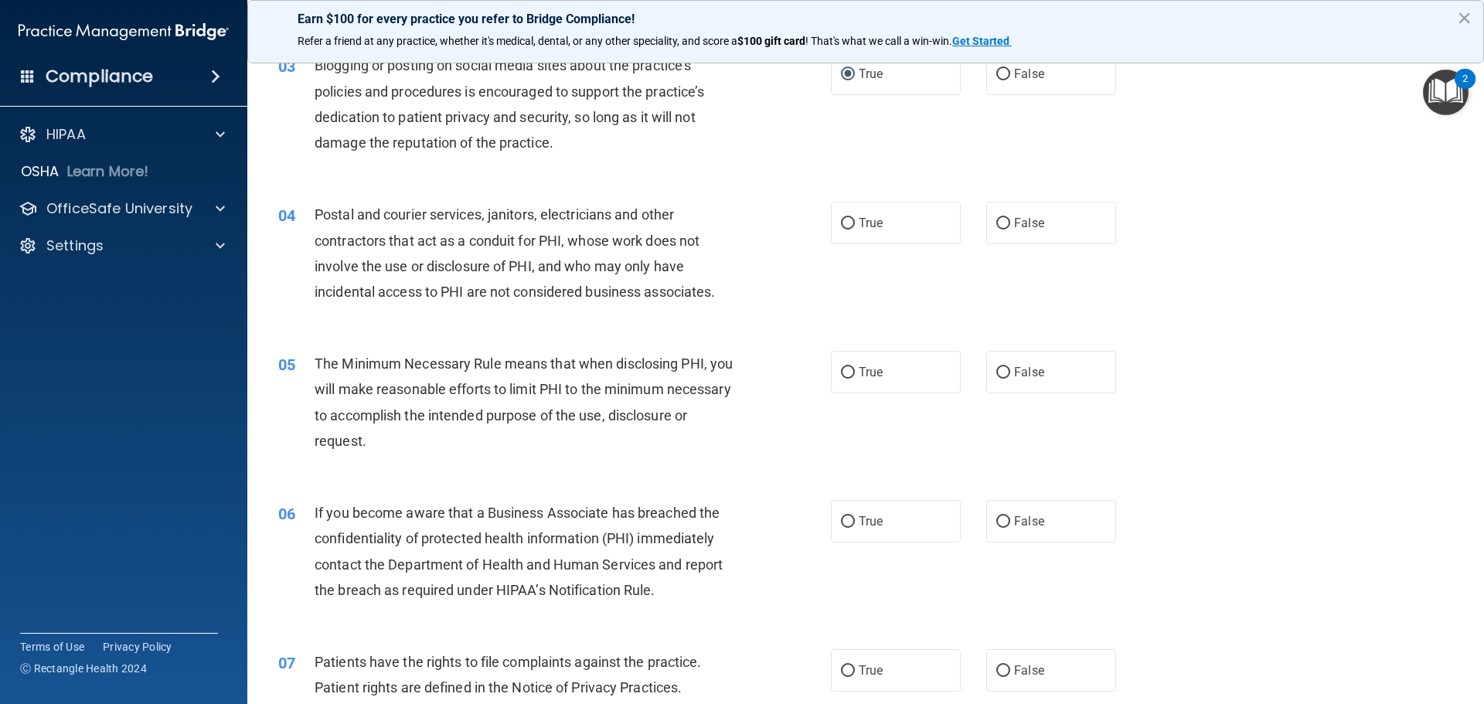
scroll to position [309, 0]
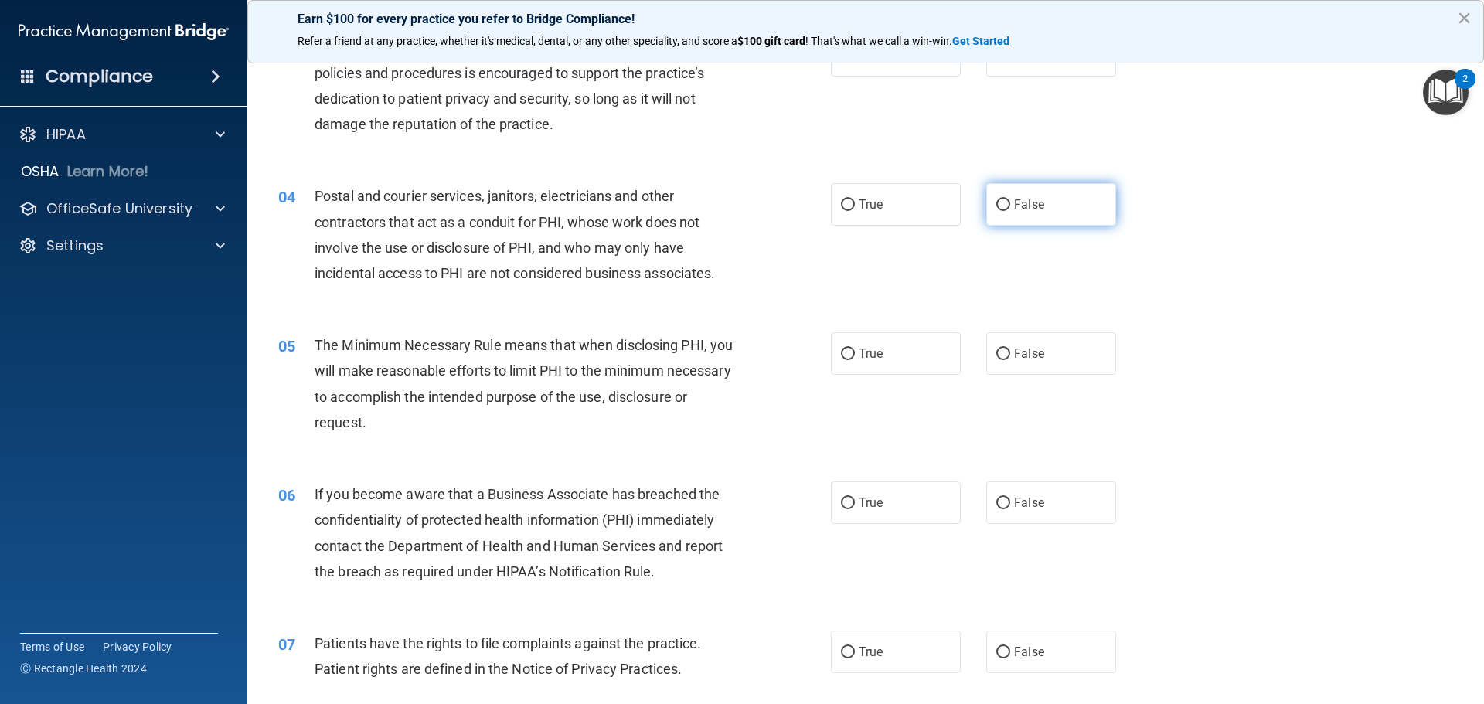
click at [989, 214] on label "False" at bounding box center [1051, 204] width 130 height 42
click at [996, 211] on input "False" at bounding box center [1003, 205] width 14 height 12
radio input "true"
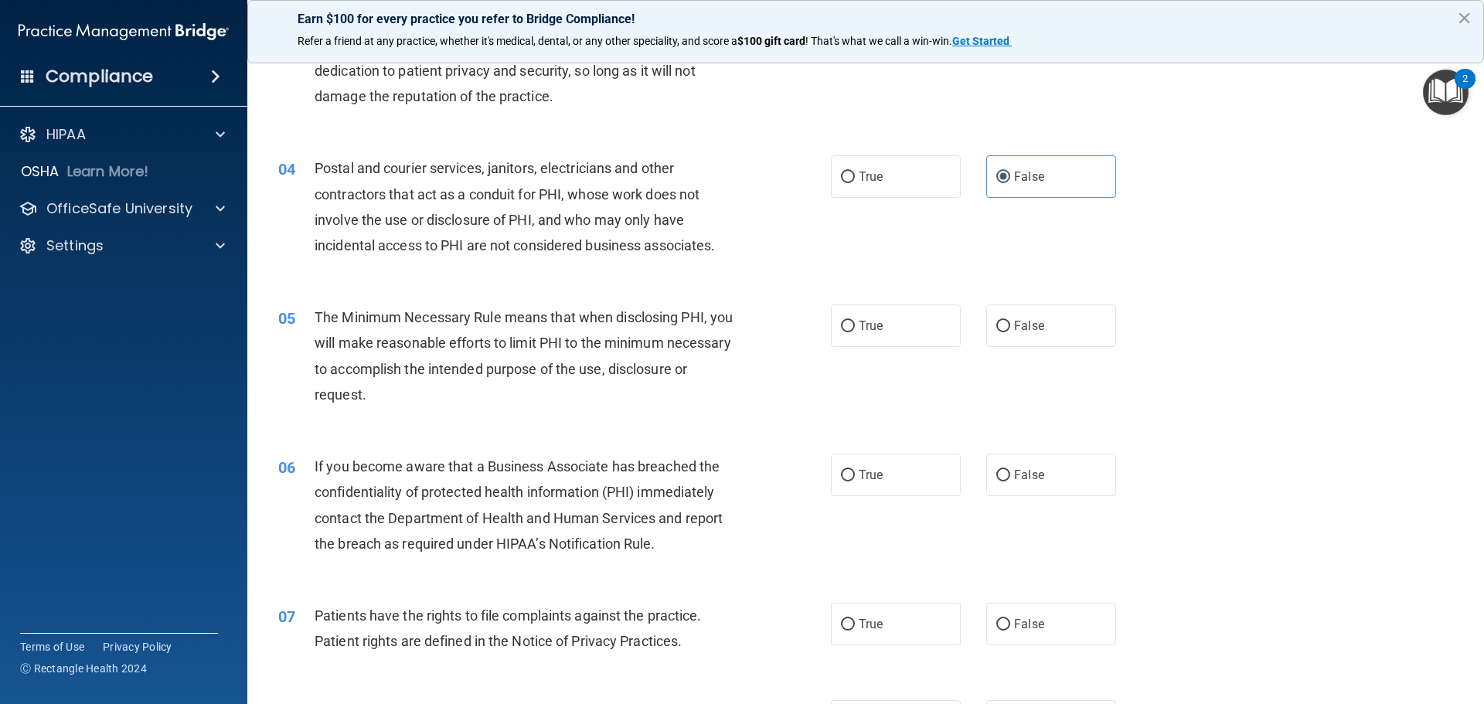
scroll to position [386, 0]
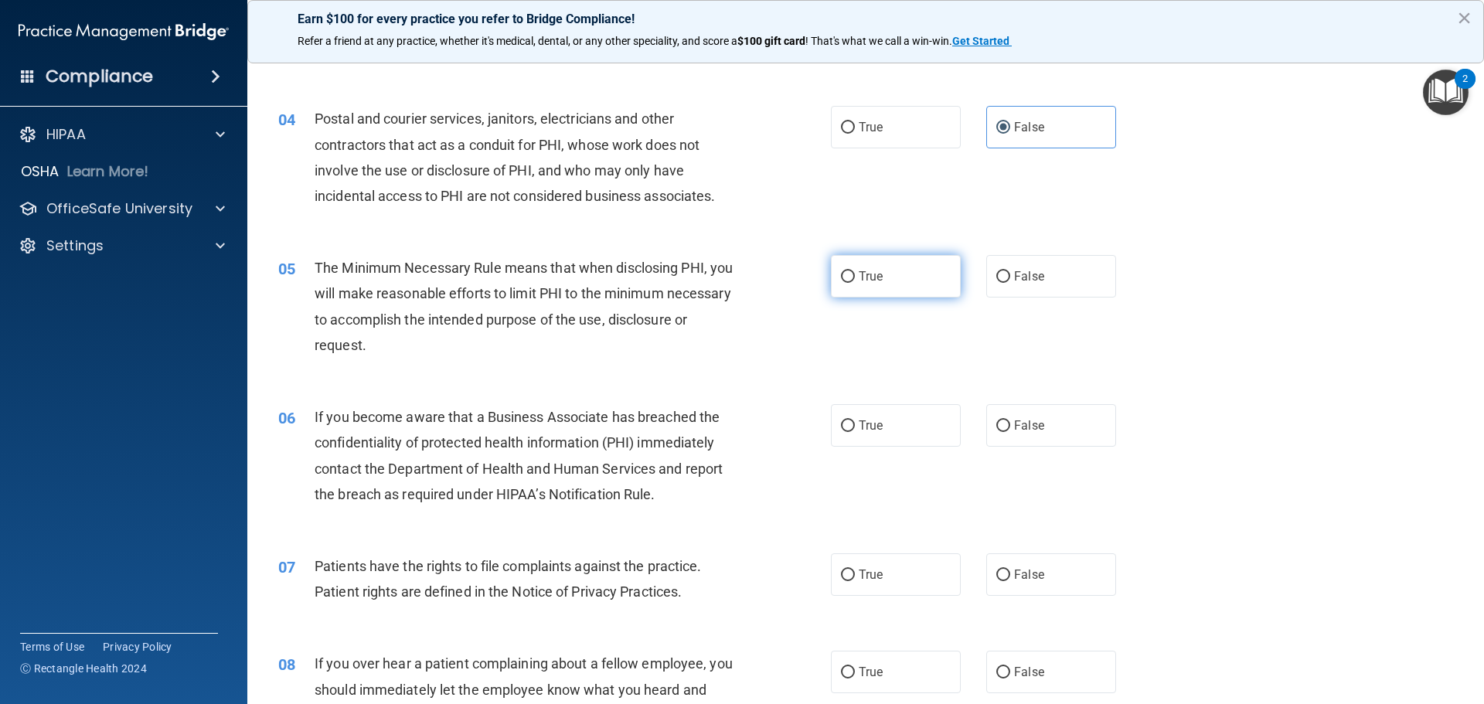
click at [890, 282] on label "True" at bounding box center [896, 276] width 130 height 42
click at [855, 282] on input "True" at bounding box center [848, 277] width 14 height 12
radio input "true"
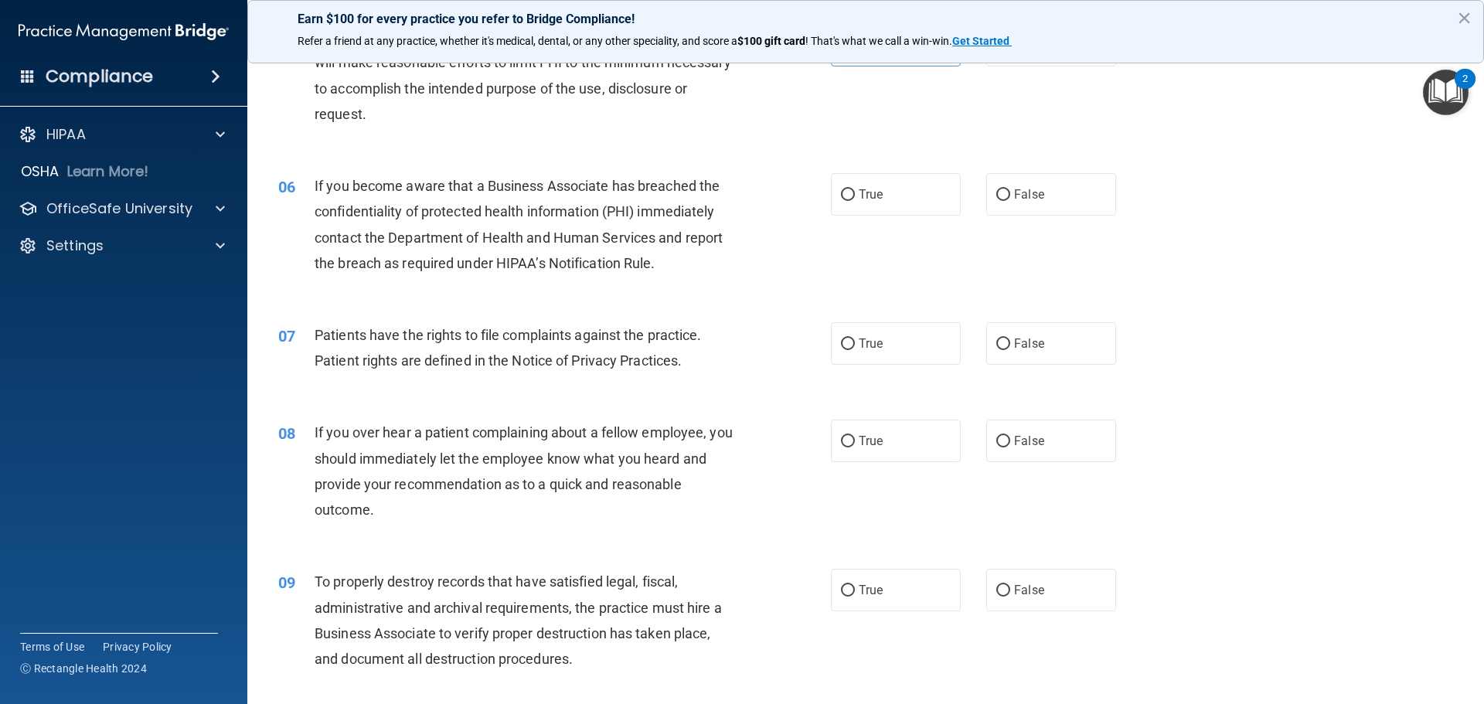
scroll to position [618, 0]
click at [970, 200] on div "True False" at bounding box center [986, 193] width 311 height 42
click at [1004, 200] on label "False" at bounding box center [1051, 193] width 130 height 42
click at [1004, 200] on input "False" at bounding box center [1003, 195] width 14 height 12
radio input "true"
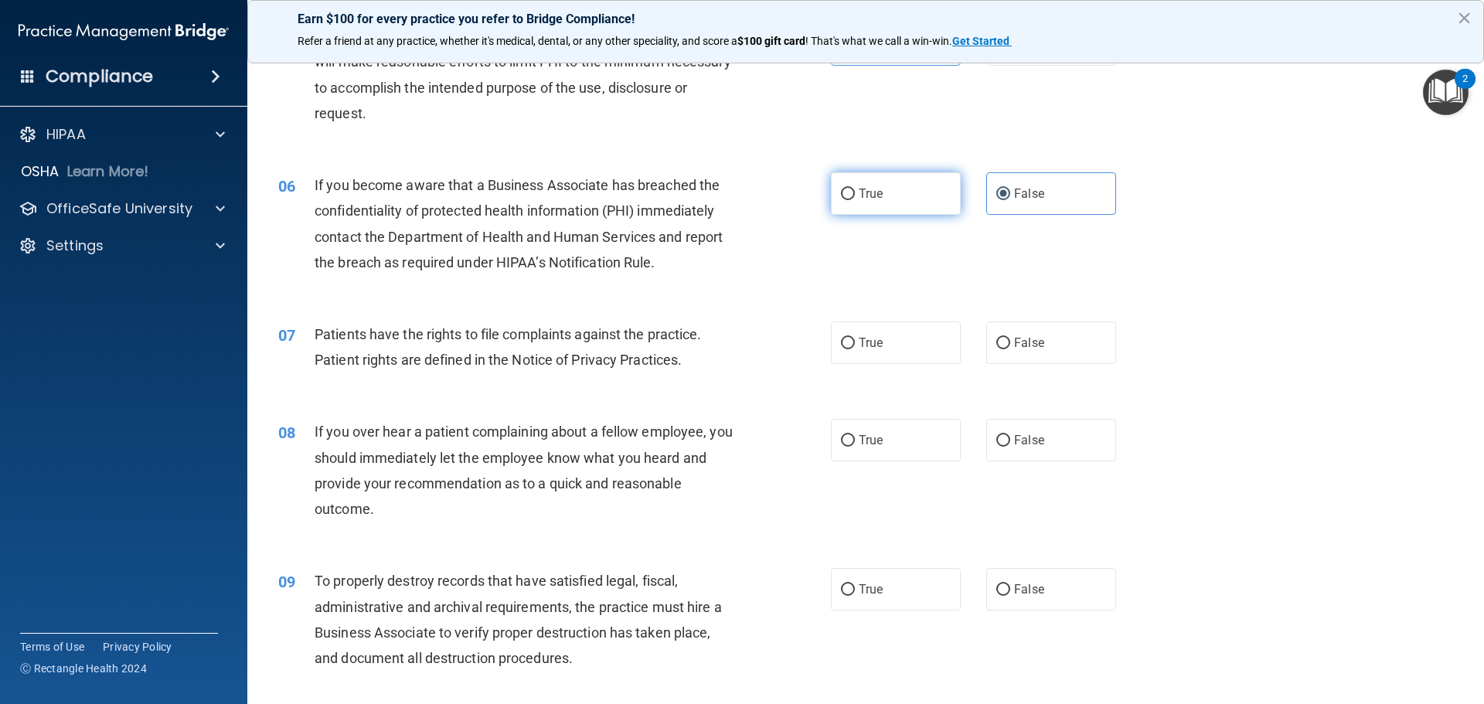
click at [909, 185] on label "True" at bounding box center [896, 193] width 130 height 42
click at [855, 189] on input "True" at bounding box center [848, 195] width 14 height 12
radio input "true"
radio input "false"
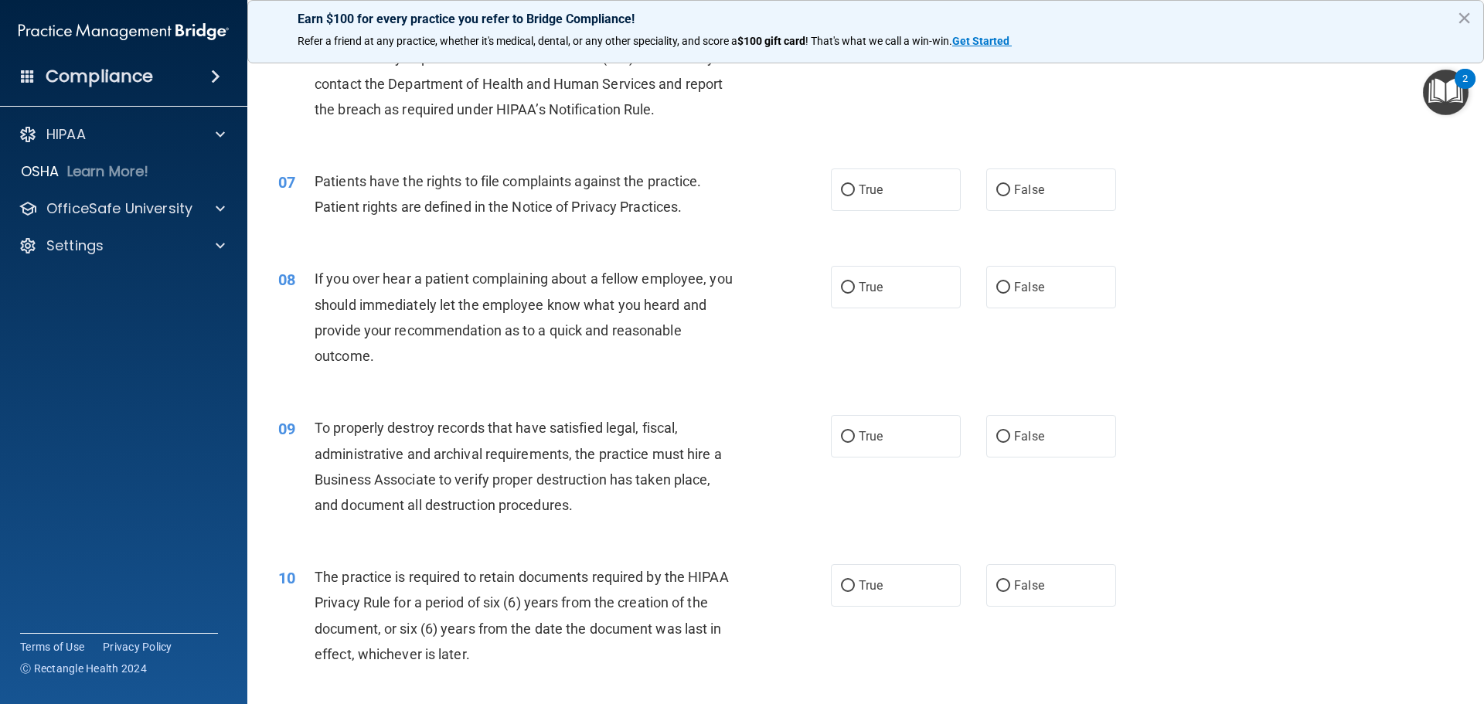
scroll to position [773, 0]
click at [858, 193] on span "True" at bounding box center [870, 188] width 24 height 15
click at [853, 193] on input "True" at bounding box center [848, 189] width 14 height 12
radio input "true"
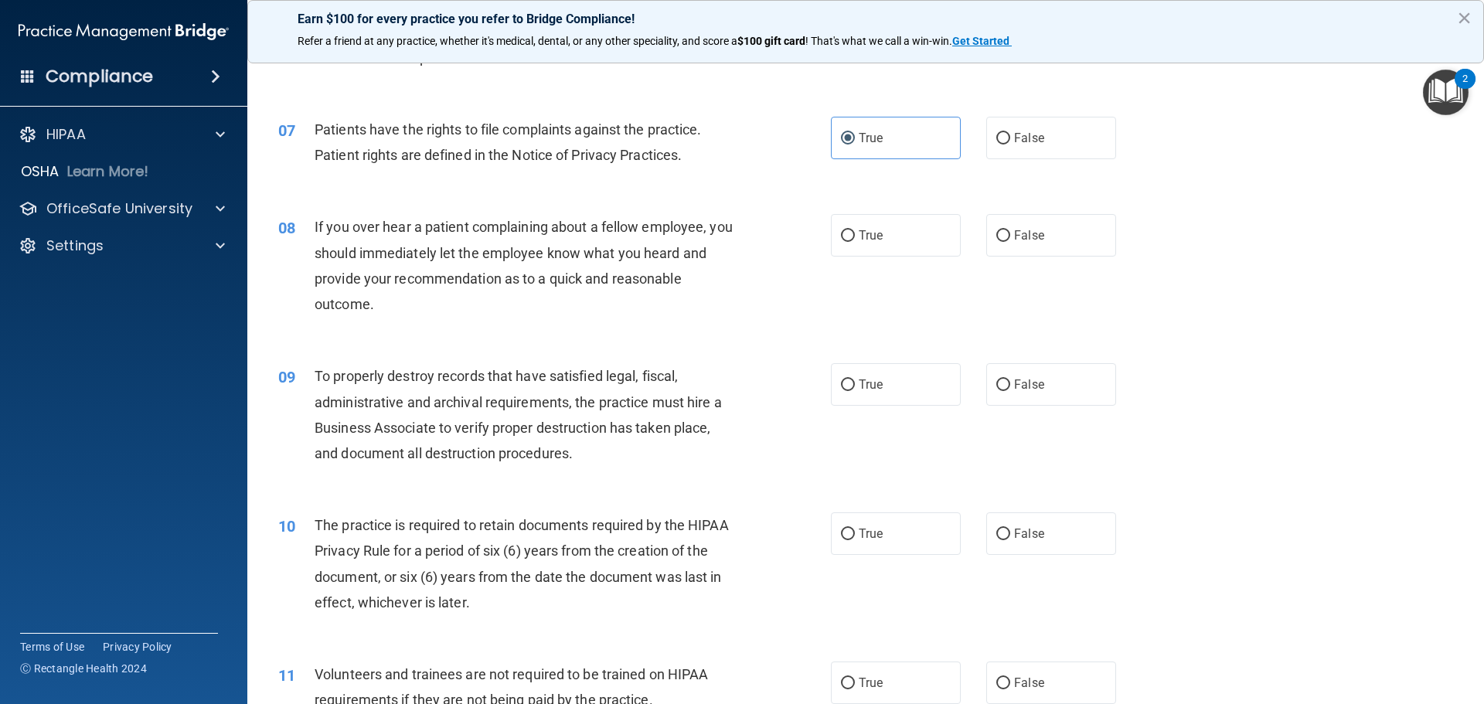
scroll to position [850, 0]
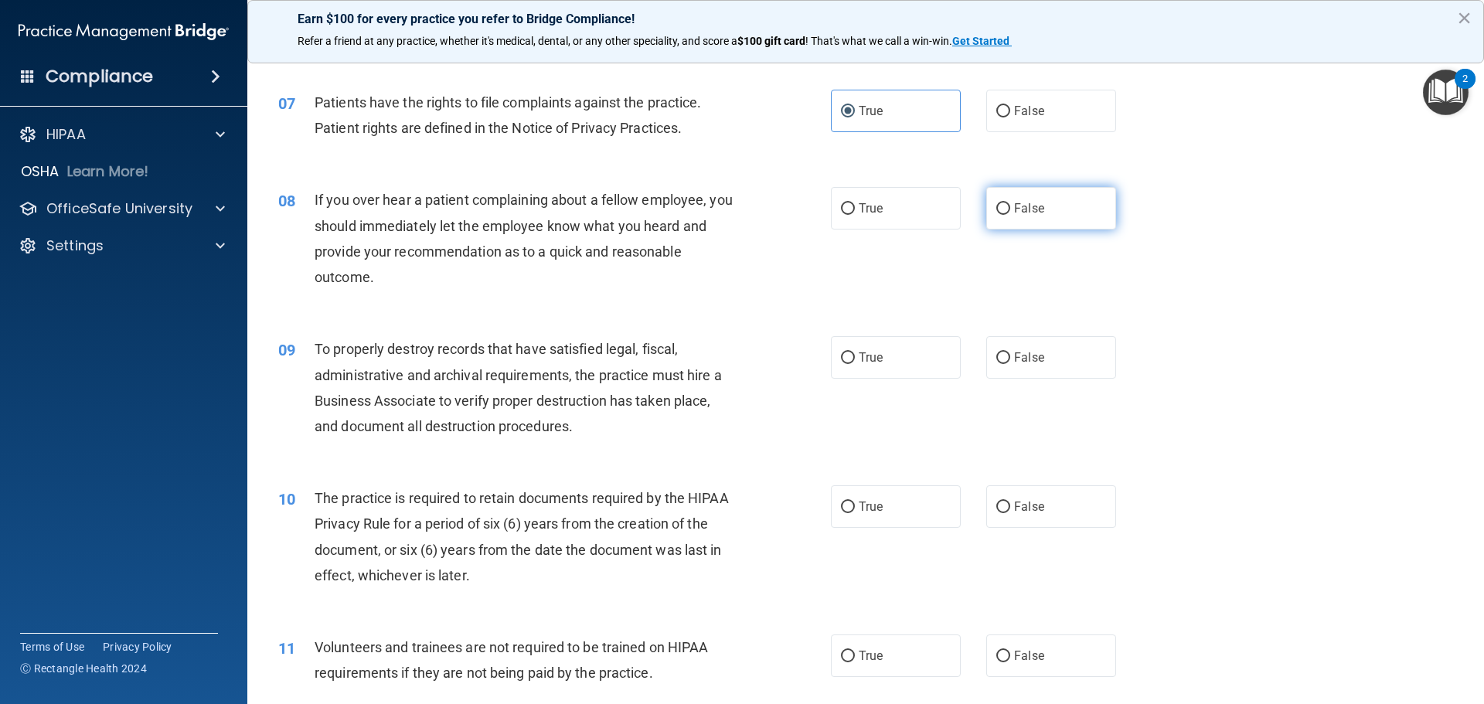
click at [990, 216] on label "False" at bounding box center [1051, 208] width 130 height 42
click at [996, 215] on input "False" at bounding box center [1003, 209] width 14 height 12
radio input "true"
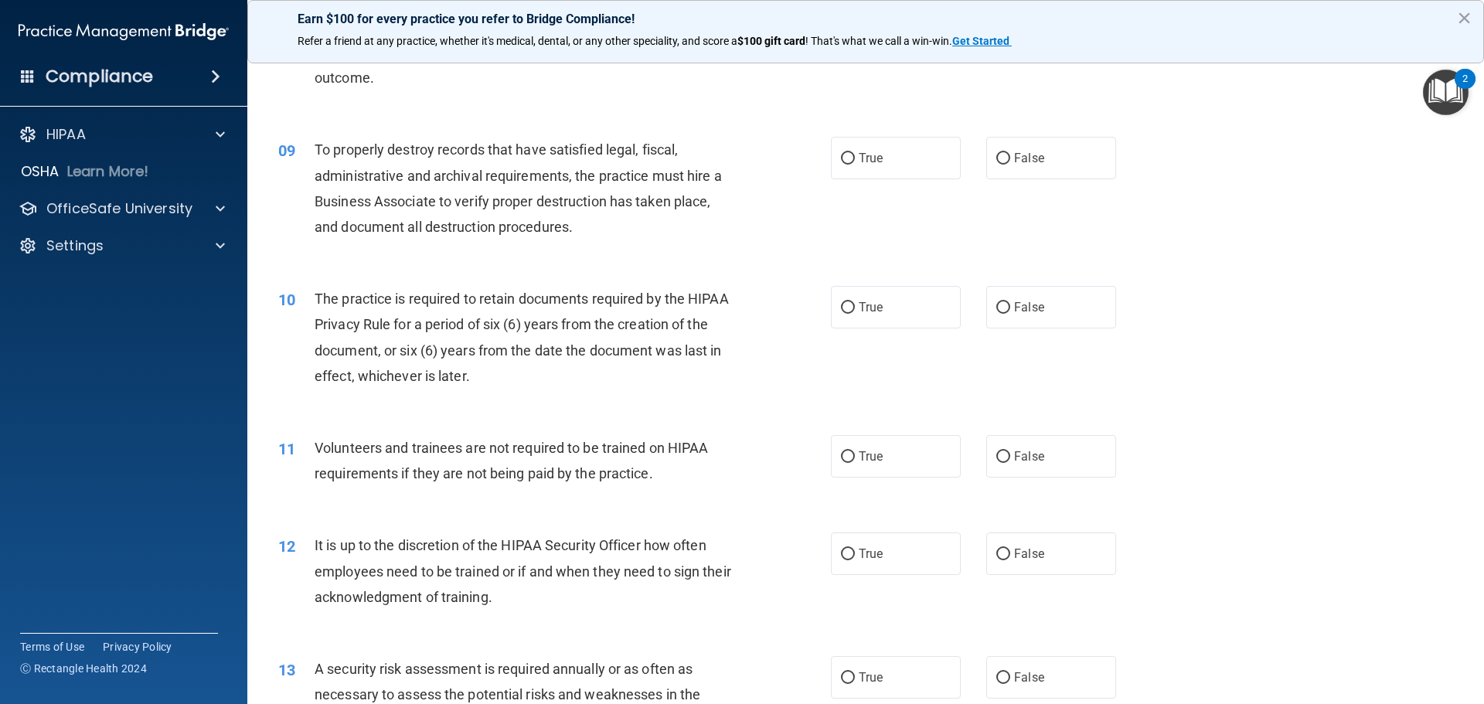
scroll to position [1082, 0]
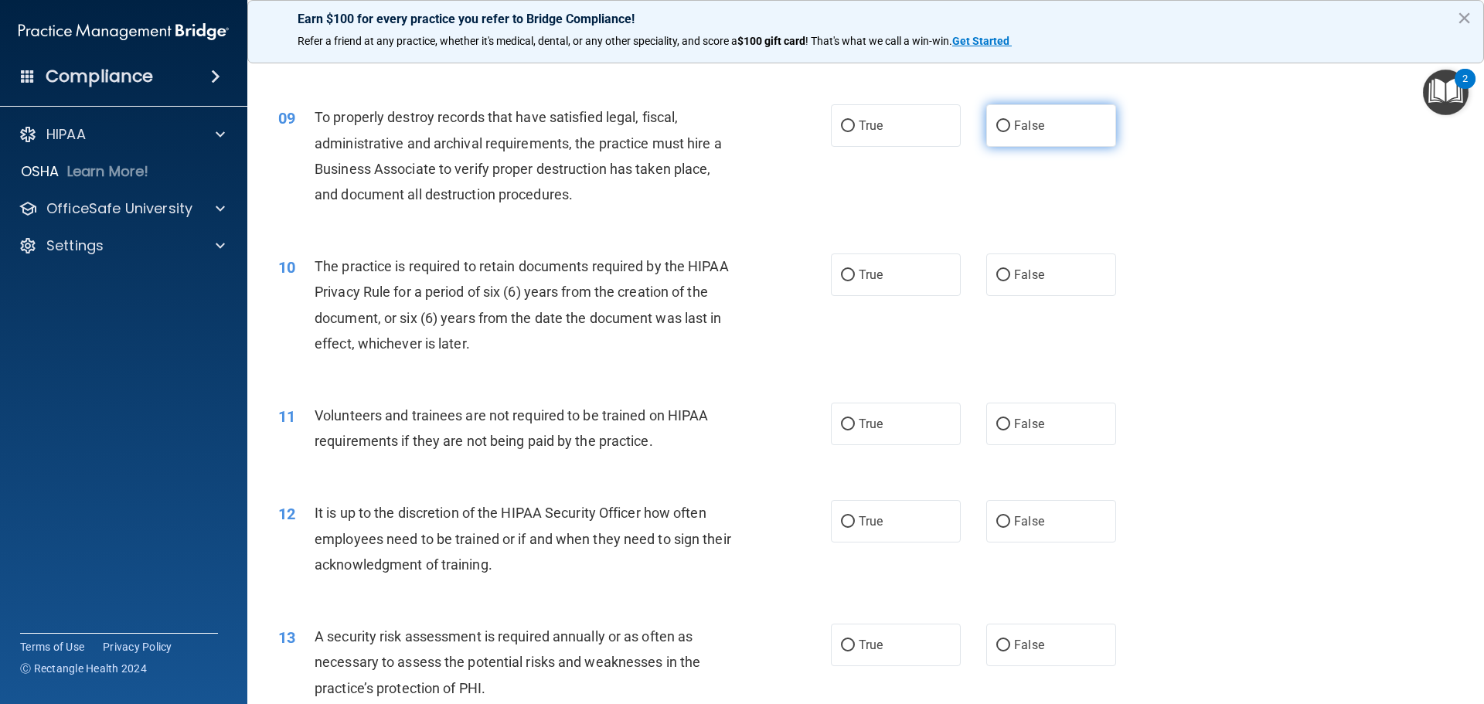
click at [991, 144] on label "False" at bounding box center [1051, 125] width 130 height 42
click at [996, 132] on input "False" at bounding box center [1003, 127] width 14 height 12
radio input "true"
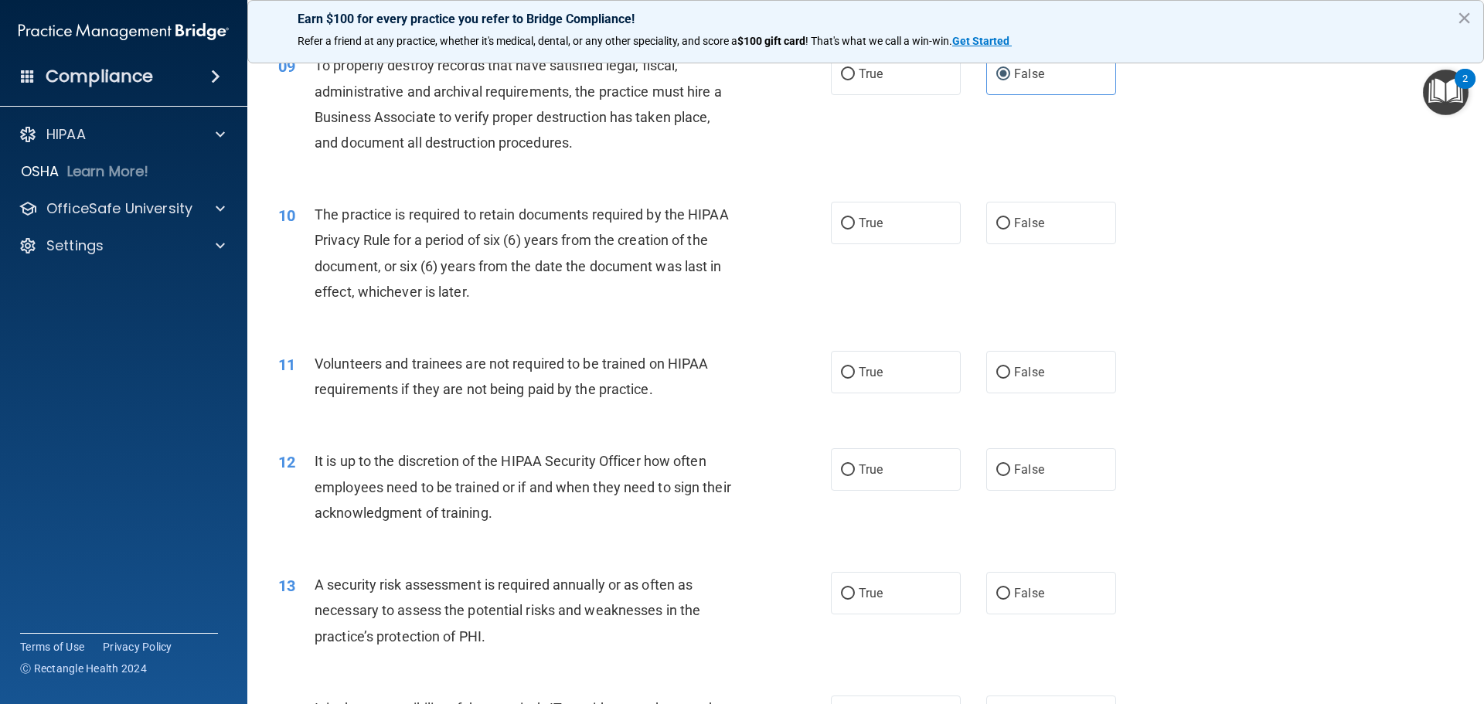
scroll to position [1236, 0]
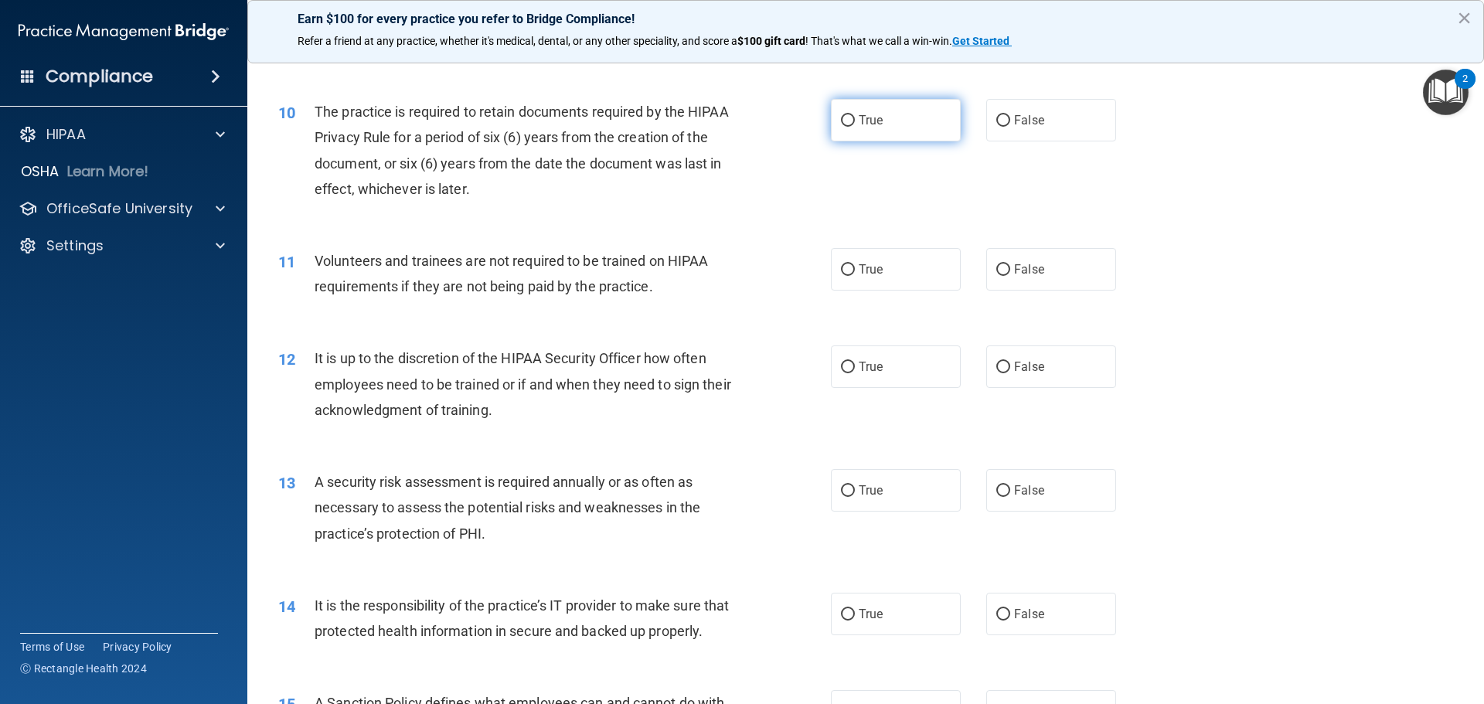
click at [861, 121] on span "True" at bounding box center [870, 120] width 24 height 15
click at [855, 121] on input "True" at bounding box center [848, 121] width 14 height 12
radio input "true"
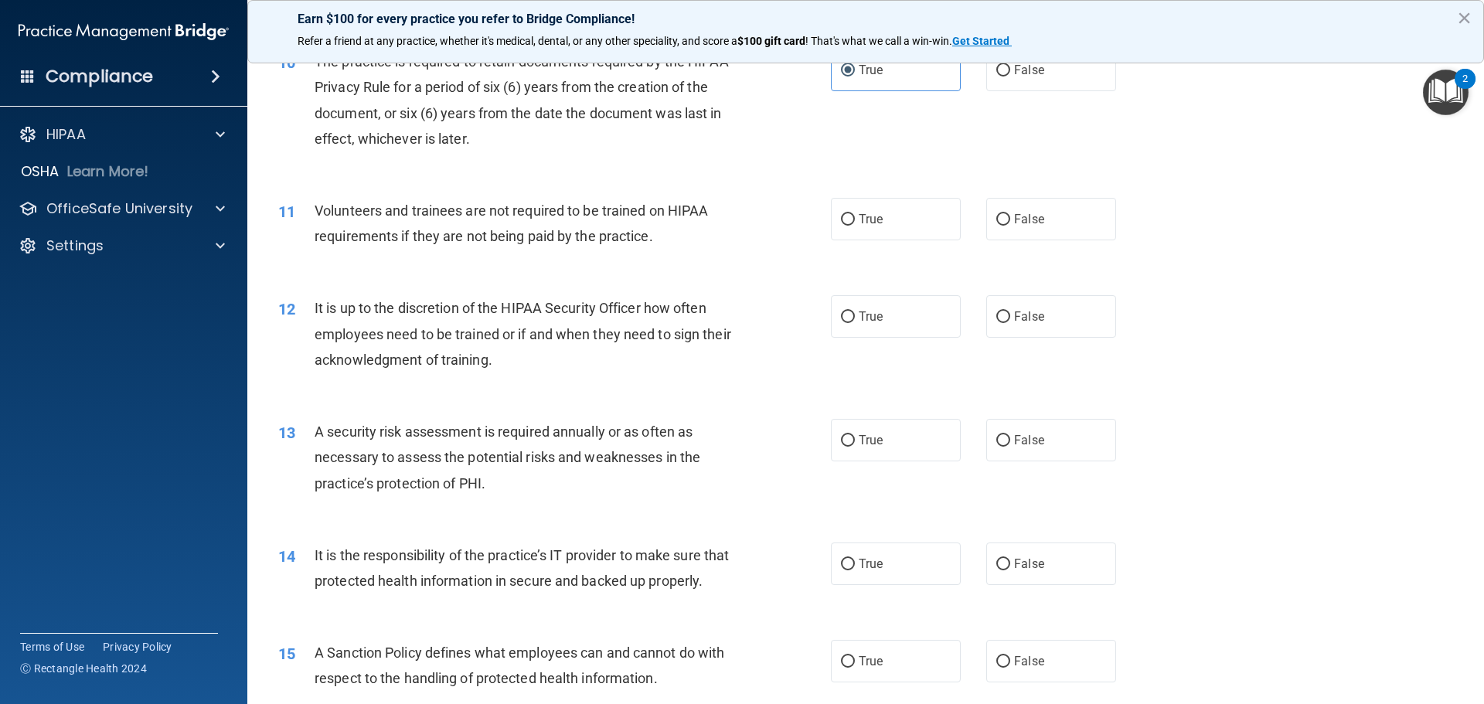
scroll to position [1314, 0]
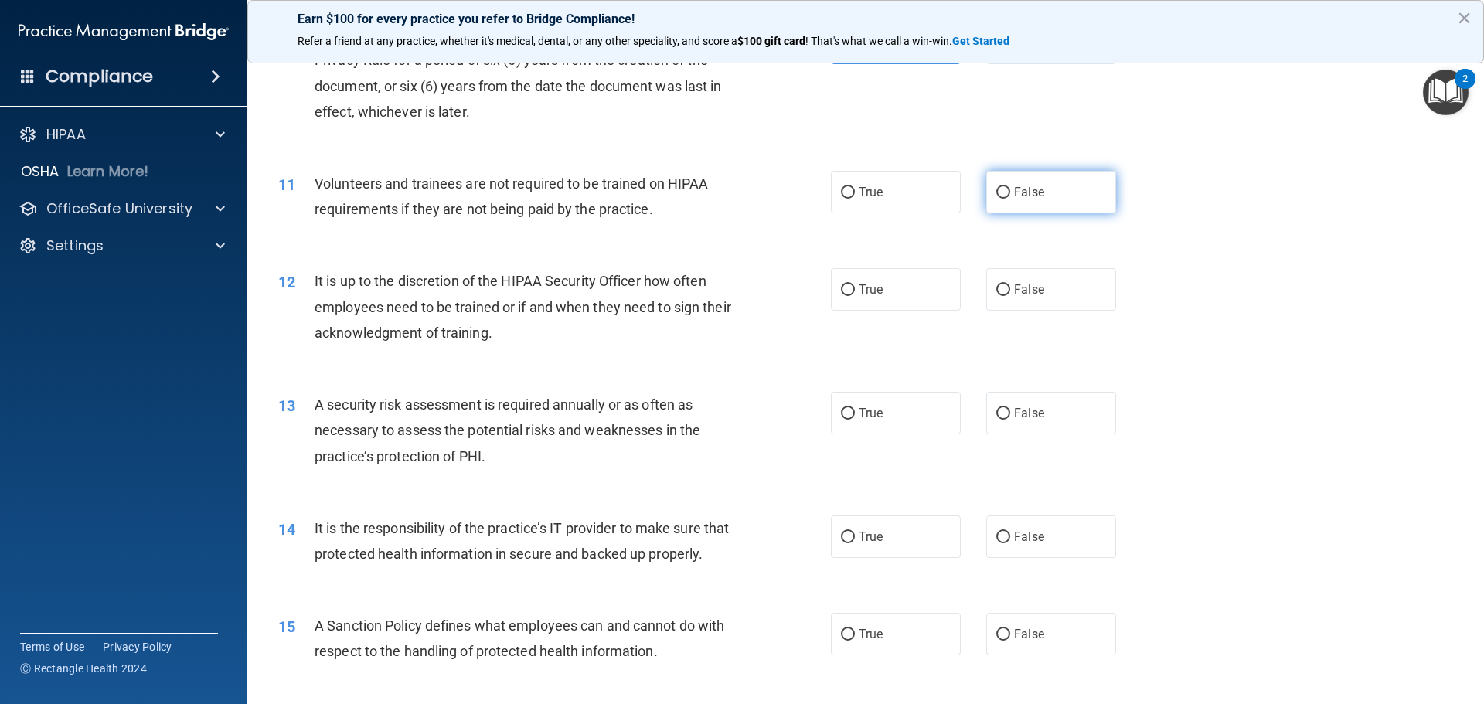
click at [1074, 212] on label "False" at bounding box center [1051, 192] width 130 height 42
click at [1010, 199] on input "False" at bounding box center [1003, 193] width 14 height 12
radio input "true"
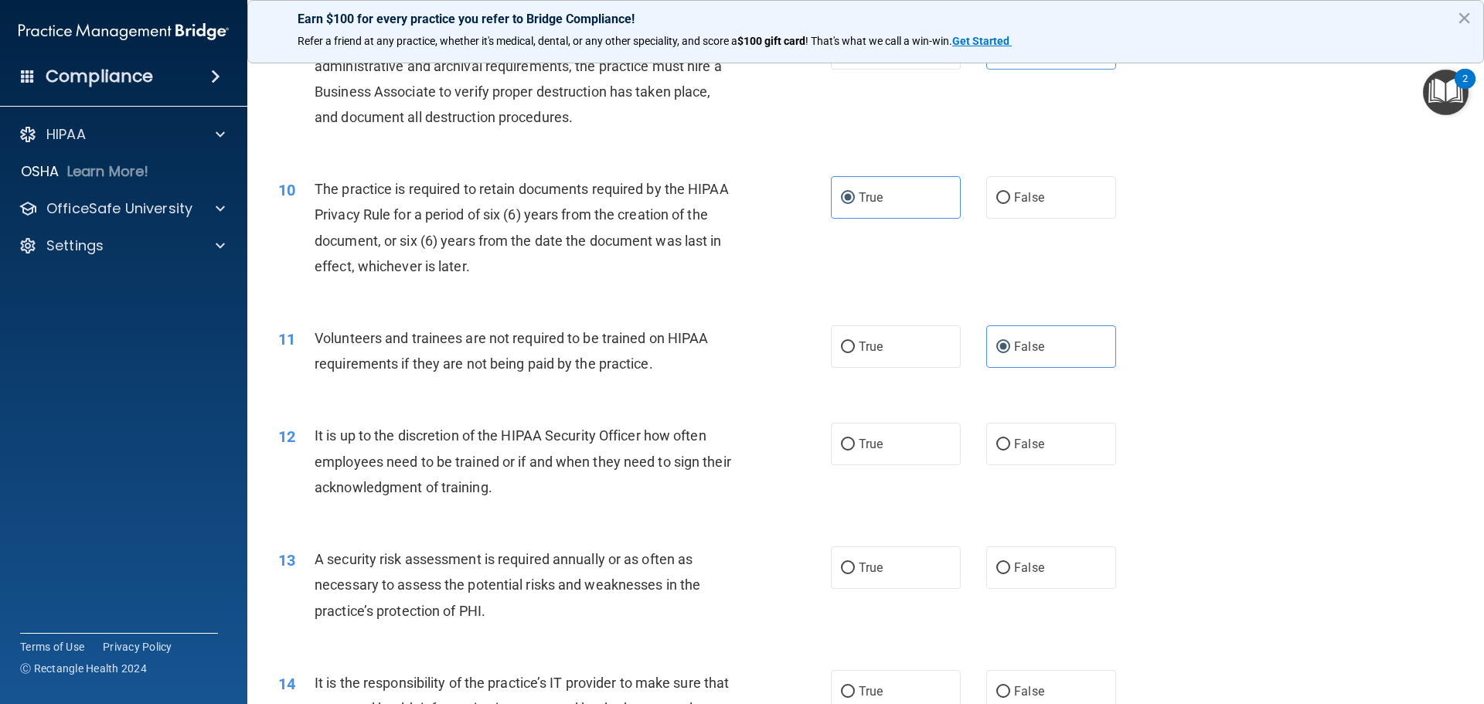
scroll to position [1236, 0]
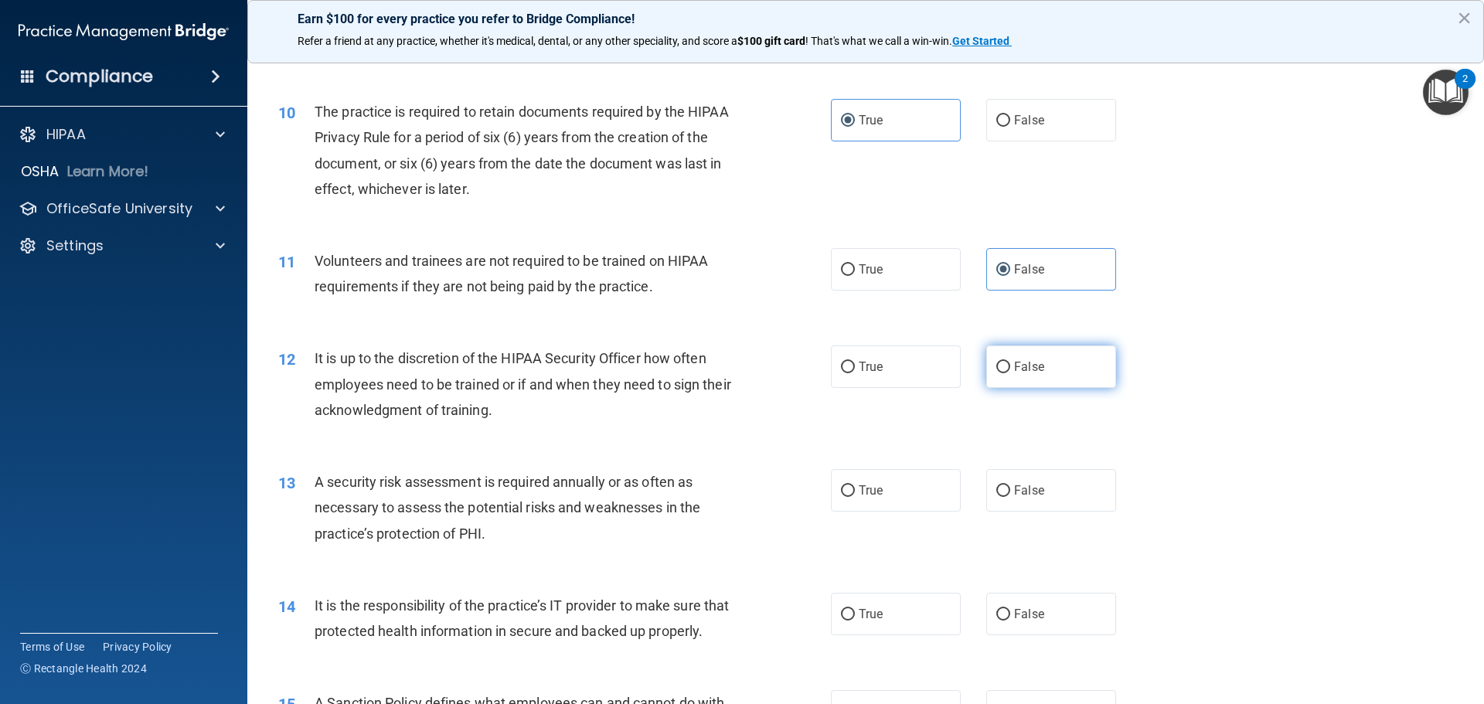
click at [1021, 375] on label "False" at bounding box center [1051, 366] width 130 height 42
click at [1010, 373] on input "False" at bounding box center [1003, 368] width 14 height 12
radio input "true"
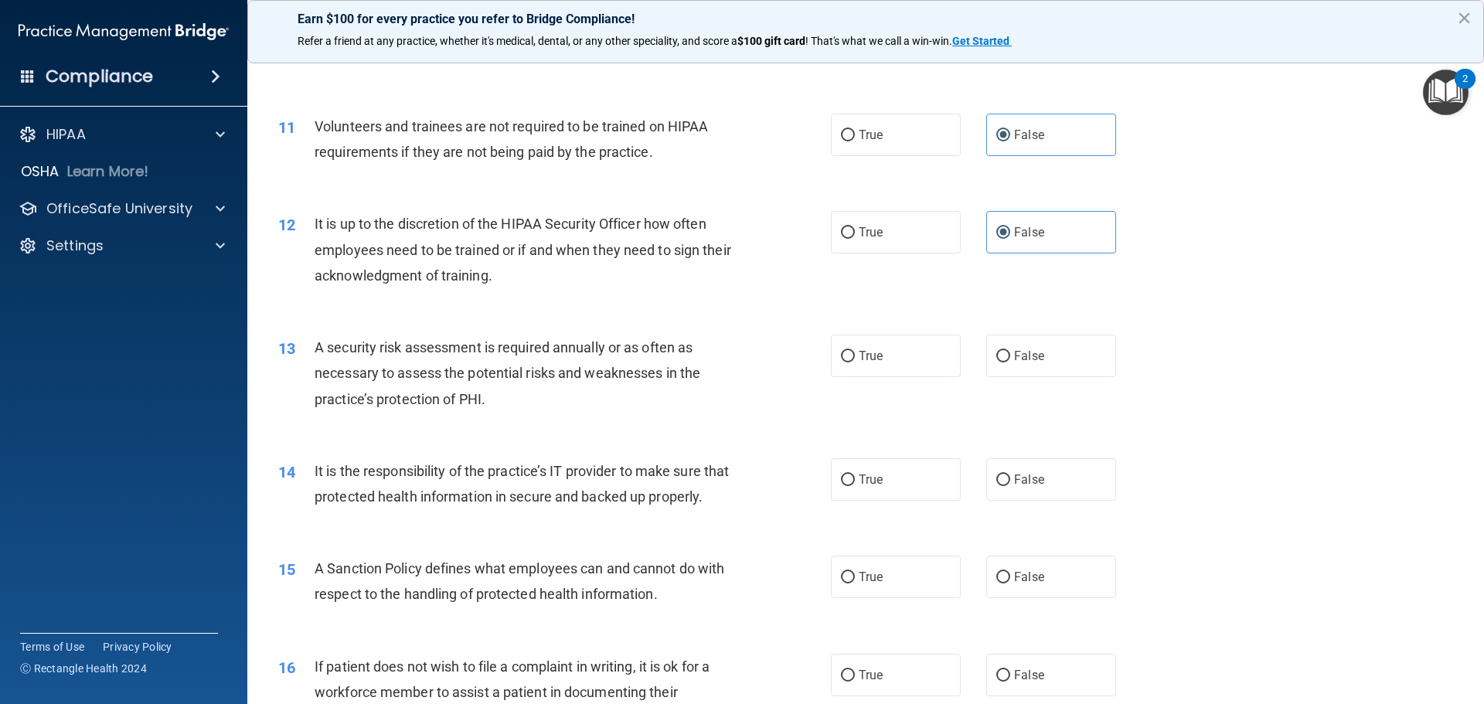
scroll to position [1468, 0]
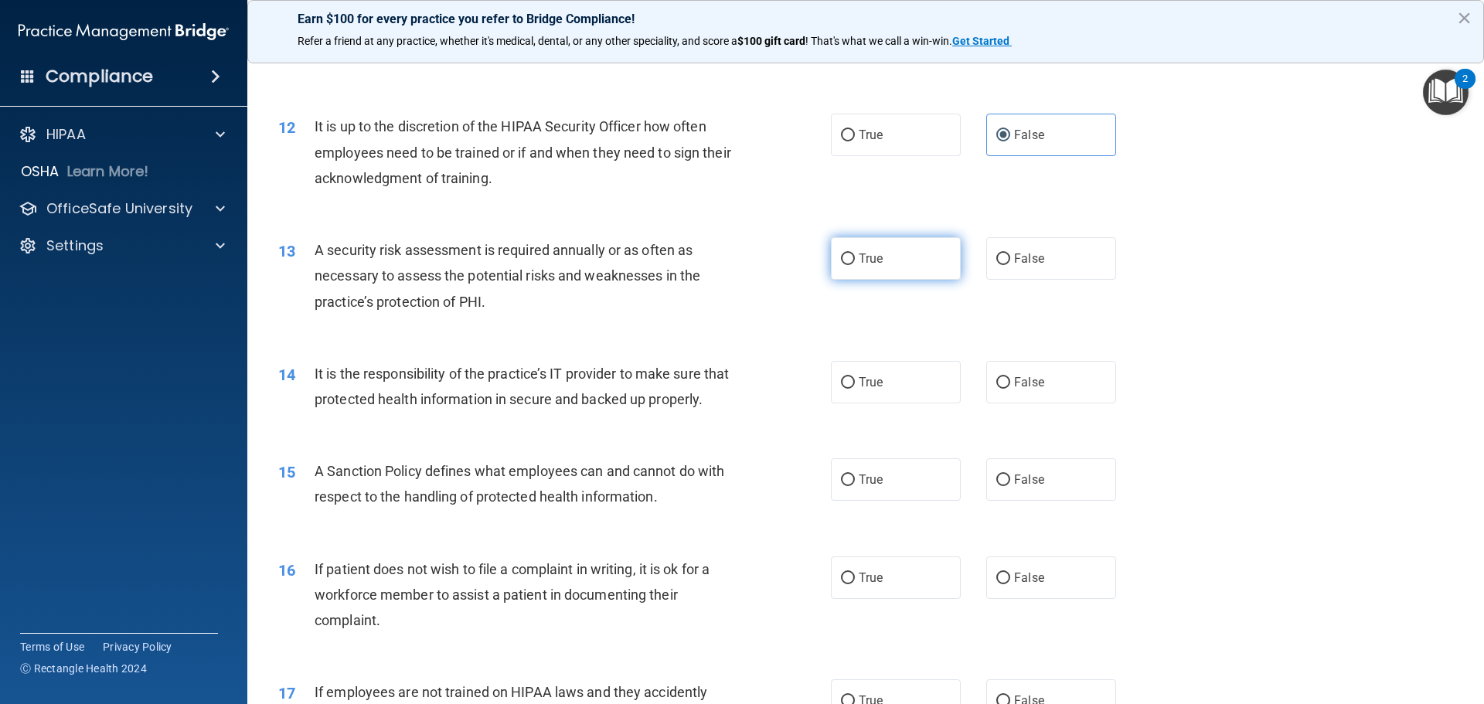
click at [871, 264] on span "True" at bounding box center [870, 258] width 24 height 15
click at [855, 264] on input "True" at bounding box center [848, 259] width 14 height 12
radio input "true"
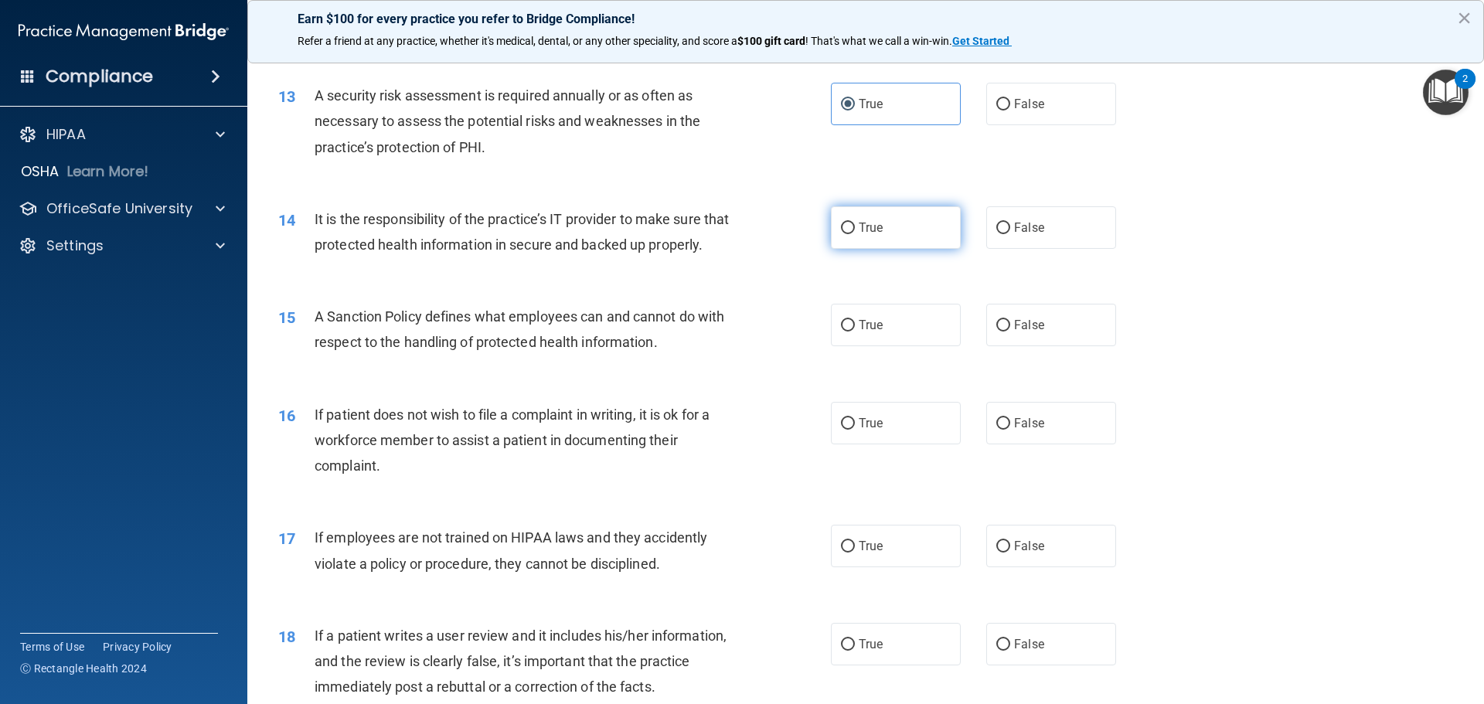
click at [882, 219] on label "True" at bounding box center [896, 227] width 130 height 42
click at [855, 223] on input "True" at bounding box center [848, 229] width 14 height 12
radio input "true"
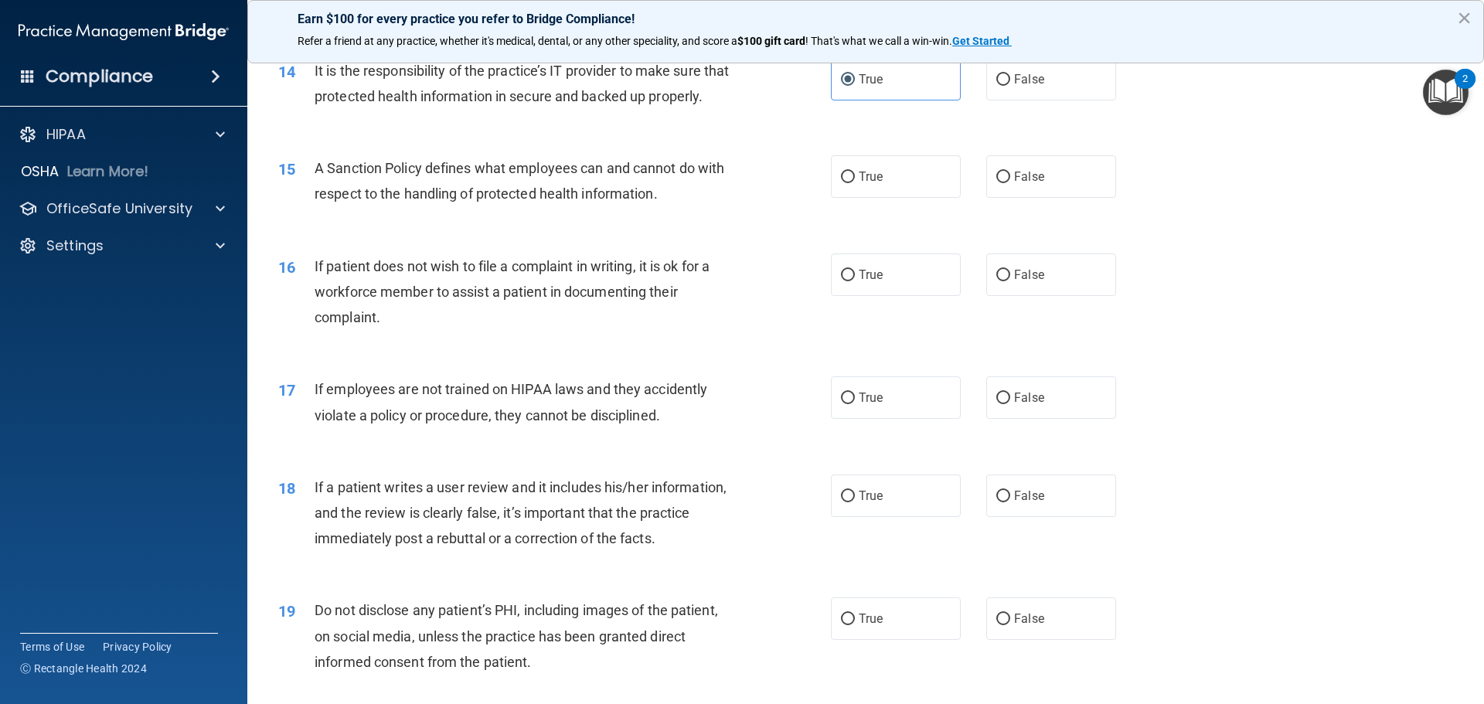
scroll to position [1777, 0]
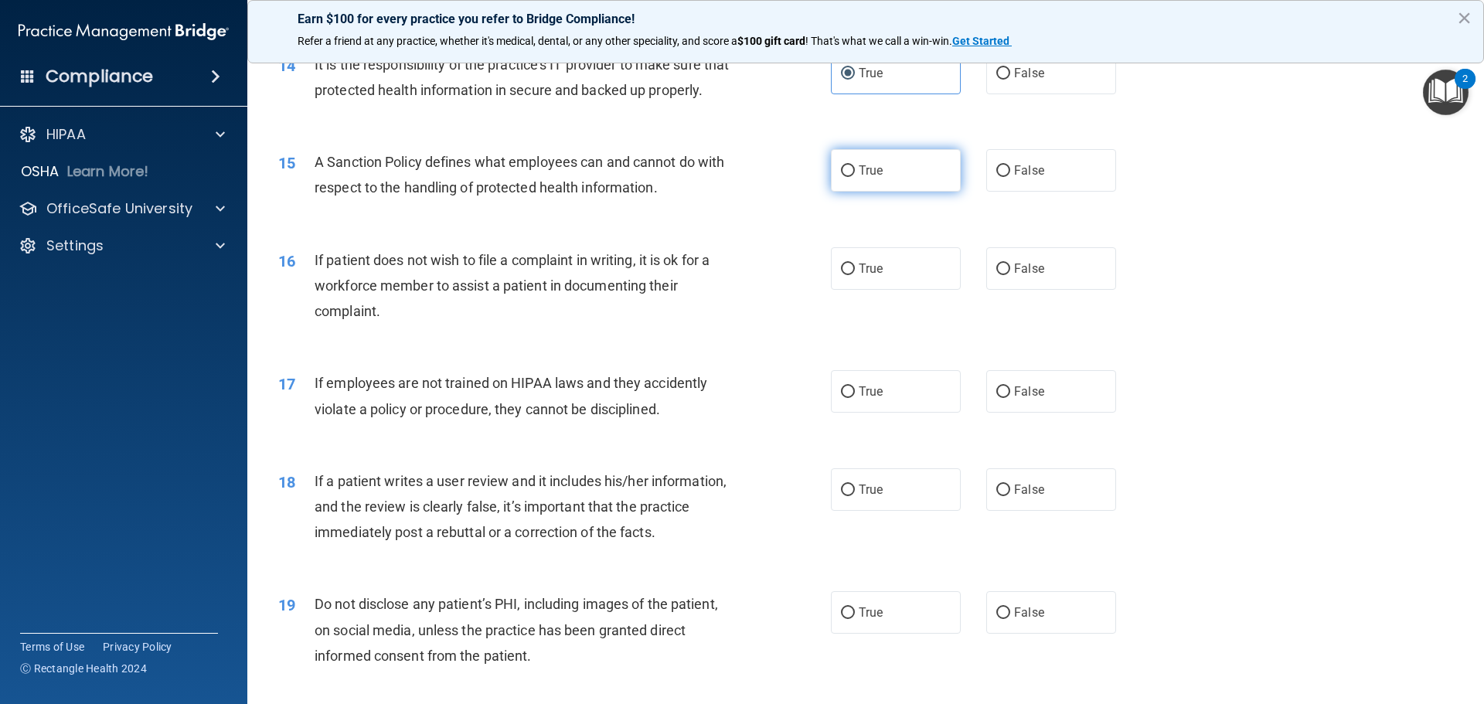
click at [889, 192] on label "True" at bounding box center [896, 170] width 130 height 42
click at [855, 177] on input "True" at bounding box center [848, 171] width 14 height 12
radio input "true"
click at [844, 275] on input "True" at bounding box center [848, 269] width 14 height 12
radio input "true"
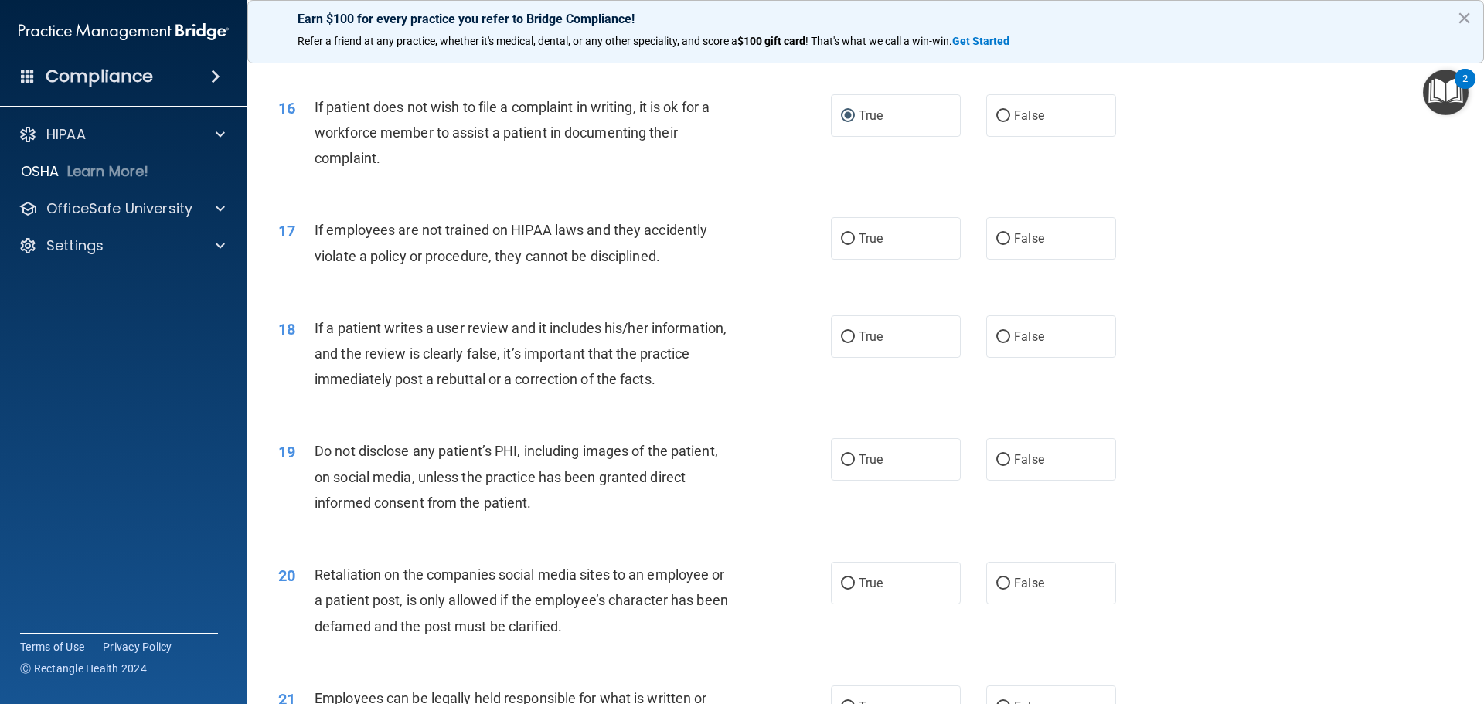
scroll to position [1932, 0]
click at [989, 258] on label "False" at bounding box center [1051, 237] width 130 height 42
click at [996, 243] on input "False" at bounding box center [1003, 238] width 14 height 12
radio input "true"
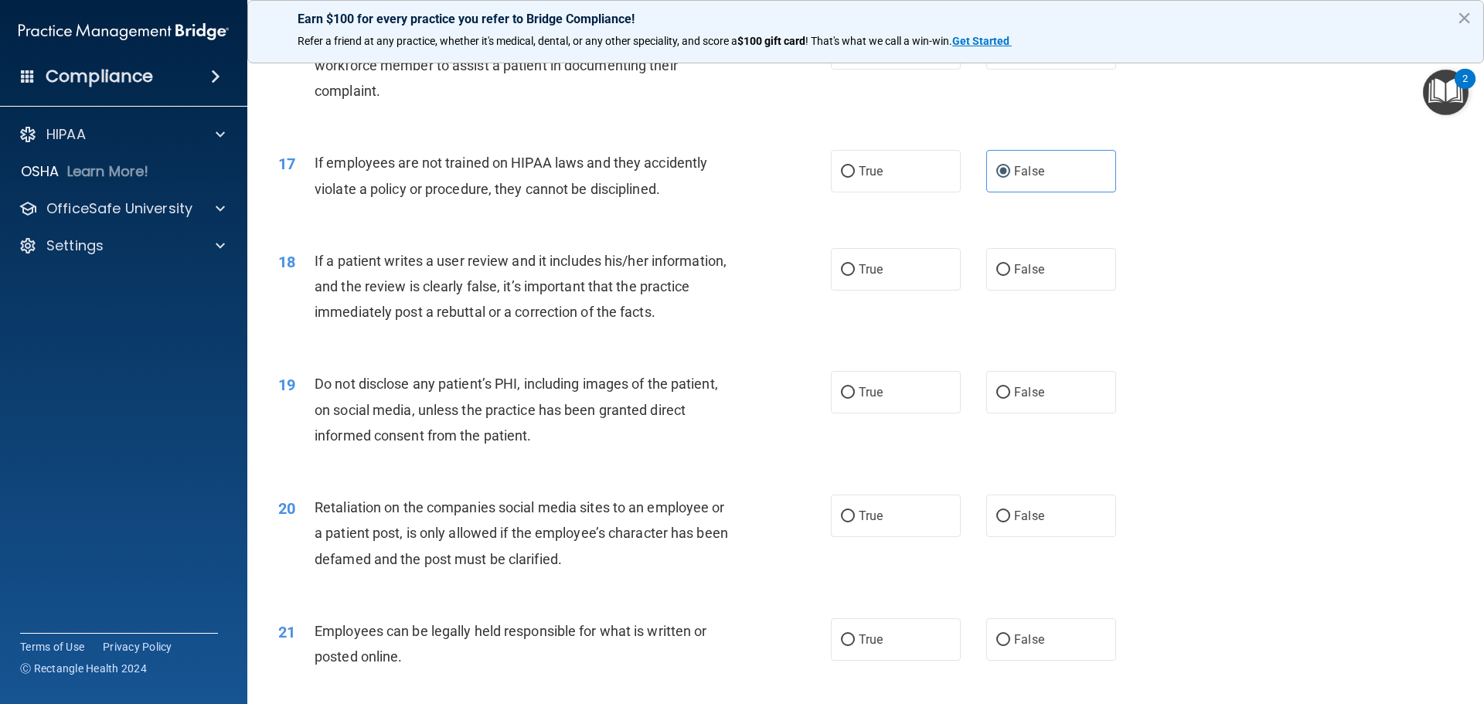
scroll to position [2086, 0]
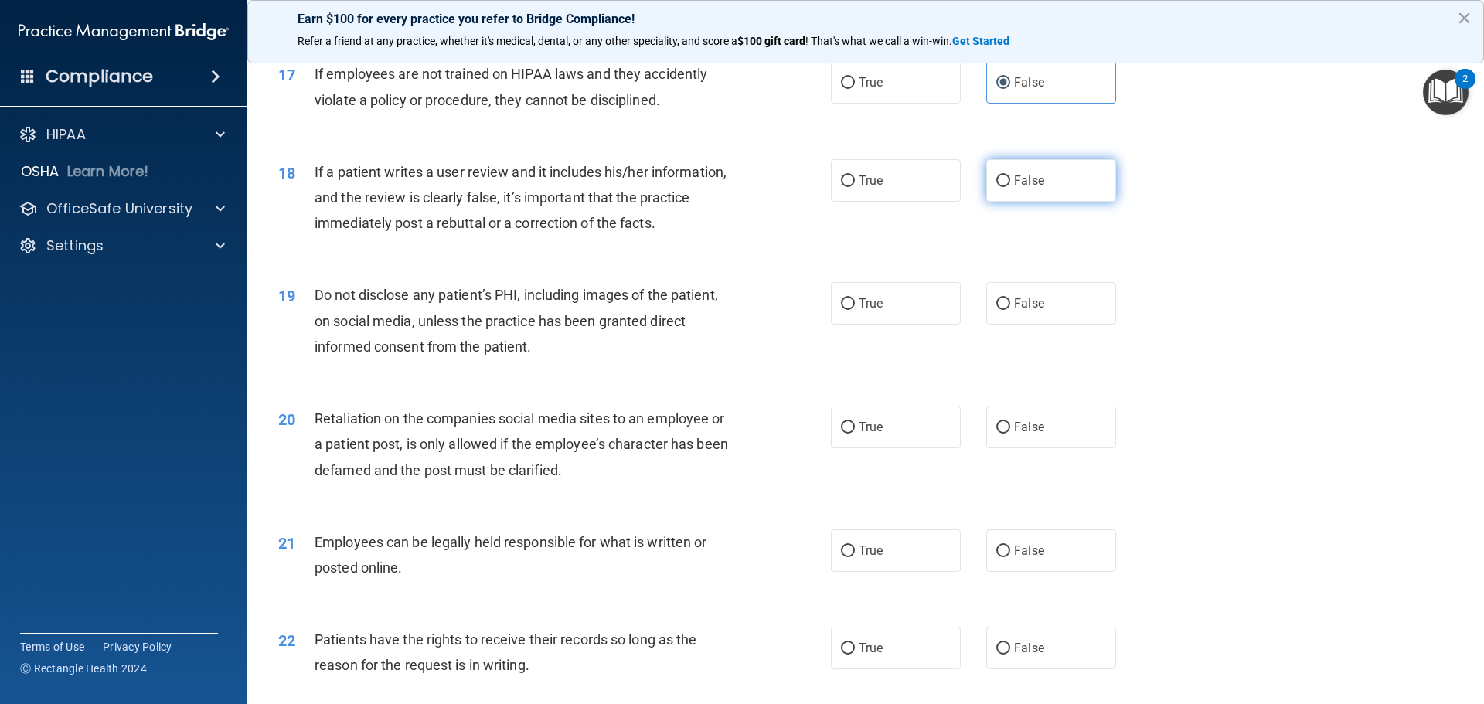
click at [1019, 202] on label "False" at bounding box center [1051, 180] width 130 height 42
click at [1010, 187] on input "False" at bounding box center [1003, 181] width 14 height 12
radio input "true"
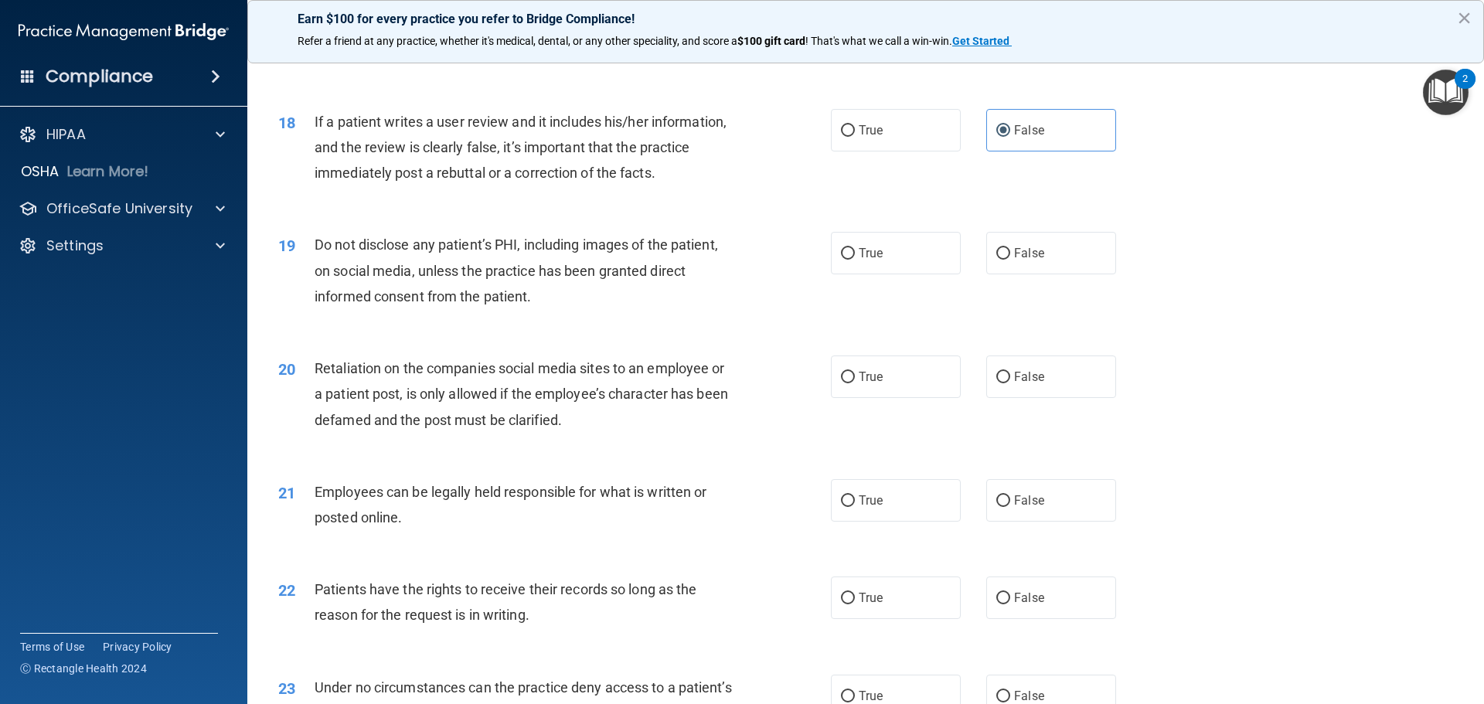
scroll to position [2163, 0]
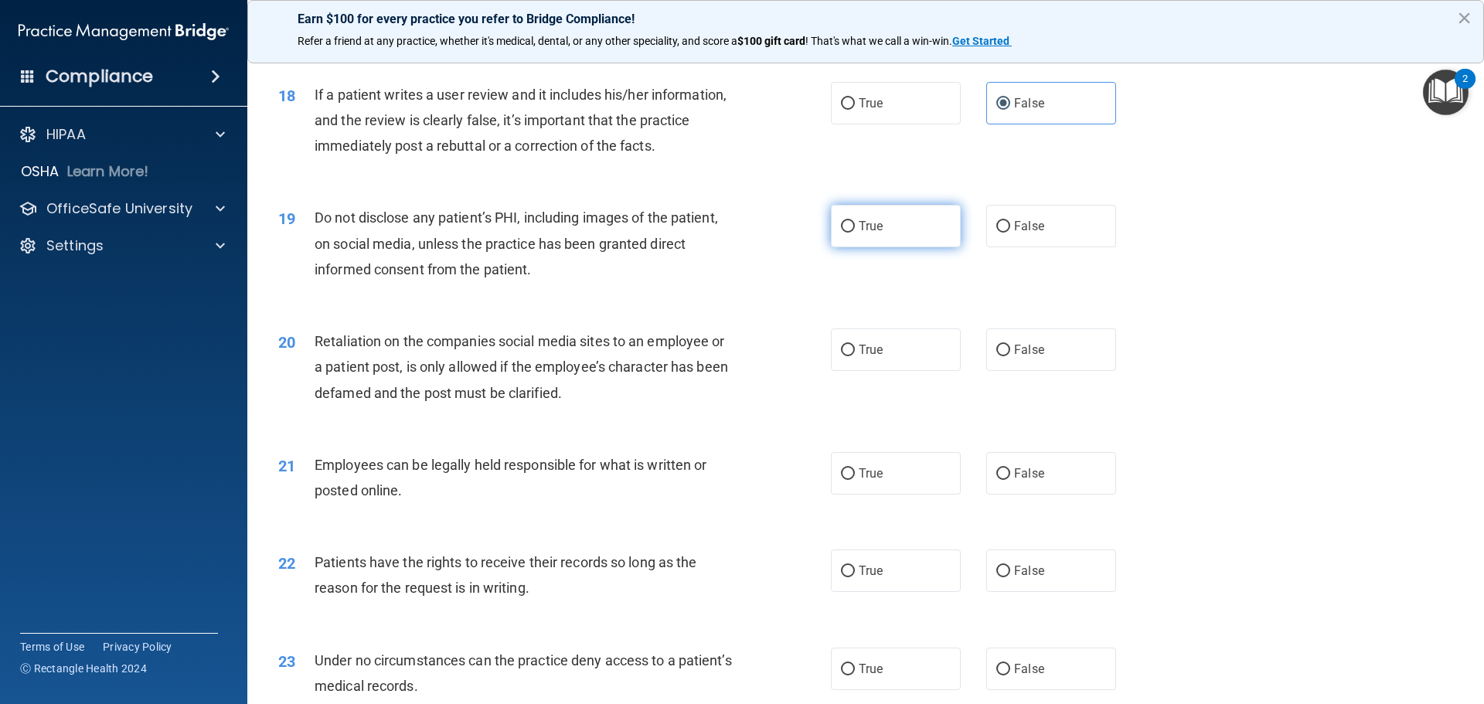
click at [850, 247] on label "True" at bounding box center [896, 226] width 130 height 42
click at [850, 233] on input "True" at bounding box center [848, 227] width 14 height 12
radio input "true"
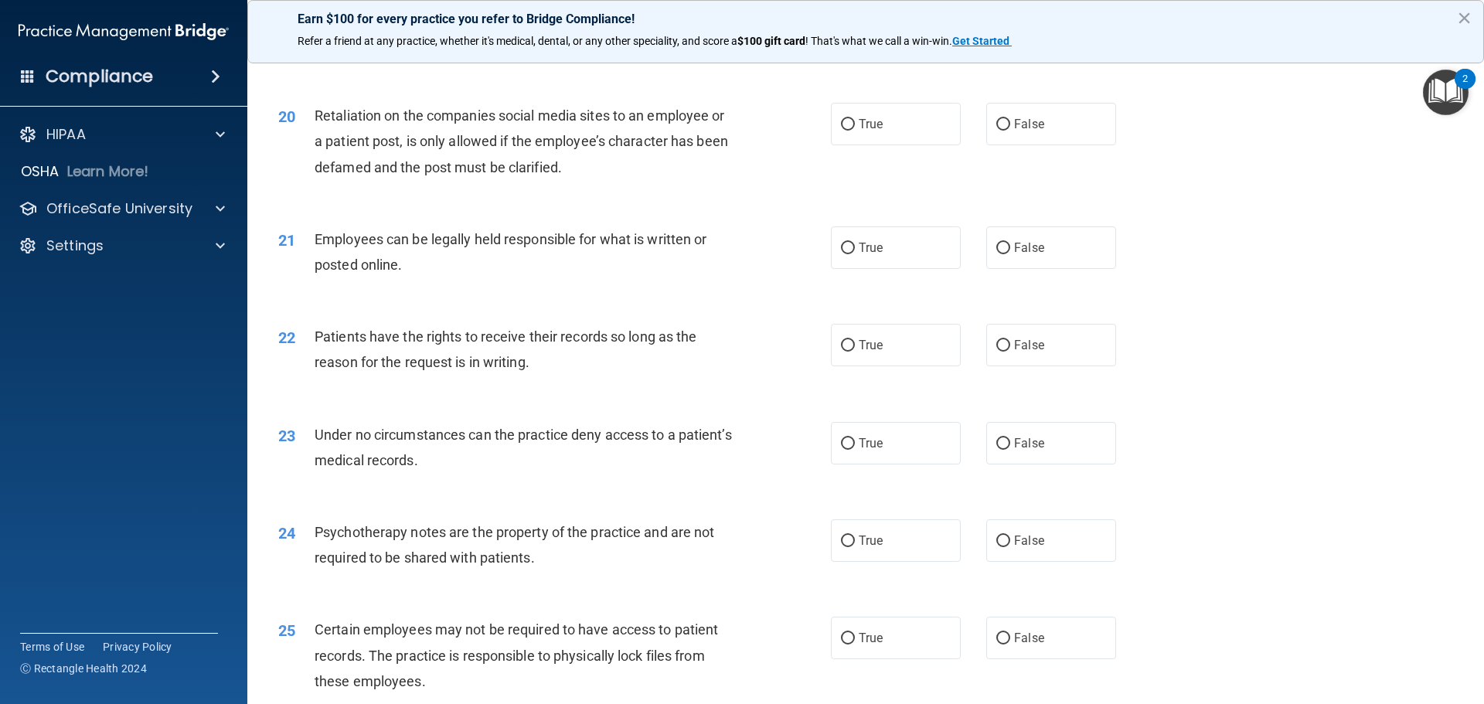
scroll to position [2395, 0]
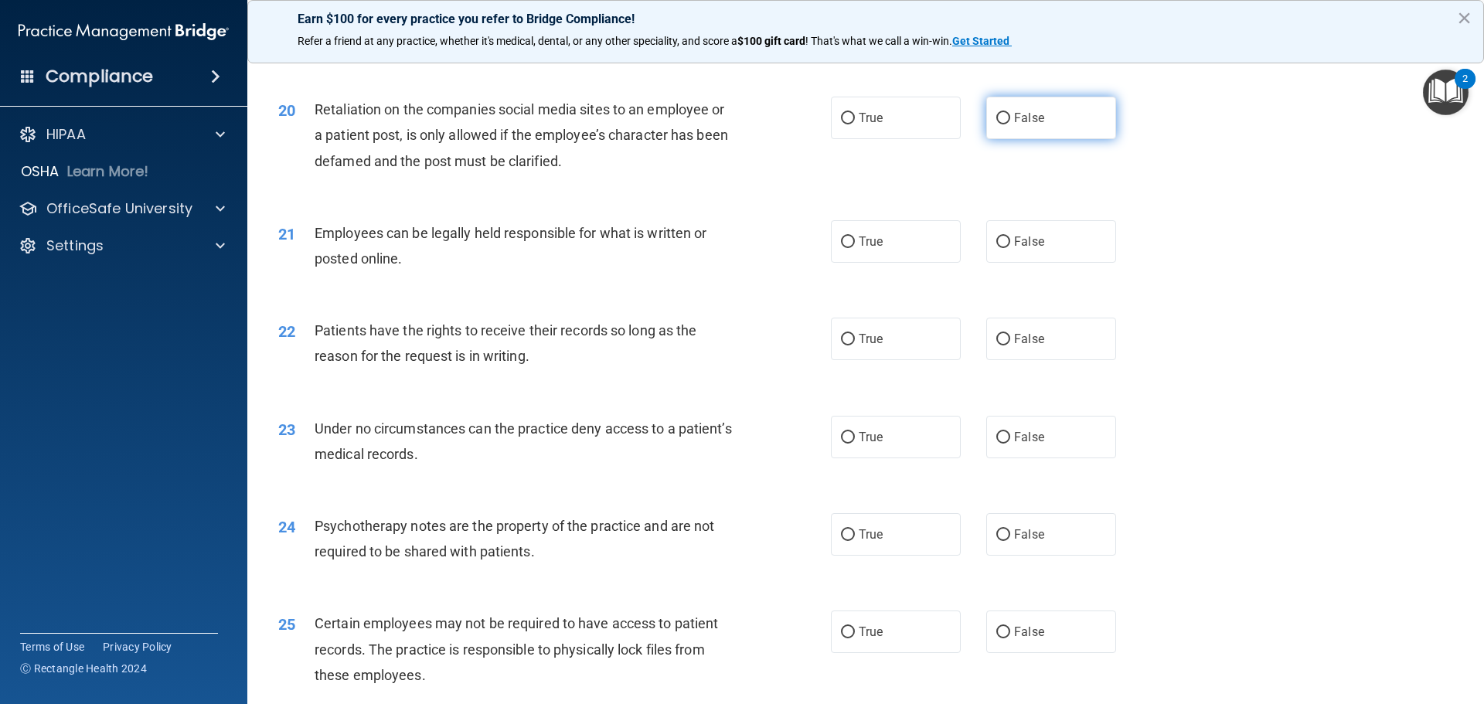
click at [1025, 125] on span "False" at bounding box center [1029, 117] width 30 height 15
click at [1010, 124] on input "False" at bounding box center [1003, 119] width 14 height 12
radio input "true"
click at [904, 263] on label "True" at bounding box center [896, 241] width 130 height 42
click at [855, 248] on input "True" at bounding box center [848, 242] width 14 height 12
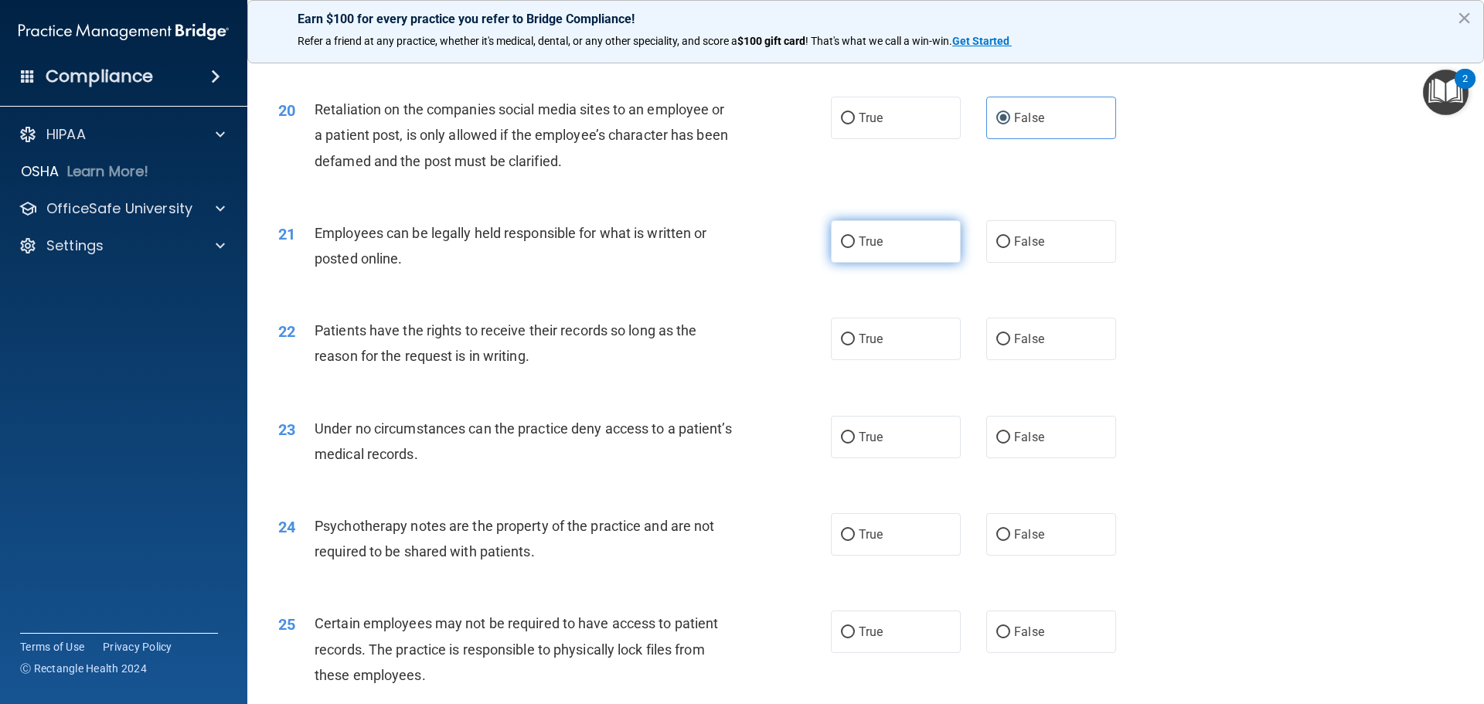
radio input "true"
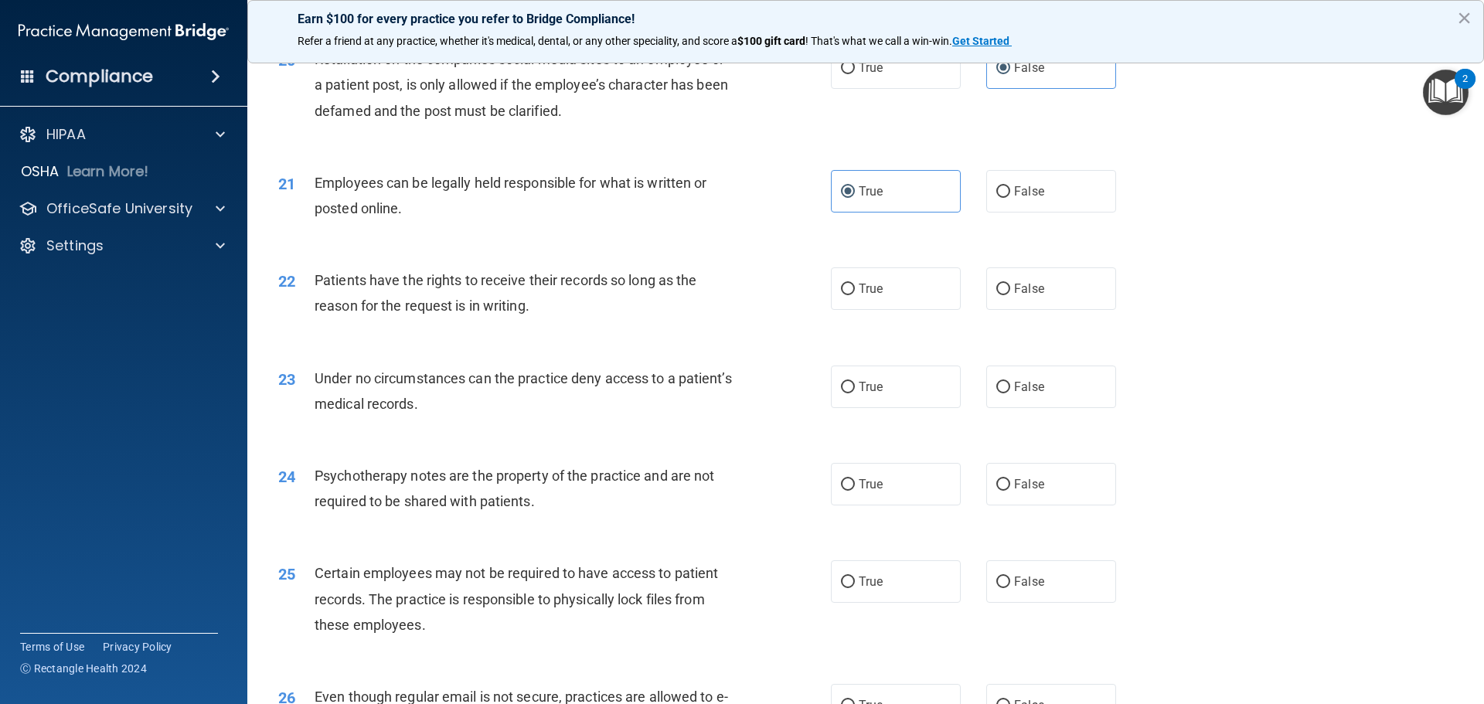
scroll to position [2473, 0]
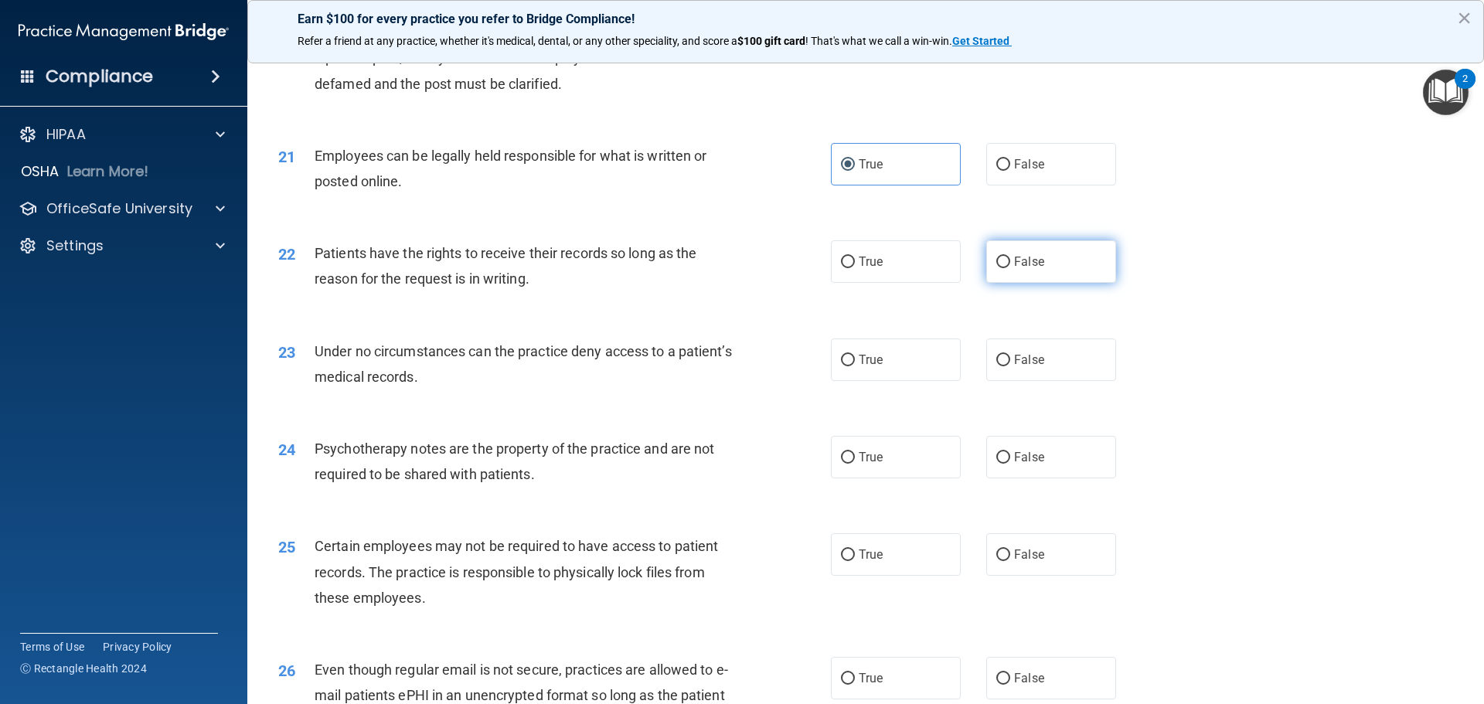
click at [1023, 269] on span "False" at bounding box center [1029, 261] width 30 height 15
click at [1010, 268] on input "False" at bounding box center [1003, 263] width 14 height 12
radio input "true"
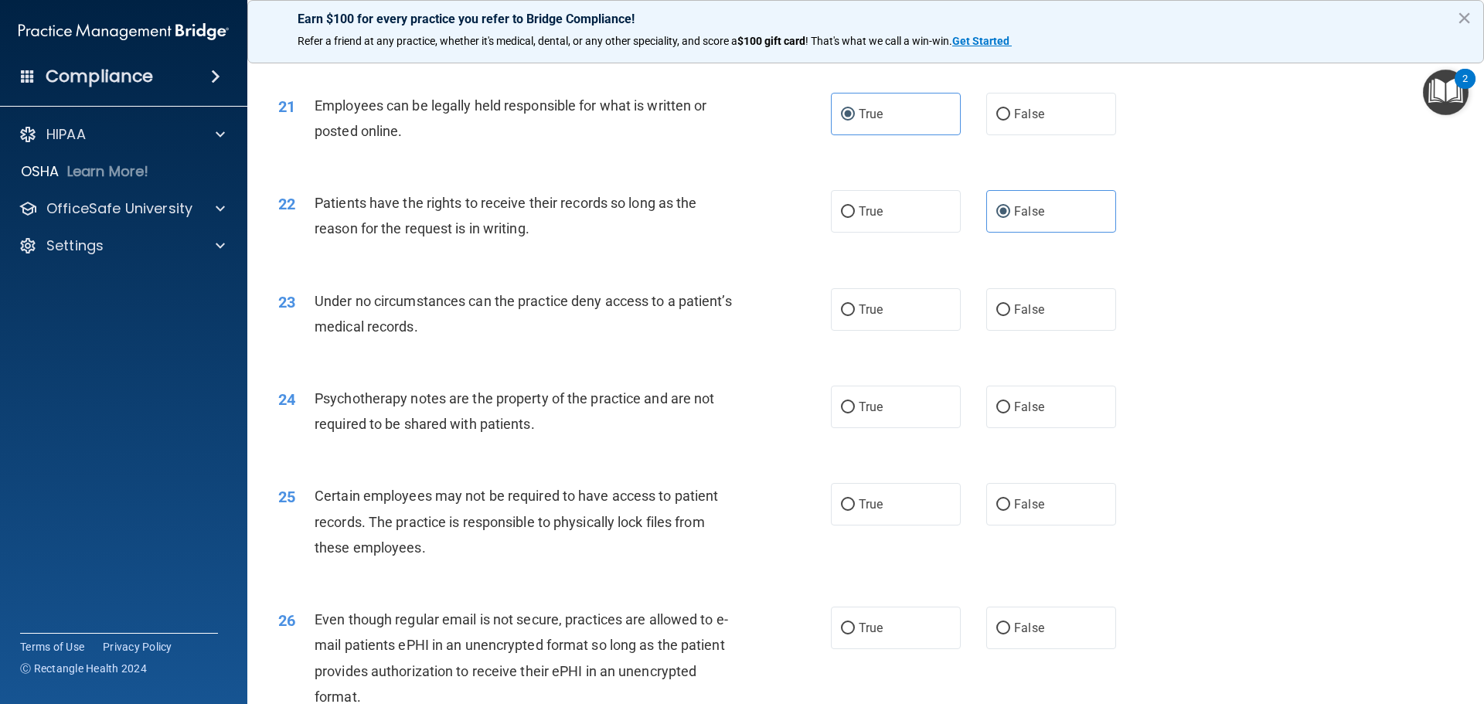
scroll to position [2550, 0]
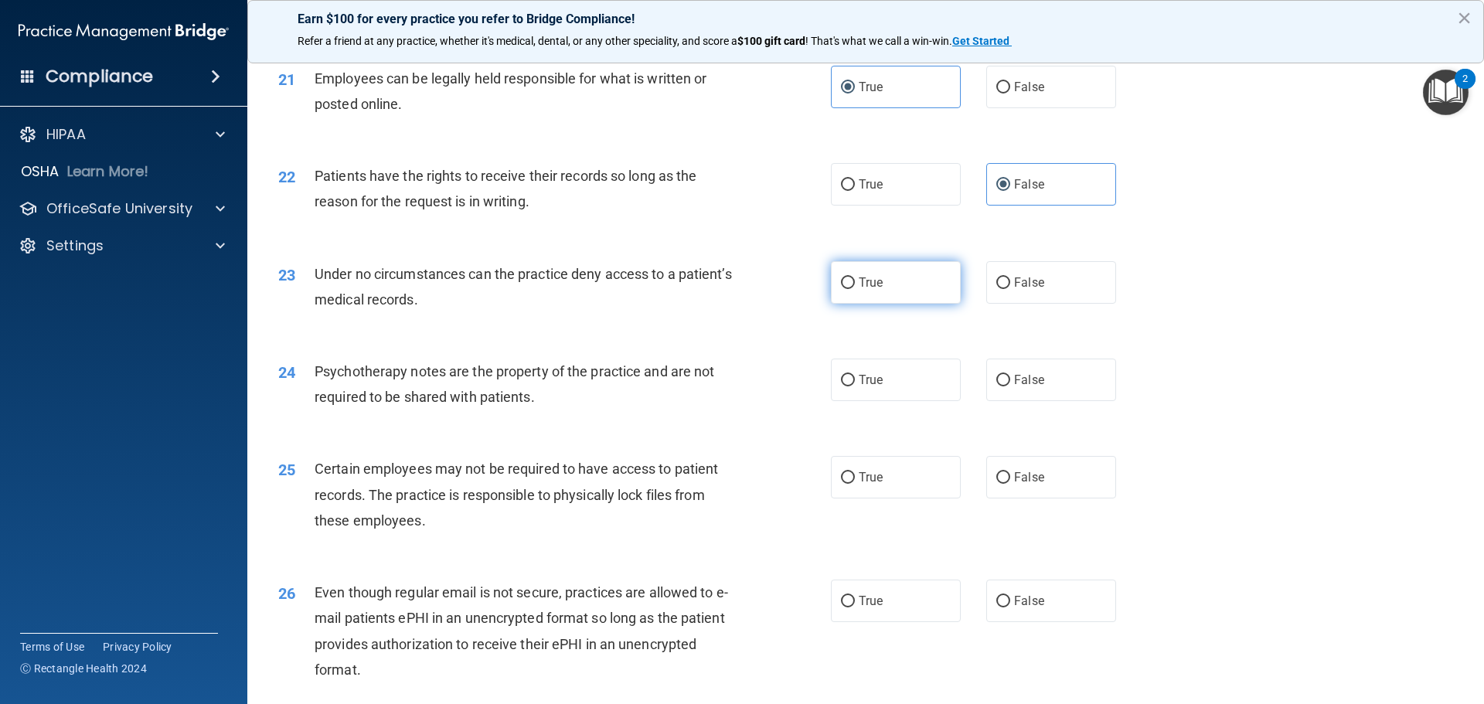
click at [899, 304] on label "True" at bounding box center [896, 282] width 130 height 42
click at [855, 289] on input "True" at bounding box center [848, 283] width 14 height 12
radio input "true"
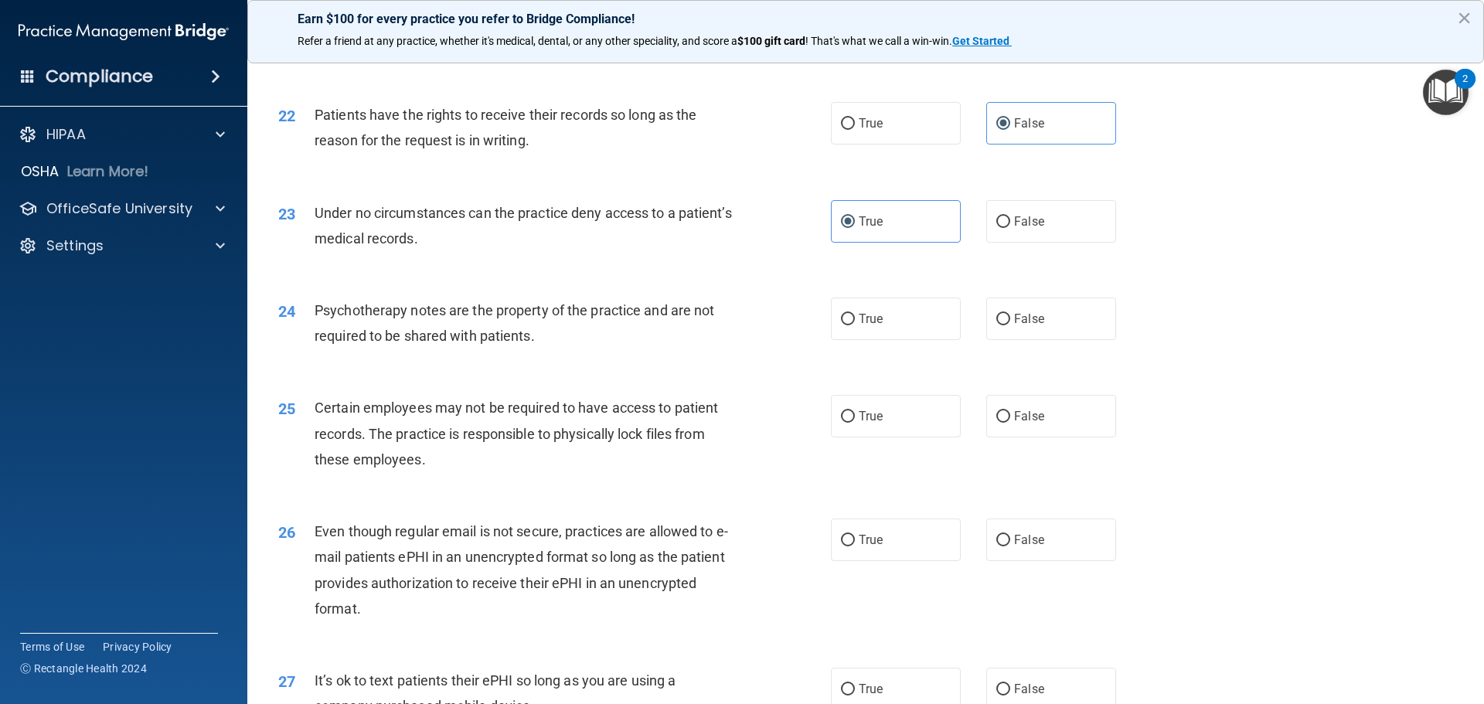
scroll to position [2704, 0]
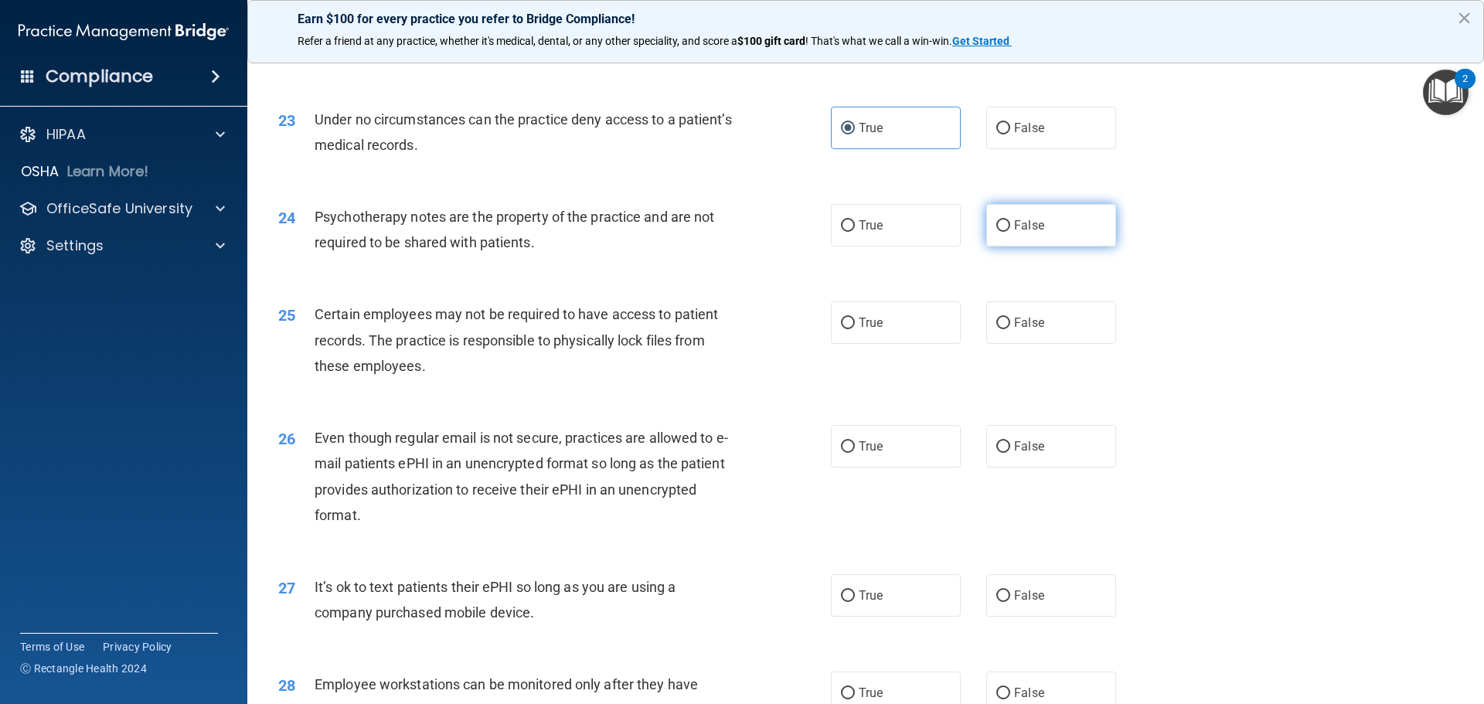
click at [1002, 232] on input "False" at bounding box center [1003, 226] width 14 height 12
radio input "true"
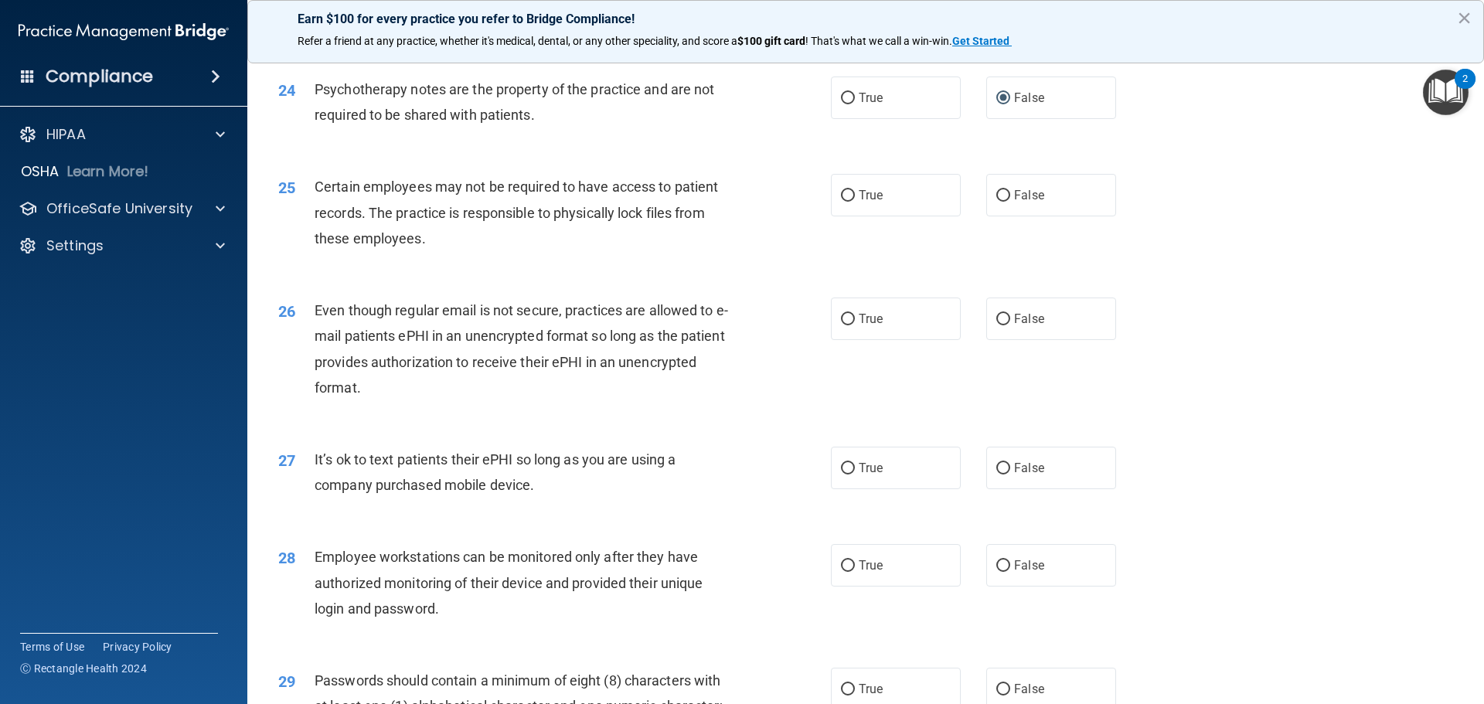
scroll to position [2859, 0]
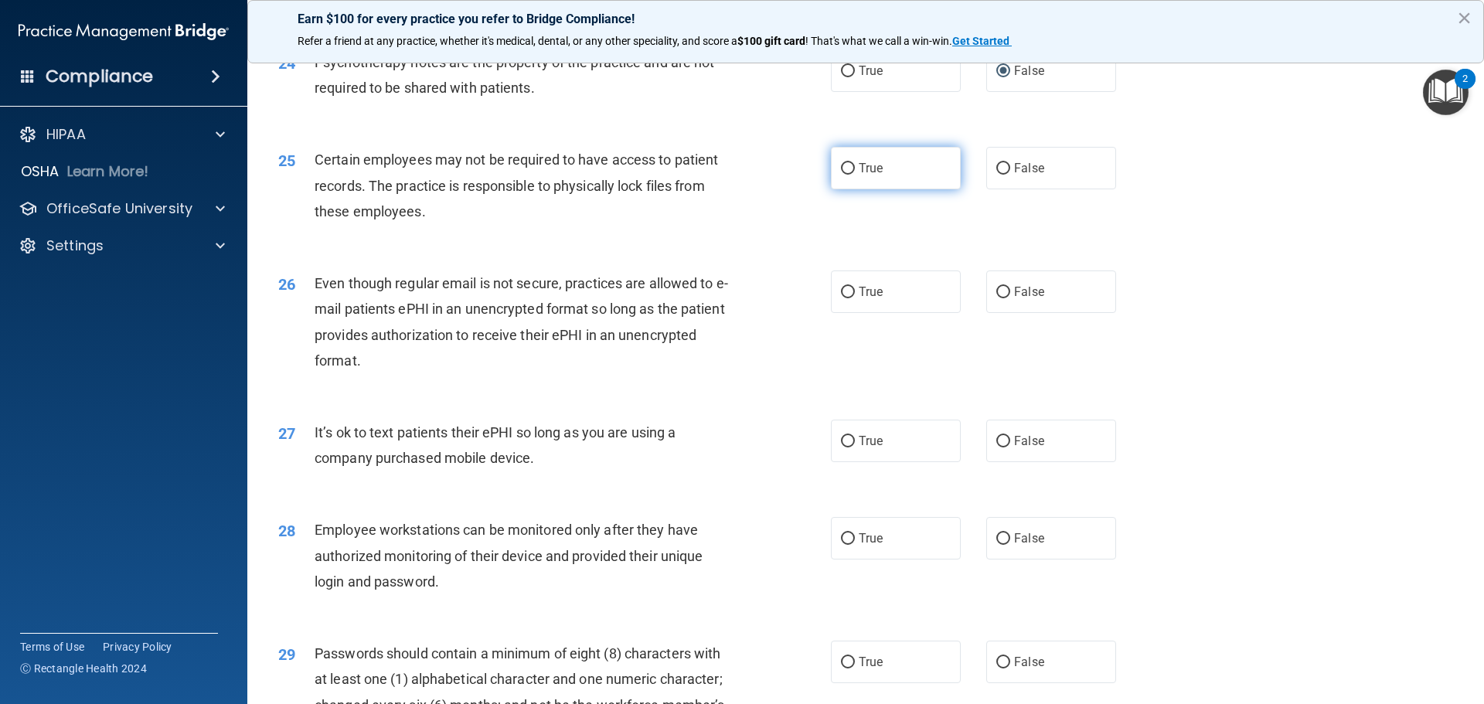
click at [882, 189] on label "True" at bounding box center [896, 168] width 130 height 42
click at [855, 175] on input "True" at bounding box center [848, 169] width 14 height 12
radio input "true"
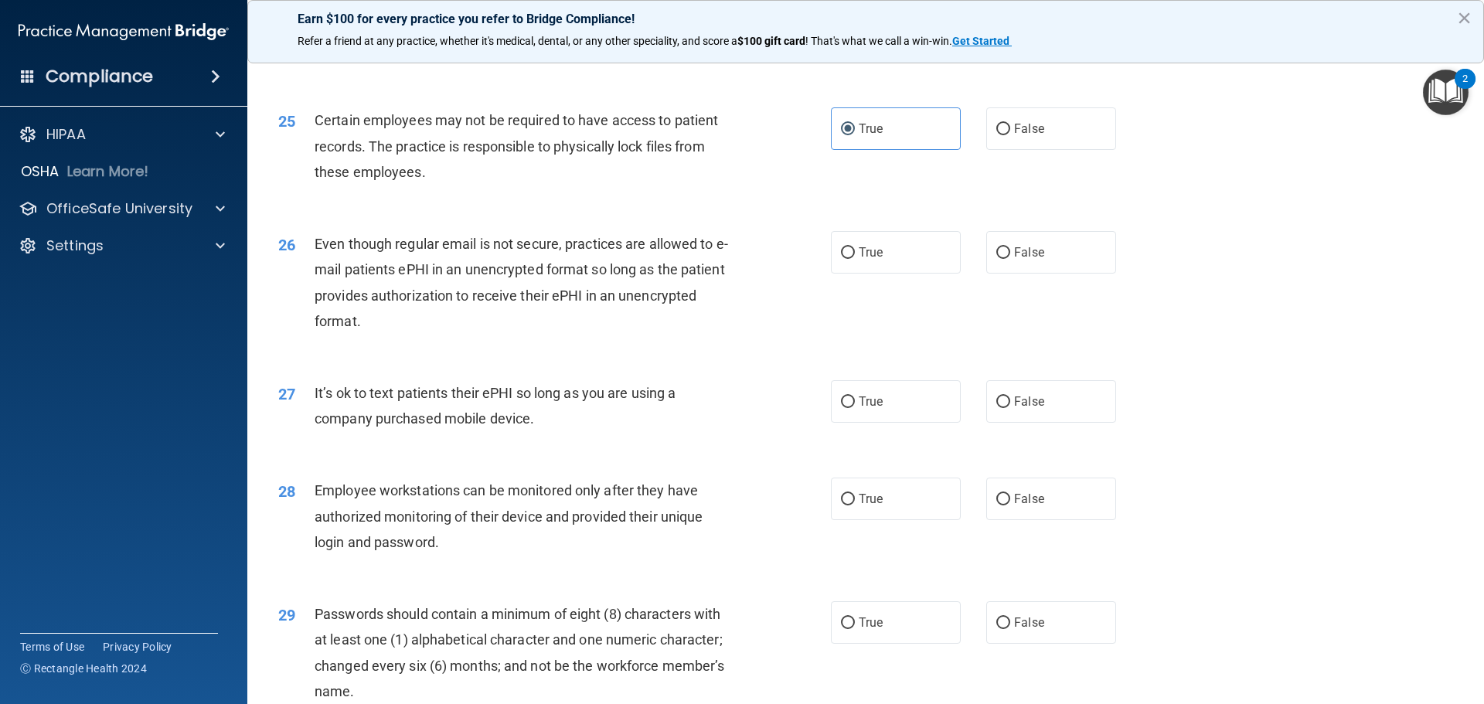
scroll to position [2936, 0]
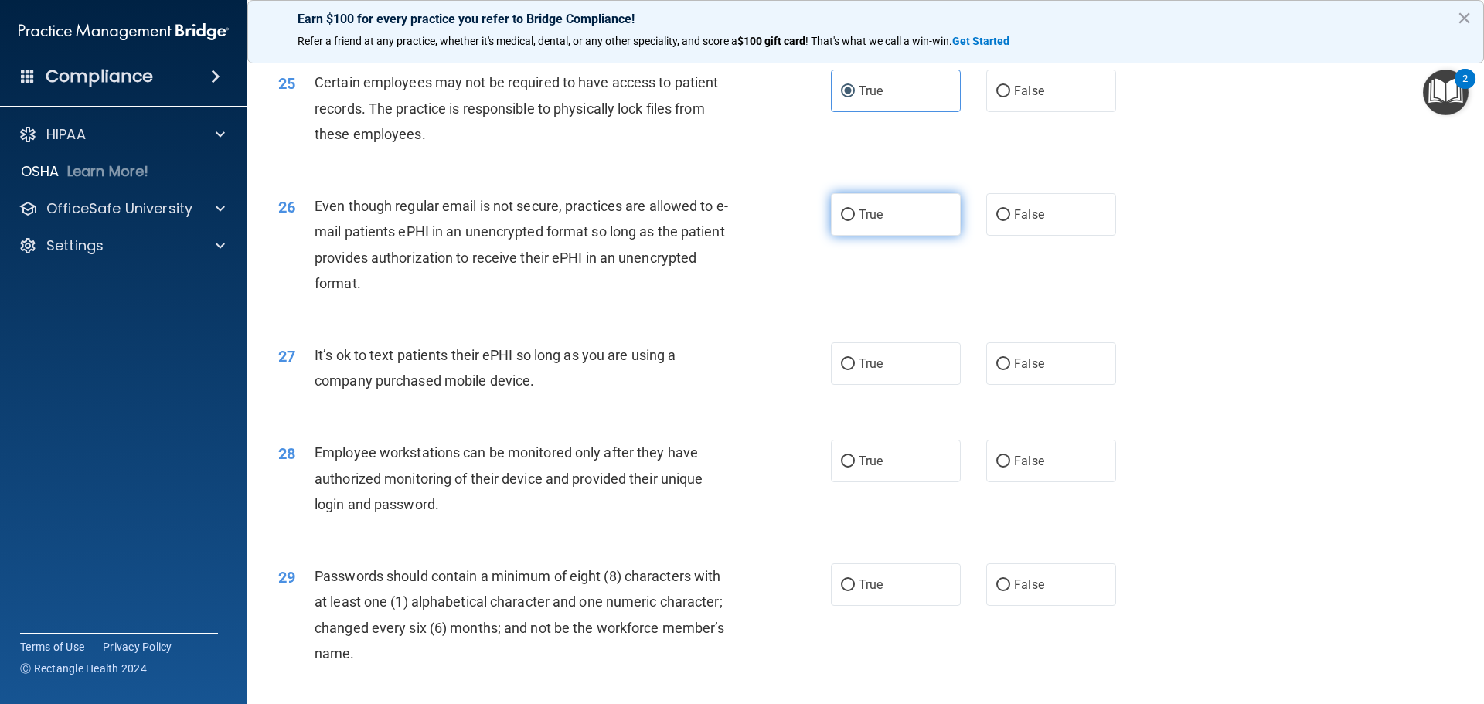
click at [868, 222] on span "True" at bounding box center [870, 214] width 24 height 15
click at [855, 221] on input "True" at bounding box center [848, 215] width 14 height 12
radio input "true"
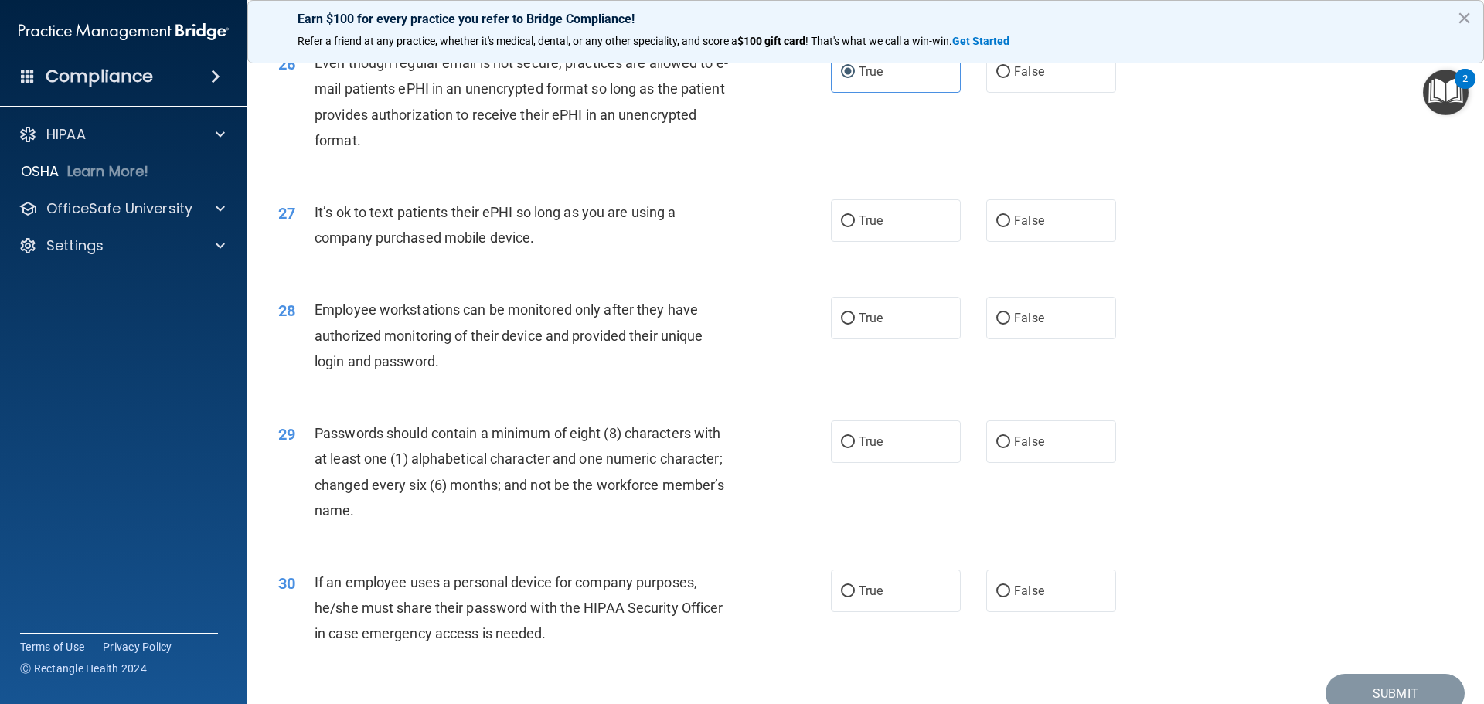
scroll to position [3168, 0]
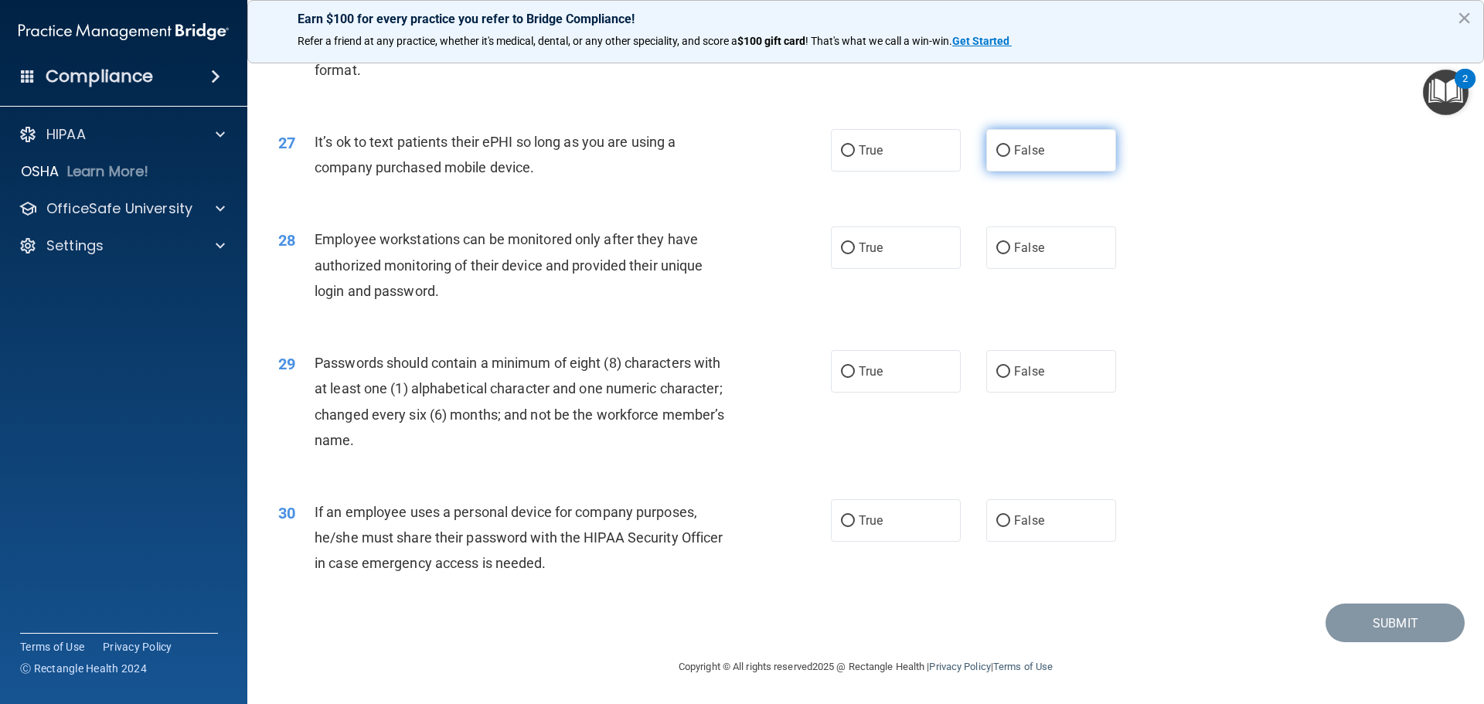
click at [1011, 166] on label "False" at bounding box center [1051, 150] width 130 height 42
click at [1010, 157] on input "False" at bounding box center [1003, 151] width 14 height 12
radio input "true"
click at [869, 255] on span "True" at bounding box center [870, 247] width 24 height 15
click at [855, 254] on input "True" at bounding box center [848, 249] width 14 height 12
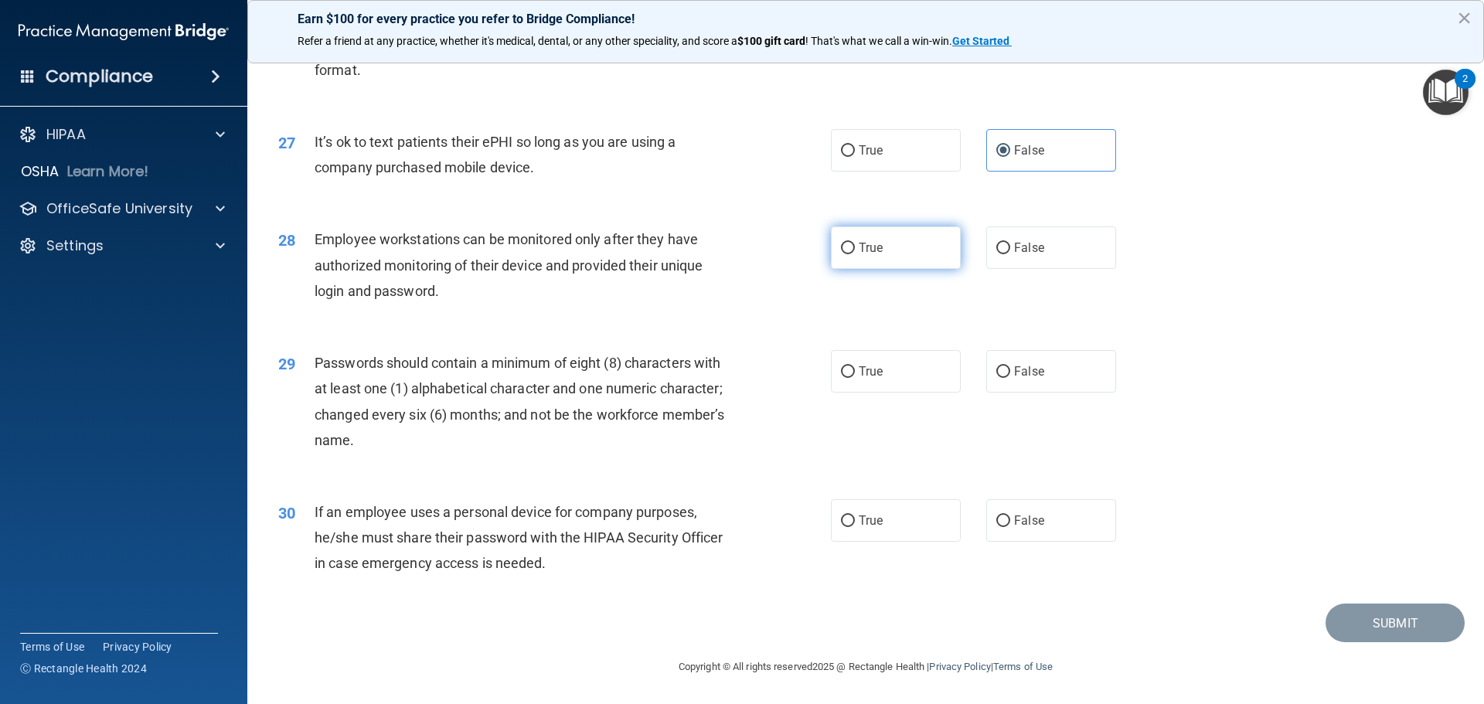
radio input "true"
click at [1015, 376] on span "False" at bounding box center [1029, 371] width 30 height 15
click at [1010, 376] on input "False" at bounding box center [1003, 372] width 14 height 12
radio input "true"
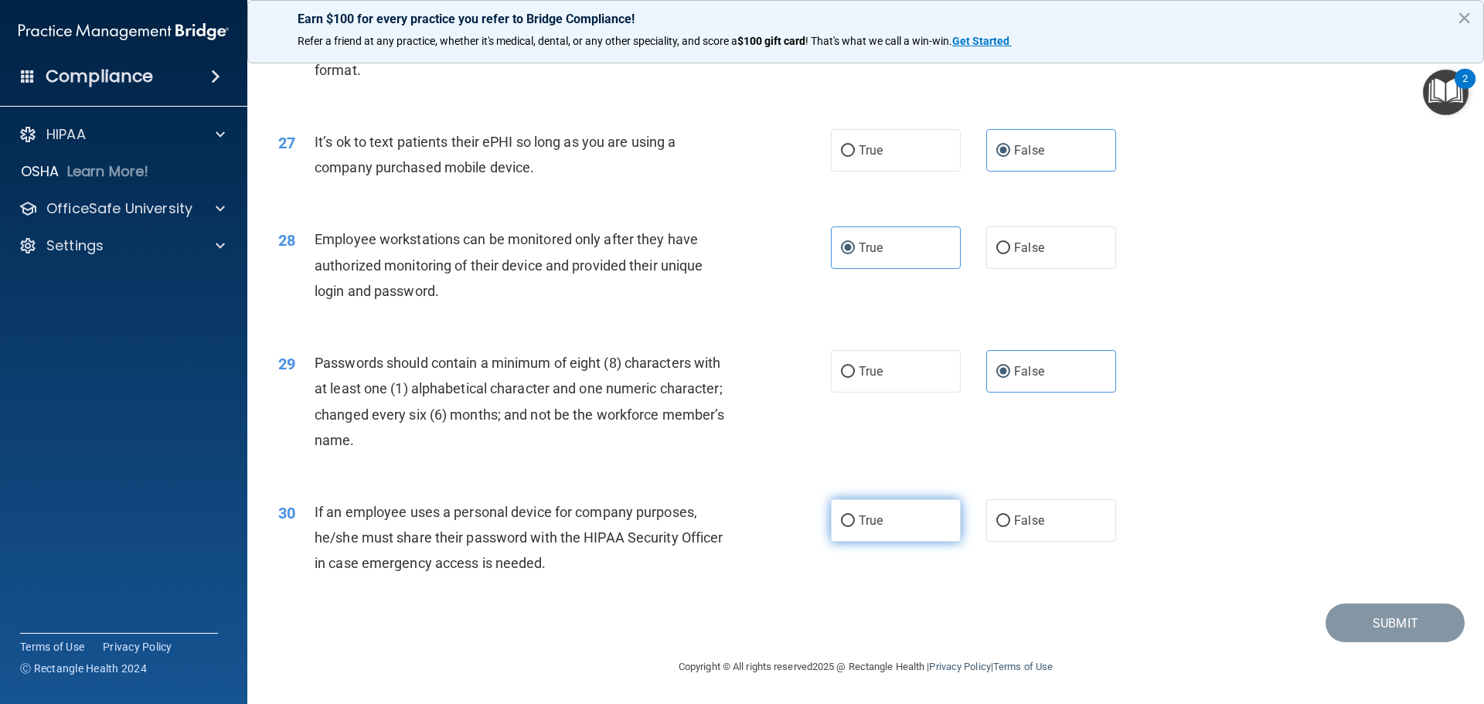
click at [864, 522] on span "True" at bounding box center [870, 520] width 24 height 15
click at [855, 522] on input "True" at bounding box center [848, 521] width 14 height 12
radio input "true"
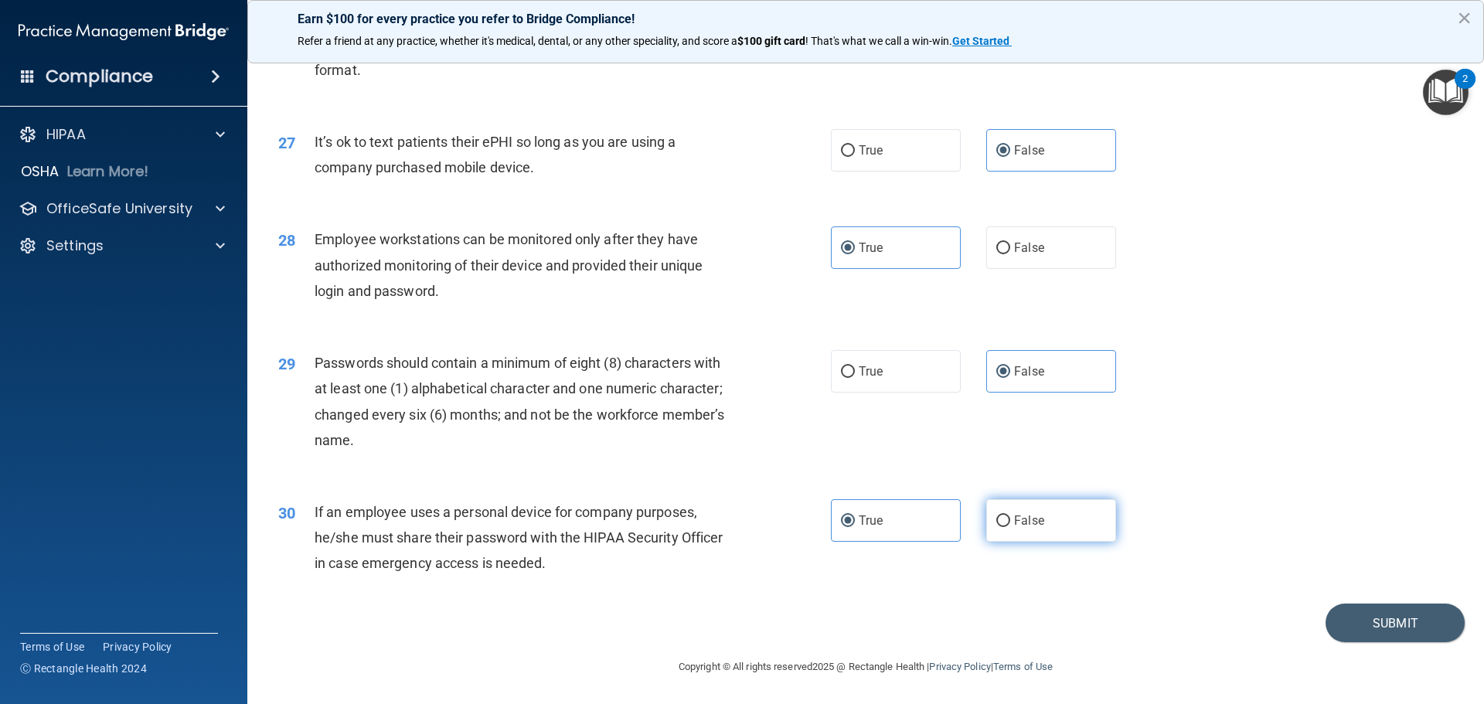
click at [1001, 518] on input "False" at bounding box center [1003, 521] width 14 height 12
radio input "true"
radio input "false"
click at [1388, 633] on button "Submit" at bounding box center [1394, 622] width 139 height 39
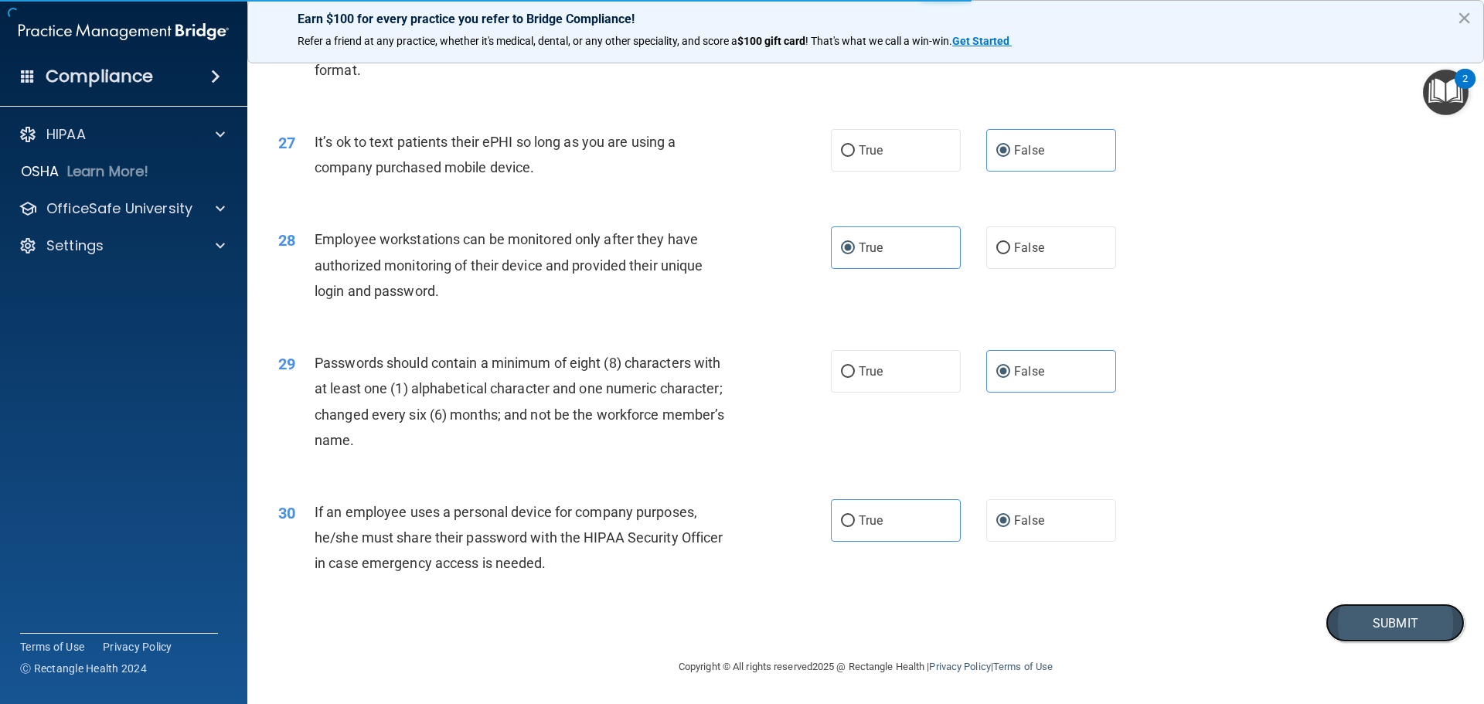
click at [1380, 623] on button "Submit" at bounding box center [1394, 622] width 139 height 39
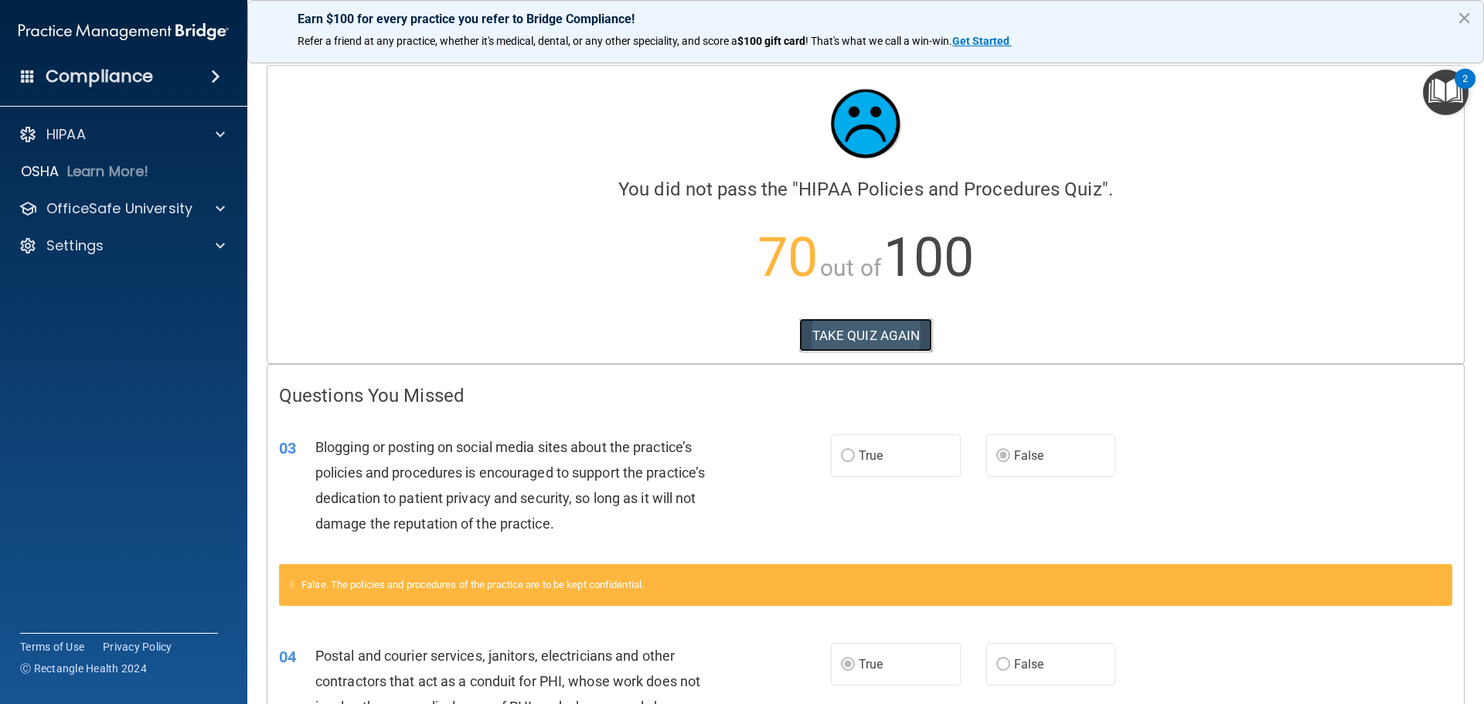
click at [899, 347] on button "TAKE QUIZ AGAIN" at bounding box center [866, 335] width 134 height 34
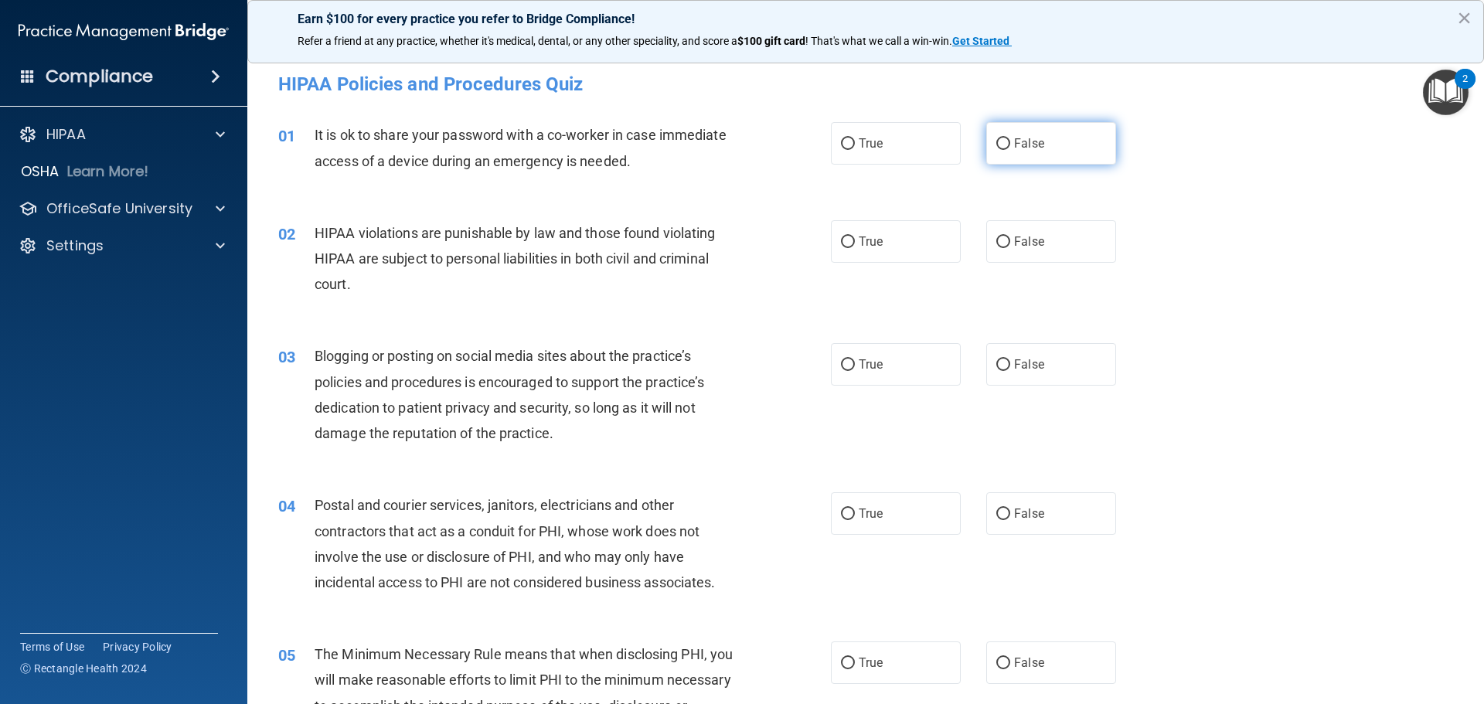
click at [1056, 161] on label "False" at bounding box center [1051, 143] width 130 height 42
click at [1010, 150] on input "False" at bounding box center [1003, 144] width 14 height 12
radio input "true"
click at [858, 246] on span "True" at bounding box center [870, 241] width 24 height 15
click at [855, 246] on input "True" at bounding box center [848, 242] width 14 height 12
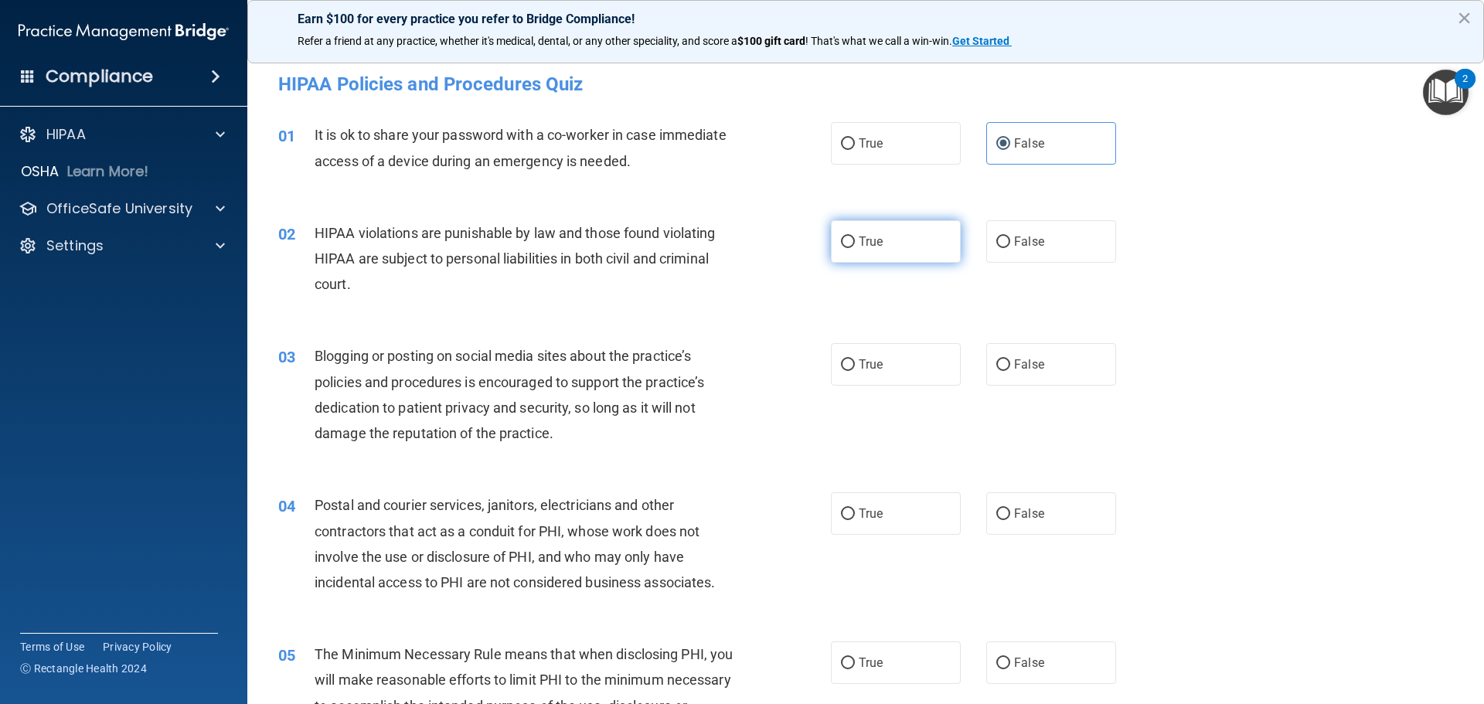
radio input "true"
click at [1050, 369] on label "False" at bounding box center [1051, 364] width 130 height 42
click at [1010, 369] on input "False" at bounding box center [1003, 365] width 14 height 12
radio input "true"
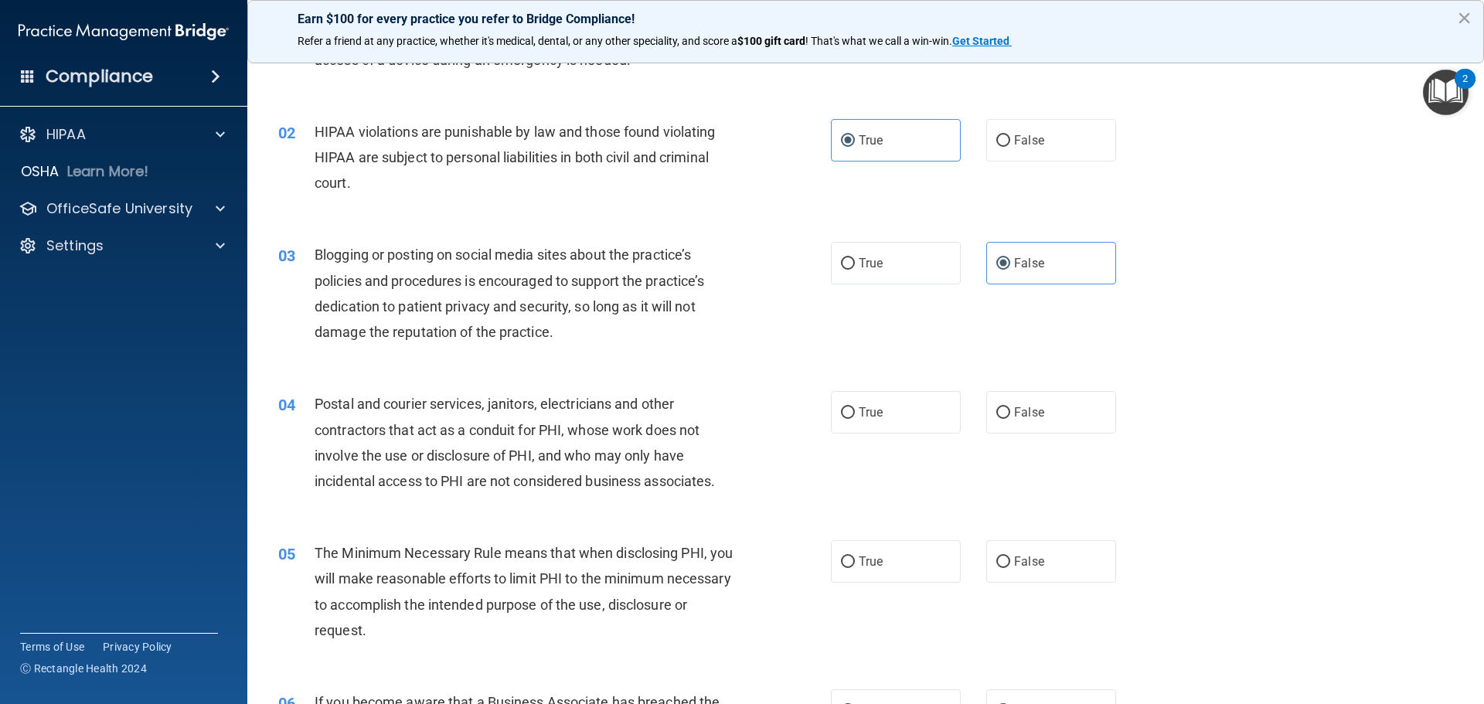
scroll to position [232, 0]
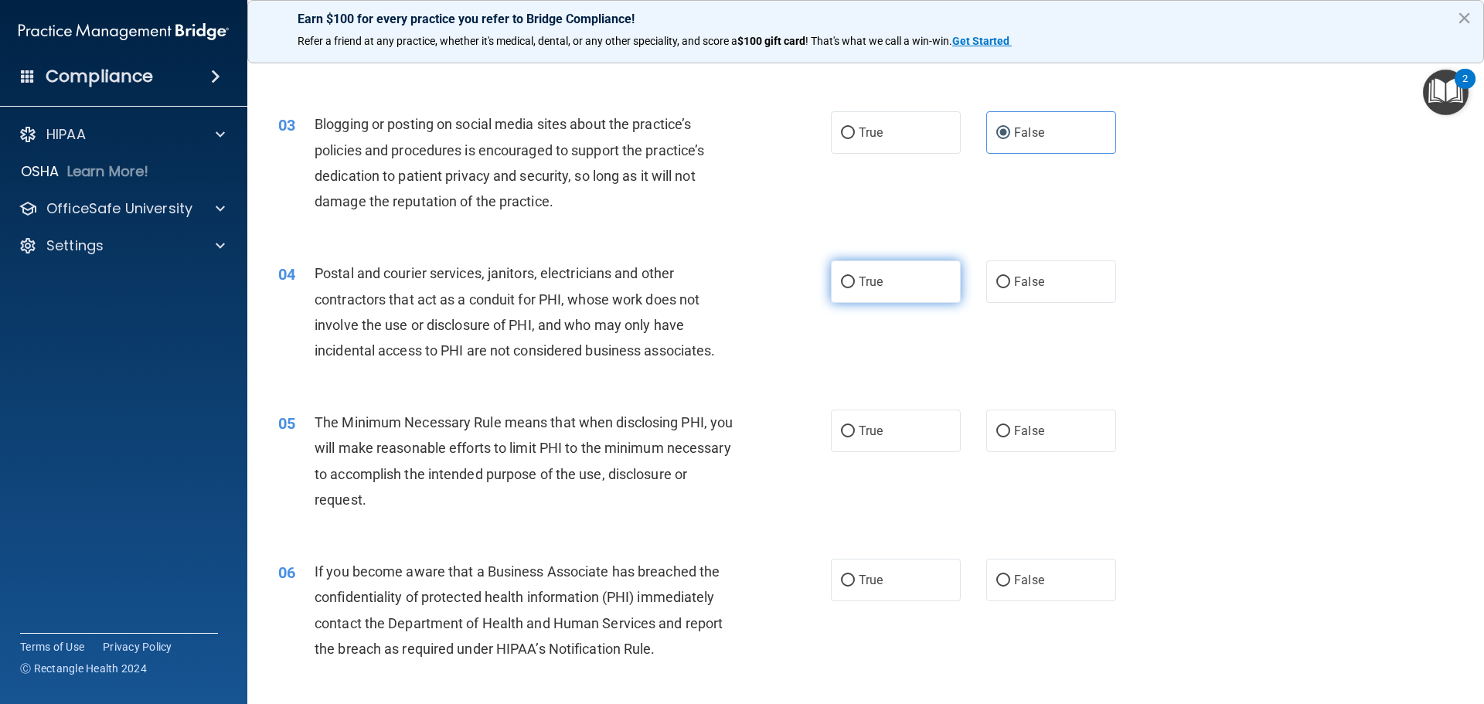
click at [899, 275] on label "True" at bounding box center [896, 281] width 130 height 42
click at [855, 277] on input "True" at bounding box center [848, 283] width 14 height 12
radio input "true"
click at [862, 447] on label "True" at bounding box center [896, 431] width 130 height 42
click at [855, 437] on input "True" at bounding box center [848, 432] width 14 height 12
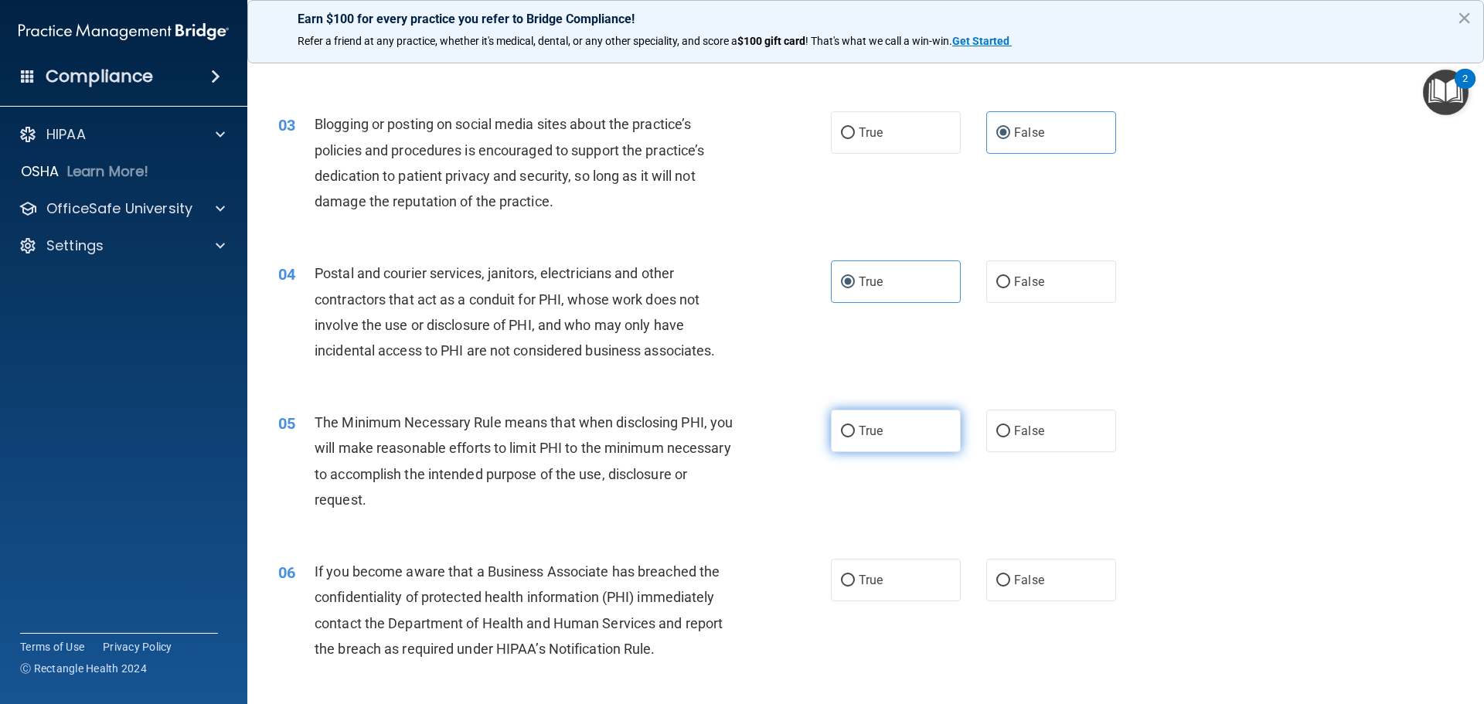
radio input "true"
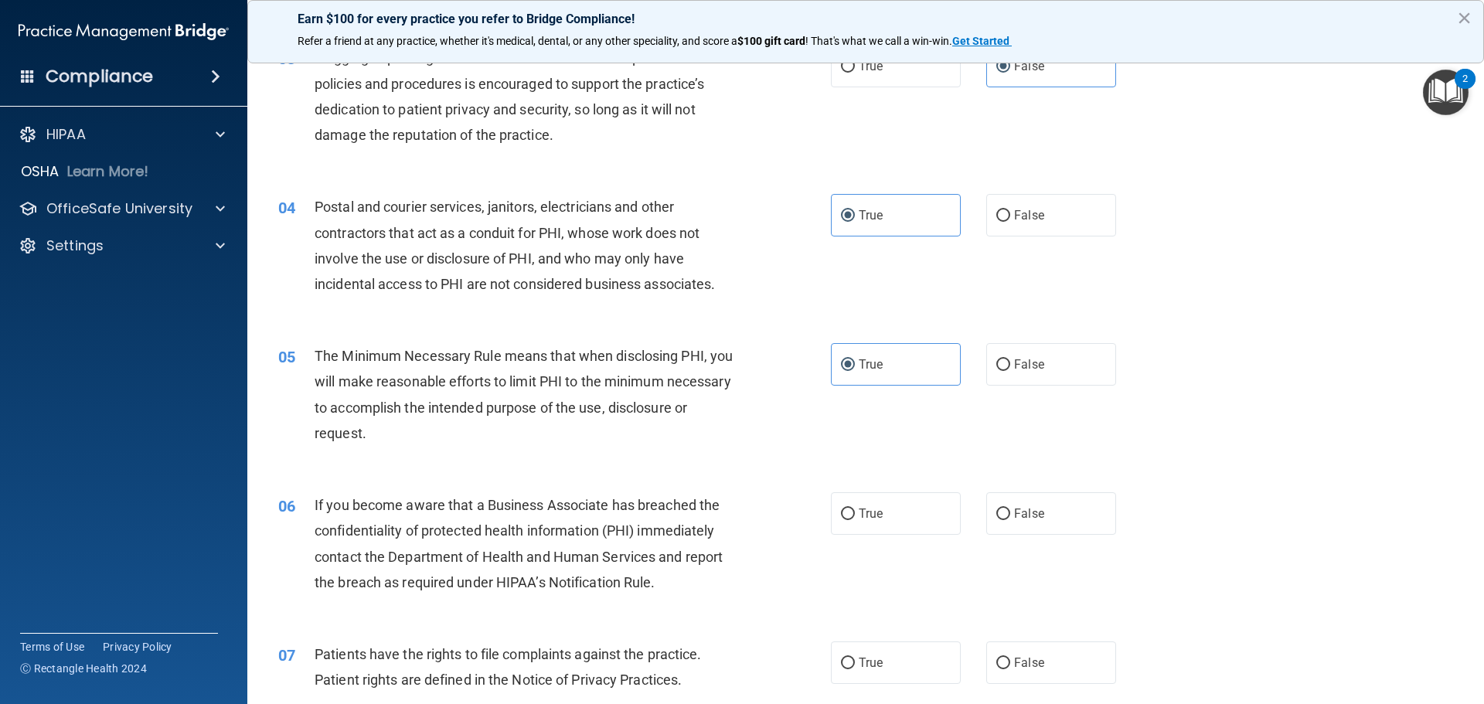
scroll to position [386, 0]
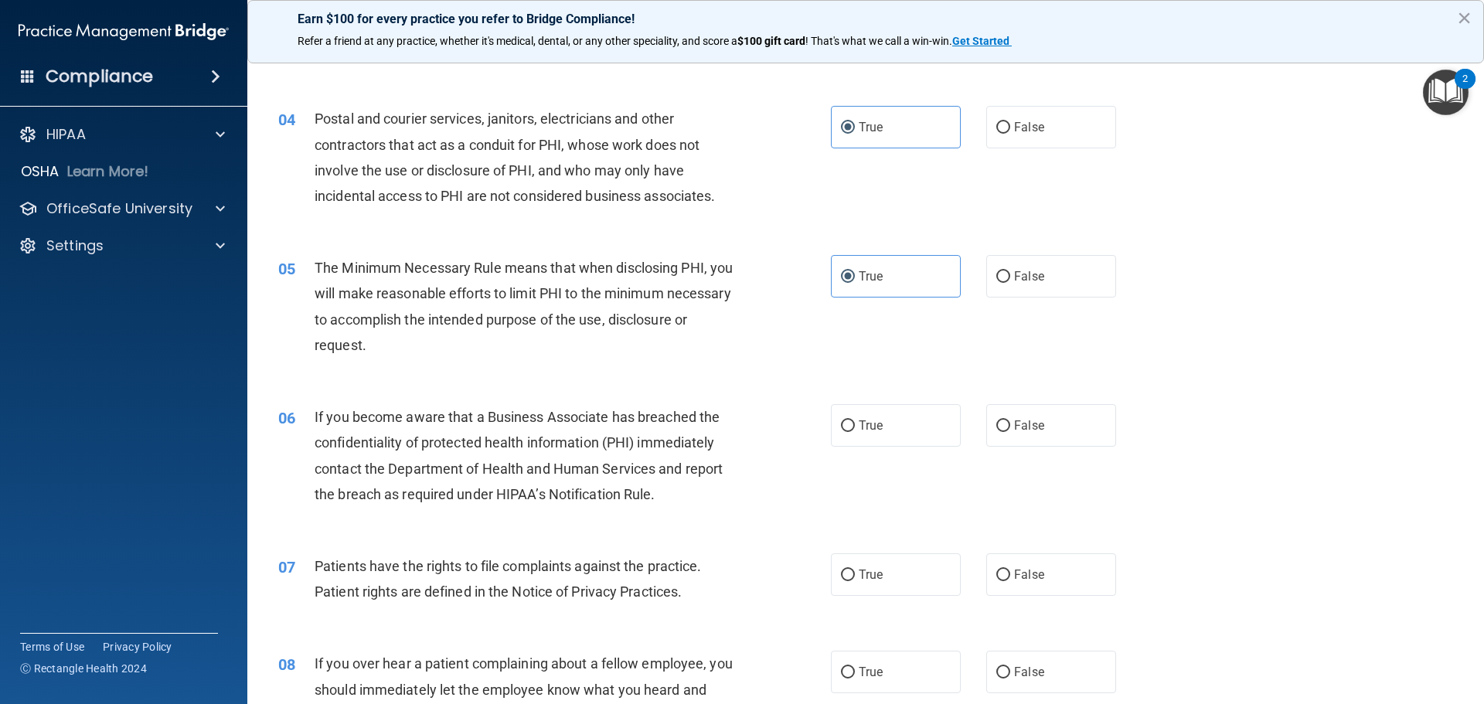
click at [973, 422] on div "True False" at bounding box center [986, 425] width 311 height 42
click at [998, 423] on input "False" at bounding box center [1003, 426] width 14 height 12
radio input "true"
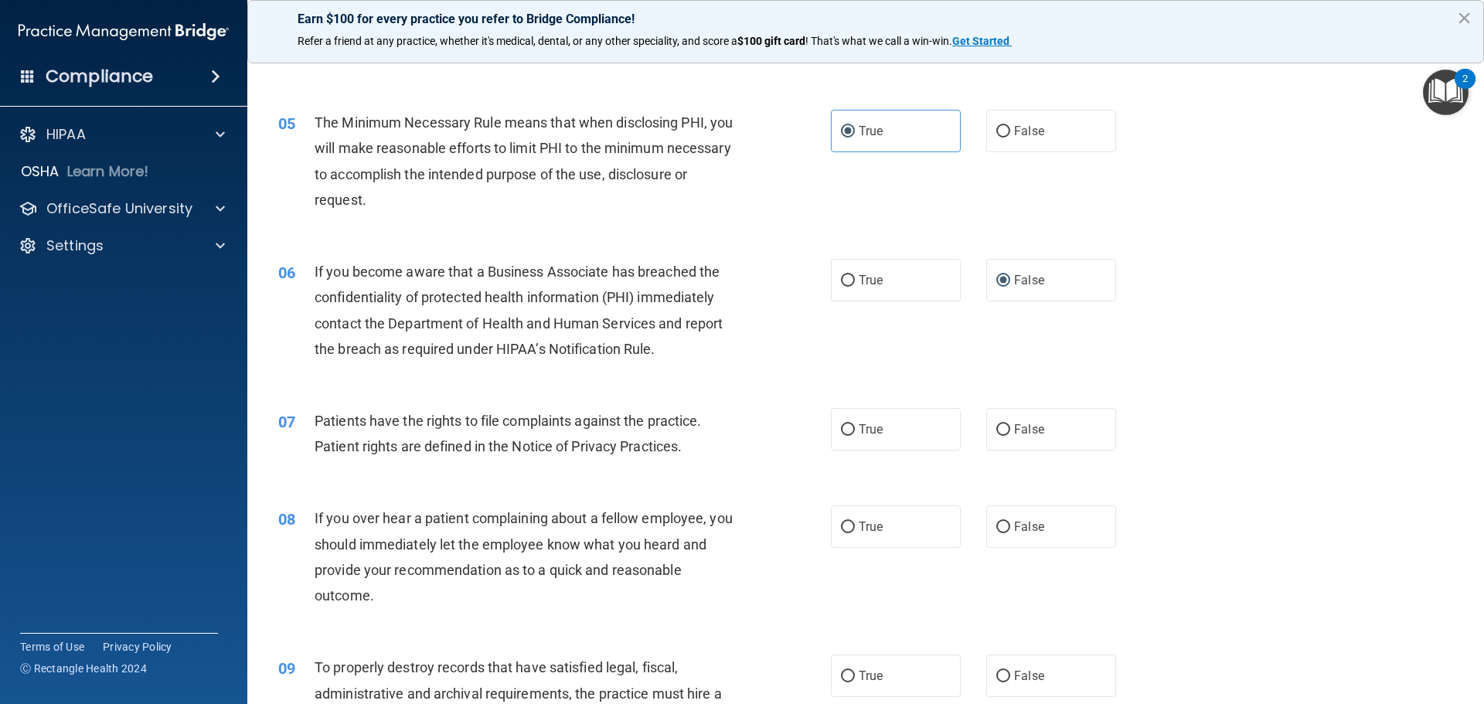
scroll to position [541, 0]
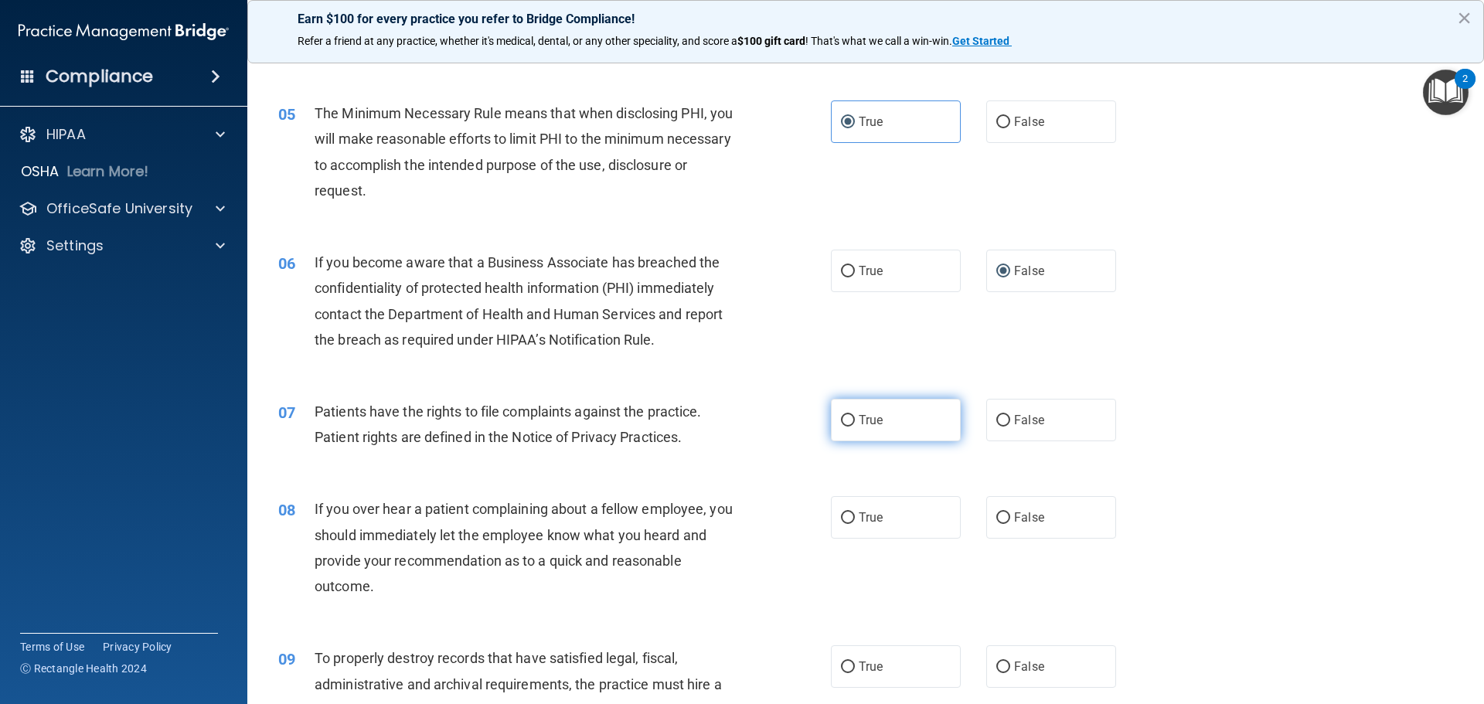
click at [831, 433] on label "True" at bounding box center [896, 420] width 130 height 42
click at [841, 427] on input "True" at bounding box center [848, 421] width 14 height 12
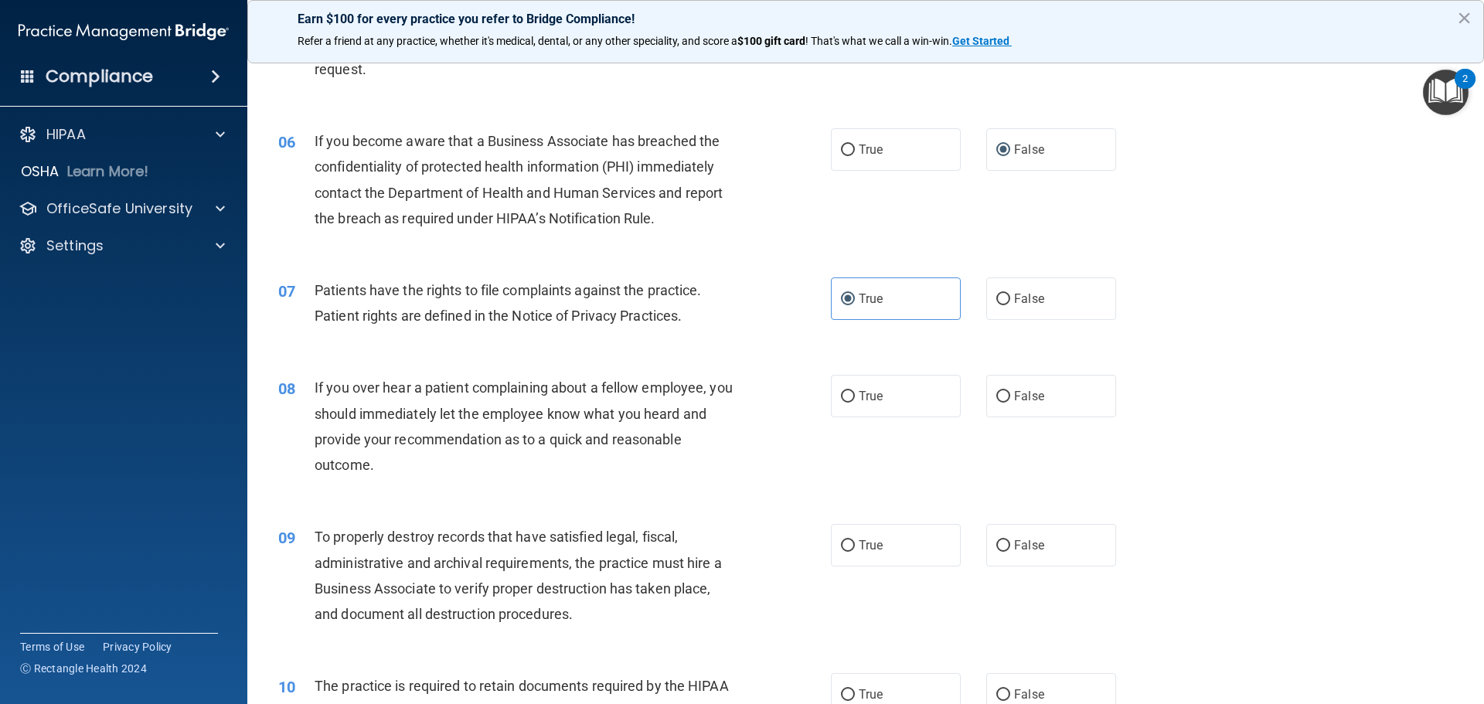
scroll to position [695, 0]
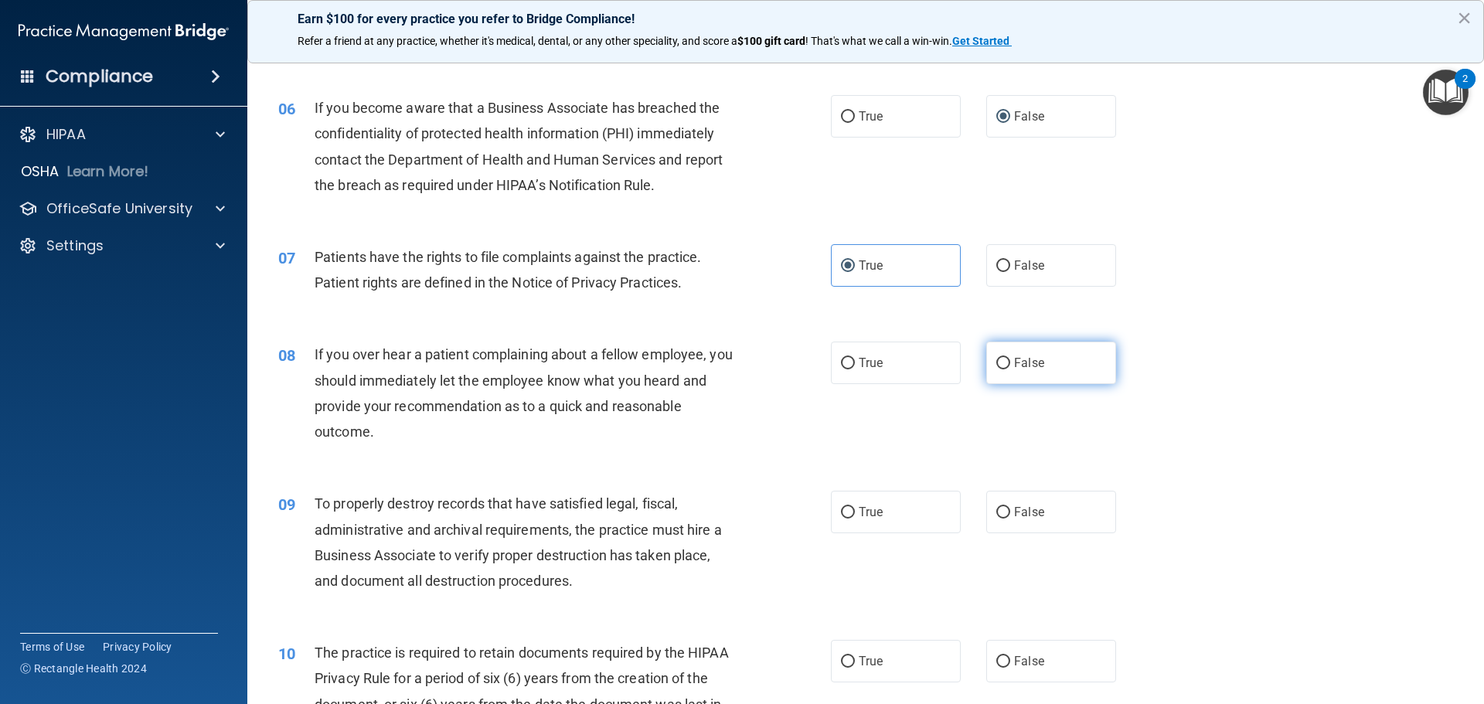
click at [1038, 369] on label "False" at bounding box center [1051, 363] width 130 height 42
click at [1010, 369] on input "False" at bounding box center [1003, 364] width 14 height 12
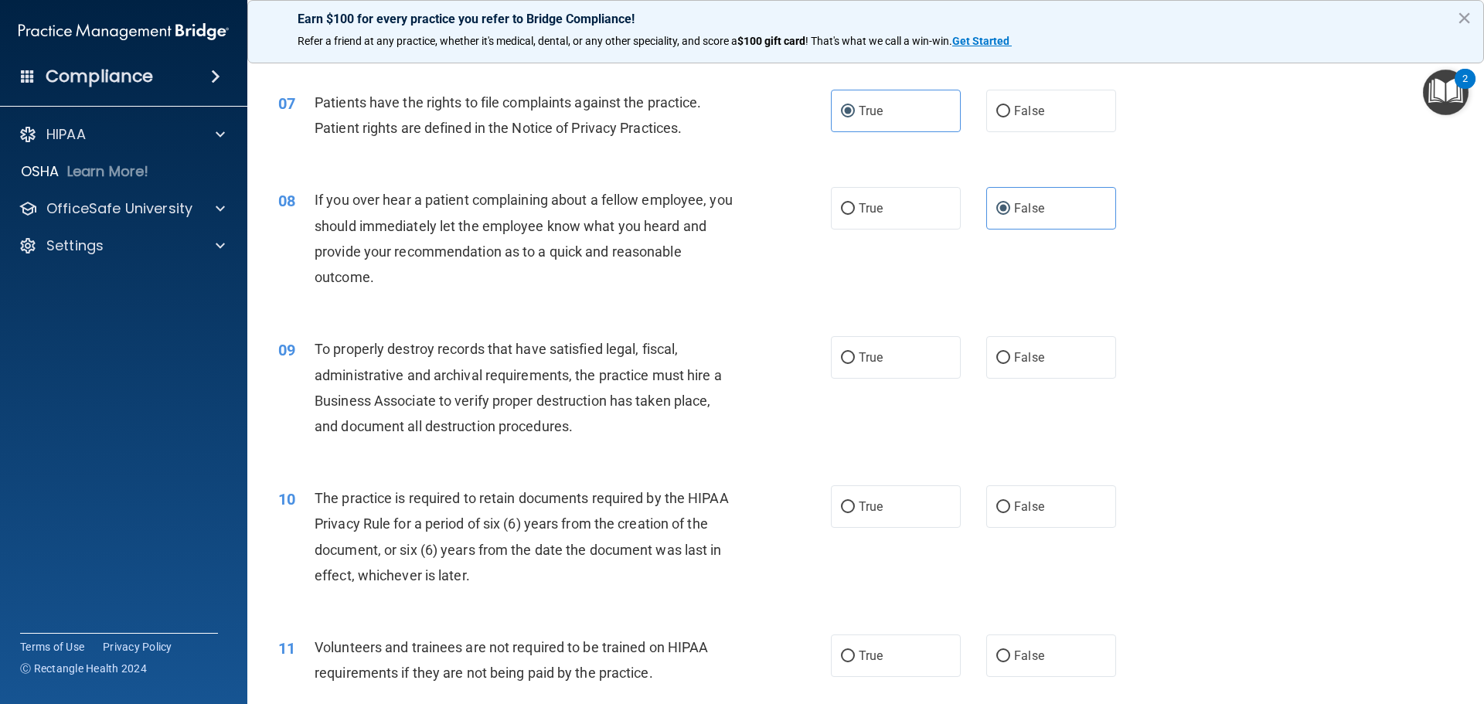
scroll to position [927, 0]
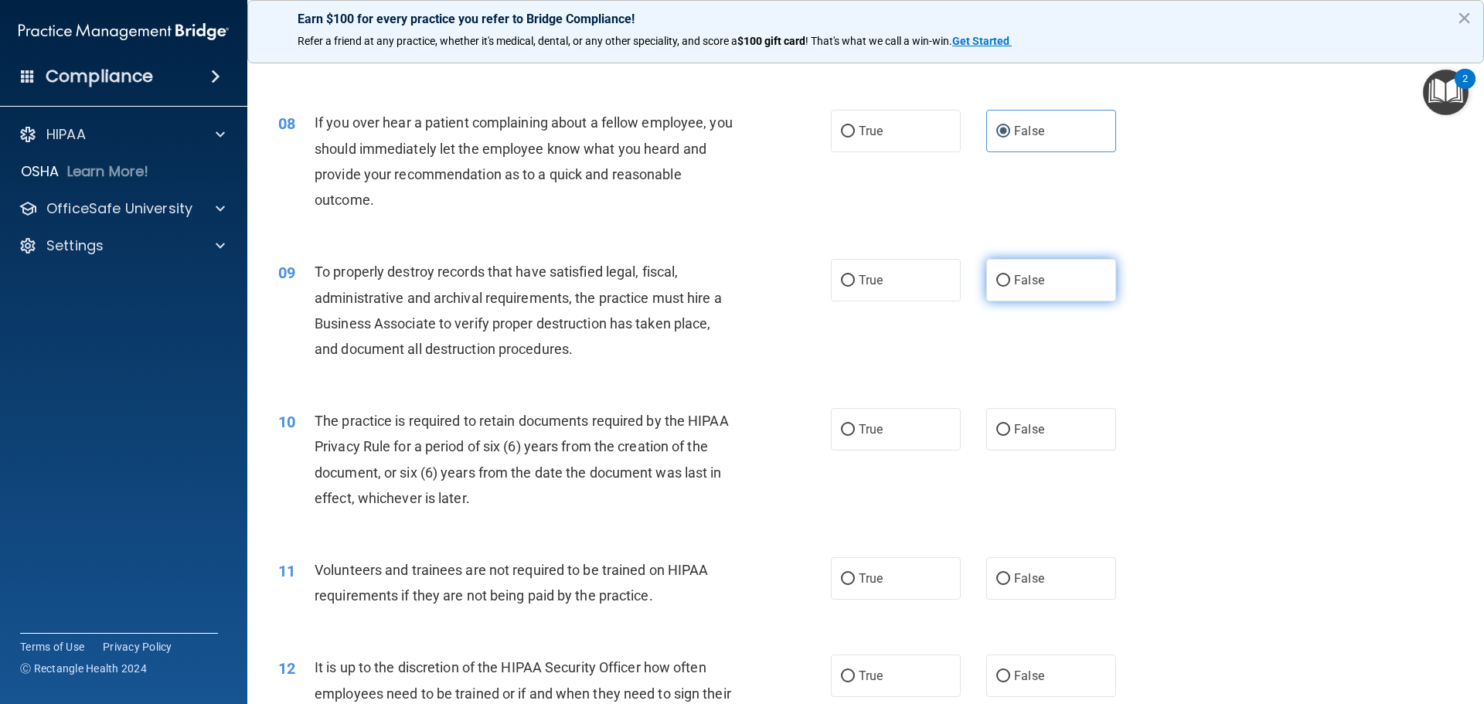
click at [1079, 284] on label "False" at bounding box center [1051, 280] width 130 height 42
click at [1010, 284] on input "False" at bounding box center [1003, 281] width 14 height 12
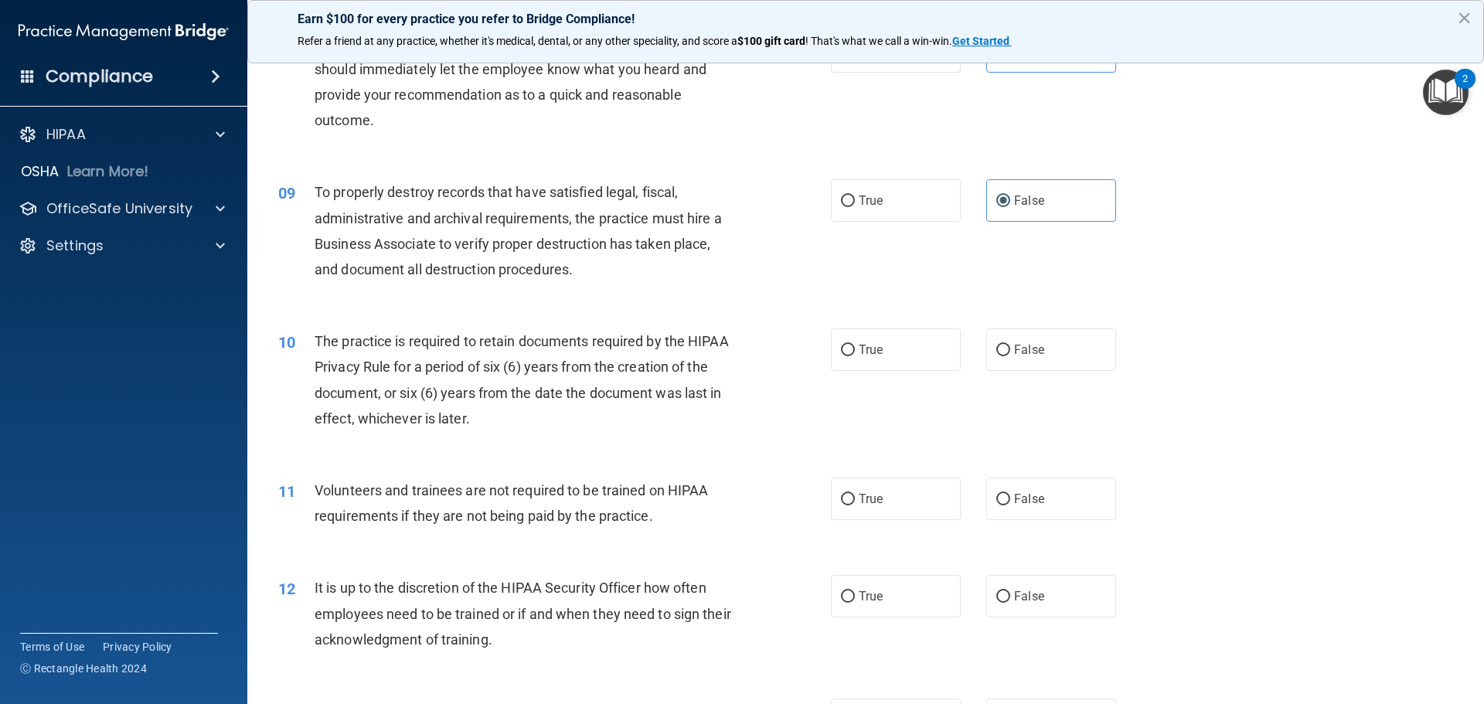
scroll to position [1082, 0]
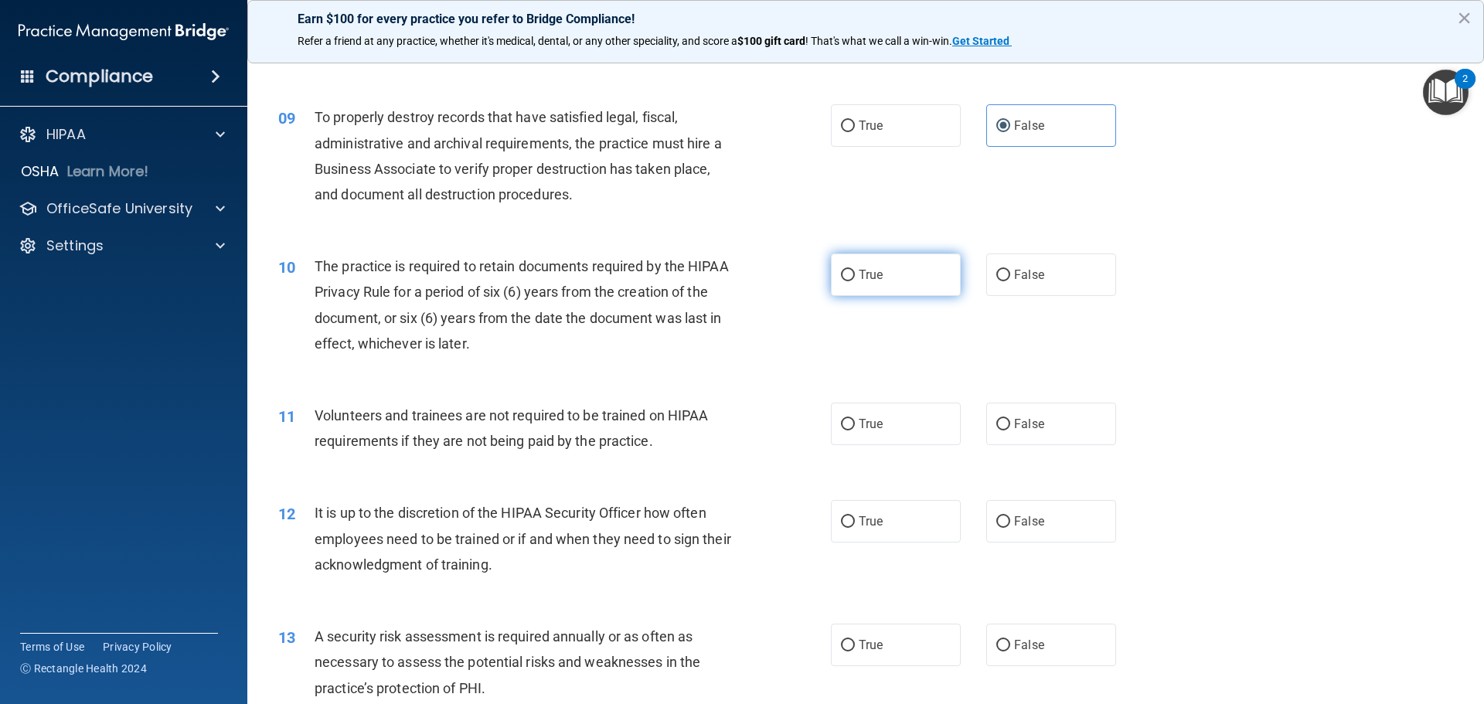
click at [906, 279] on label "True" at bounding box center [896, 274] width 130 height 42
click at [855, 279] on input "True" at bounding box center [848, 276] width 14 height 12
click at [1014, 421] on span "False" at bounding box center [1029, 423] width 30 height 15
click at [1009, 421] on input "False" at bounding box center [1003, 425] width 14 height 12
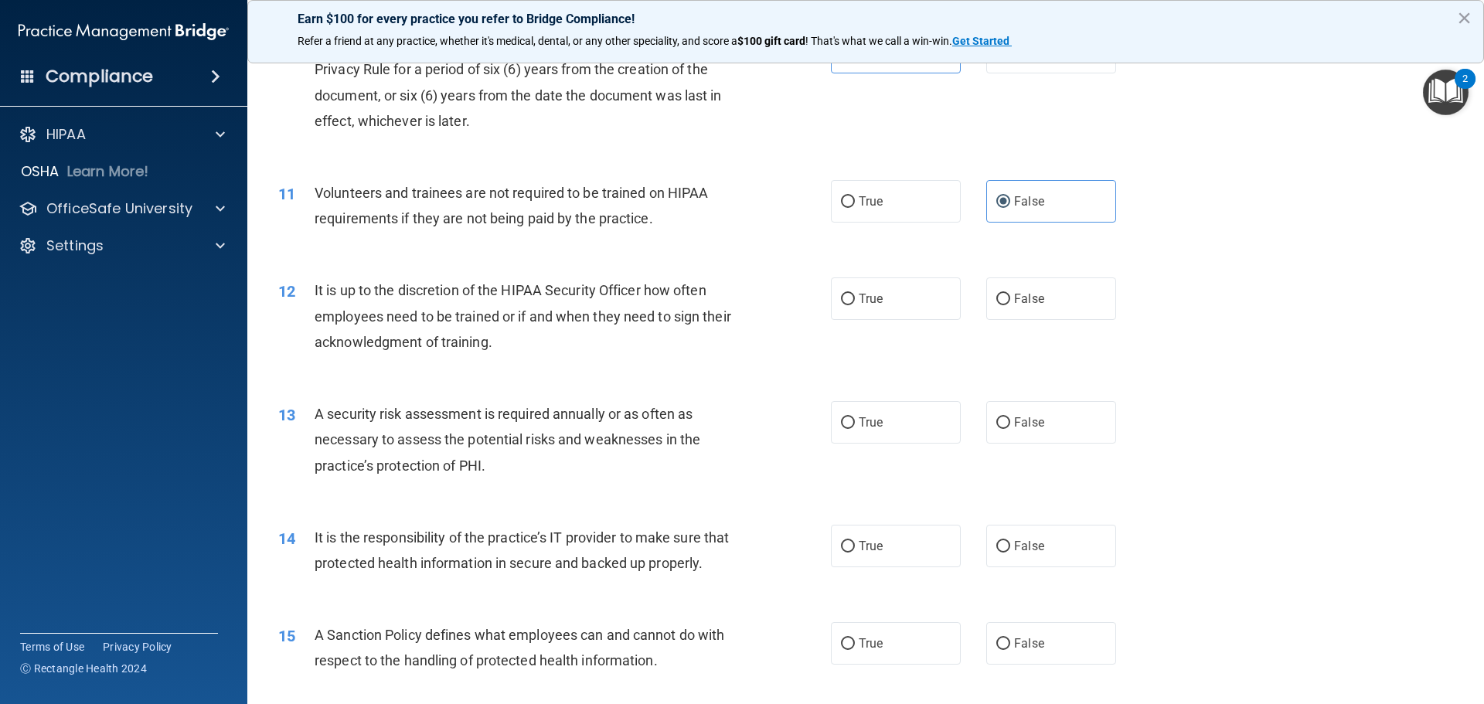
scroll to position [1314, 0]
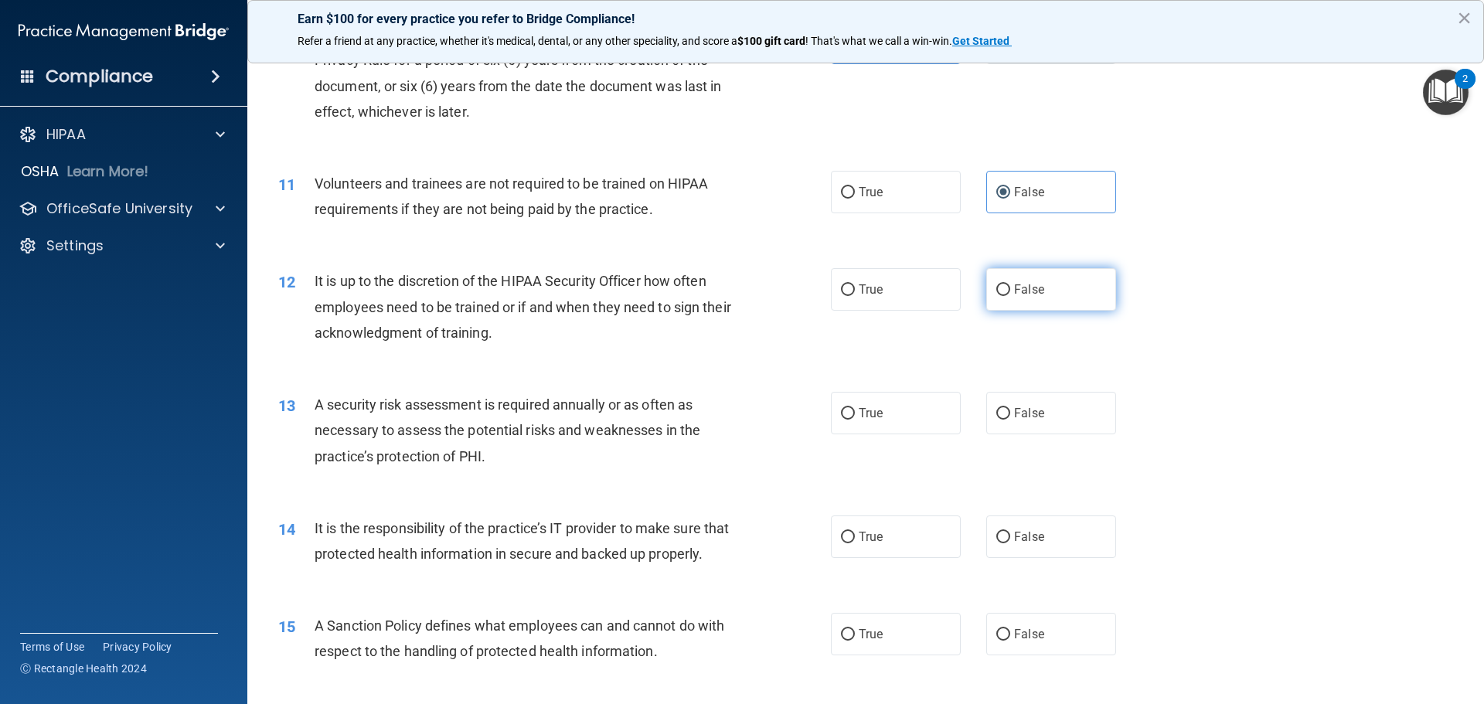
click at [1018, 293] on span "False" at bounding box center [1029, 289] width 30 height 15
click at [1010, 293] on input "False" at bounding box center [1003, 290] width 14 height 12
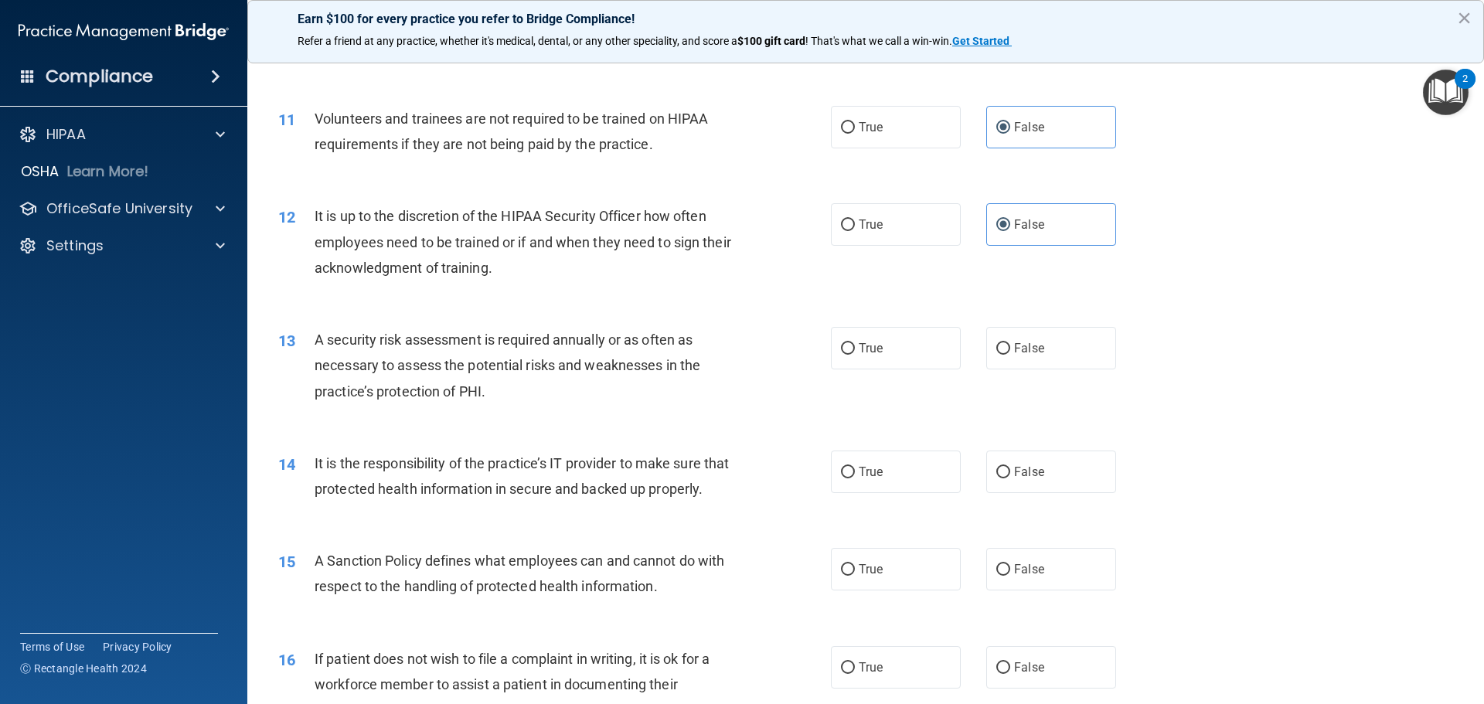
scroll to position [1468, 0]
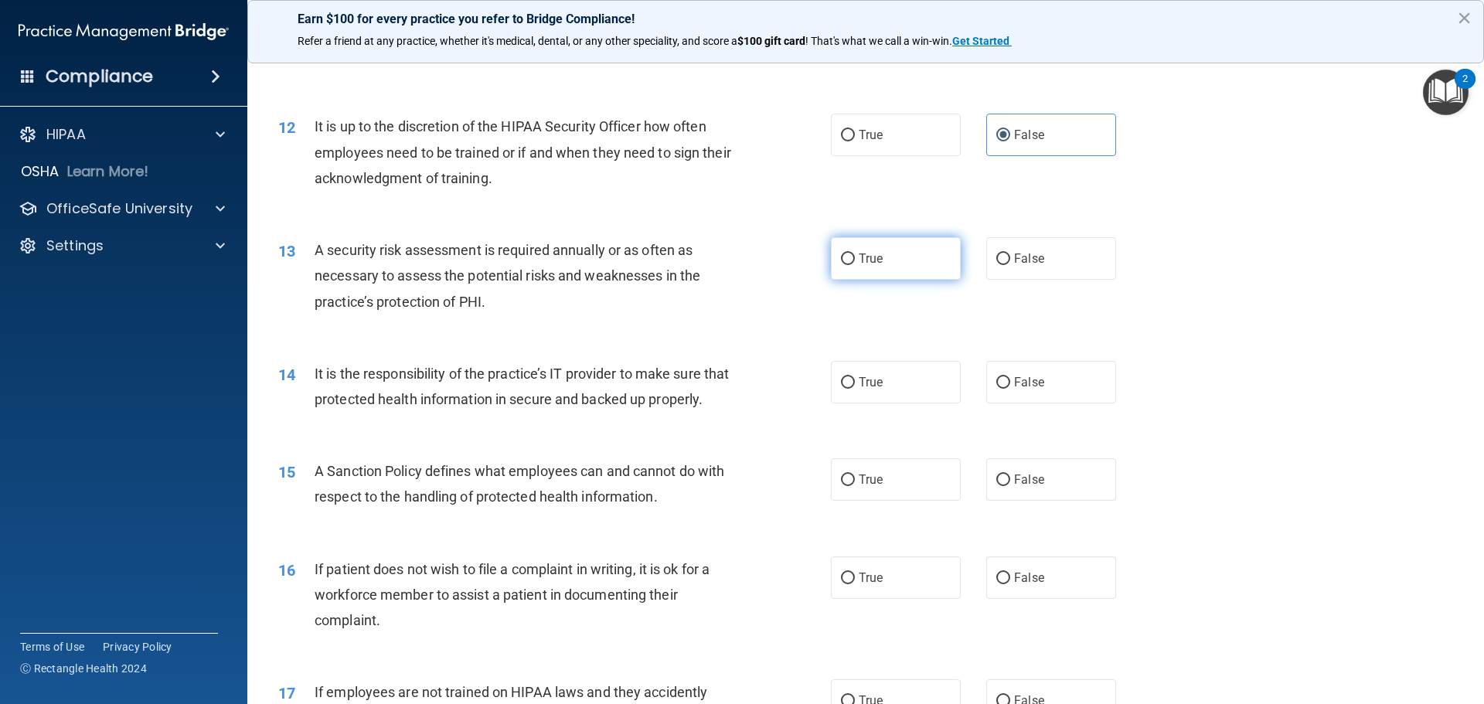
click at [874, 260] on span "True" at bounding box center [870, 258] width 24 height 15
click at [855, 260] on input "True" at bounding box center [848, 259] width 14 height 12
click at [989, 374] on label "False" at bounding box center [1051, 382] width 130 height 42
click at [996, 377] on input "False" at bounding box center [1003, 383] width 14 height 12
click at [1011, 501] on label "False" at bounding box center [1051, 479] width 130 height 42
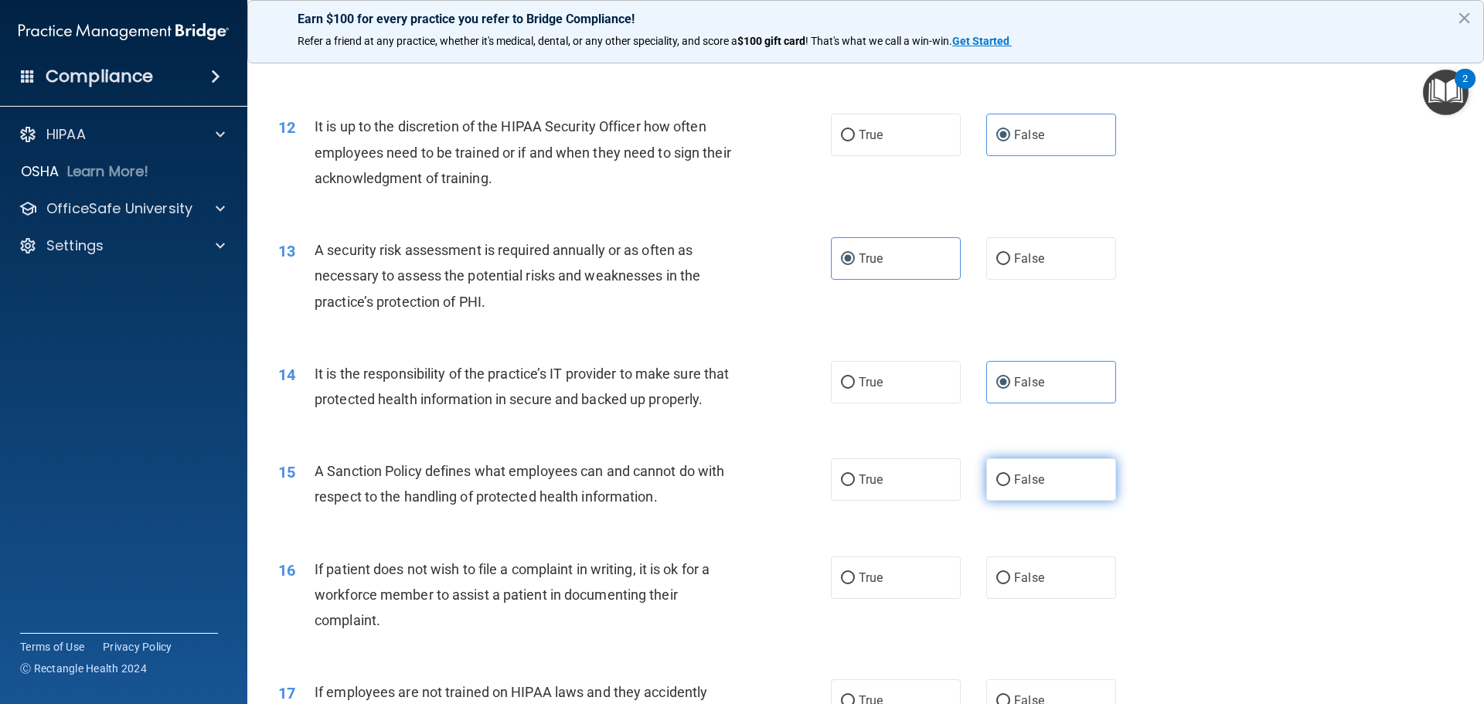
click at [1010, 486] on input "False" at bounding box center [1003, 480] width 14 height 12
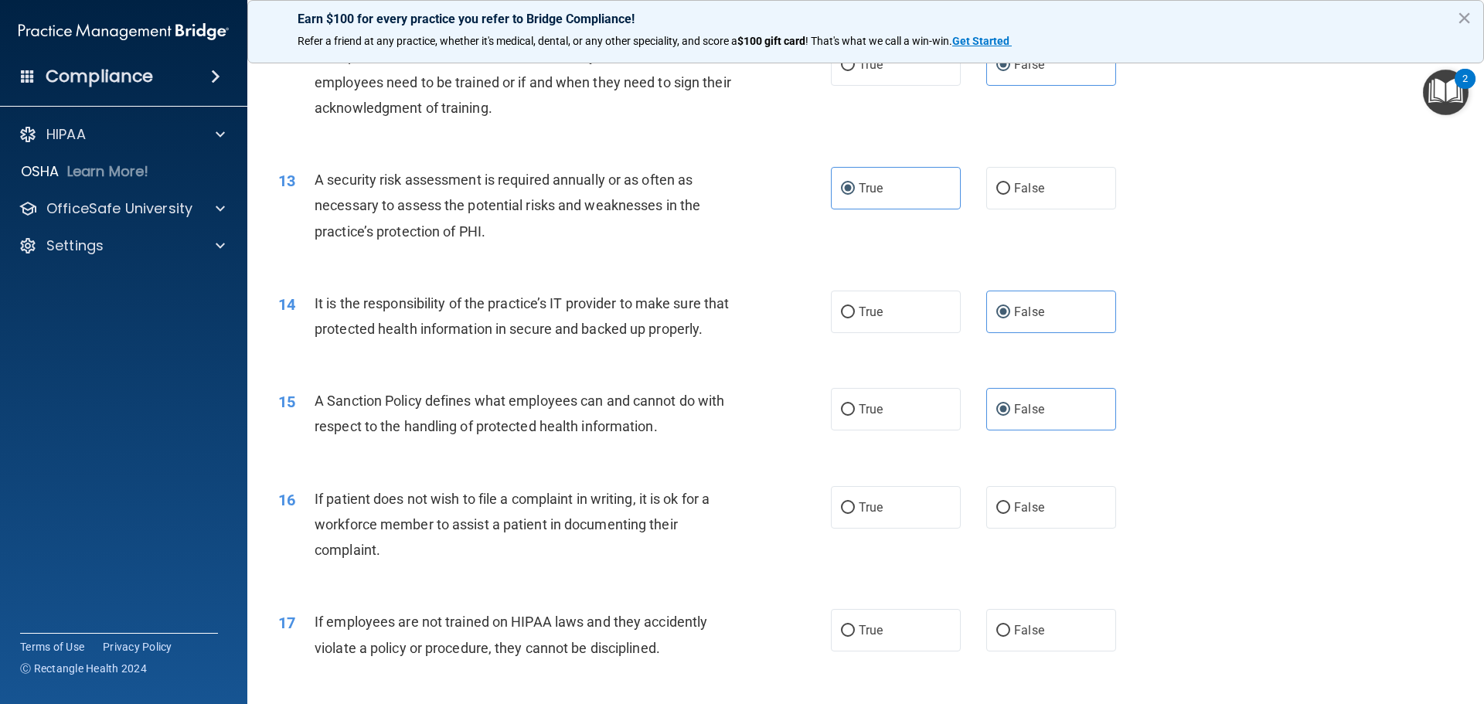
scroll to position [1623, 0]
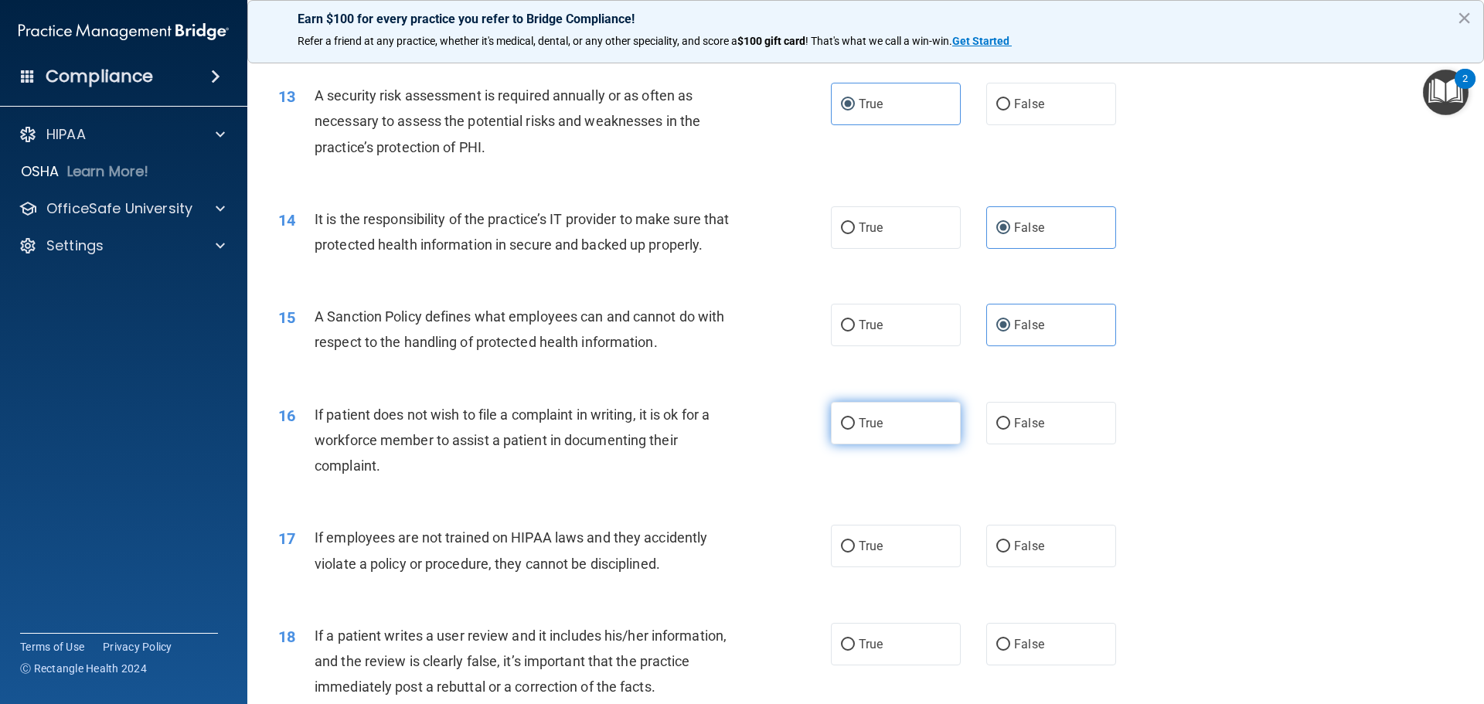
click at [876, 433] on label "True" at bounding box center [896, 423] width 130 height 42
click at [855, 430] on input "True" at bounding box center [848, 424] width 14 height 12
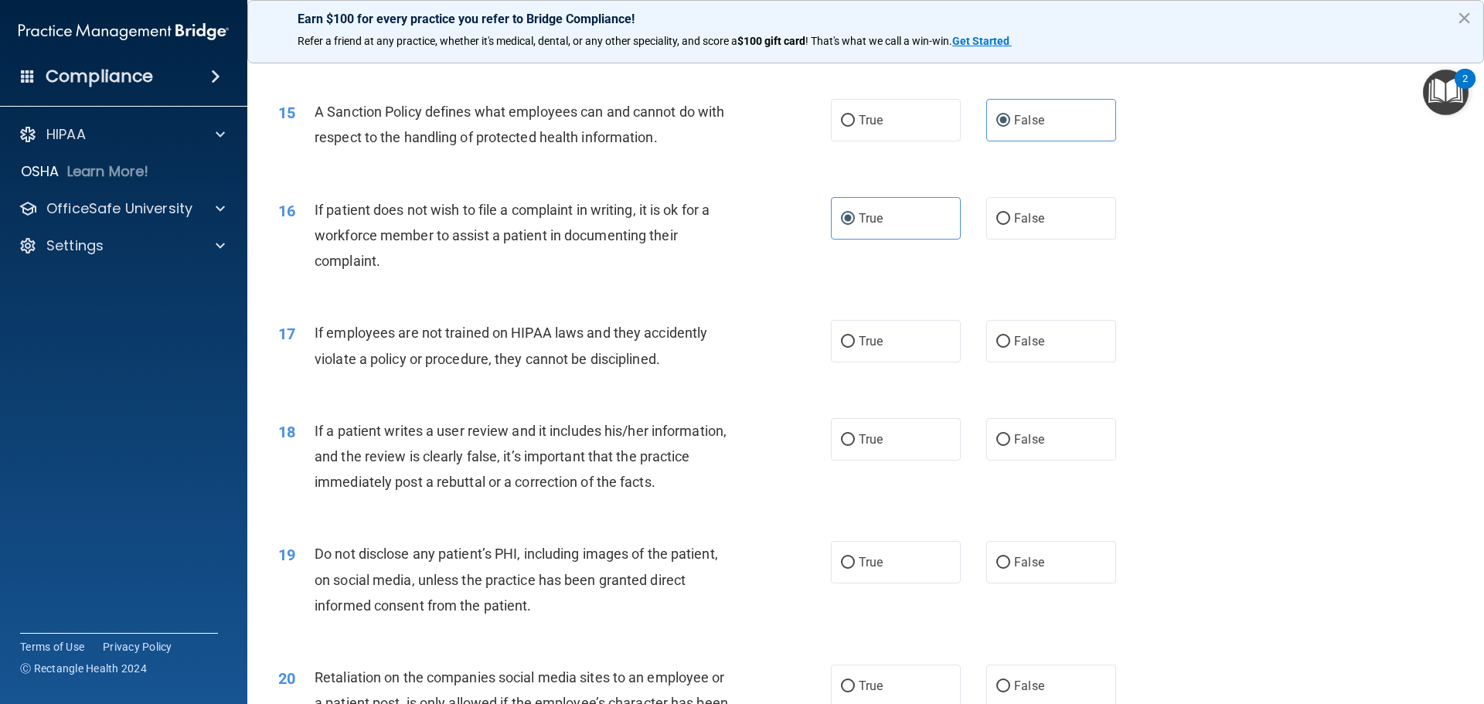
scroll to position [1854, 0]
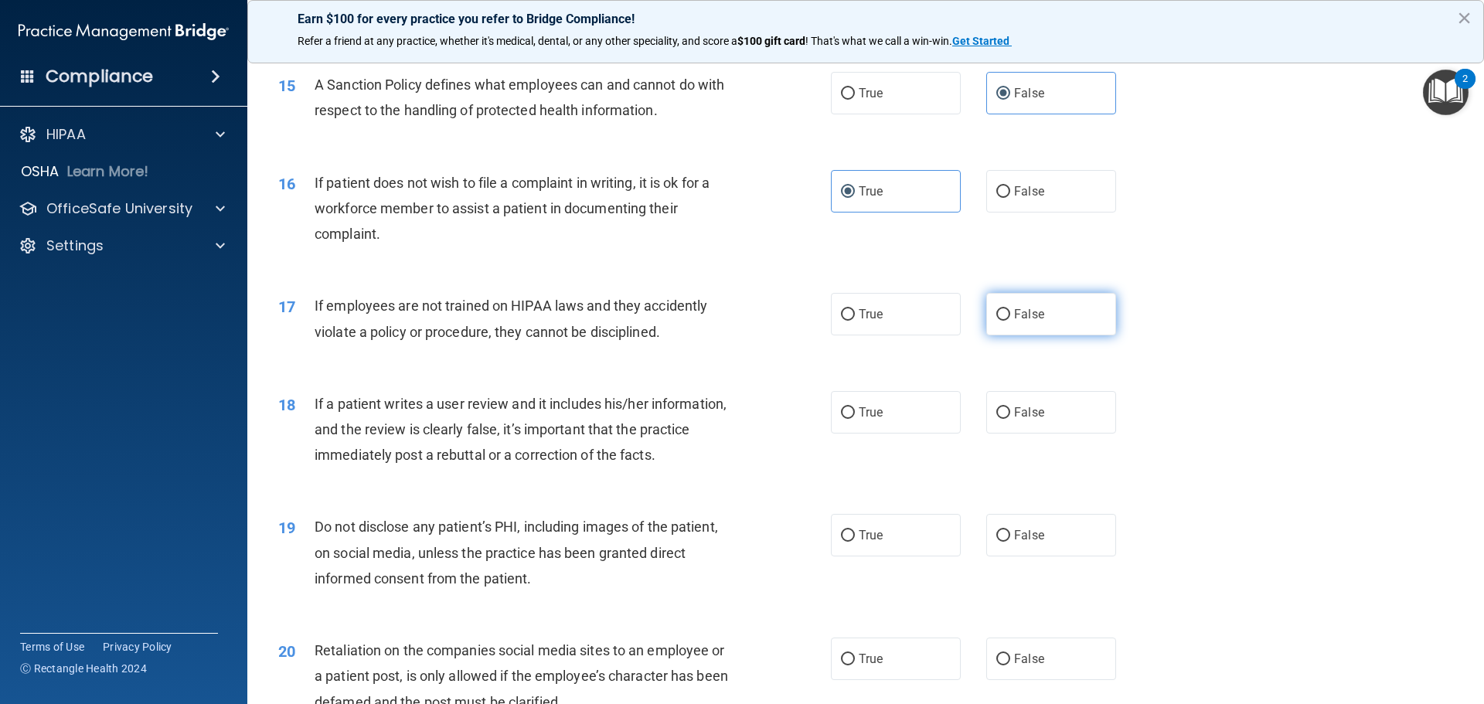
click at [986, 335] on label "False" at bounding box center [1051, 314] width 130 height 42
click at [996, 321] on input "False" at bounding box center [1003, 315] width 14 height 12
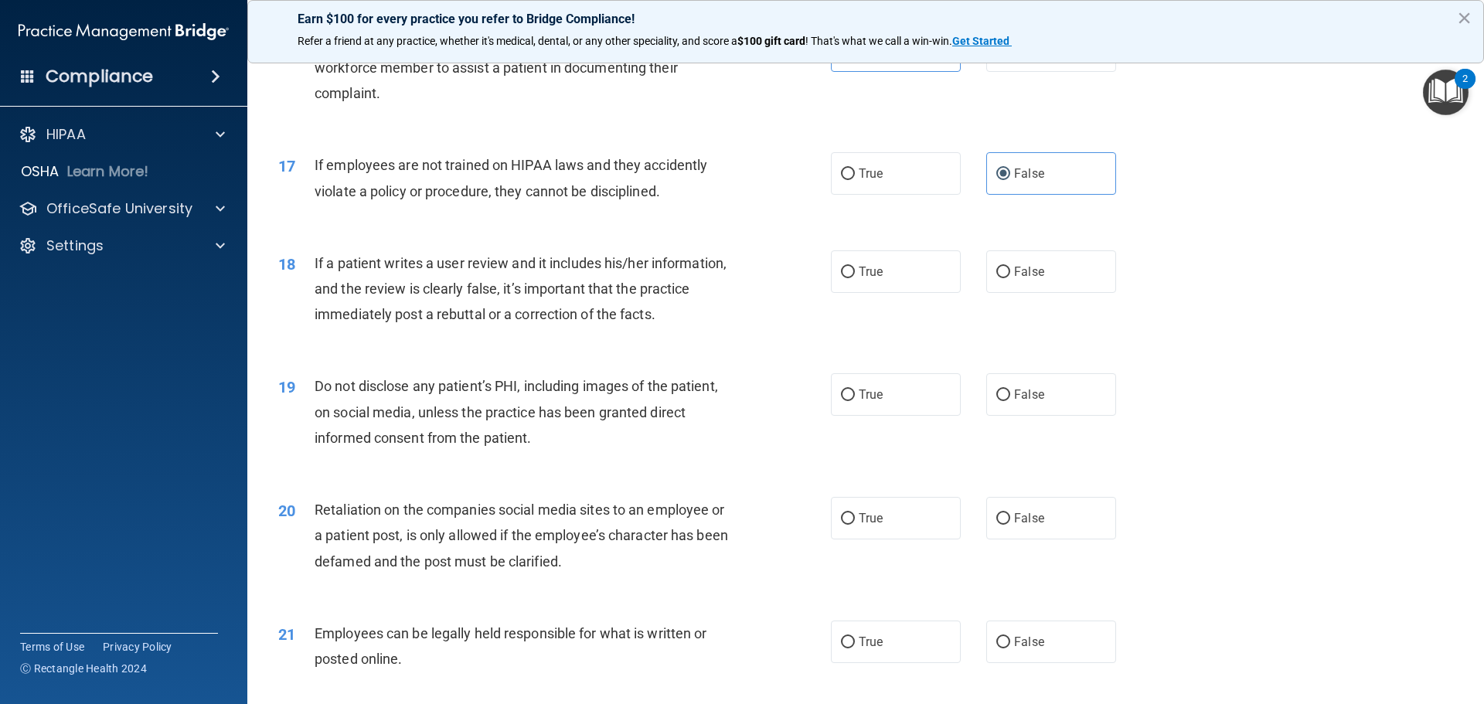
scroll to position [2009, 0]
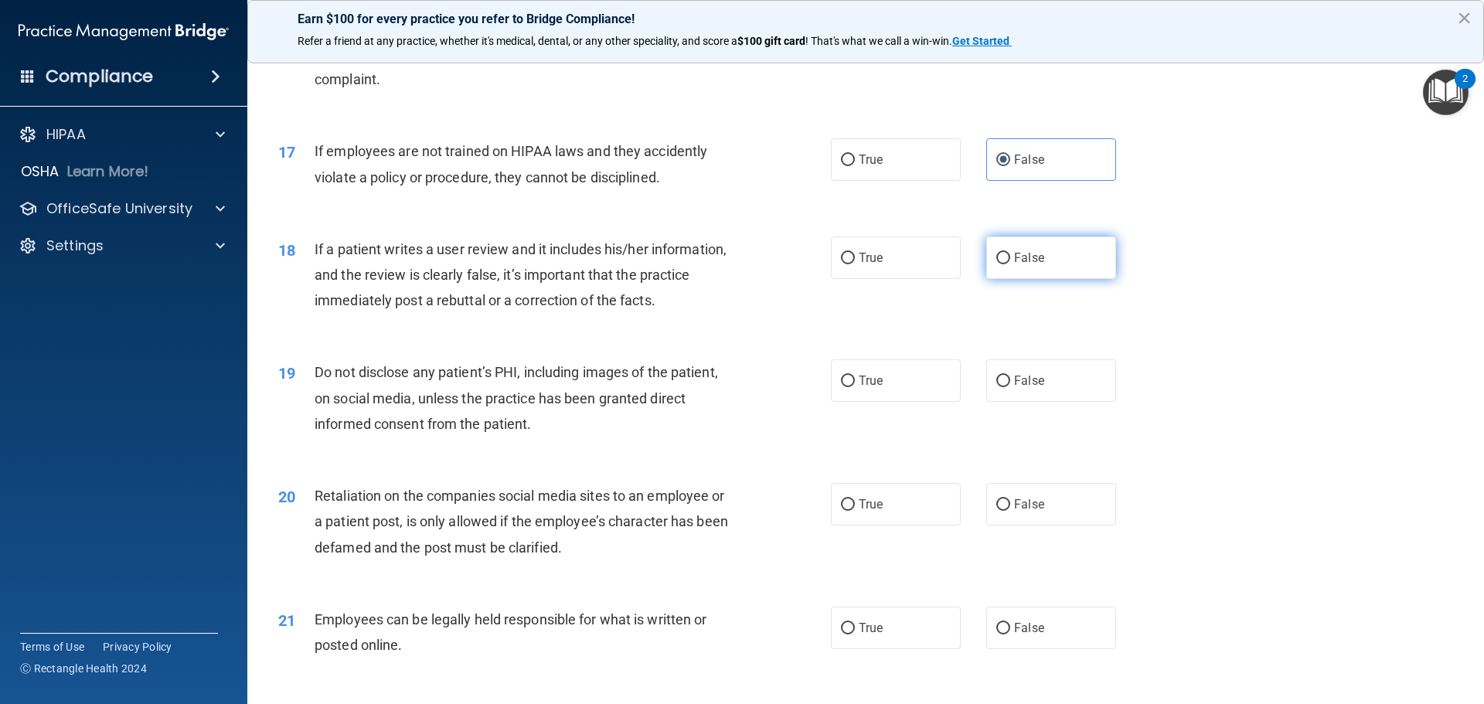
click at [1049, 265] on label "False" at bounding box center [1051, 257] width 130 height 42
click at [1010, 264] on input "False" at bounding box center [1003, 259] width 14 height 12
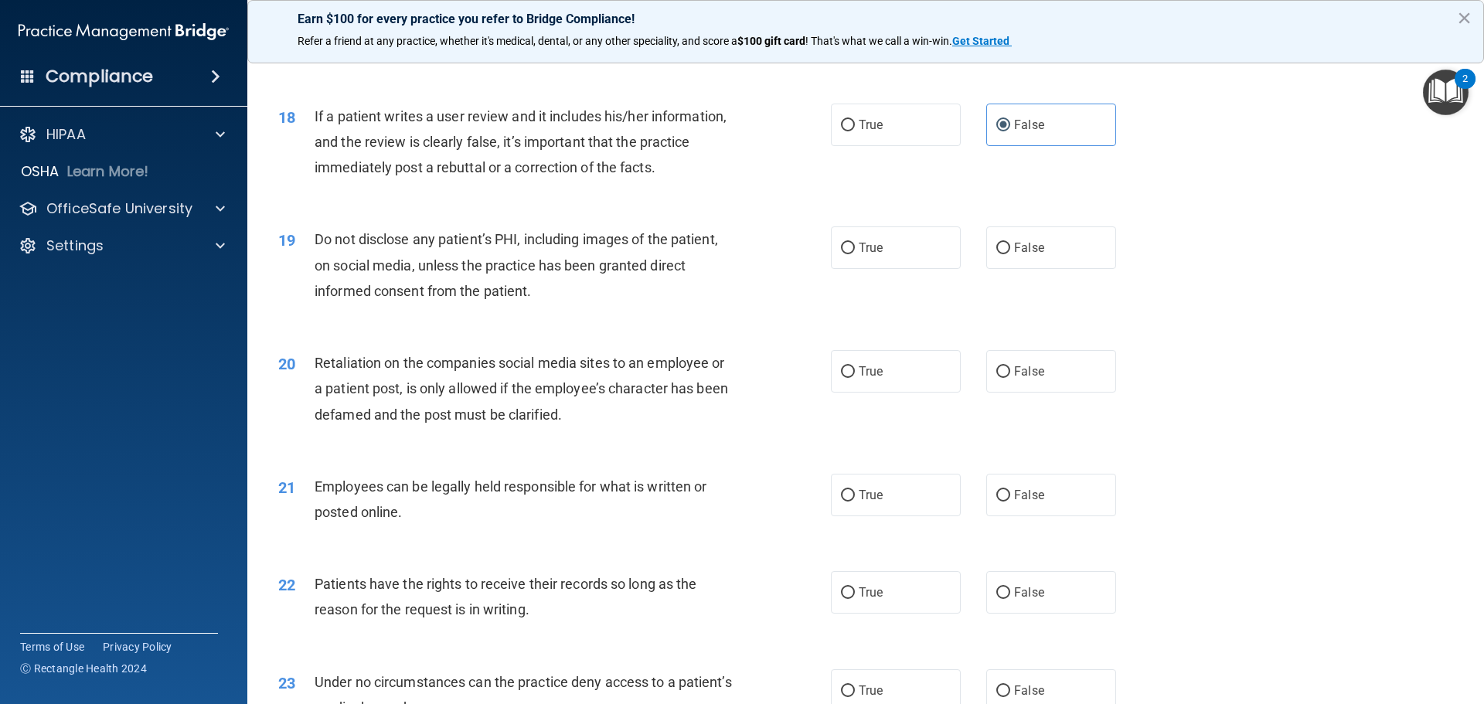
scroll to position [2163, 0]
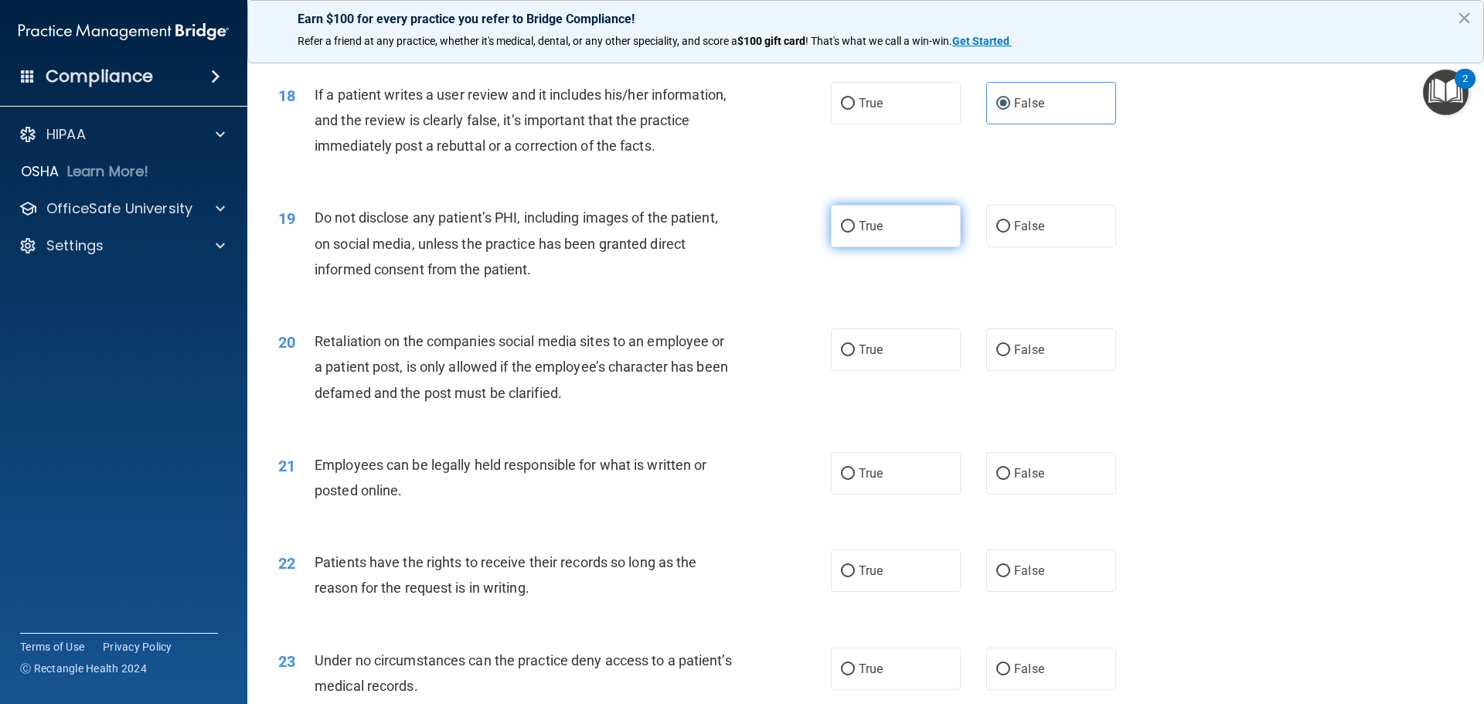
click at [882, 247] on label "True" at bounding box center [896, 226] width 130 height 42
click at [855, 233] on input "True" at bounding box center [848, 227] width 14 height 12
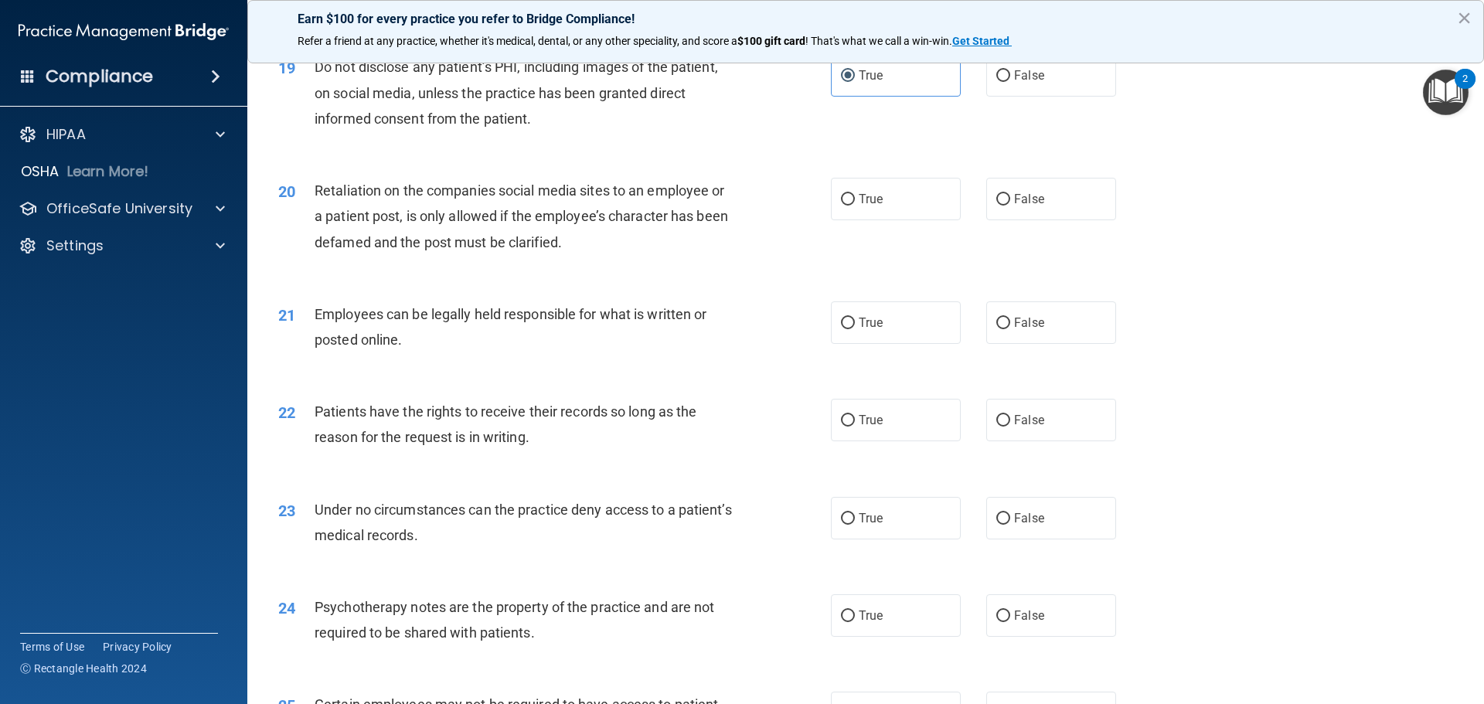
scroll to position [2318, 0]
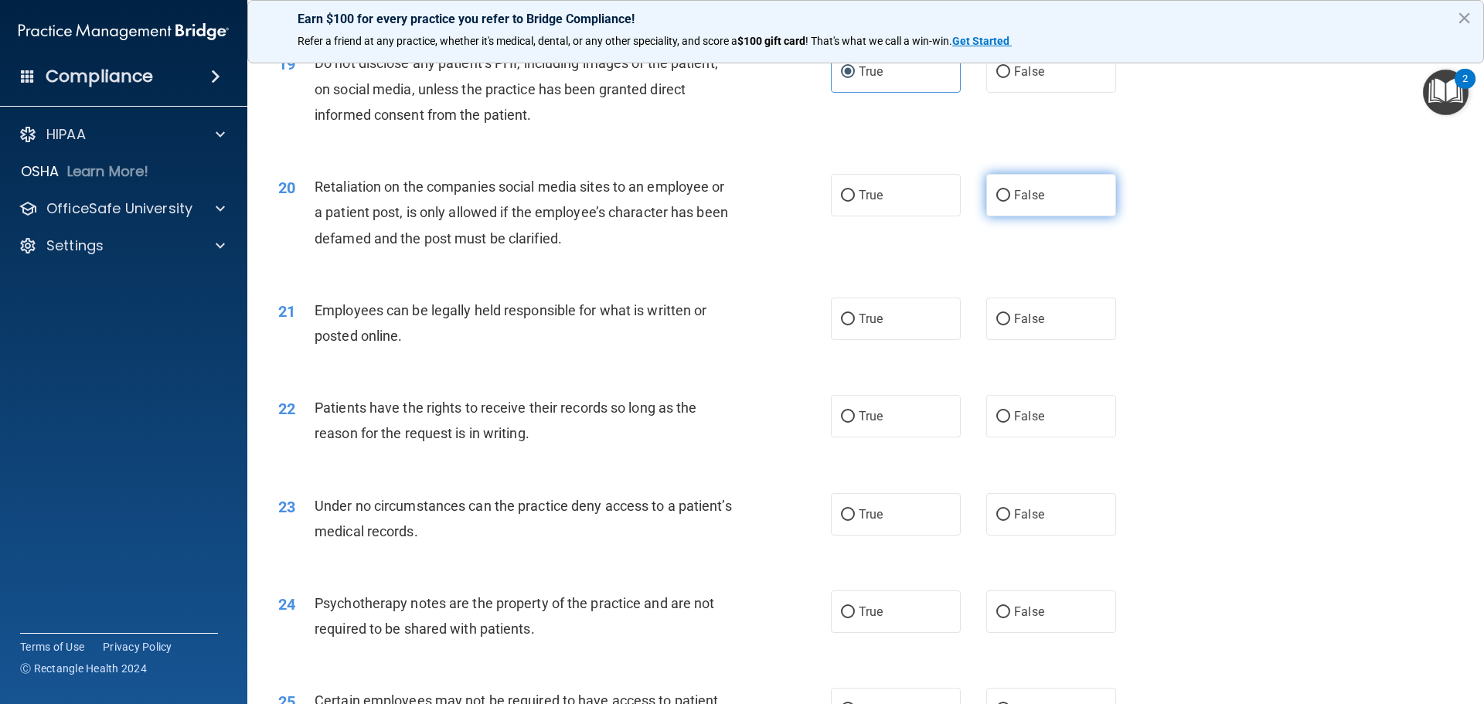
click at [1019, 202] on span "False" at bounding box center [1029, 195] width 30 height 15
click at [1010, 202] on input "False" at bounding box center [1003, 196] width 14 height 12
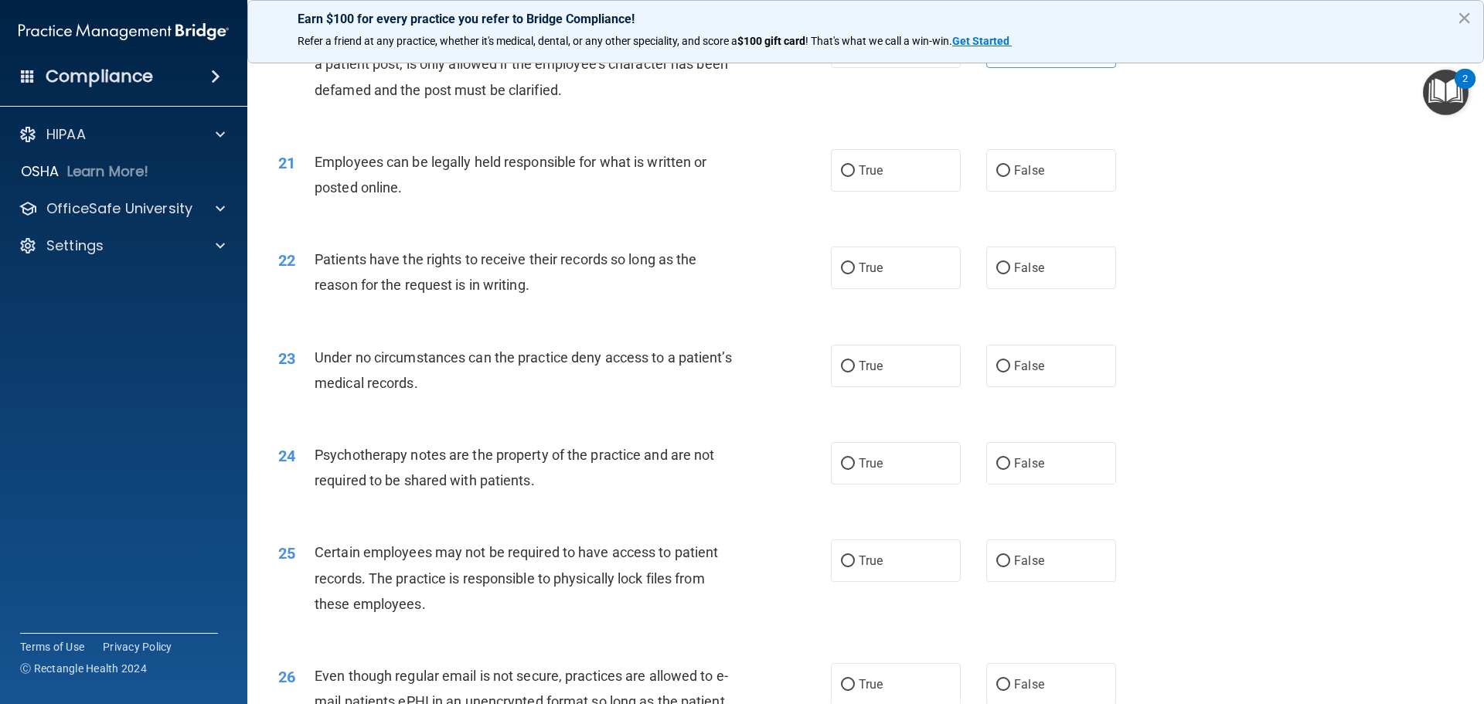
scroll to position [2473, 0]
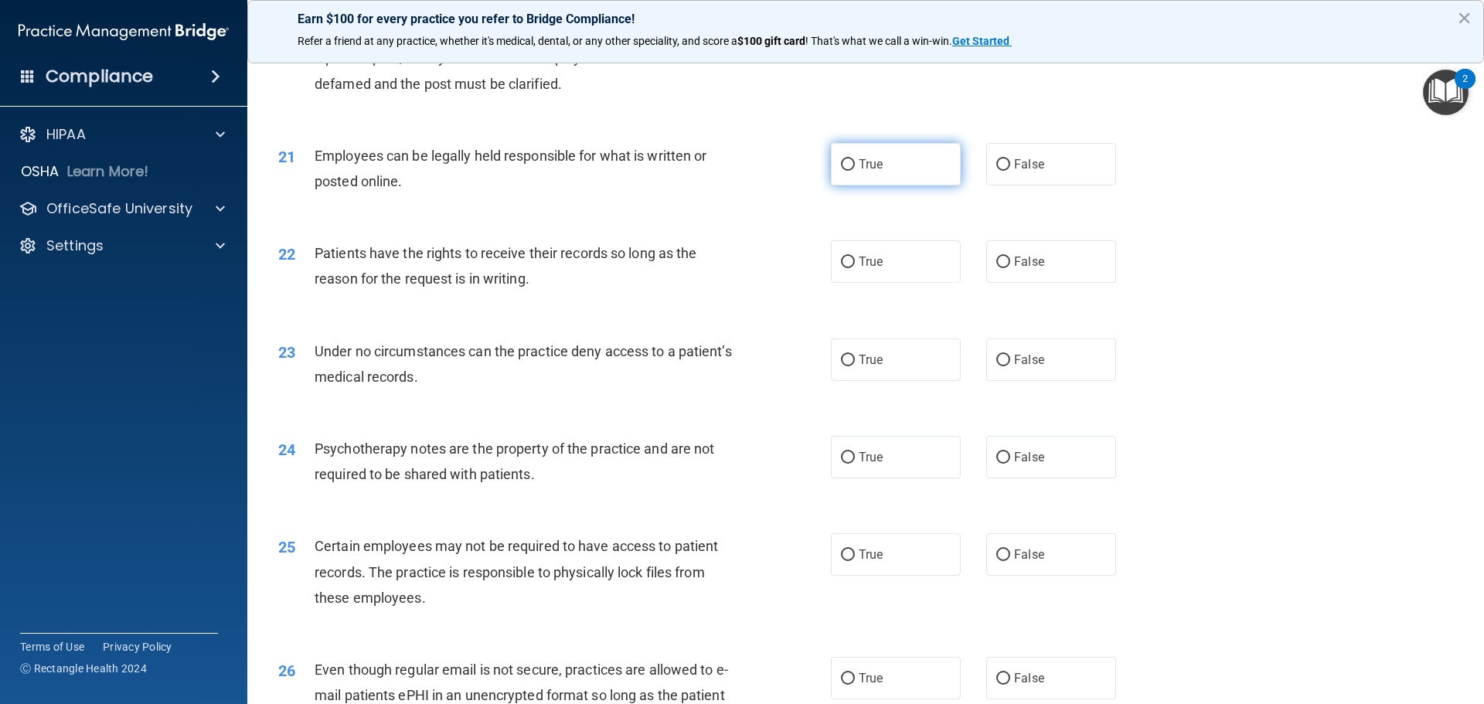
click at [865, 172] on span "True" at bounding box center [870, 164] width 24 height 15
click at [855, 171] on input "True" at bounding box center [848, 165] width 14 height 12
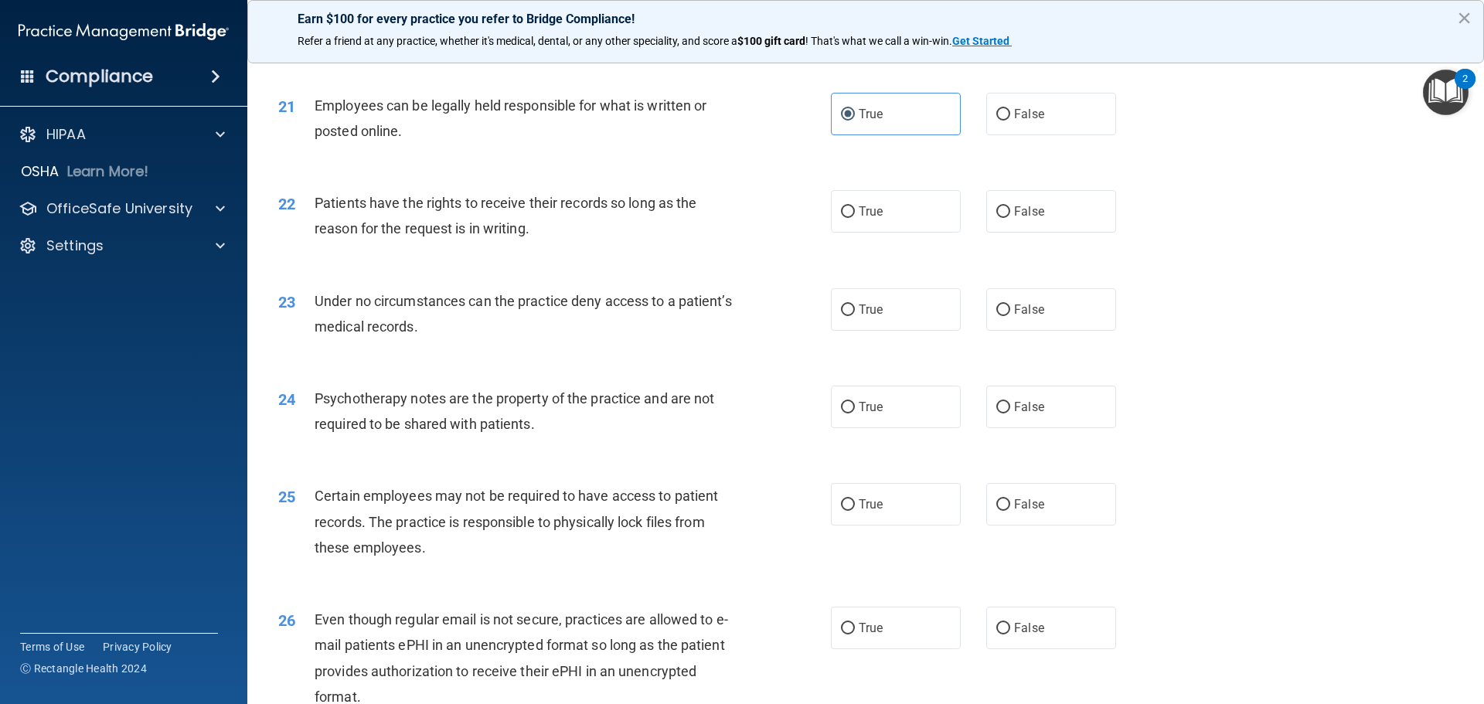
scroll to position [2550, 0]
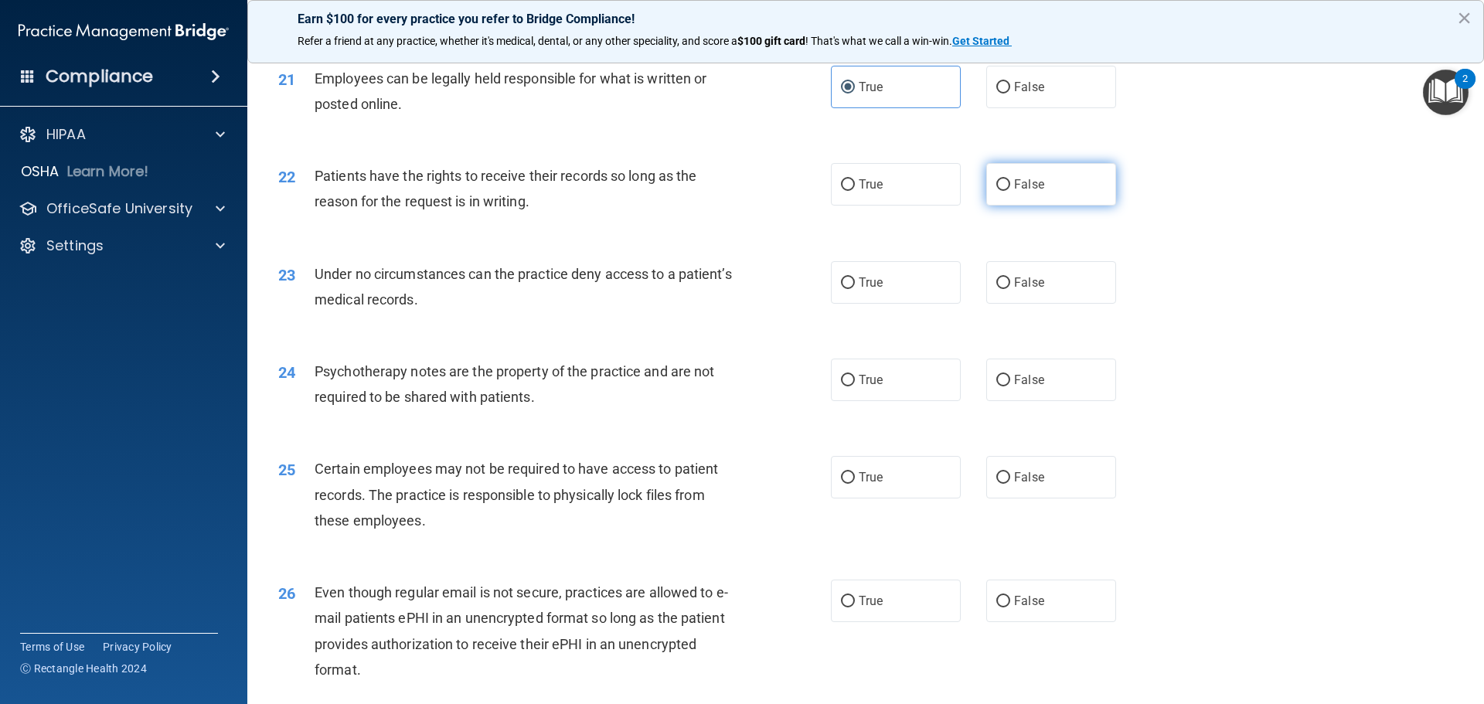
click at [1028, 206] on label "False" at bounding box center [1051, 184] width 130 height 42
click at [1010, 191] on input "False" at bounding box center [1003, 185] width 14 height 12
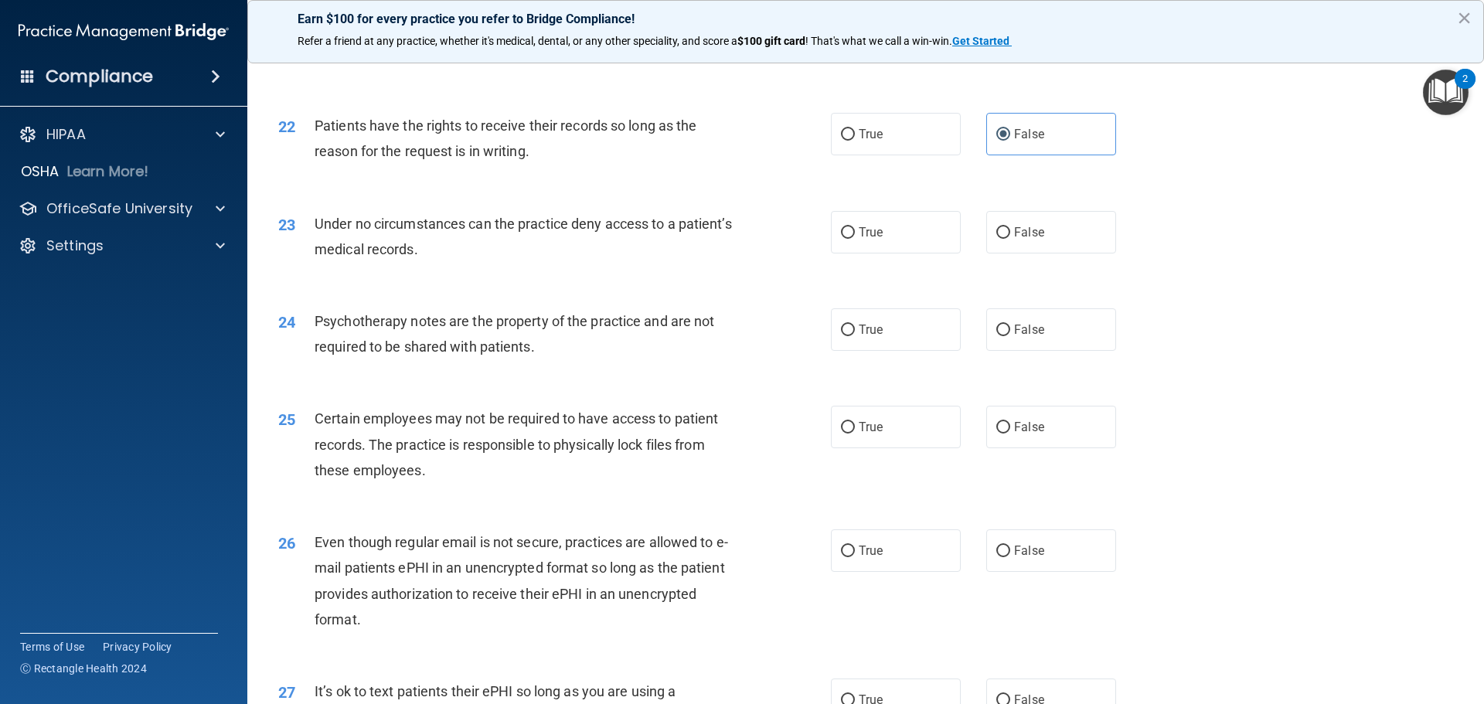
scroll to position [2627, 0]
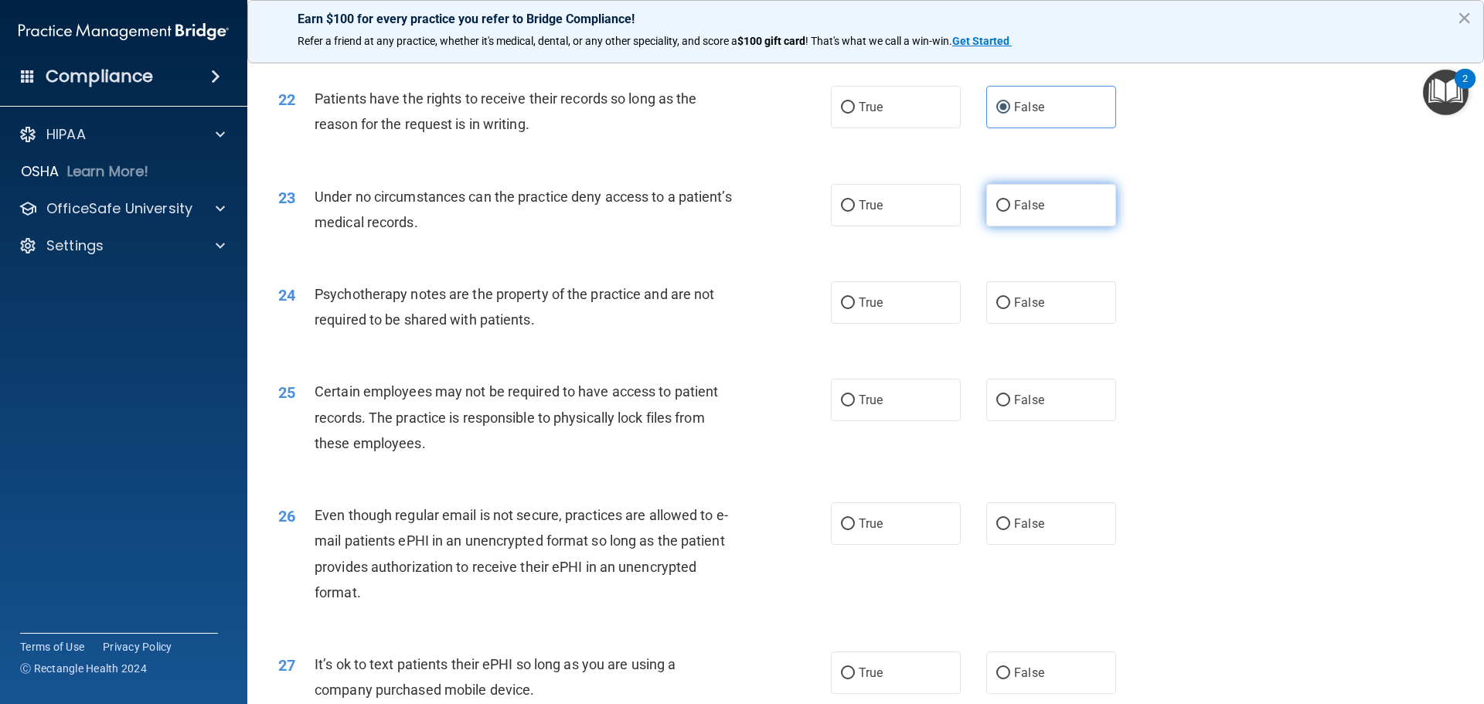
click at [1046, 226] on label "False" at bounding box center [1051, 205] width 130 height 42
click at [1010, 212] on input "False" at bounding box center [1003, 206] width 14 height 12
click at [1046, 324] on label "False" at bounding box center [1051, 302] width 130 height 42
click at [1010, 309] on input "False" at bounding box center [1003, 303] width 14 height 12
click at [862, 324] on label "True" at bounding box center [896, 302] width 130 height 42
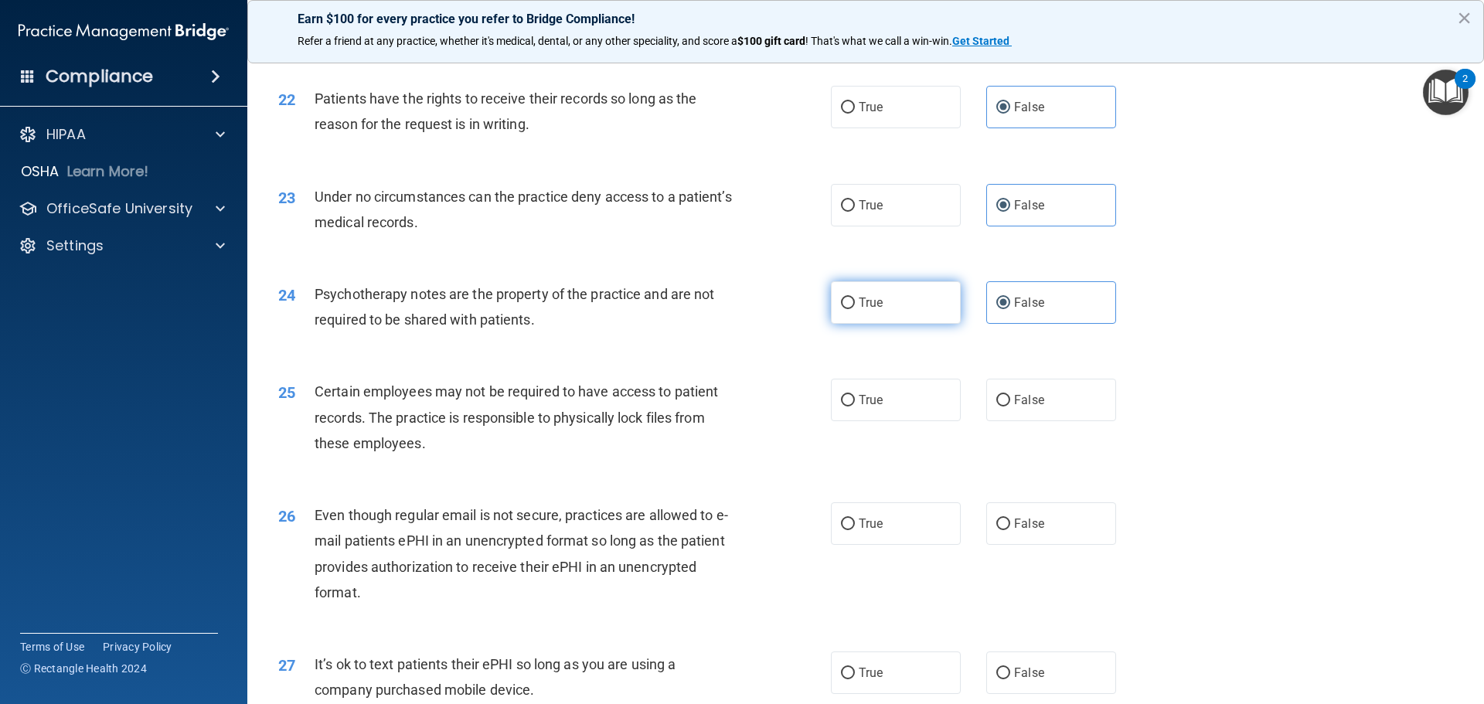
click at [855, 309] on input "True" at bounding box center [848, 303] width 14 height 12
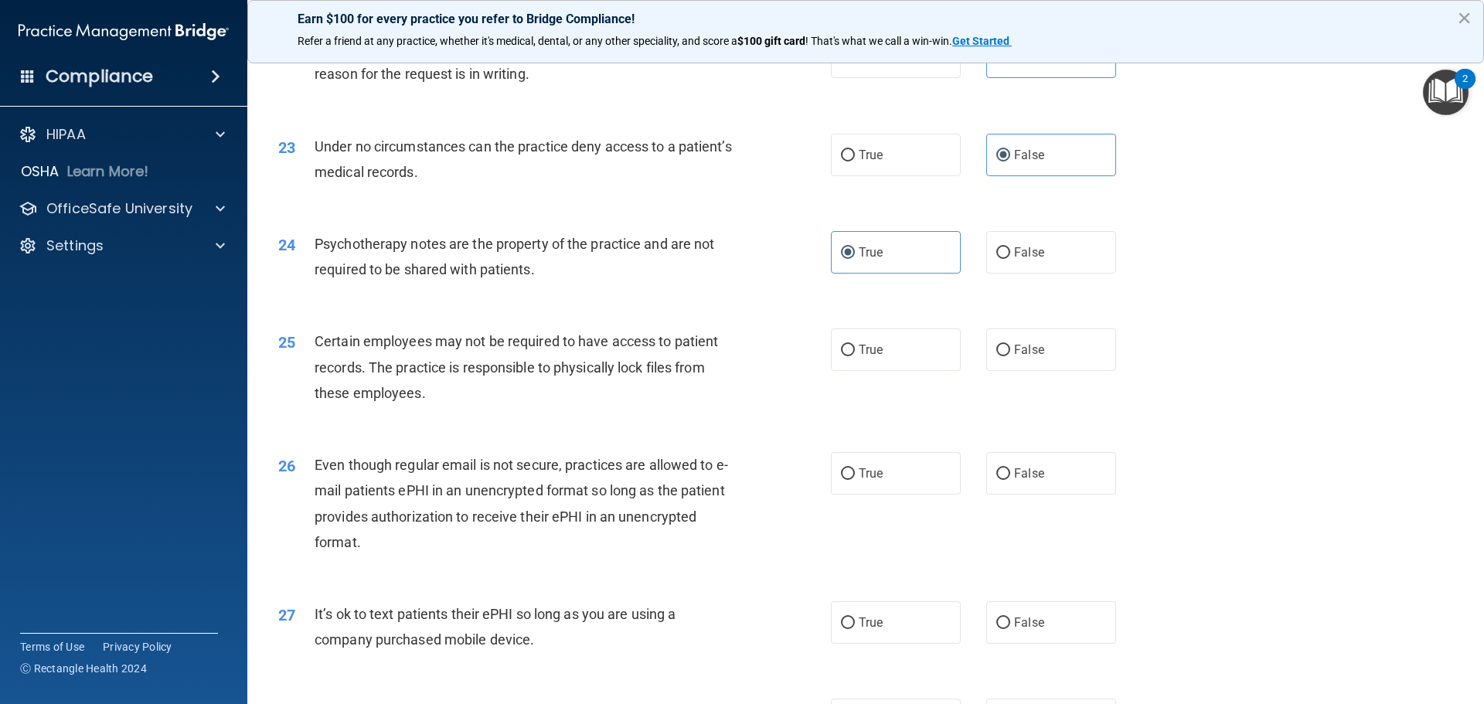
scroll to position [2704, 0]
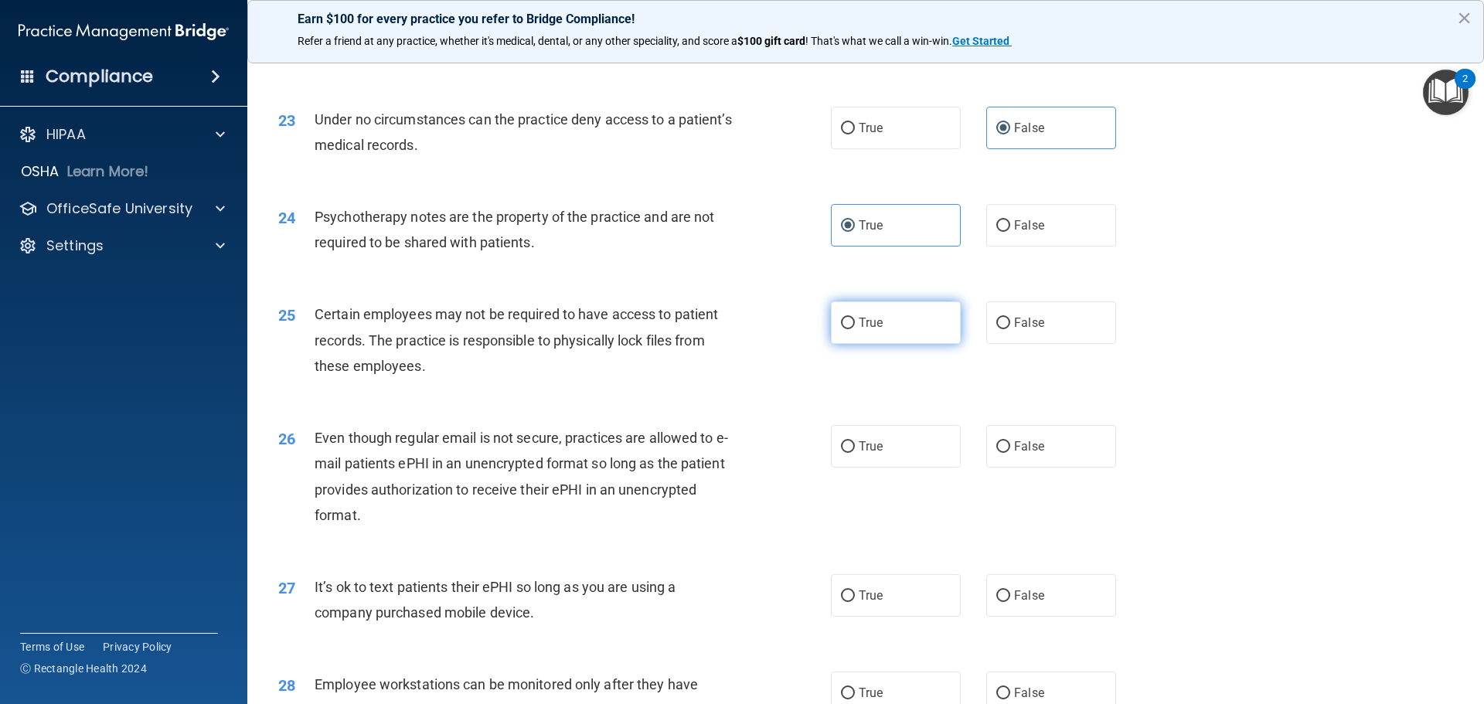
click at [845, 338] on label "True" at bounding box center [896, 322] width 130 height 42
click at [845, 329] on input "True" at bounding box center [848, 324] width 14 height 12
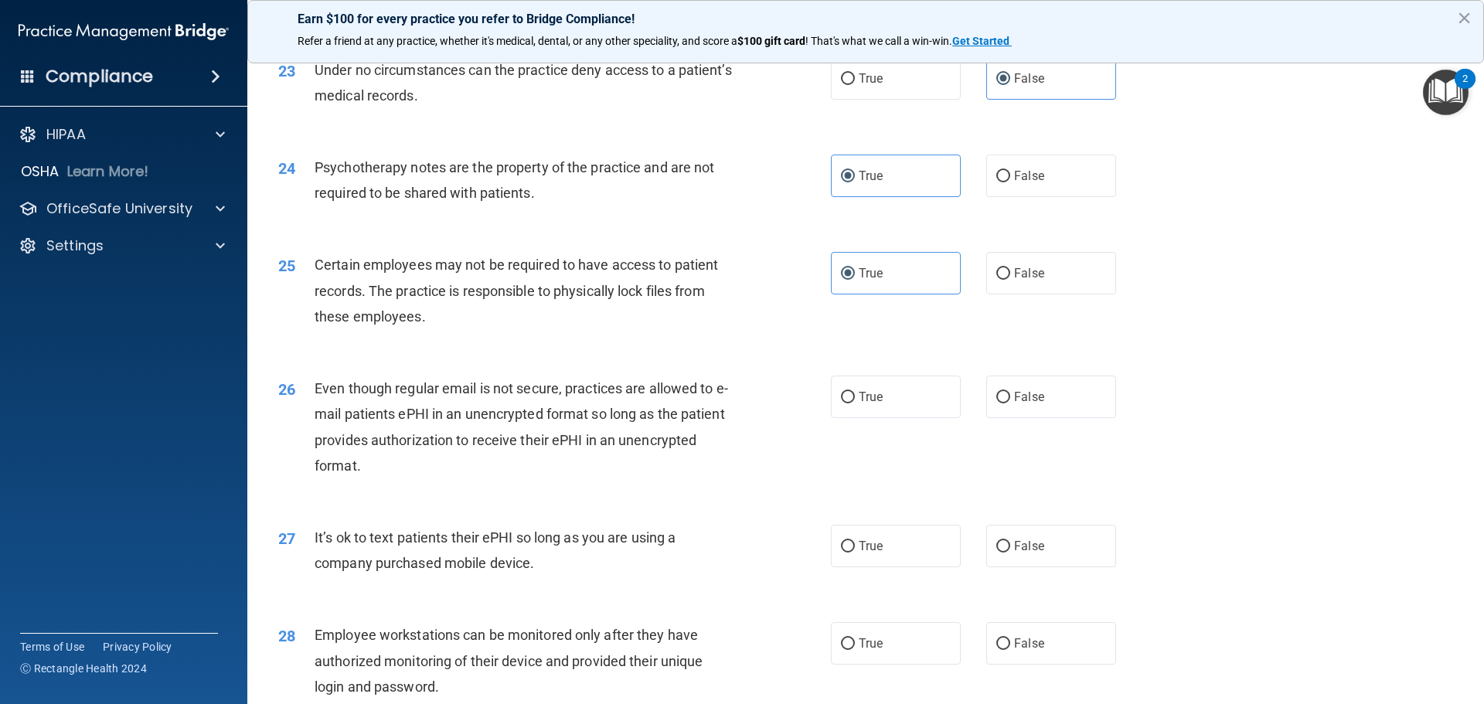
scroll to position [2782, 0]
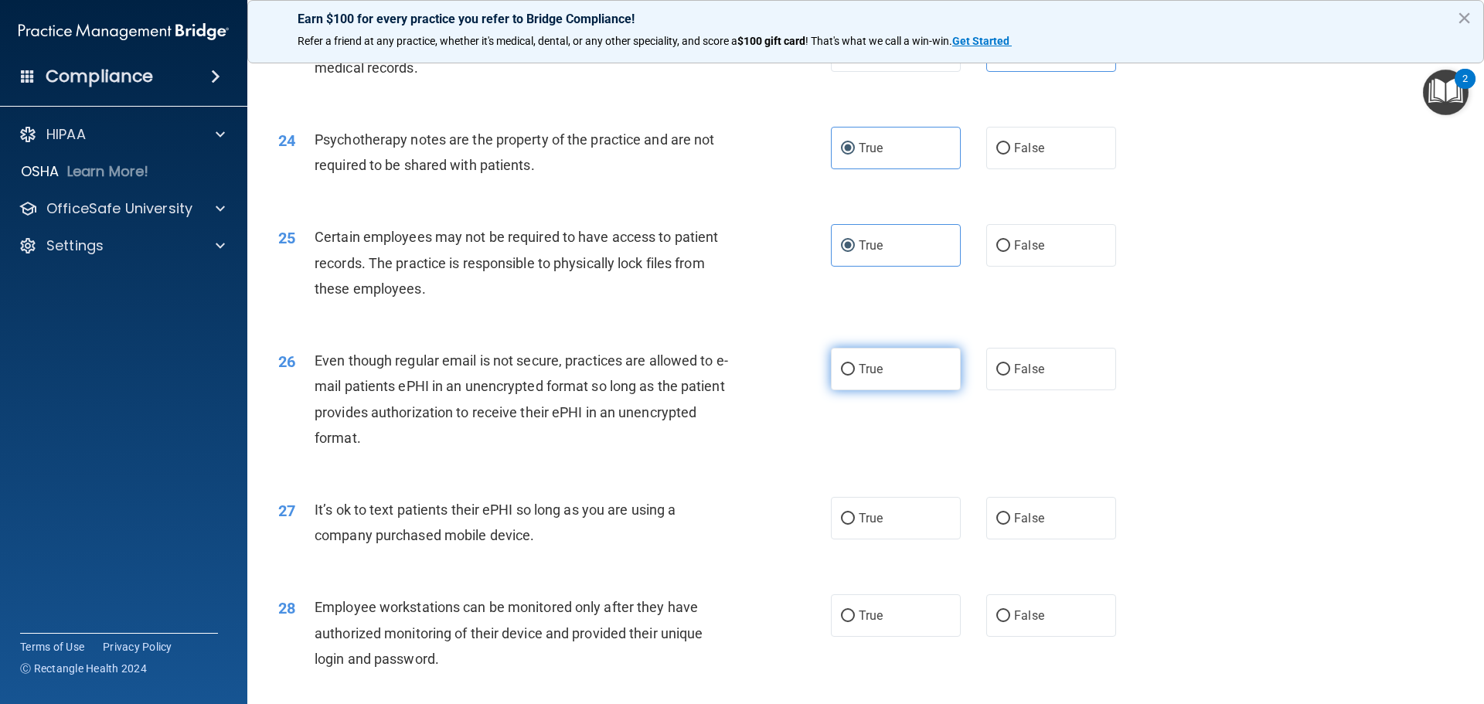
click at [867, 376] on span "True" at bounding box center [870, 369] width 24 height 15
click at [855, 376] on input "True" at bounding box center [848, 370] width 14 height 12
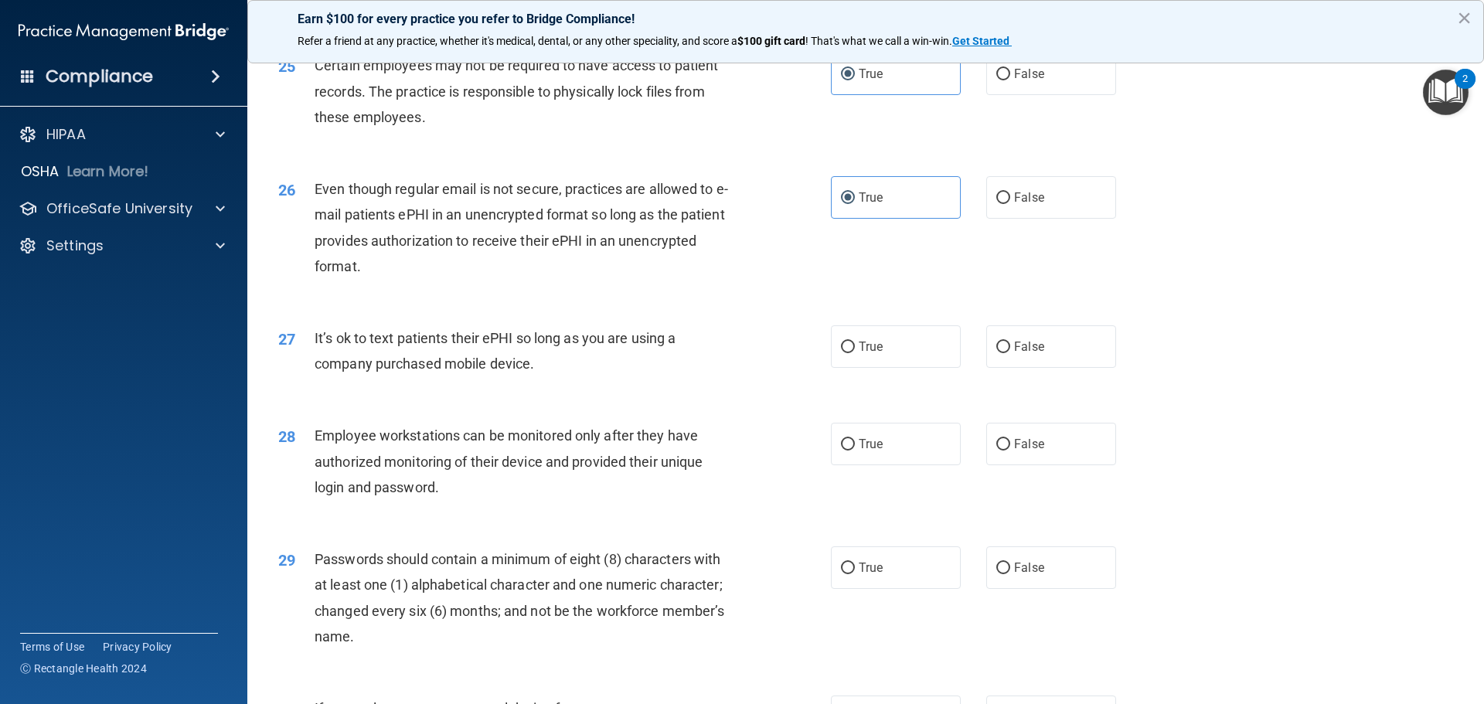
scroll to position [3013, 0]
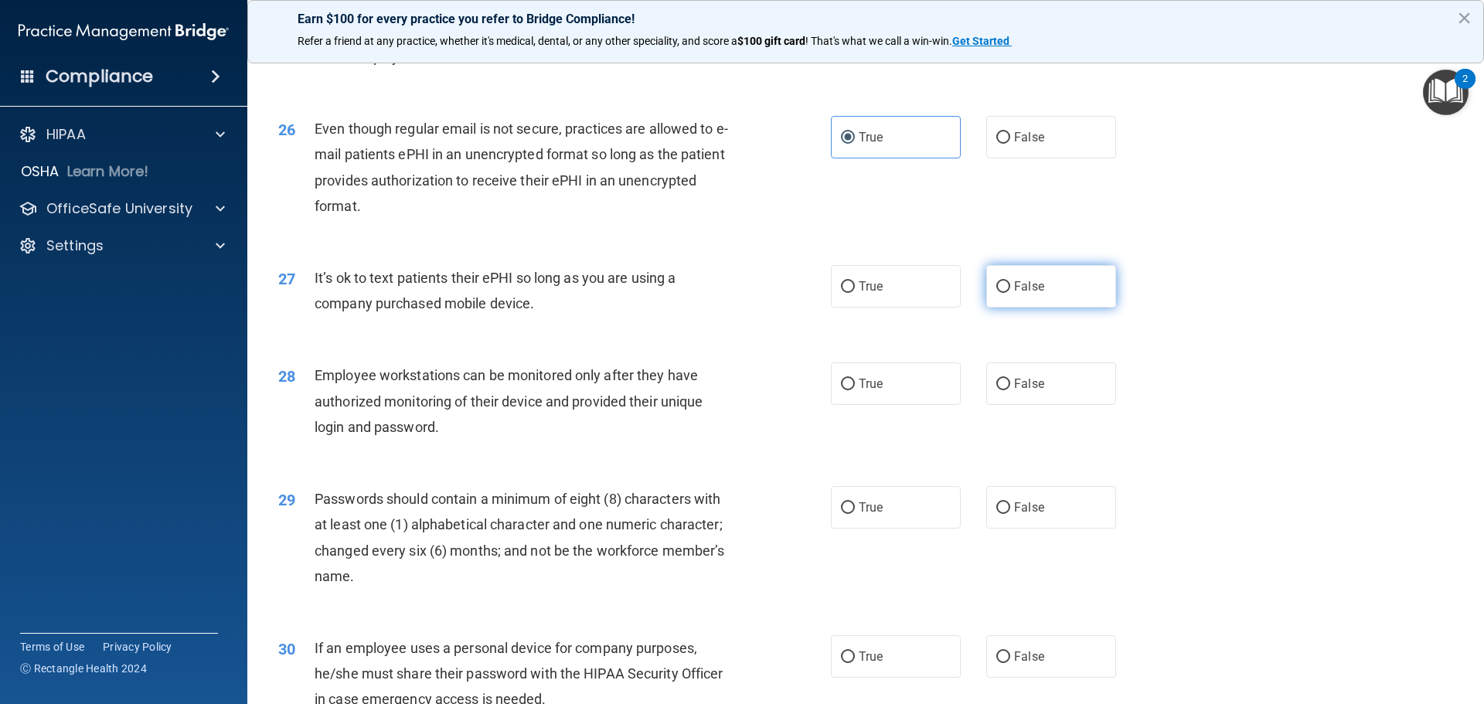
click at [1030, 308] on label "False" at bounding box center [1051, 286] width 130 height 42
click at [1010, 293] on input "False" at bounding box center [1003, 287] width 14 height 12
click at [1021, 391] on span "False" at bounding box center [1029, 383] width 30 height 15
click at [1010, 390] on input "False" at bounding box center [1003, 385] width 14 height 12
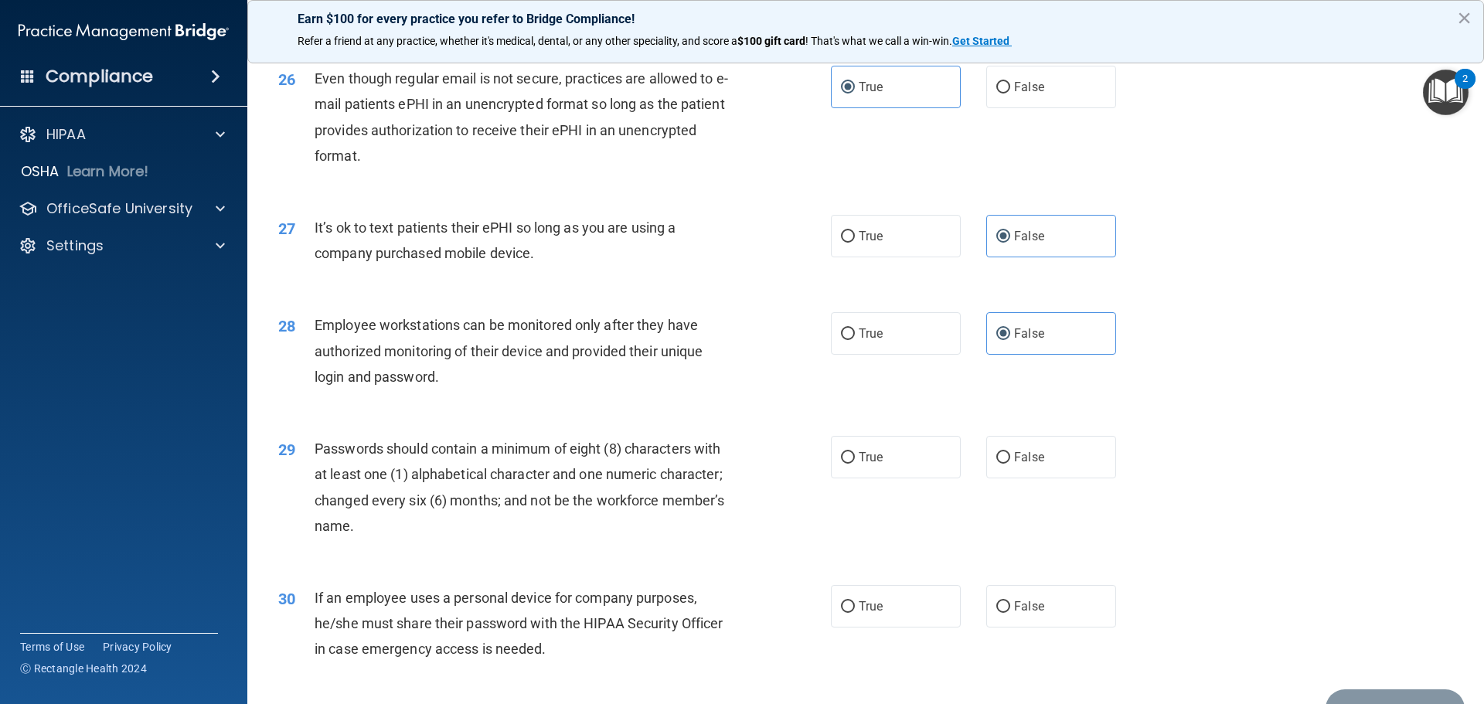
scroll to position [3091, 0]
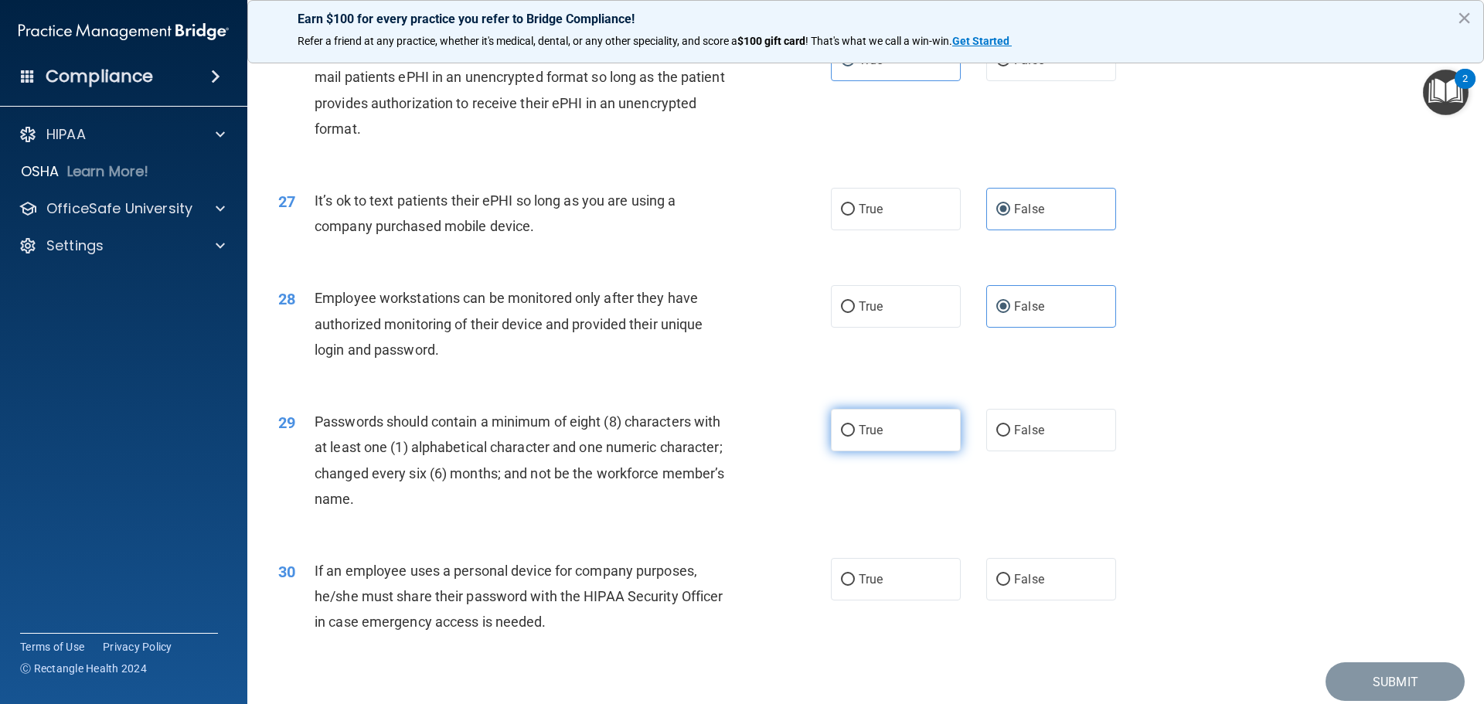
click at [876, 451] on label "True" at bounding box center [896, 430] width 130 height 42
click at [855, 437] on input "True" at bounding box center [848, 431] width 14 height 12
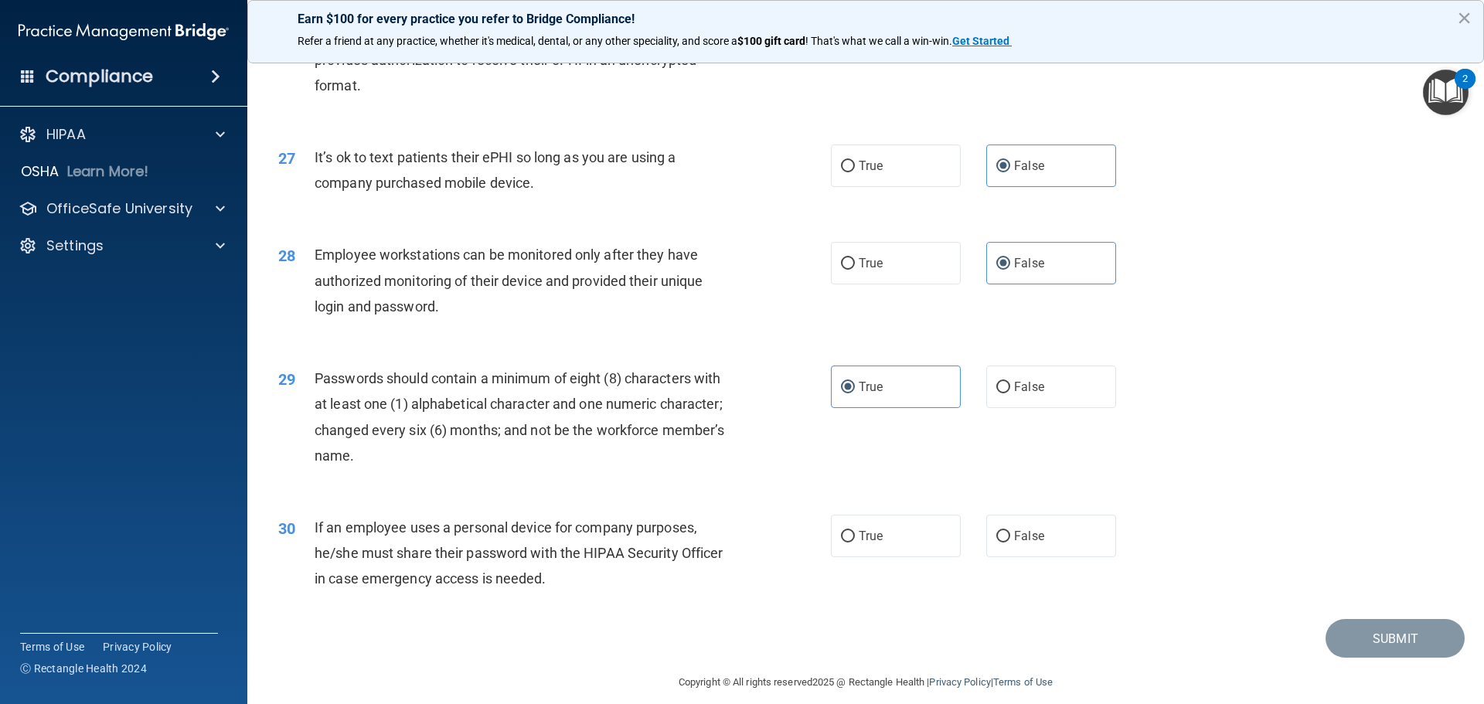
scroll to position [3175, 0]
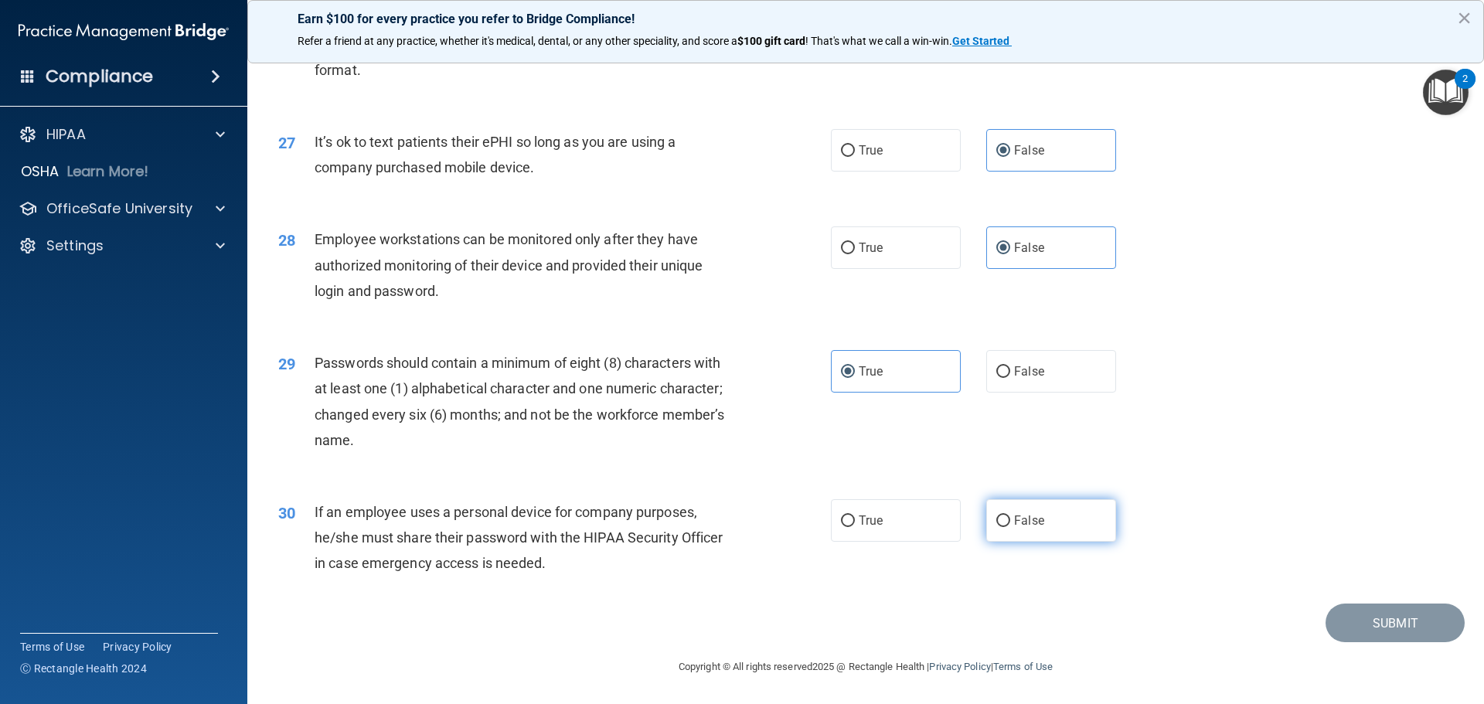
click at [1001, 522] on input "False" at bounding box center [1003, 521] width 14 height 12
click at [1361, 620] on button "Submit" at bounding box center [1394, 622] width 139 height 39
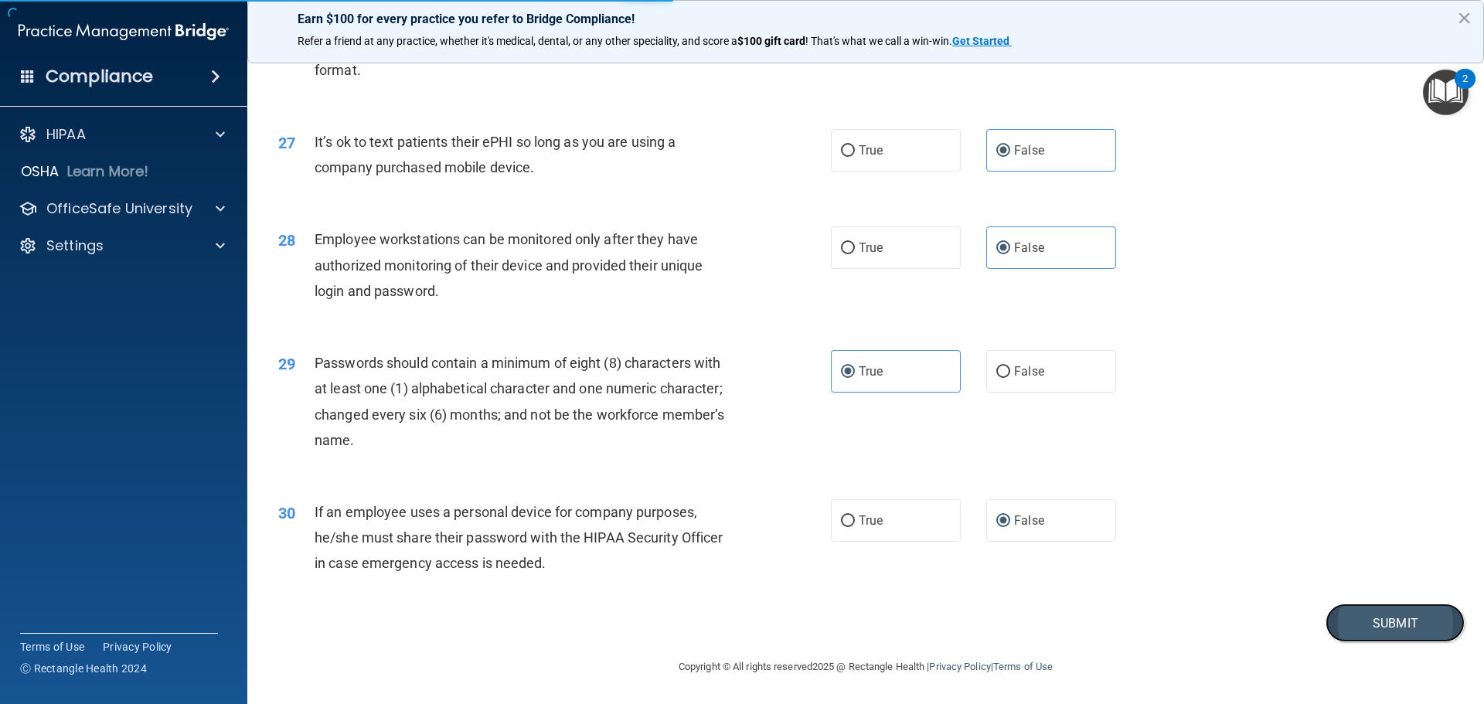
click at [1357, 614] on button "Submit" at bounding box center [1394, 622] width 139 height 39
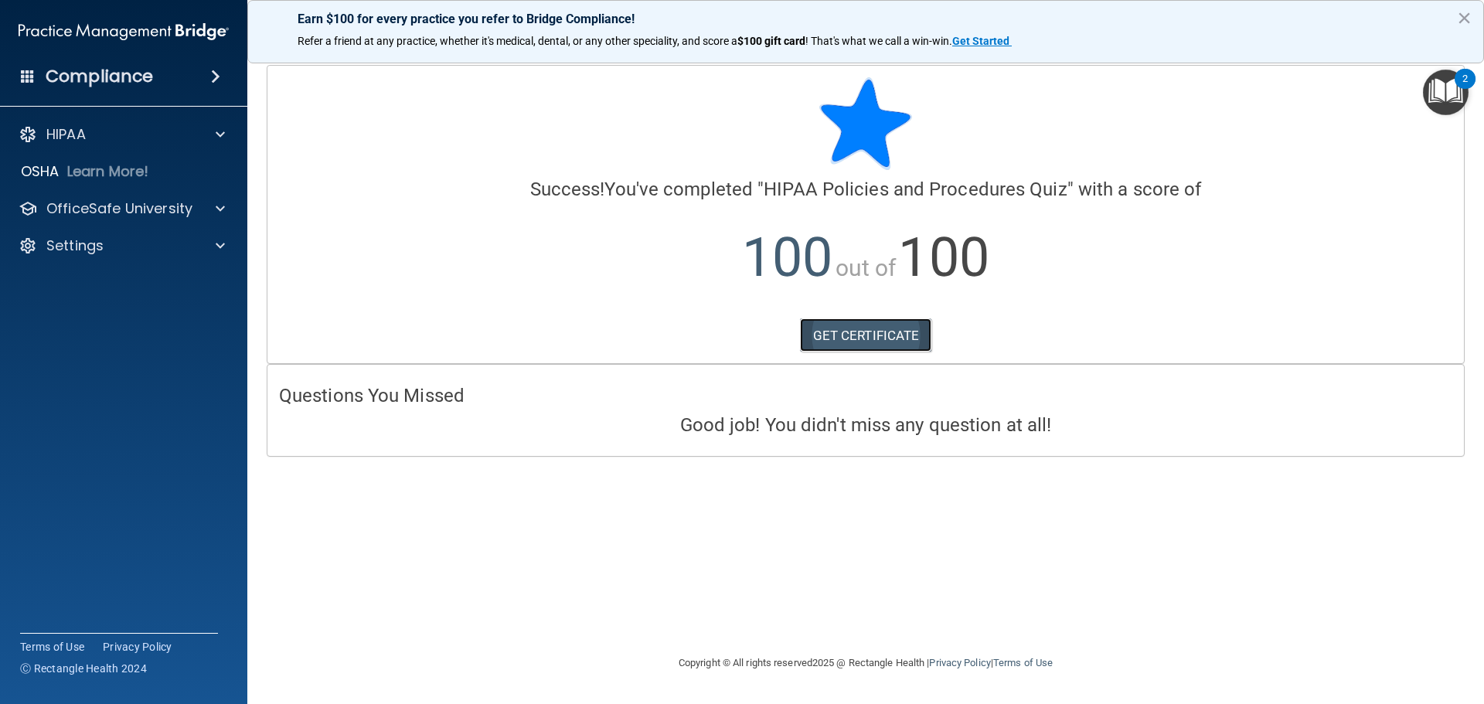
click at [846, 338] on link "GET CERTIFICATE" at bounding box center [866, 335] width 132 height 34
click at [79, 133] on p "HIPAA" at bounding box center [65, 134] width 39 height 19
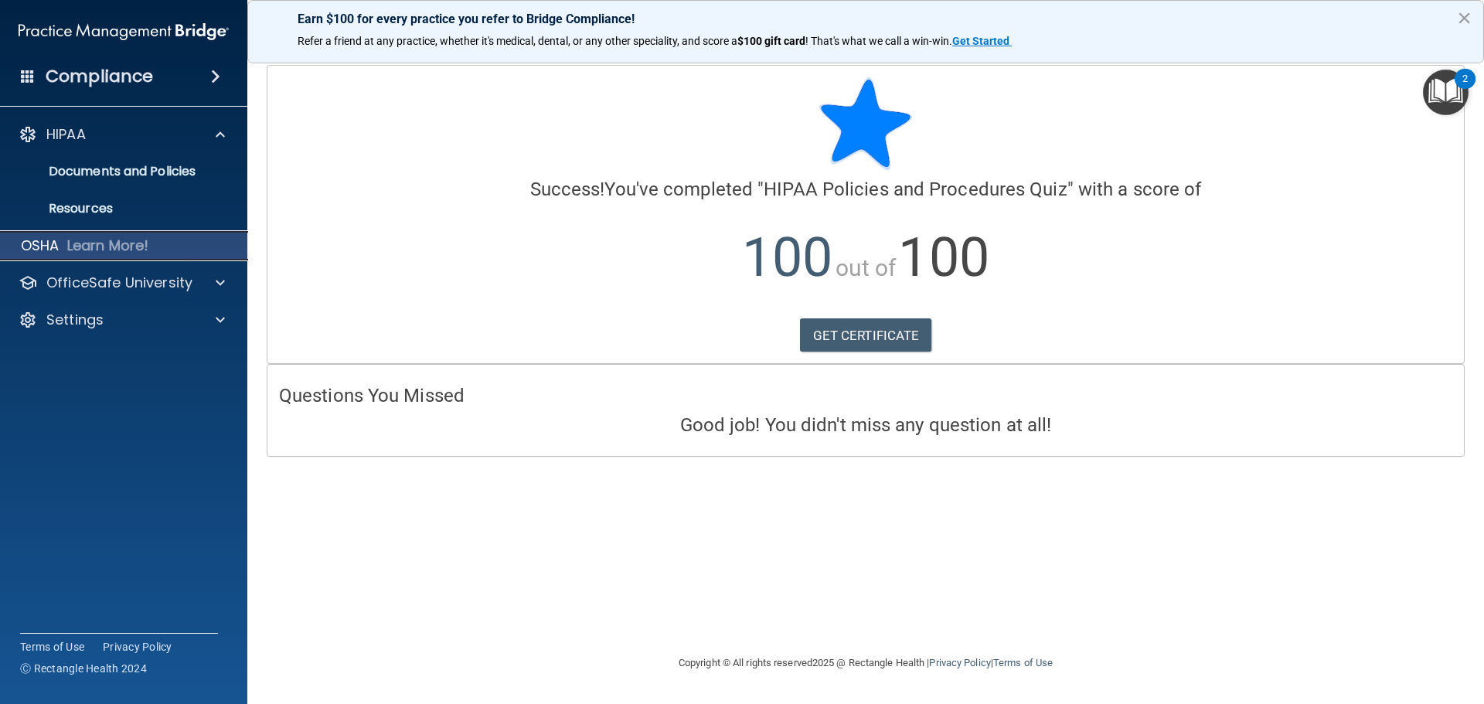
click at [83, 257] on div "OSHA Learn More!" at bounding box center [123, 245] width 271 height 31
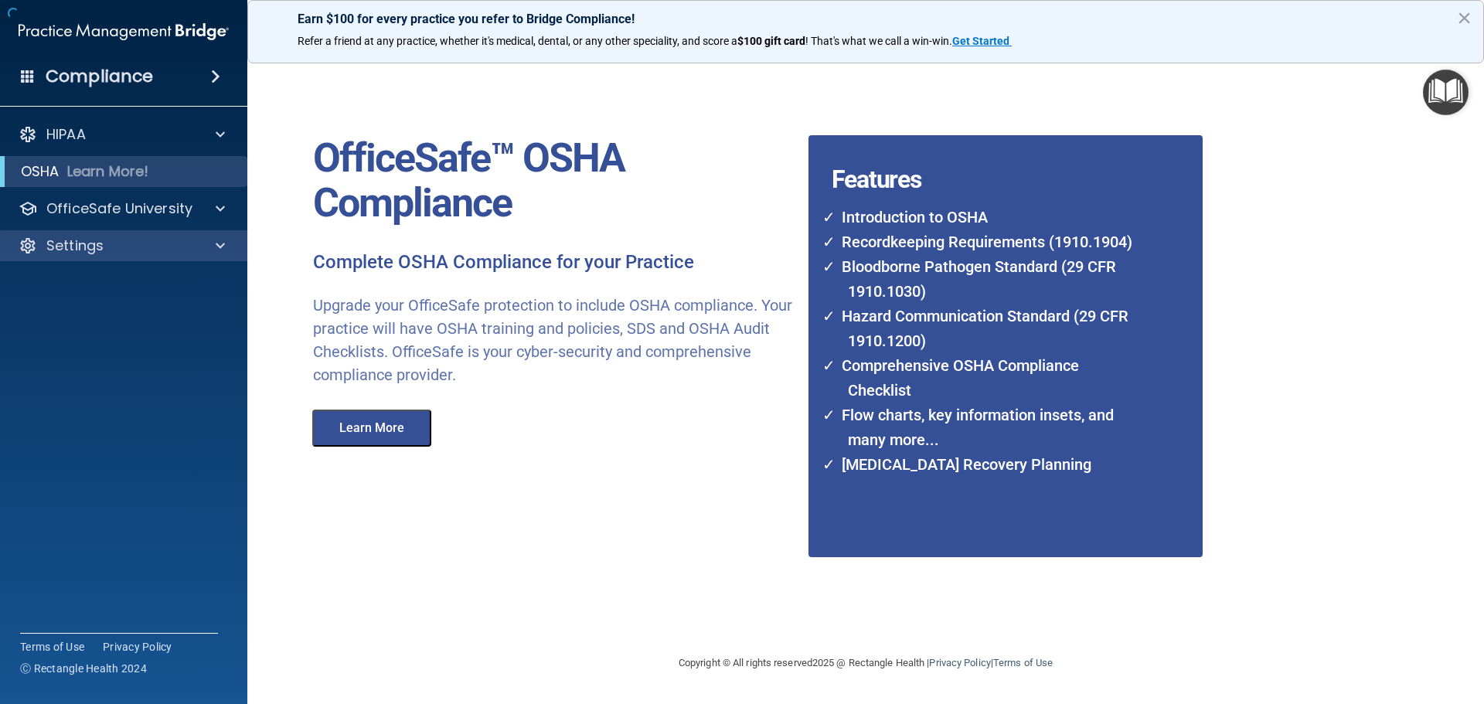
click at [89, 274] on accordion "HIPAA Documents and Policies Report an Incident Business Associates Emergency P…" at bounding box center [124, 308] width 248 height 391
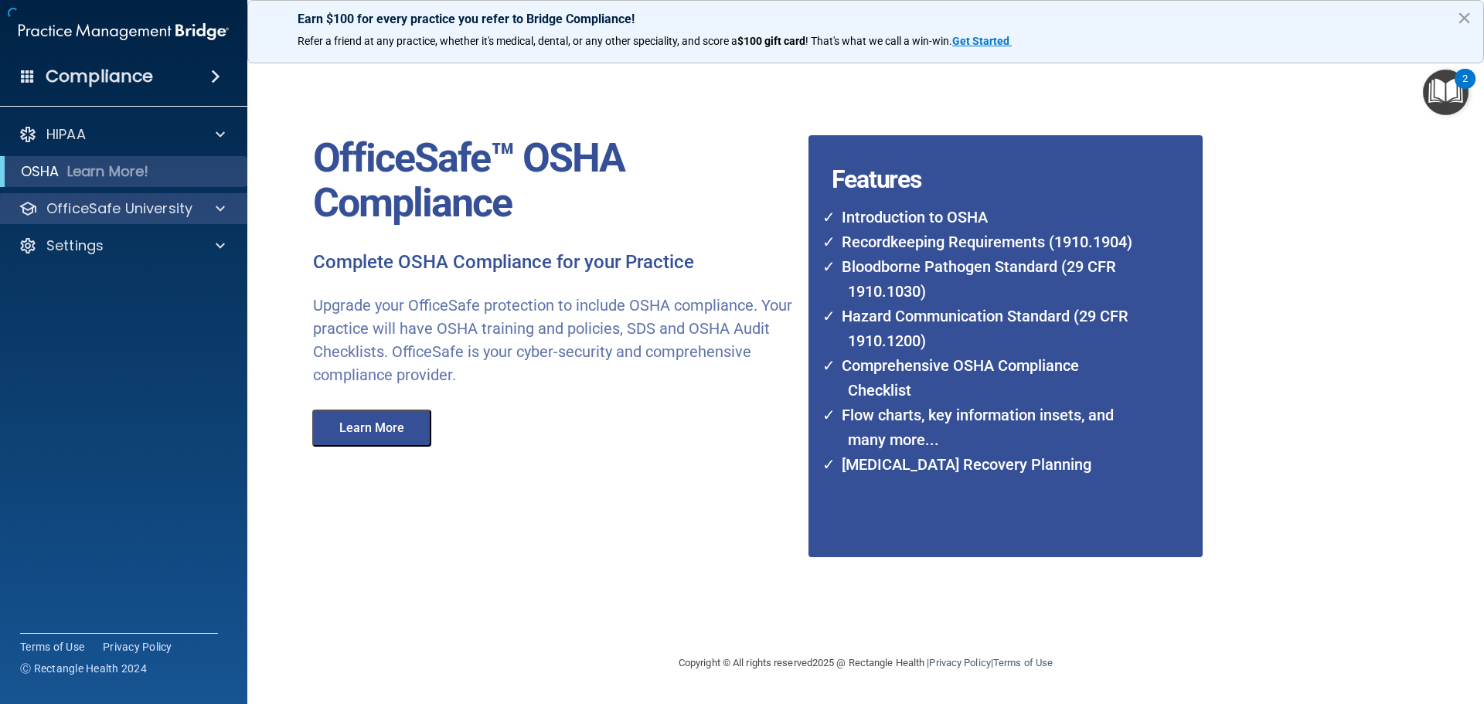
click at [121, 218] on div "OfficeSafe University" at bounding box center [124, 208] width 248 height 31
click at [168, 222] on div "OfficeSafe University" at bounding box center [124, 208] width 248 height 31
click at [194, 208] on div "OfficeSafe University" at bounding box center [103, 208] width 192 height 19
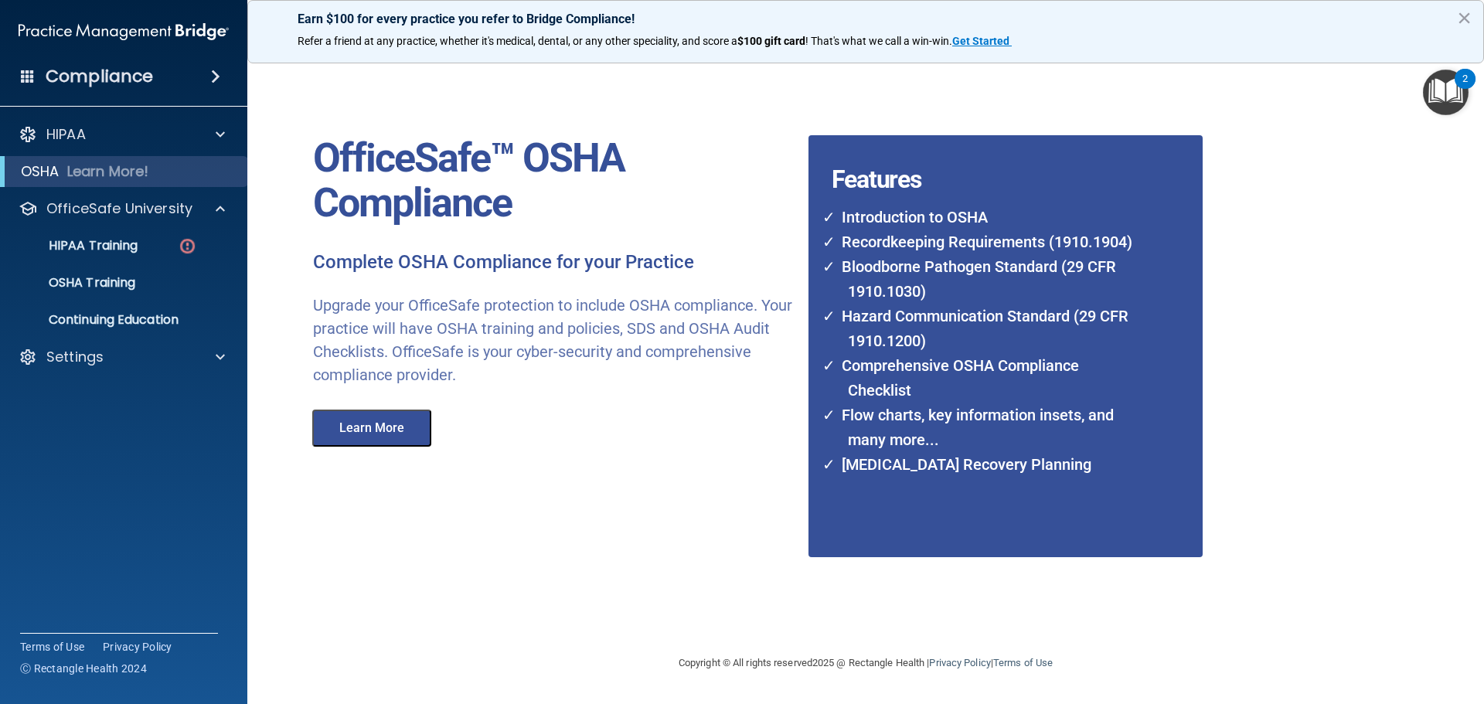
click at [90, 264] on ul "HIPAA Training OSHA Training Continuing Education" at bounding box center [125, 279] width 280 height 111
click at [113, 255] on link "HIPAA Training" at bounding box center [106, 245] width 243 height 31
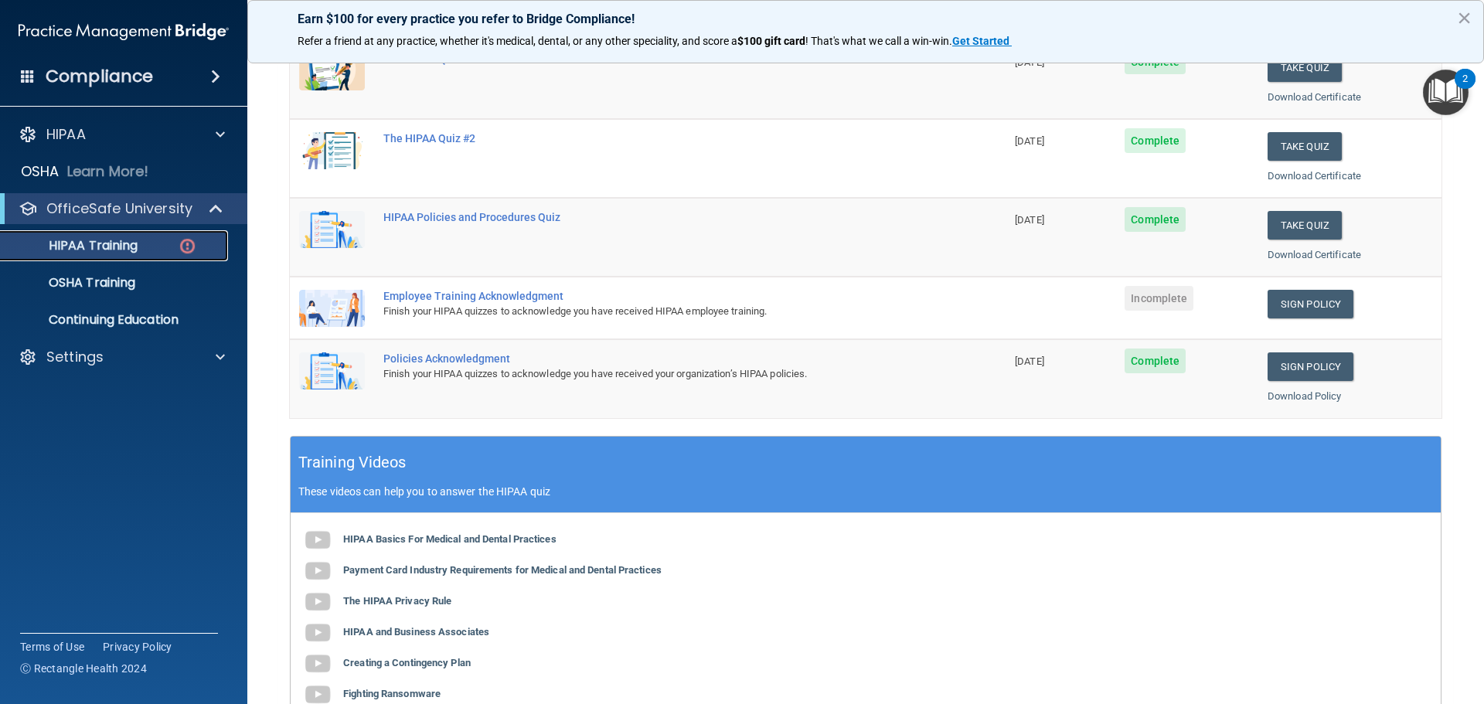
scroll to position [155, 0]
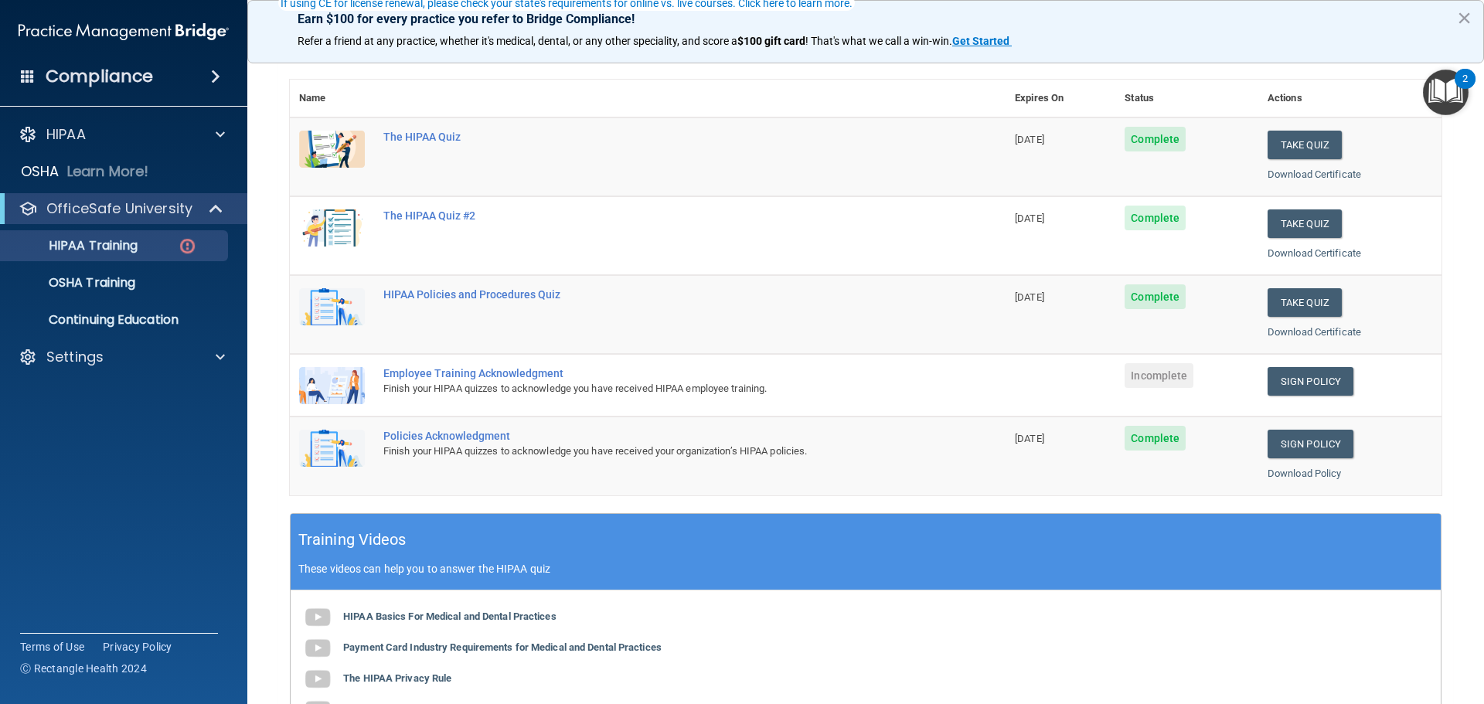
click at [1162, 226] on span "Complete" at bounding box center [1154, 218] width 61 height 25
click at [1272, 256] on link "Download Certificate" at bounding box center [1313, 253] width 93 height 12
click at [1281, 172] on link "Download Certificate" at bounding box center [1313, 174] width 93 height 12
click at [1297, 473] on link "Download Policy" at bounding box center [1304, 473] width 74 height 12
click at [1324, 381] on link "Sign Policy" at bounding box center [1310, 381] width 86 height 29
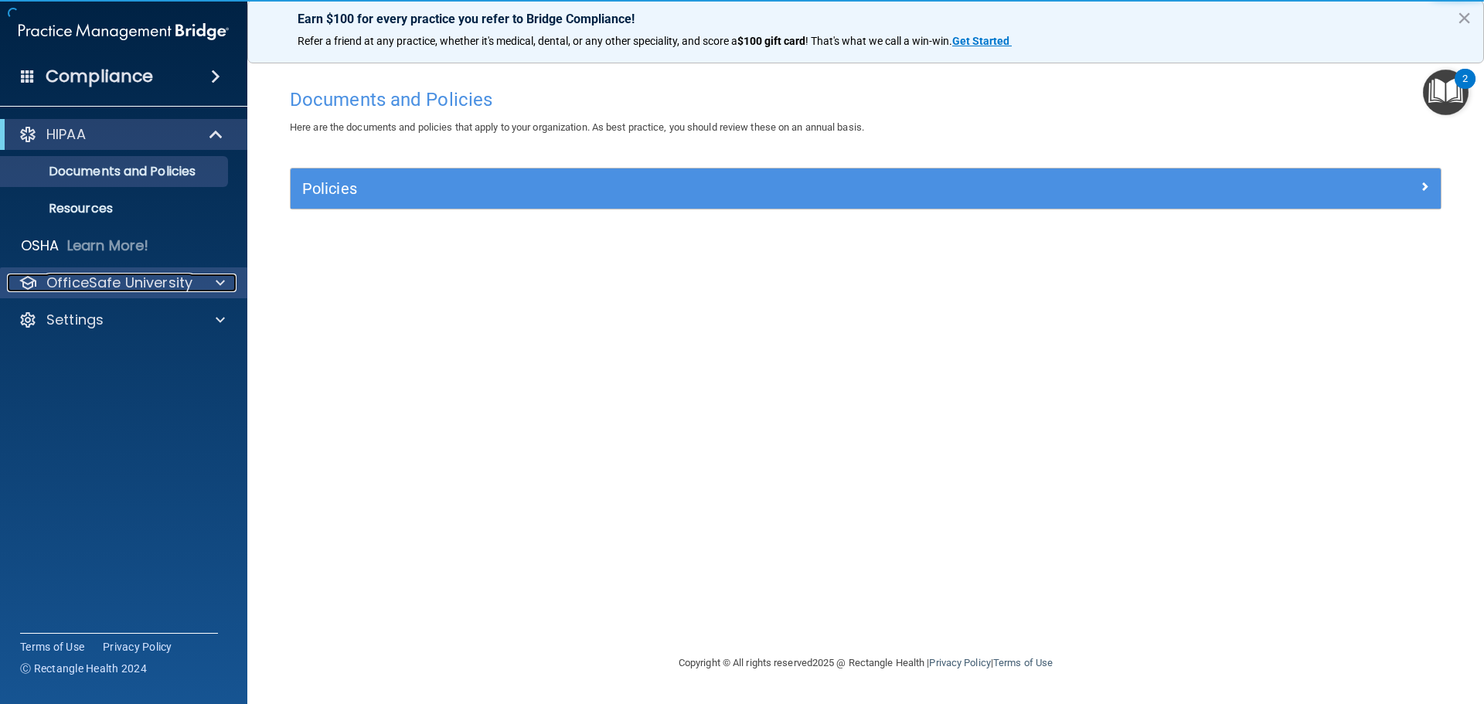
click at [105, 280] on p "OfficeSafe University" at bounding box center [119, 283] width 146 height 19
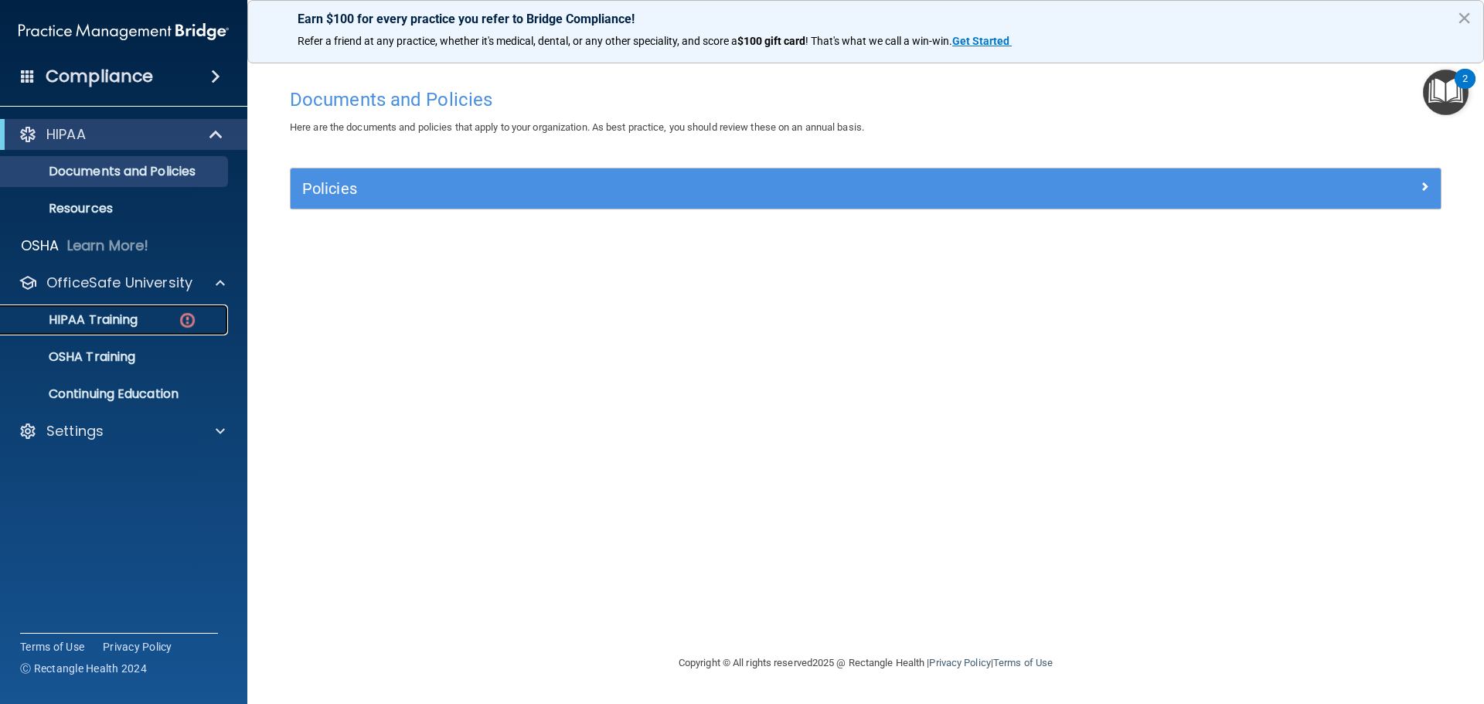
click at [114, 318] on p "HIPAA Training" at bounding box center [73, 319] width 127 height 15
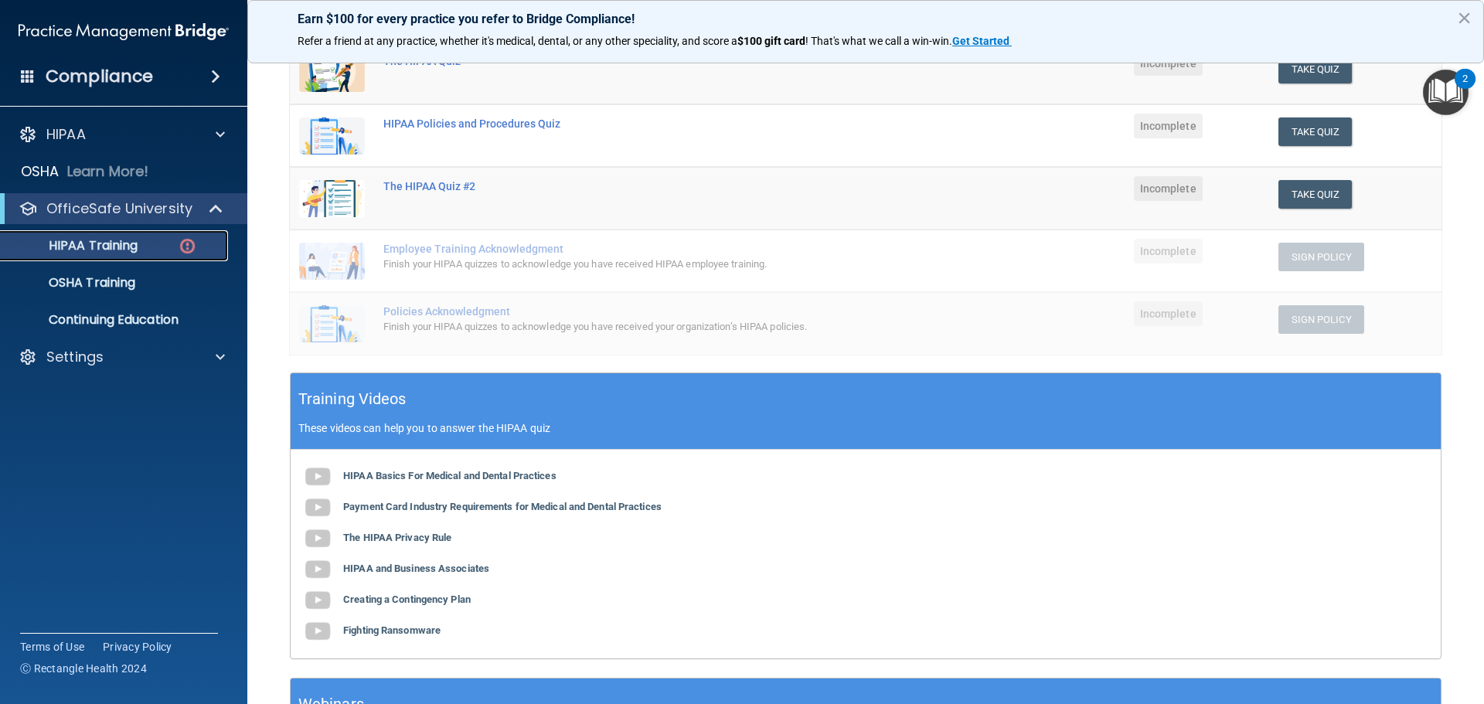
scroll to position [155, 0]
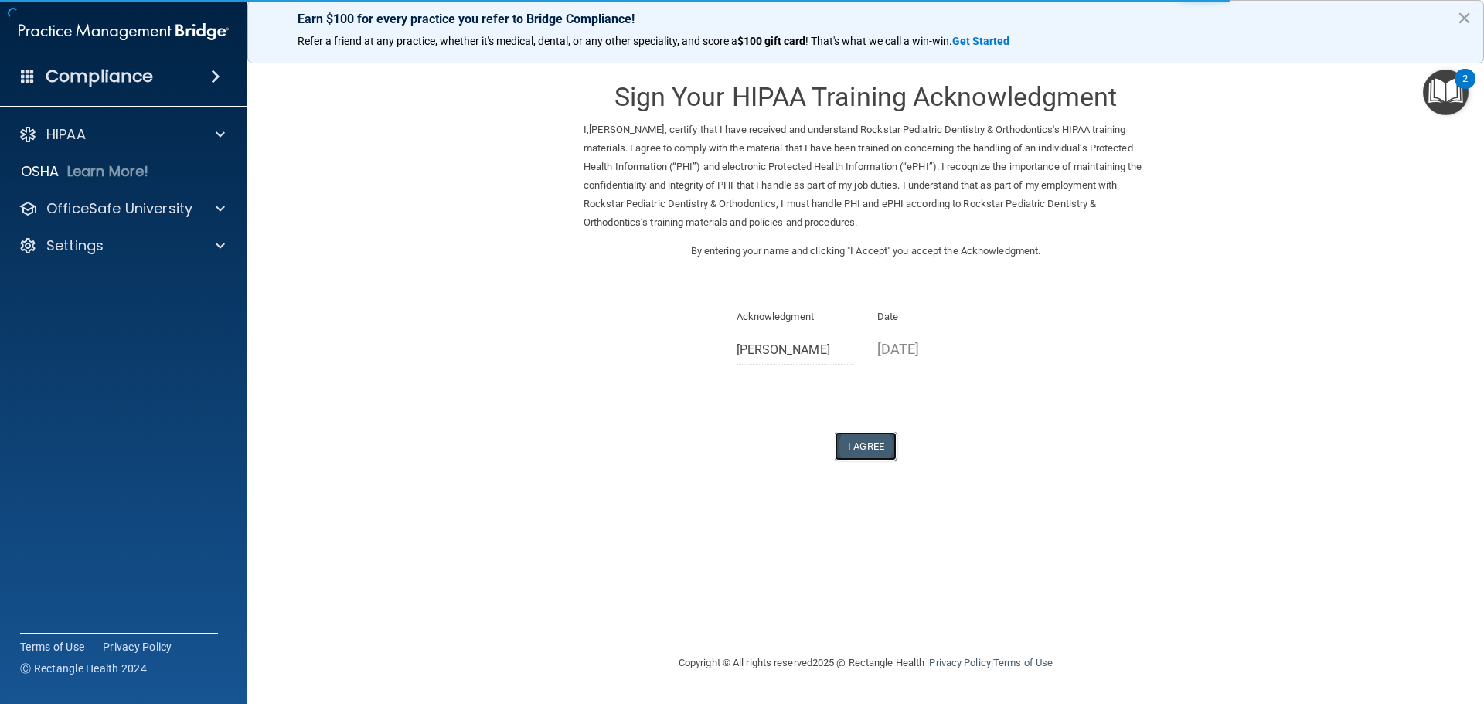
click at [875, 441] on button "I Agree" at bounding box center [865, 446] width 62 height 29
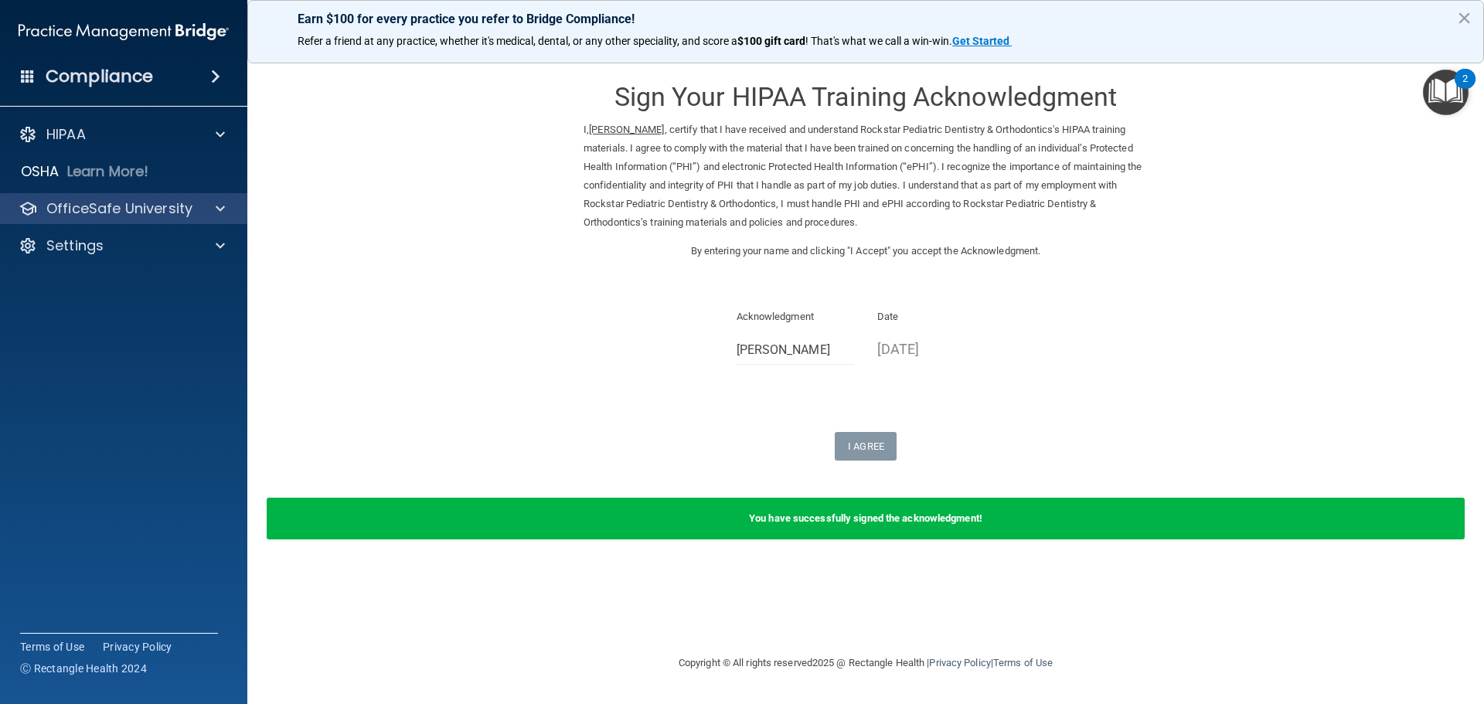
click at [117, 219] on div "OfficeSafe University" at bounding box center [124, 208] width 248 height 31
click at [132, 214] on p "OfficeSafe University" at bounding box center [119, 208] width 146 height 19
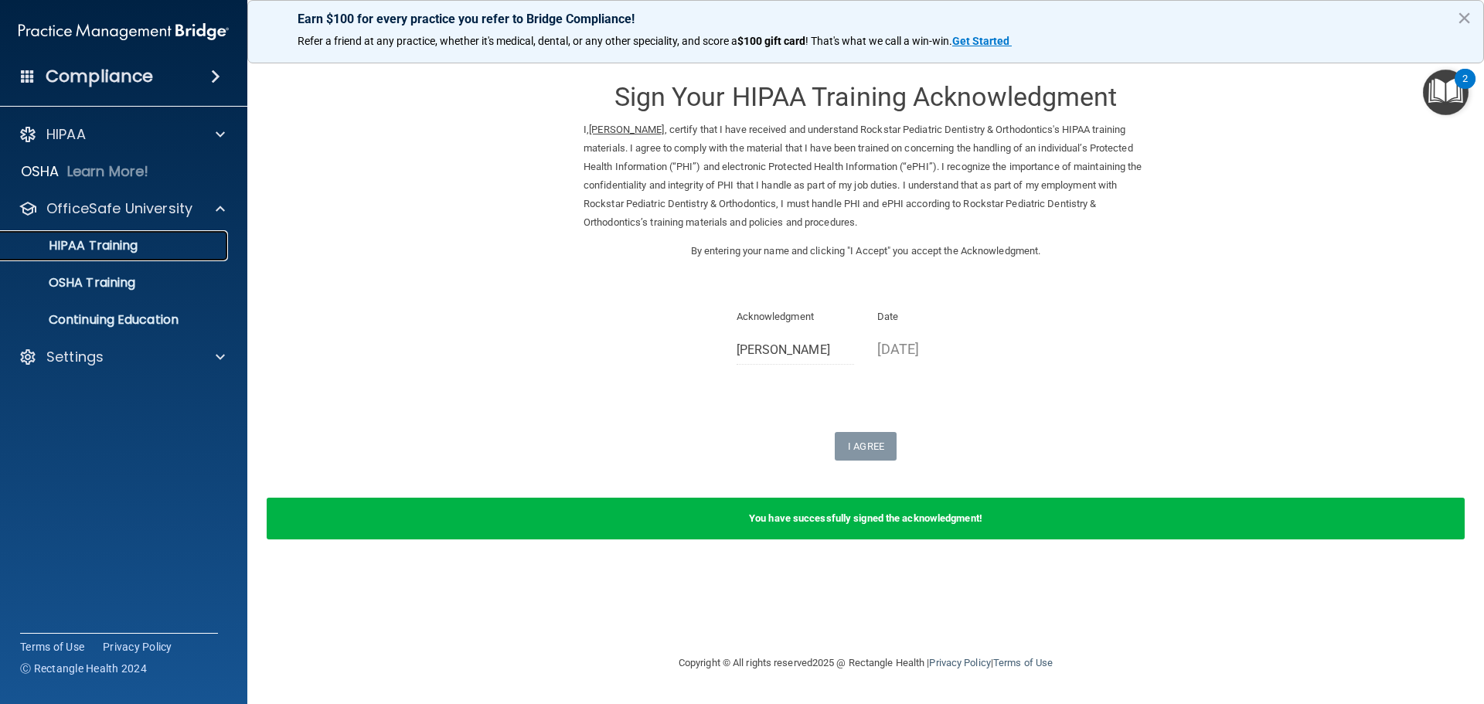
click at [114, 250] on p "HIPAA Training" at bounding box center [73, 245] width 127 height 15
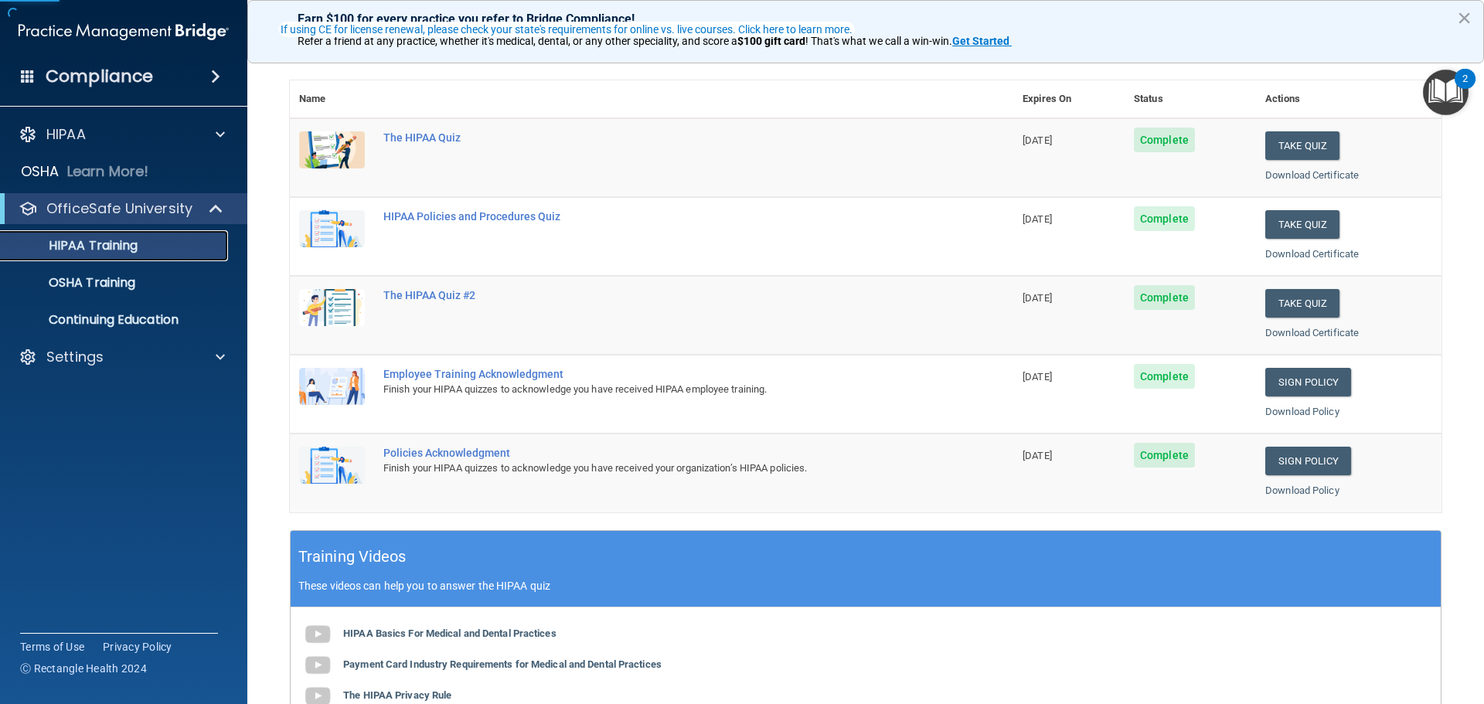
scroll to position [155, 0]
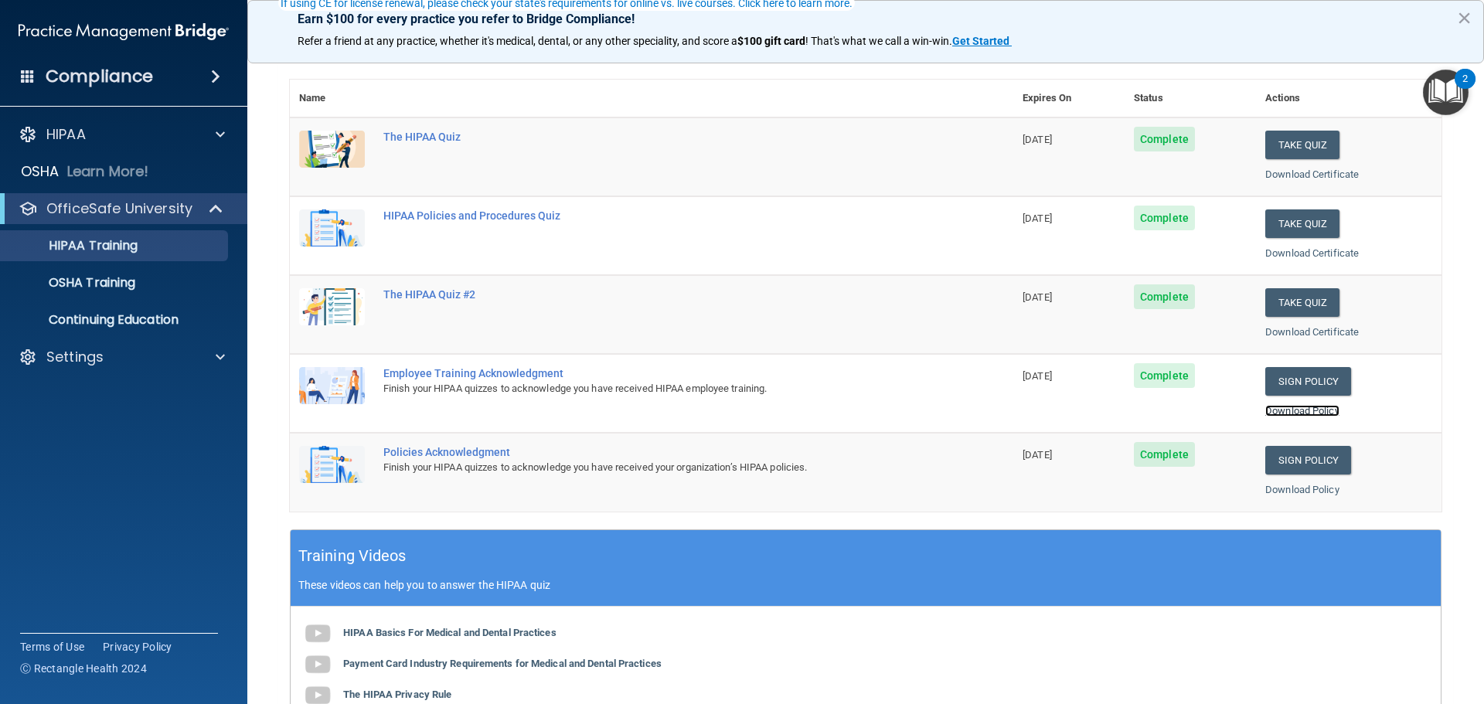
click at [1276, 409] on link "Download Policy" at bounding box center [1302, 411] width 74 height 12
